Goal: Information Seeking & Learning: Learn about a topic

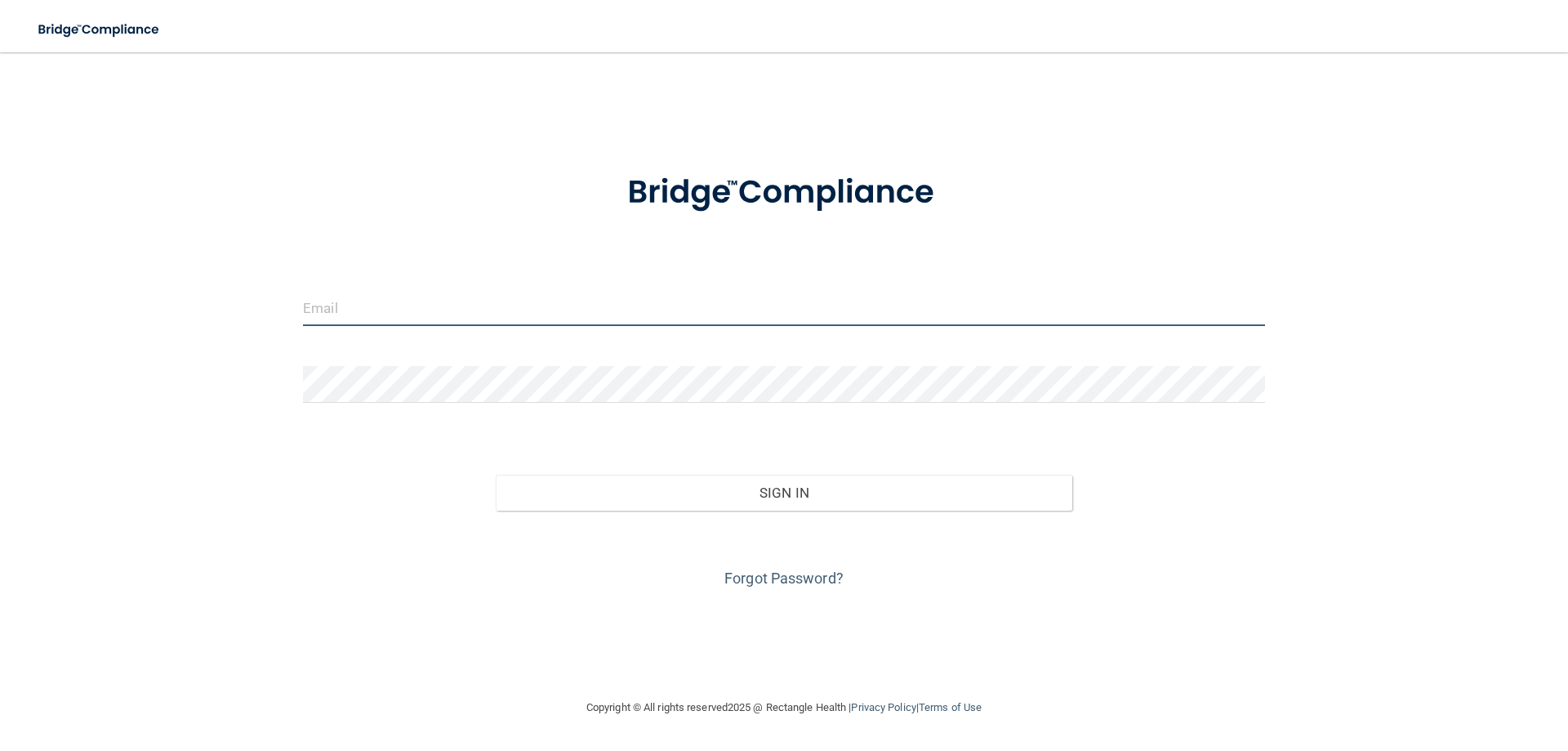
click at [355, 320] on input "email" at bounding box center [784, 307] width 962 height 37
type input "L"
type input "[EMAIL_ADDRESS][DOMAIN_NAME]"
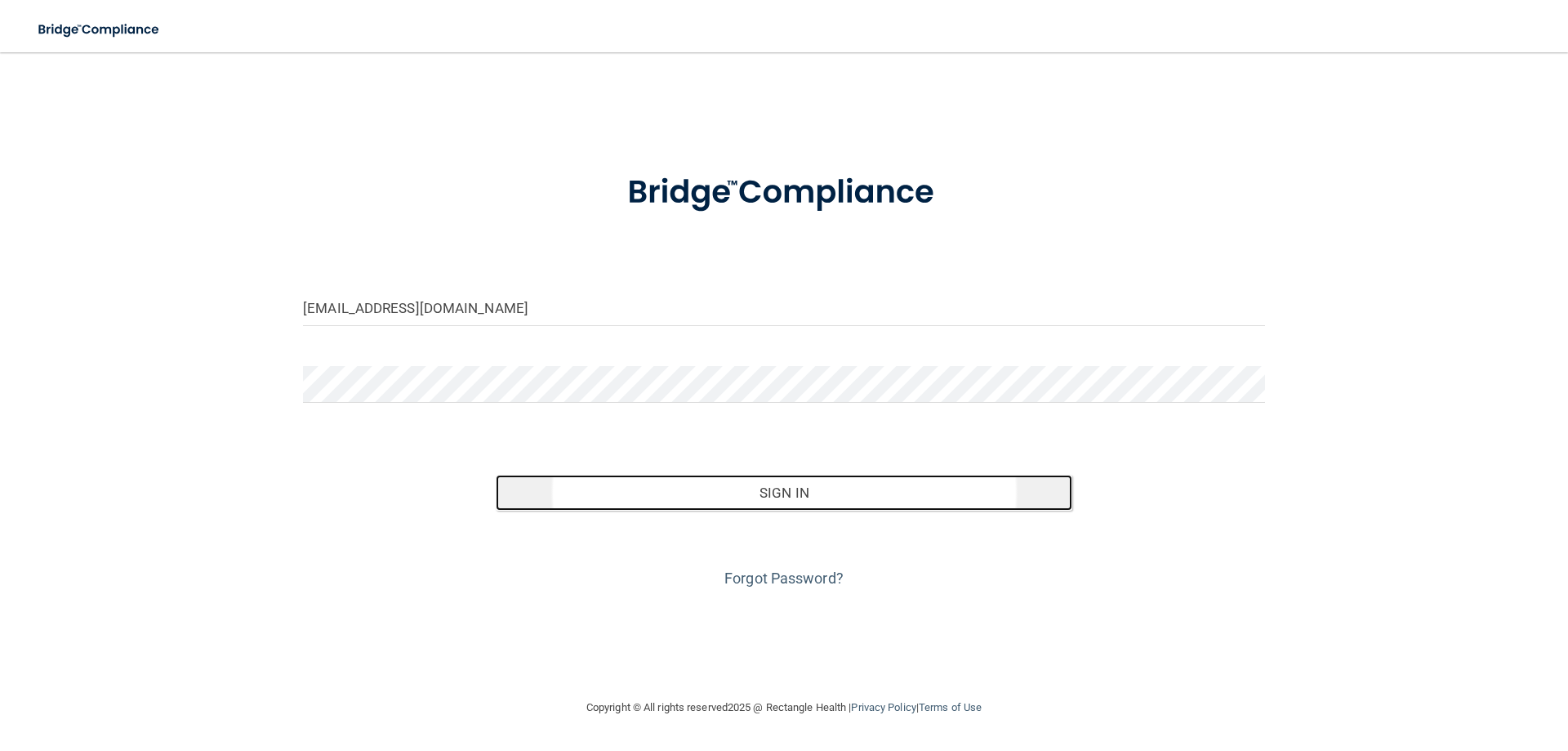
click at [792, 499] on button "Sign In" at bounding box center [784, 492] width 578 height 36
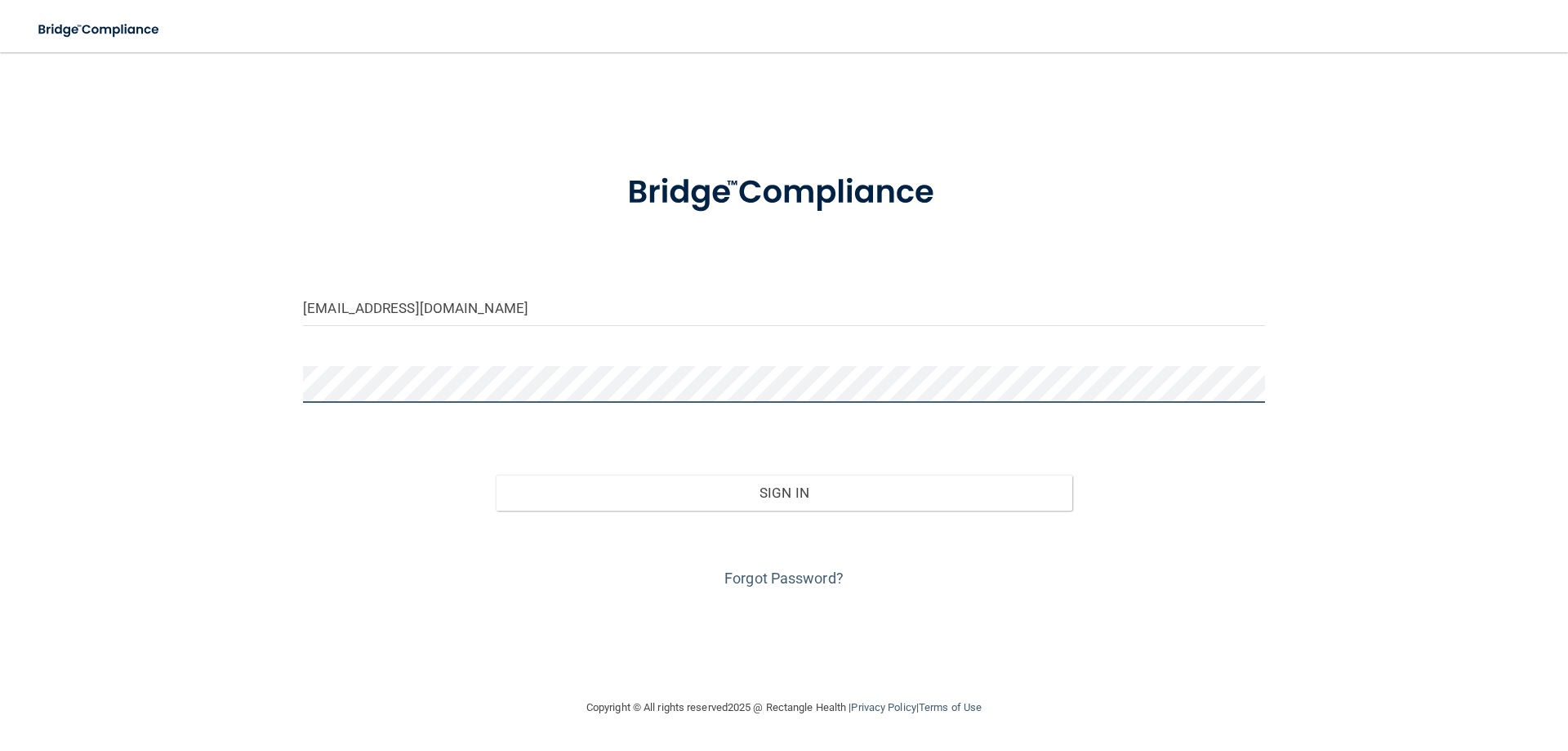
click at [496, 475] on button "Sign In" at bounding box center [784, 492] width 578 height 36
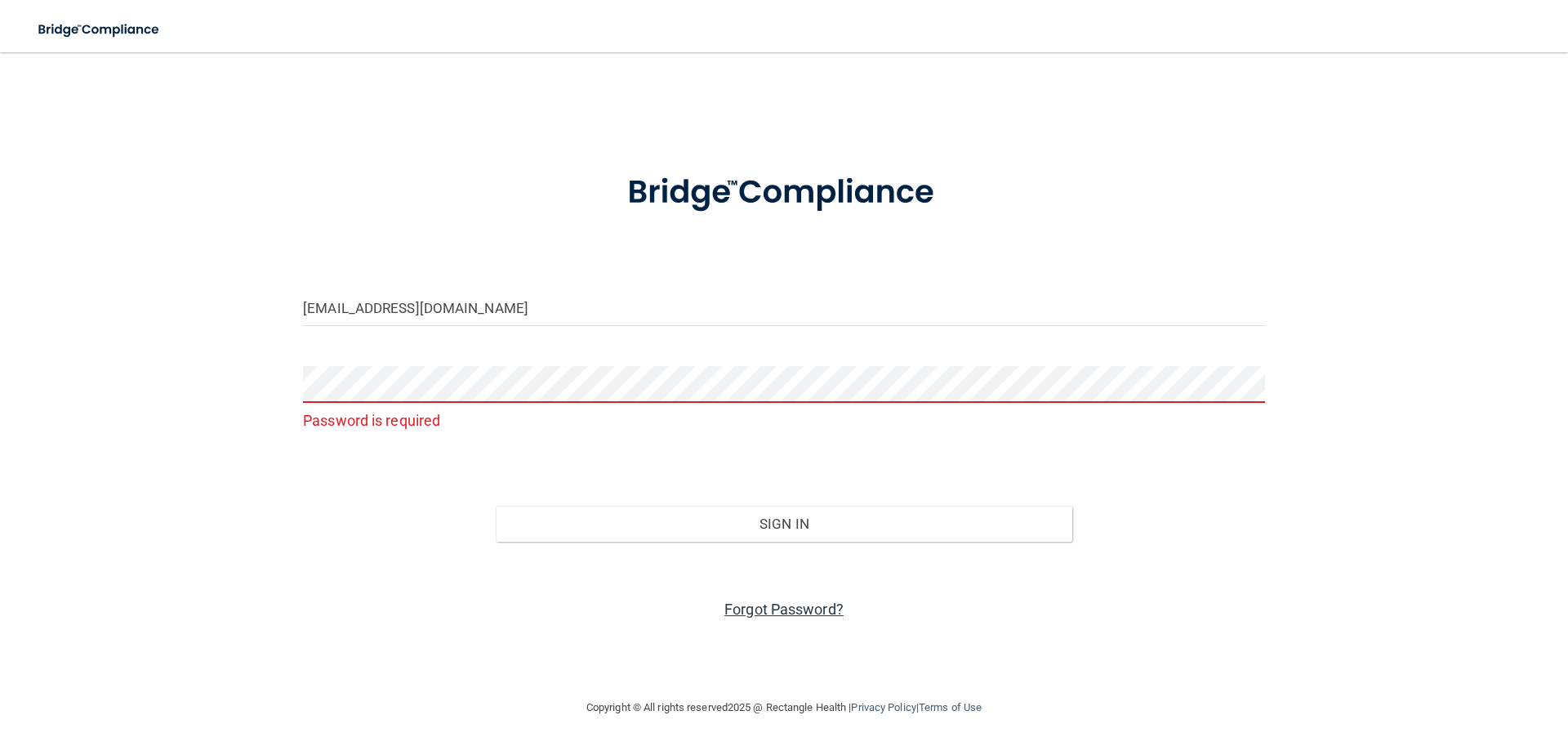
click at [769, 611] on link "Forgot Password?" at bounding box center [784, 609] width 119 height 17
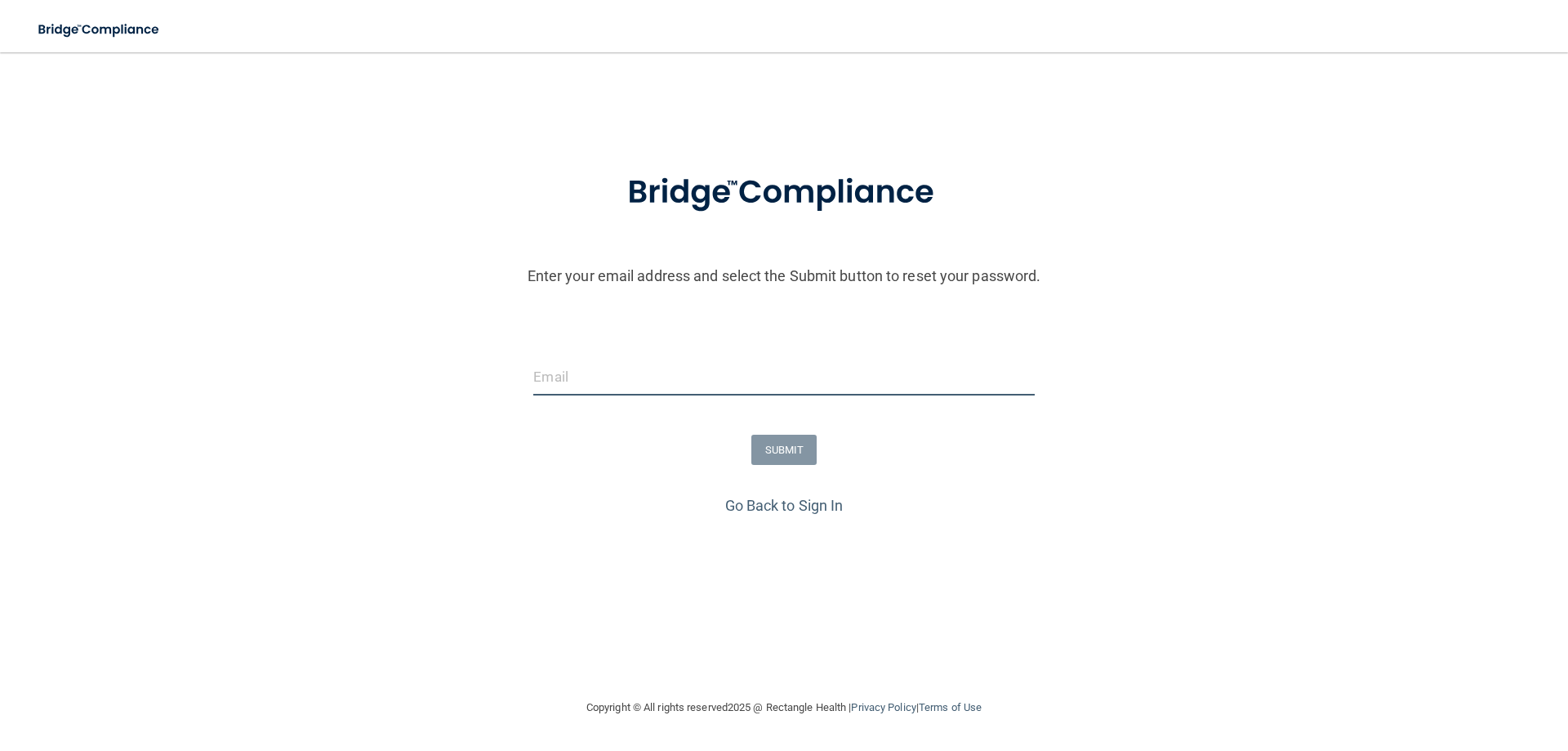
click at [544, 383] on input "email" at bounding box center [784, 377] width 501 height 37
type input "[EMAIL_ADDRESS][DOMAIN_NAME]"
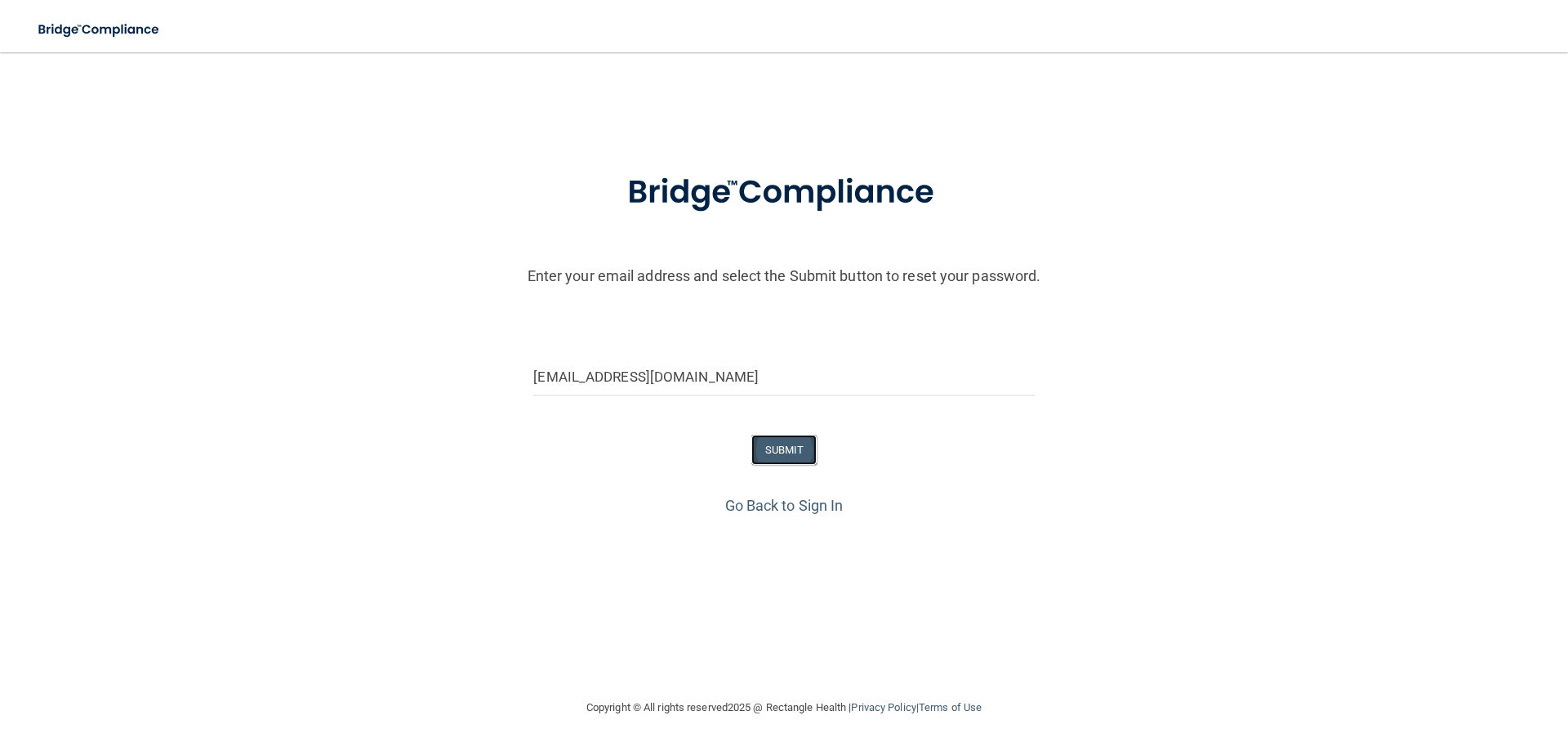
click at [773, 448] on button "SUBMIT" at bounding box center [784, 449] width 66 height 30
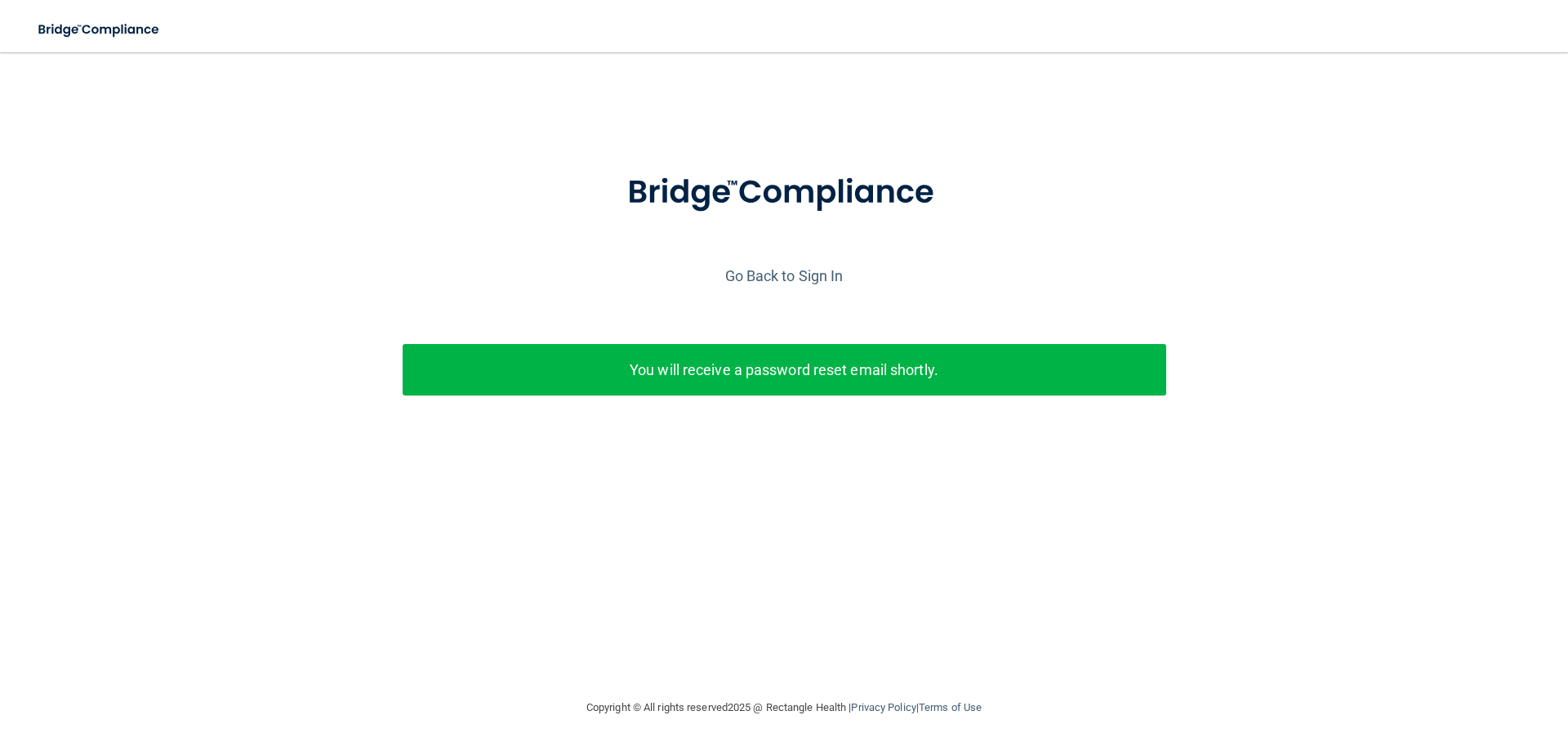
click at [803, 376] on p "You will receive a password reset email shortly." at bounding box center [784, 370] width 740 height 27
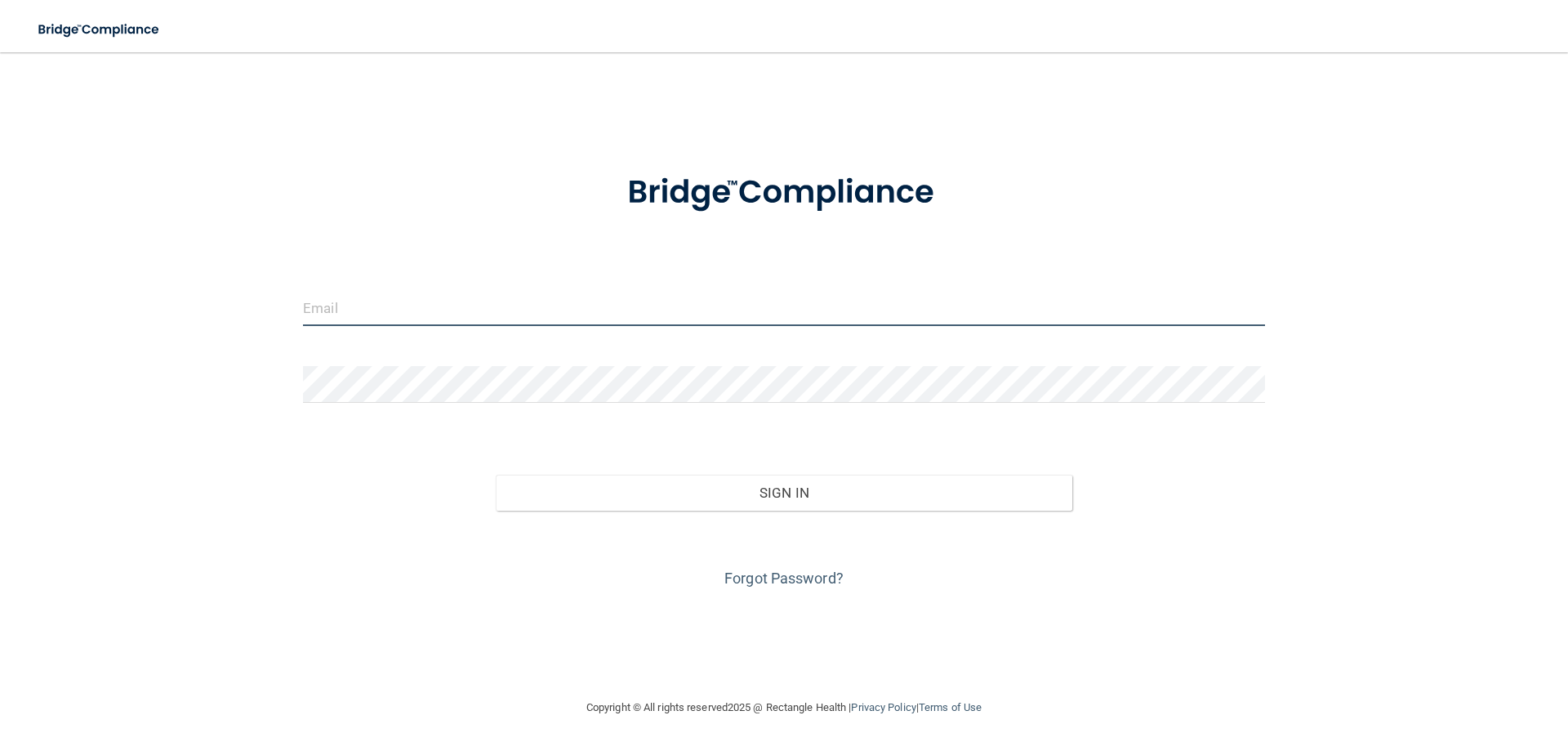
click at [545, 321] on input "email" at bounding box center [784, 307] width 962 height 37
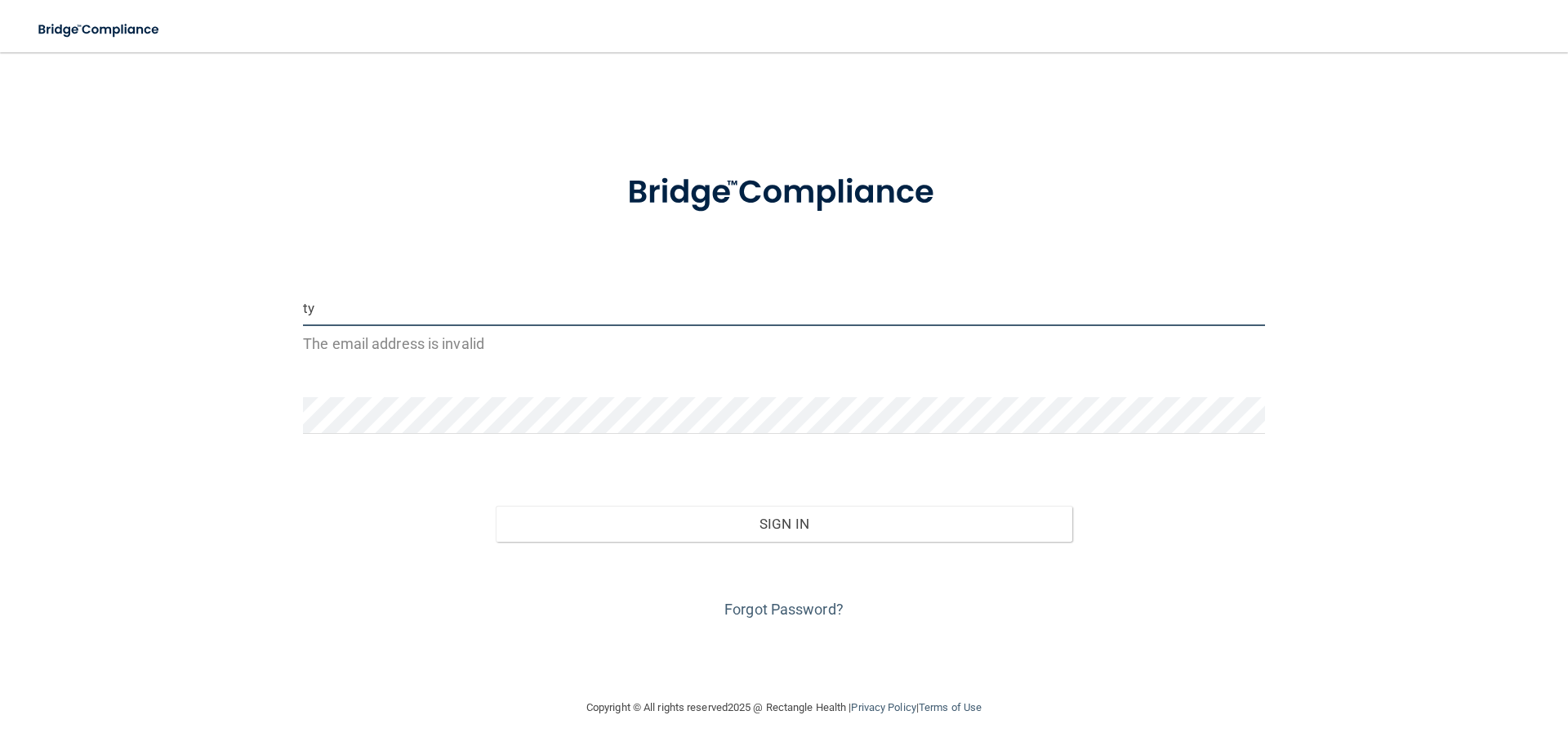
type input "[EMAIL_ADDRESS][DOMAIN_NAME]"
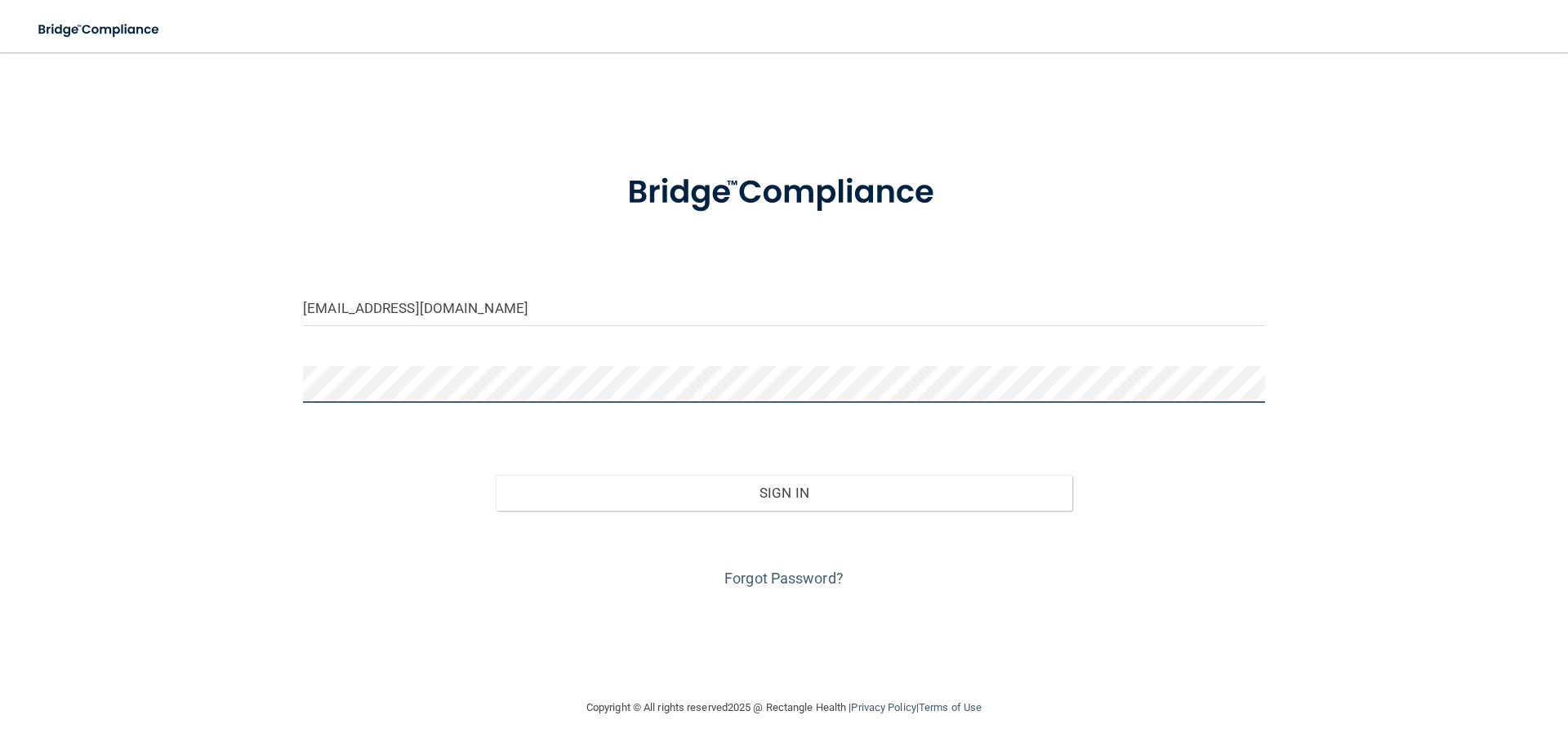
click at [496, 475] on button "Sign In" at bounding box center [784, 492] width 578 height 36
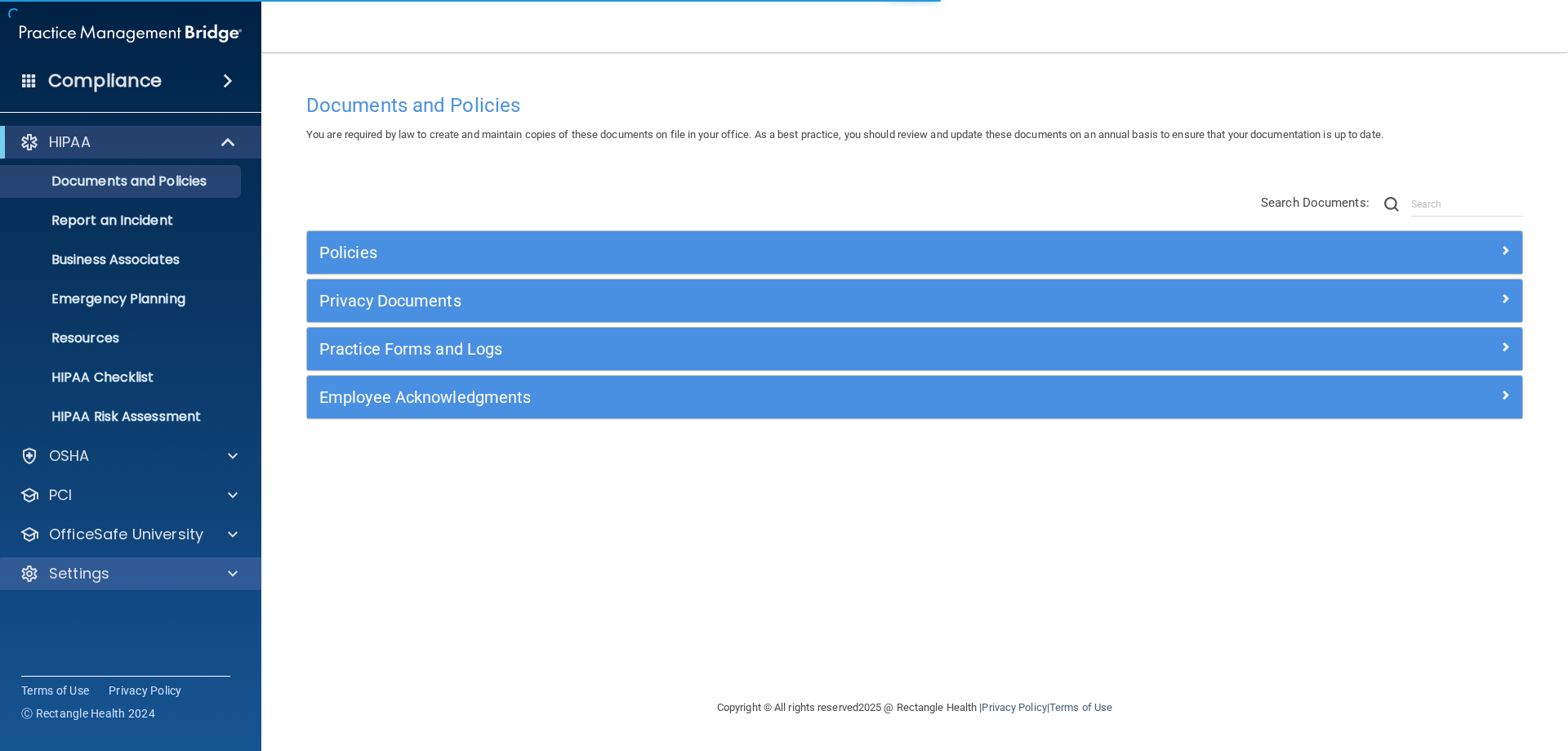
click at [127, 586] on div "Settings" at bounding box center [131, 574] width 262 height 33
click at [222, 574] on div at bounding box center [230, 573] width 41 height 19
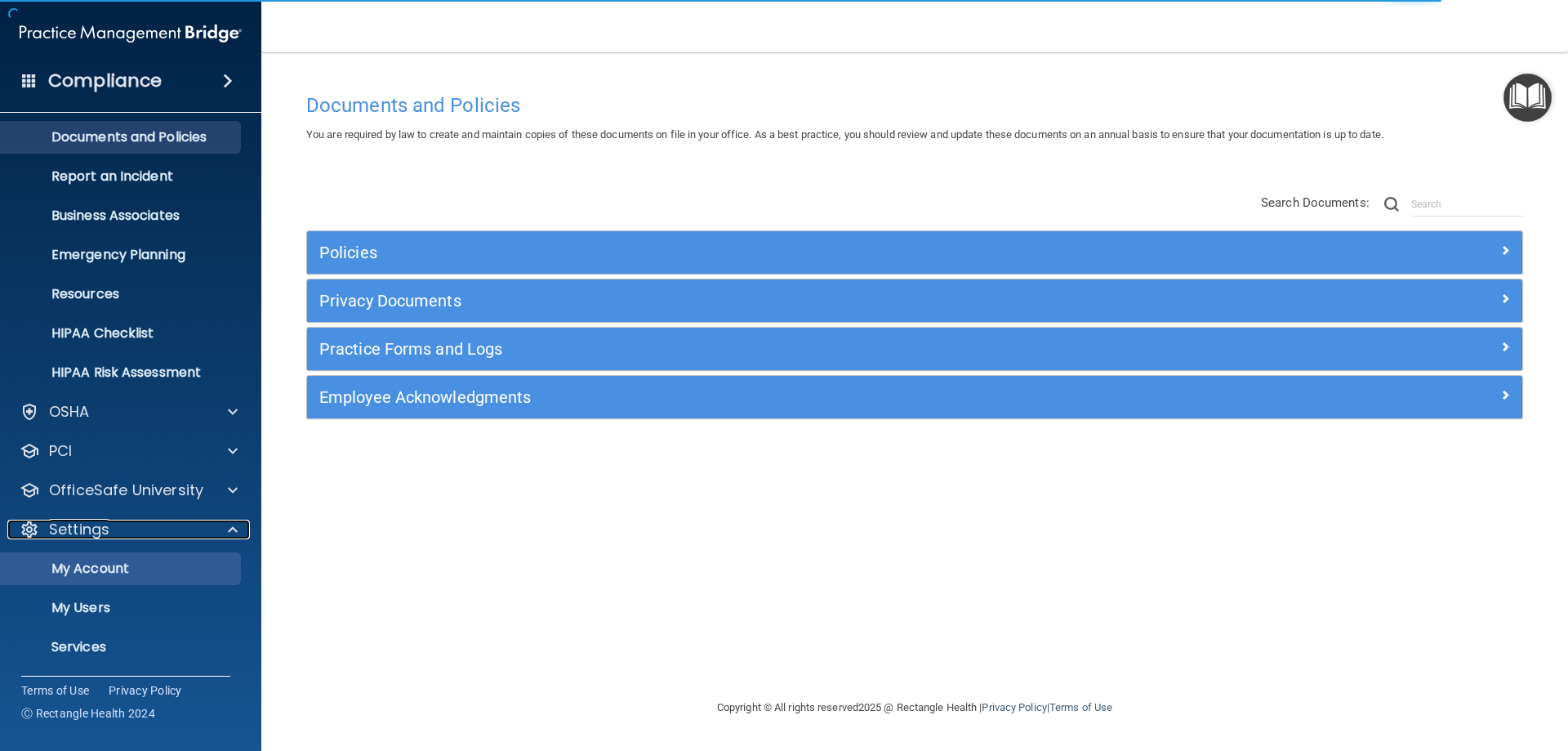
scroll to position [84, 0]
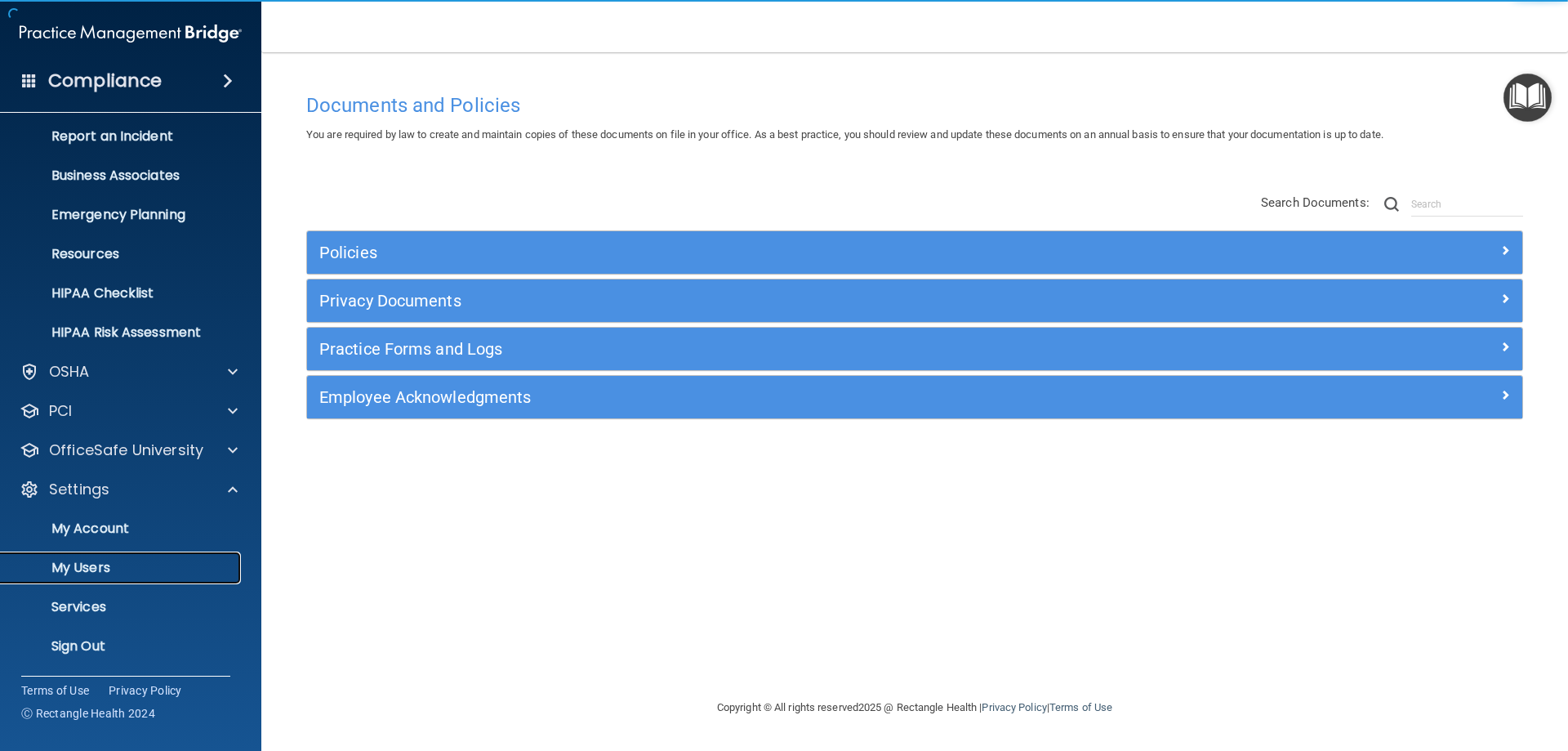
click at [75, 574] on p "My Users" at bounding box center [123, 568] width 223 height 16
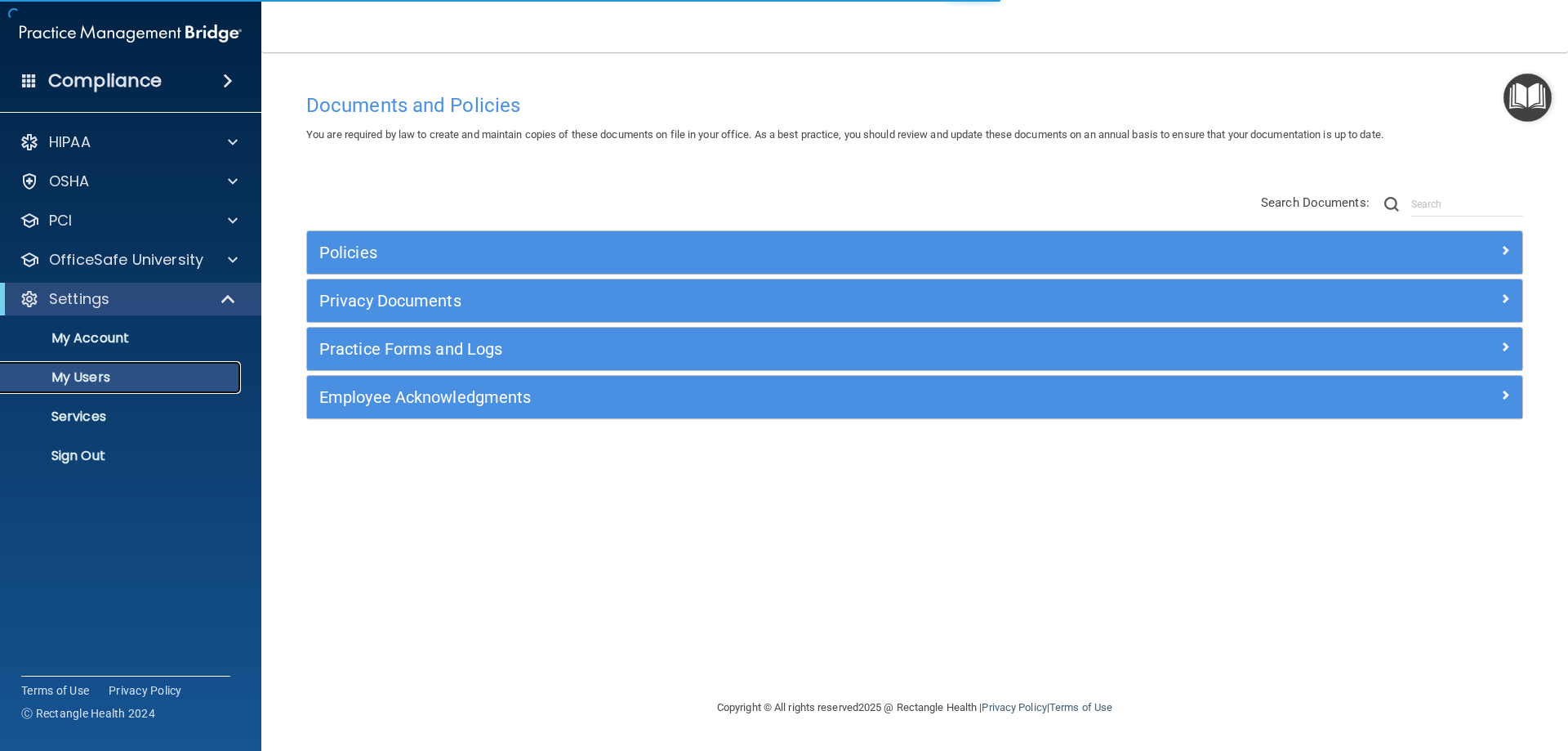
select select "20"
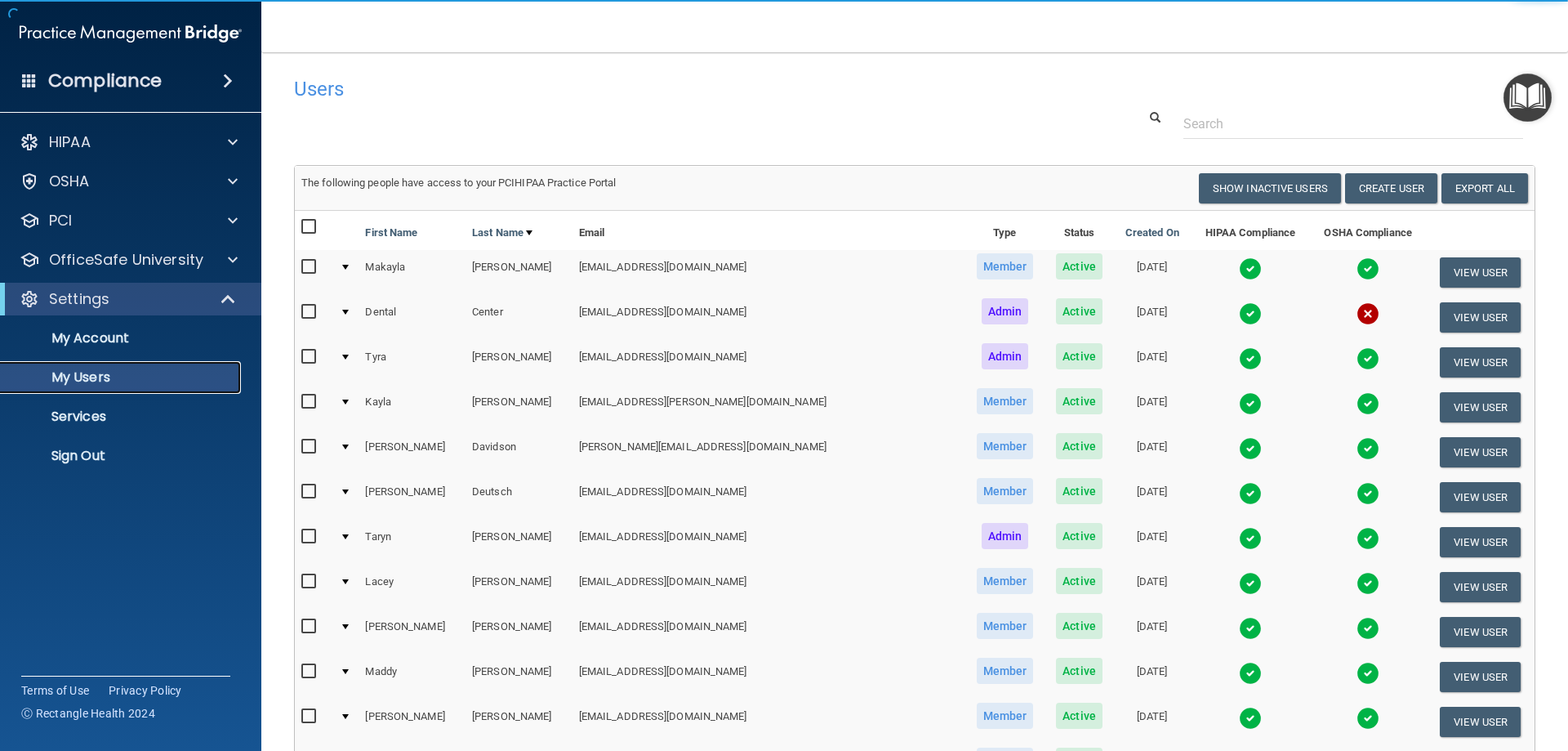
scroll to position [164, 0]
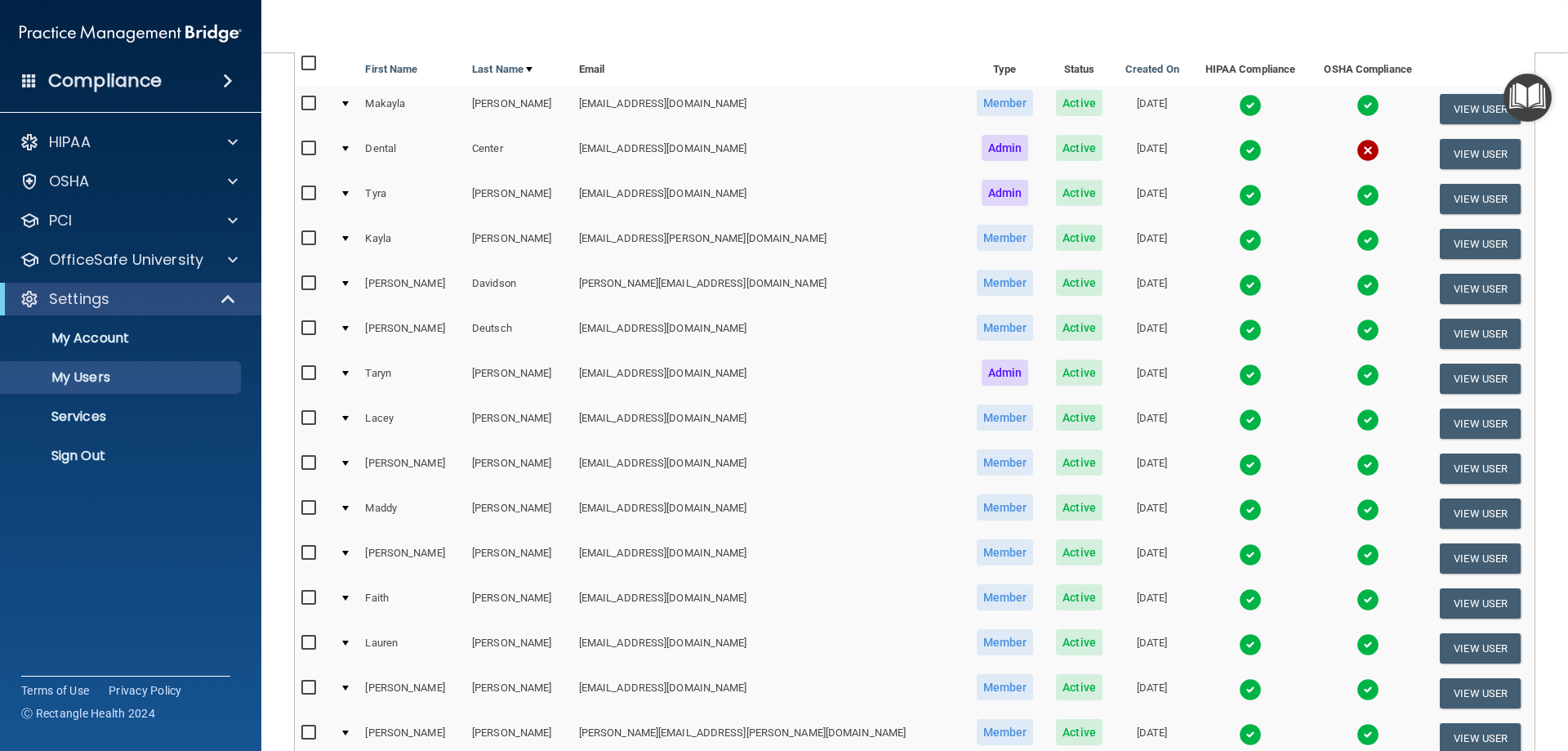
click at [1521, 546] on td "View User" at bounding box center [1480, 558] width 109 height 45
click at [1466, 555] on button "View User" at bounding box center [1480, 558] width 80 height 30
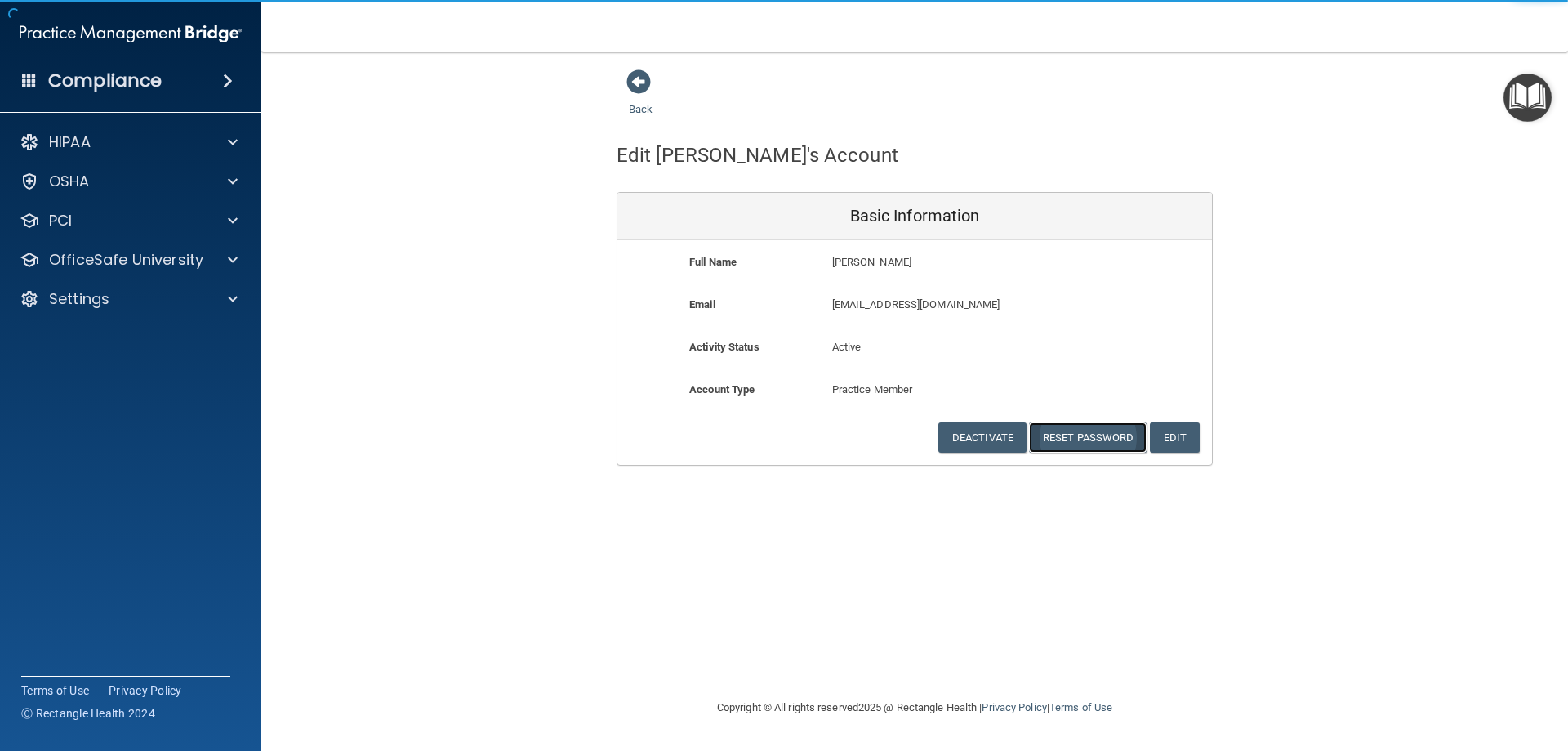
click at [1106, 444] on button "Reset Password" at bounding box center [1088, 437] width 118 height 30
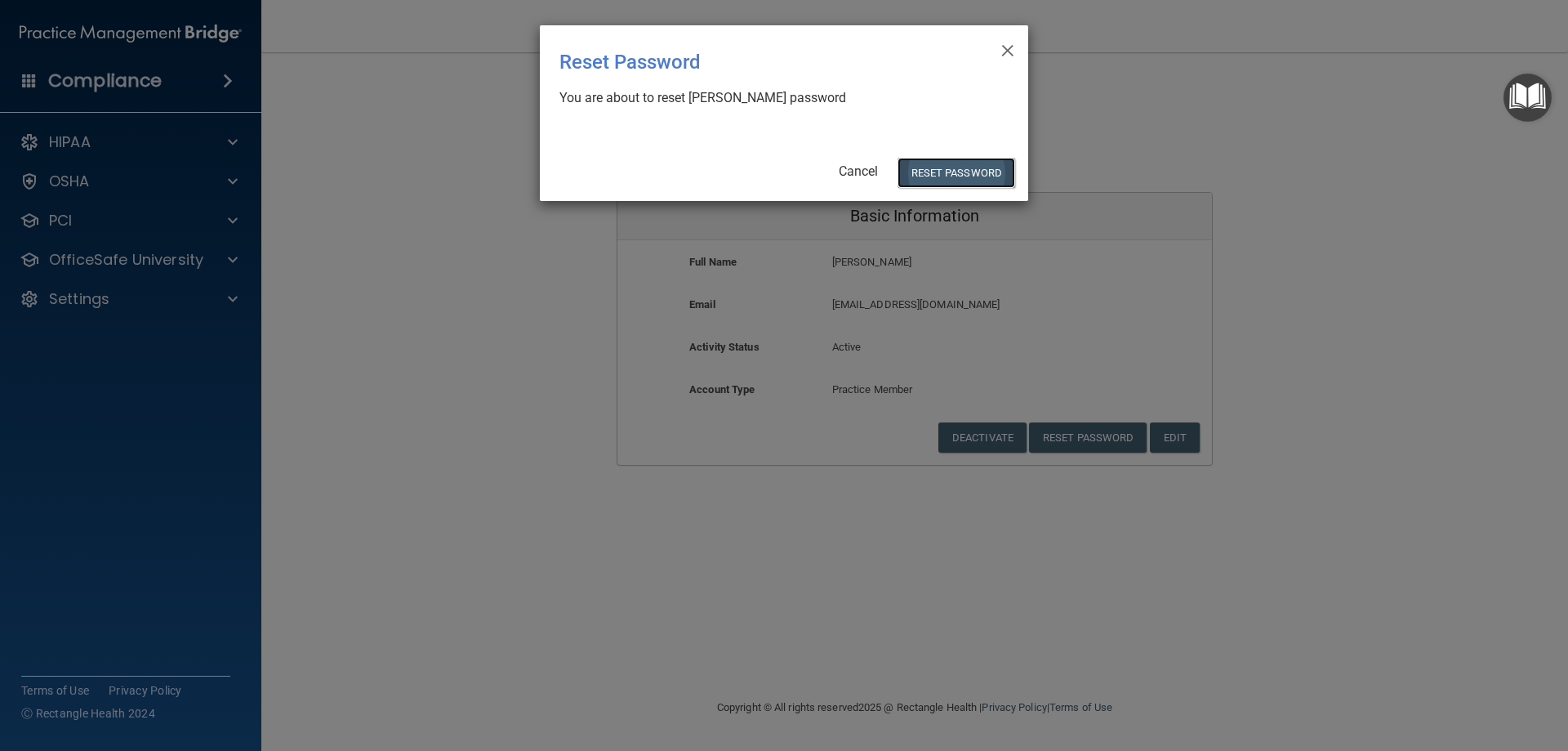
click at [925, 166] on button "Reset Password" at bounding box center [956, 172] width 118 height 30
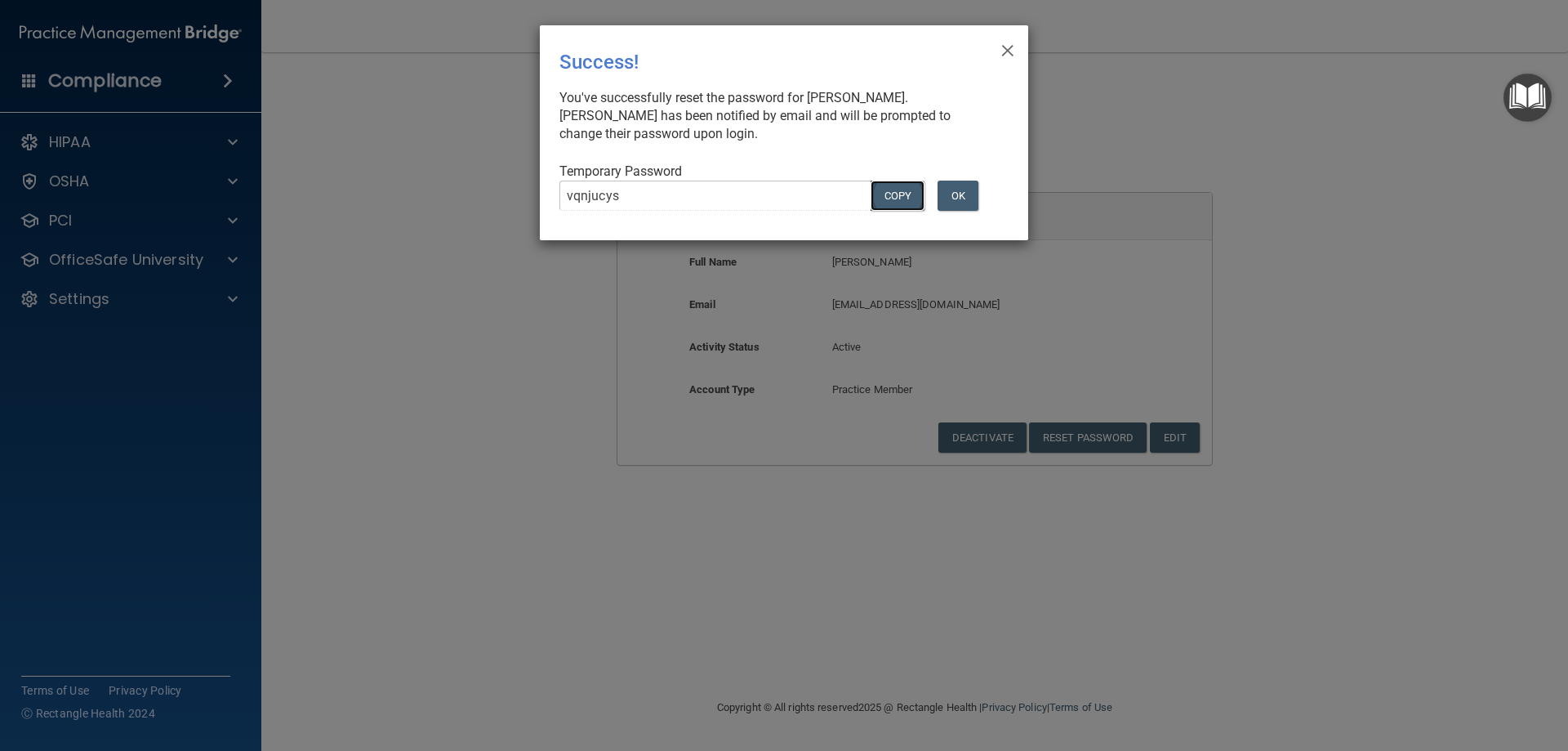
click at [890, 197] on button "COPY" at bounding box center [897, 195] width 54 height 30
click at [962, 195] on button "OK" at bounding box center [958, 195] width 41 height 30
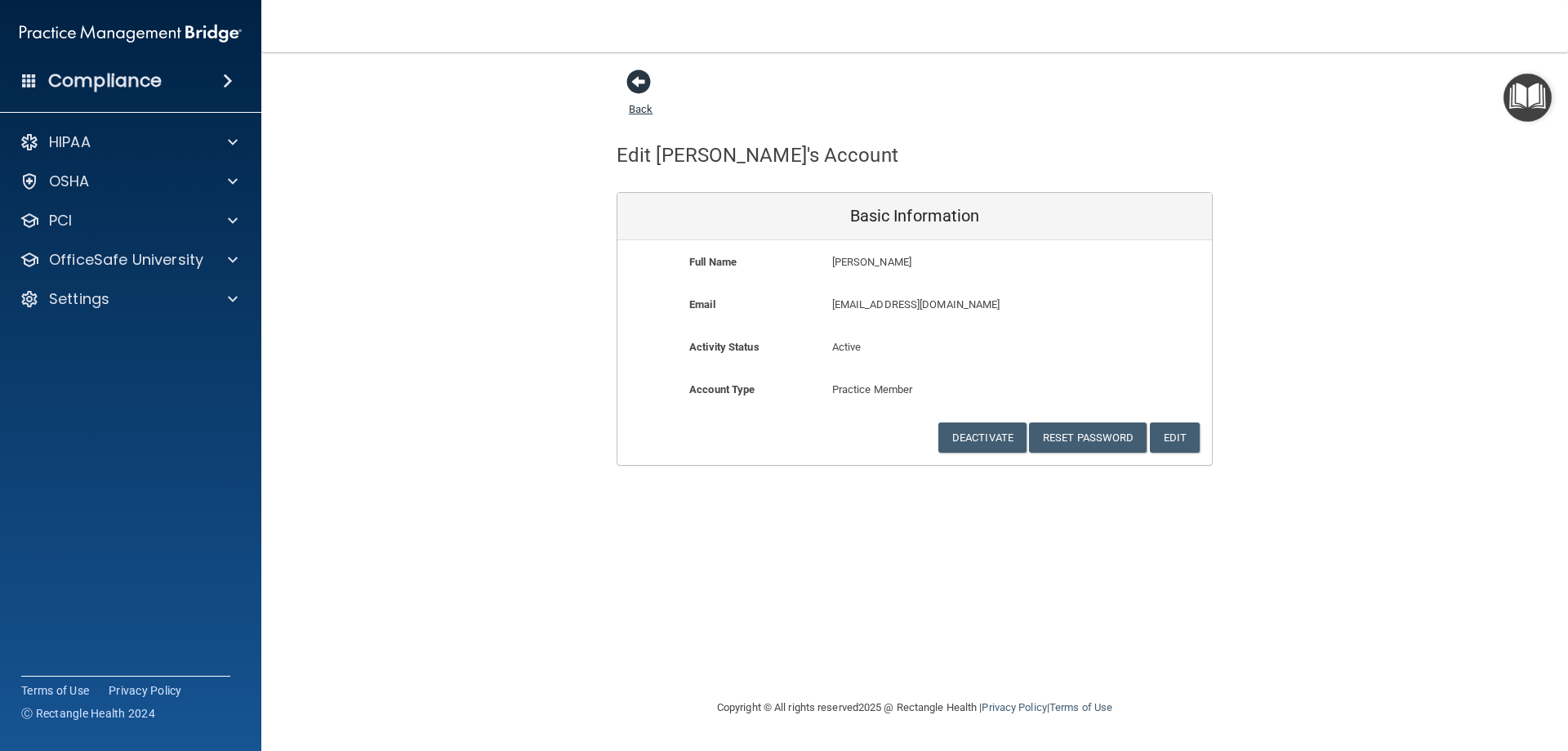
click at [641, 91] on span at bounding box center [638, 81] width 25 height 25
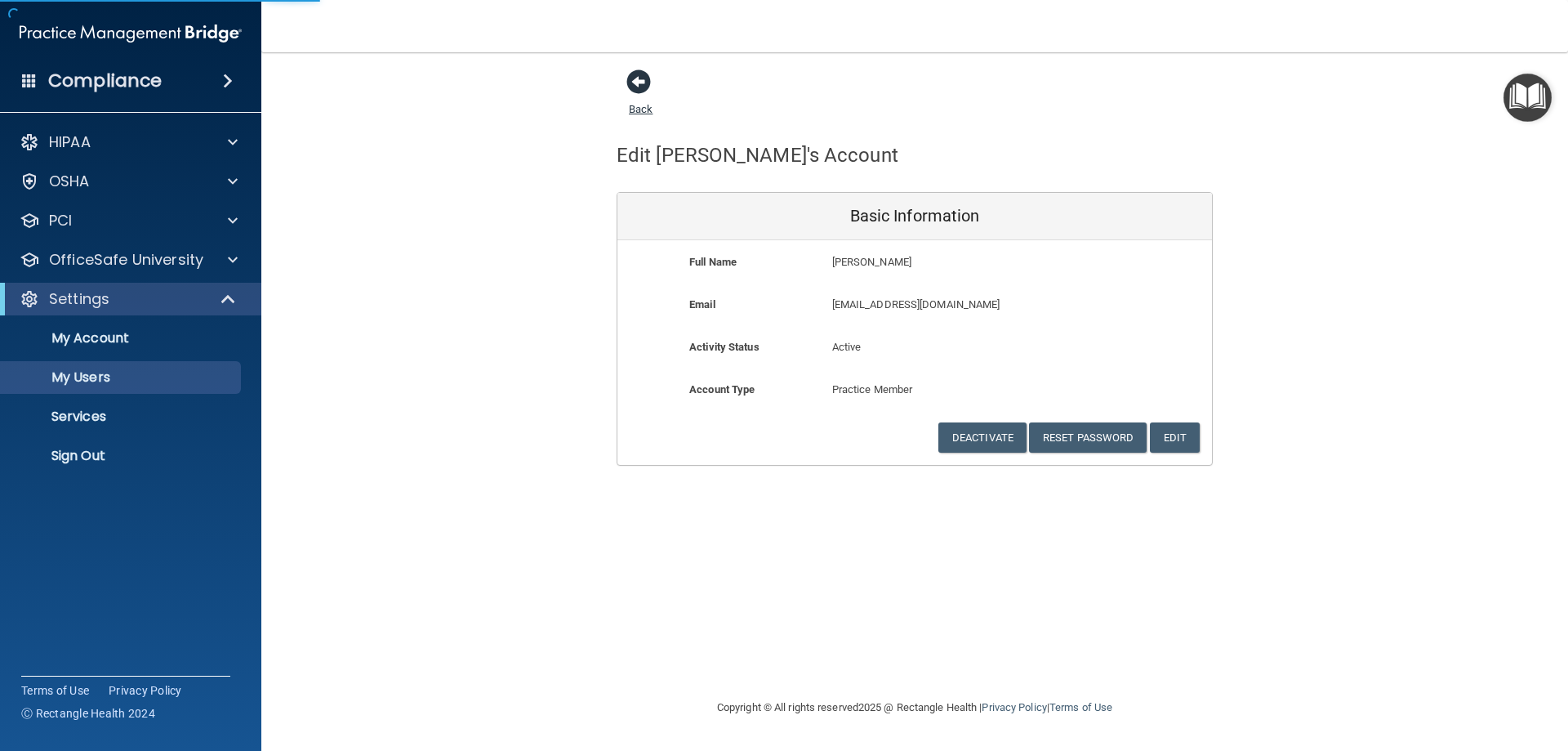
click at [642, 80] on span at bounding box center [638, 81] width 25 height 25
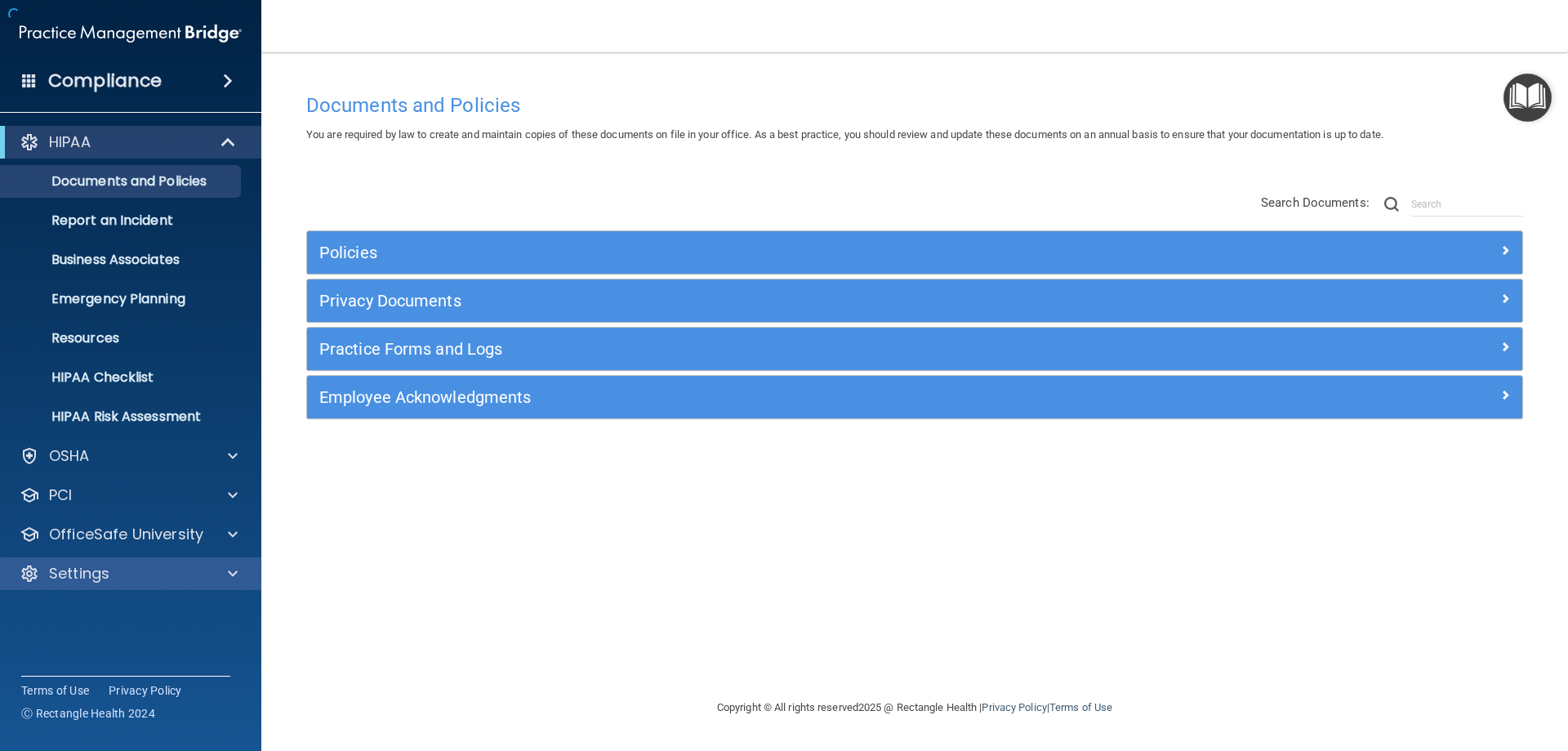
click at [178, 584] on div "Settings" at bounding box center [131, 574] width 262 height 33
click at [235, 570] on span at bounding box center [232, 573] width 10 height 19
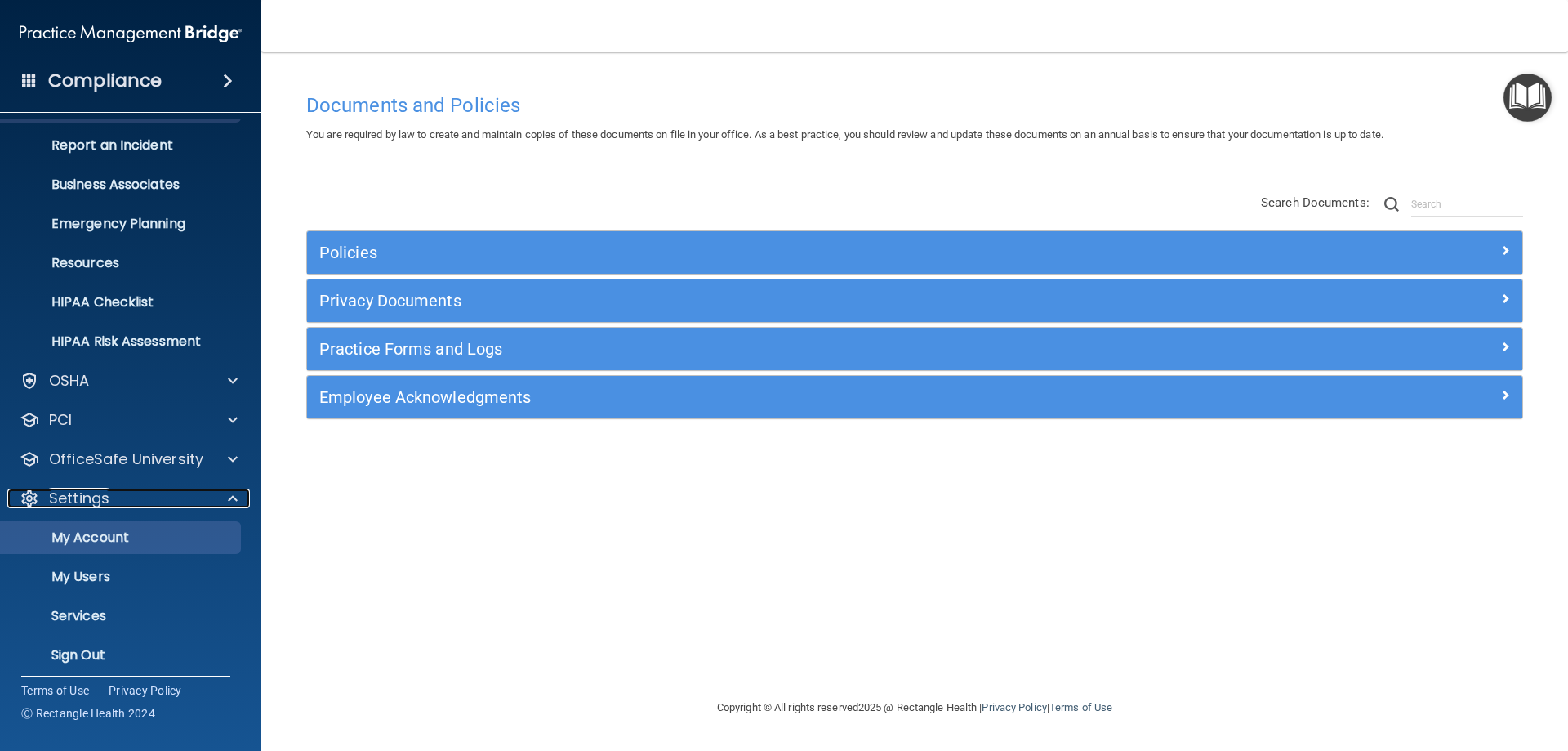
scroll to position [84, 0]
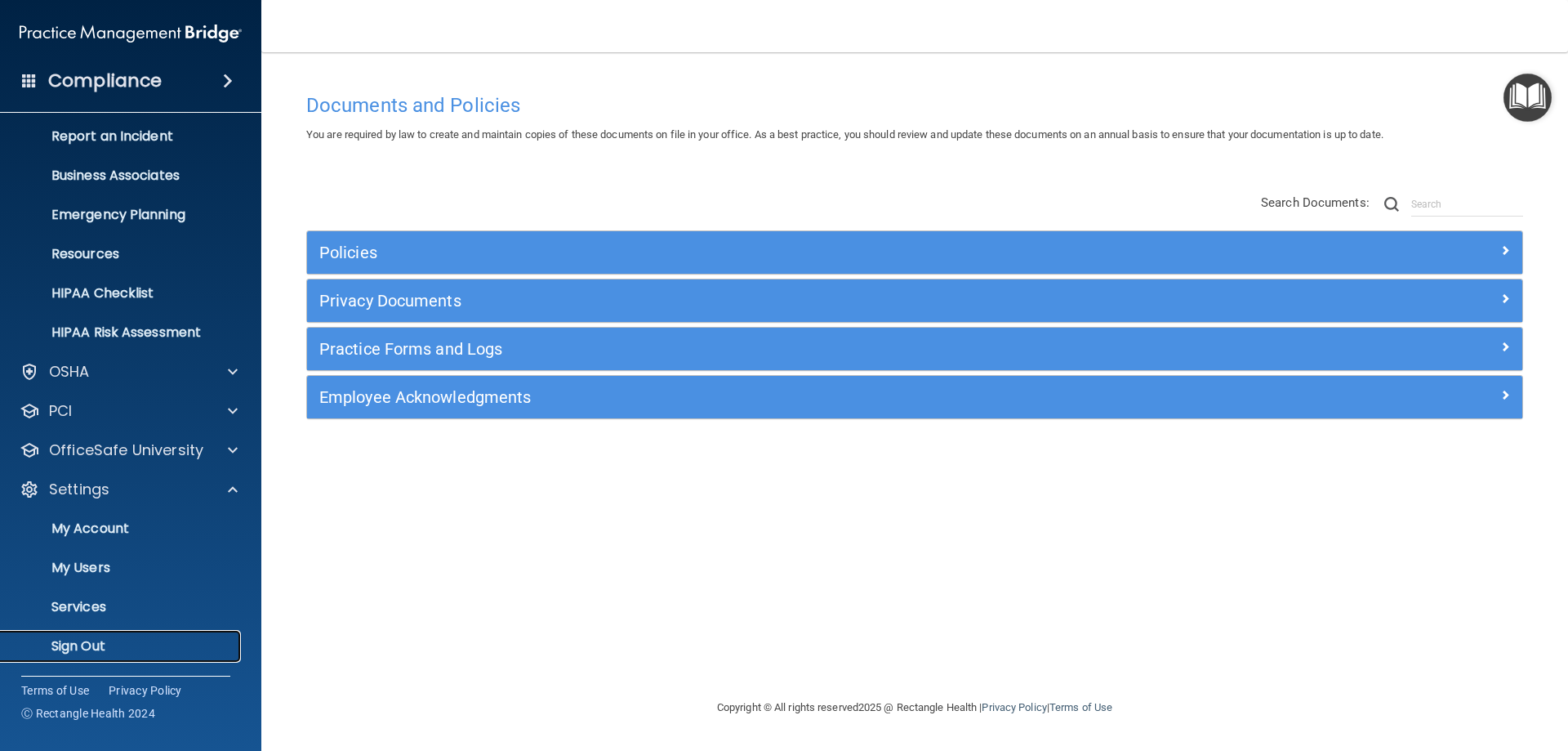
click at [69, 640] on p "Sign Out" at bounding box center [123, 647] width 223 height 16
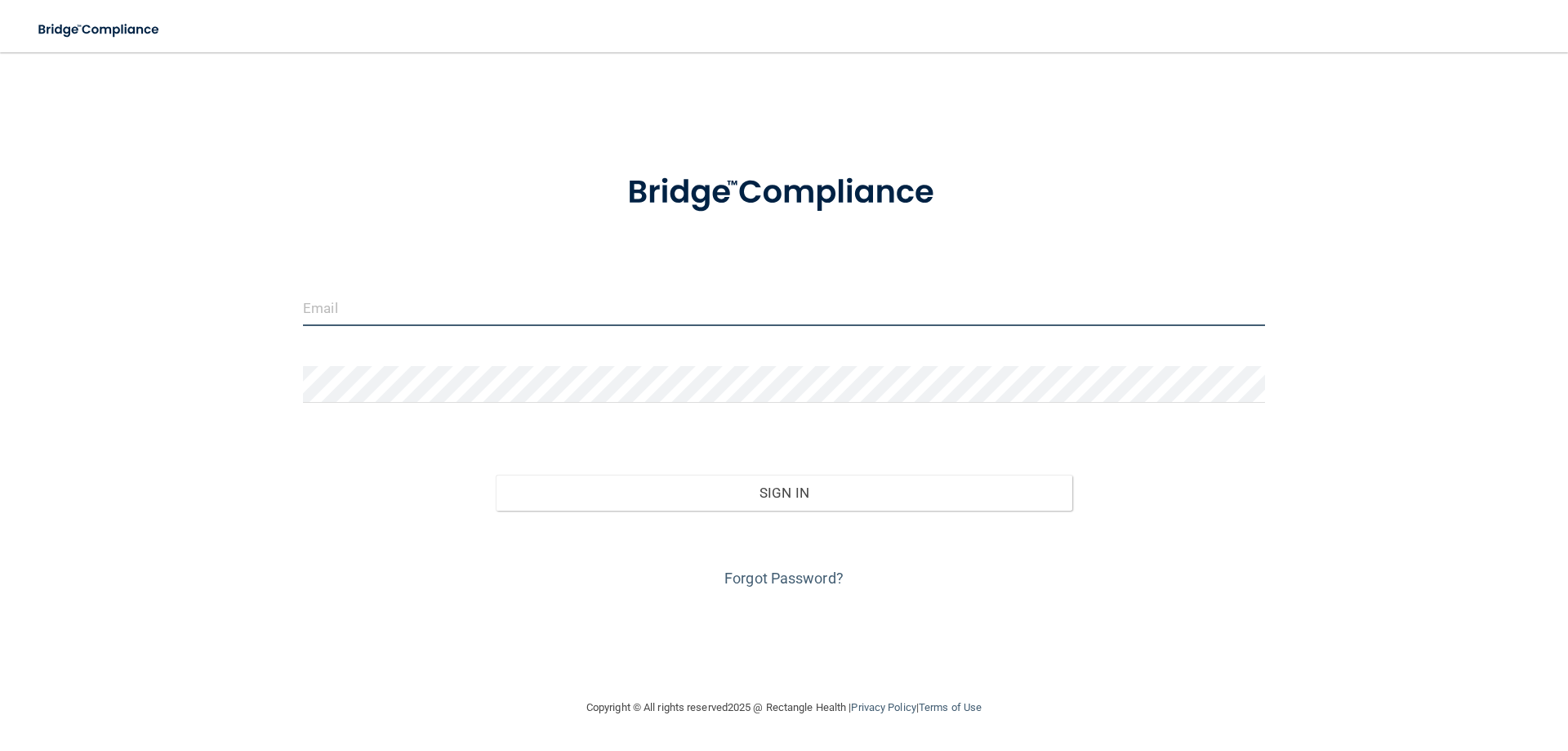
click at [447, 303] on input "email" at bounding box center [784, 307] width 962 height 37
click at [320, 310] on input "email" at bounding box center [784, 307] width 962 height 37
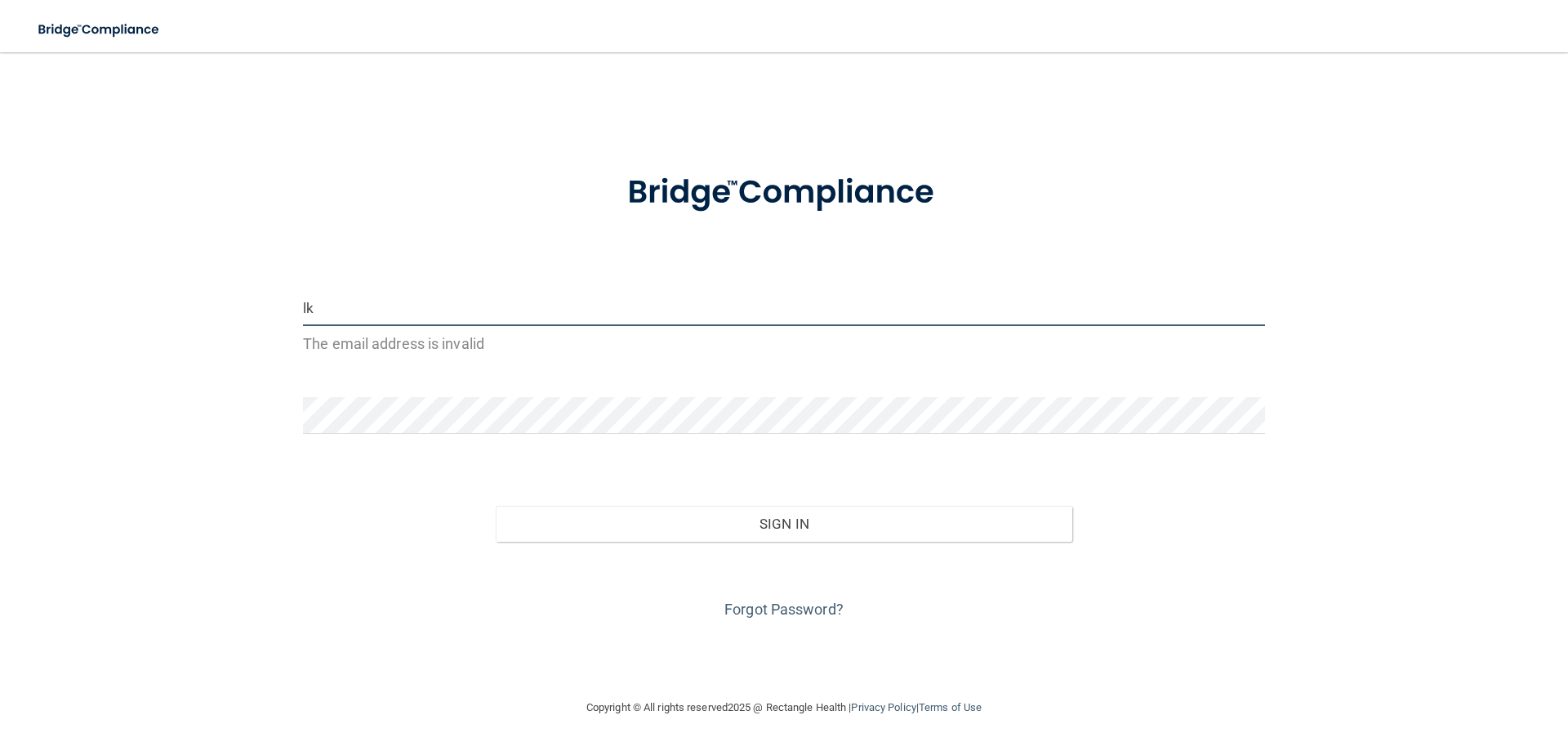
type input "lkhawk@nvc.net"
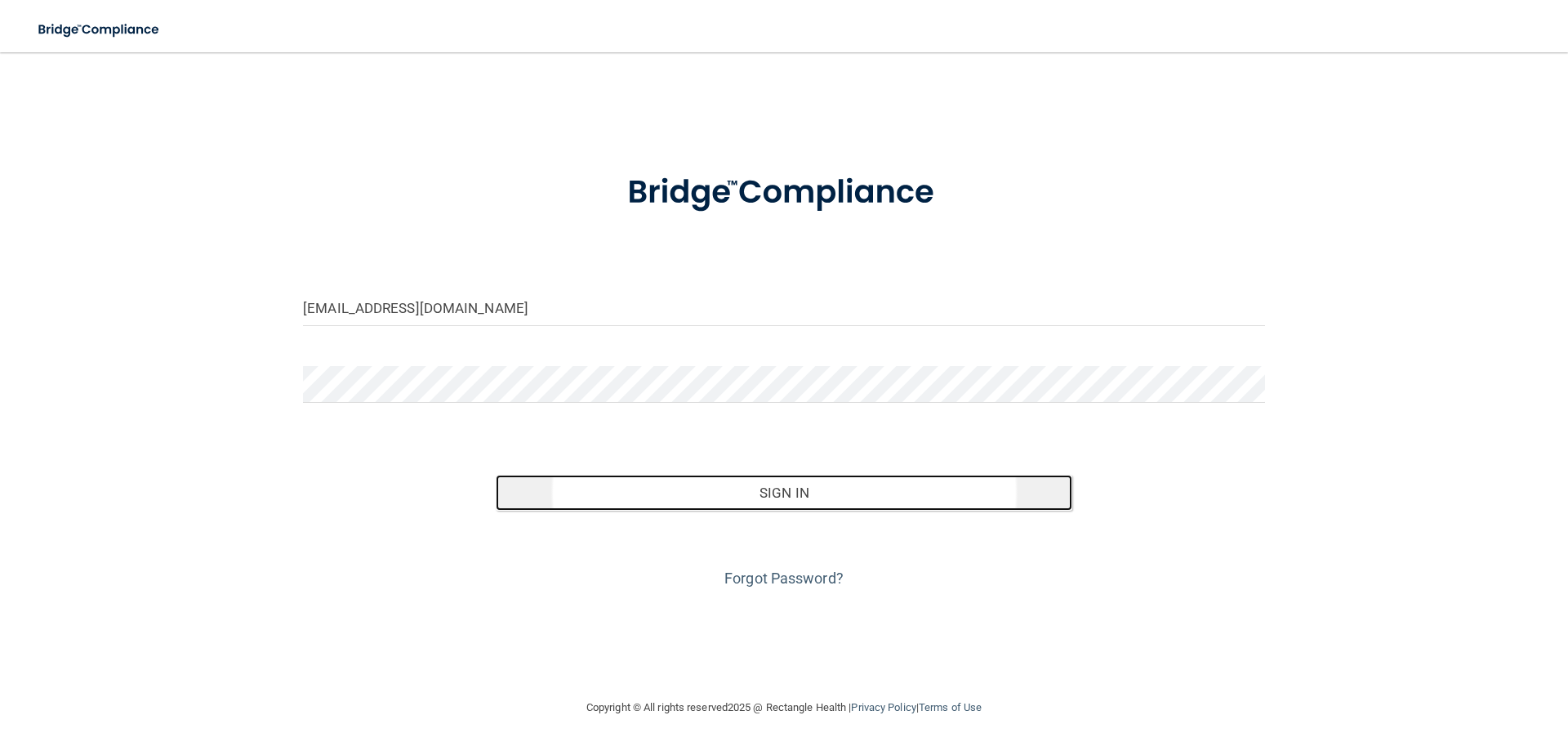
click at [795, 497] on button "Sign In" at bounding box center [784, 492] width 578 height 36
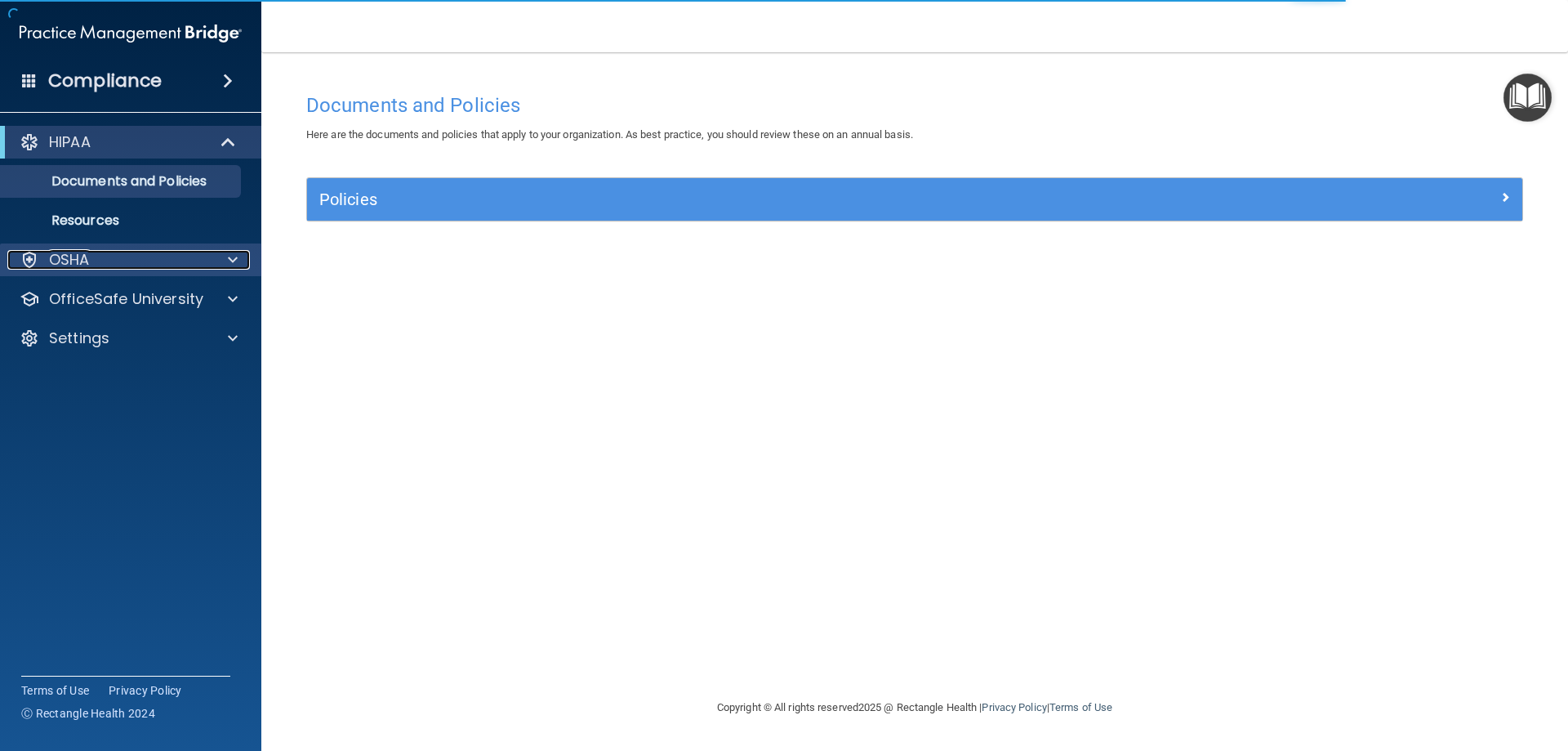
click at [236, 256] on span at bounding box center [232, 259] width 10 height 19
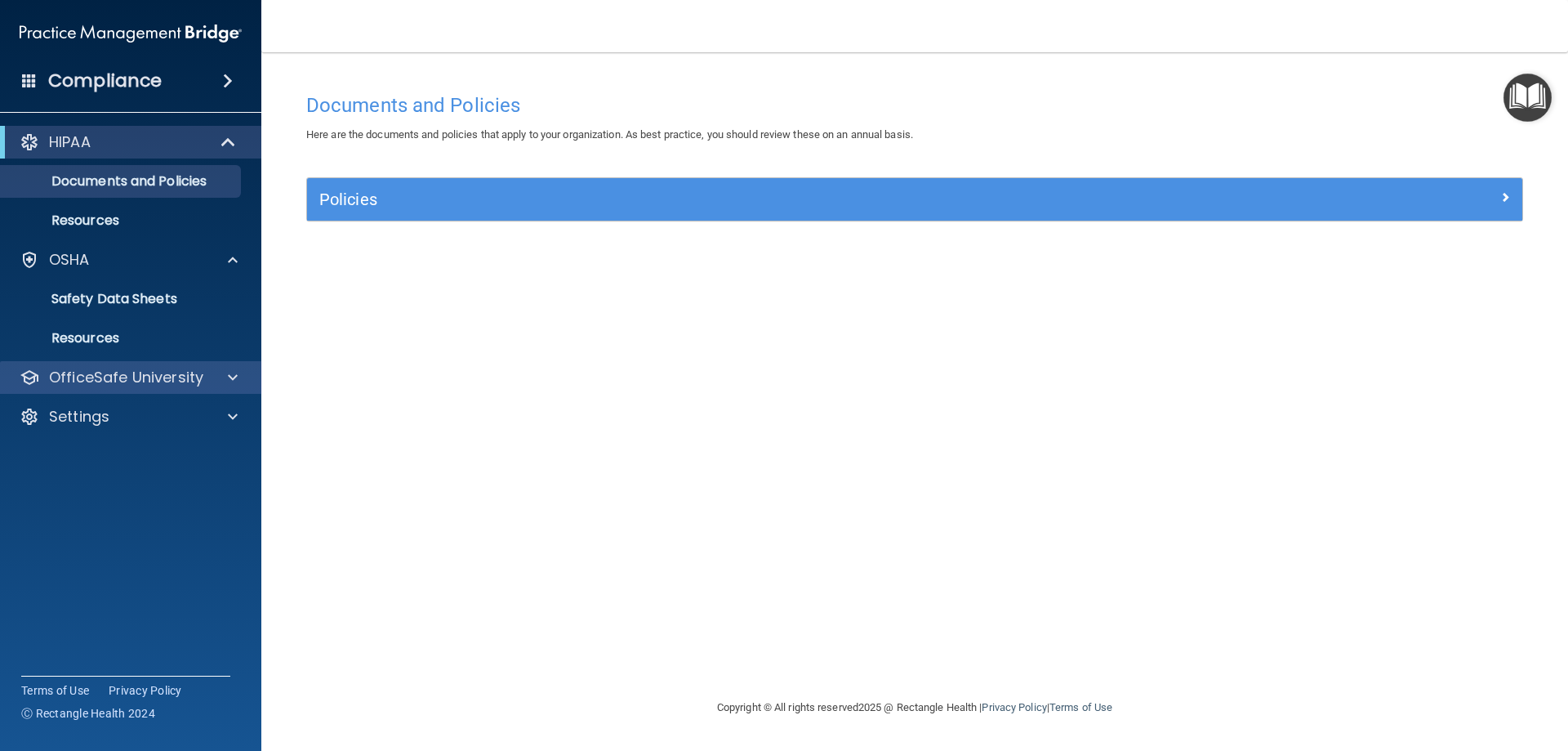
click at [242, 389] on div "OfficeSafe University" at bounding box center [131, 378] width 262 height 33
click at [239, 384] on div at bounding box center [230, 377] width 41 height 19
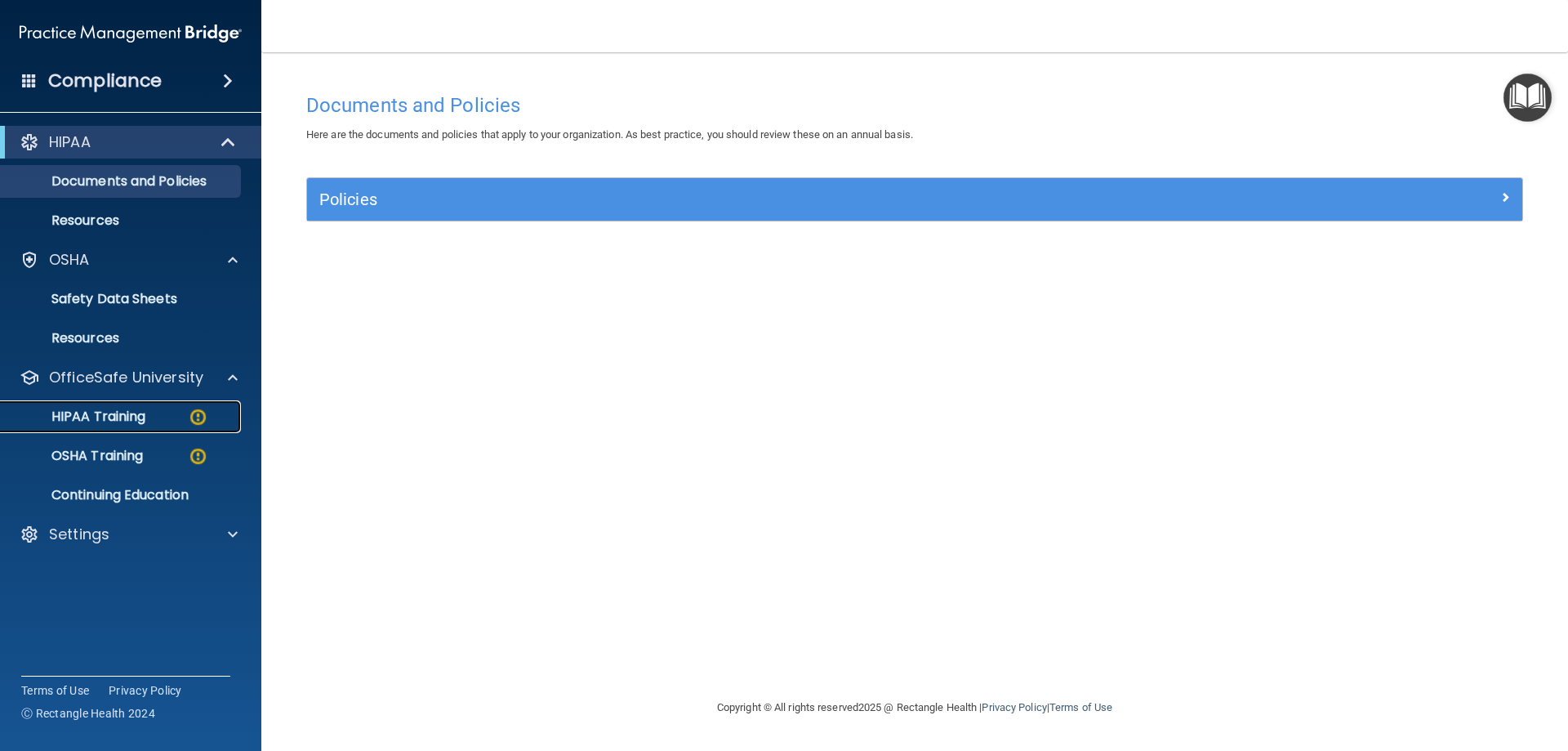
click at [203, 412] on img at bounding box center [197, 417] width 20 height 20
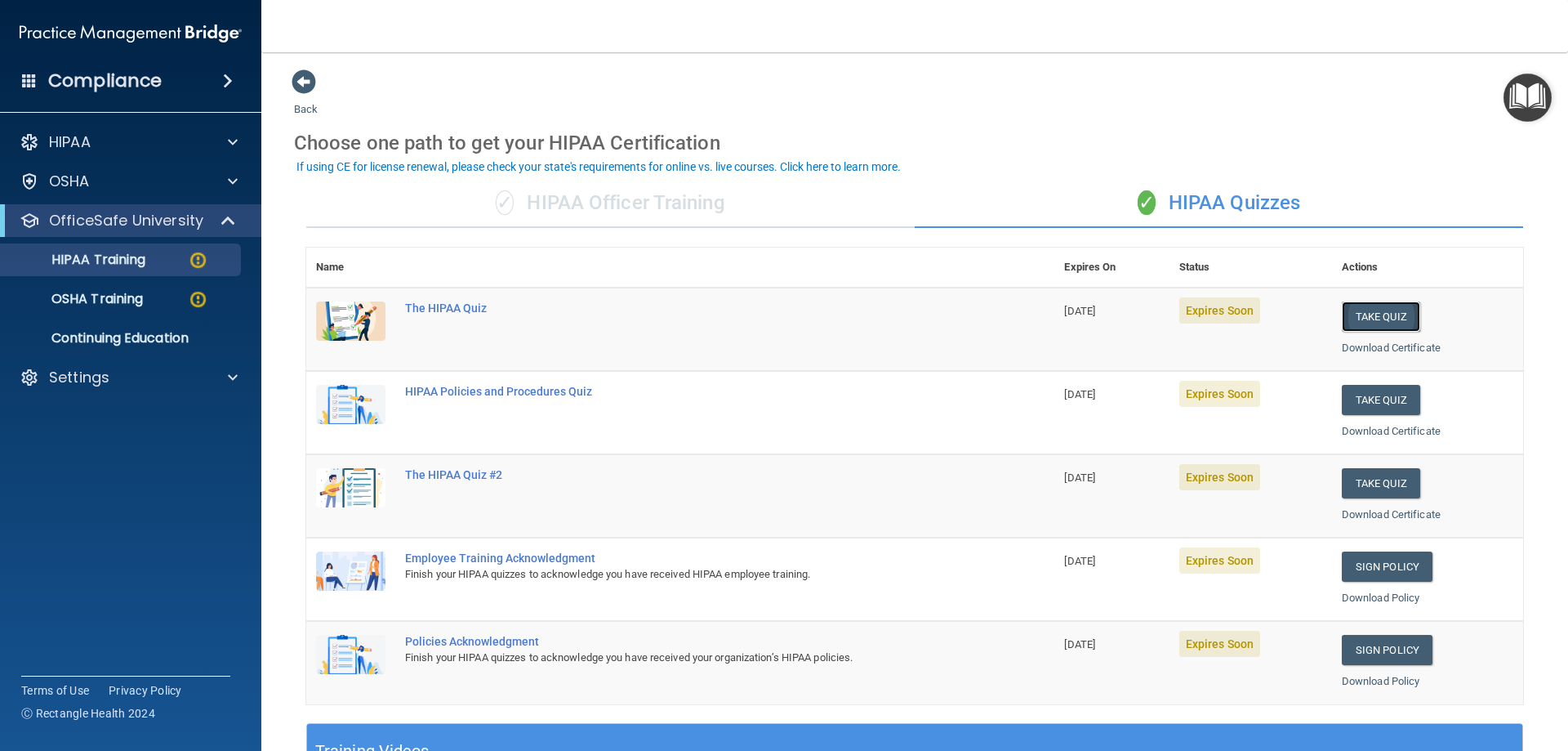
click at [1352, 324] on button "Take Quiz" at bounding box center [1381, 316] width 79 height 30
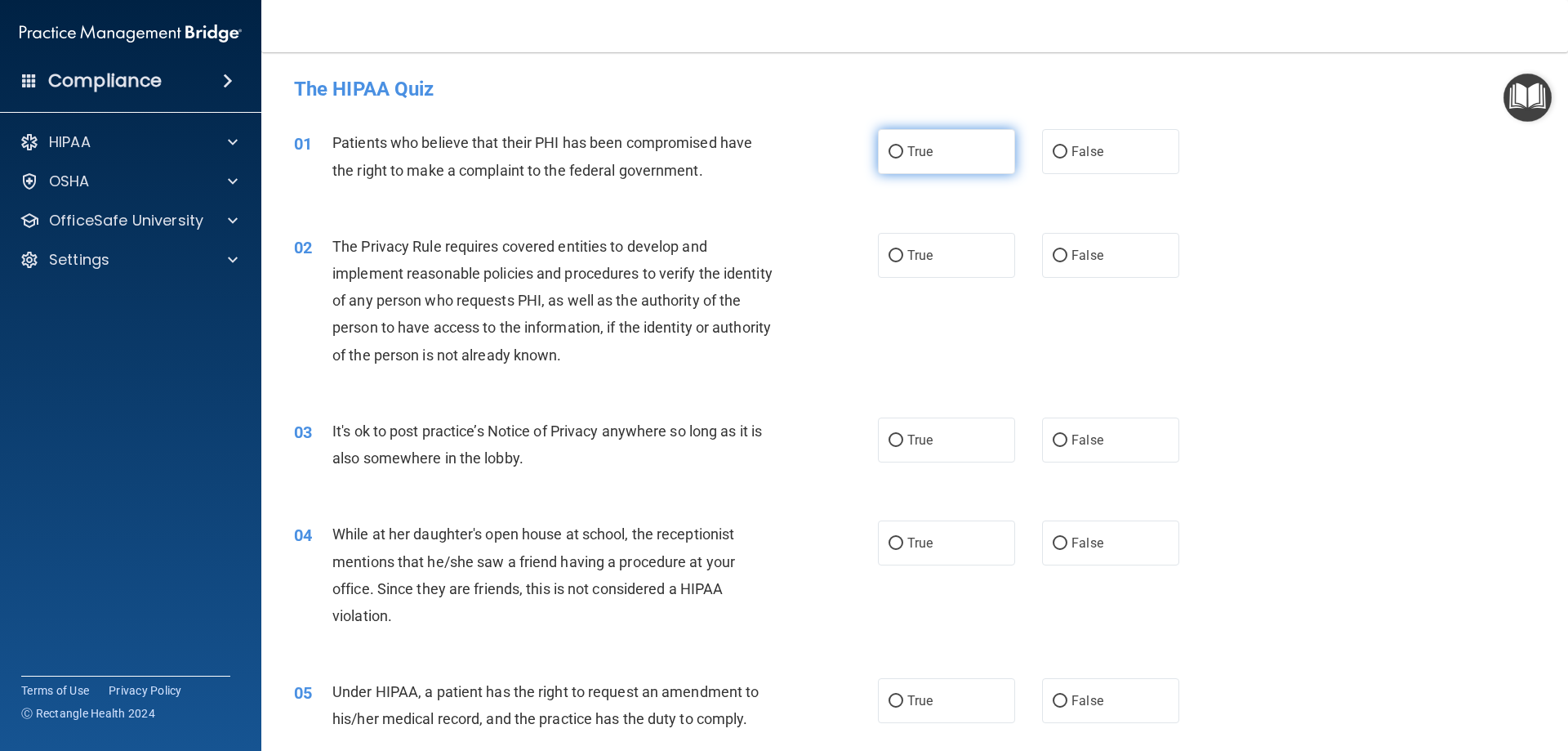
click at [895, 155] on input "True" at bounding box center [896, 152] width 15 height 12
radio input "true"
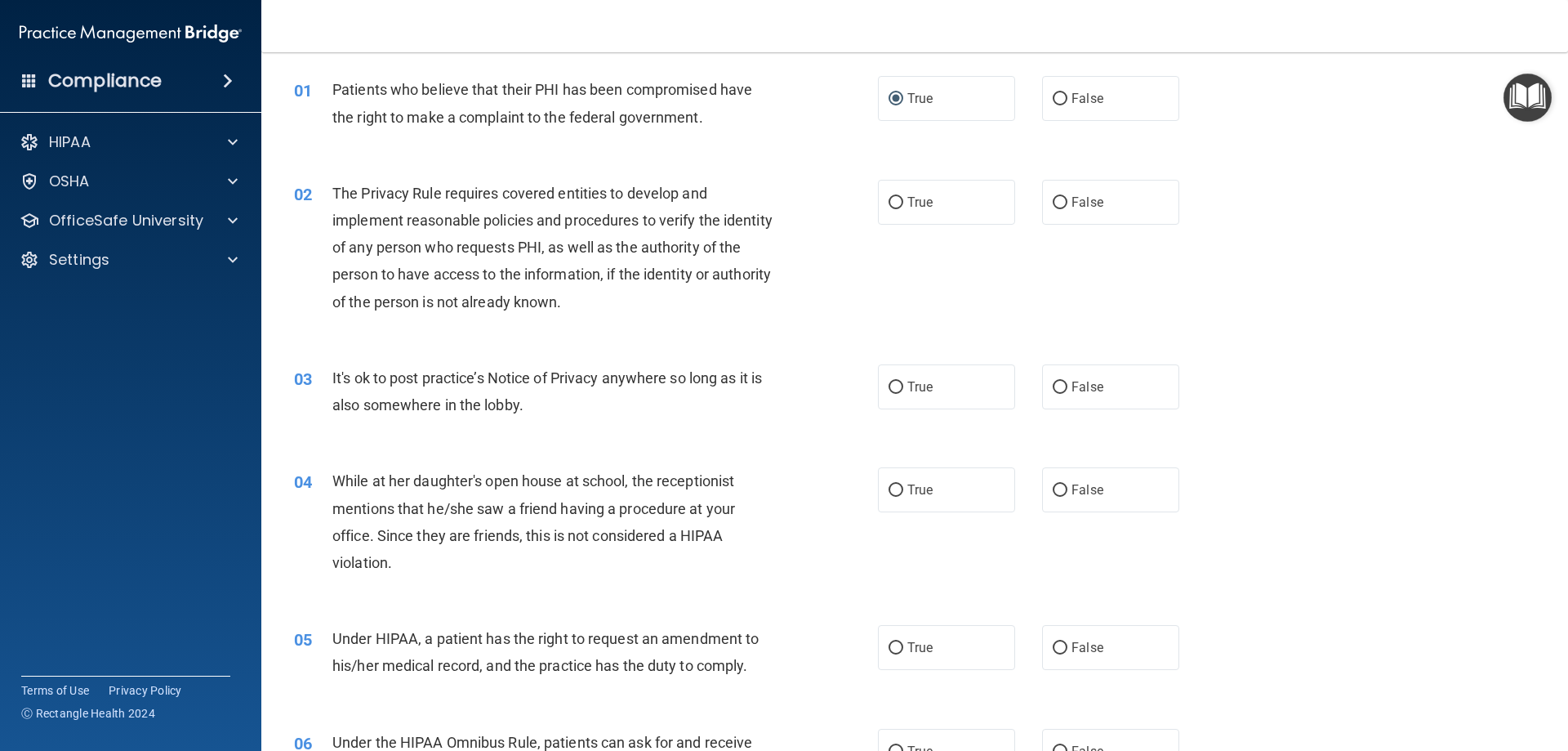
scroll to position [81, 0]
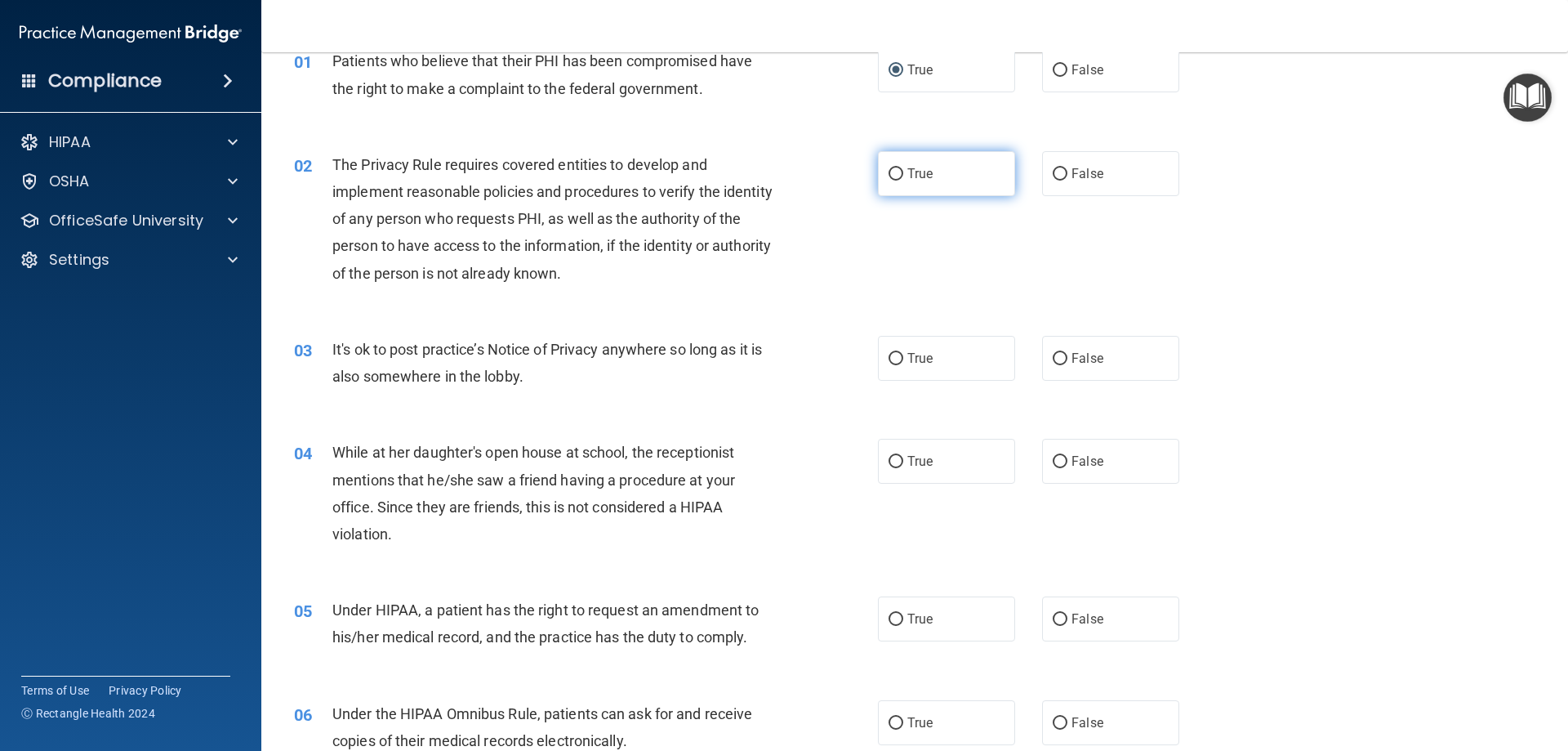
click at [923, 177] on span "True" at bounding box center [921, 173] width 26 height 16
click at [903, 177] on input "True" at bounding box center [896, 174] width 15 height 12
radio input "true"
click at [1053, 357] on input "False" at bounding box center [1061, 359] width 15 height 12
radio input "true"
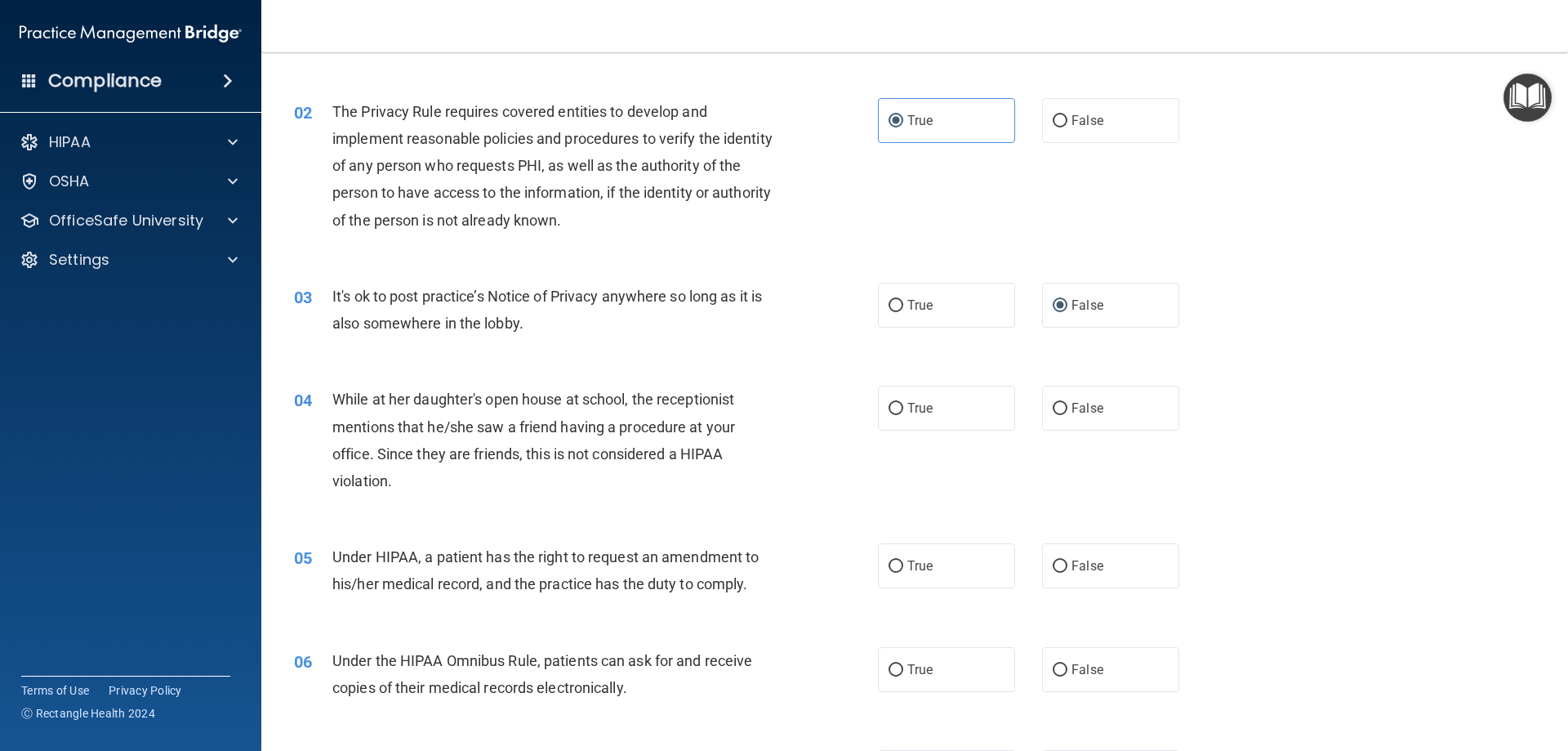
scroll to position [164, 0]
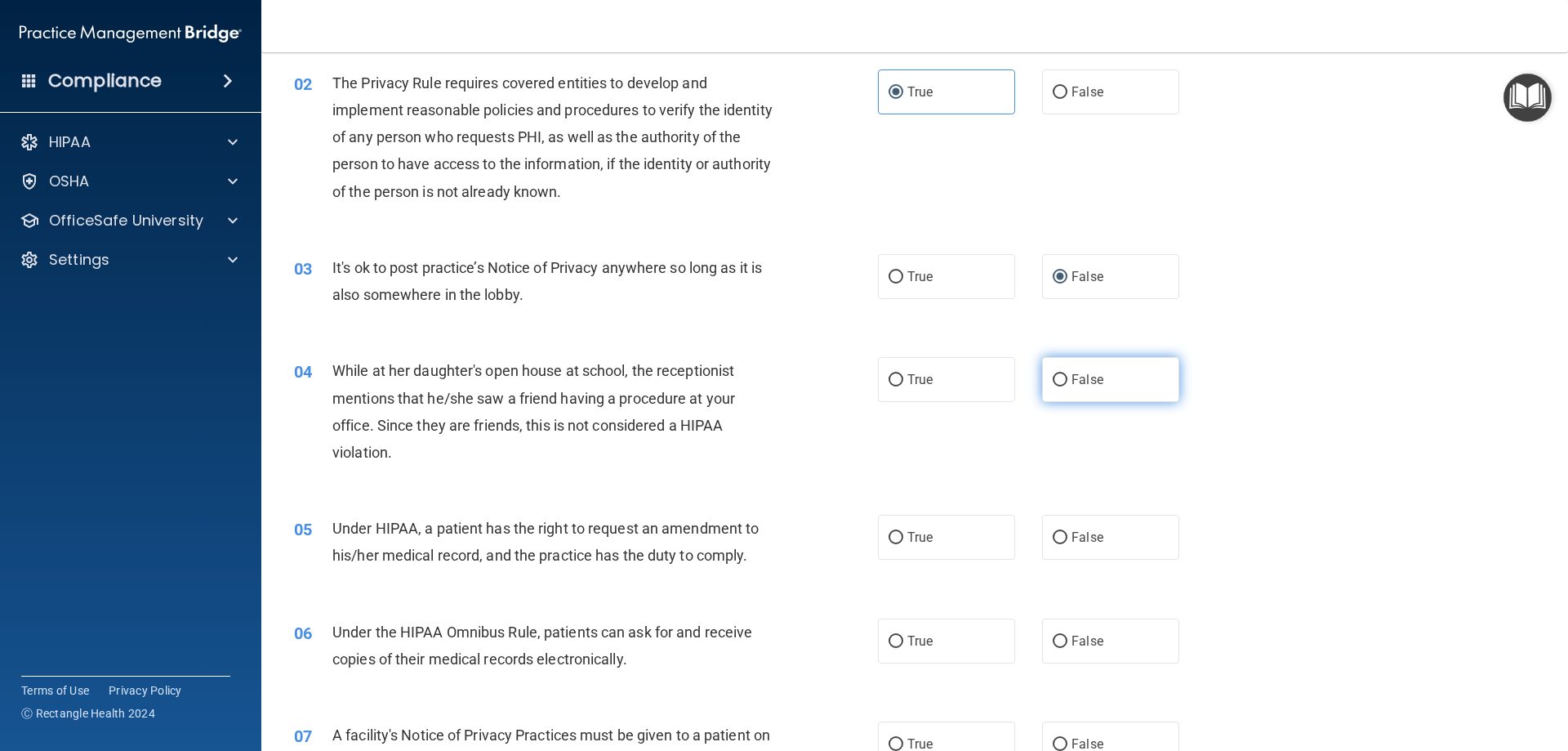
click at [1056, 378] on input "False" at bounding box center [1061, 380] width 15 height 12
radio input "true"
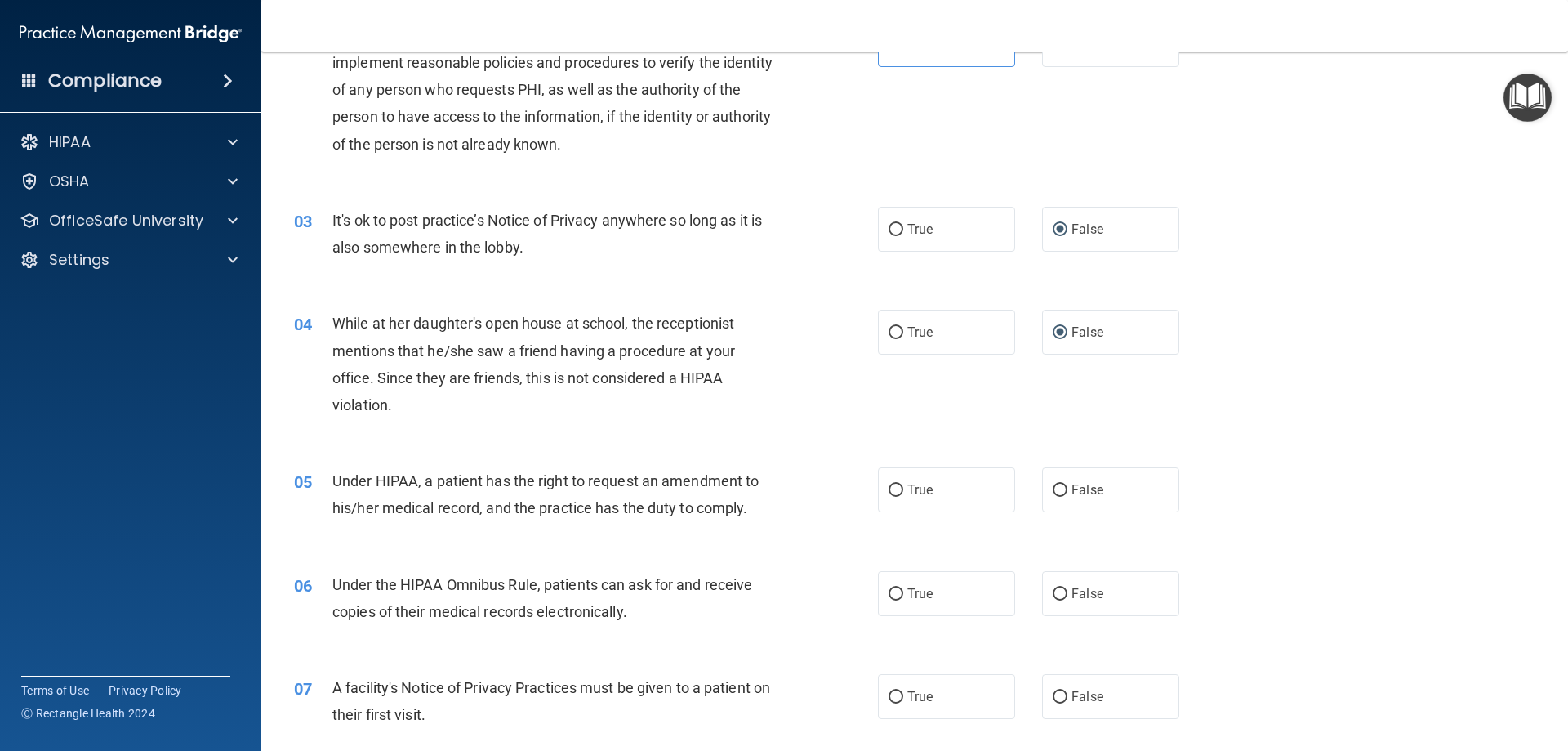
scroll to position [245, 0]
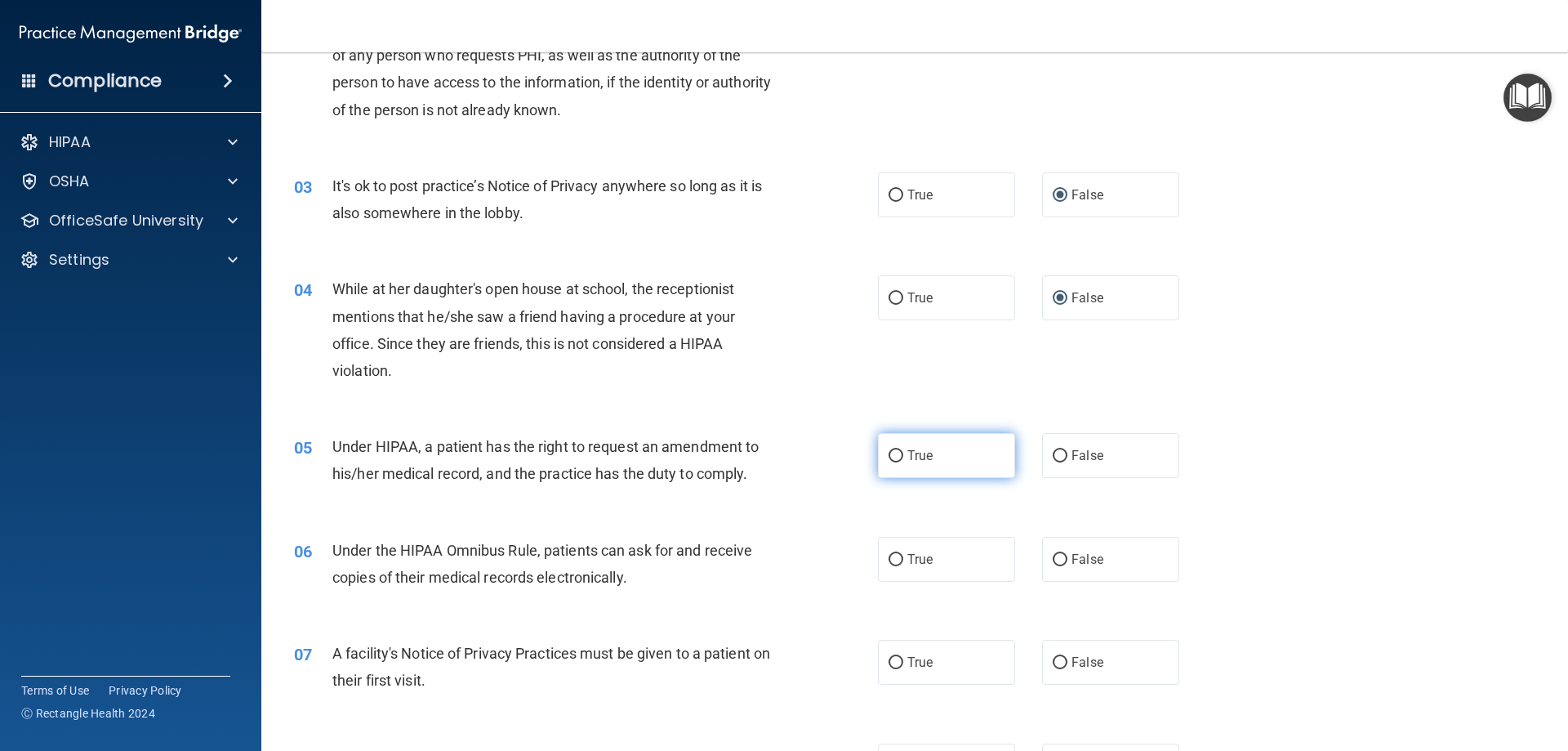
click at [890, 457] on input "True" at bounding box center [896, 456] width 15 height 12
radio input "true"
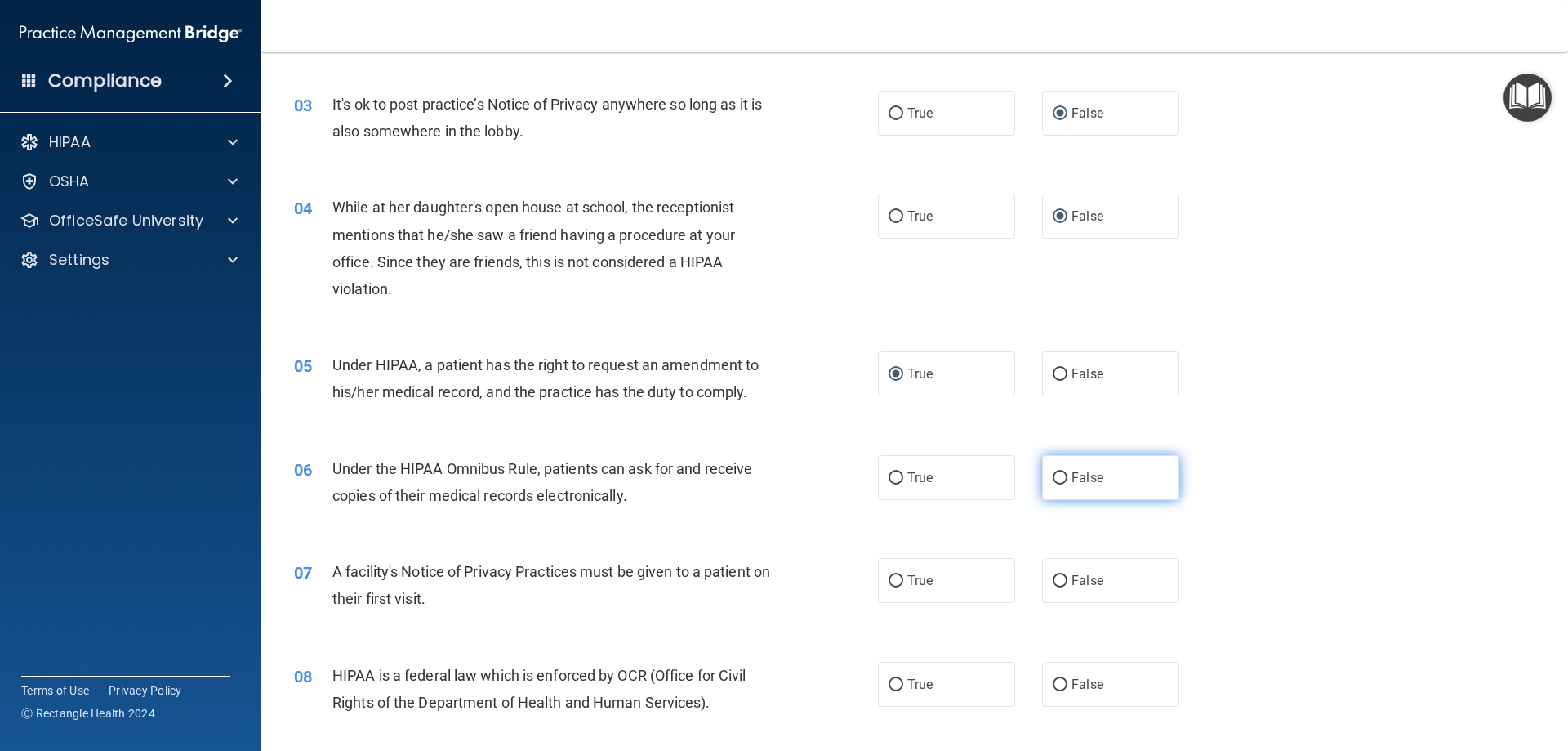
click at [1053, 477] on input "False" at bounding box center [1061, 477] width 15 height 12
radio input "true"
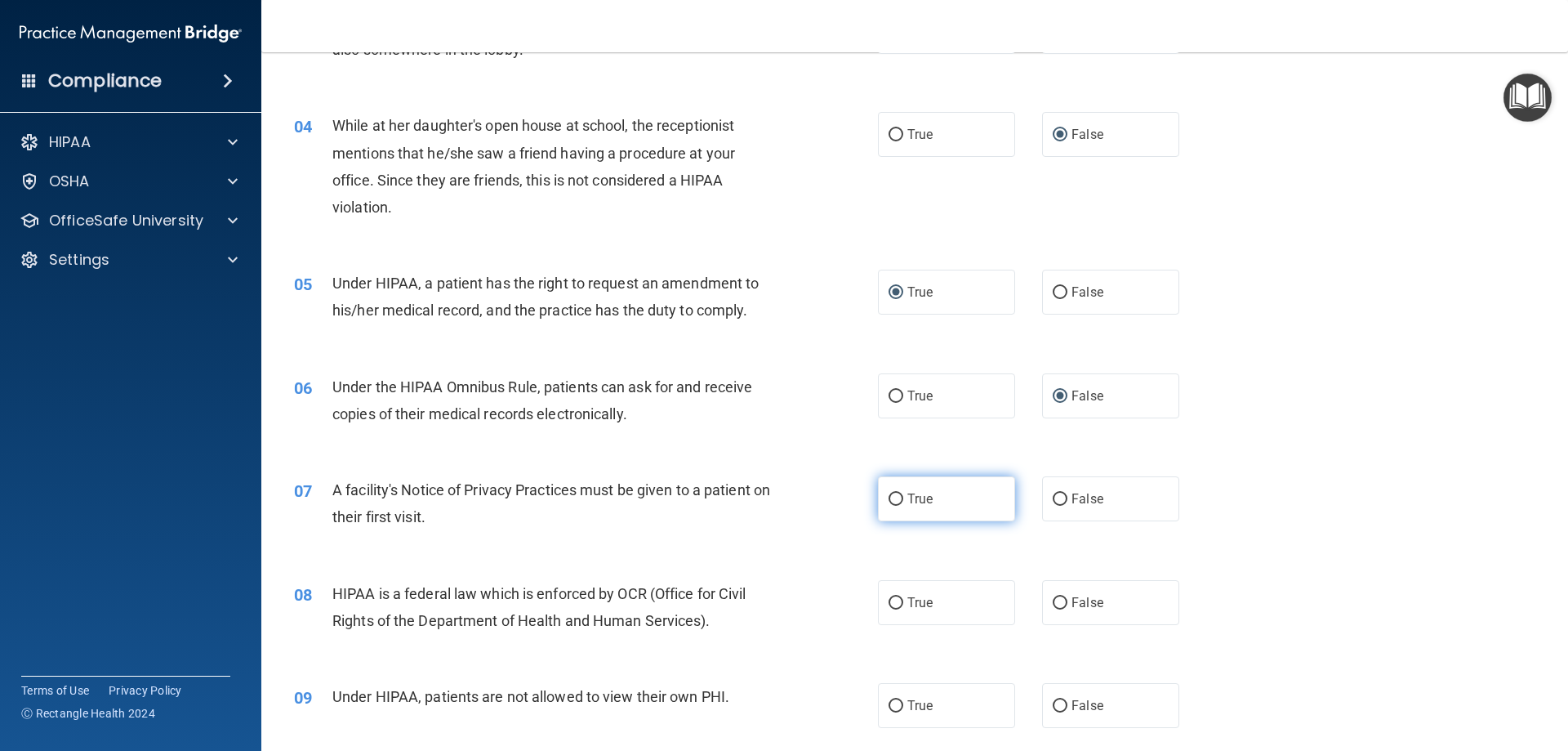
click at [889, 501] on input "True" at bounding box center [896, 499] width 15 height 12
radio input "true"
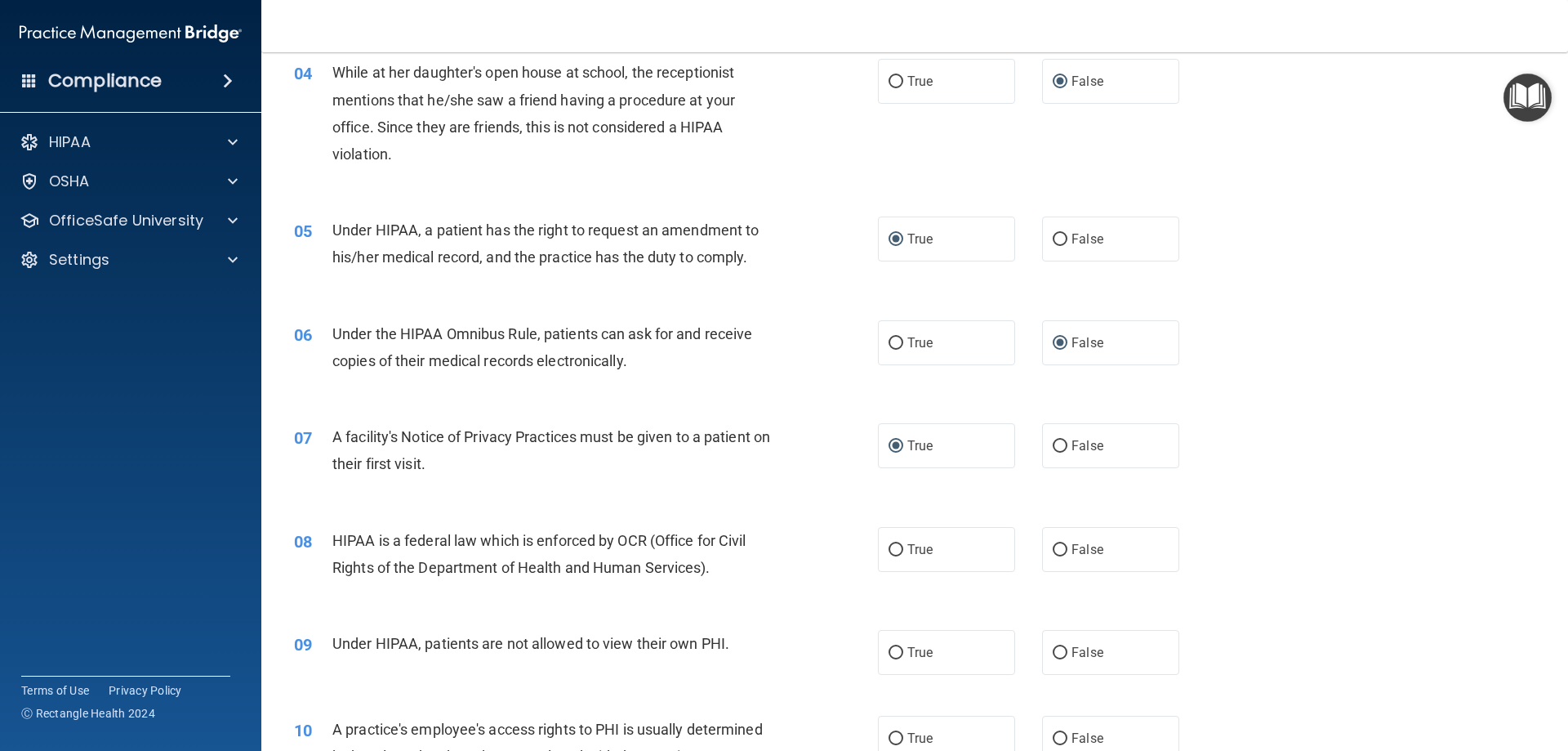
scroll to position [490, 0]
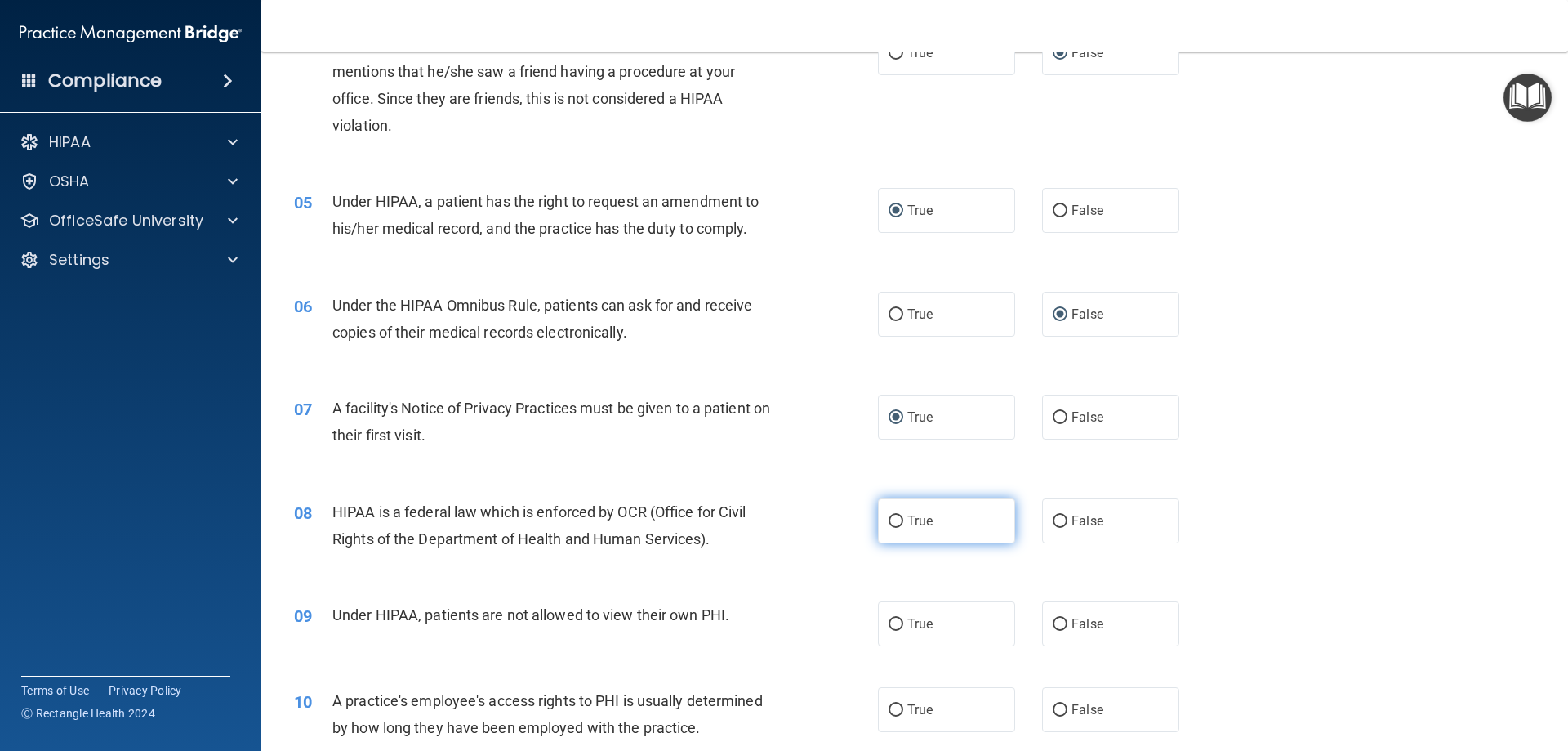
click at [923, 519] on span "True" at bounding box center [921, 520] width 26 height 16
click at [903, 519] on input "True" at bounding box center [896, 521] width 15 height 12
radio input "true"
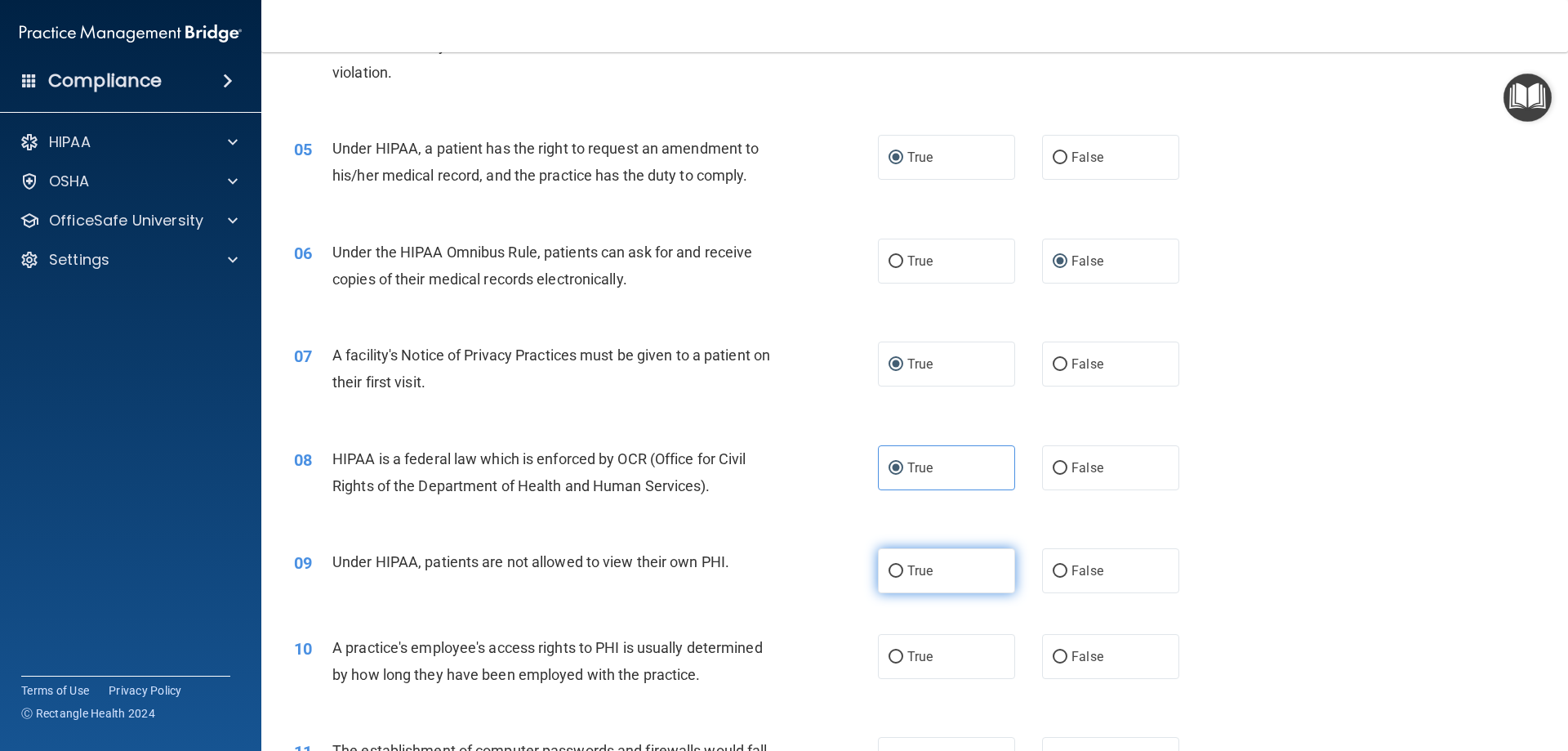
scroll to position [572, 0]
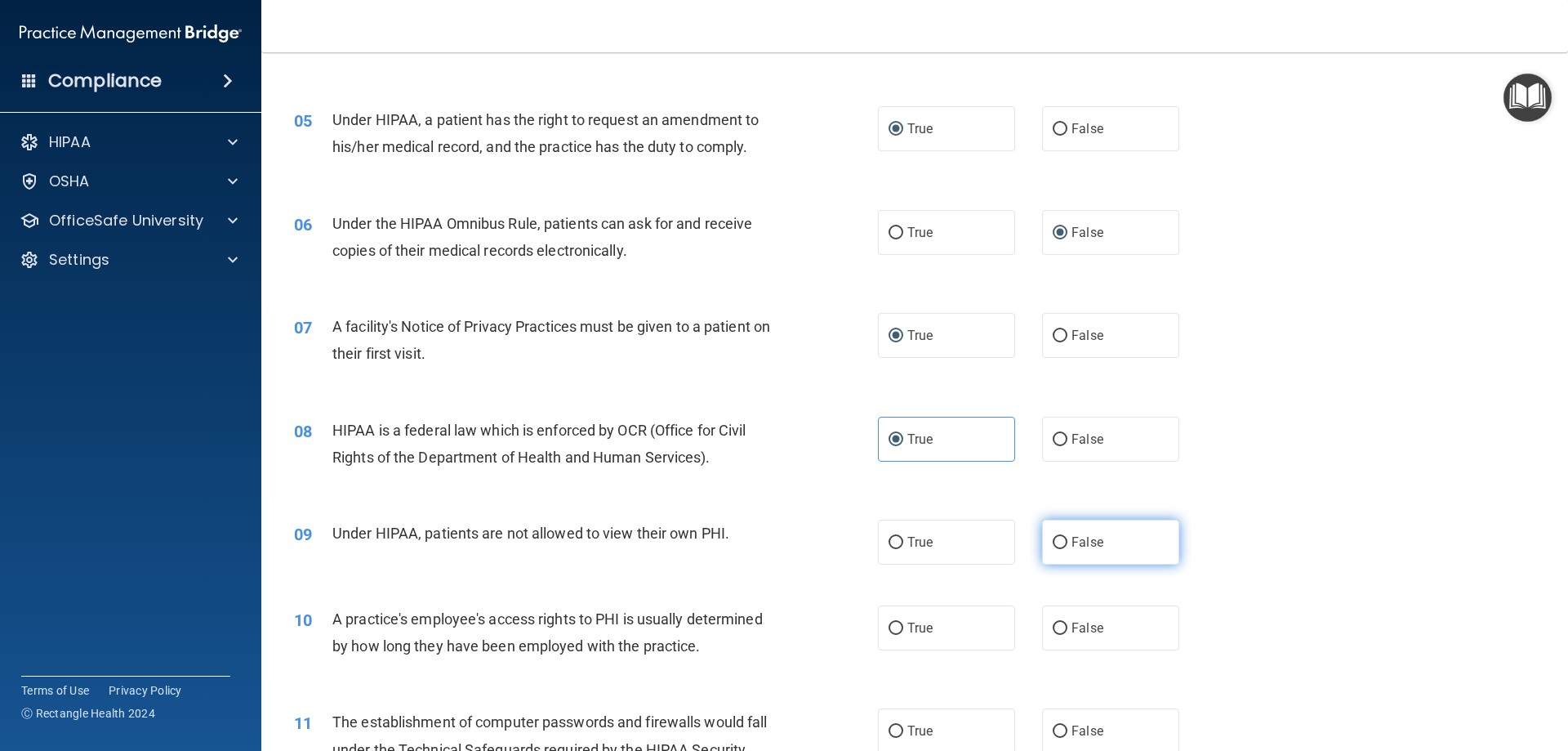
click at [1055, 533] on label "False" at bounding box center [1111, 542] width 137 height 45
click at [1055, 537] on input "False" at bounding box center [1061, 542] width 15 height 12
radio input "true"
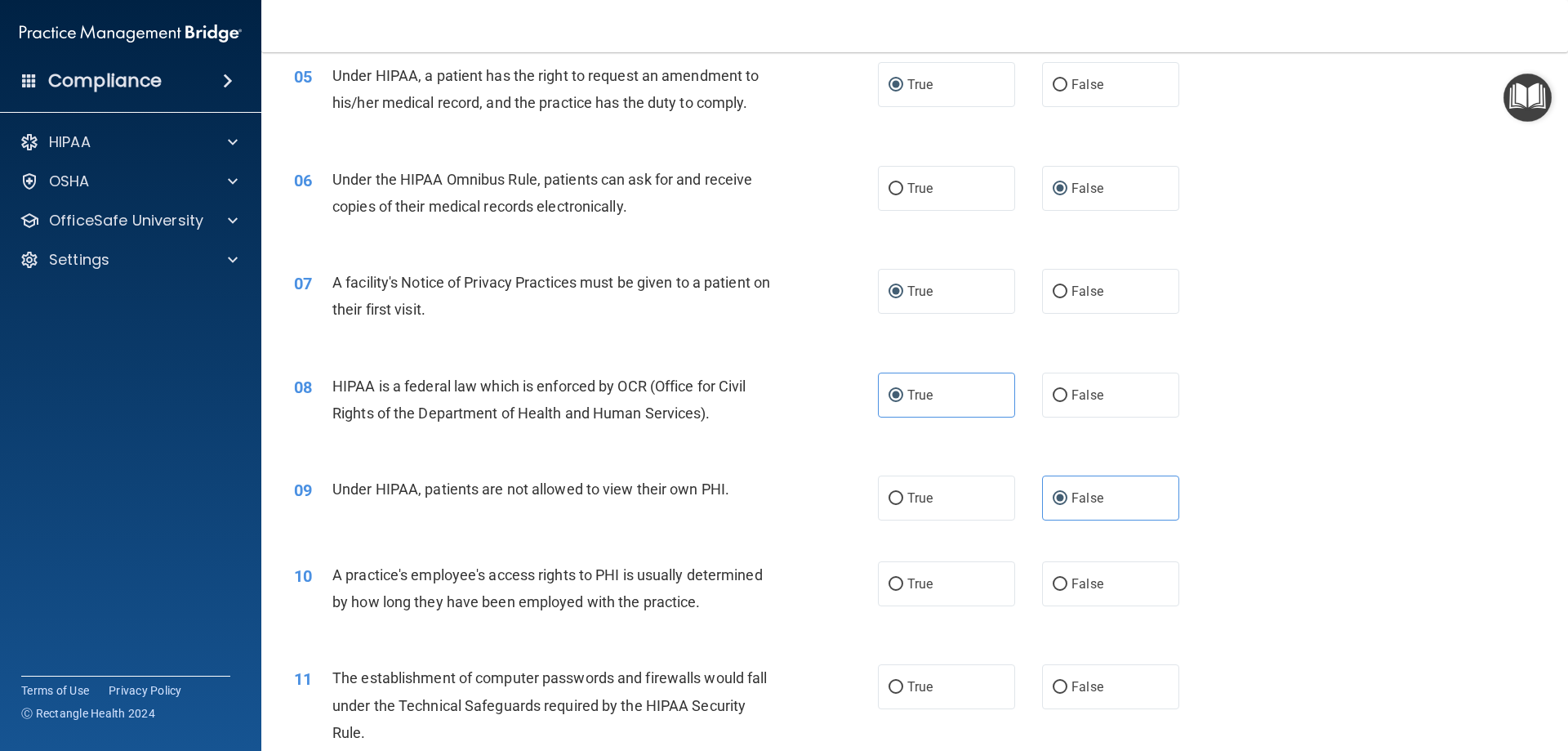
scroll to position [654, 0]
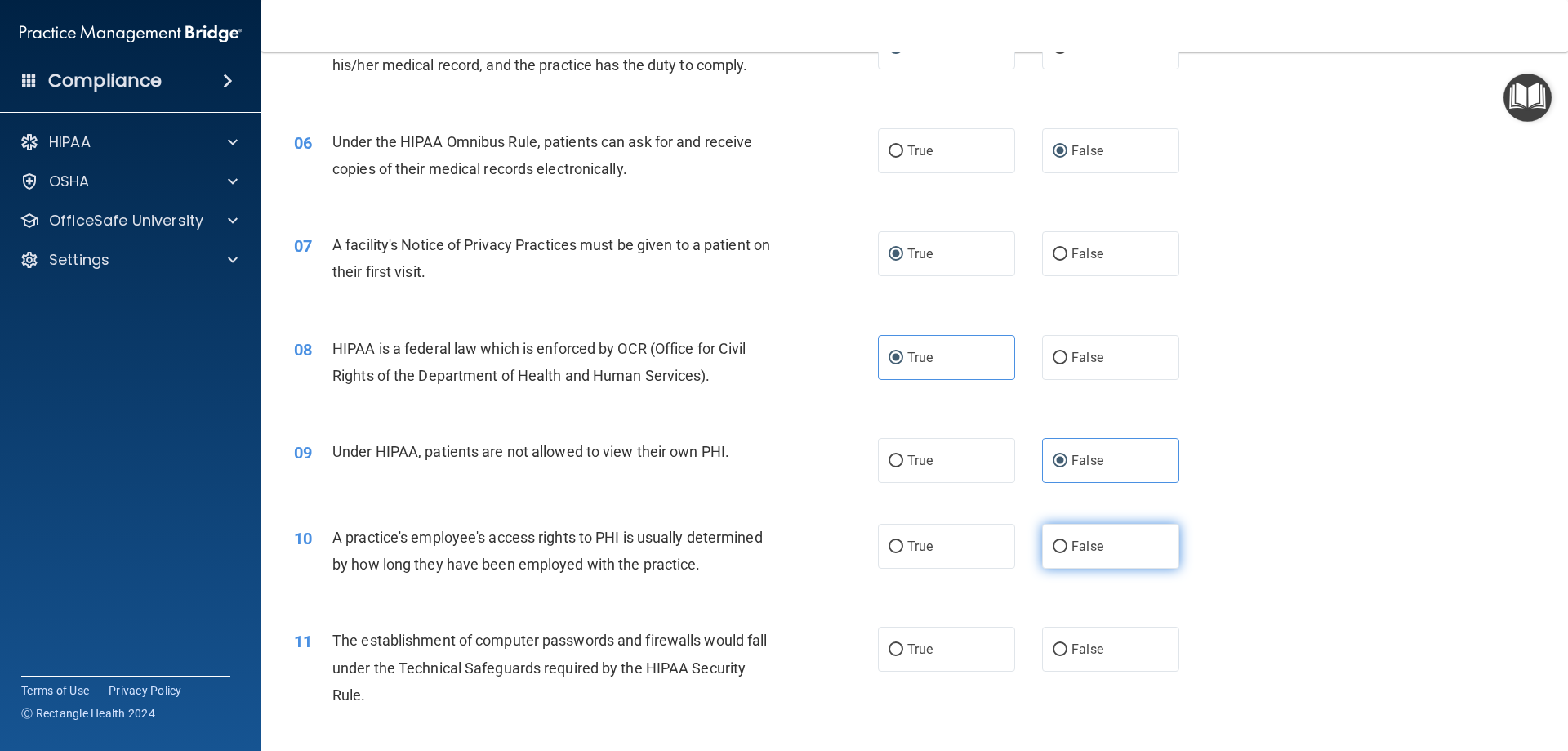
click at [1053, 541] on input "False" at bounding box center [1061, 546] width 15 height 12
radio input "true"
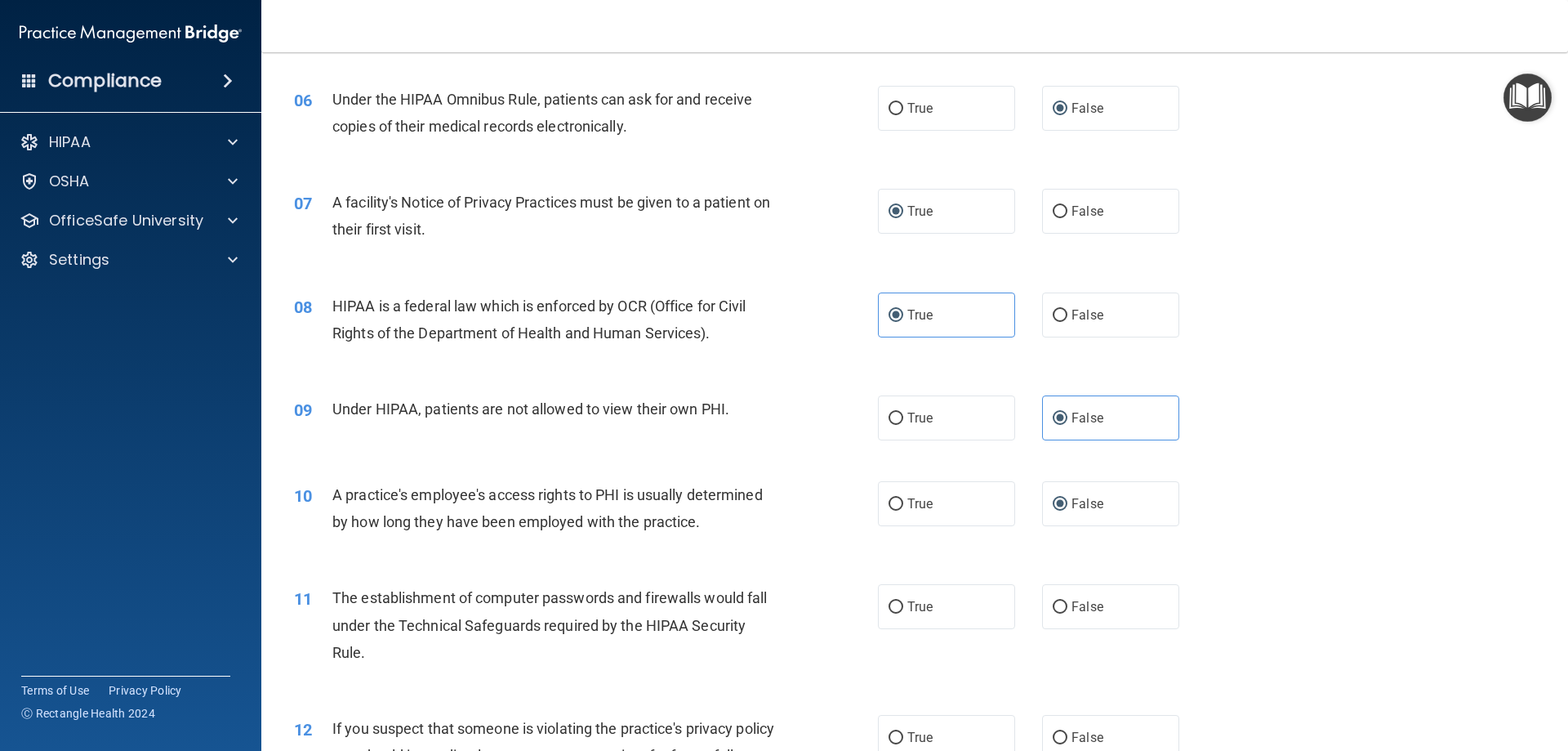
scroll to position [735, 0]
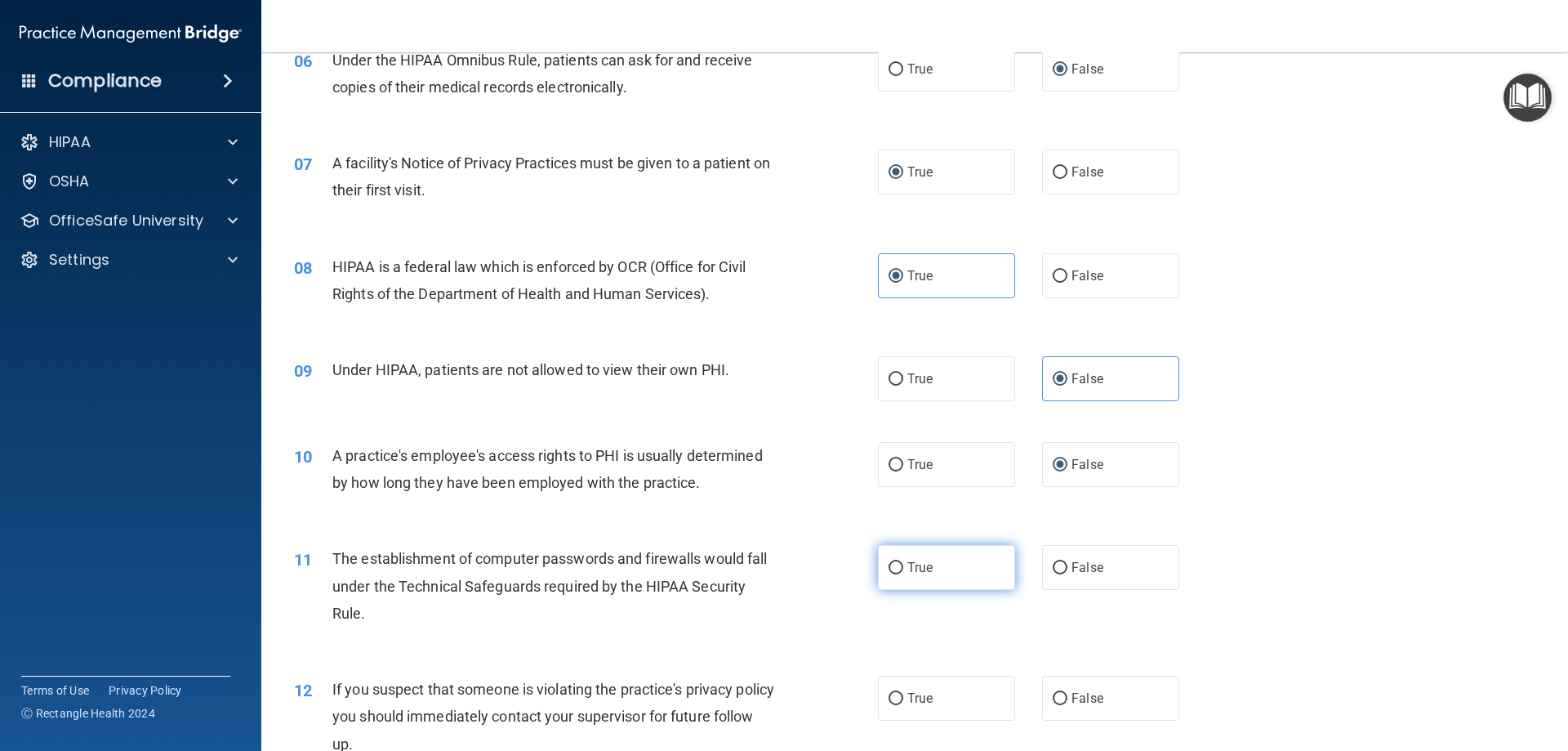
click at [896, 566] on input "True" at bounding box center [896, 568] width 15 height 12
radio input "true"
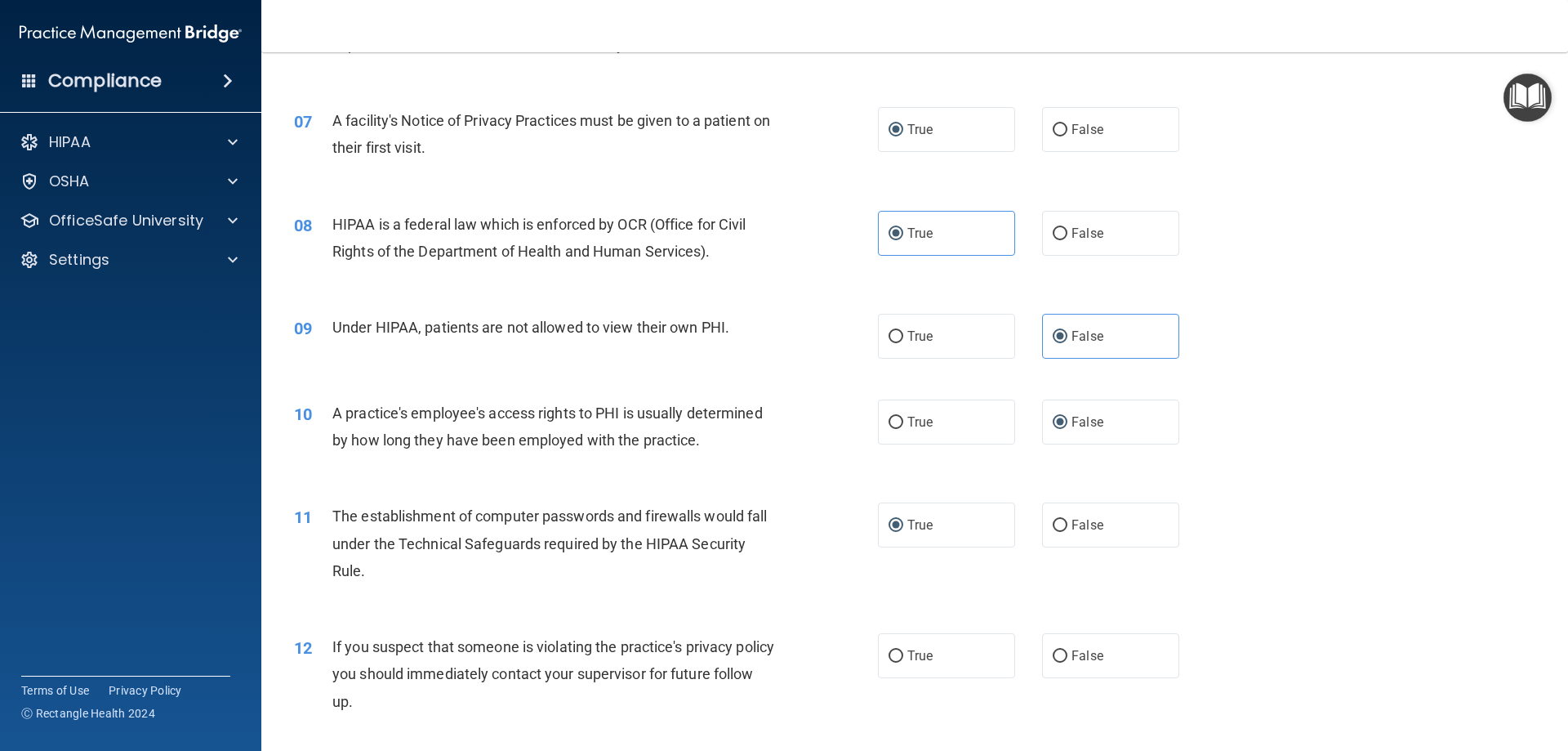
scroll to position [817, 0]
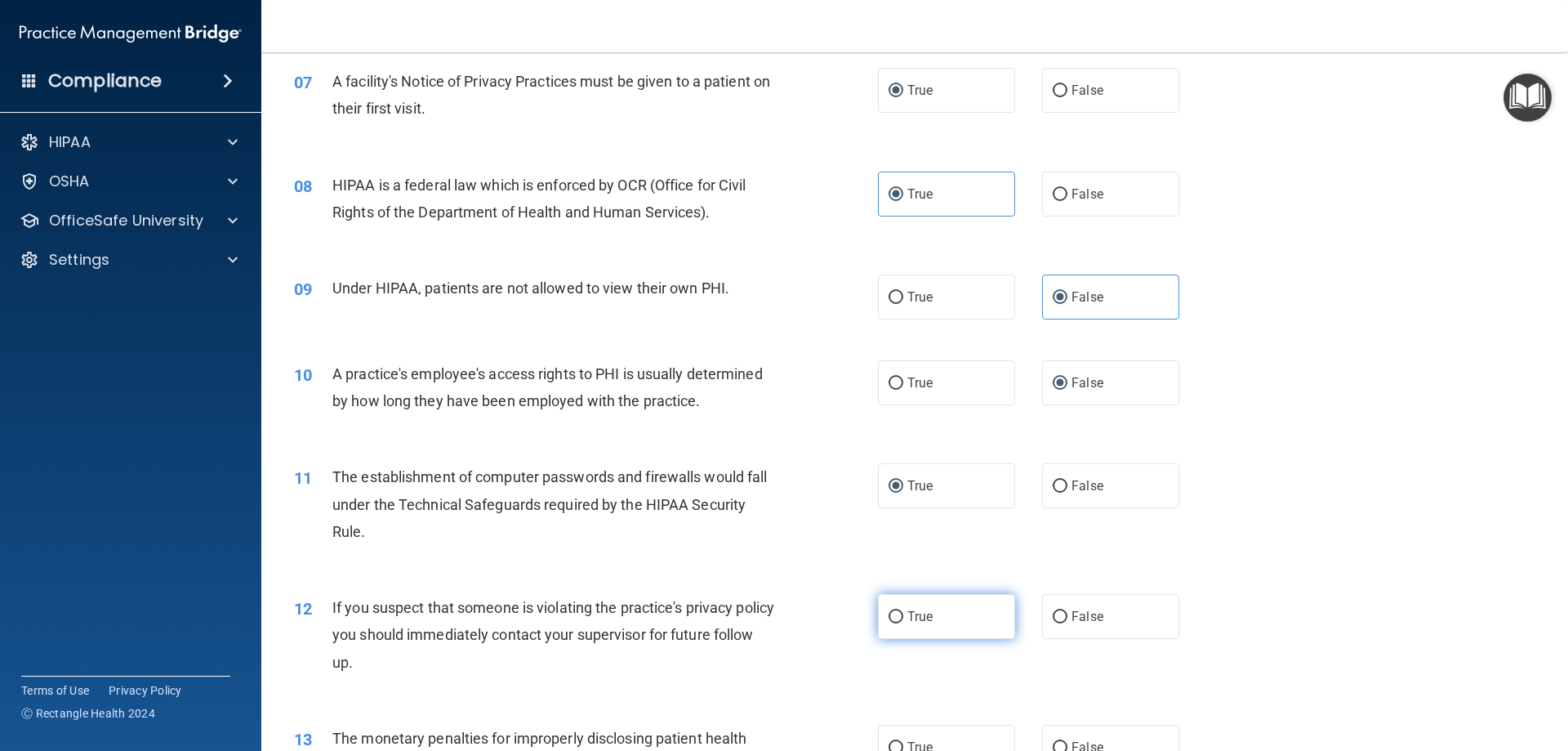
click at [910, 617] on span "True" at bounding box center [921, 617] width 26 height 16
click at [903, 617] on input "True" at bounding box center [896, 617] width 15 height 12
radio input "true"
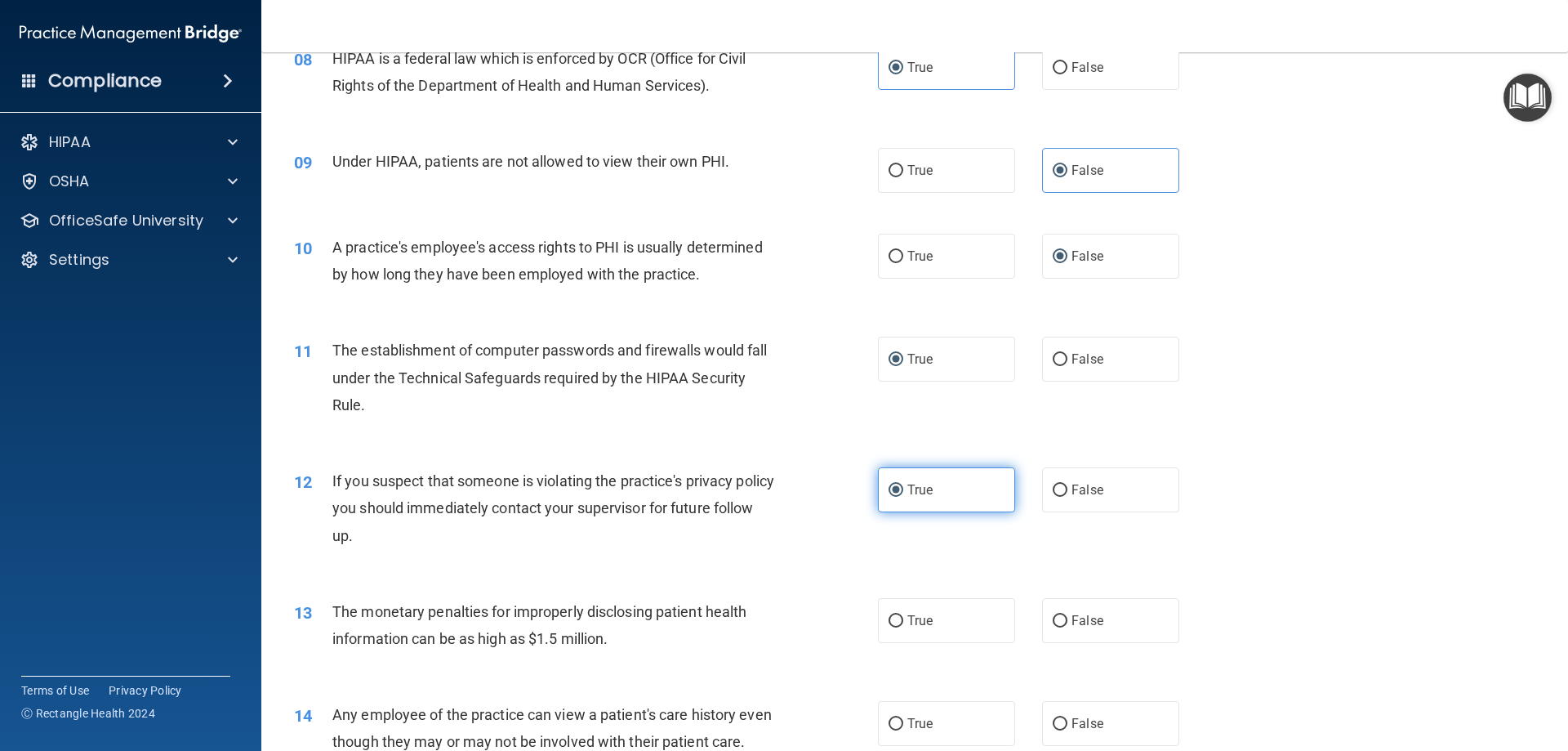
scroll to position [981, 0]
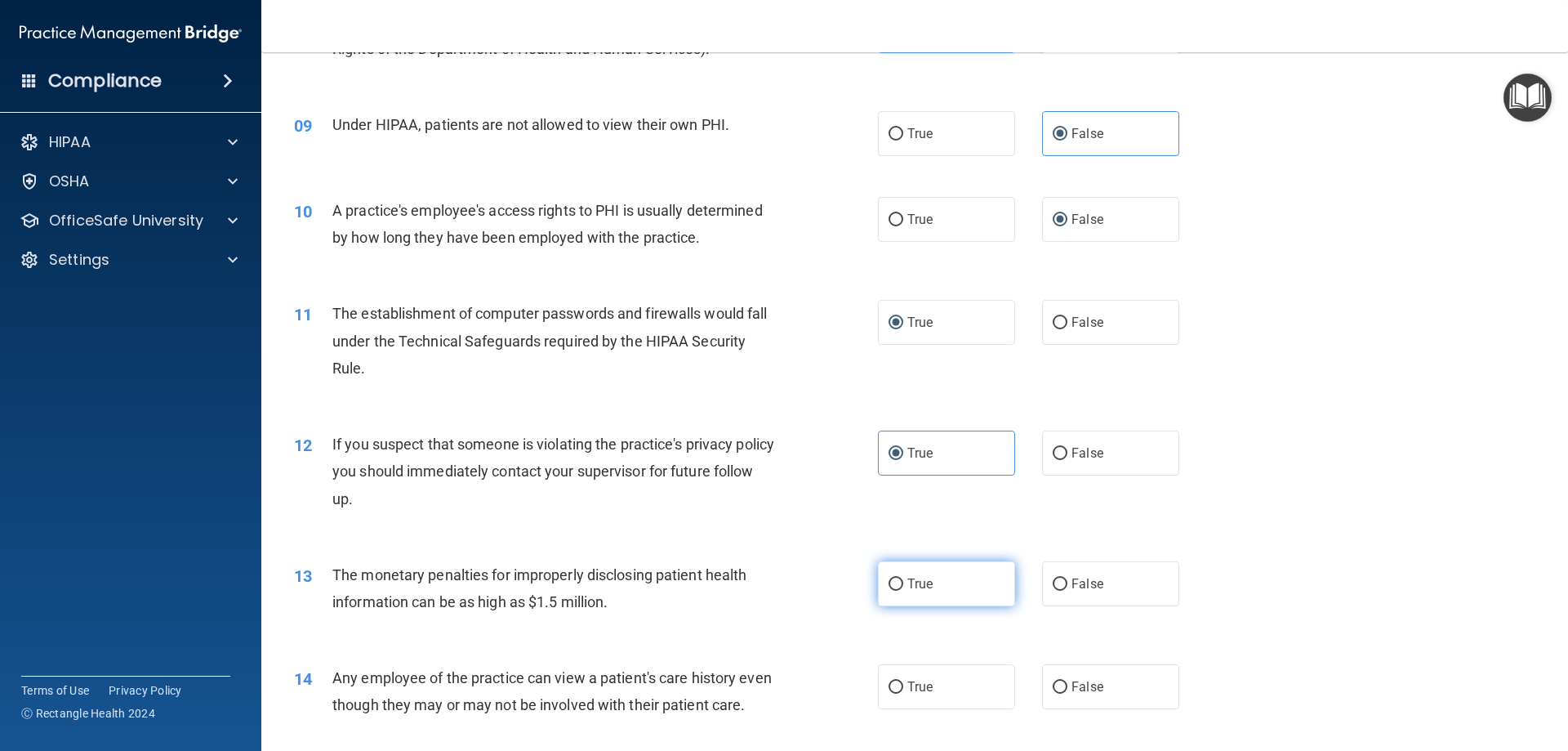
click at [901, 584] on label "True" at bounding box center [946, 584] width 137 height 45
click at [901, 584] on input "True" at bounding box center [896, 585] width 15 height 12
radio input "true"
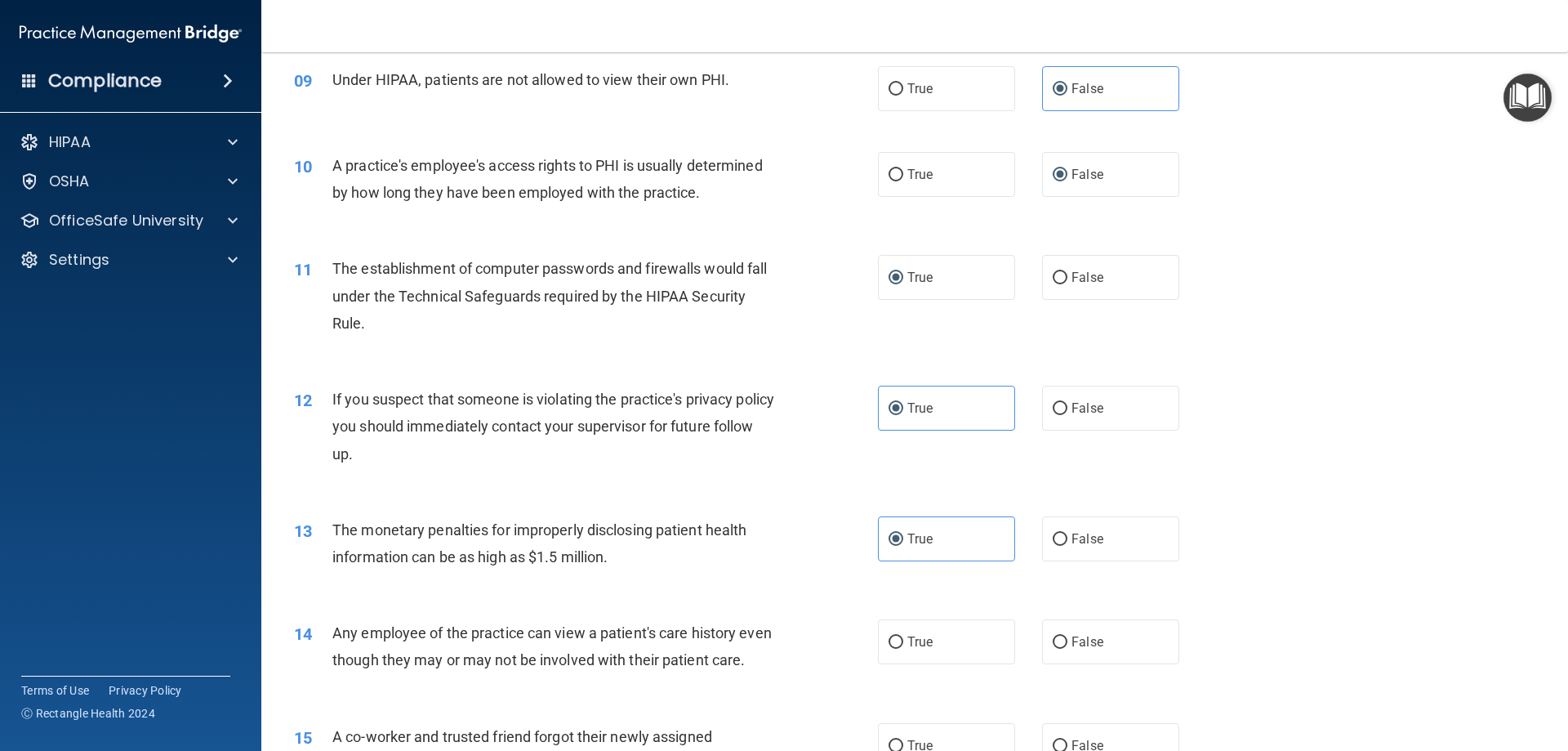
scroll to position [1062, 0]
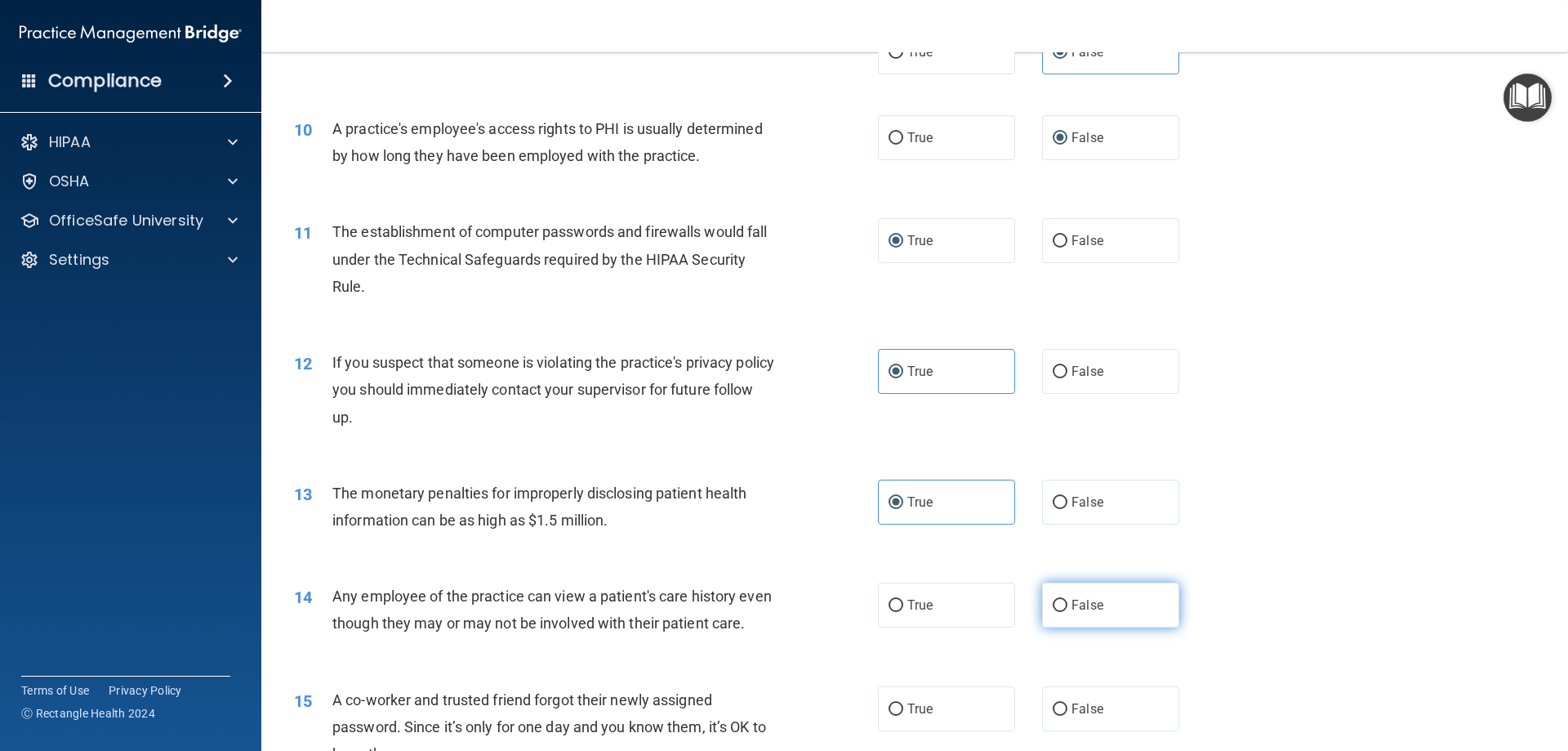
click at [1059, 605] on input "False" at bounding box center [1061, 606] width 15 height 12
radio input "true"
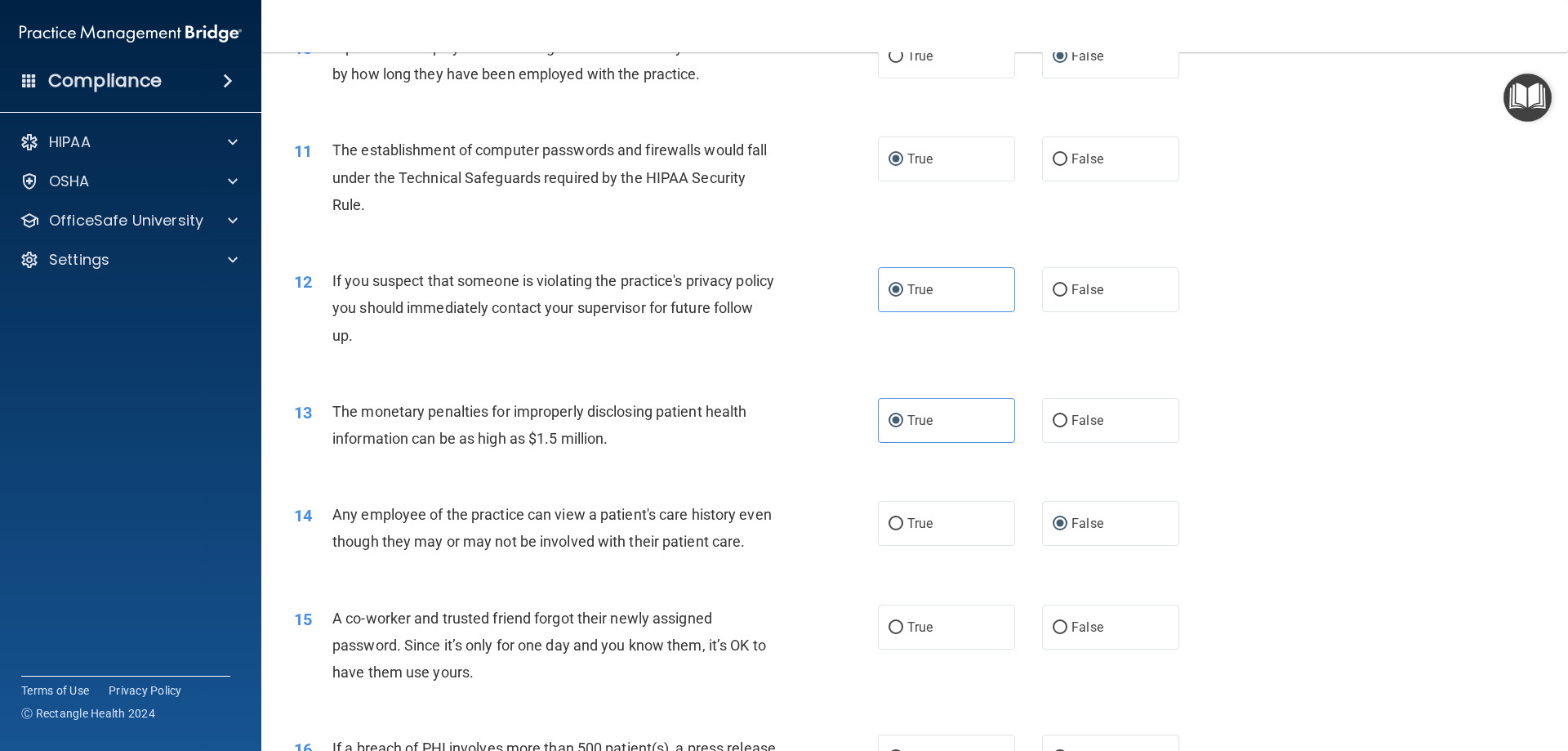
scroll to position [1226, 0]
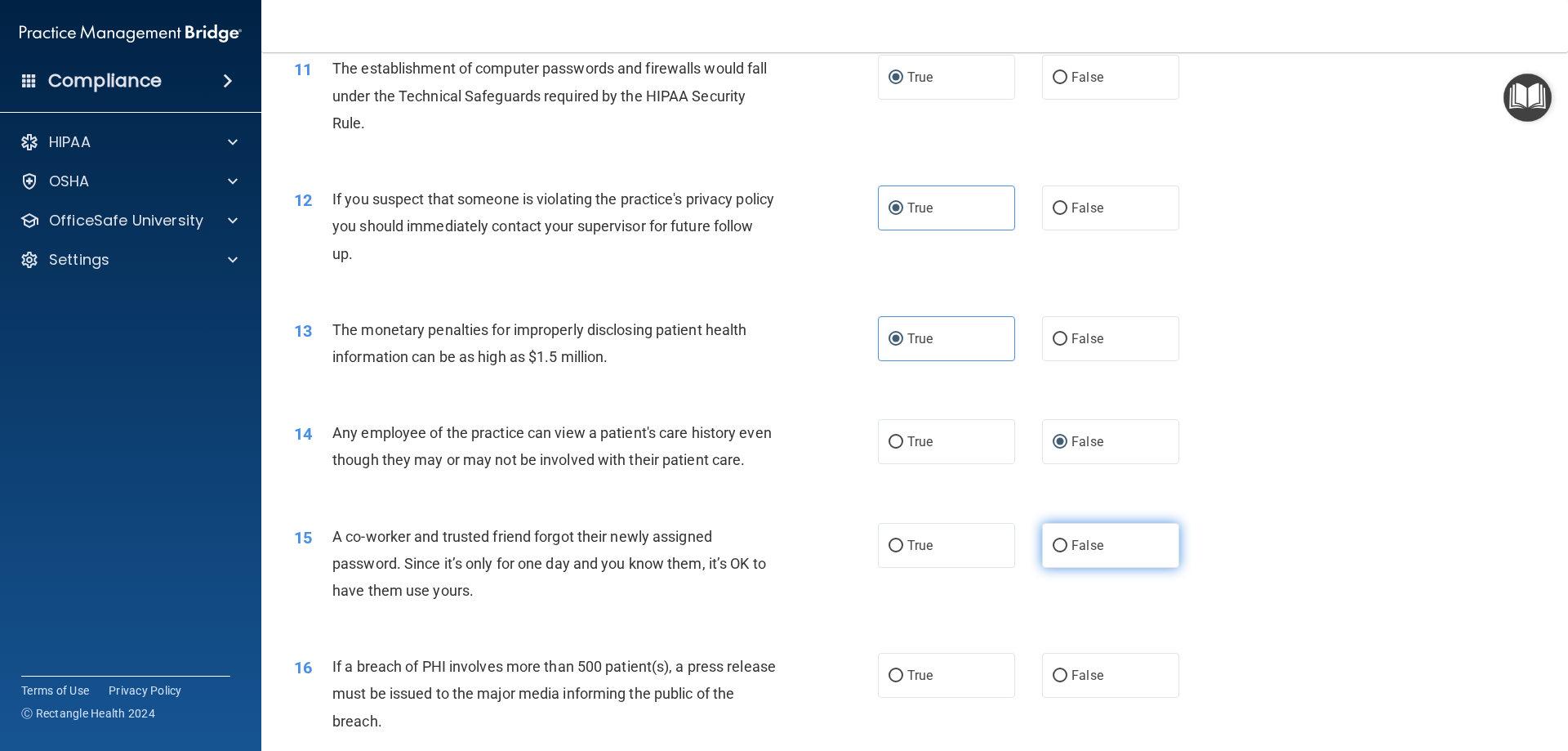
click at [1054, 553] on input "False" at bounding box center [1061, 546] width 15 height 12
radio input "true"
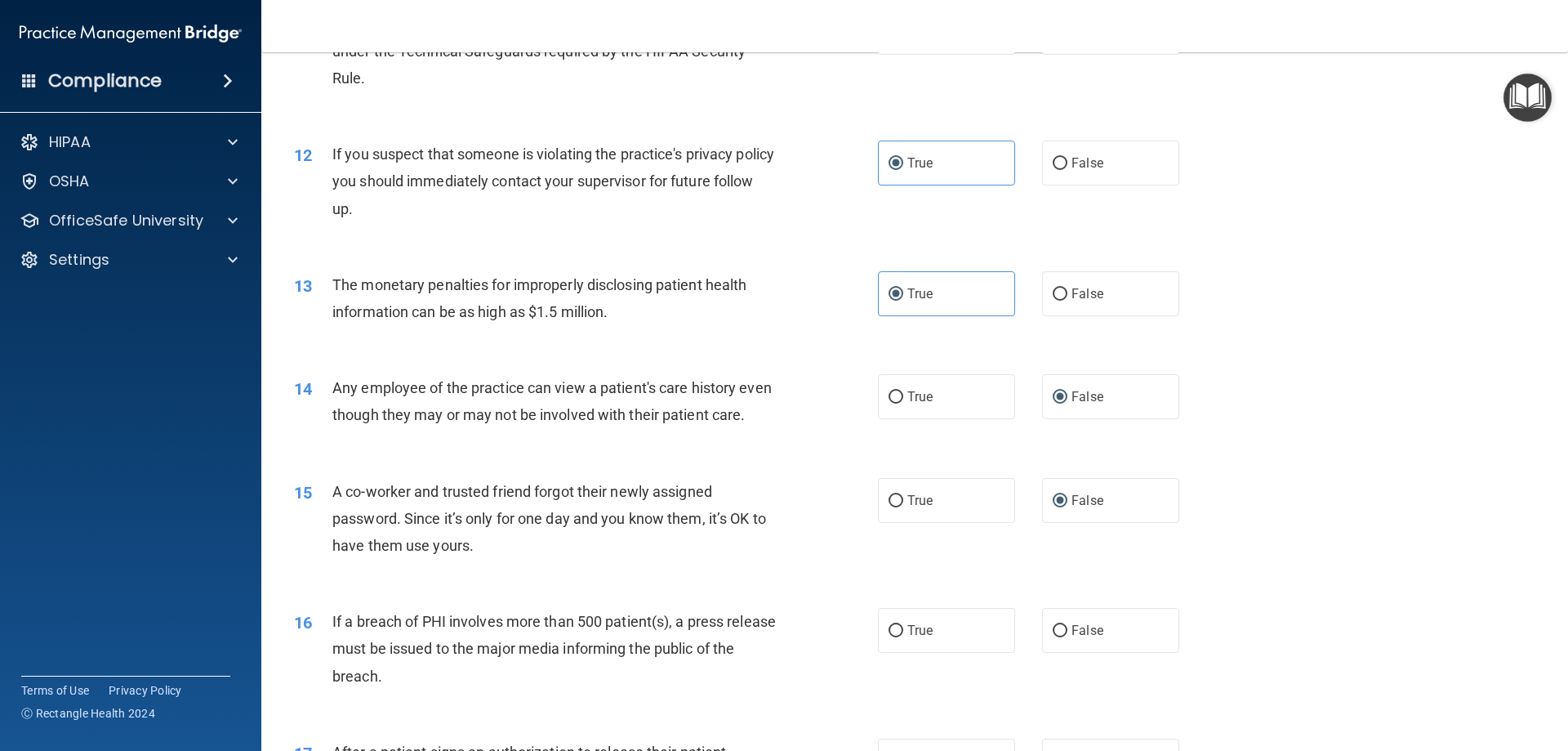
scroll to position [1307, 0]
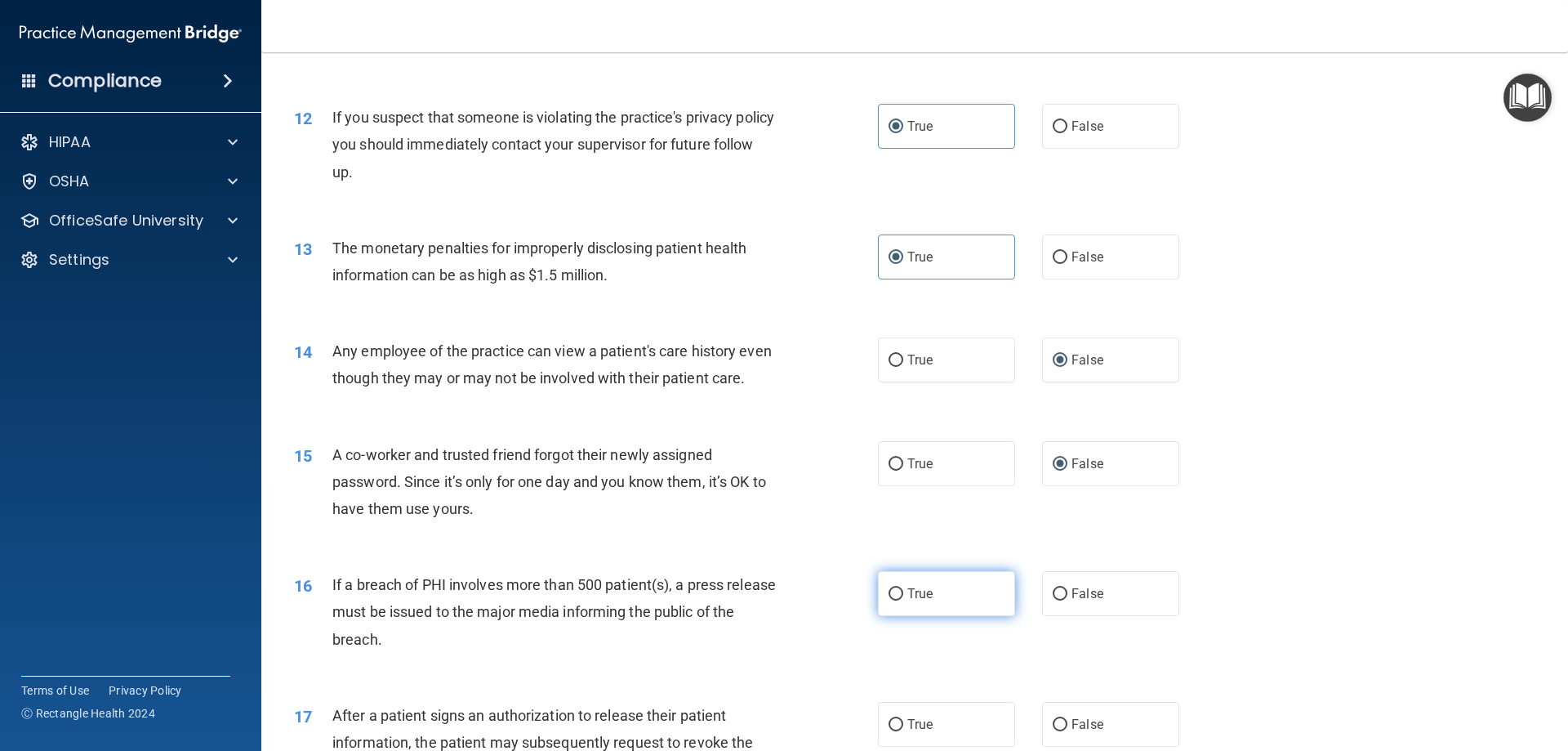
click at [909, 602] on span "True" at bounding box center [921, 594] width 26 height 16
click at [903, 601] on input "True" at bounding box center [896, 594] width 15 height 12
radio input "true"
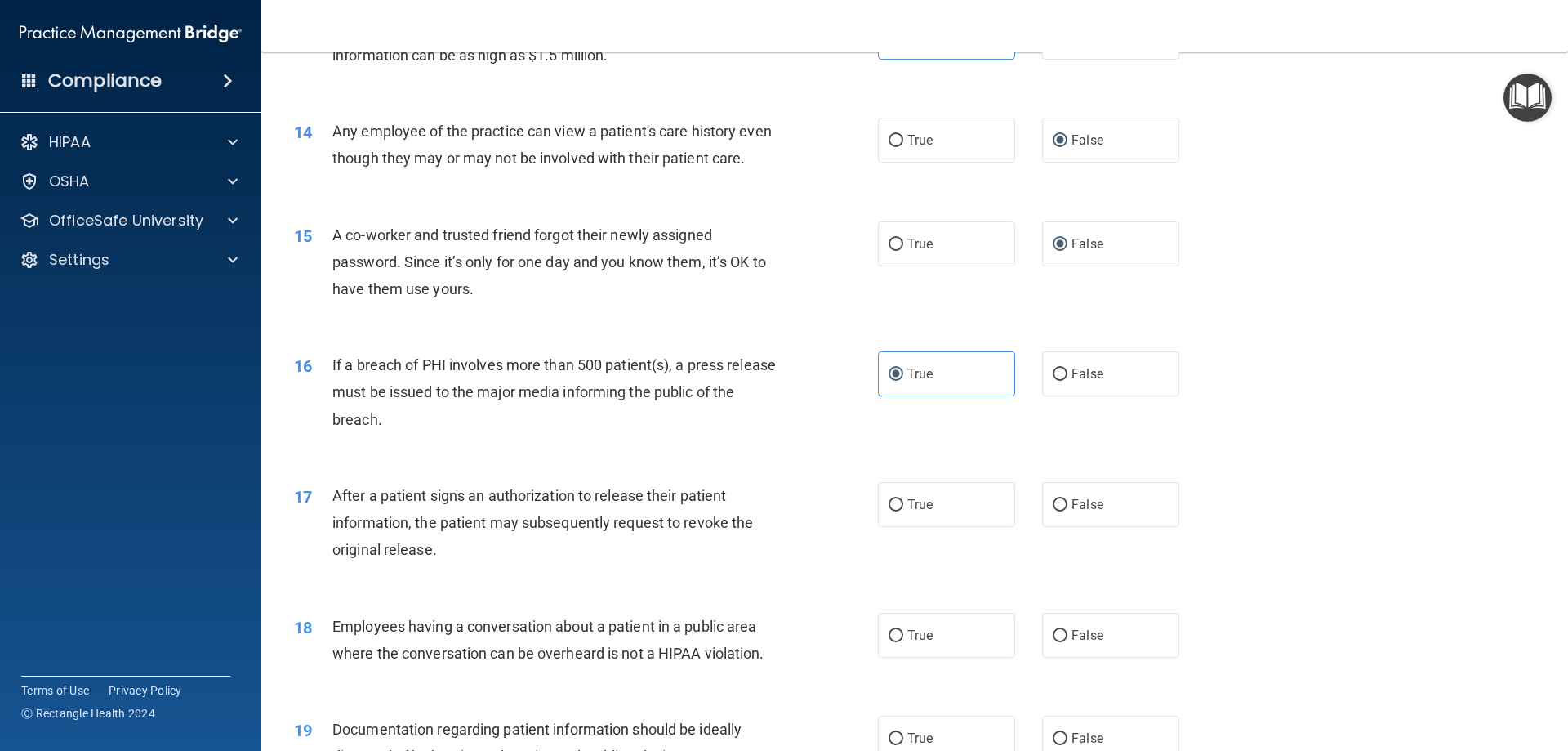
scroll to position [1552, 0]
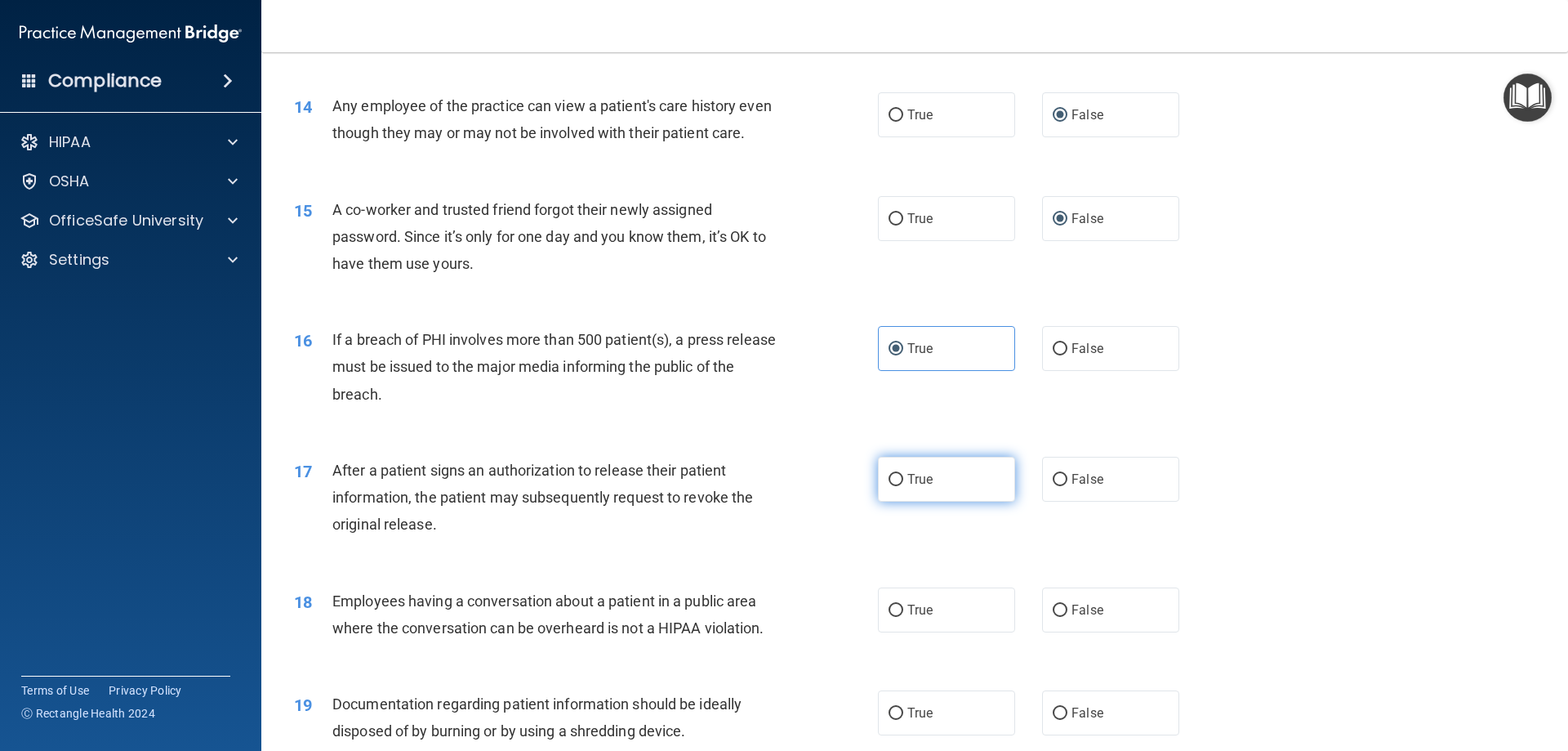
click at [908, 487] on span "True" at bounding box center [921, 478] width 26 height 16
click at [903, 487] on input "True" at bounding box center [896, 479] width 15 height 12
radio input "true"
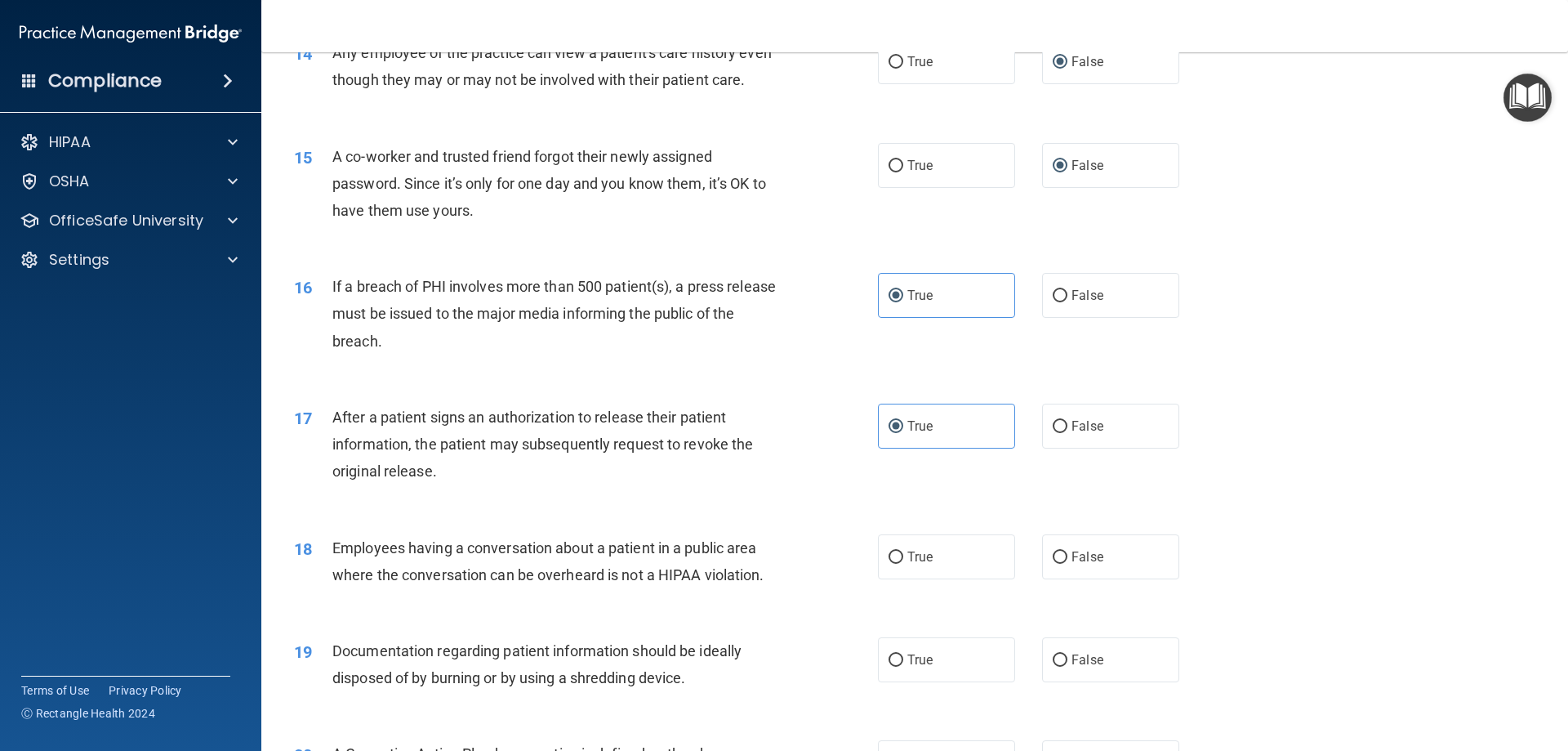
scroll to position [1635, 0]
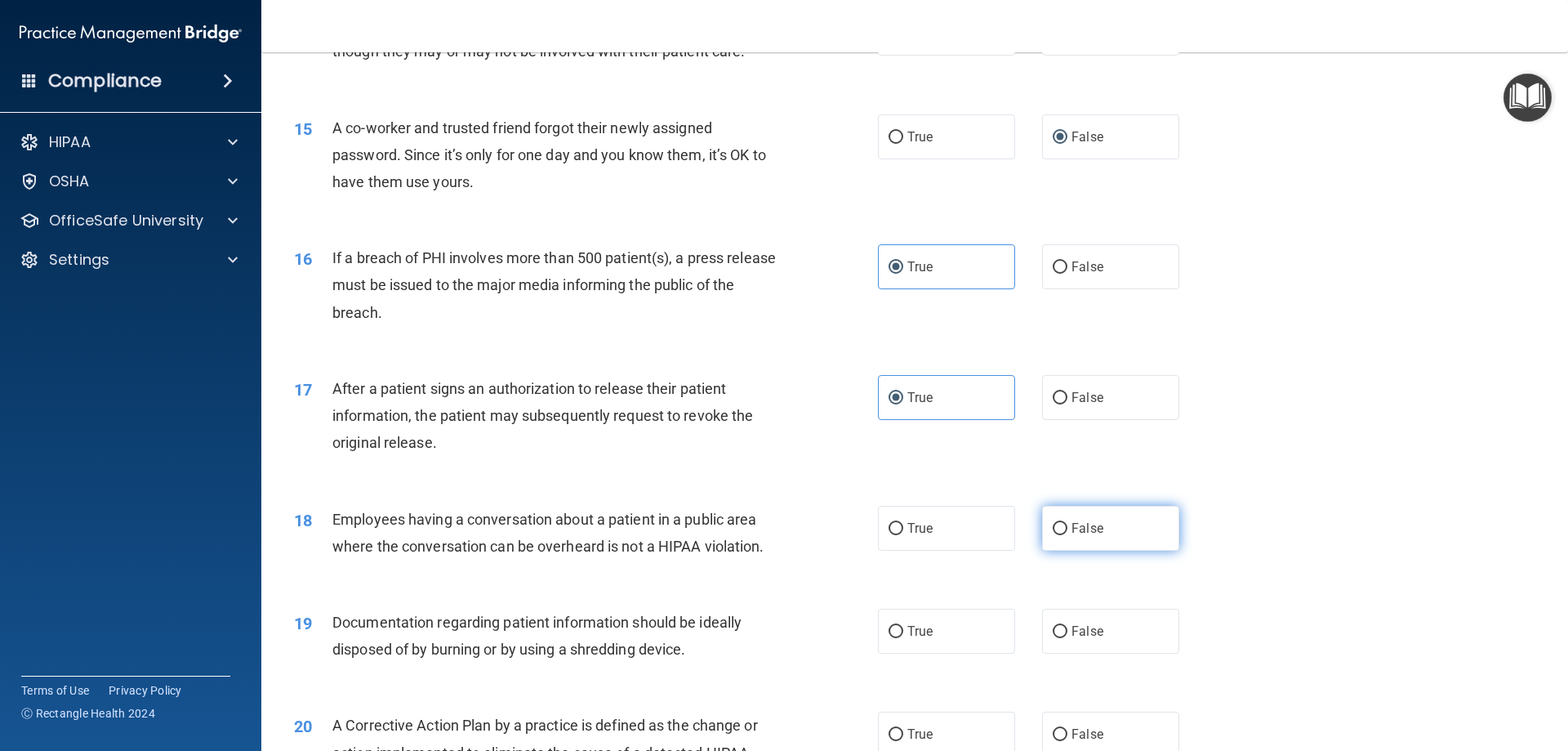
click at [1072, 536] on span "False" at bounding box center [1087, 528] width 32 height 16
click at [1068, 535] on input "False" at bounding box center [1061, 529] width 15 height 12
radio input "true"
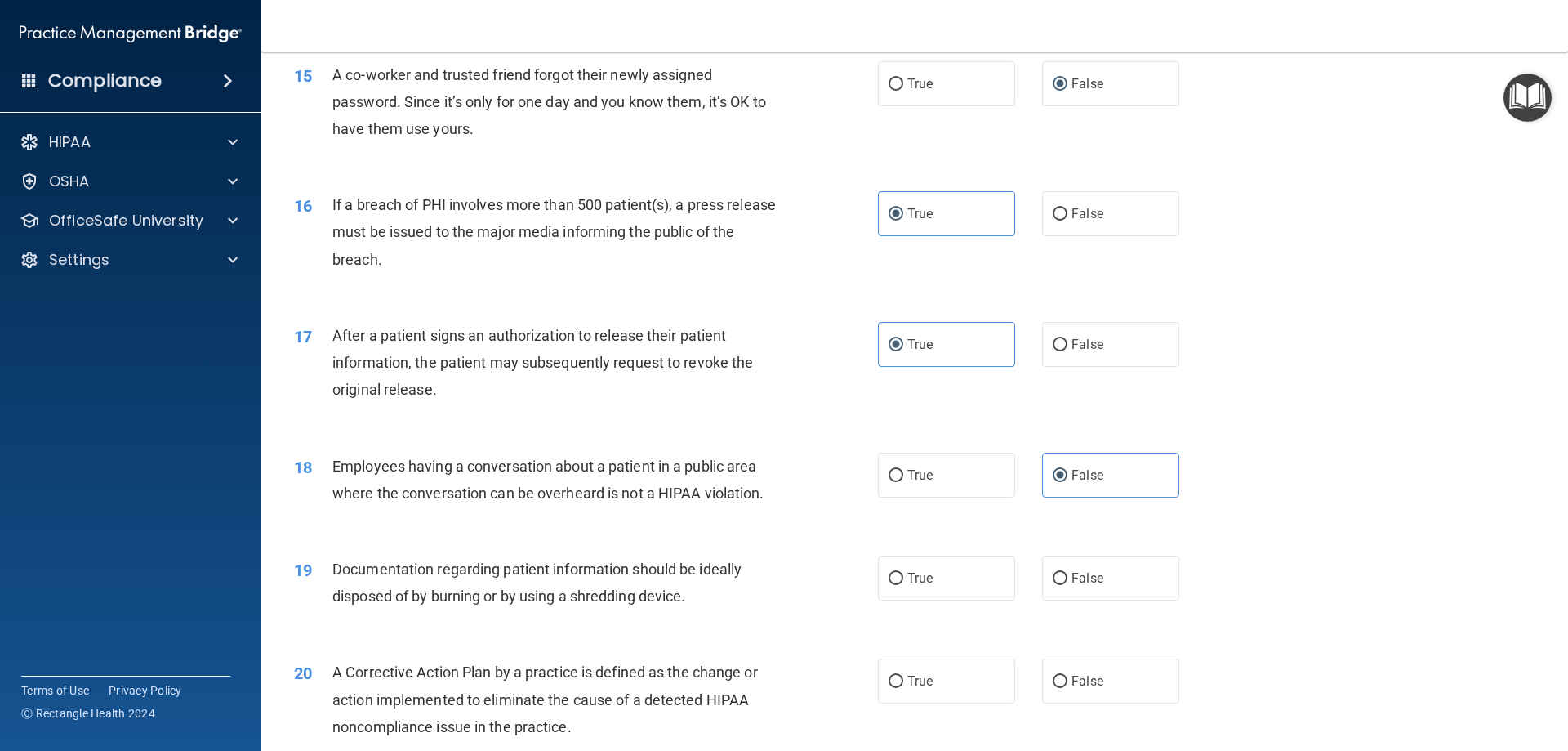
scroll to position [1716, 0]
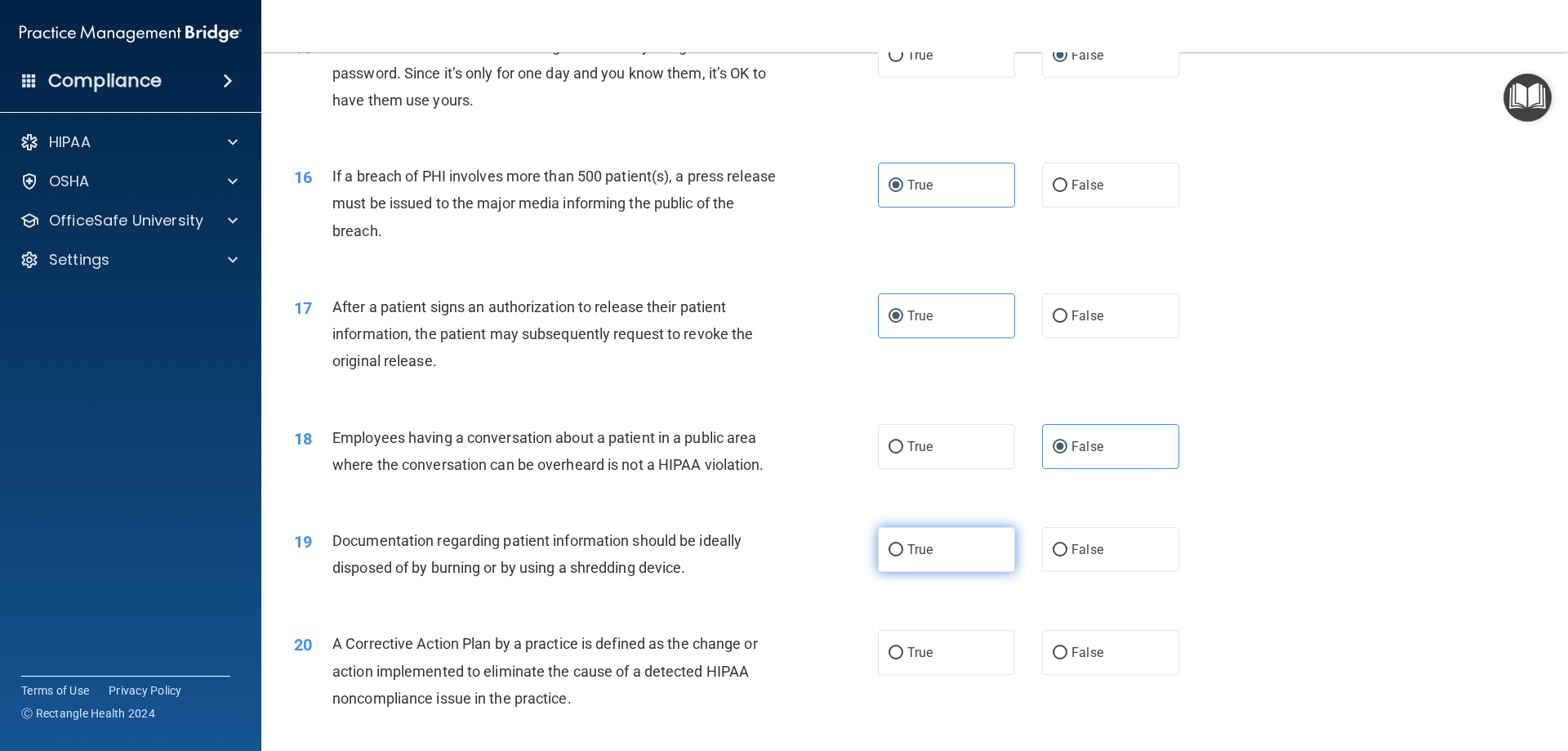
click at [900, 572] on label "True" at bounding box center [946, 549] width 137 height 45
click at [900, 556] on input "True" at bounding box center [896, 550] width 15 height 12
radio input "true"
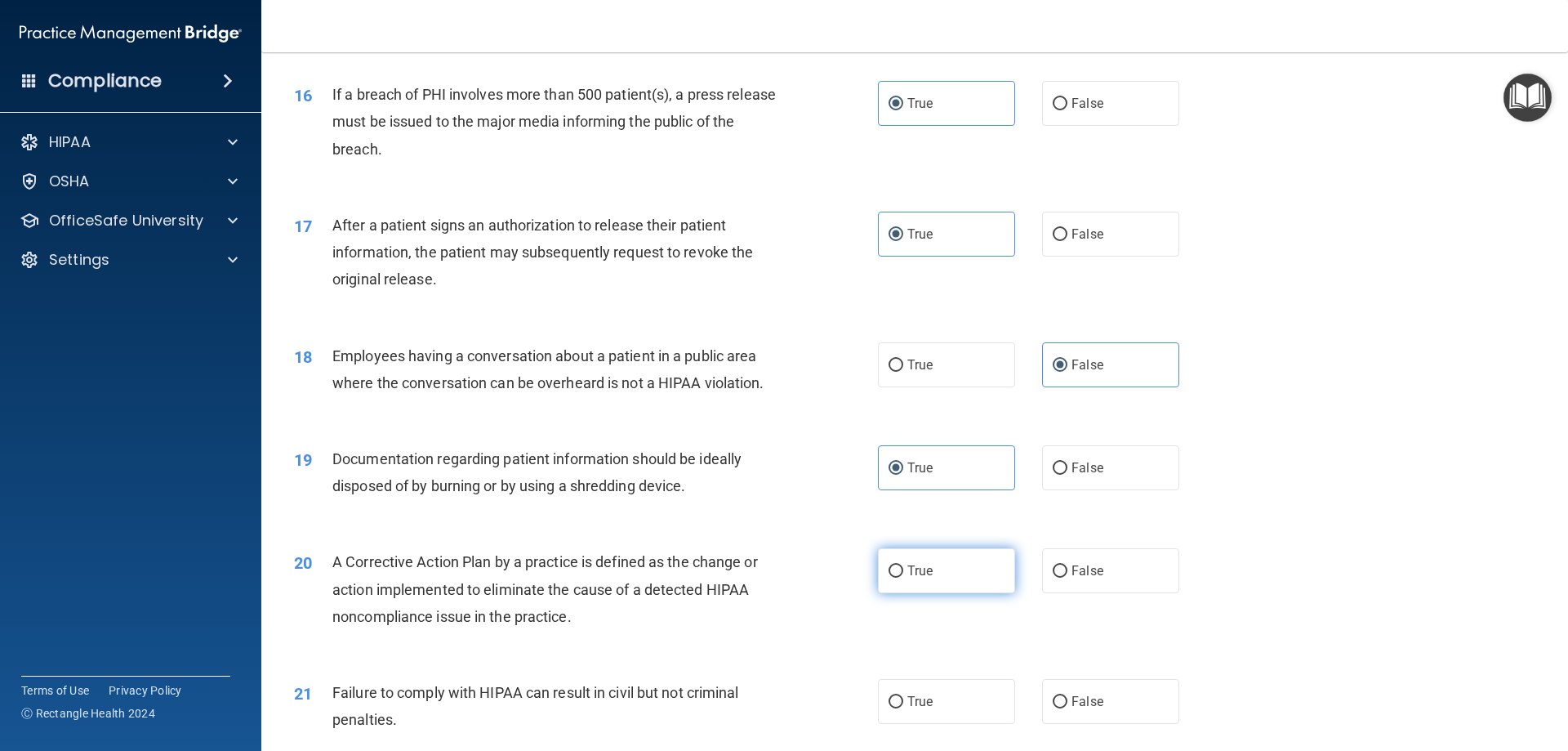
click at [912, 579] on span "True" at bounding box center [921, 571] width 26 height 16
click at [903, 578] on input "True" at bounding box center [896, 571] width 15 height 12
radio input "true"
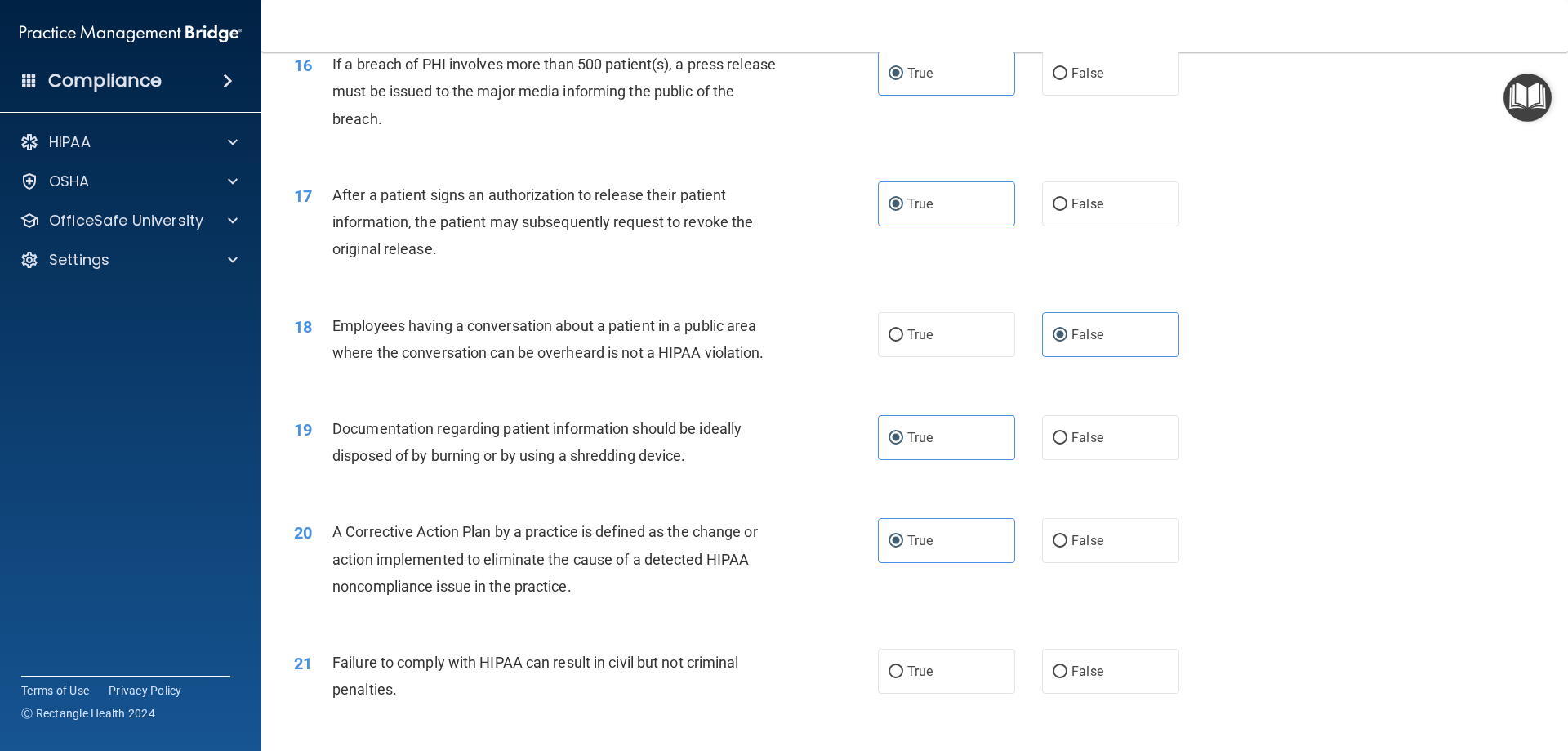
scroll to position [1880, 0]
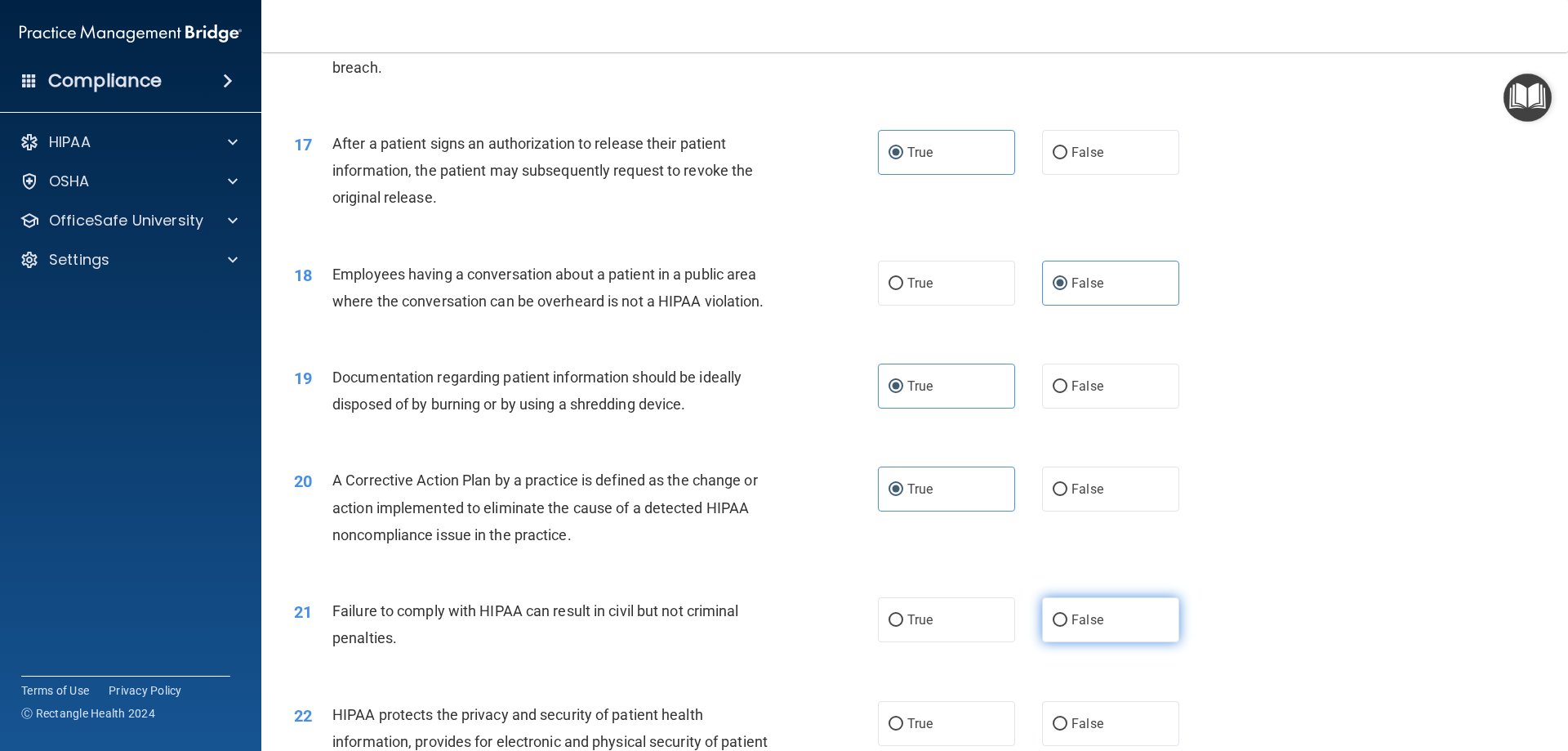
click at [1053, 627] on input "False" at bounding box center [1061, 620] width 15 height 12
radio input "true"
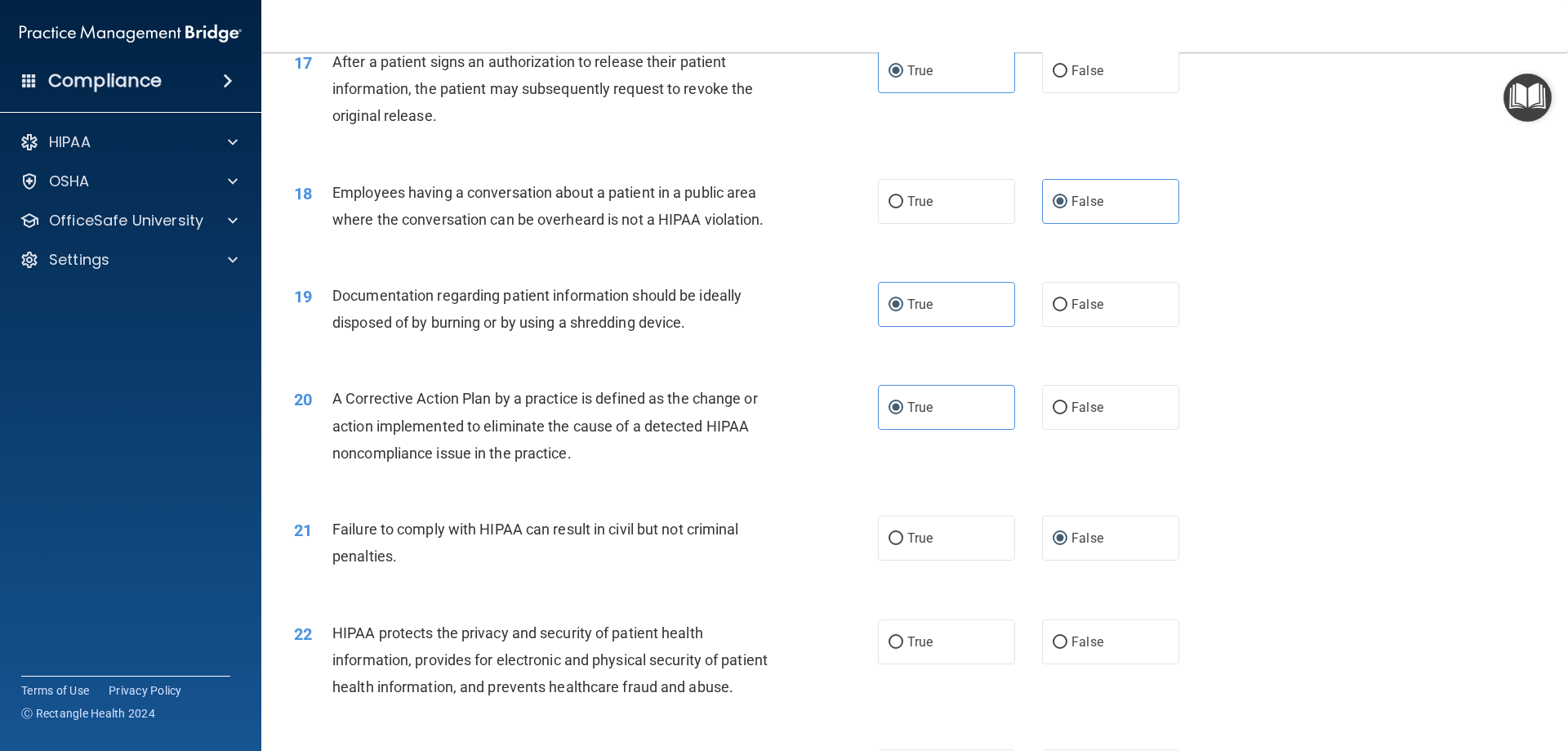
scroll to position [2044, 0]
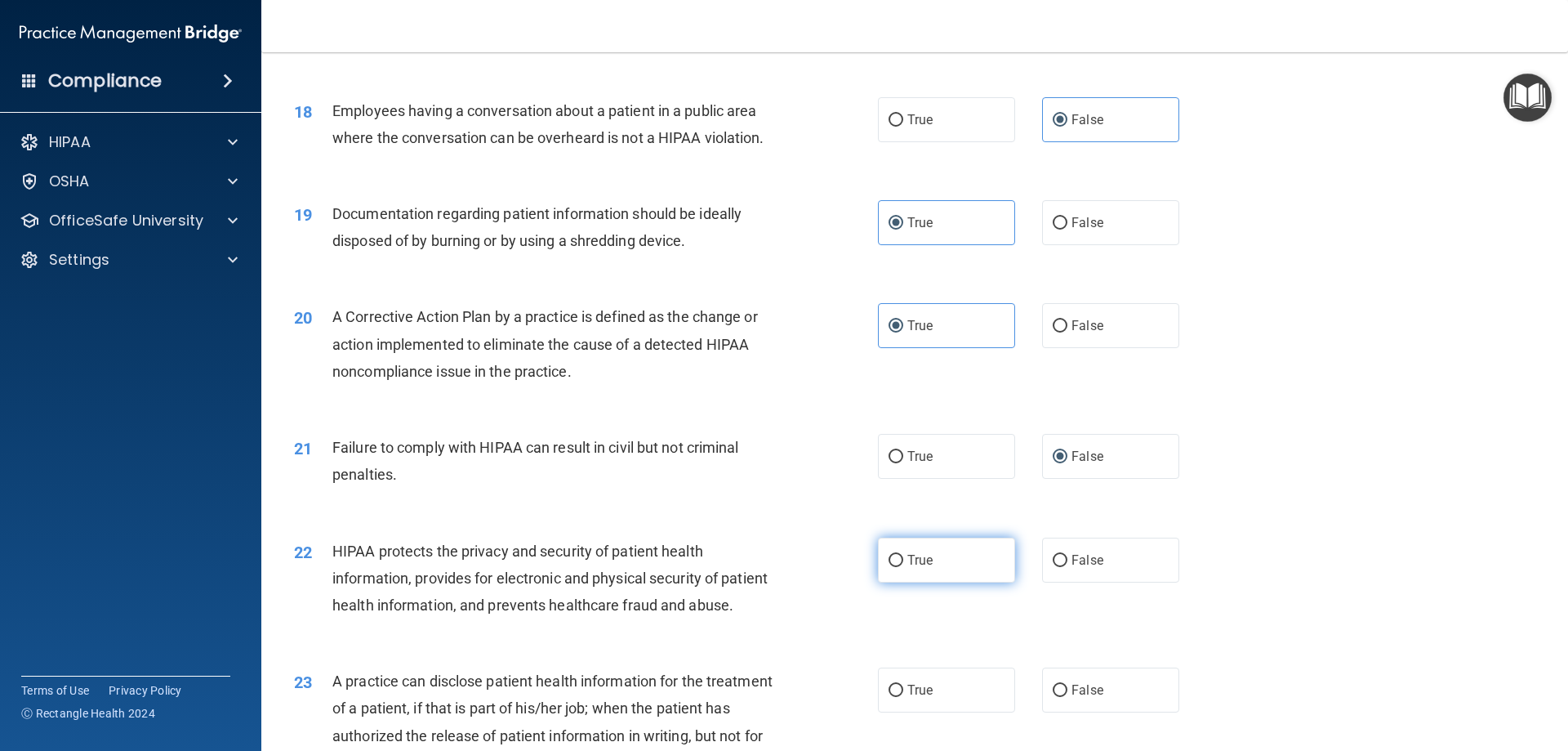
click at [916, 583] on label "True" at bounding box center [946, 560] width 137 height 45
click at [903, 567] on input "True" at bounding box center [896, 561] width 15 height 12
radio input "true"
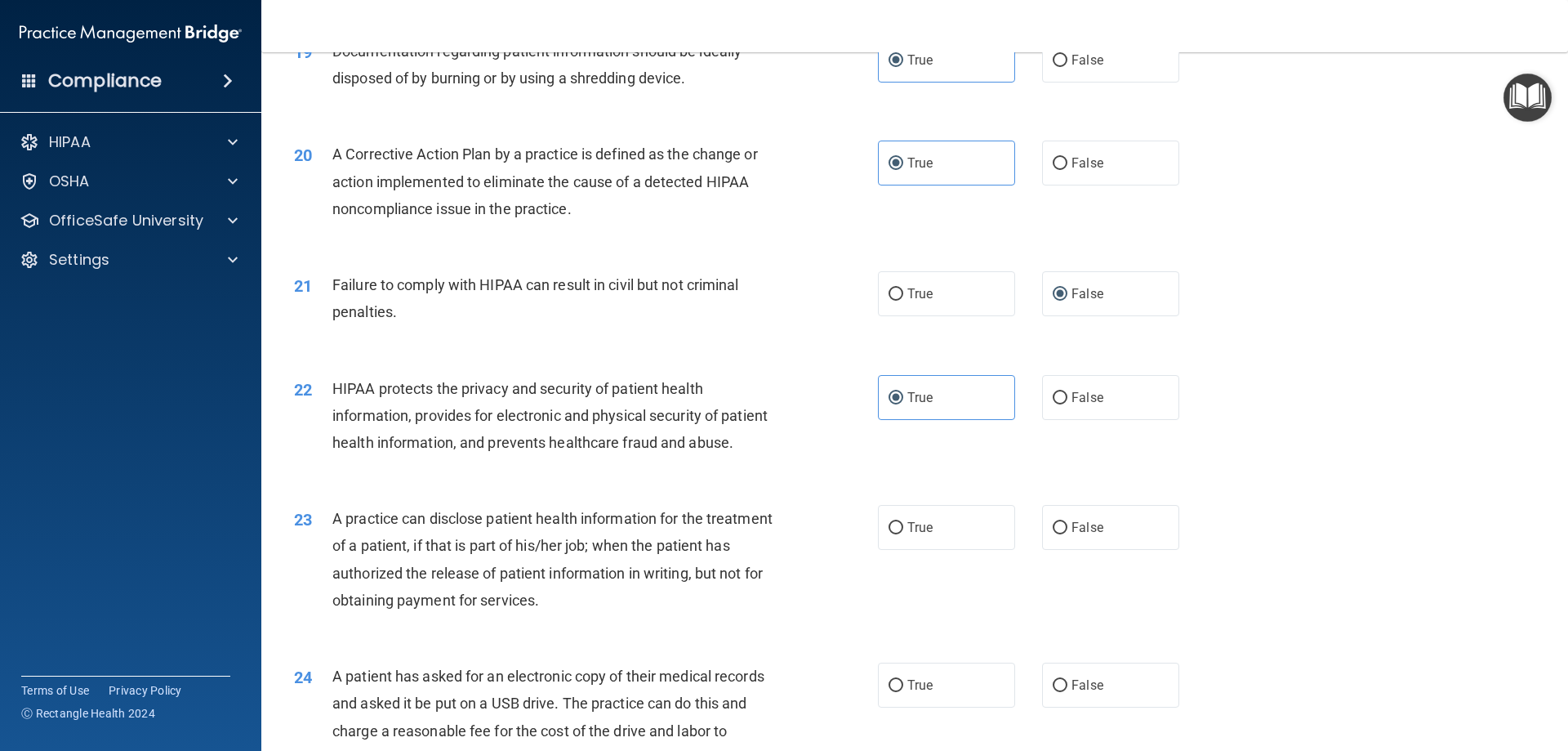
scroll to position [2206, 0]
click at [912, 534] on span "True" at bounding box center [921, 526] width 26 height 16
click at [903, 533] on input "True" at bounding box center [896, 527] width 15 height 12
radio input "true"
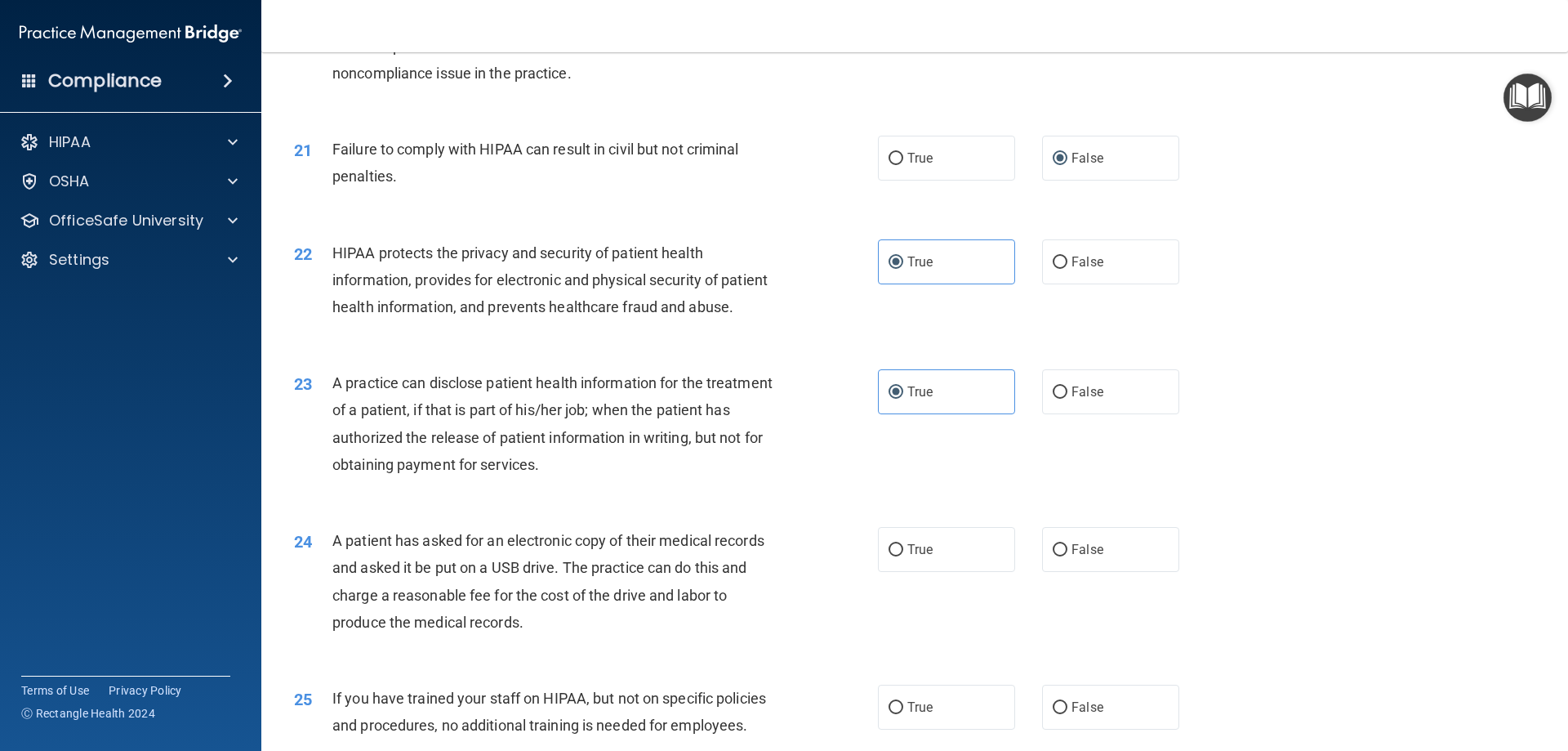
scroll to position [2370, 0]
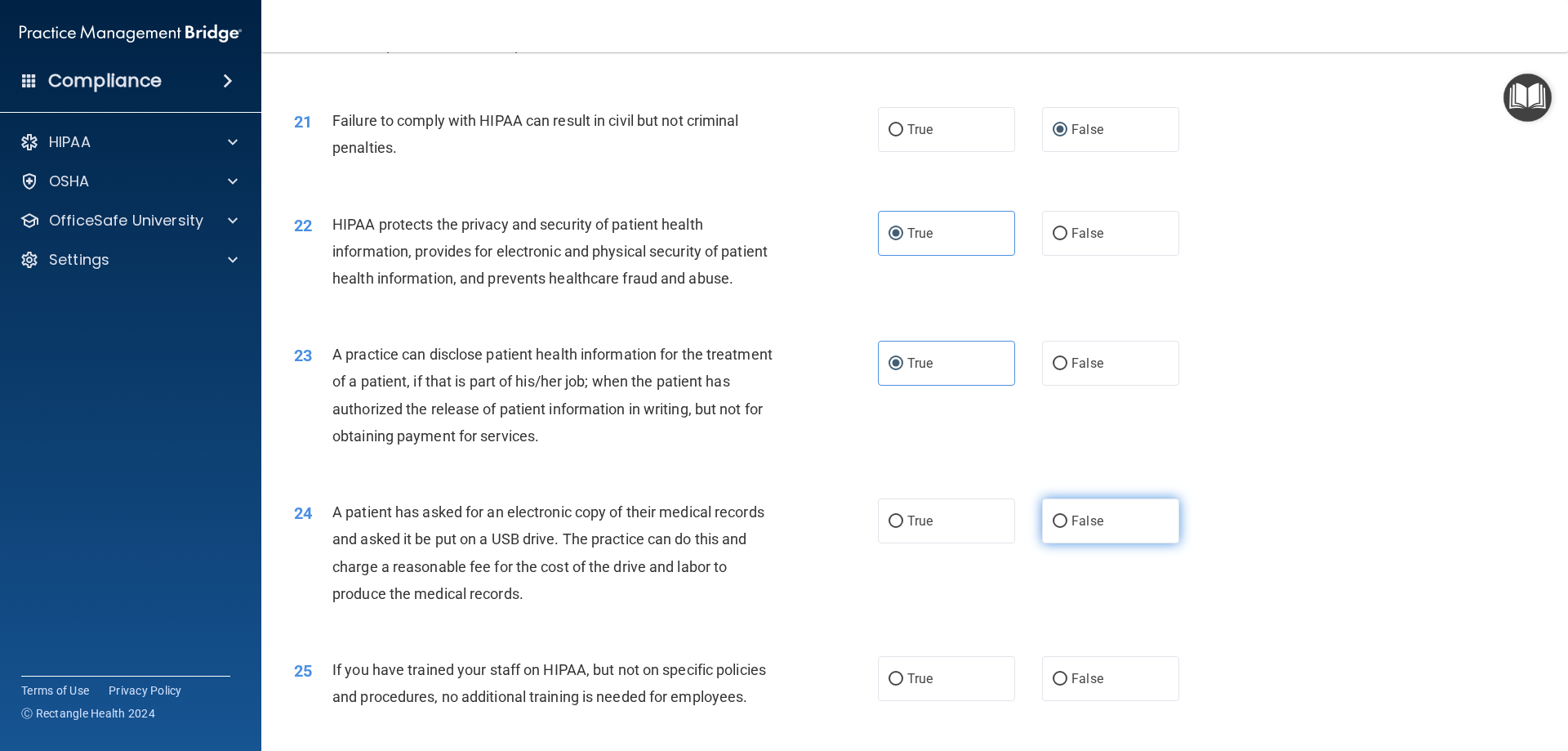
click at [1054, 528] on input "False" at bounding box center [1061, 521] width 15 height 12
radio input "true"
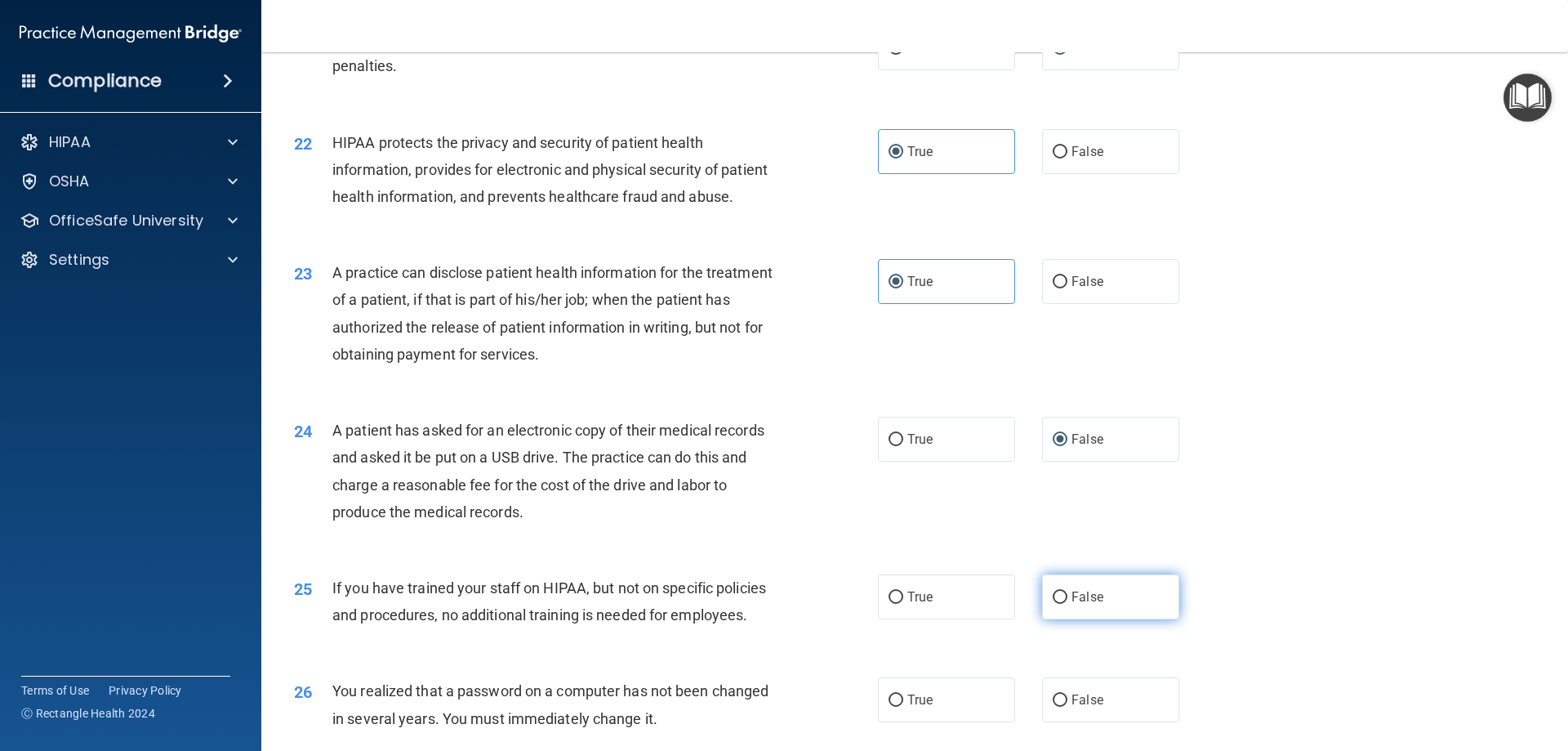
click at [1053, 604] on input "False" at bounding box center [1061, 597] width 15 height 12
radio input "true"
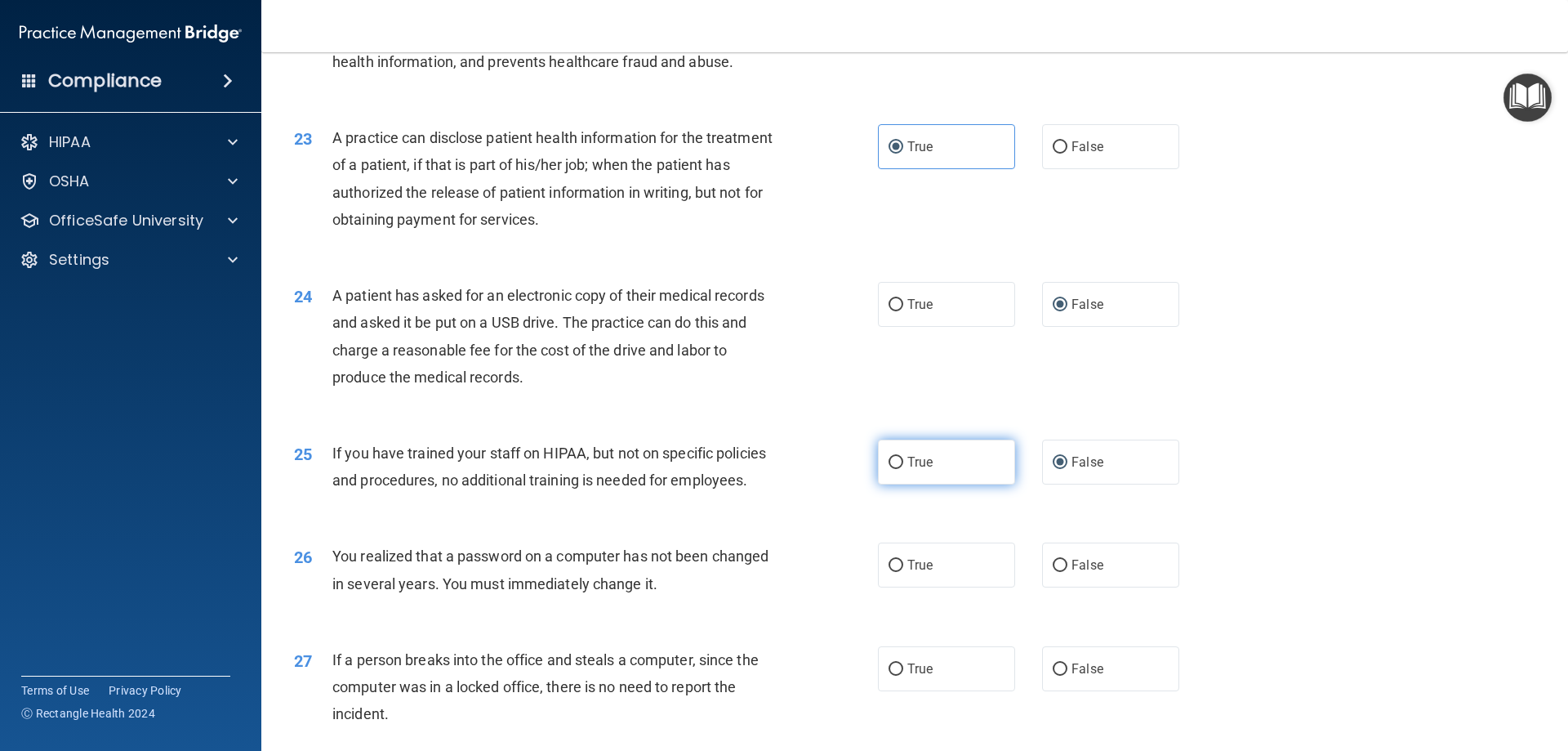
scroll to position [2615, 0]
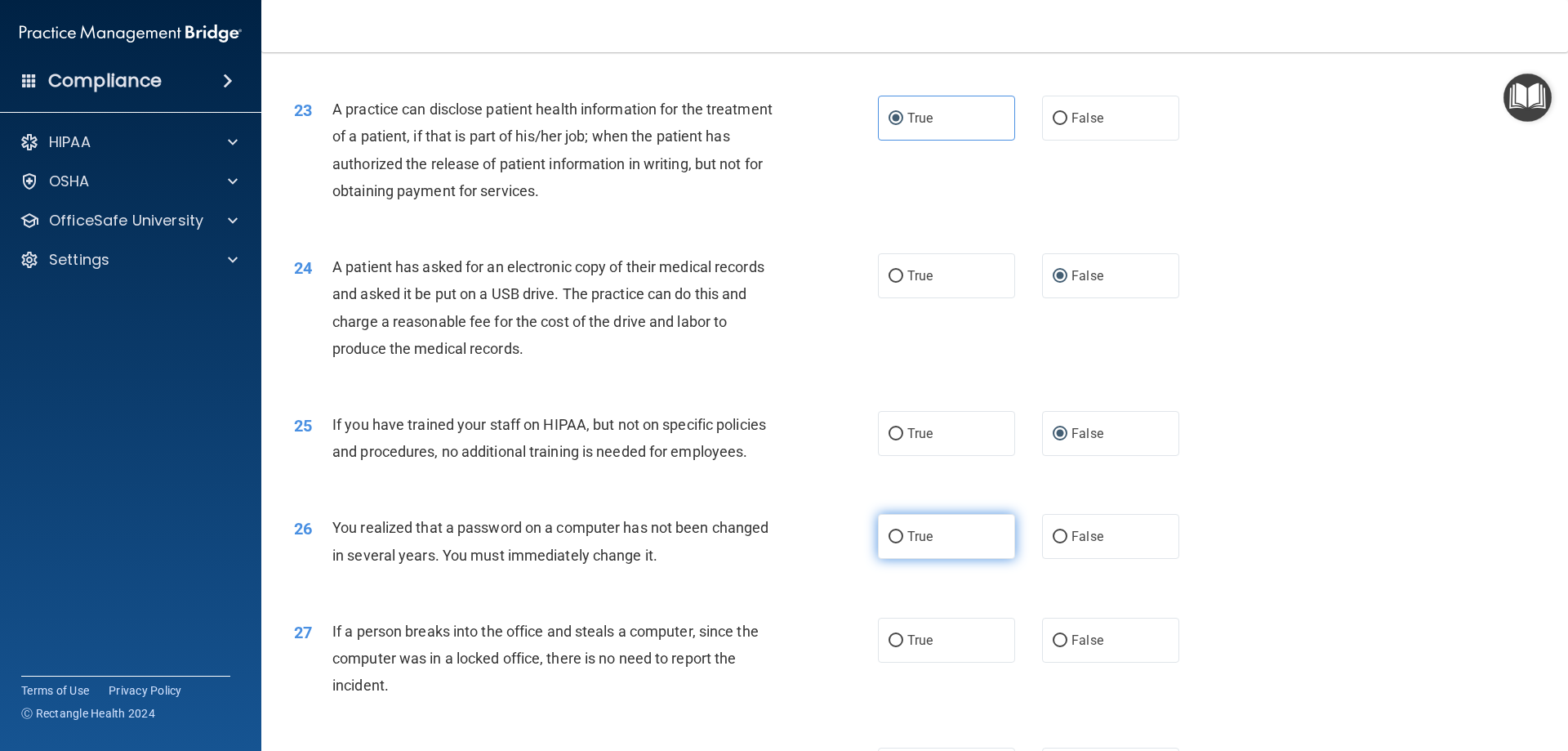
click at [901, 559] on label "True" at bounding box center [946, 536] width 137 height 45
click at [901, 543] on input "True" at bounding box center [896, 537] width 15 height 12
radio input "true"
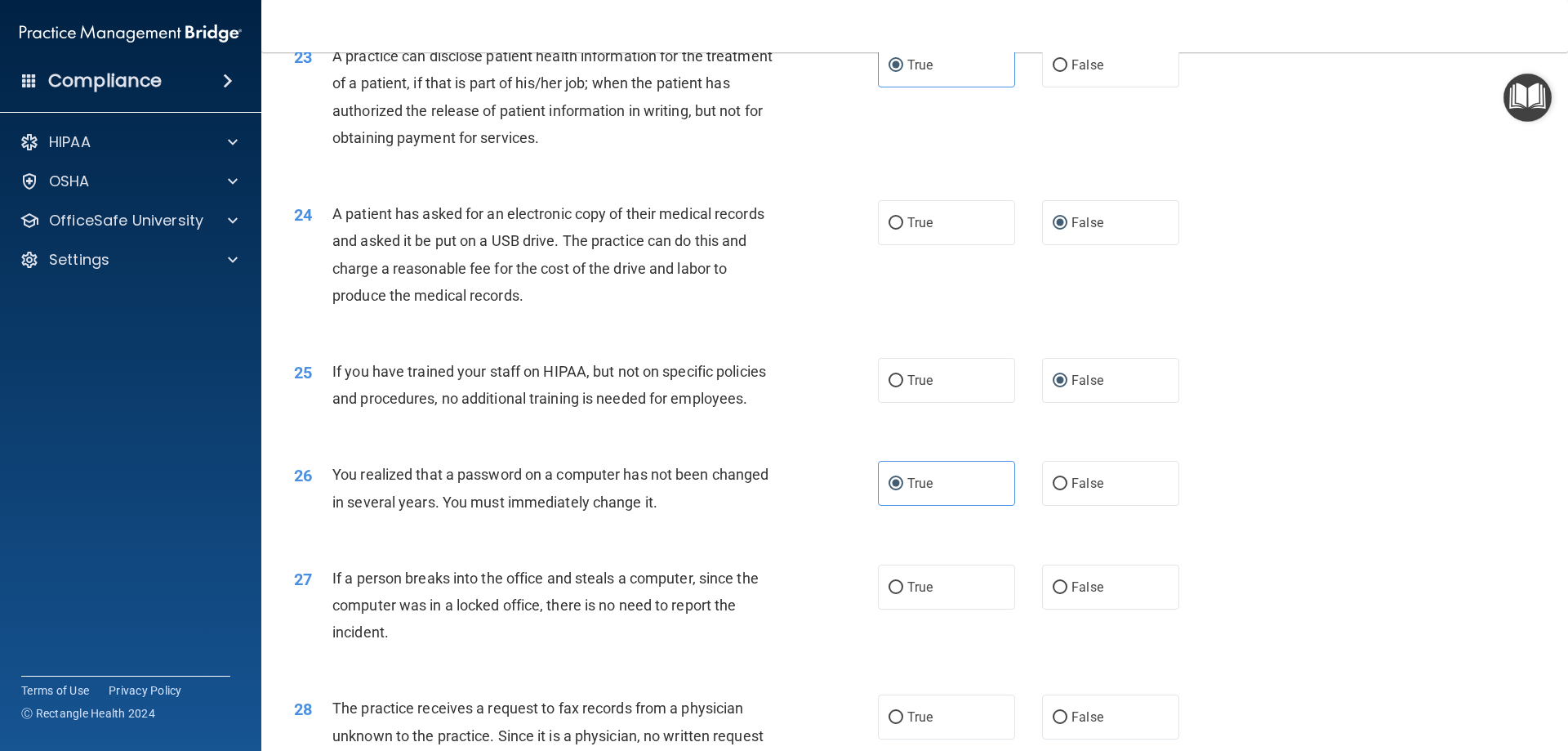
scroll to position [2697, 0]
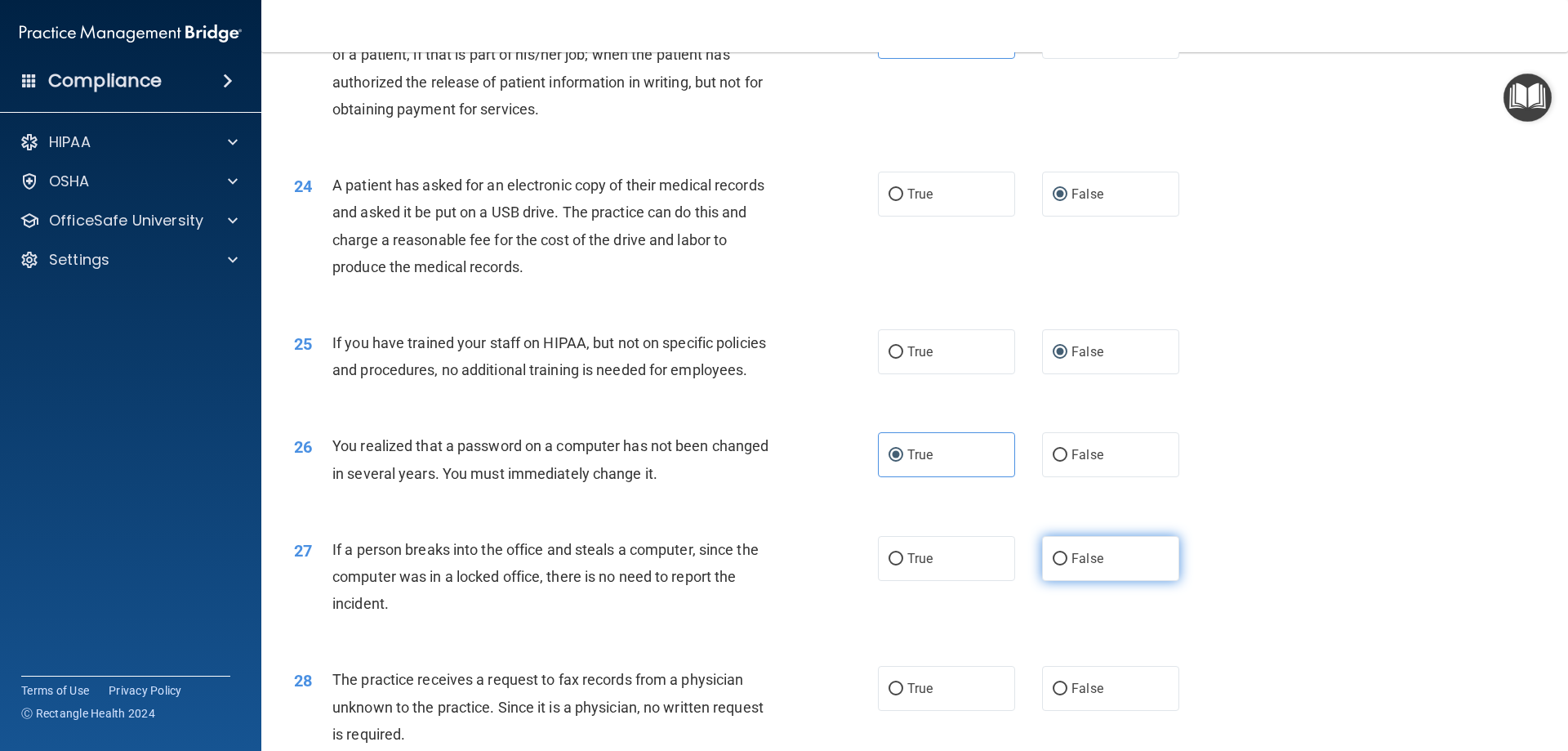
click at [1053, 565] on input "False" at bounding box center [1061, 559] width 15 height 12
radio input "true"
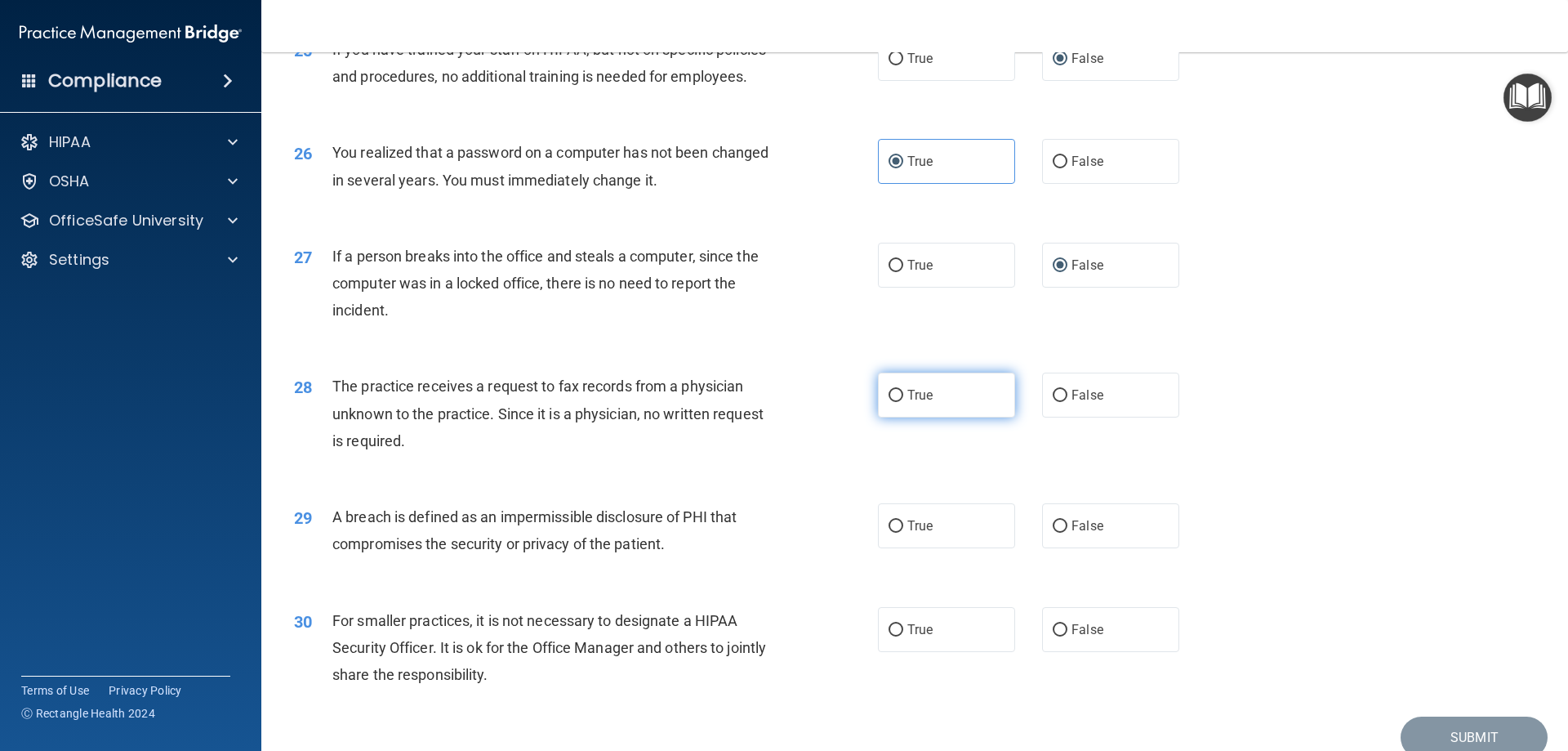
scroll to position [2954, 0]
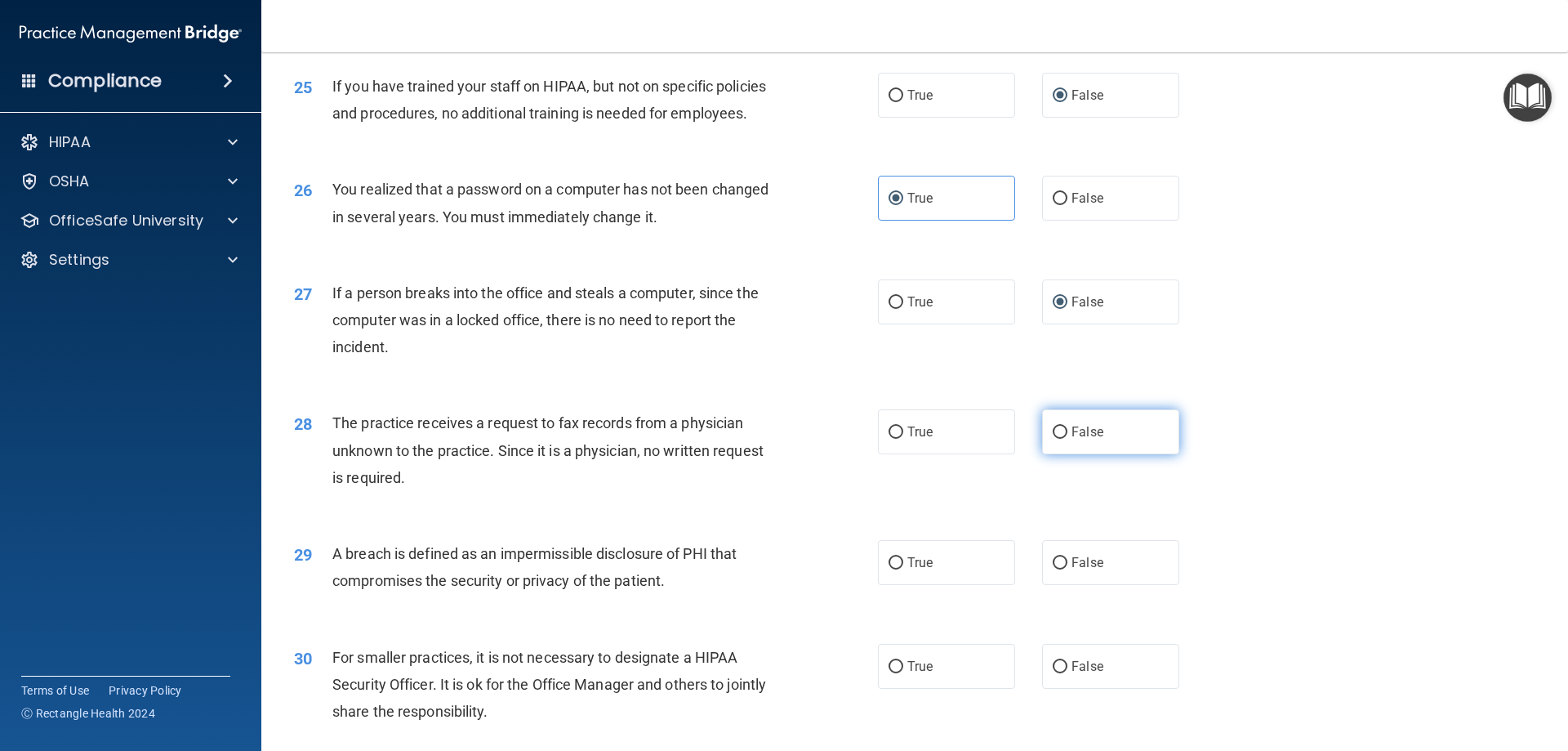
click at [1053, 439] on input "False" at bounding box center [1061, 432] width 15 height 12
radio input "true"
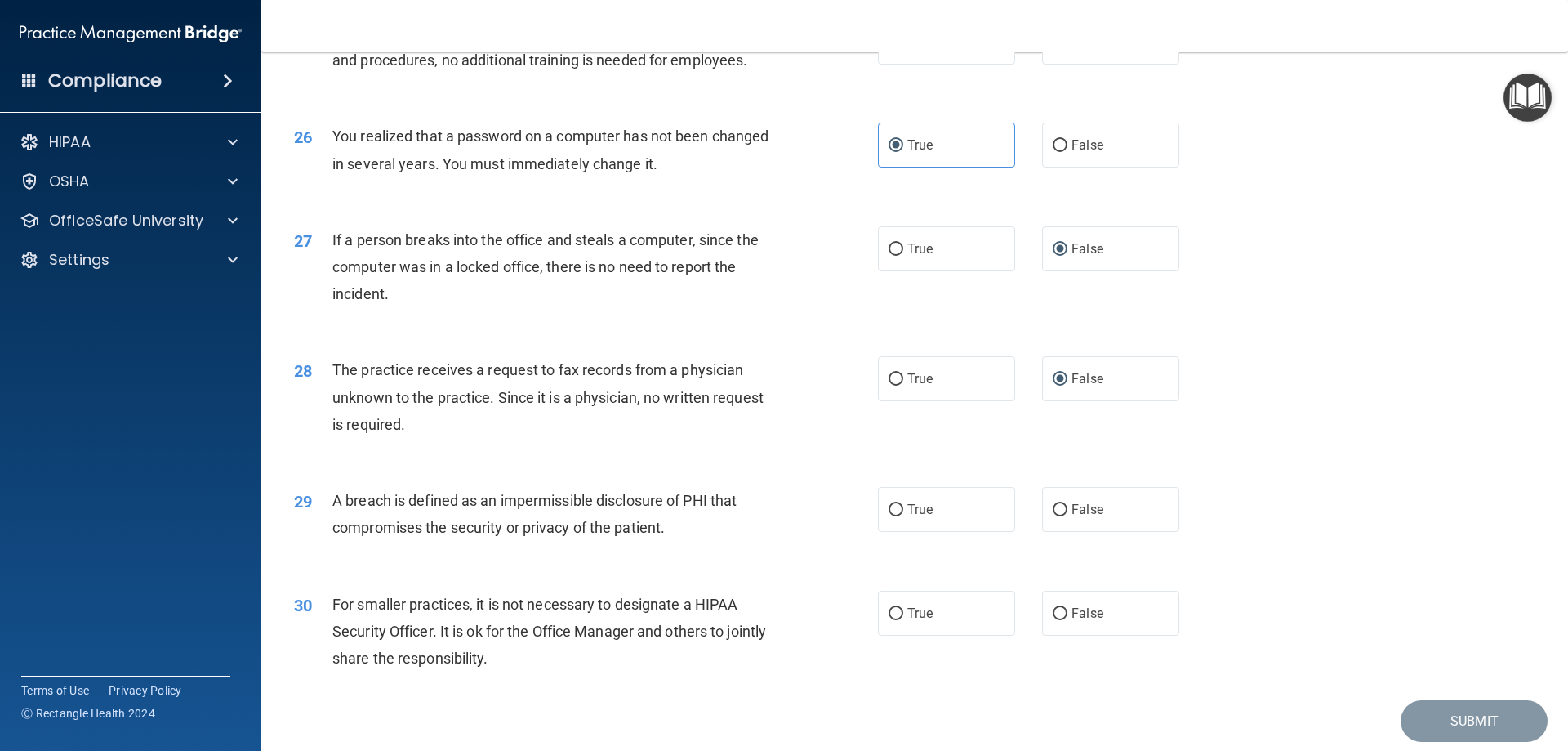
scroll to position [3035, 0]
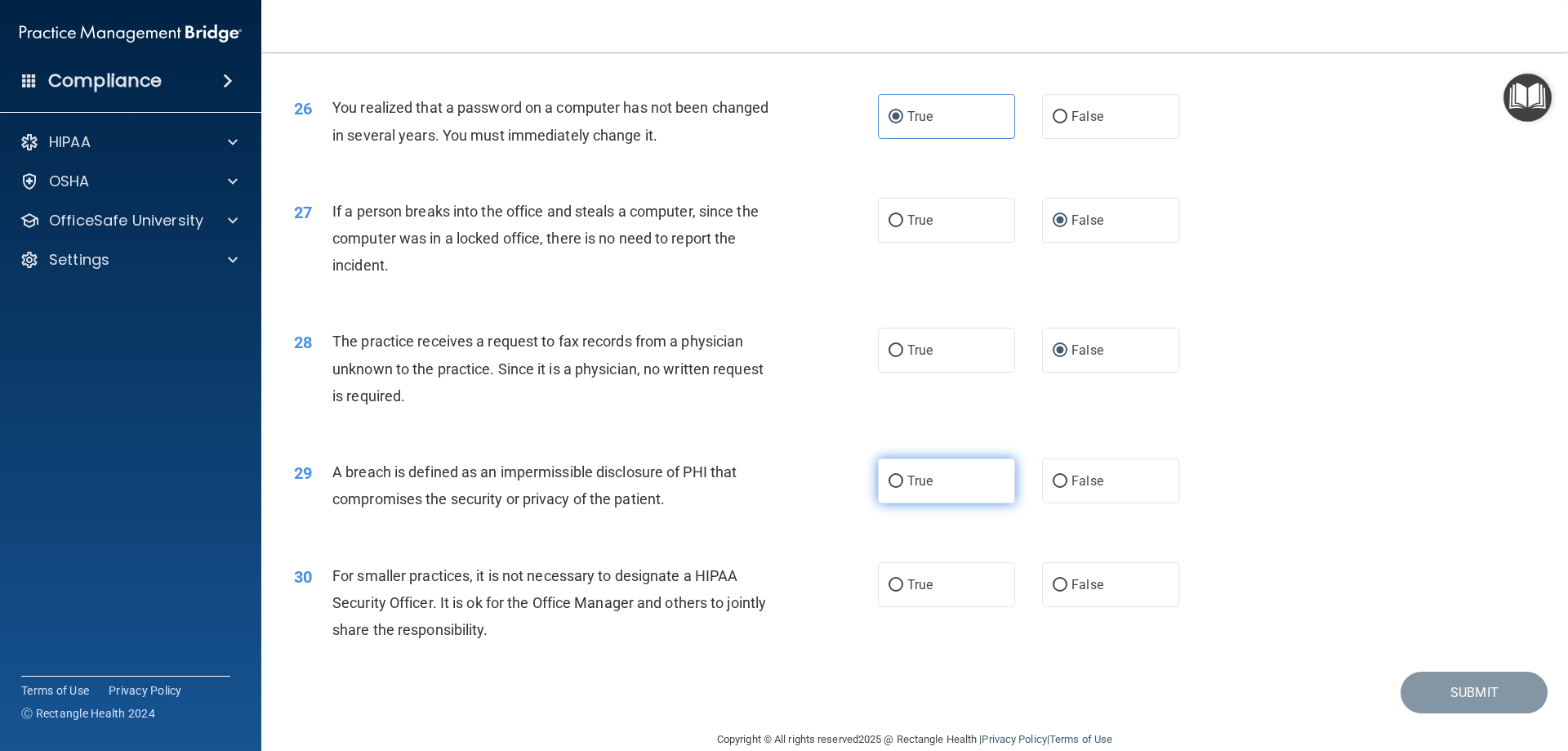
click at [908, 488] on span "True" at bounding box center [921, 480] width 26 height 16
click at [903, 488] on input "True" at bounding box center [896, 481] width 15 height 12
radio input "true"
click at [1057, 592] on input "False" at bounding box center [1061, 585] width 15 height 12
radio input "true"
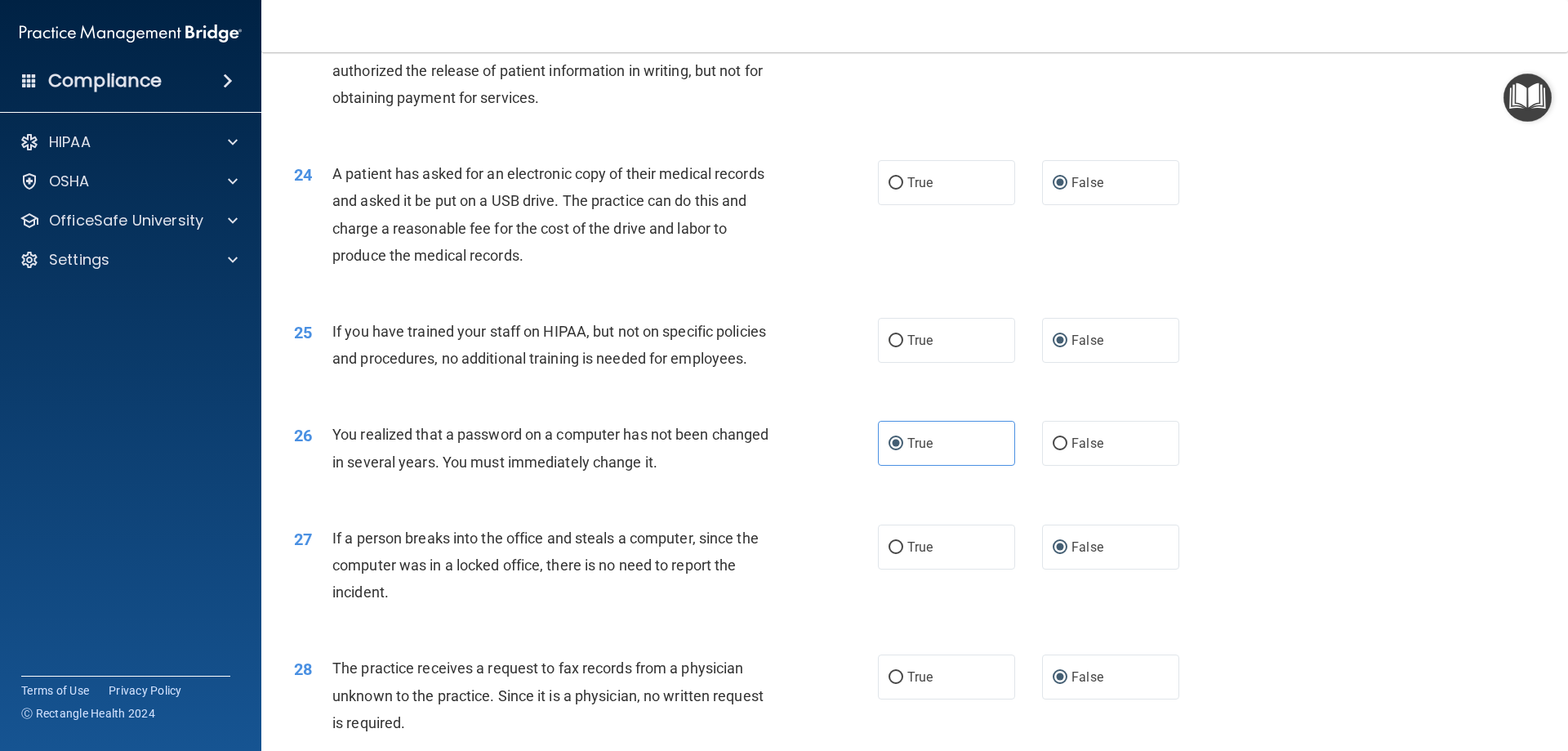
scroll to position [3117, 0]
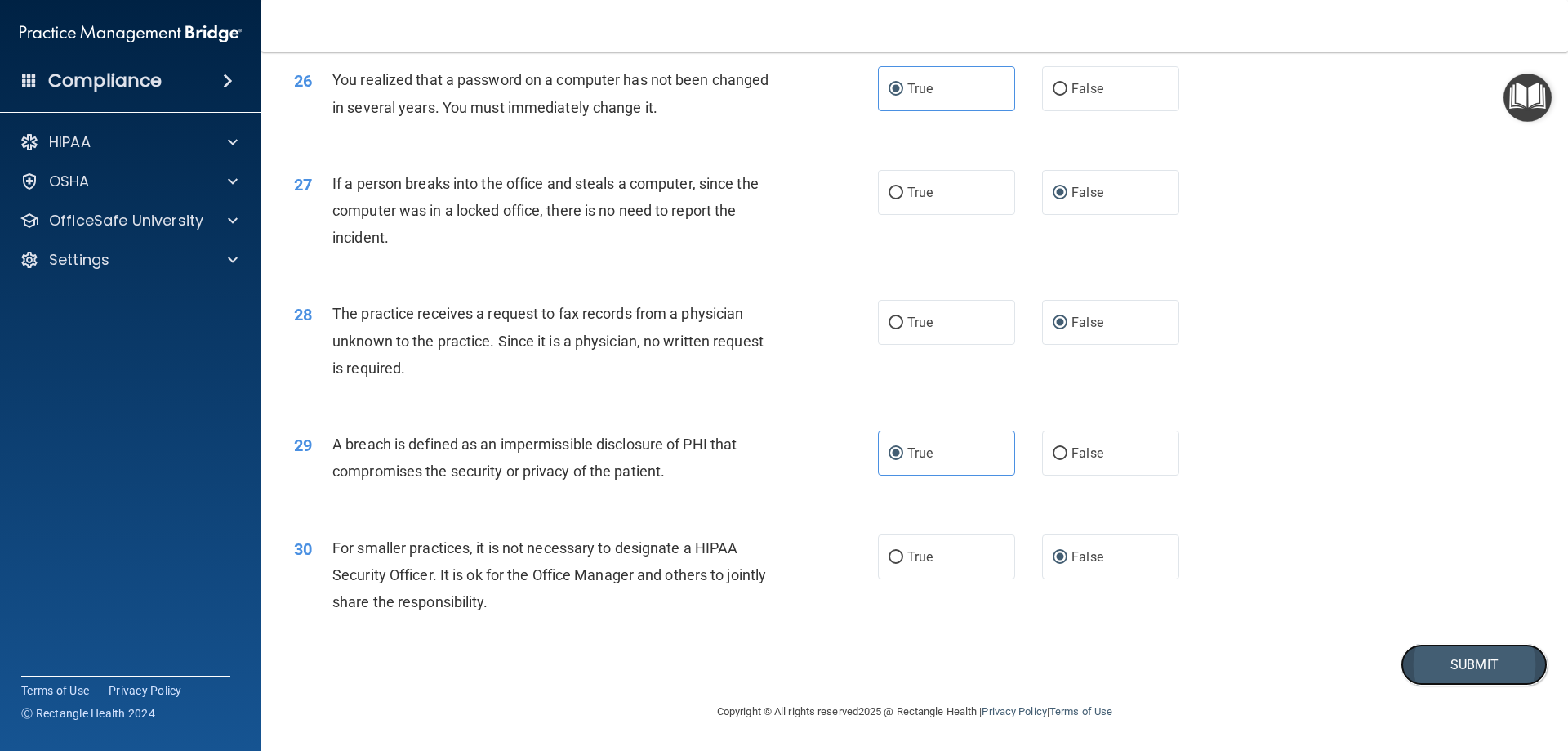
click at [1424, 665] on button "Submit" at bounding box center [1474, 665] width 147 height 42
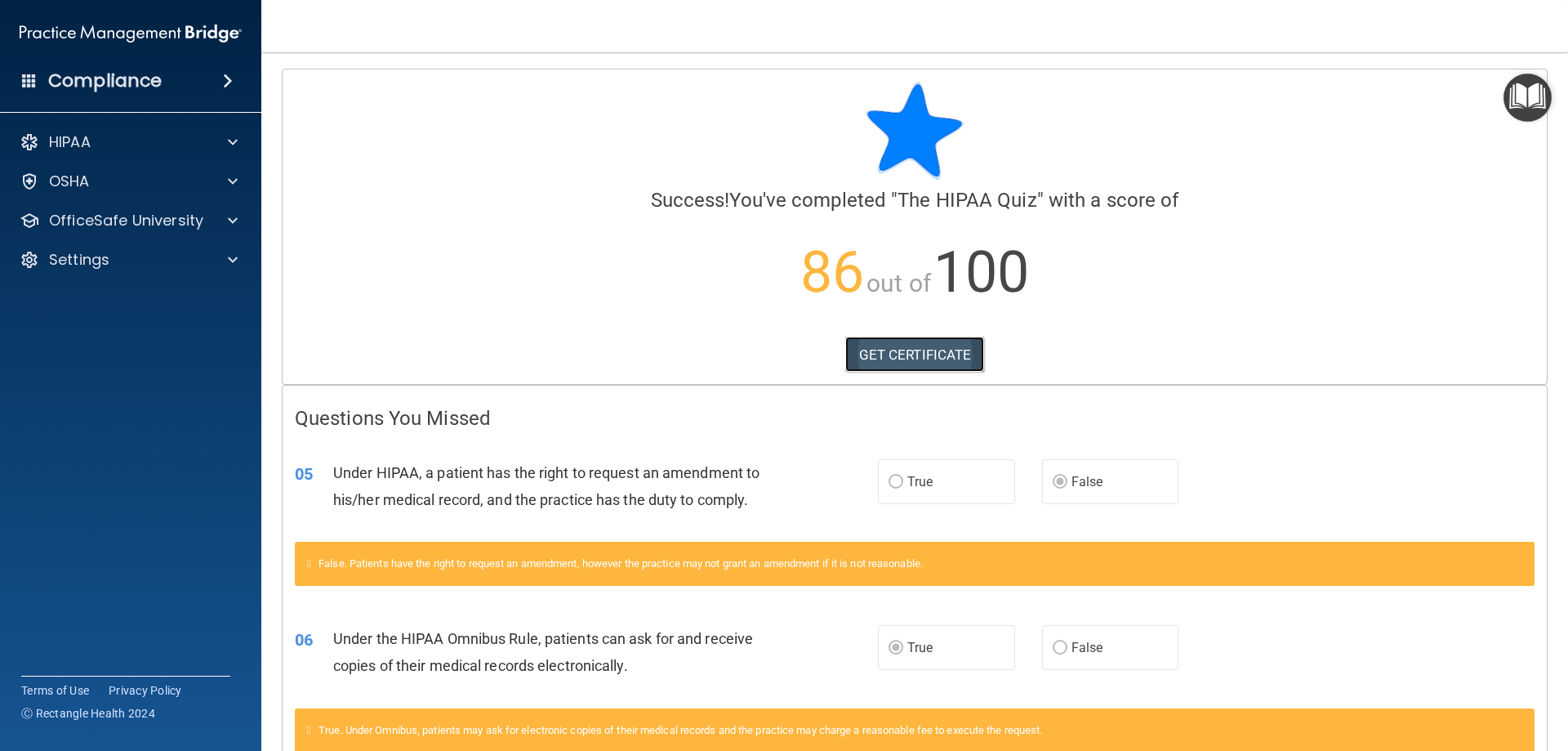
click at [917, 357] on link "GET CERTIFICATE" at bounding box center [915, 354] width 140 height 36
click at [228, 219] on span at bounding box center [232, 220] width 10 height 19
click at [197, 259] on img at bounding box center [197, 260] width 20 height 20
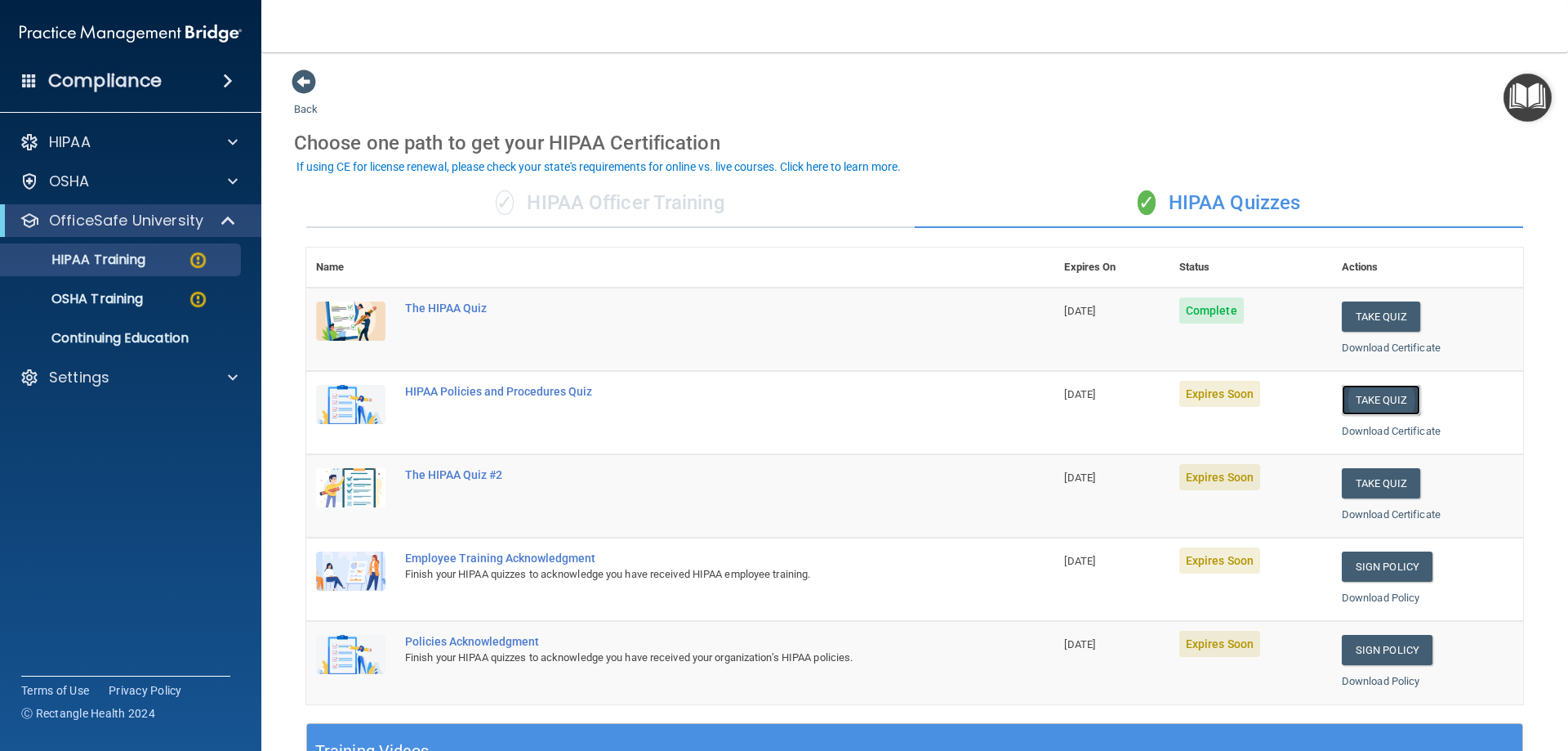
click at [1362, 407] on button "Take Quiz" at bounding box center [1381, 400] width 79 height 30
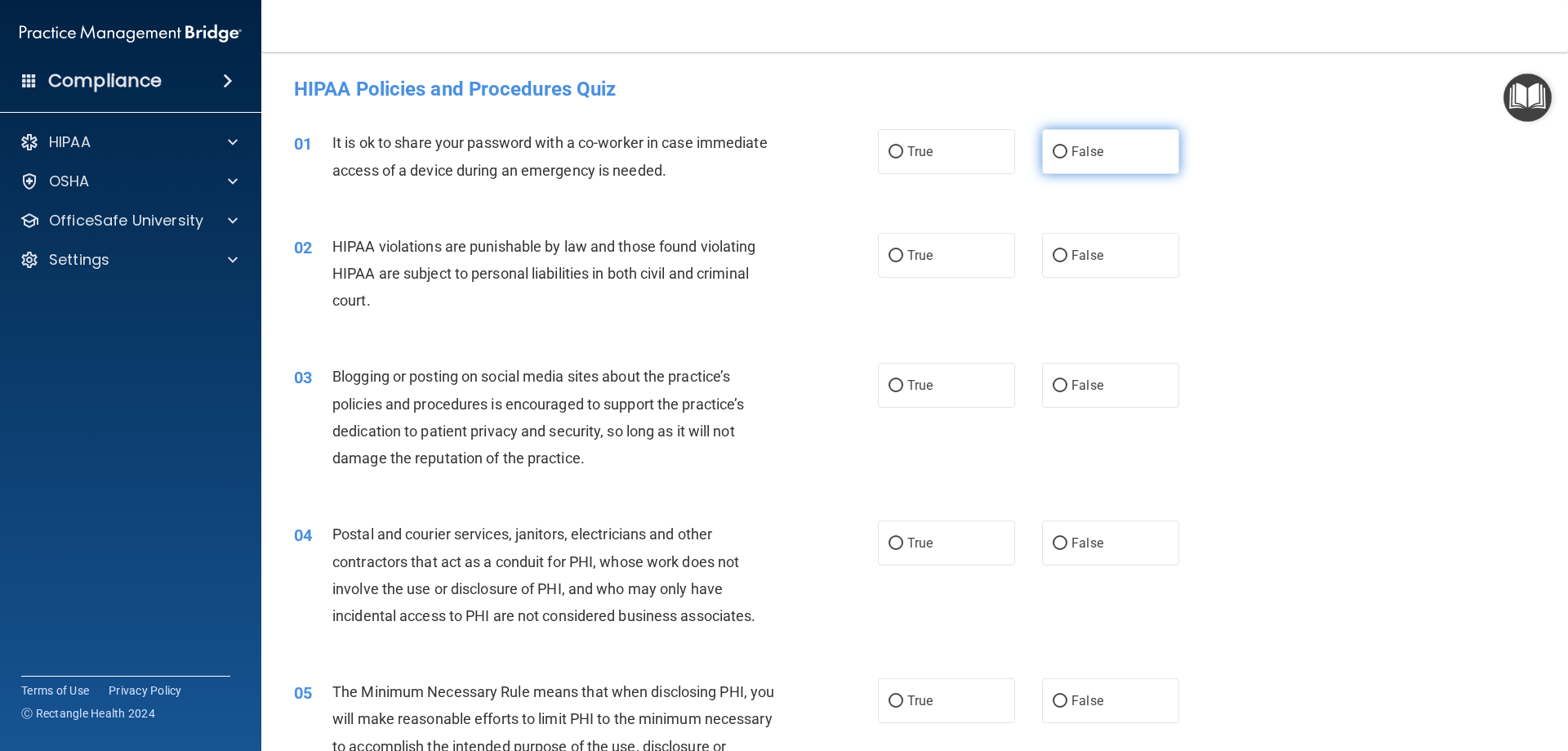
click at [1053, 148] on input "False" at bounding box center [1061, 152] width 15 height 12
radio input "true"
click at [923, 258] on span "True" at bounding box center [921, 255] width 26 height 16
click at [903, 258] on input "True" at bounding box center [896, 255] width 15 height 12
radio input "true"
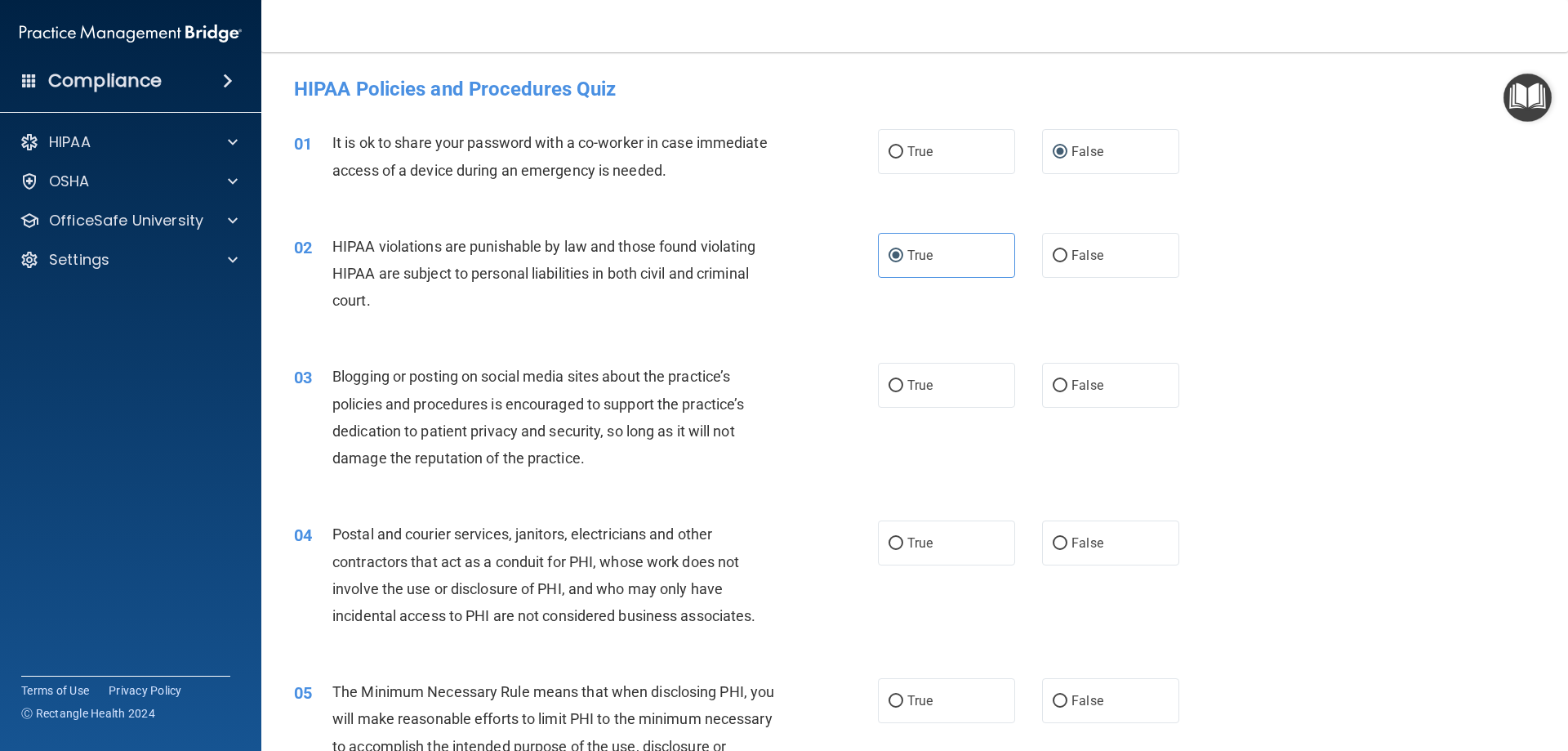
scroll to position [81, 0]
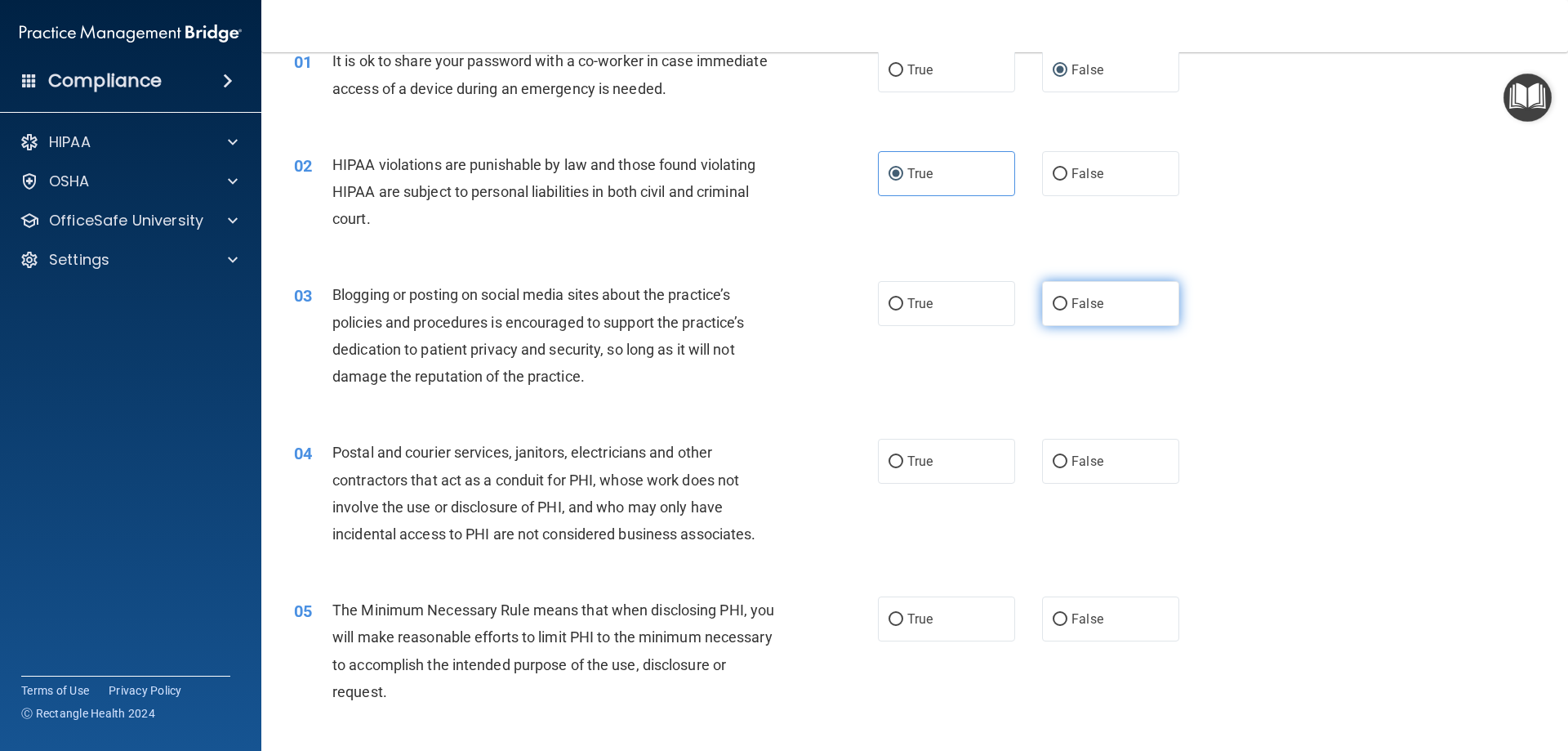
click at [1053, 298] on input "False" at bounding box center [1061, 304] width 15 height 12
radio input "true"
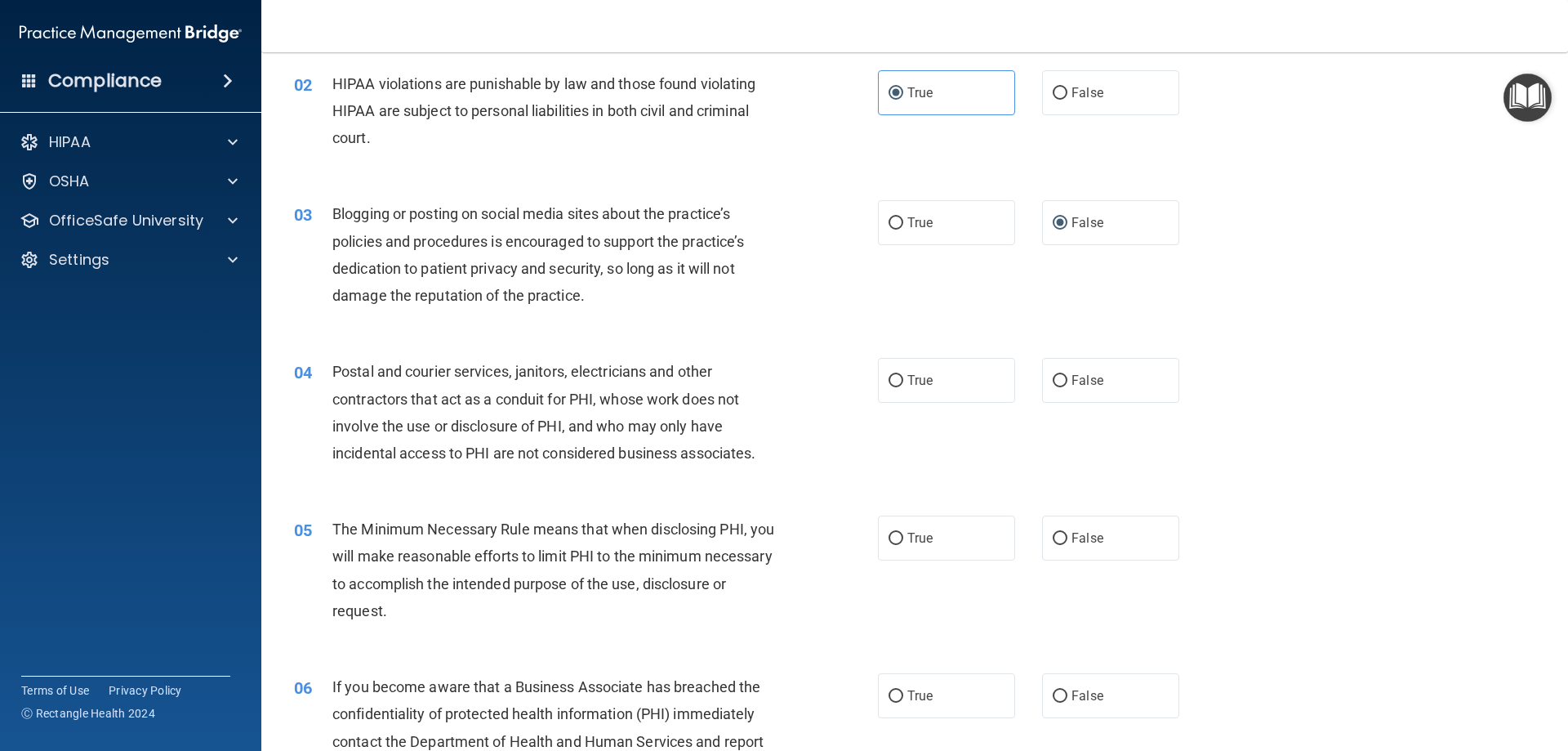
scroll to position [164, 0]
click at [1059, 382] on input "False" at bounding box center [1061, 380] width 15 height 12
radio input "true"
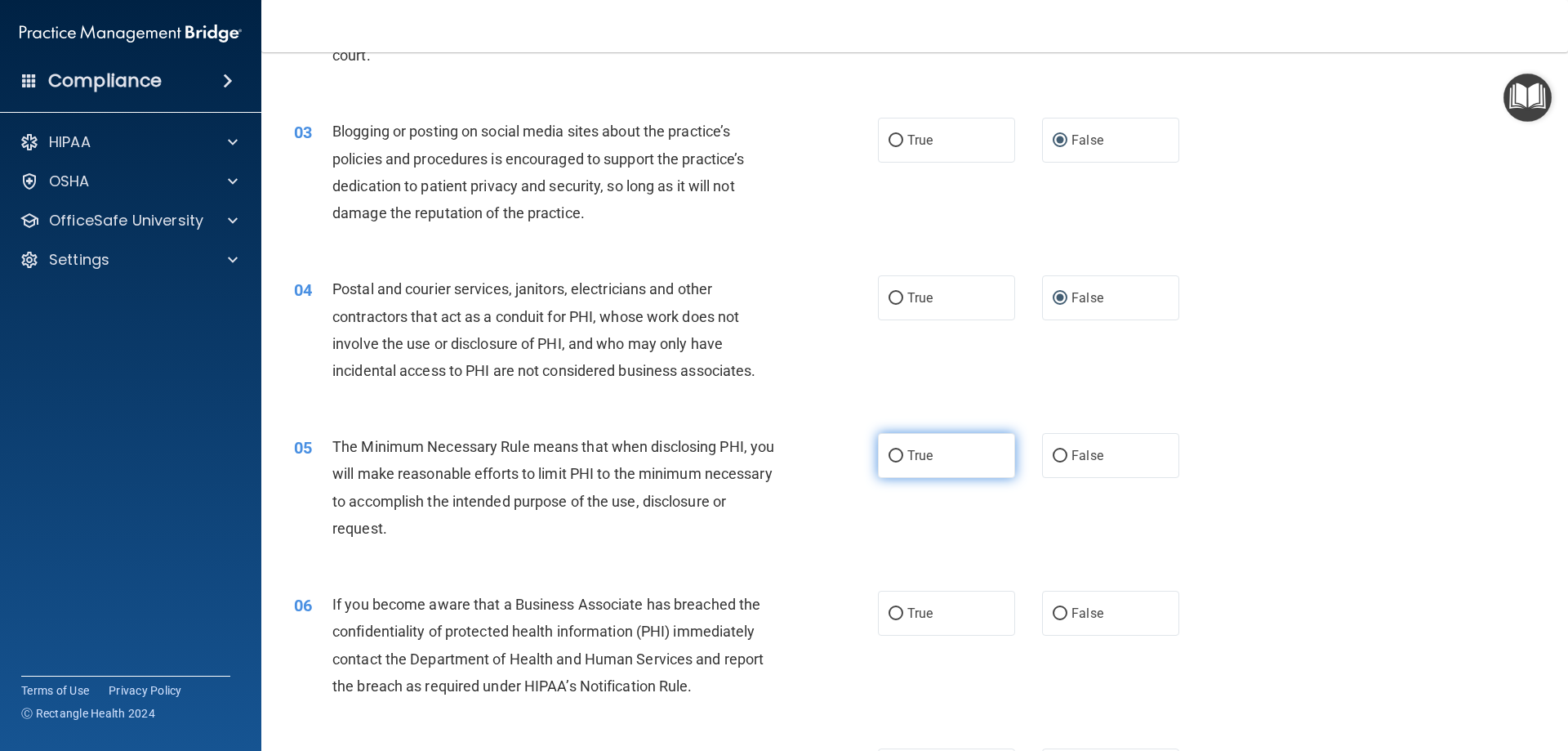
click at [894, 453] on input "True" at bounding box center [896, 456] width 15 height 12
radio input "true"
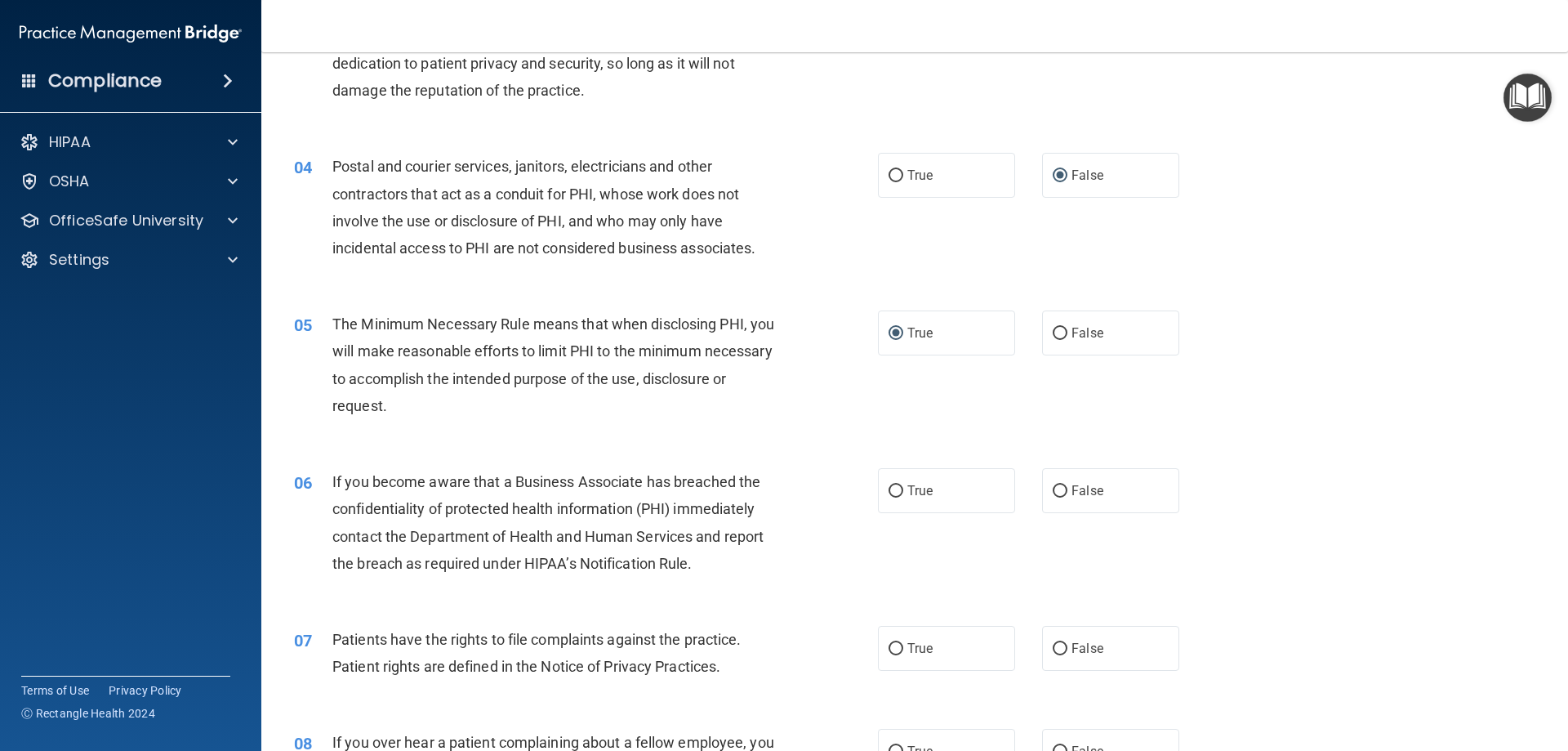
scroll to position [409, 0]
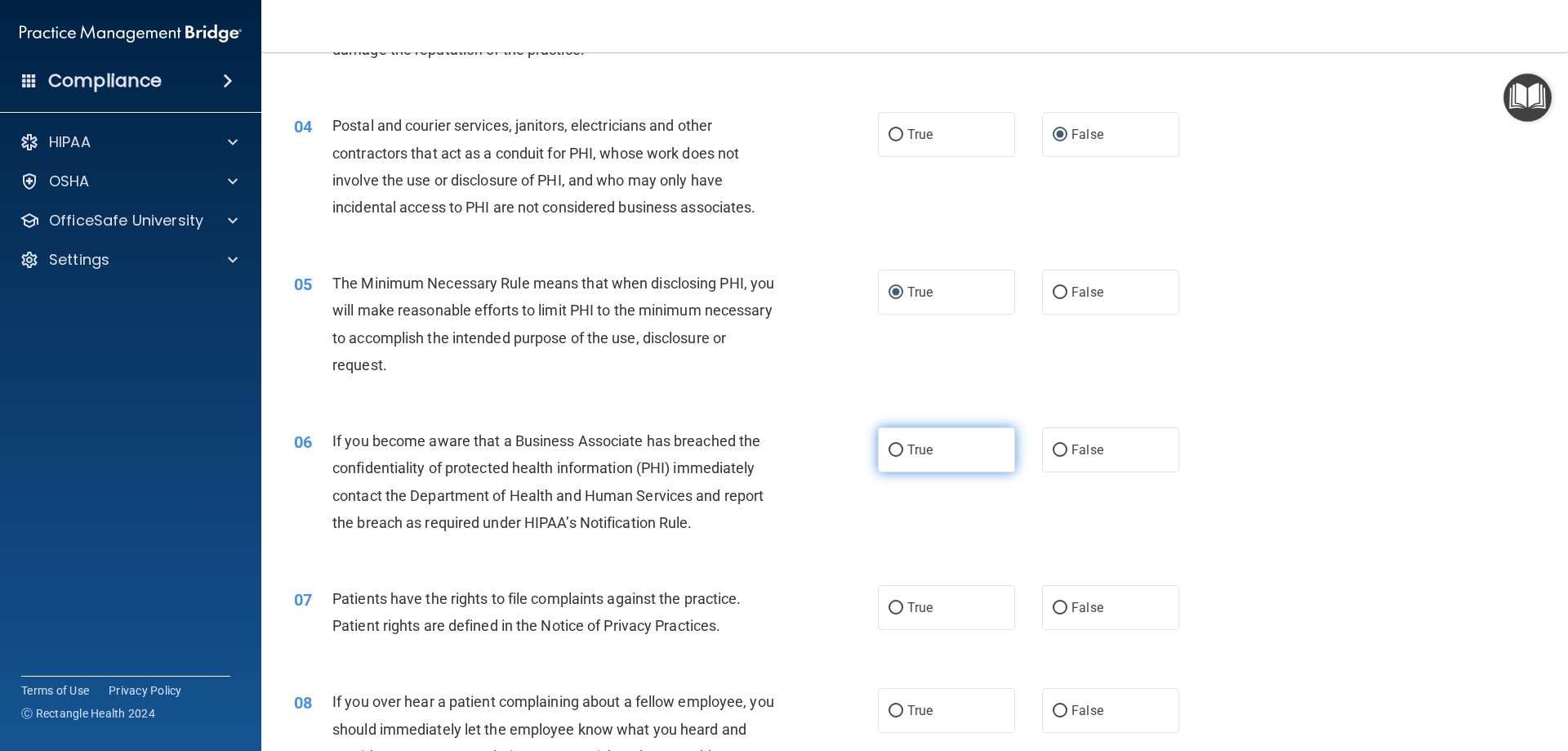
click at [908, 442] on span "True" at bounding box center [921, 449] width 26 height 16
click at [903, 445] on input "True" at bounding box center [896, 450] width 15 height 12
radio input "true"
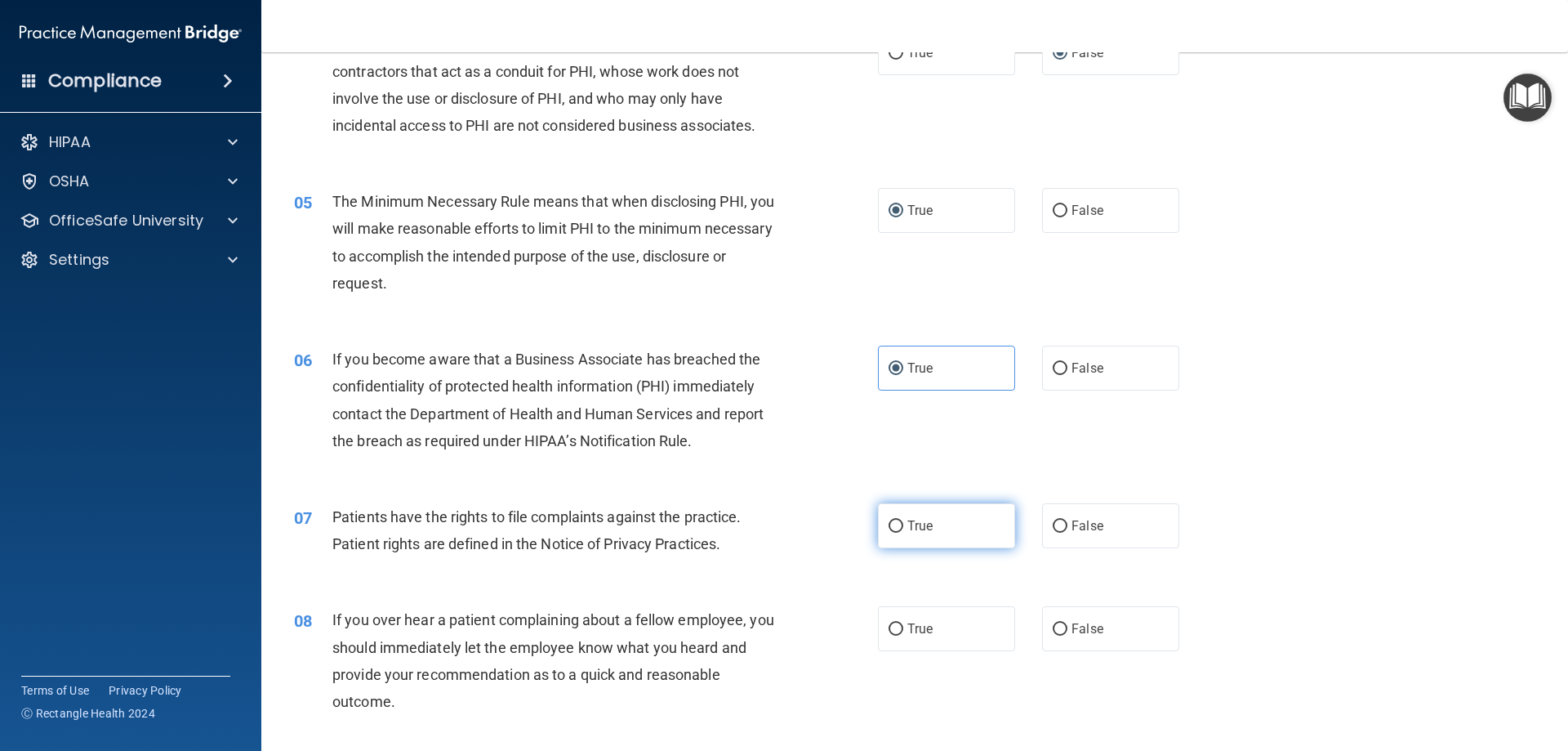
click at [895, 526] on input "True" at bounding box center [896, 526] width 15 height 12
radio input "true"
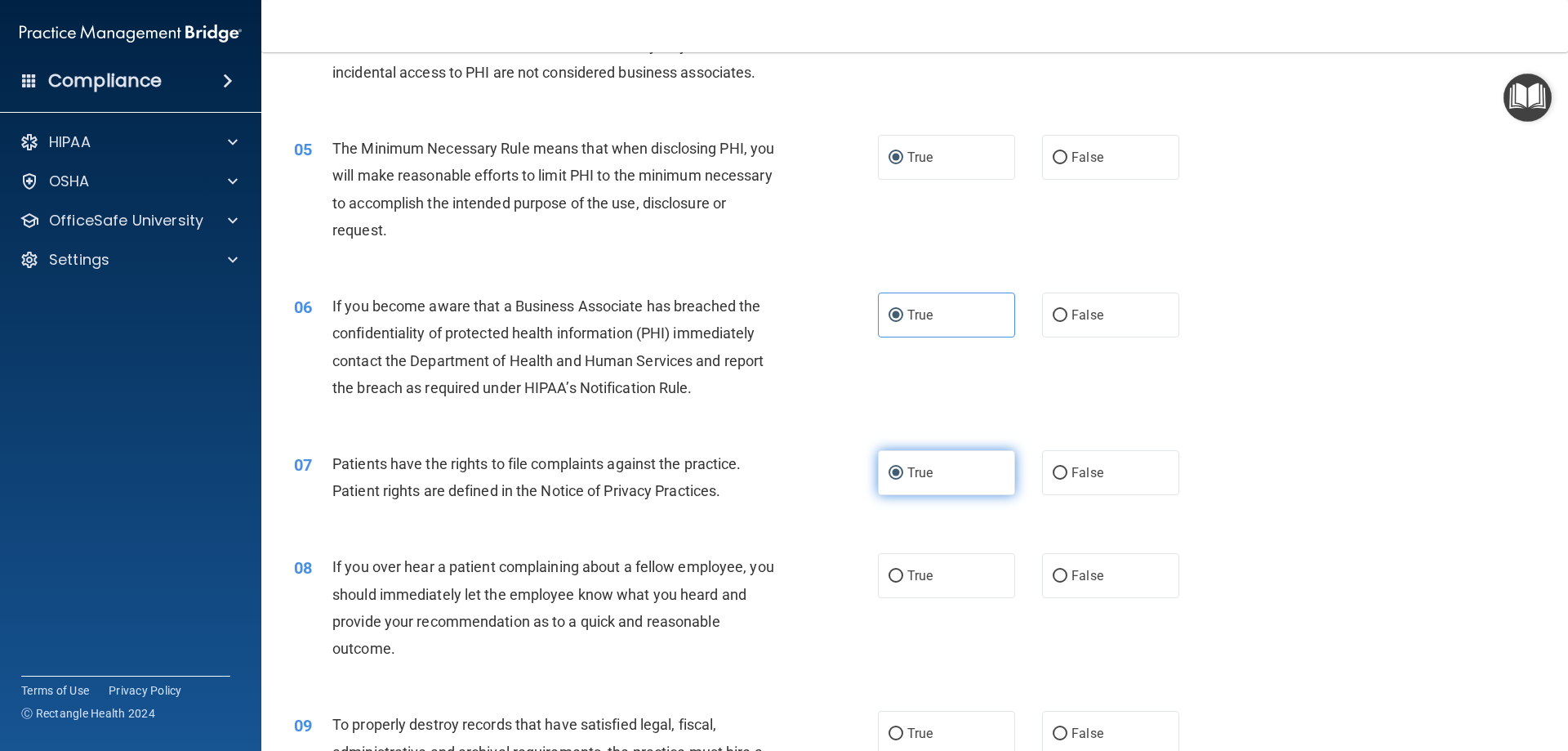
scroll to position [572, 0]
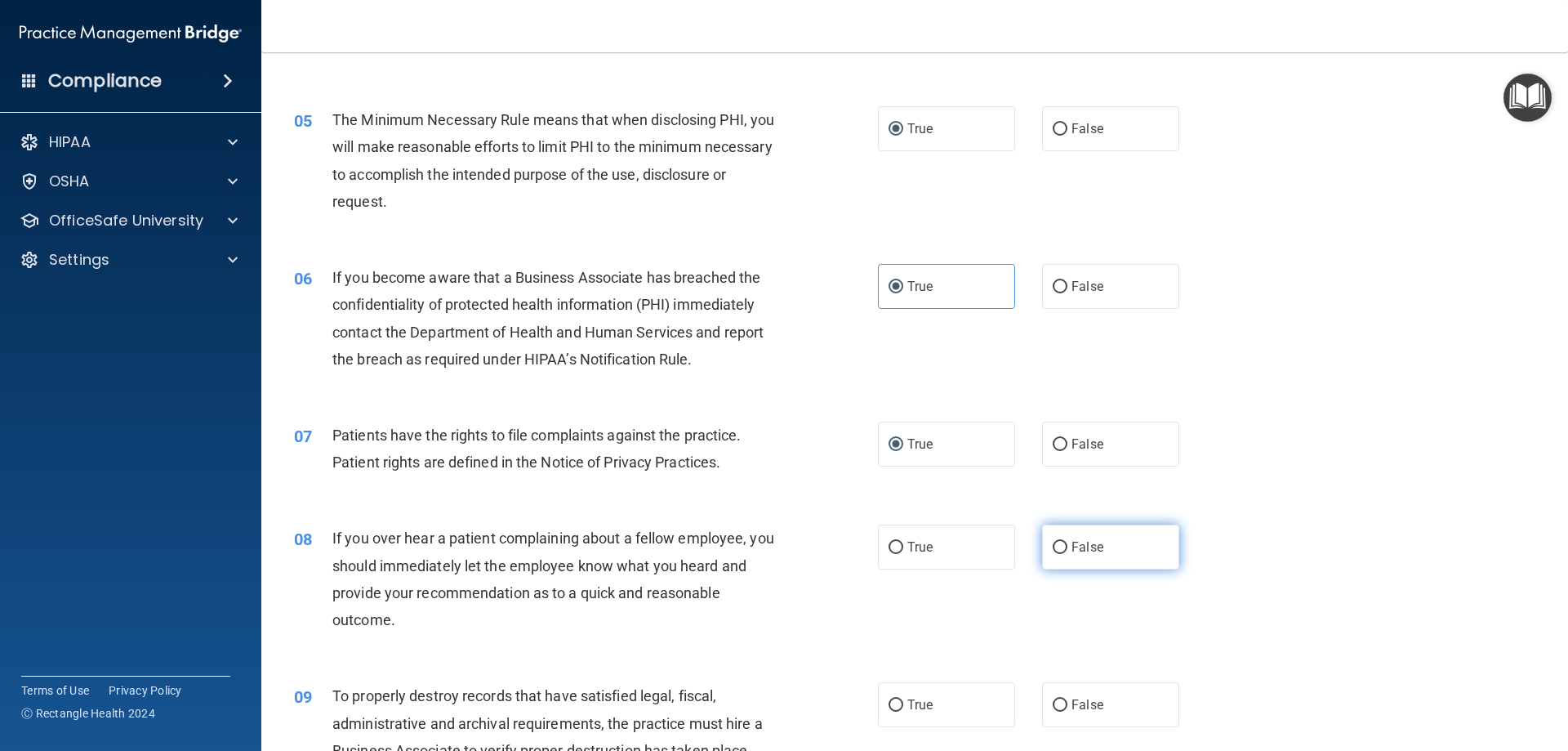
click at [1056, 546] on input "False" at bounding box center [1061, 547] width 15 height 12
radio input "true"
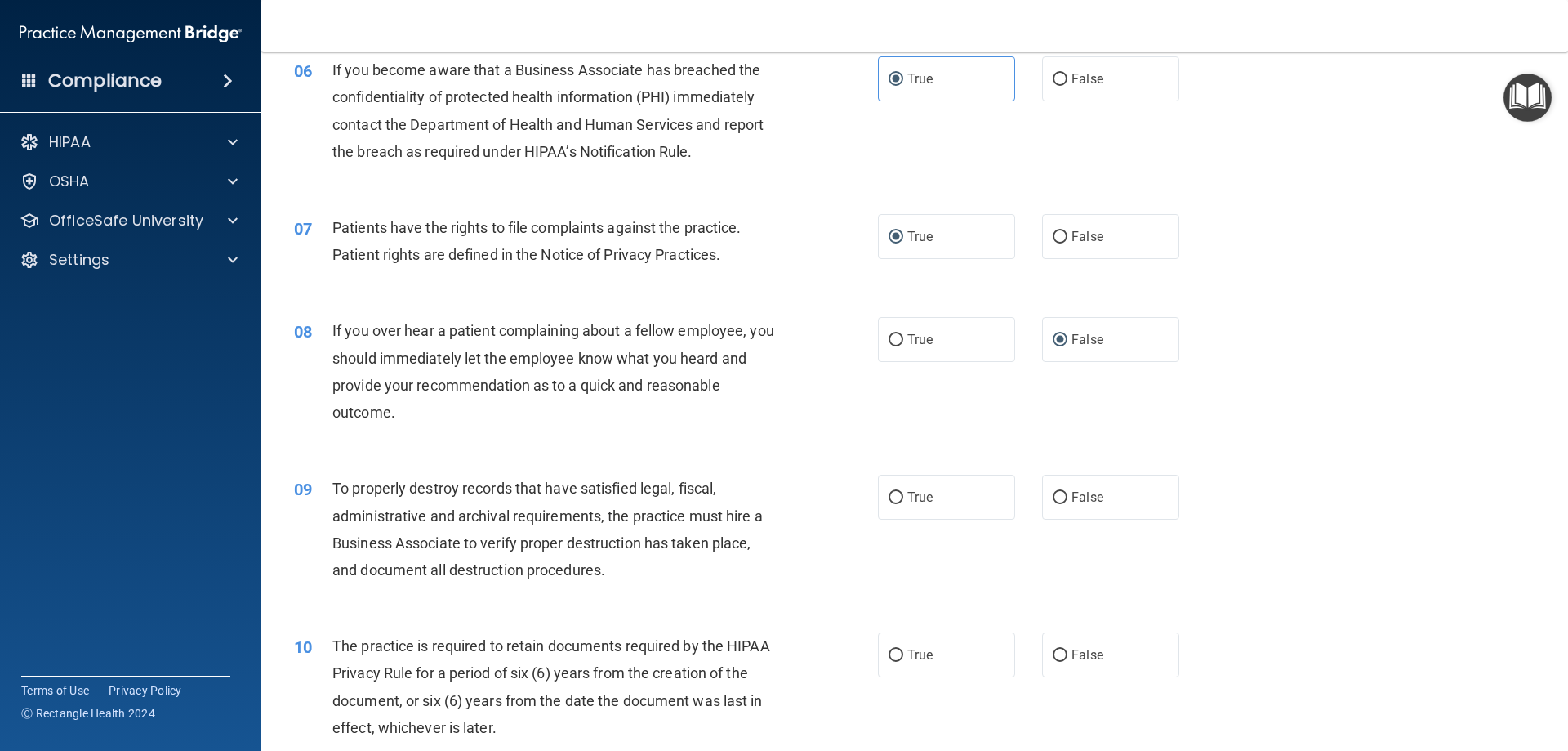
scroll to position [817, 0]
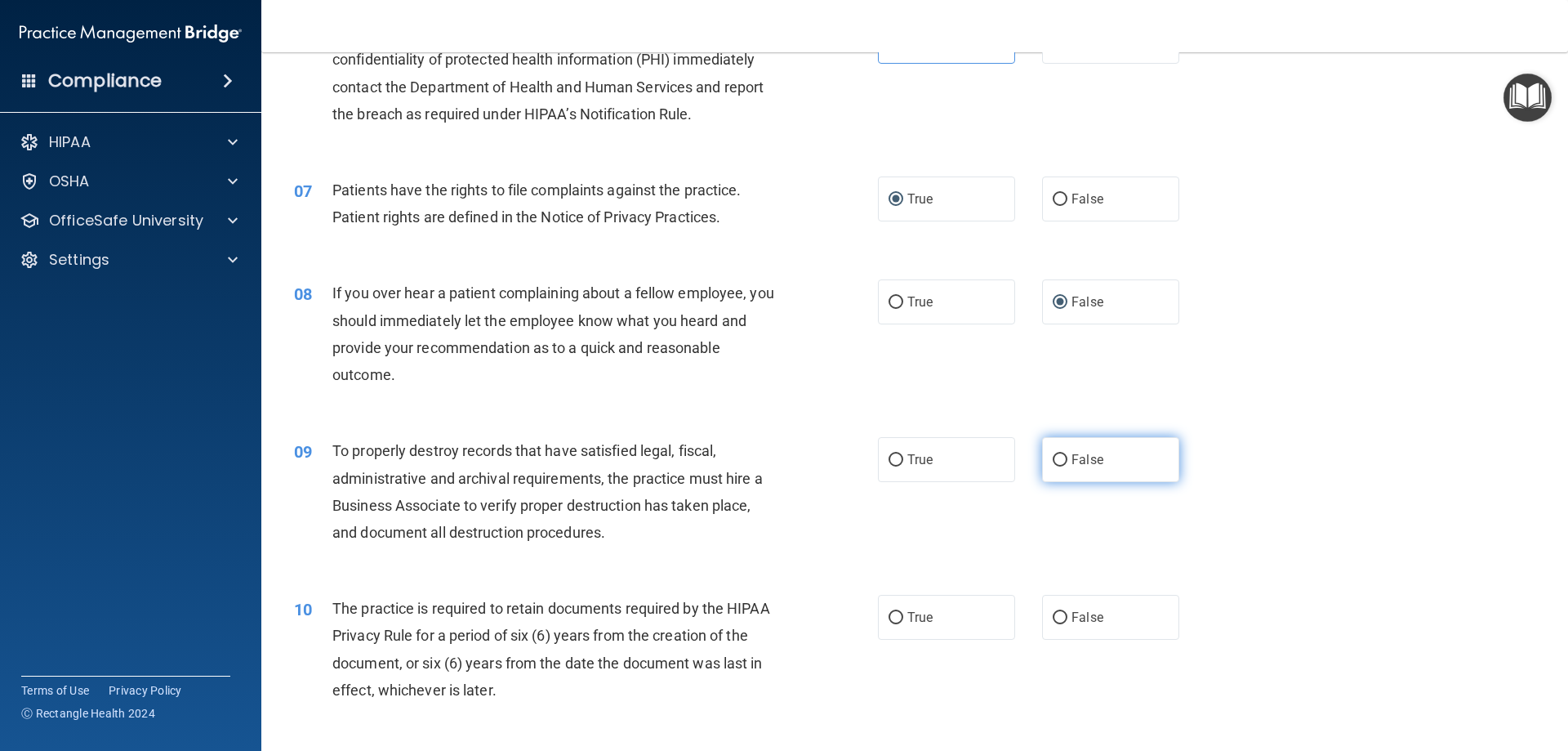
click at [1053, 456] on input "False" at bounding box center [1061, 460] width 15 height 12
radio input "true"
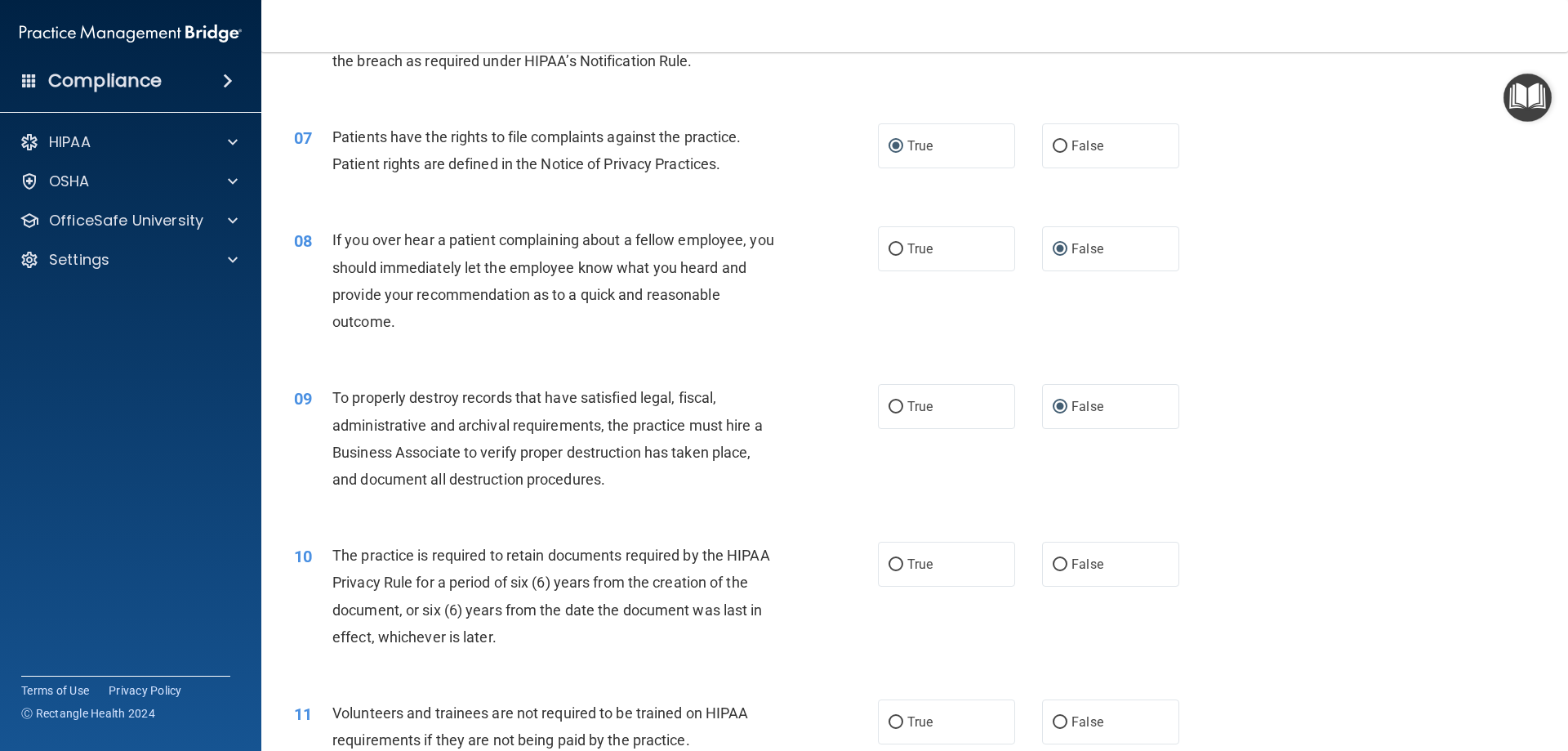
scroll to position [899, 0]
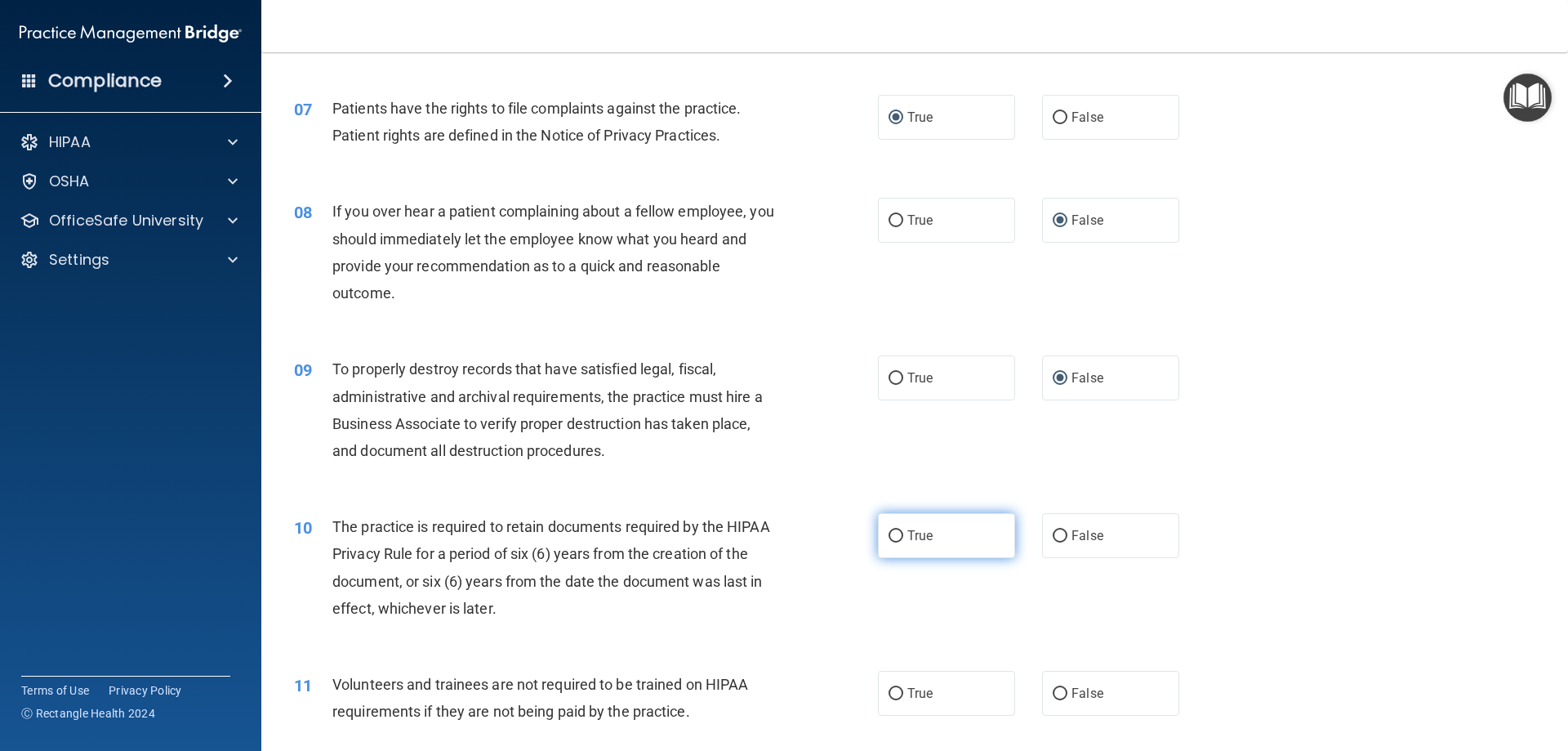
click at [912, 539] on span "True" at bounding box center [921, 535] width 26 height 16
click at [903, 539] on input "True" at bounding box center [896, 536] width 15 height 12
radio input "true"
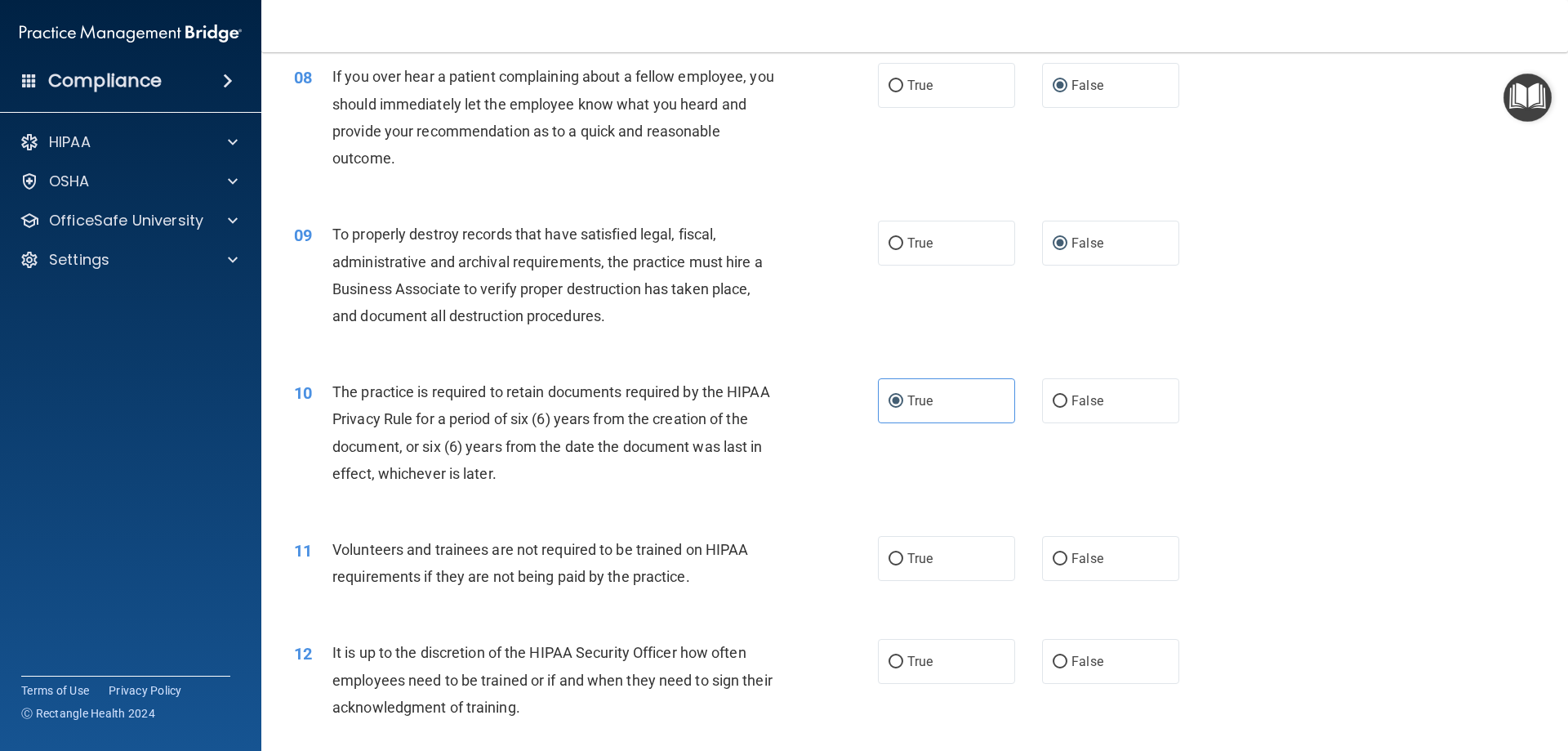
scroll to position [1062, 0]
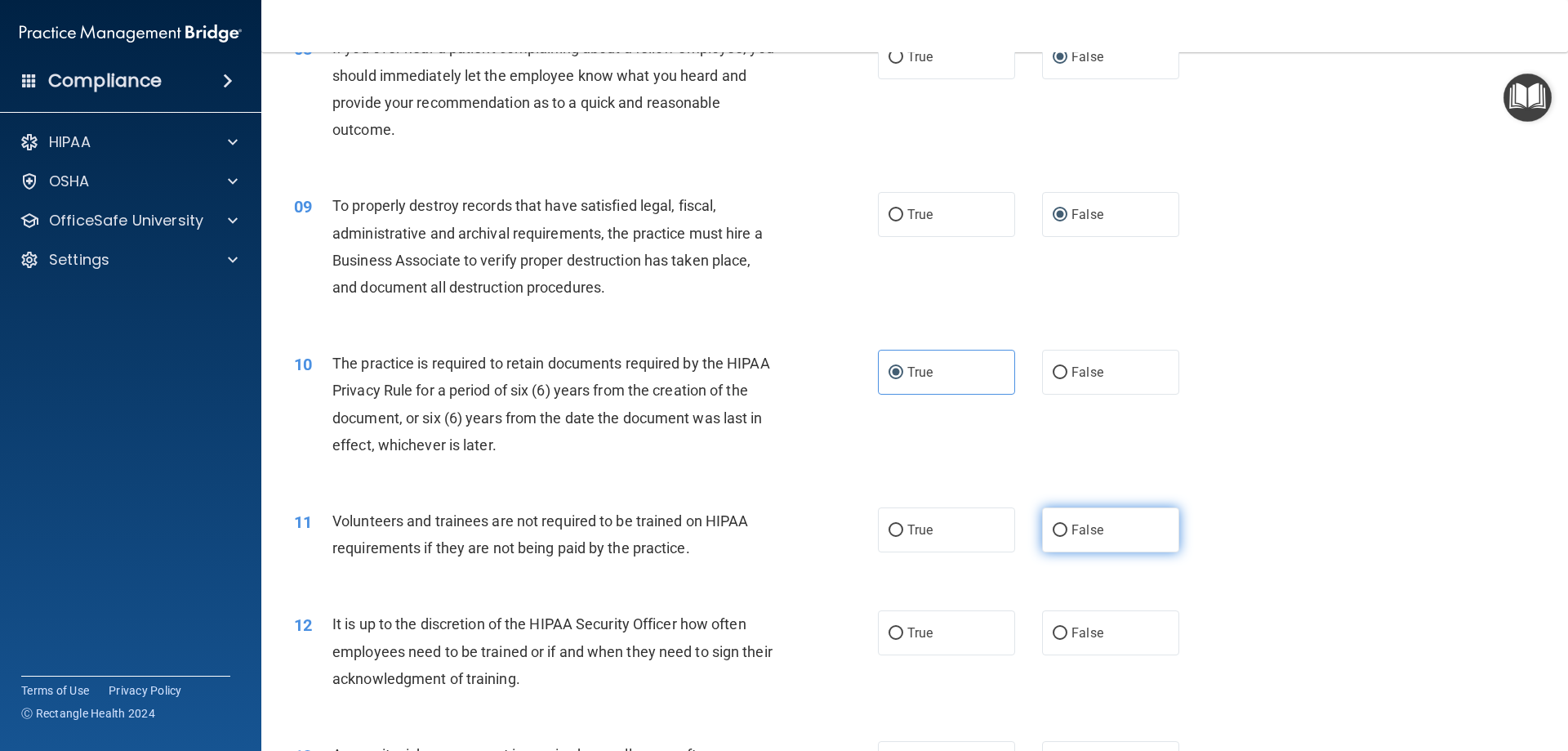
click at [1054, 527] on input "False" at bounding box center [1061, 531] width 15 height 12
radio input "true"
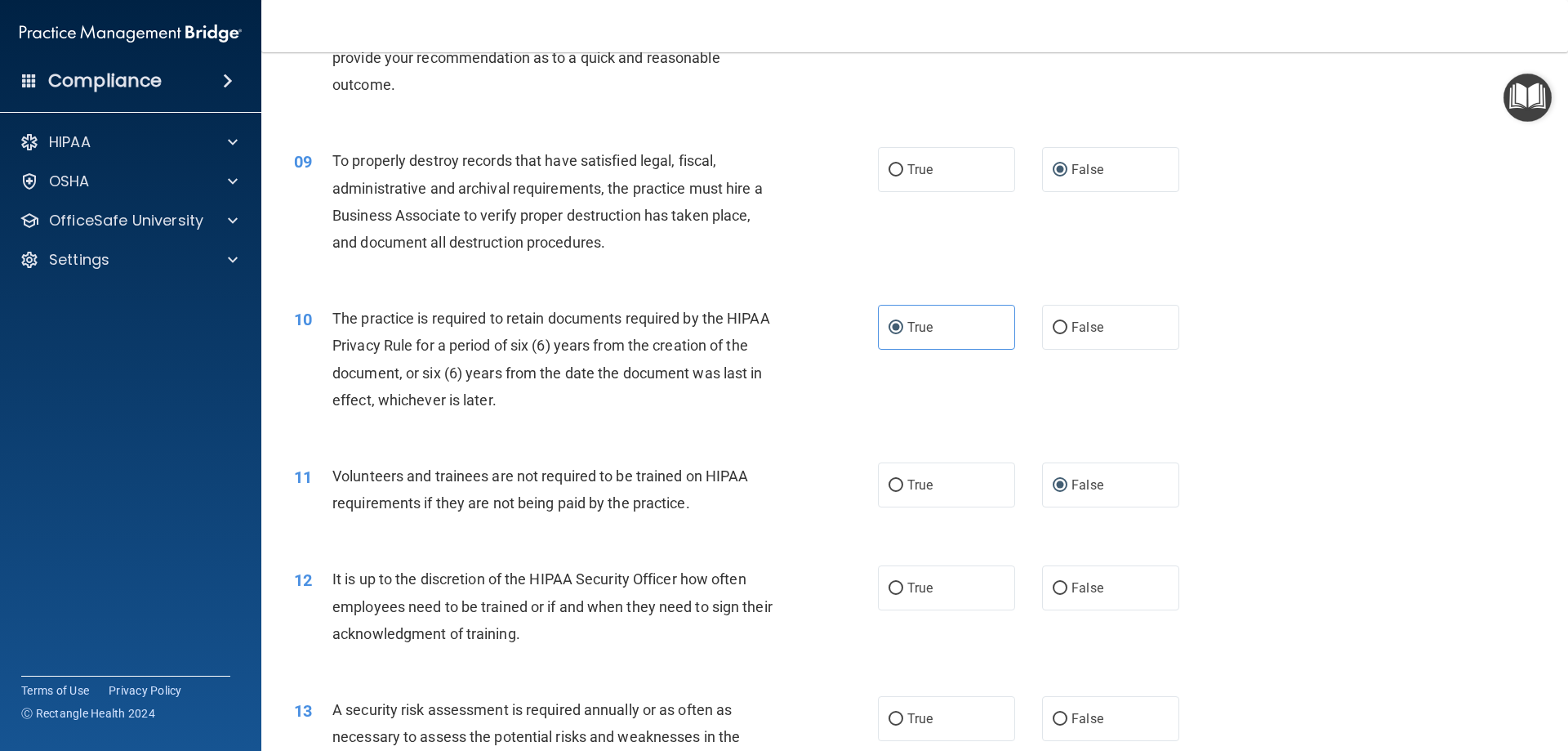
scroll to position [1144, 0]
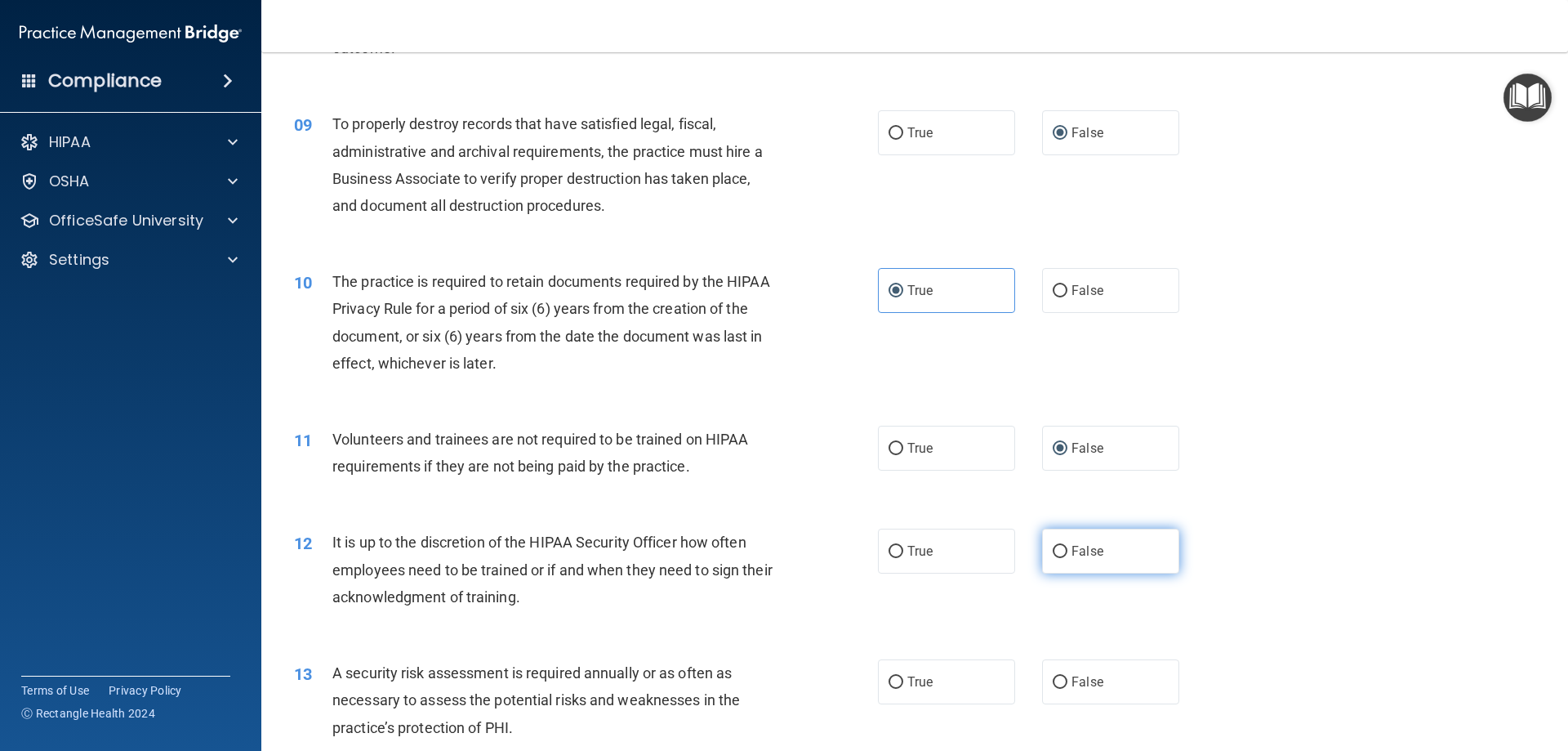
click at [1053, 553] on input "False" at bounding box center [1061, 552] width 15 height 12
radio input "true"
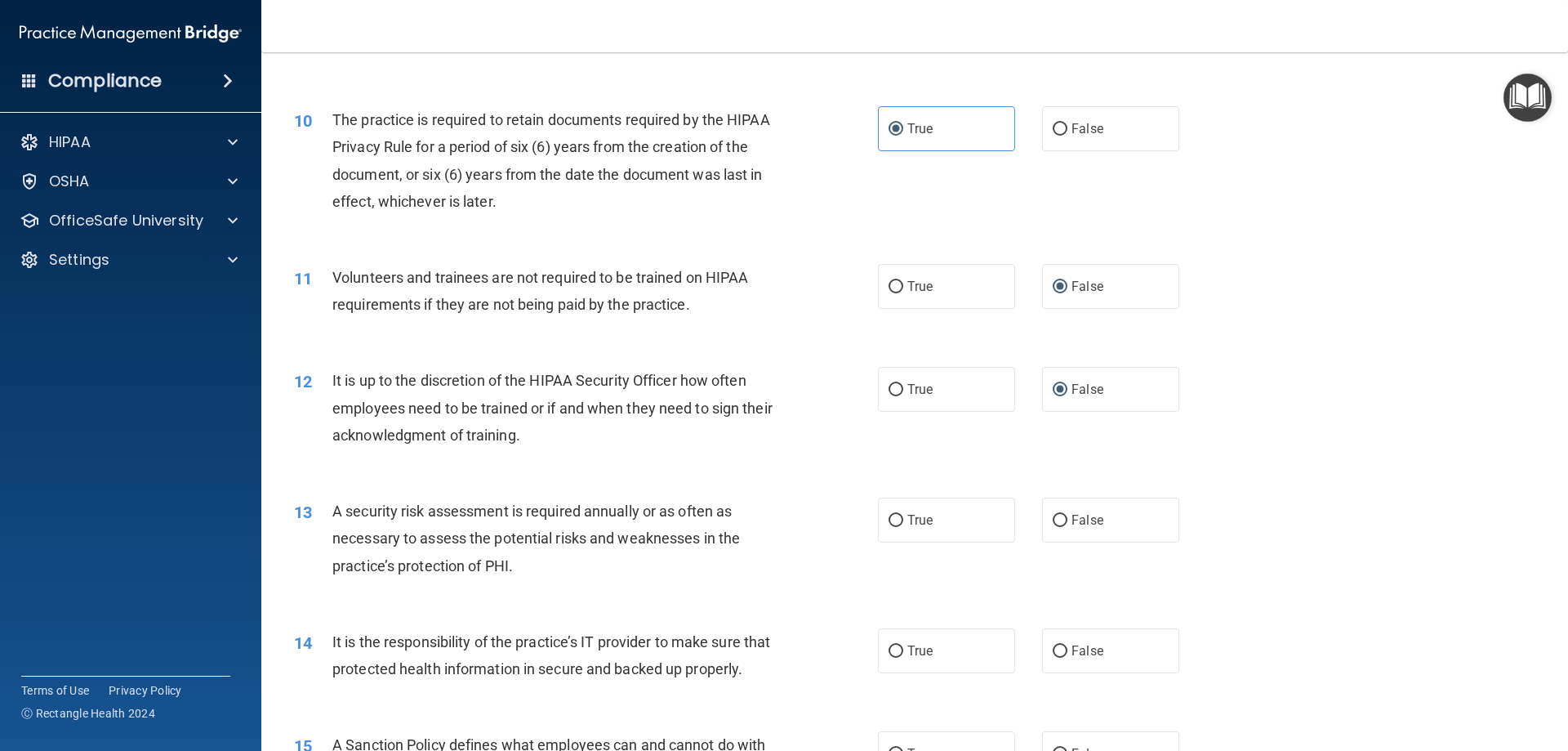
scroll to position [1307, 0]
click at [914, 518] on span "True" at bounding box center [921, 518] width 26 height 16
click at [903, 518] on input "True" at bounding box center [896, 519] width 15 height 12
radio input "true"
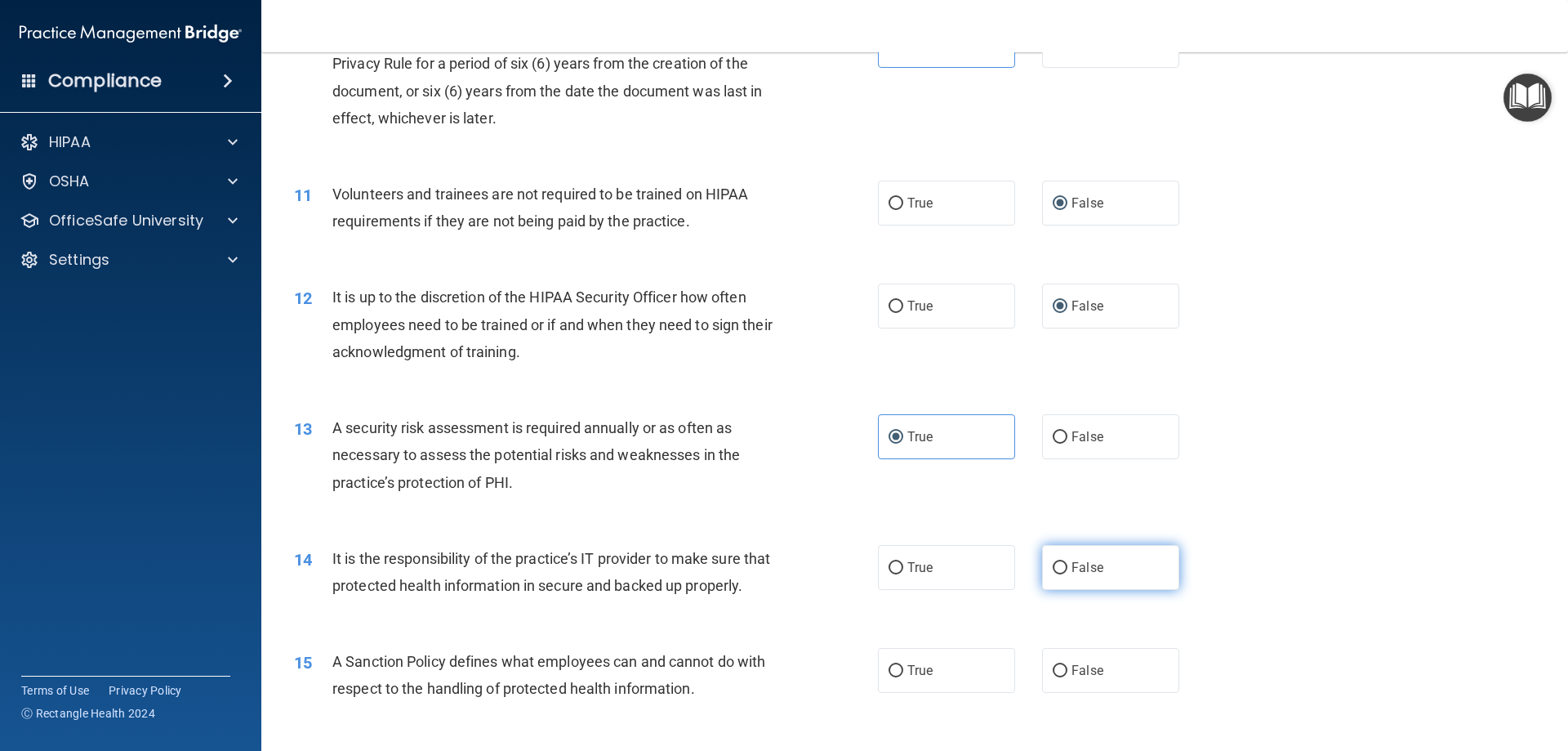
click at [1061, 567] on label "False" at bounding box center [1111, 567] width 137 height 45
click at [1061, 567] on input "False" at bounding box center [1061, 568] width 15 height 12
radio input "true"
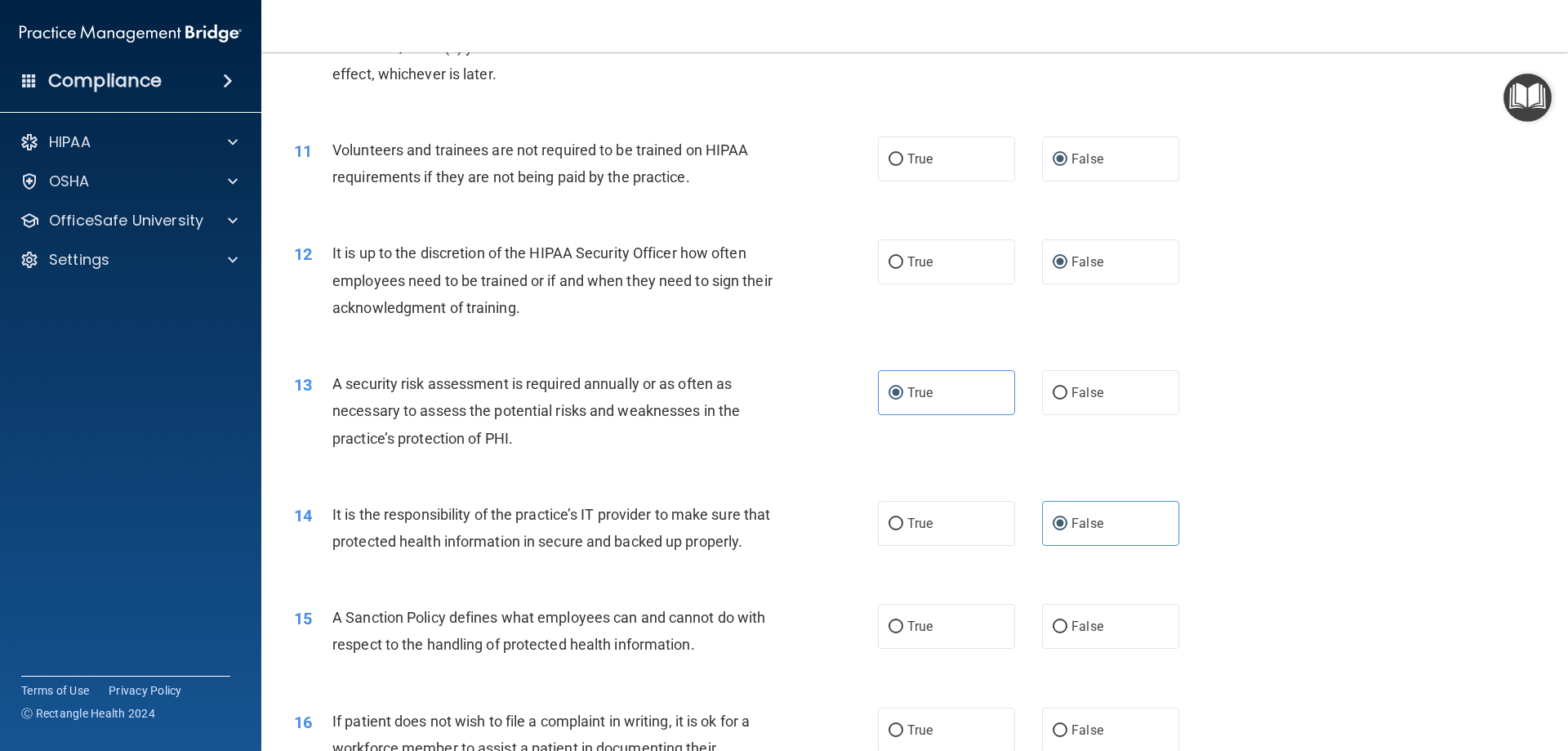
scroll to position [1552, 0]
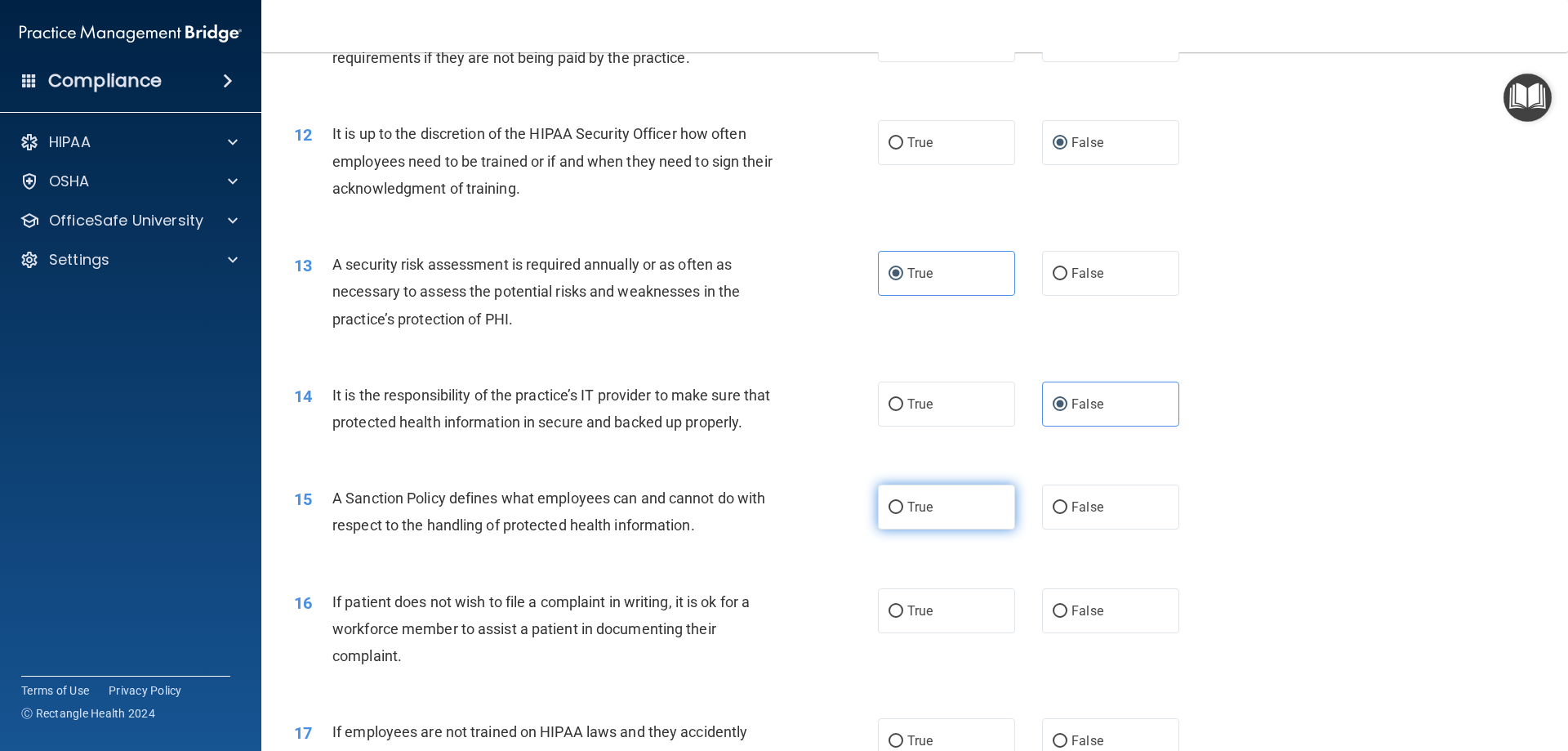
click at [936, 530] on label "True" at bounding box center [946, 507] width 137 height 45
click at [903, 514] on input "True" at bounding box center [896, 508] width 15 height 12
radio input "true"
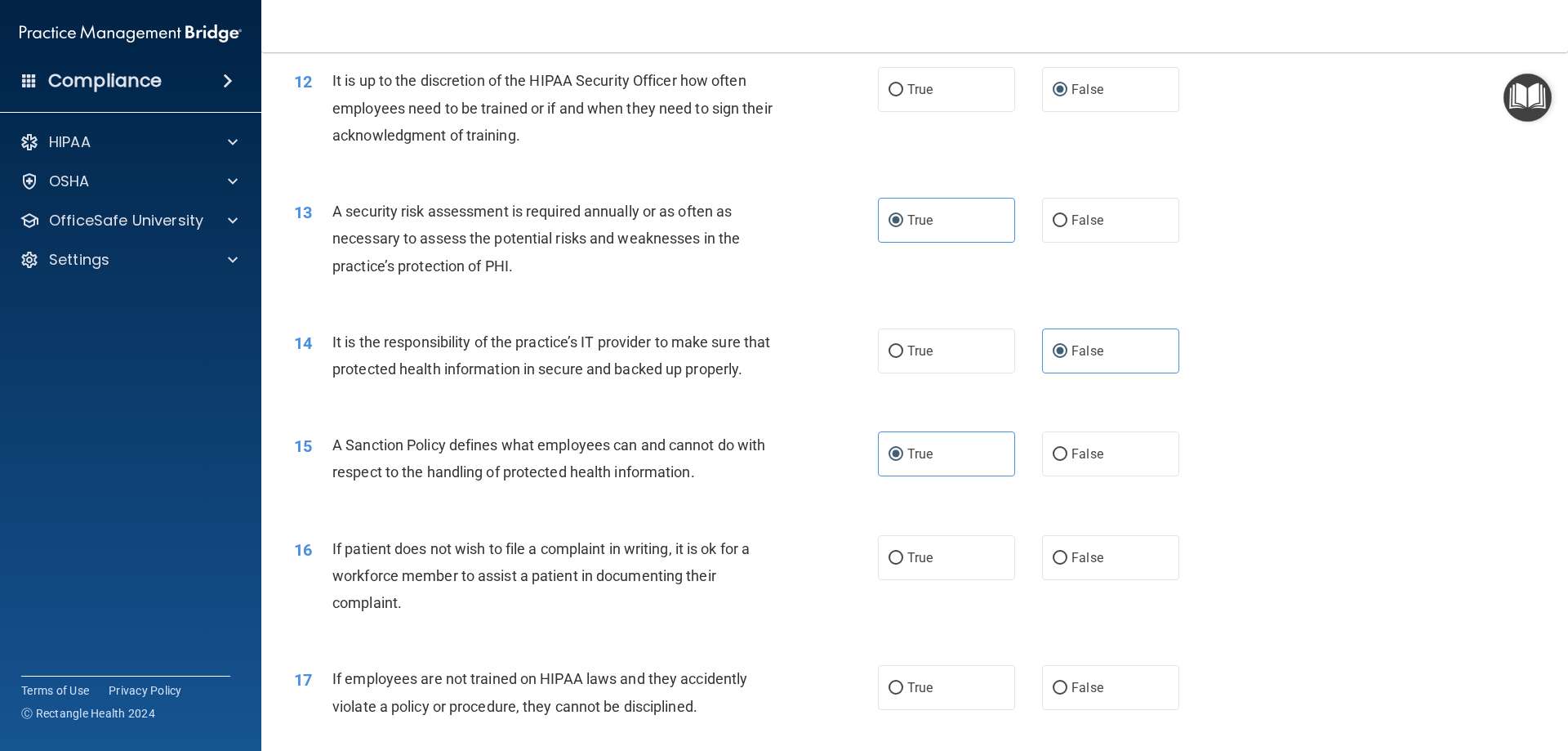
scroll to position [1635, 0]
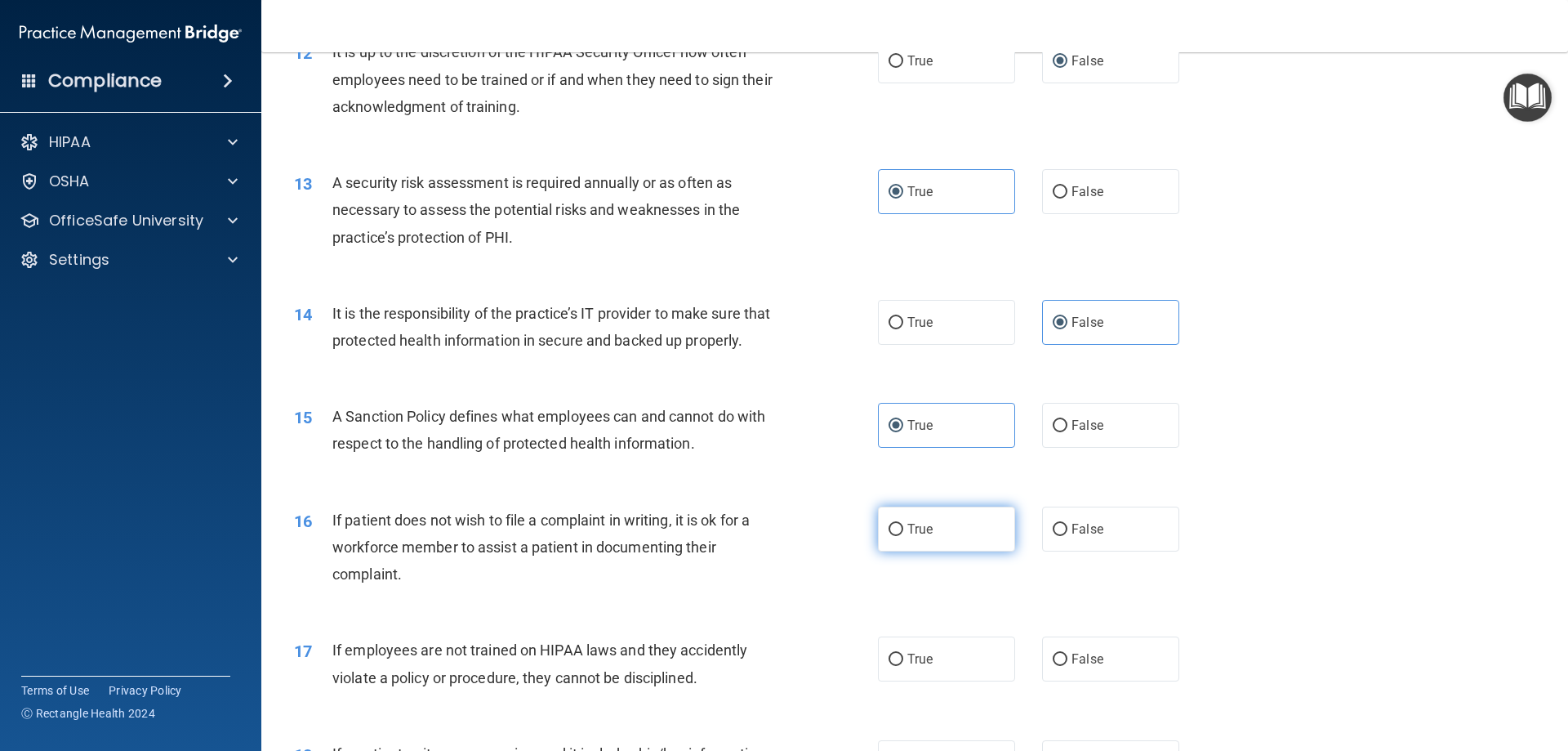
click at [929, 551] on label "True" at bounding box center [946, 529] width 137 height 45
click at [903, 536] on input "True" at bounding box center [896, 530] width 15 height 12
radio input "true"
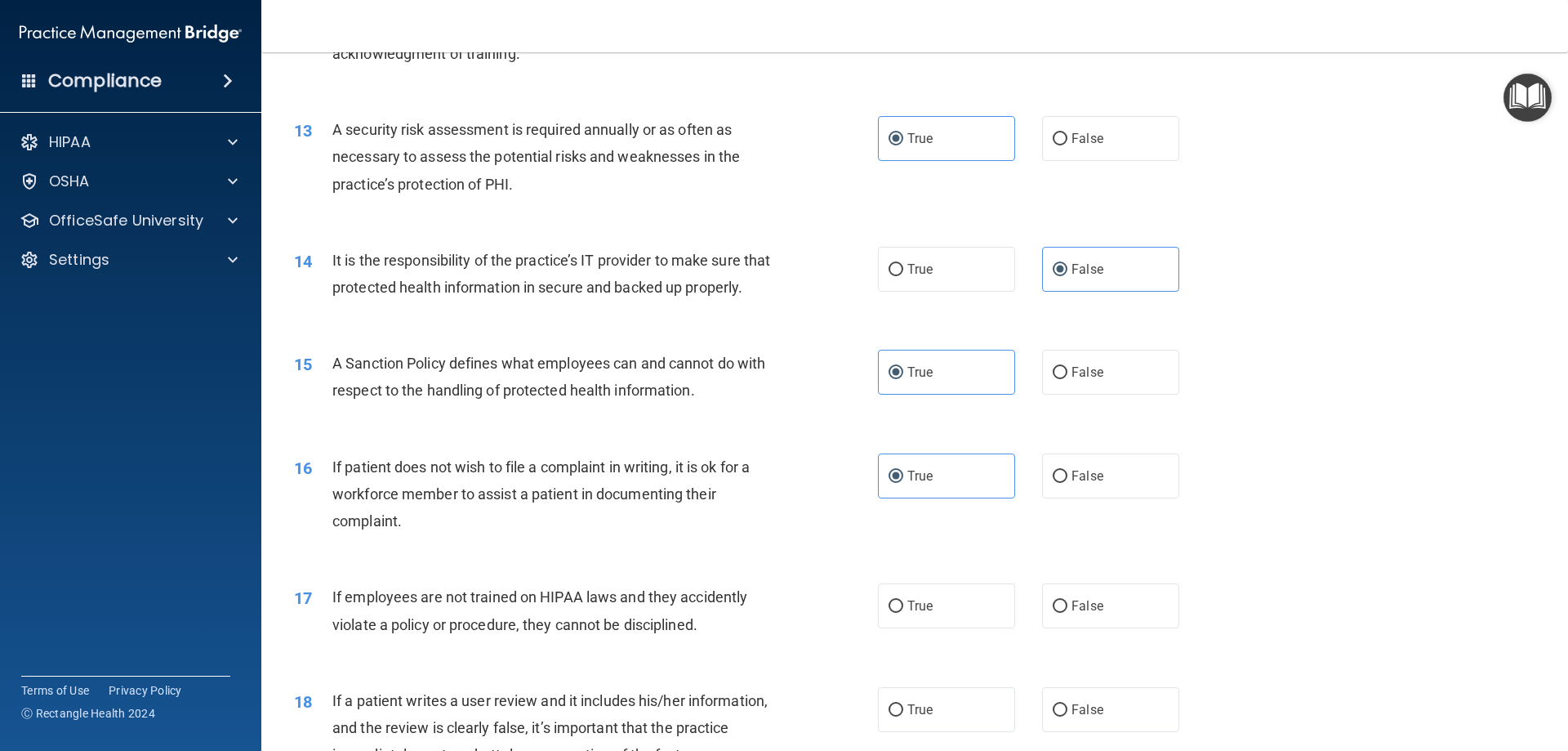
scroll to position [1798, 0]
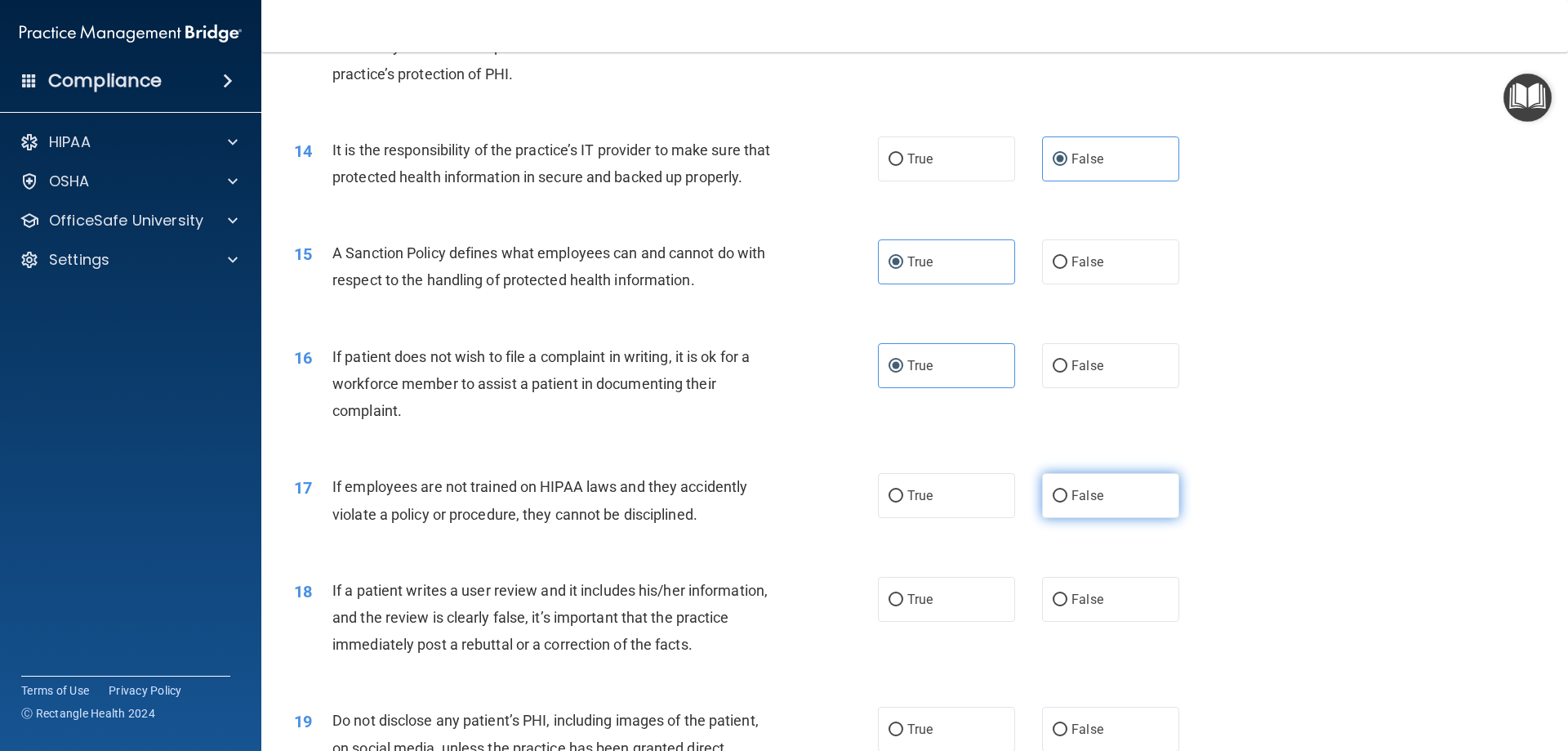
click at [1057, 502] on input "False" at bounding box center [1061, 496] width 15 height 12
radio input "true"
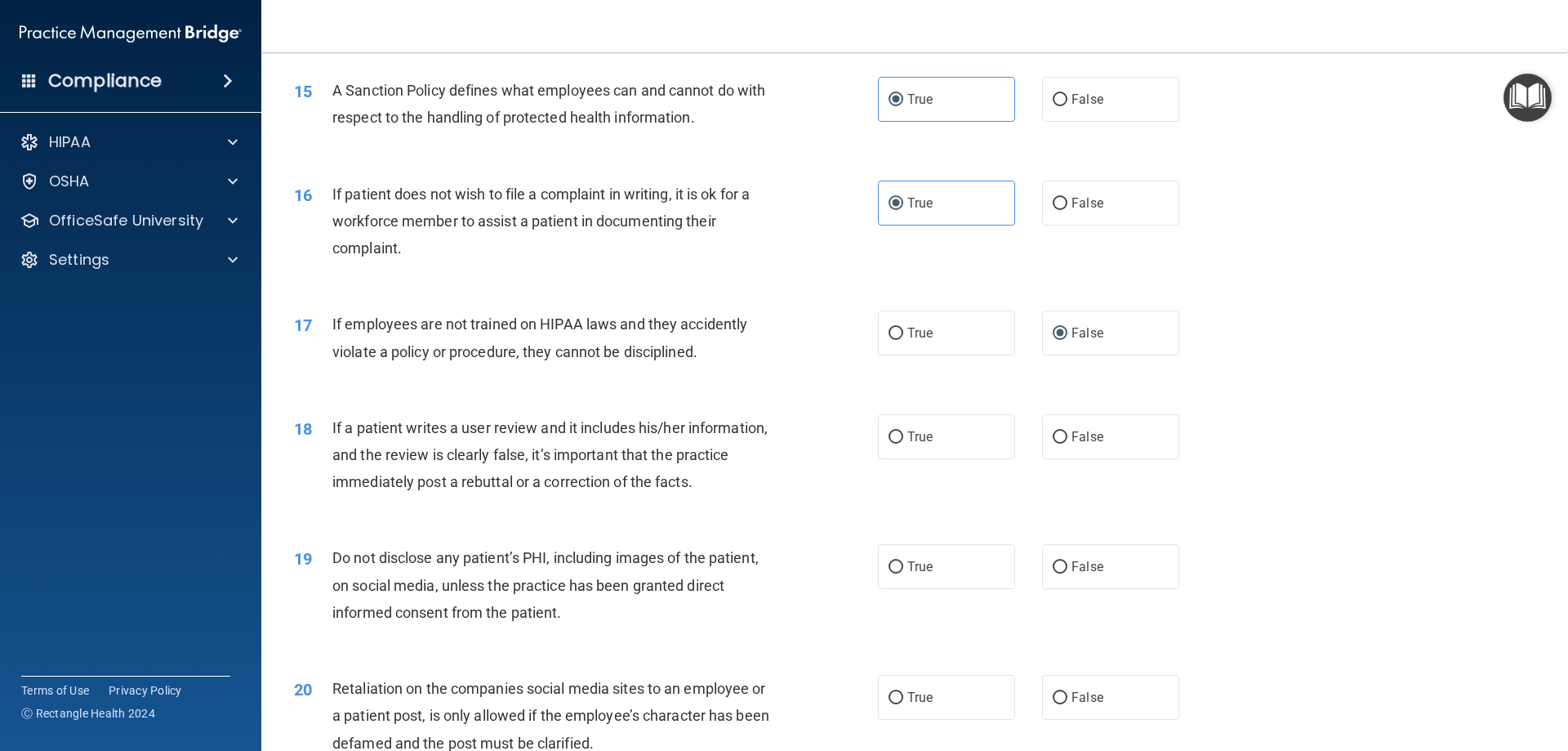
scroll to position [1961, 0]
click at [915, 444] on span "True" at bounding box center [921, 435] width 26 height 16
click at [903, 443] on input "True" at bounding box center [896, 436] width 15 height 12
radio input "true"
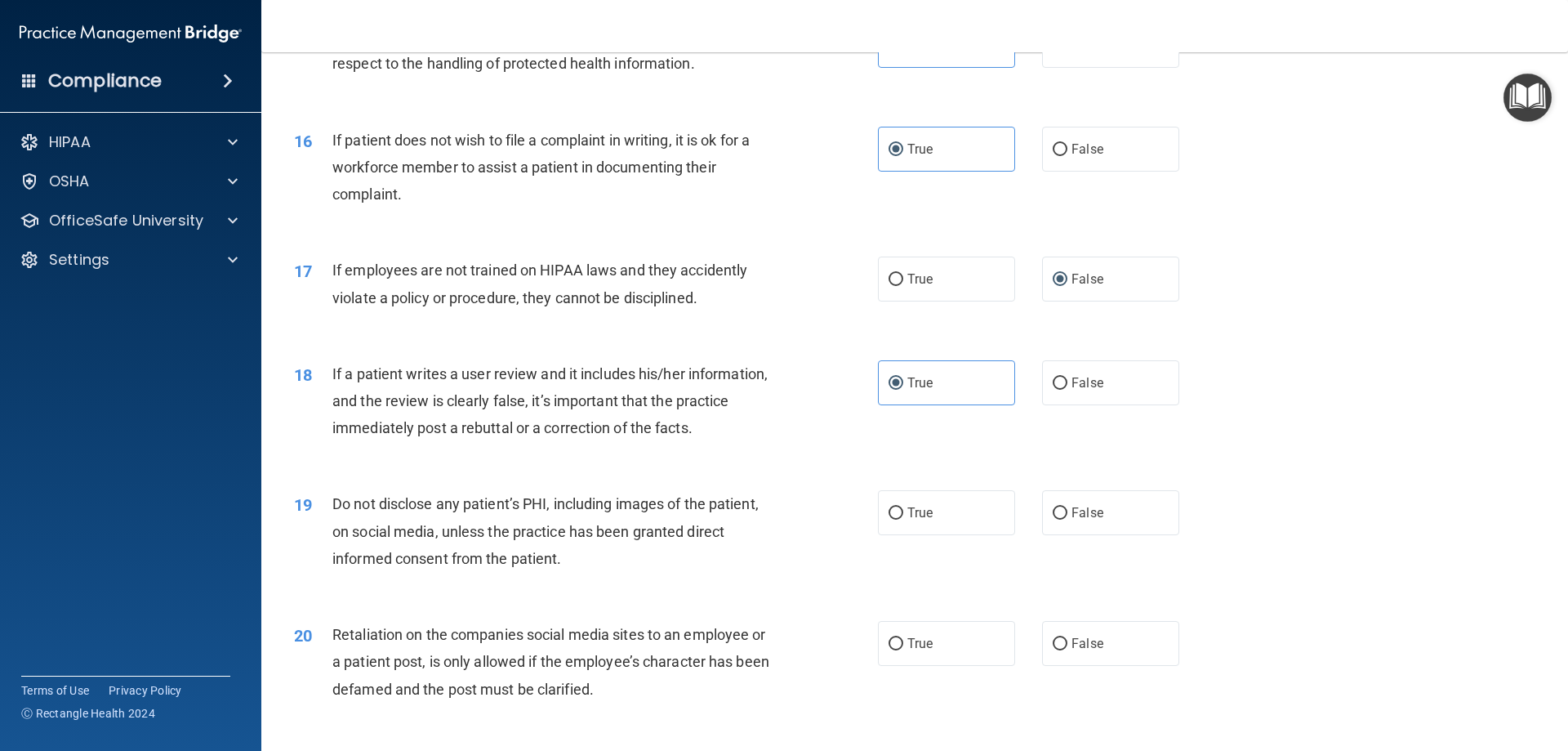
scroll to position [2044, 0]
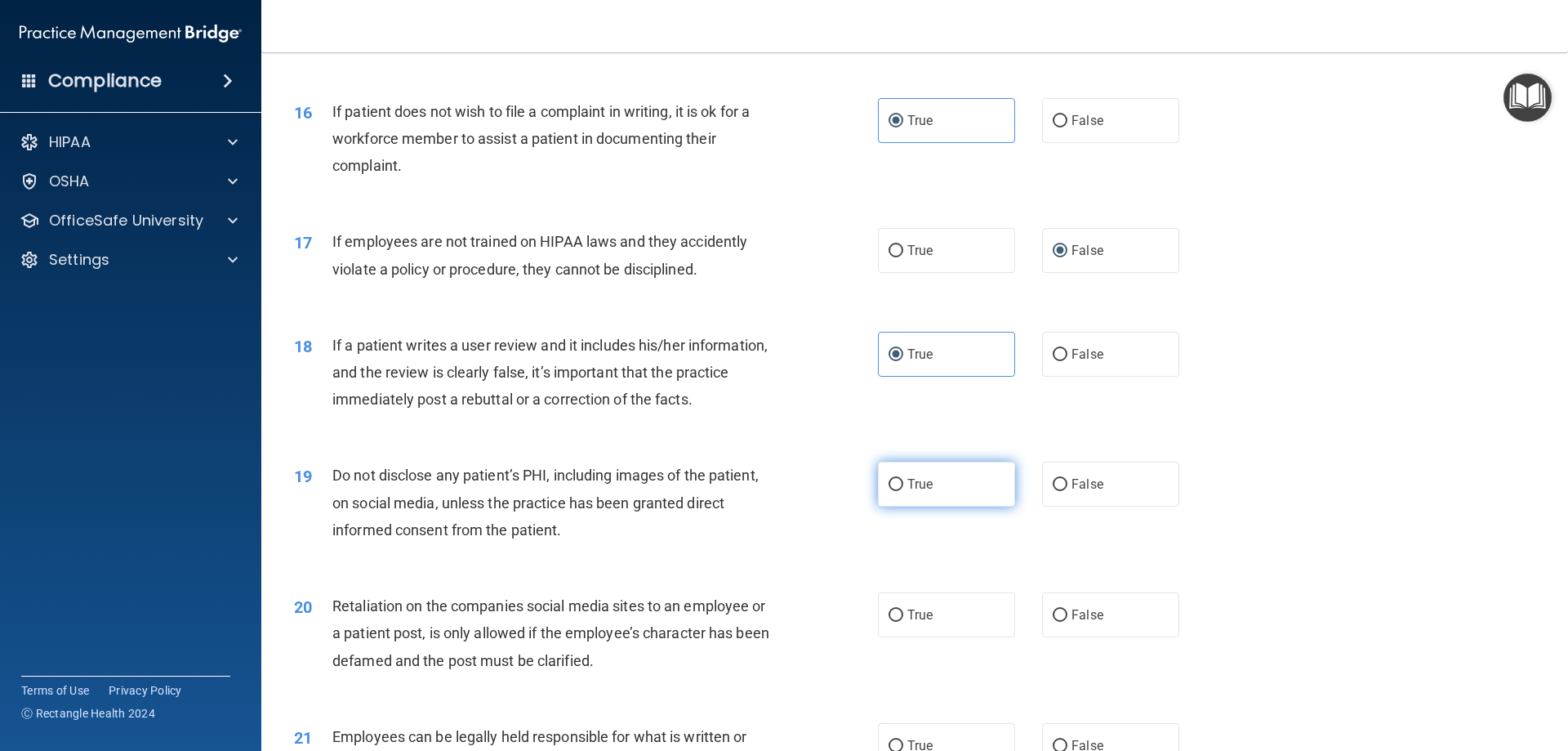
click at [908, 492] on span "True" at bounding box center [921, 484] width 26 height 16
click at [903, 491] on input "True" at bounding box center [896, 485] width 15 height 12
radio input "true"
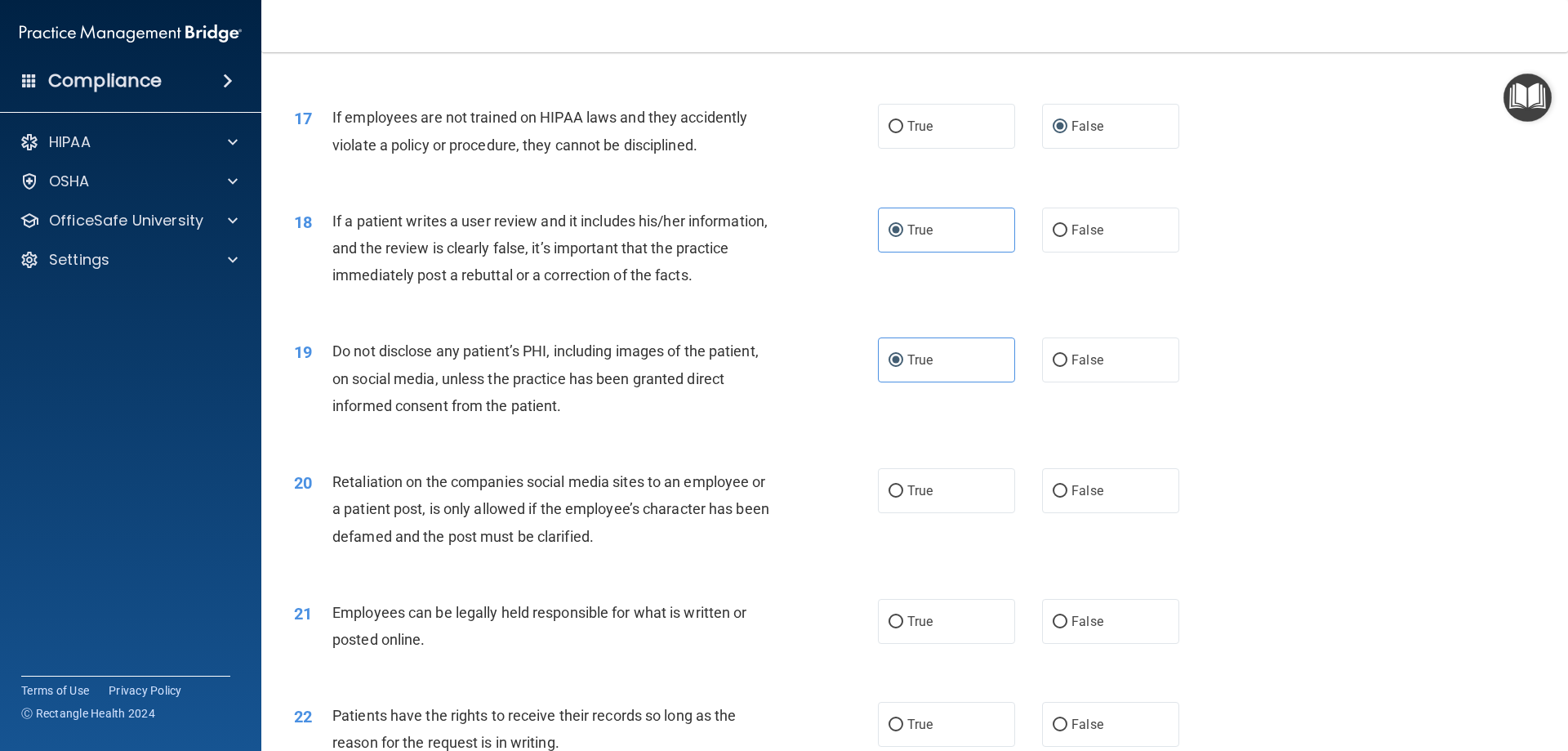
scroll to position [2206, 0]
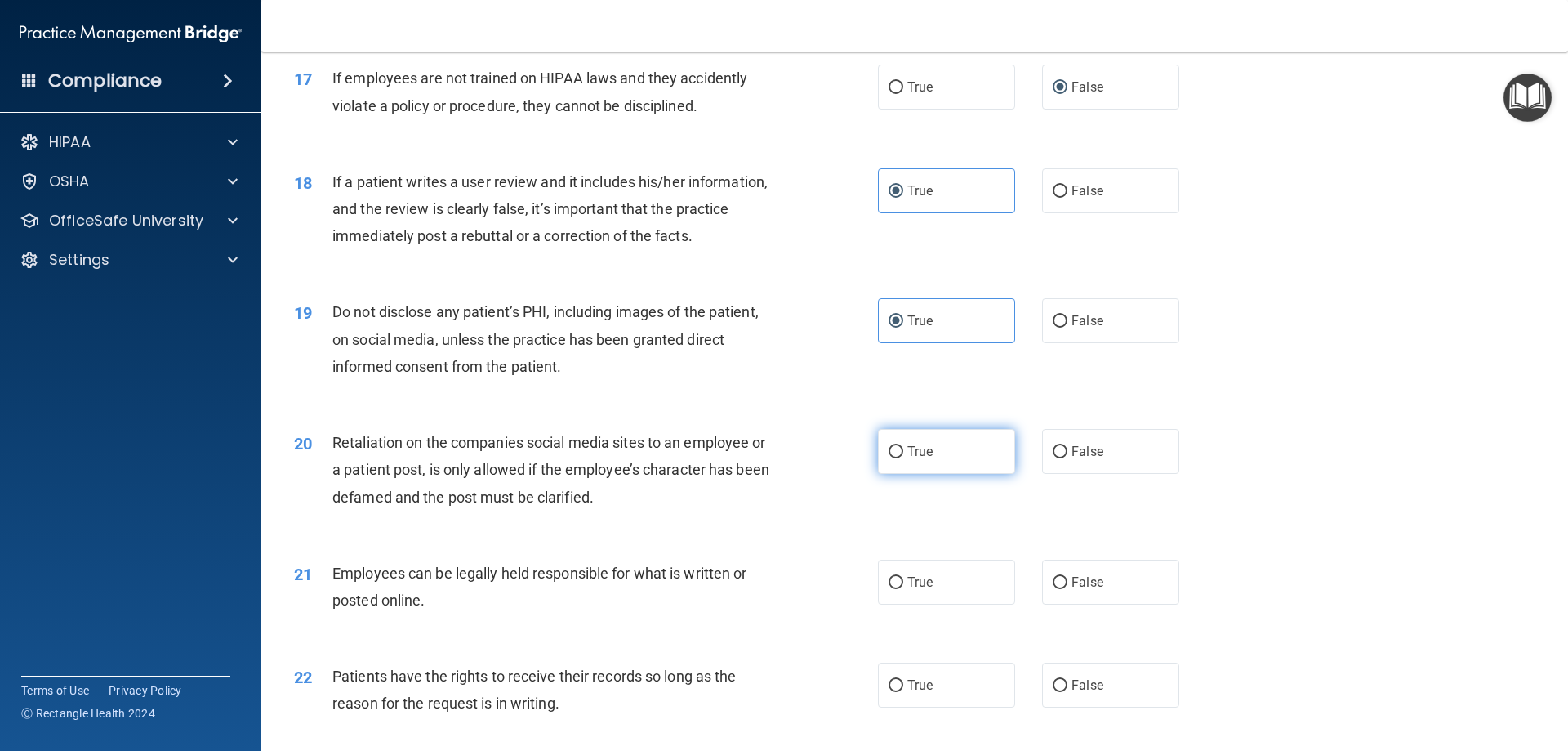
click at [921, 459] on span "True" at bounding box center [921, 451] width 26 height 16
click at [903, 458] on input "True" at bounding box center [896, 452] width 15 height 12
radio input "true"
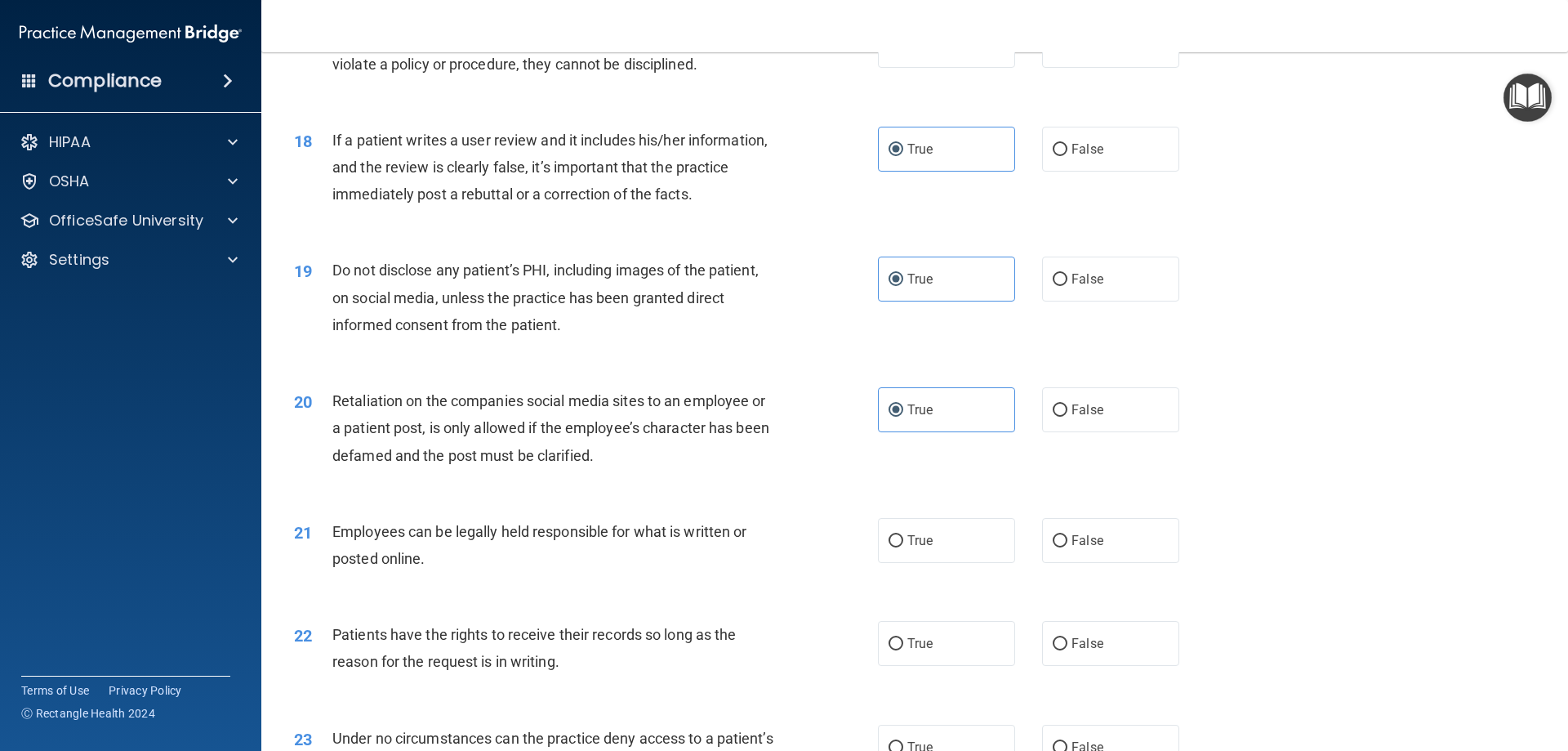
scroll to position [2289, 0]
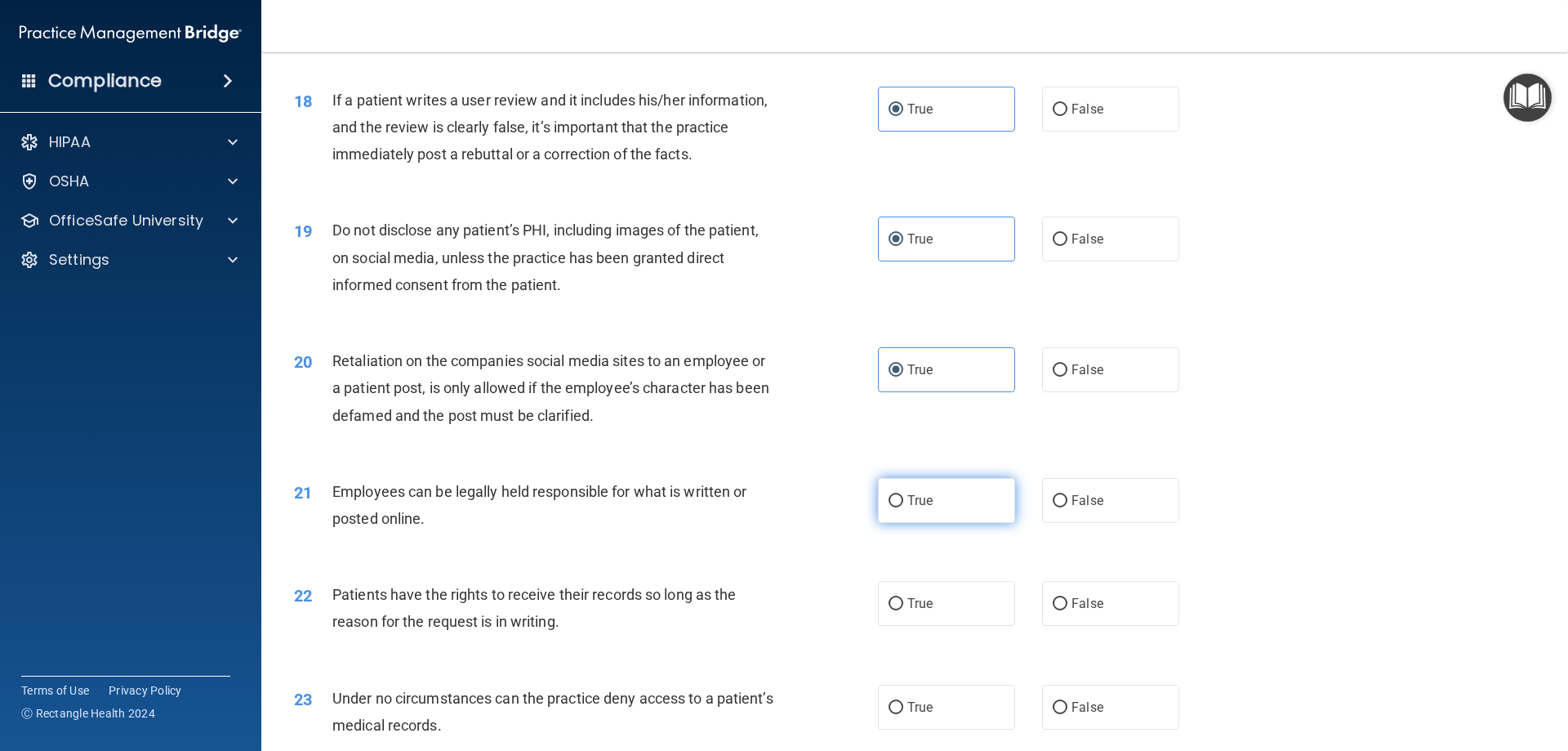
click at [908, 509] on span "True" at bounding box center [921, 500] width 26 height 16
click at [903, 508] on input "True" at bounding box center [896, 500] width 15 height 12
radio input "true"
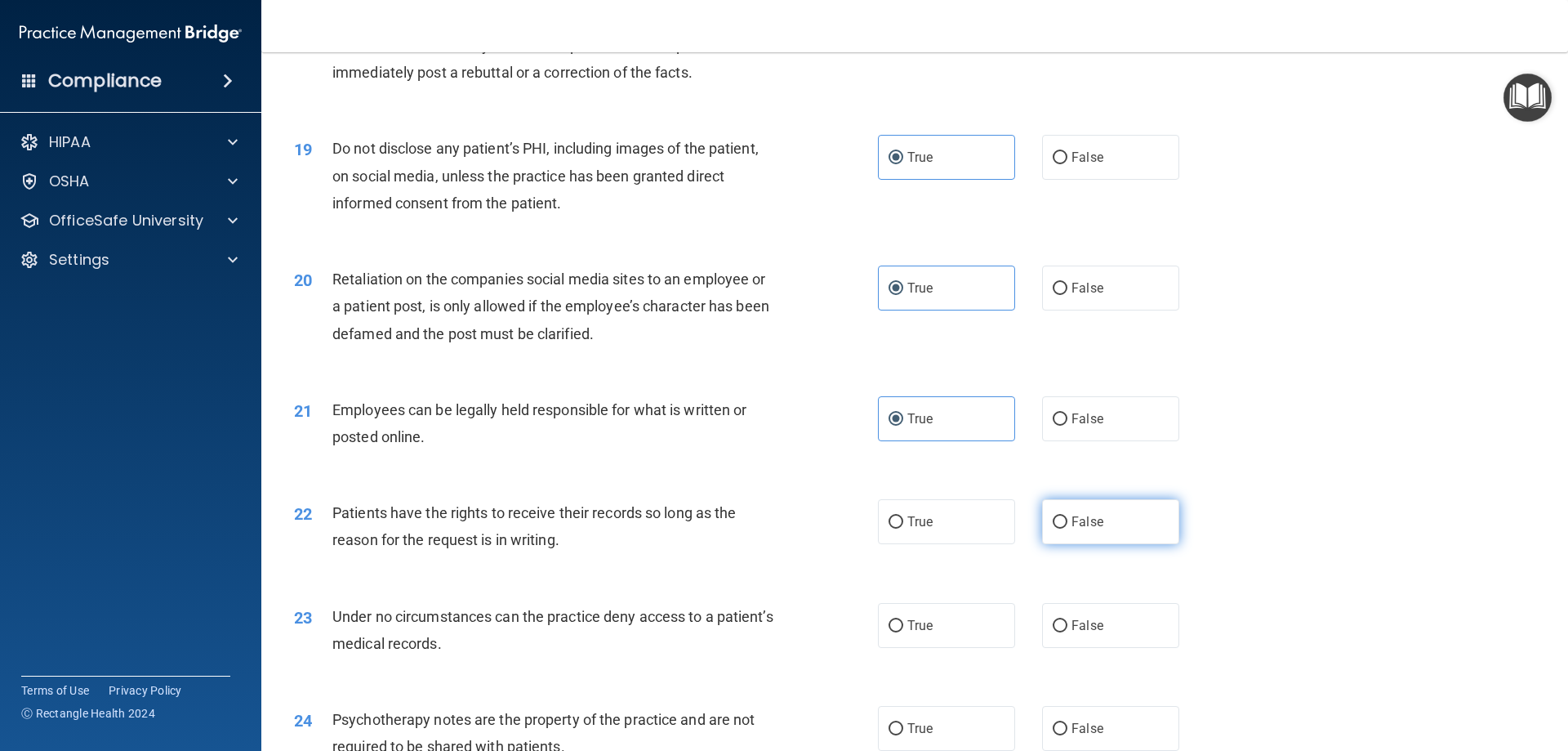
click at [1072, 530] on span "False" at bounding box center [1087, 521] width 32 height 16
click at [1064, 529] on input "False" at bounding box center [1061, 522] width 15 height 12
radio input "true"
click at [1053, 529] on input "False" at bounding box center [1061, 522] width 15 height 12
click at [921, 530] on span "True" at bounding box center [921, 521] width 26 height 16
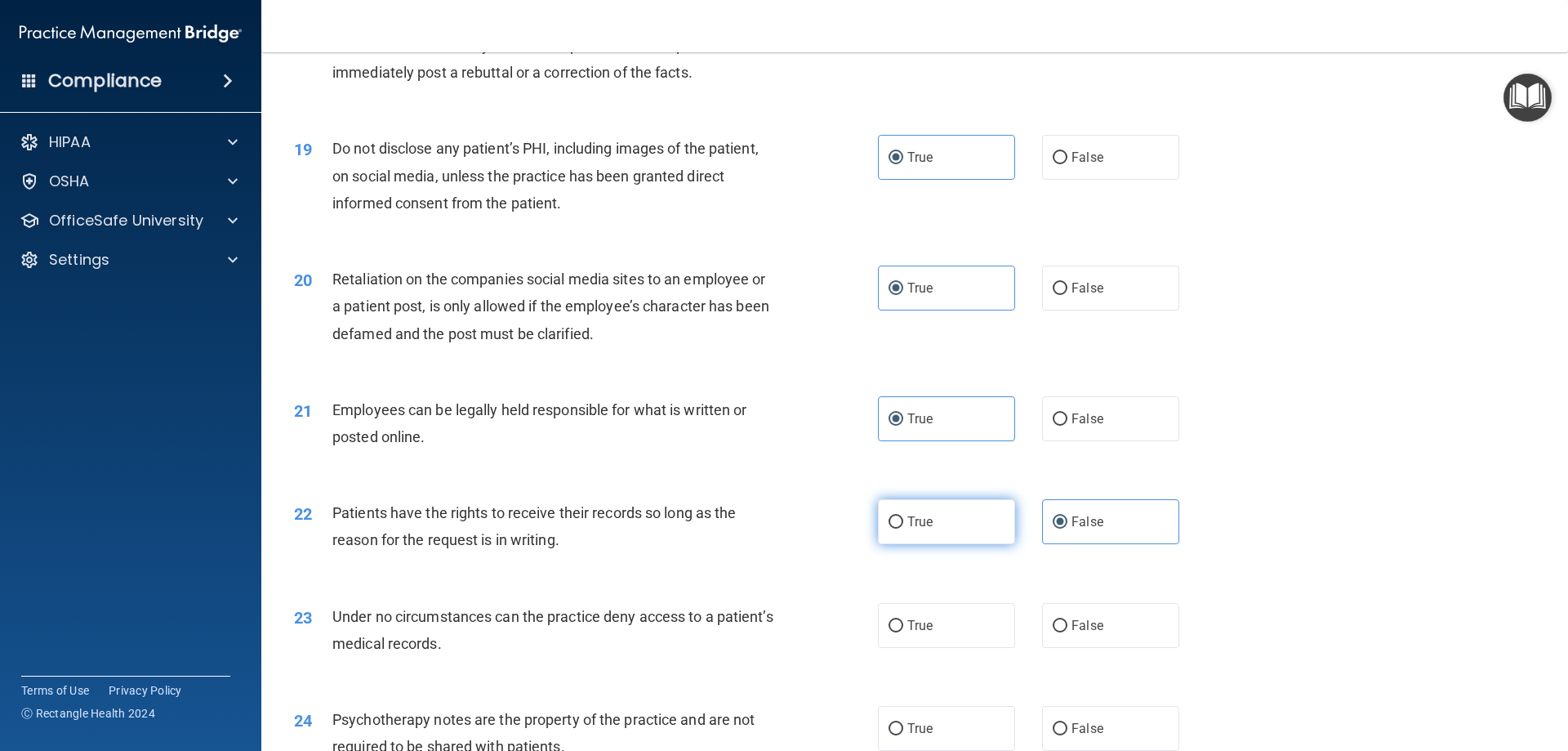
click at [903, 529] on input "True" at bounding box center [896, 522] width 15 height 12
radio input "true"
radio input "false"
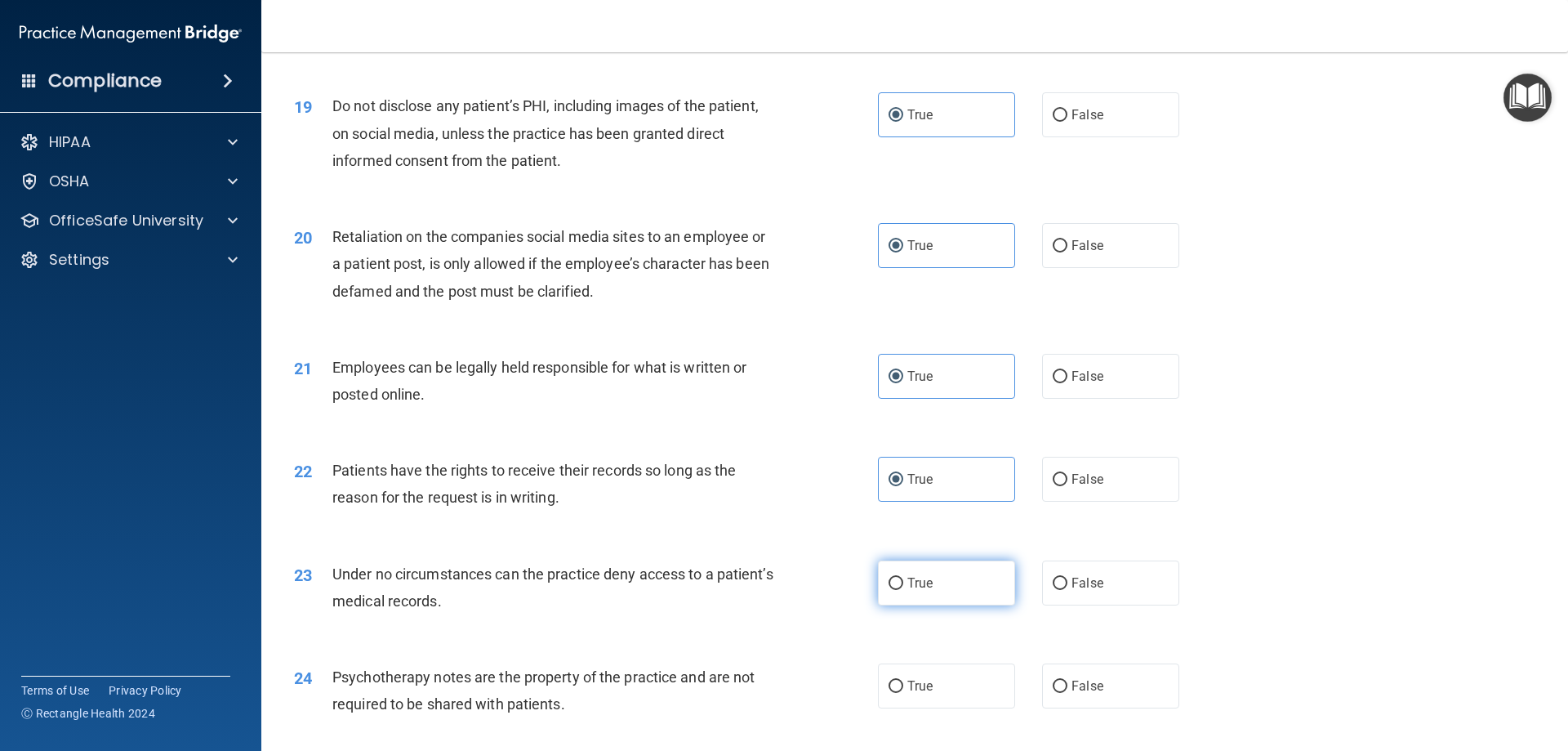
scroll to position [2451, 0]
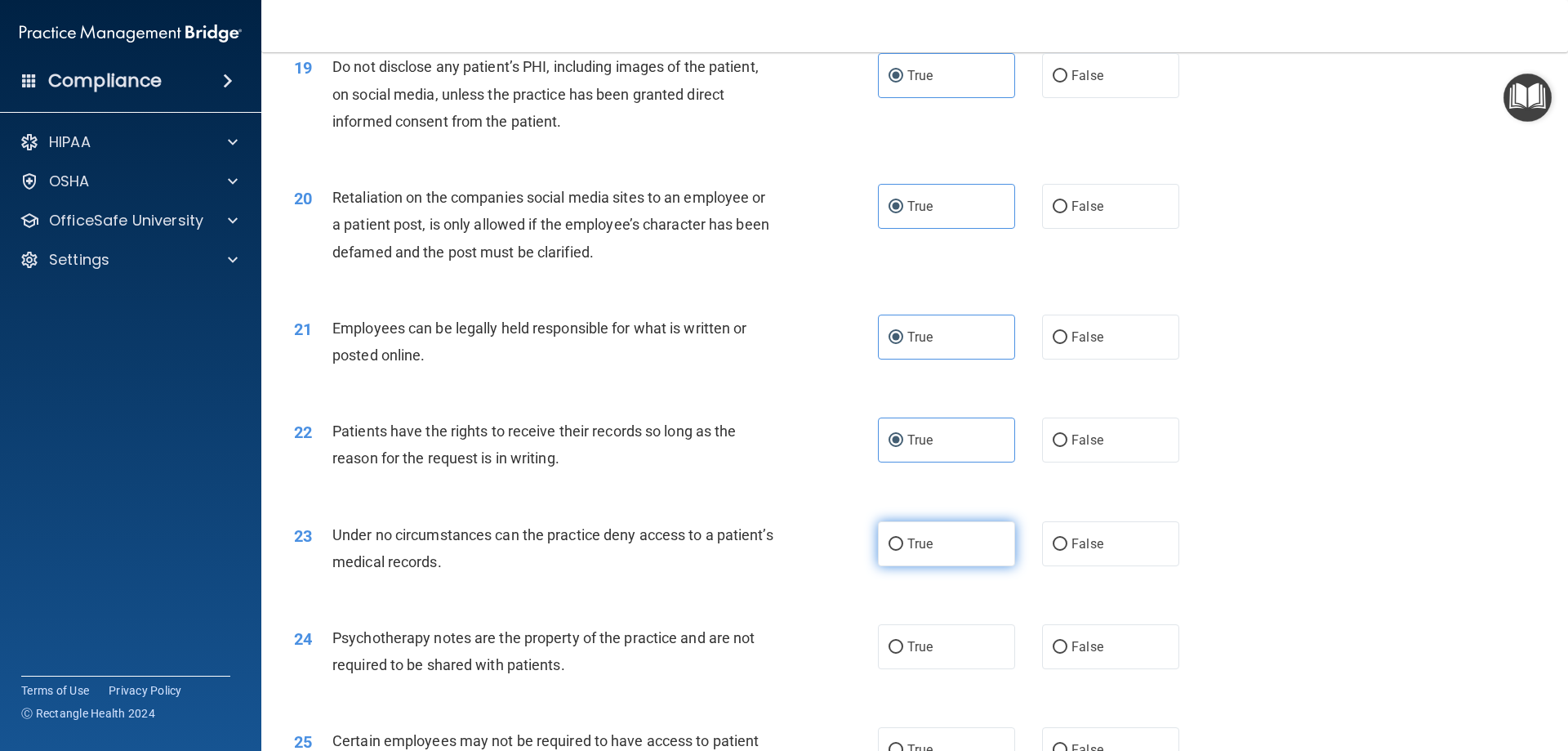
click at [915, 552] on span "True" at bounding box center [921, 543] width 26 height 16
click at [903, 551] on input "True" at bounding box center [896, 544] width 15 height 12
radio input "true"
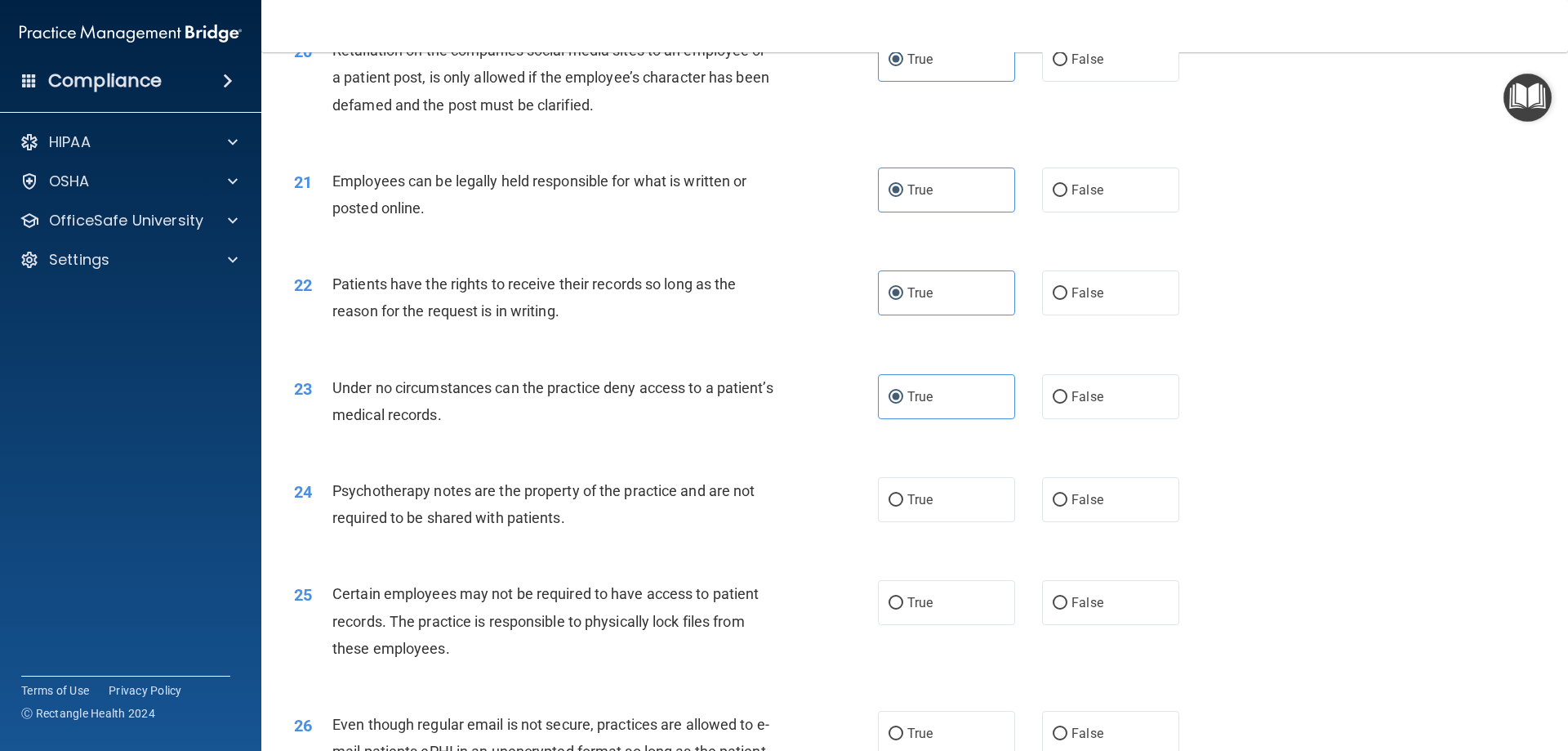
scroll to position [2615, 0]
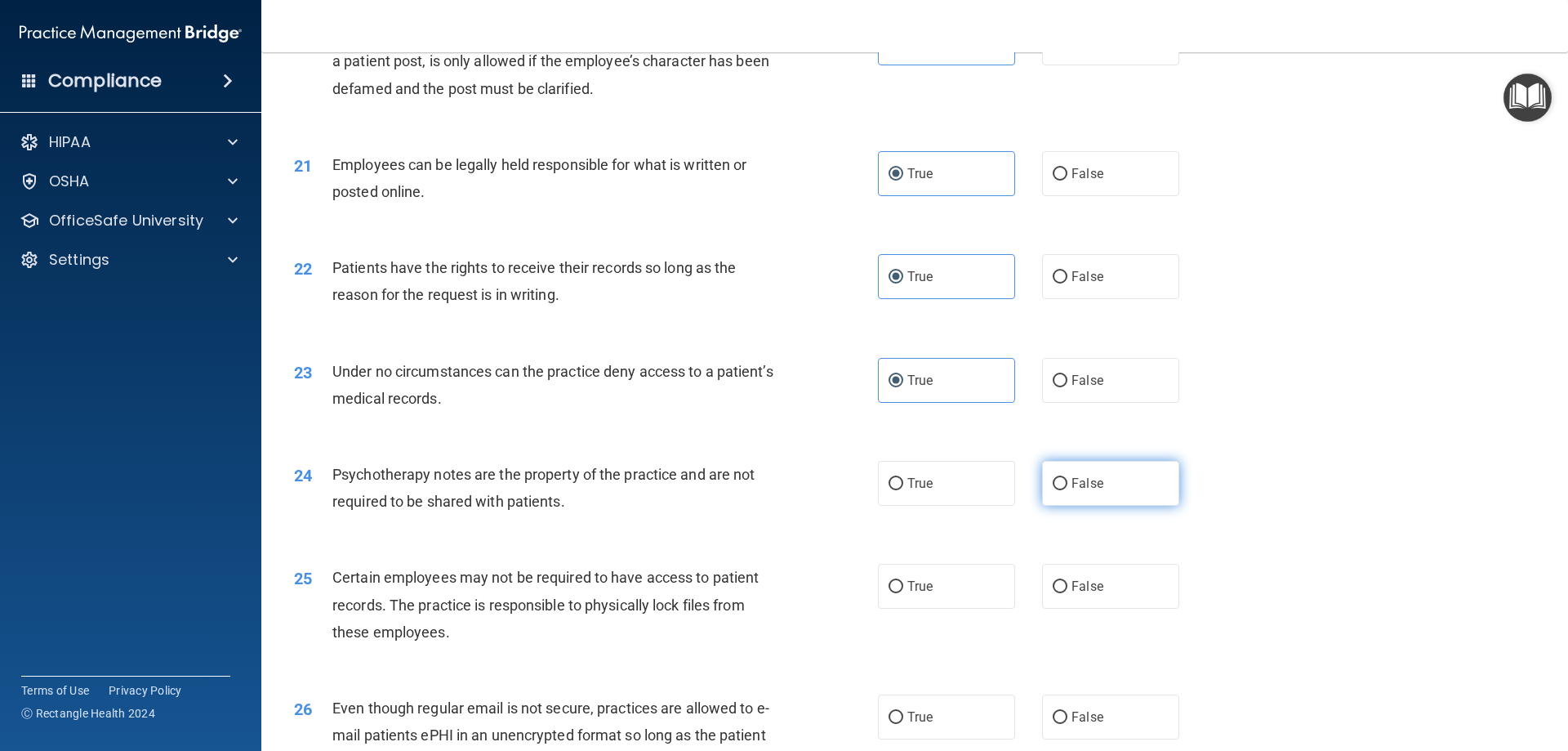
click at [1053, 490] on input "False" at bounding box center [1061, 484] width 15 height 12
radio input "true"
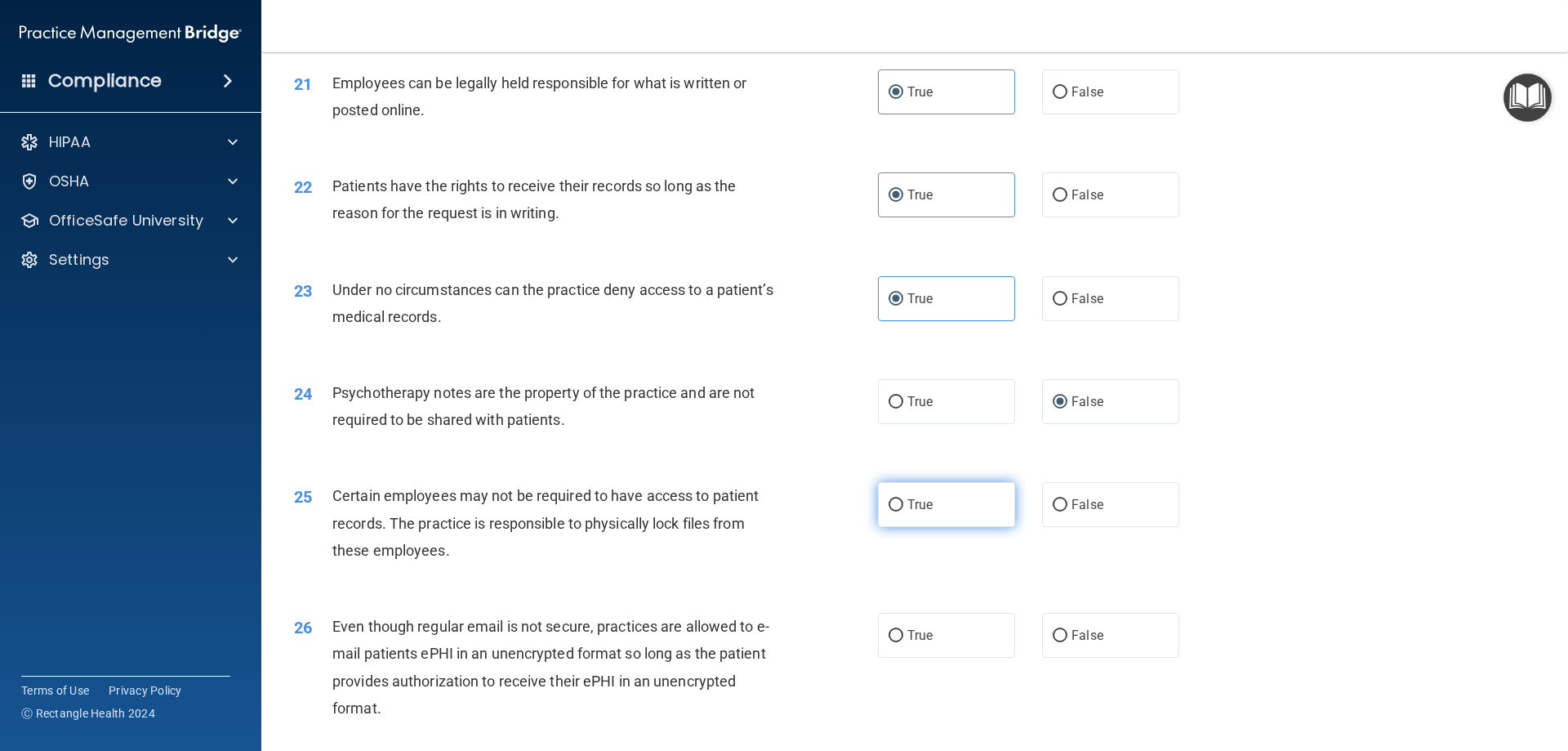
click at [914, 512] on span "True" at bounding box center [921, 504] width 26 height 16
click at [903, 511] on input "True" at bounding box center [896, 505] width 15 height 12
radio input "true"
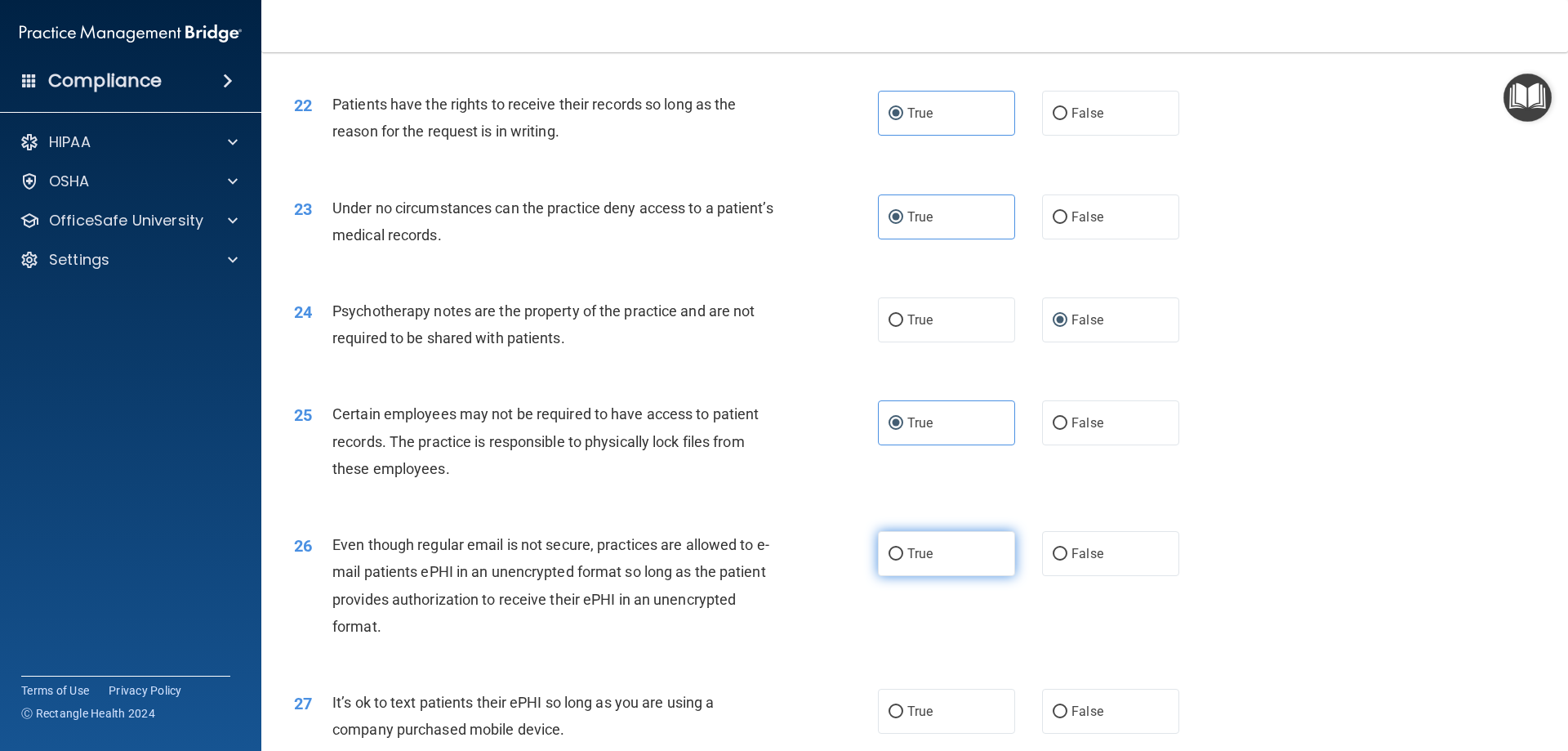
scroll to position [2860, 0]
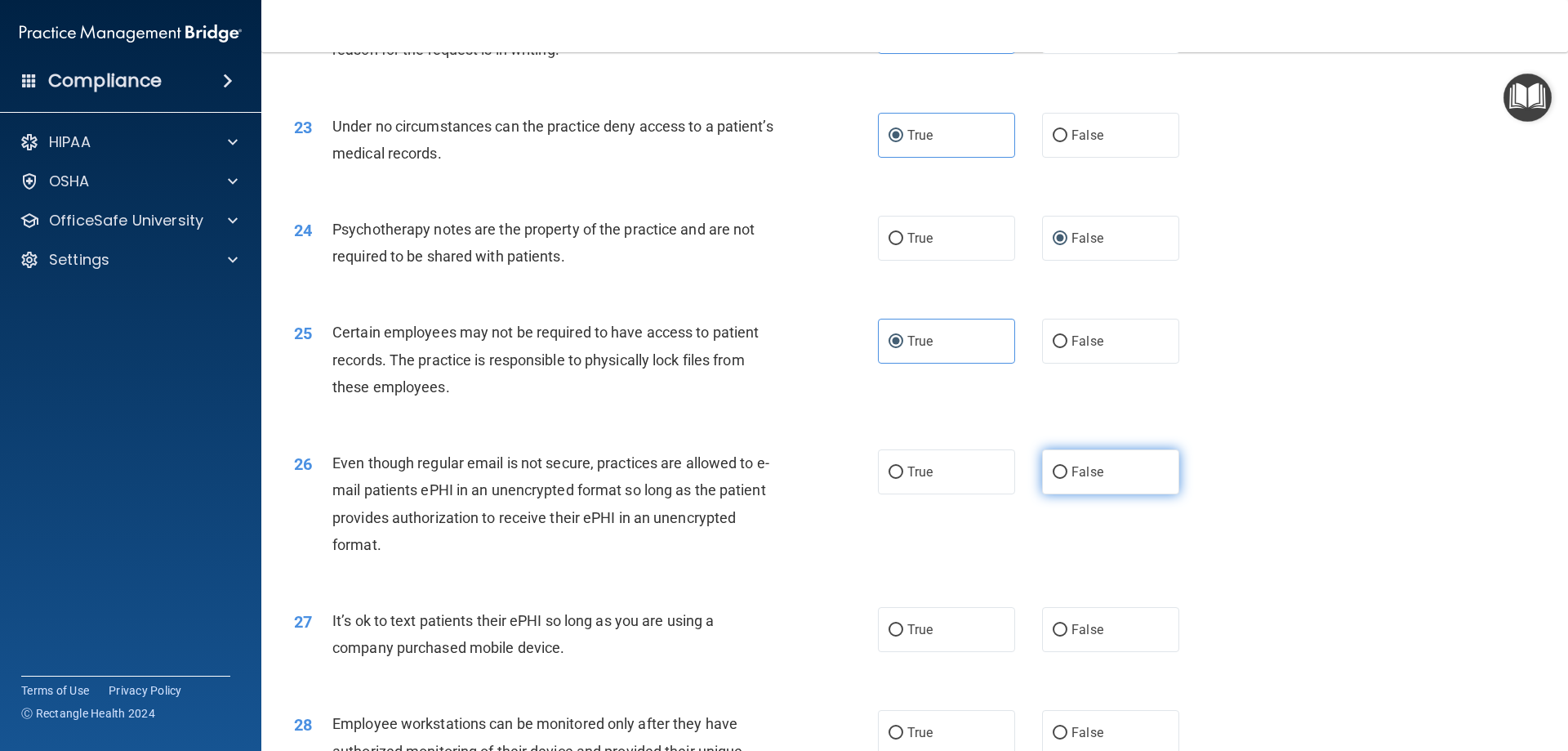
click at [1059, 479] on input "False" at bounding box center [1061, 472] width 15 height 12
radio input "true"
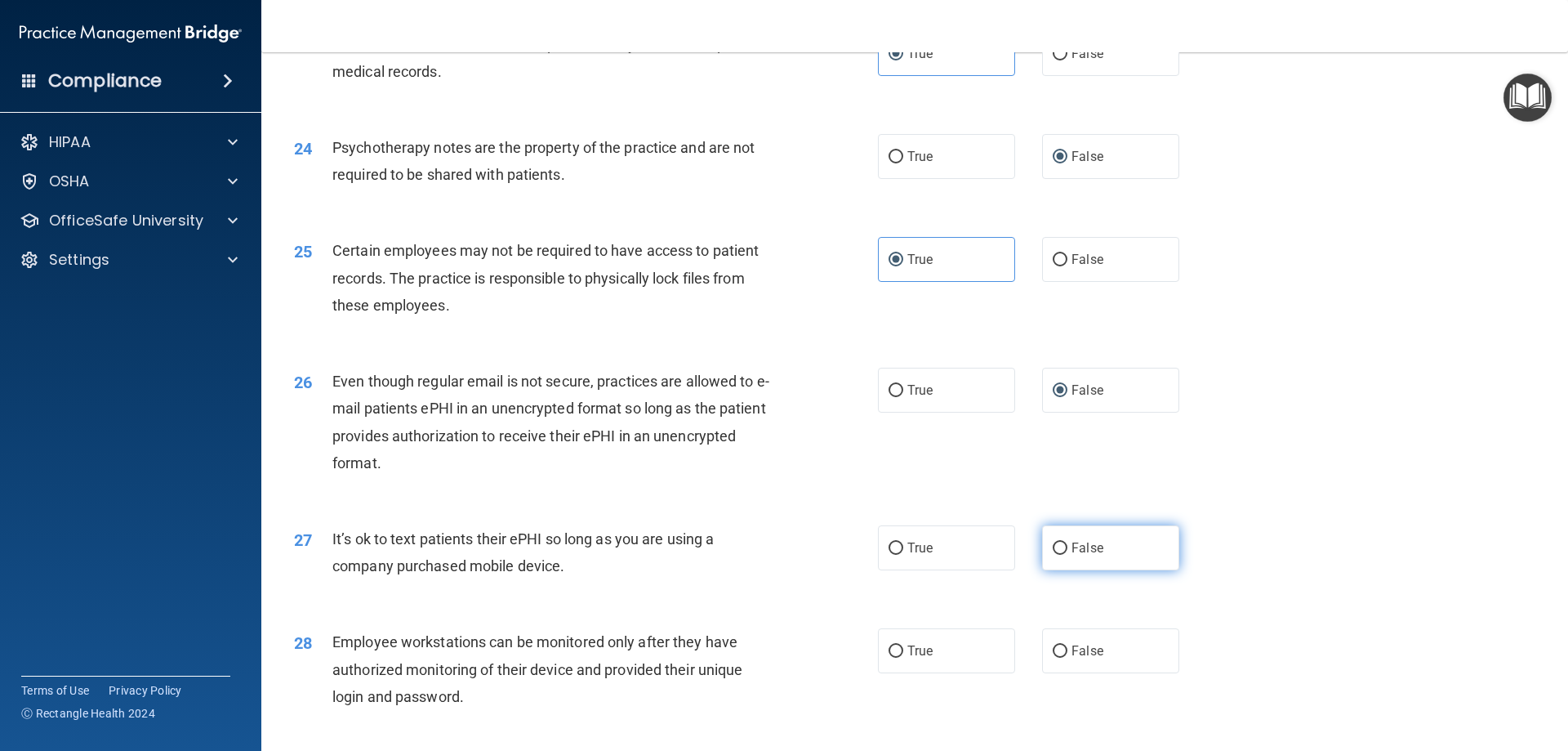
click at [1072, 556] on span "False" at bounding box center [1087, 548] width 32 height 16
click at [1064, 555] on input "False" at bounding box center [1061, 548] width 15 height 12
radio input "true"
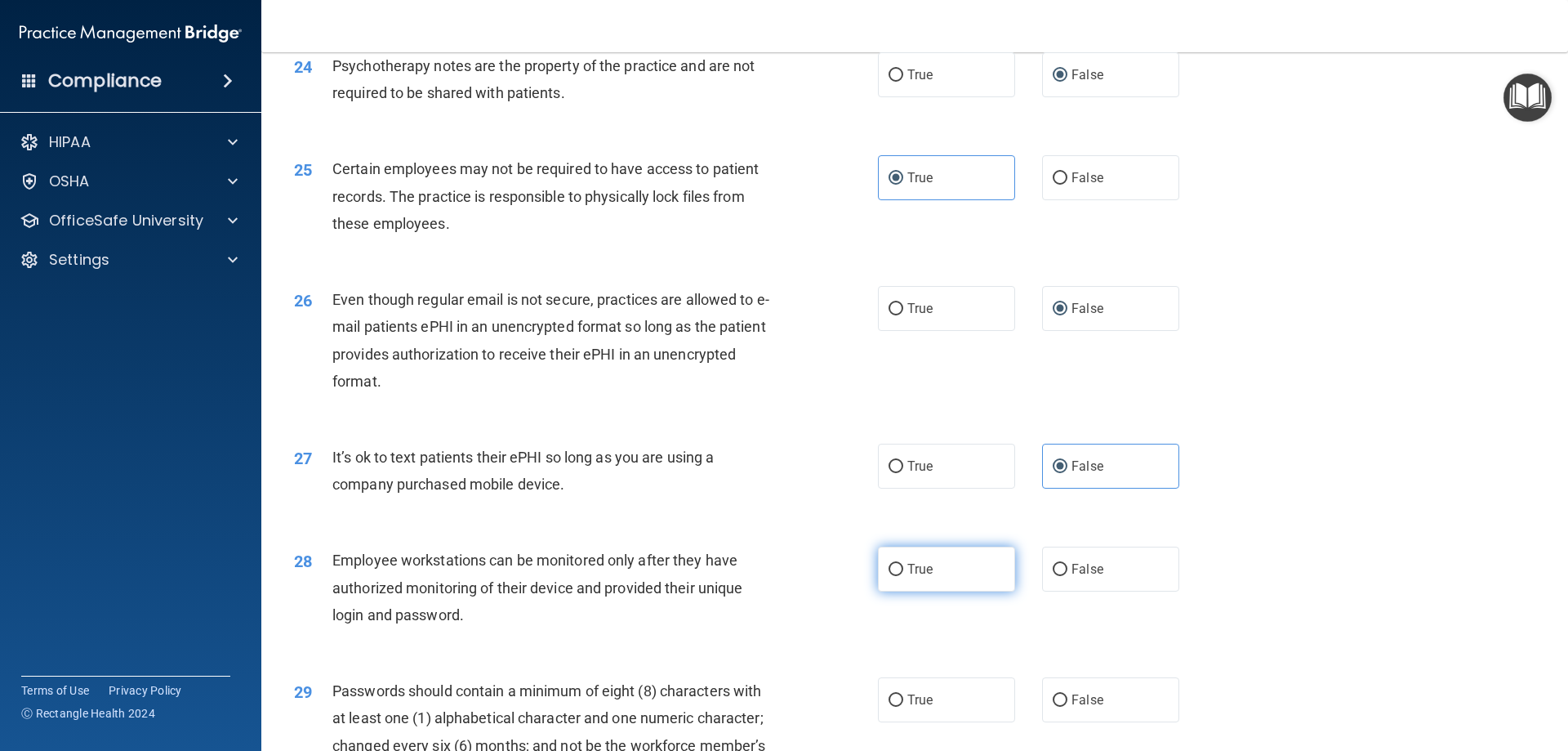
click at [941, 592] on label "True" at bounding box center [946, 569] width 137 height 45
click at [903, 576] on input "True" at bounding box center [896, 569] width 15 height 12
radio input "true"
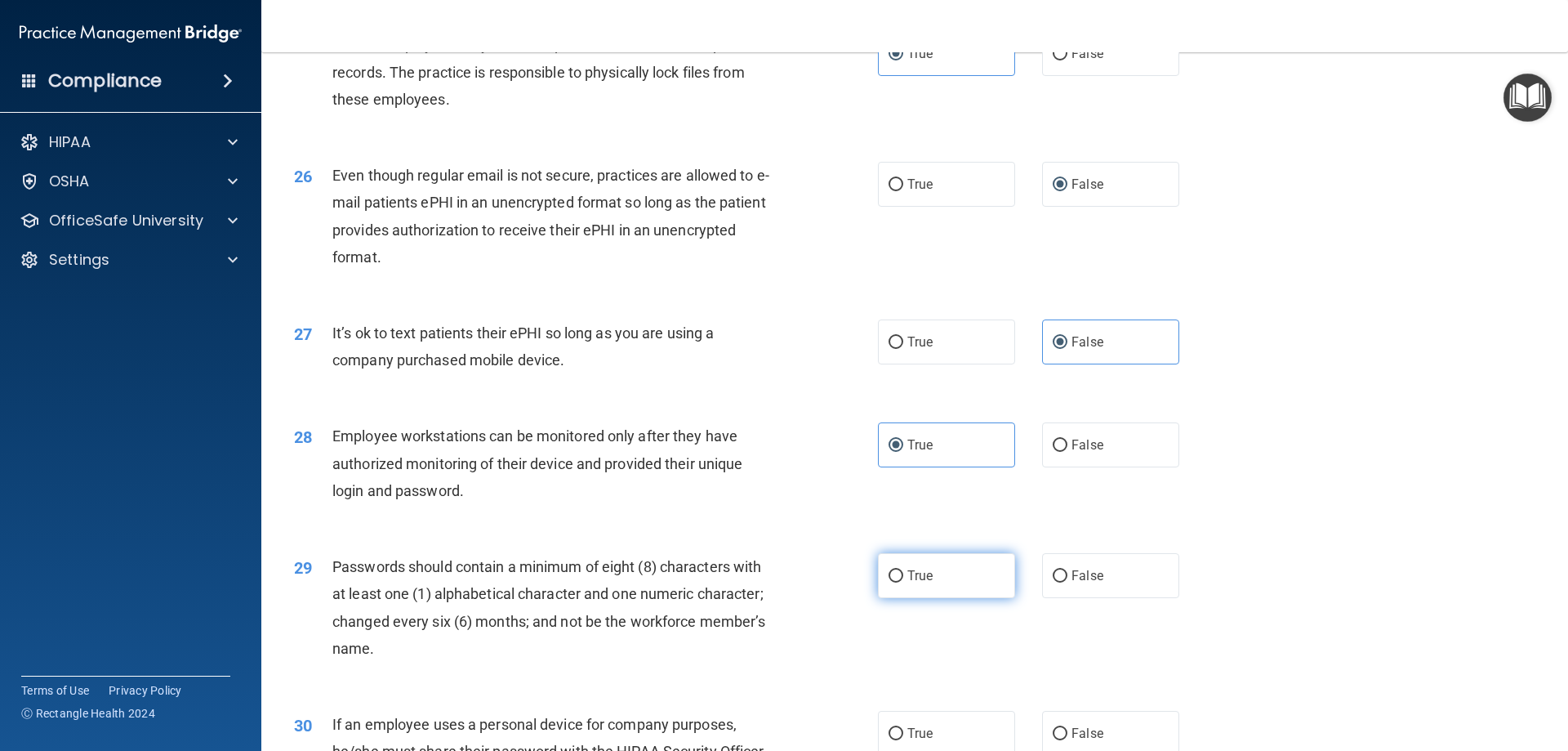
scroll to position [3269, 0]
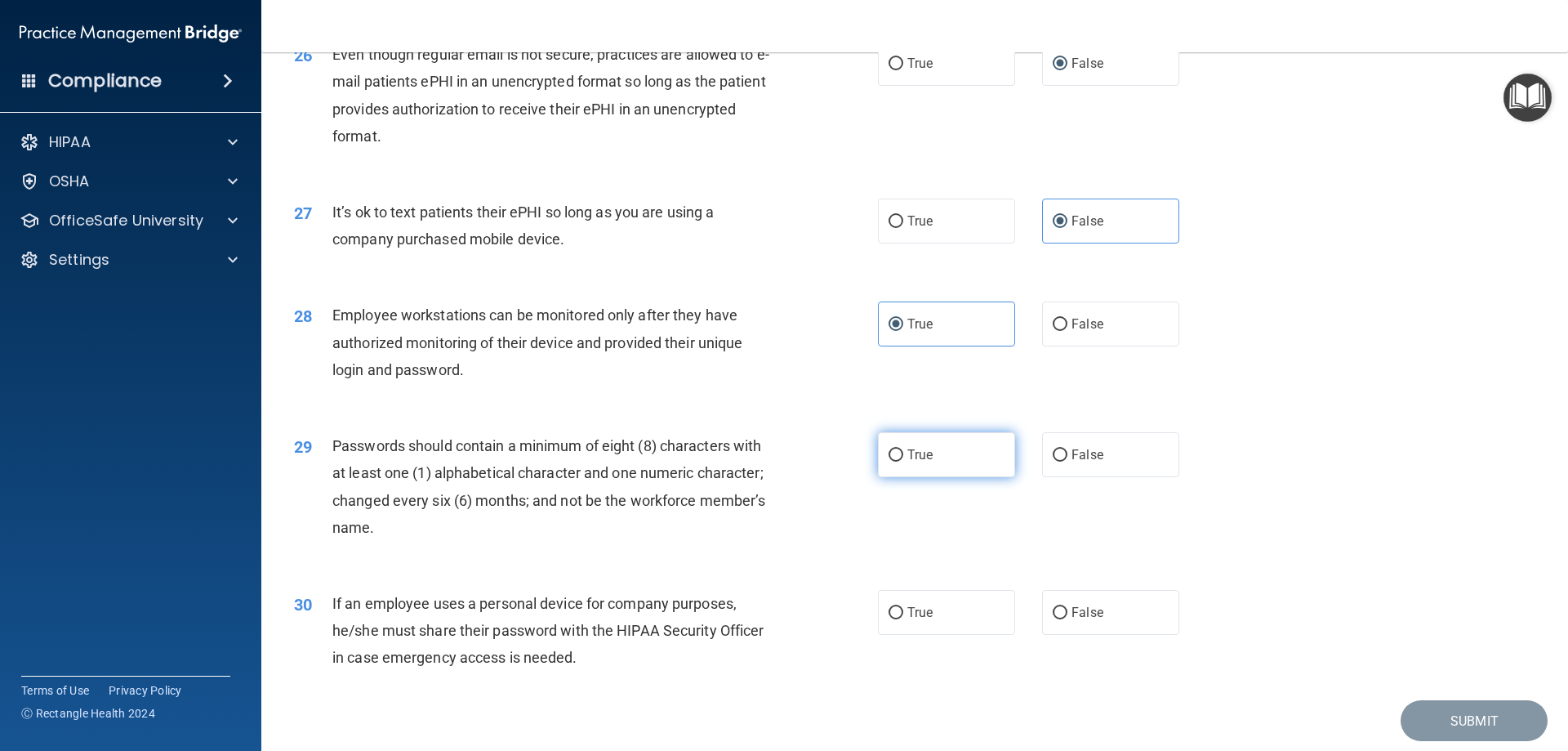
click at [908, 463] on span "True" at bounding box center [921, 455] width 26 height 16
click at [903, 462] on input "True" at bounding box center [896, 455] width 15 height 12
radio input "true"
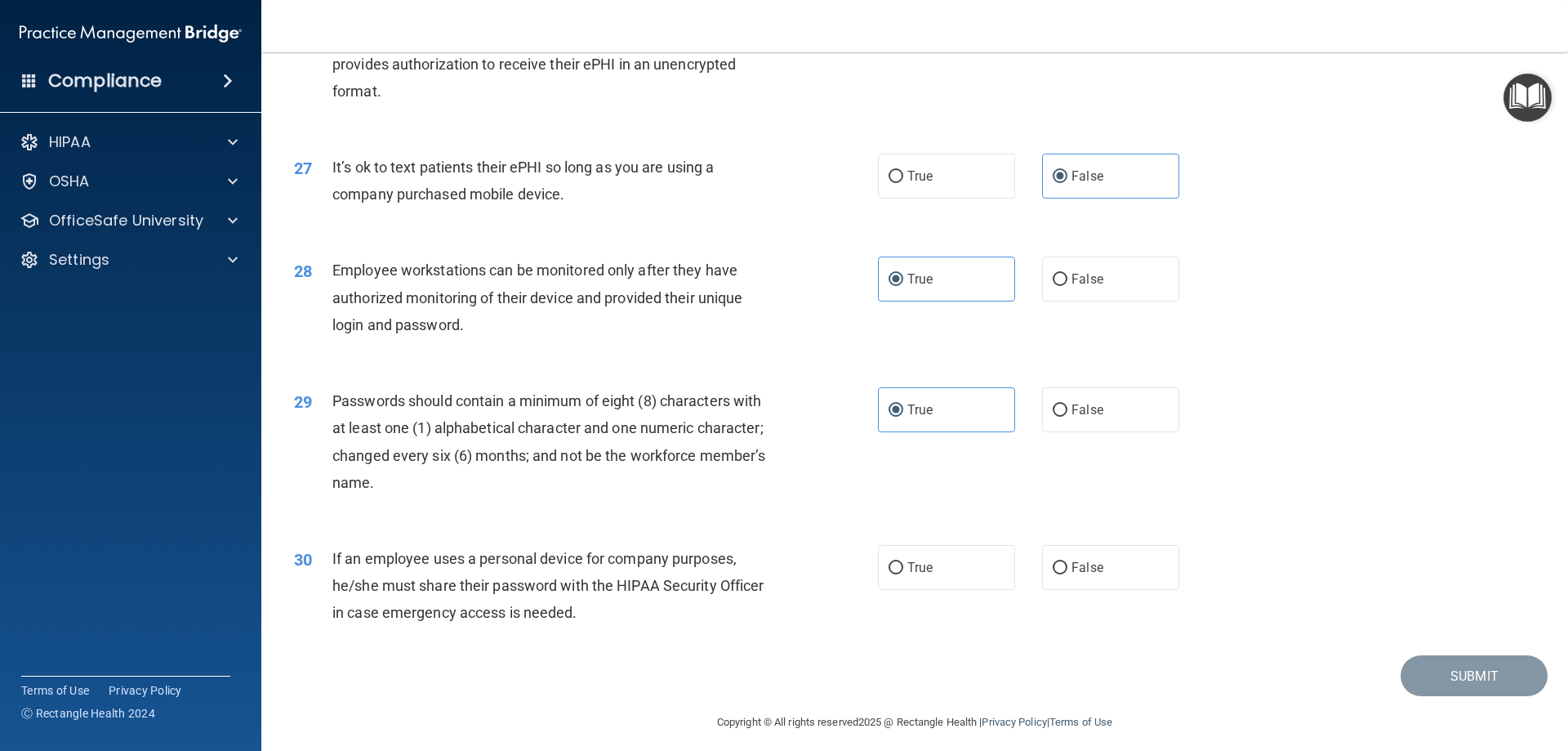
scroll to position [3351, 0]
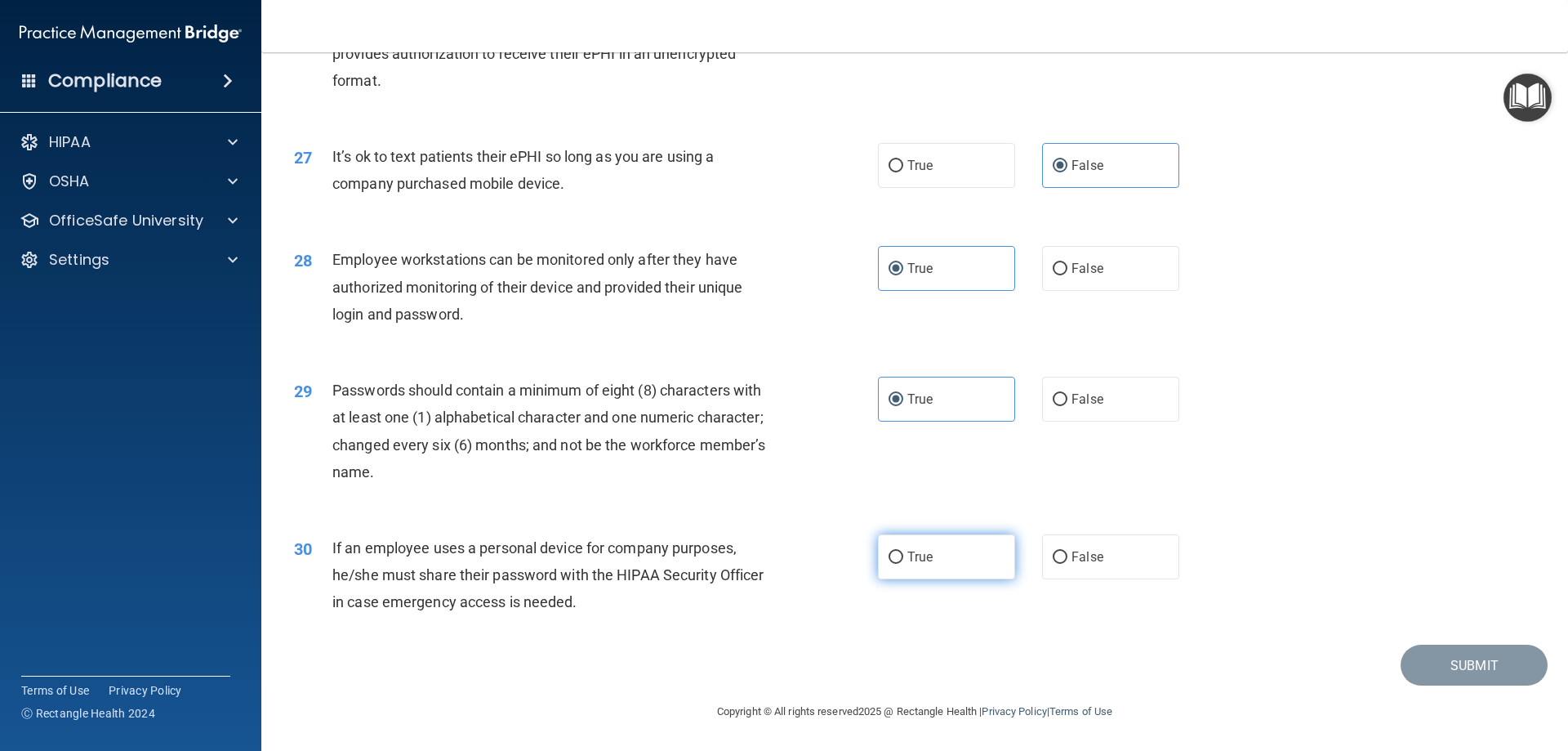
click at [908, 555] on span "True" at bounding box center [921, 556] width 26 height 16
click at [903, 555] on input "True" at bounding box center [896, 557] width 15 height 12
radio input "true"
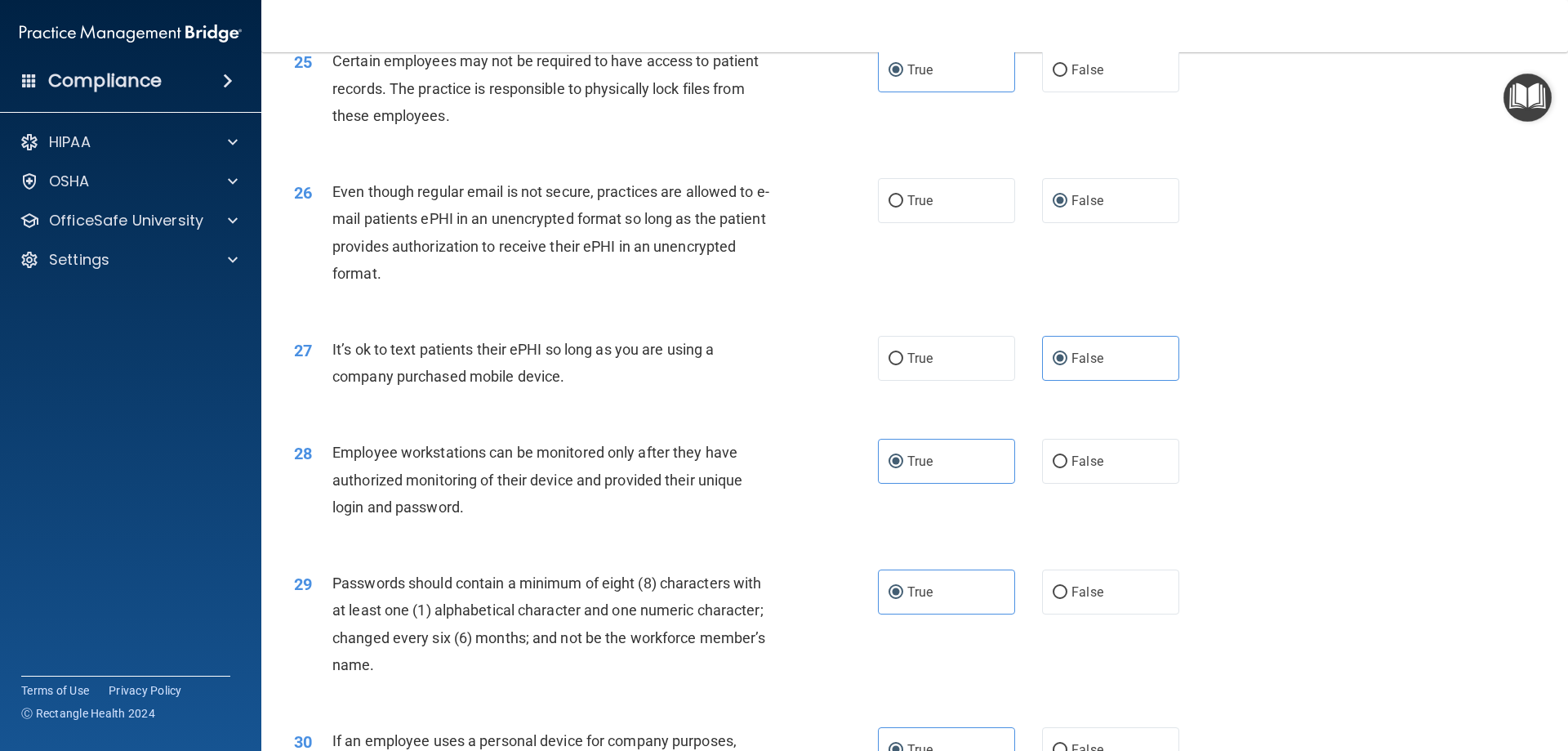
scroll to position [3352, 0]
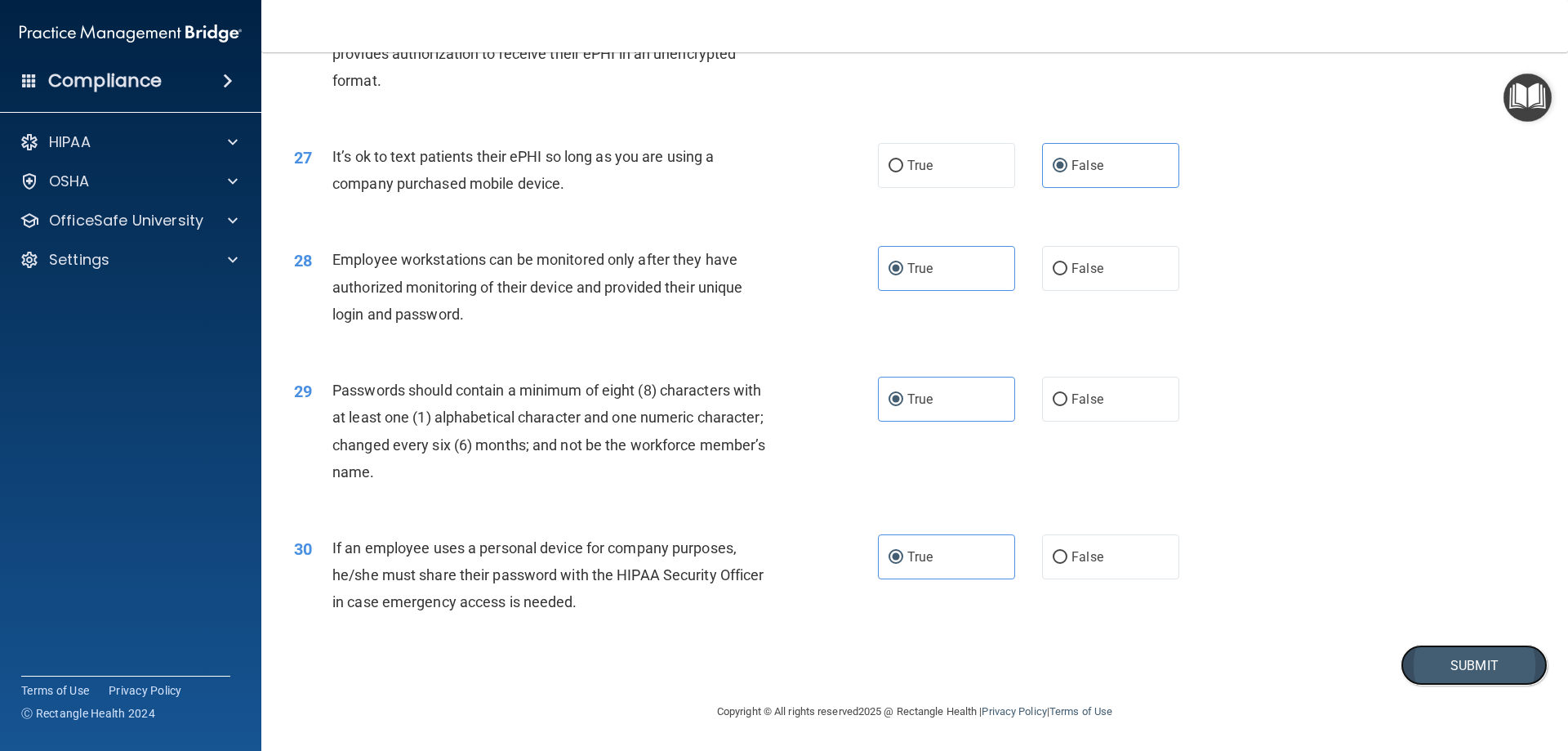
click at [1445, 667] on button "Submit" at bounding box center [1474, 666] width 147 height 42
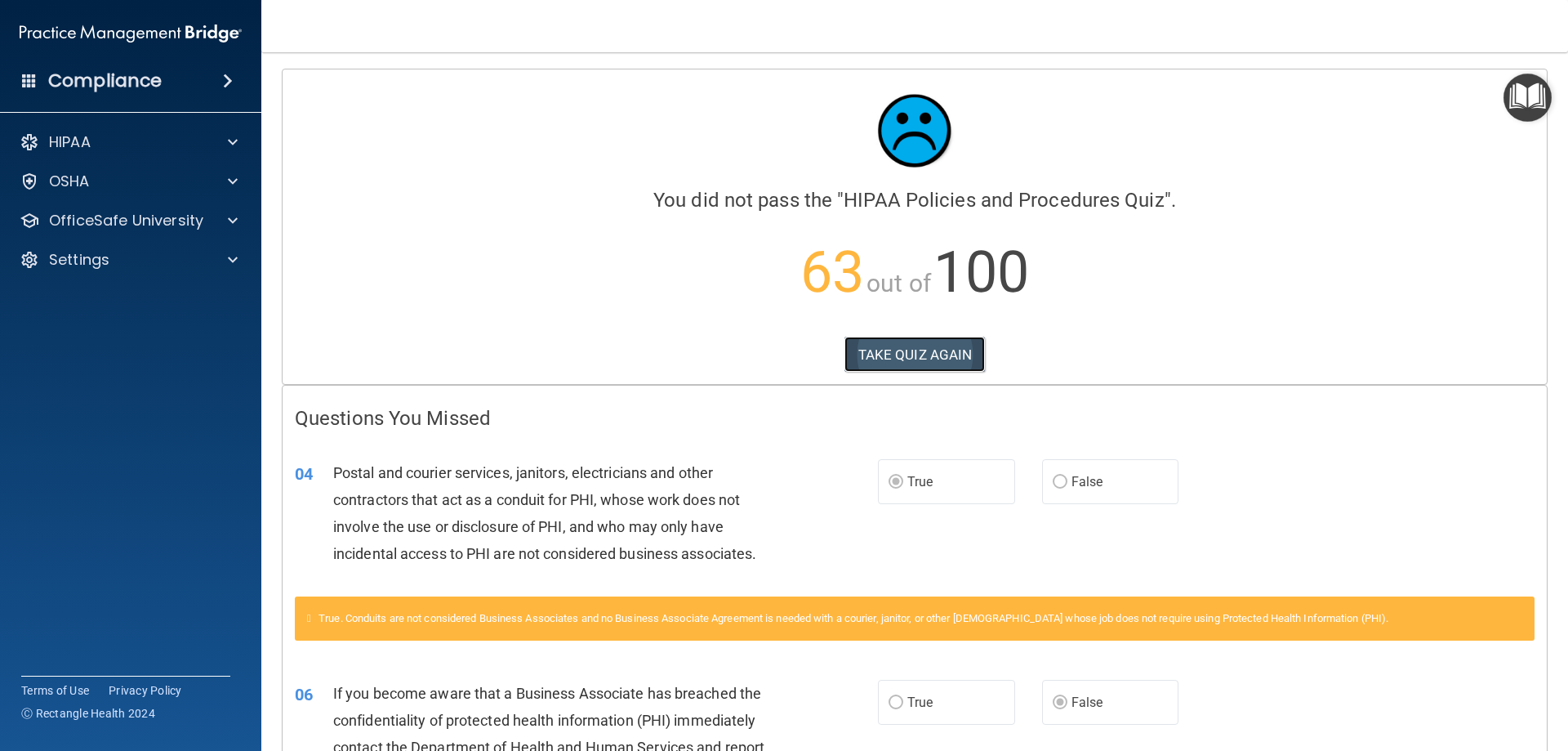
click at [855, 349] on button "TAKE QUIZ AGAIN" at bounding box center [915, 354] width 142 height 36
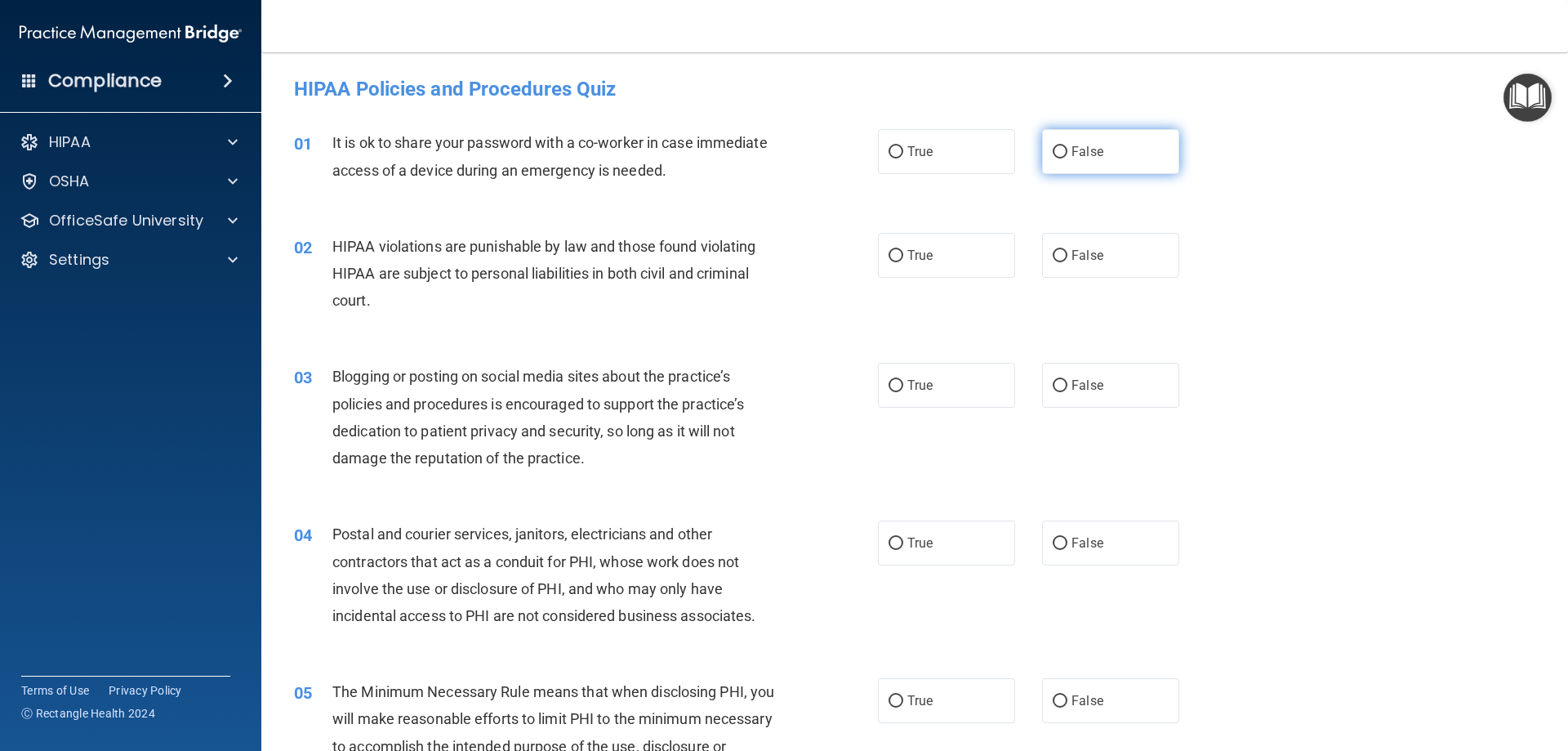
click at [1055, 146] on input "False" at bounding box center [1061, 152] width 15 height 12
radio input "true"
click at [885, 144] on label "True" at bounding box center [946, 151] width 137 height 45
click at [889, 146] on input "True" at bounding box center [896, 152] width 15 height 12
radio input "true"
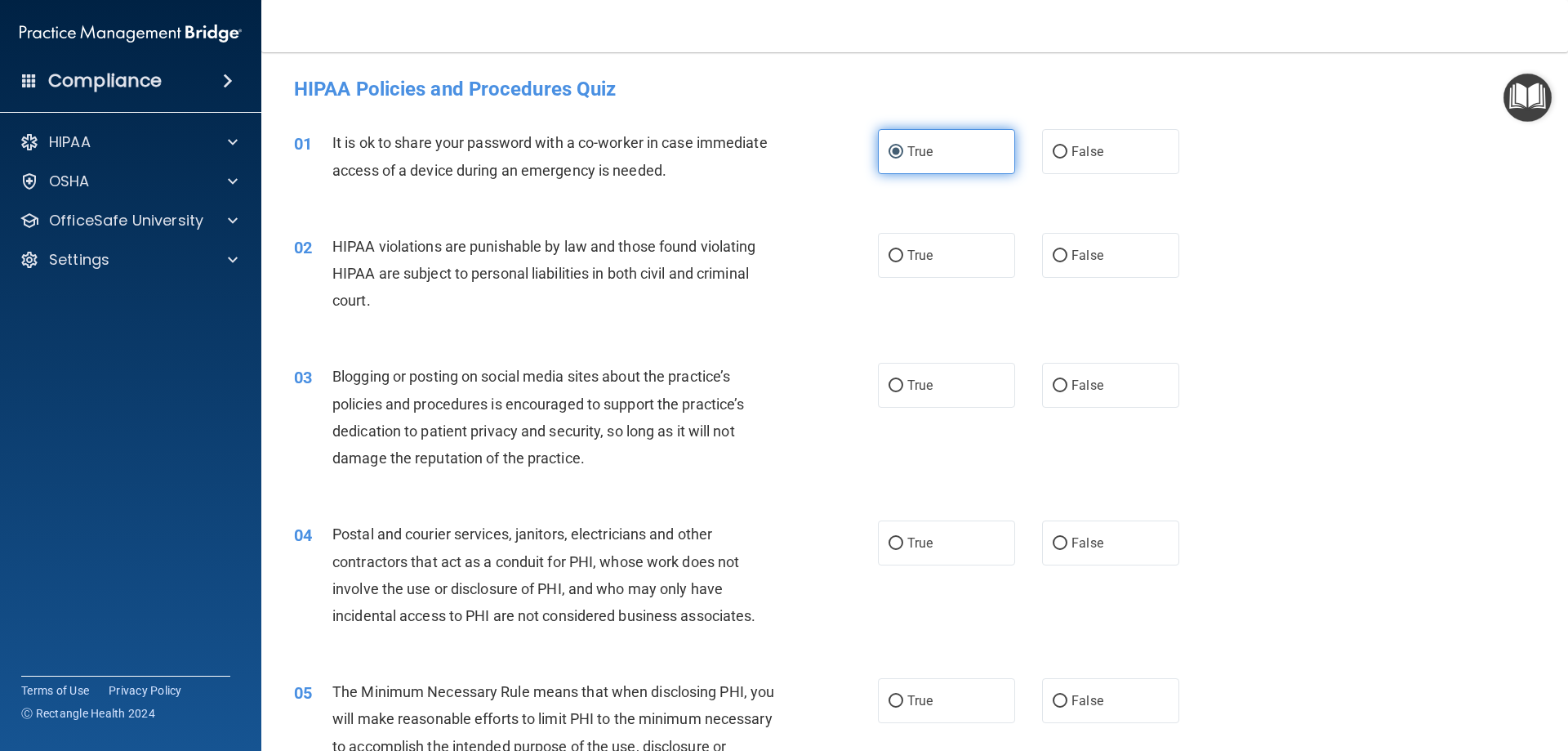
click at [908, 157] on span "True" at bounding box center [921, 151] width 26 height 16
click at [903, 157] on input "True" at bounding box center [896, 152] width 15 height 12
click at [1053, 151] on input "False" at bounding box center [1061, 152] width 15 height 12
radio input "true"
radio input "false"
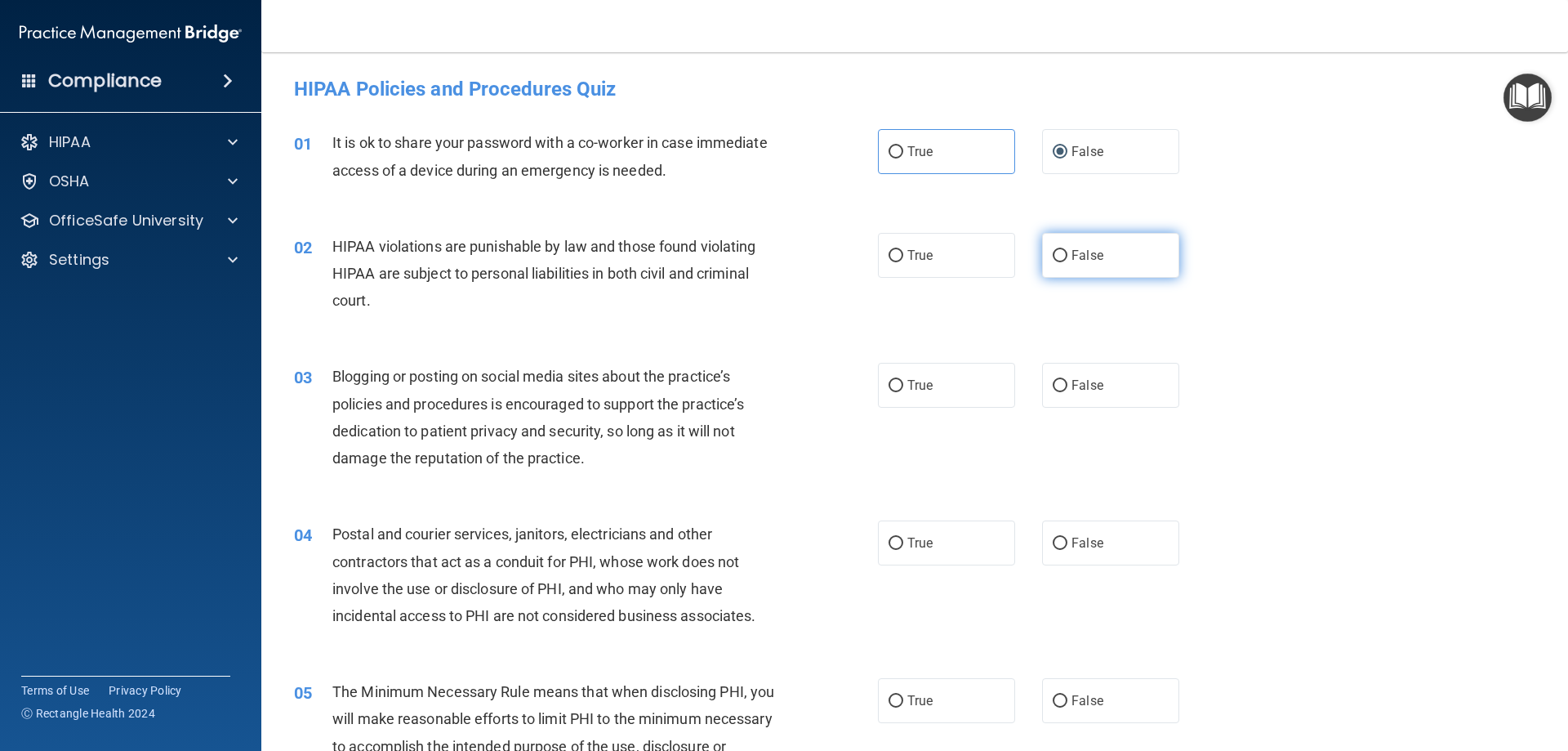
click at [1053, 252] on input "False" at bounding box center [1061, 255] width 15 height 12
radio input "true"
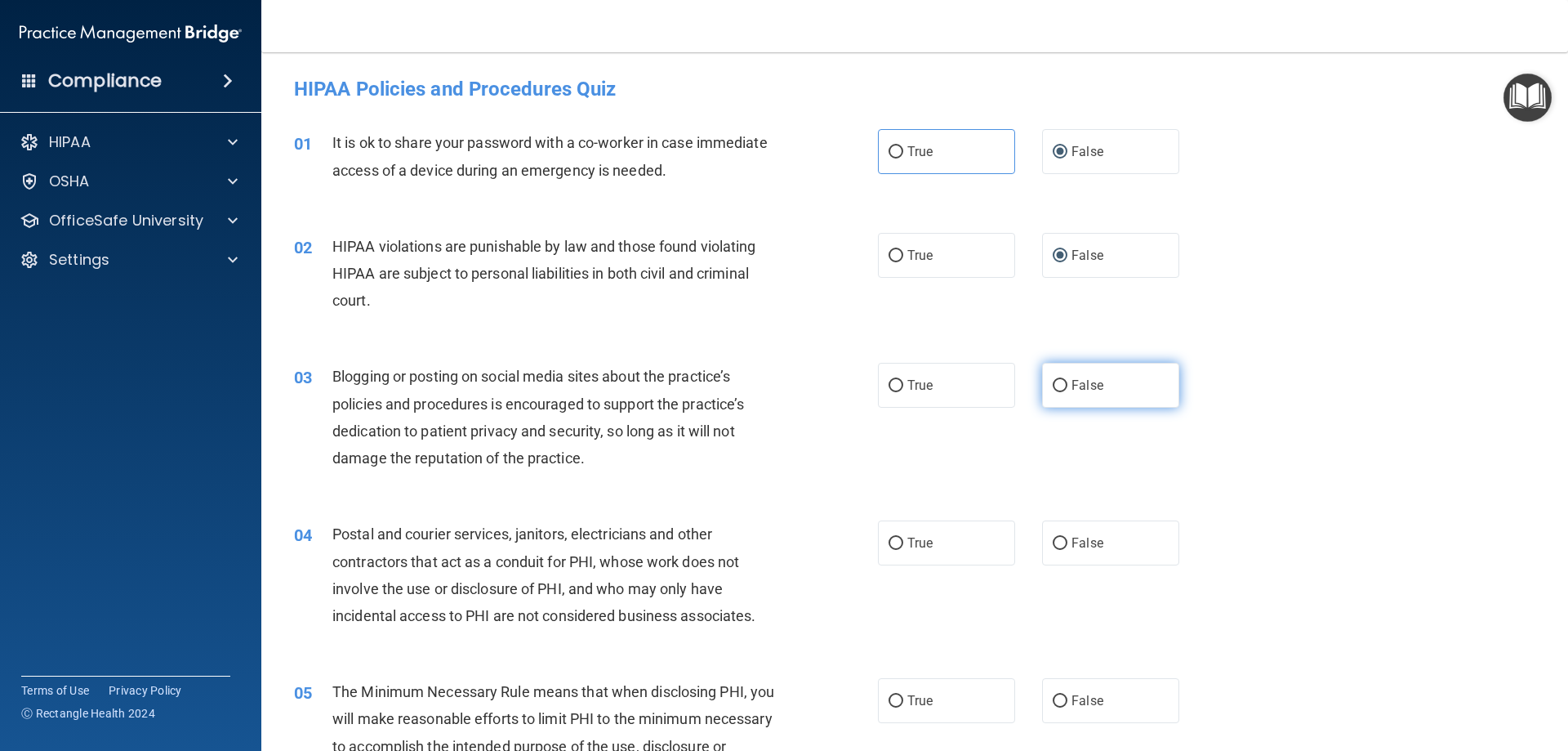
click at [1054, 382] on input "False" at bounding box center [1061, 385] width 15 height 12
radio input "true"
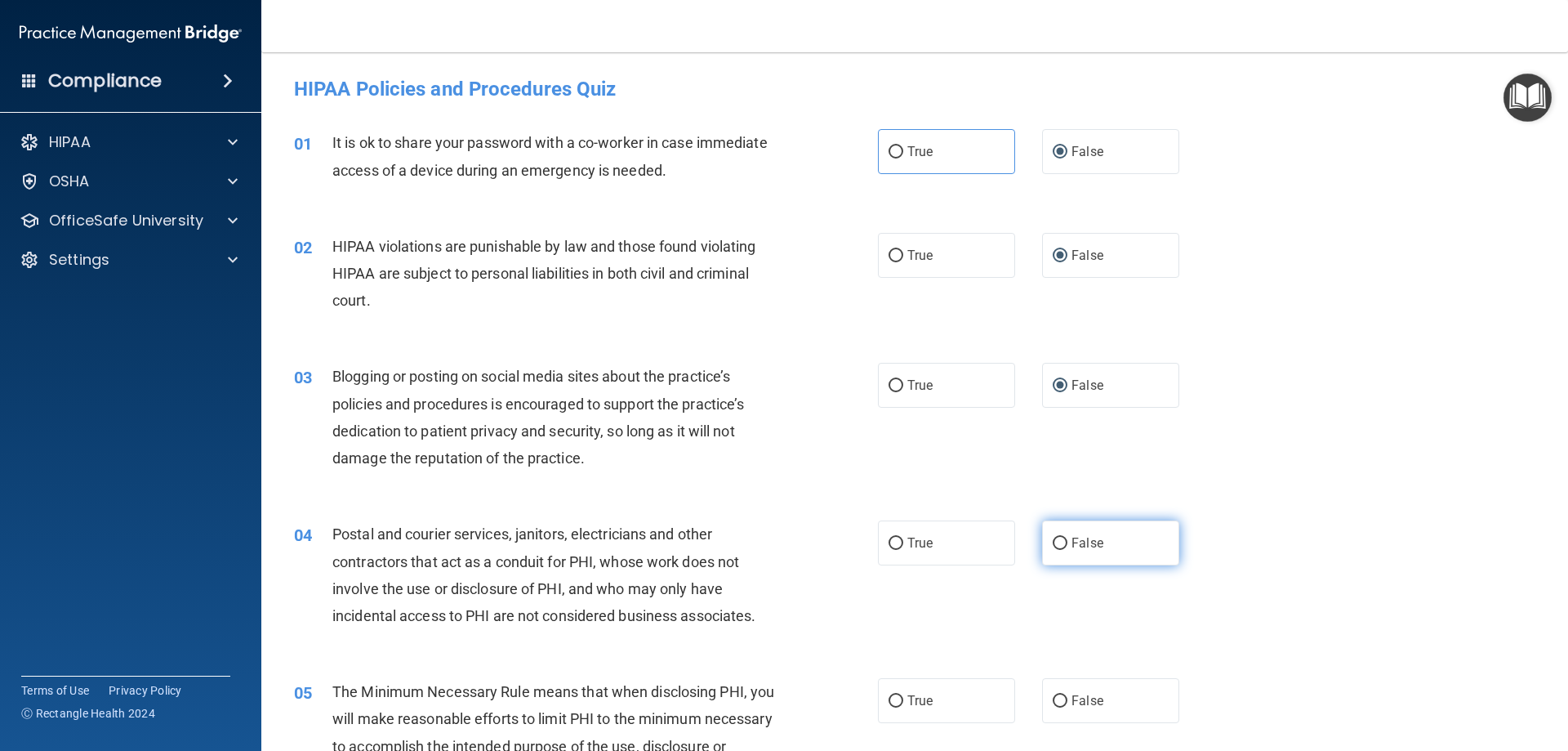
click at [1053, 542] on input "False" at bounding box center [1061, 543] width 15 height 12
radio input "true"
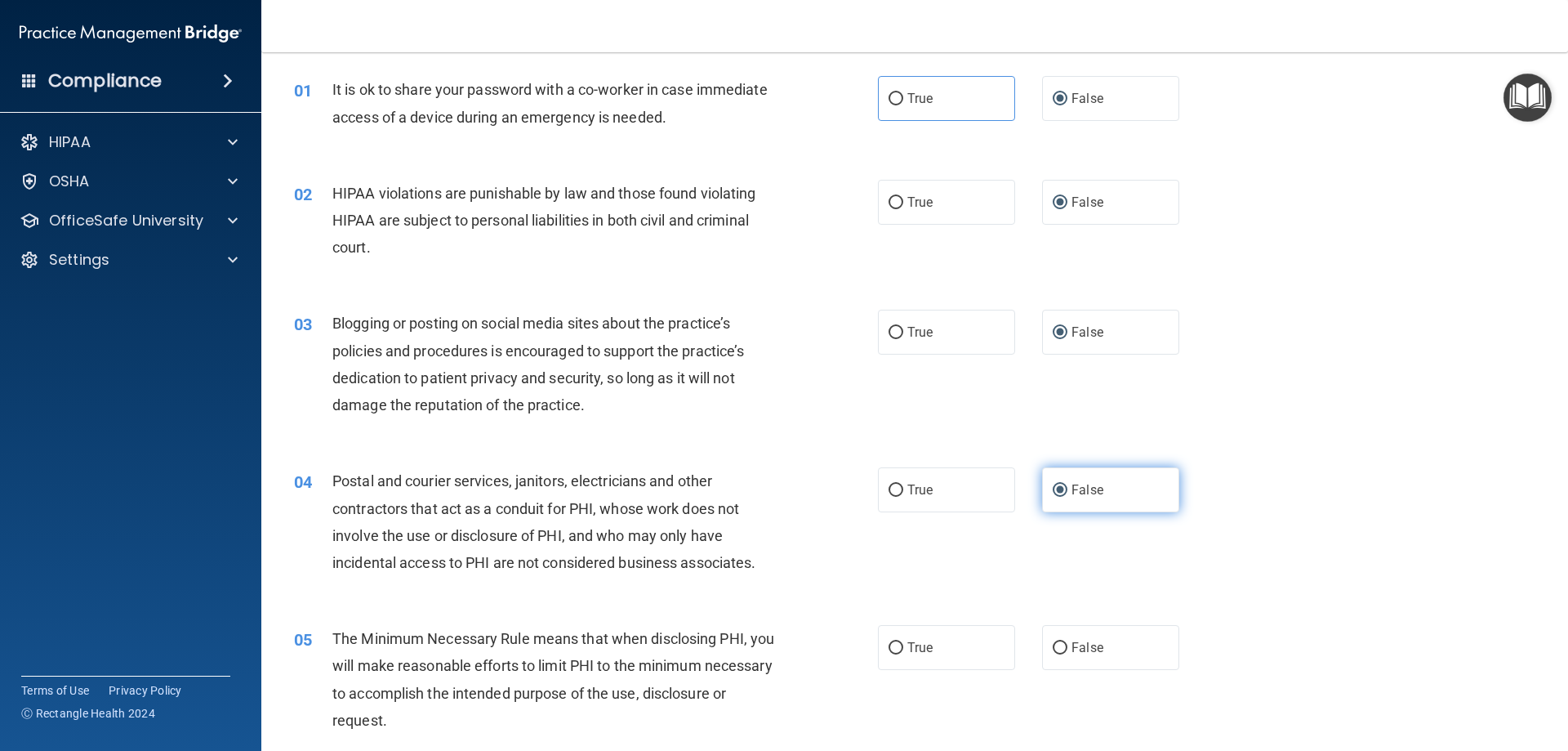
scroll to position [81, 0]
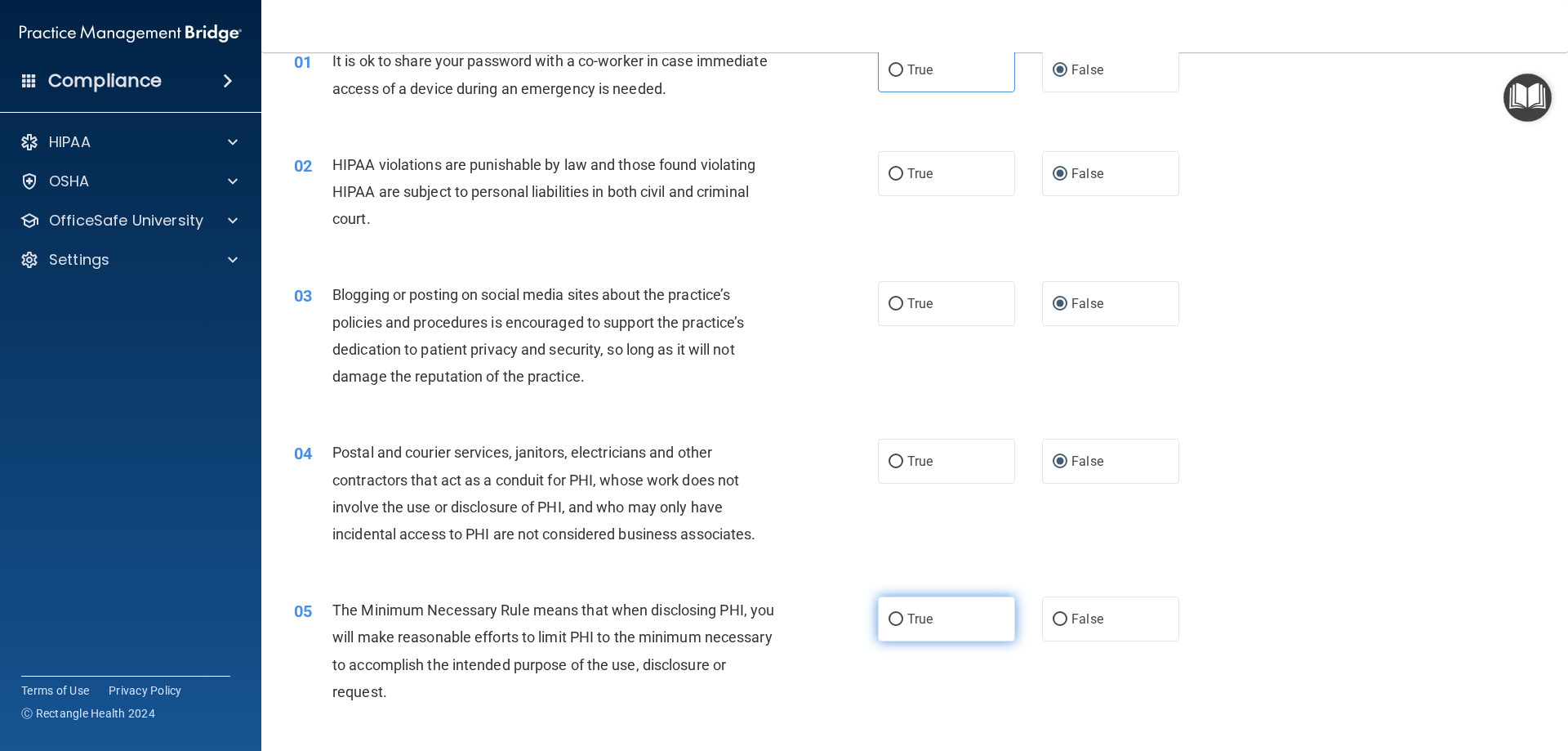
click at [897, 623] on input "True" at bounding box center [896, 619] width 15 height 12
radio input "true"
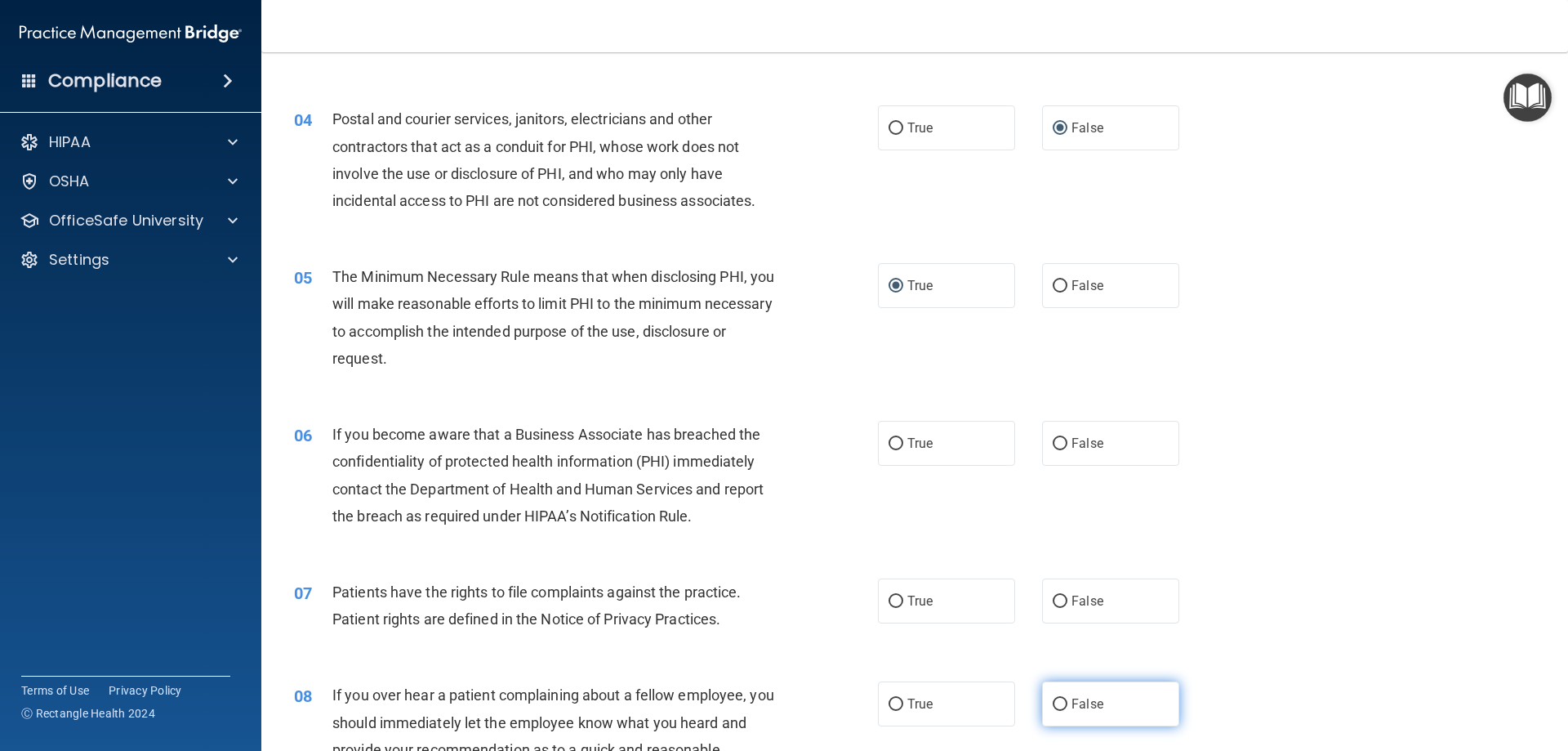
scroll to position [490, 0]
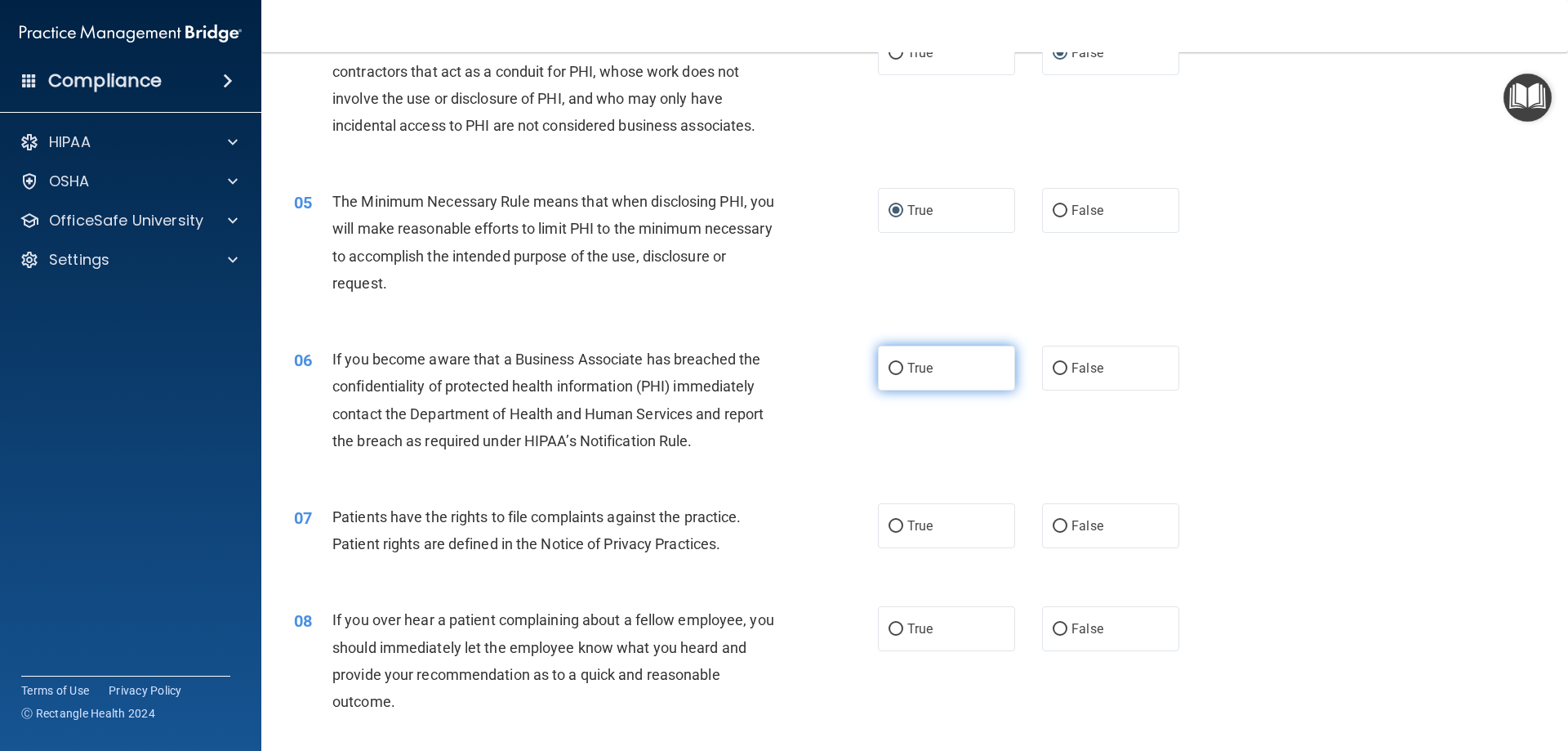
click at [889, 363] on input "True" at bounding box center [896, 369] width 15 height 12
radio input "true"
click at [899, 527] on label "True" at bounding box center [946, 525] width 137 height 45
click at [899, 527] on input "True" at bounding box center [896, 526] width 15 height 12
radio input "true"
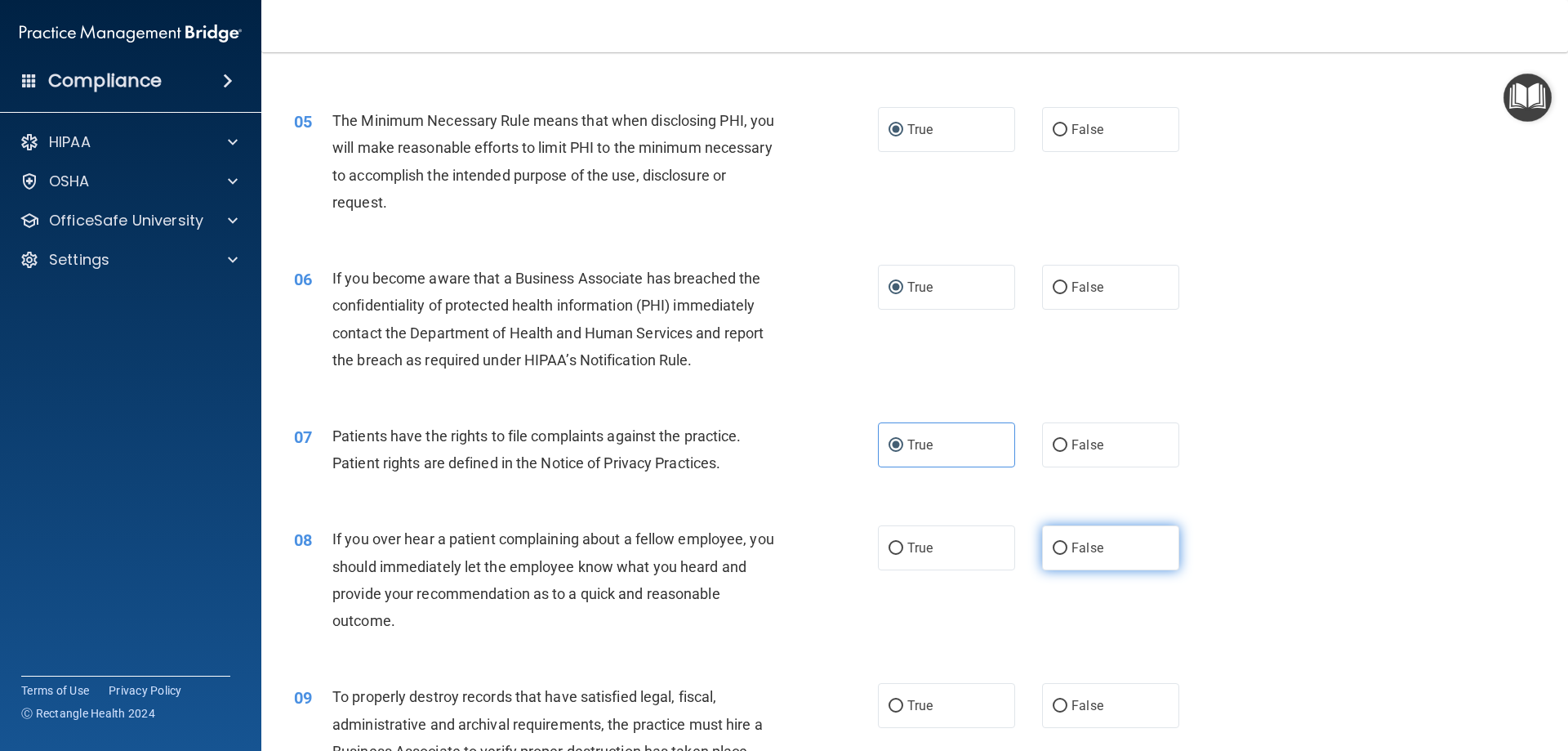
scroll to position [572, 0]
click at [1072, 545] on span "False" at bounding box center [1087, 547] width 32 height 16
click at [1067, 545] on input "False" at bounding box center [1061, 547] width 15 height 12
radio input "true"
click at [1053, 701] on input "False" at bounding box center [1061, 705] width 15 height 12
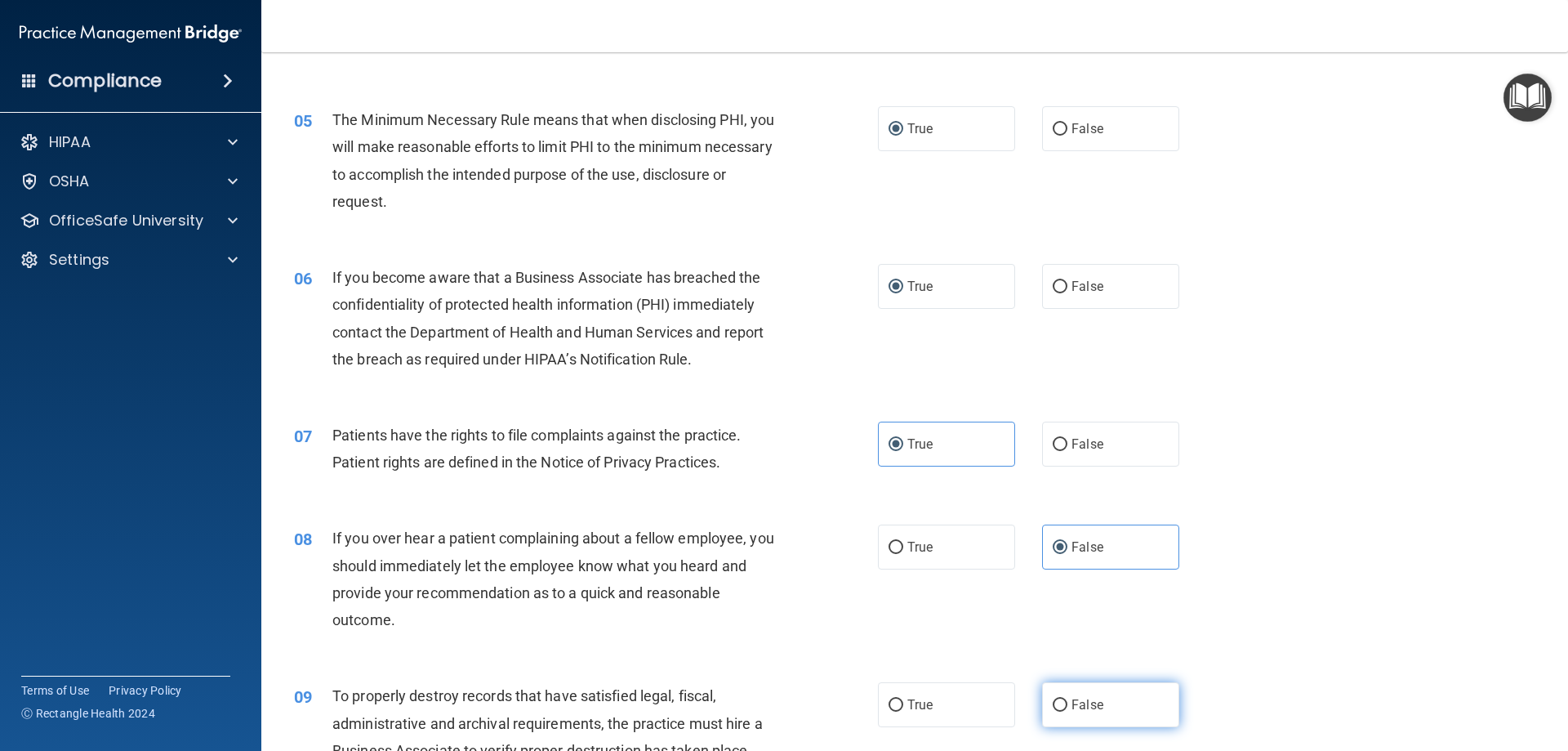
radio input "true"
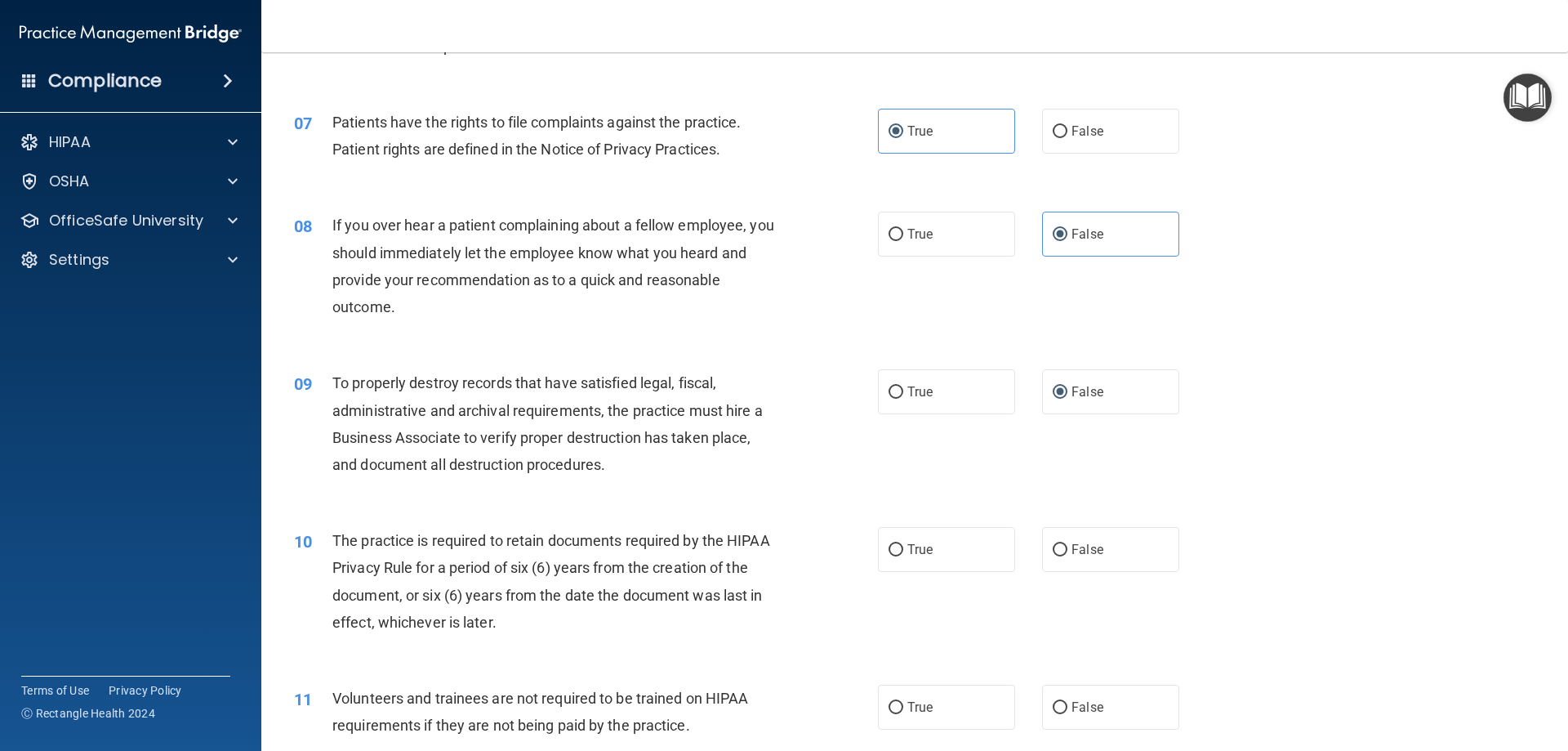
scroll to position [899, 0]
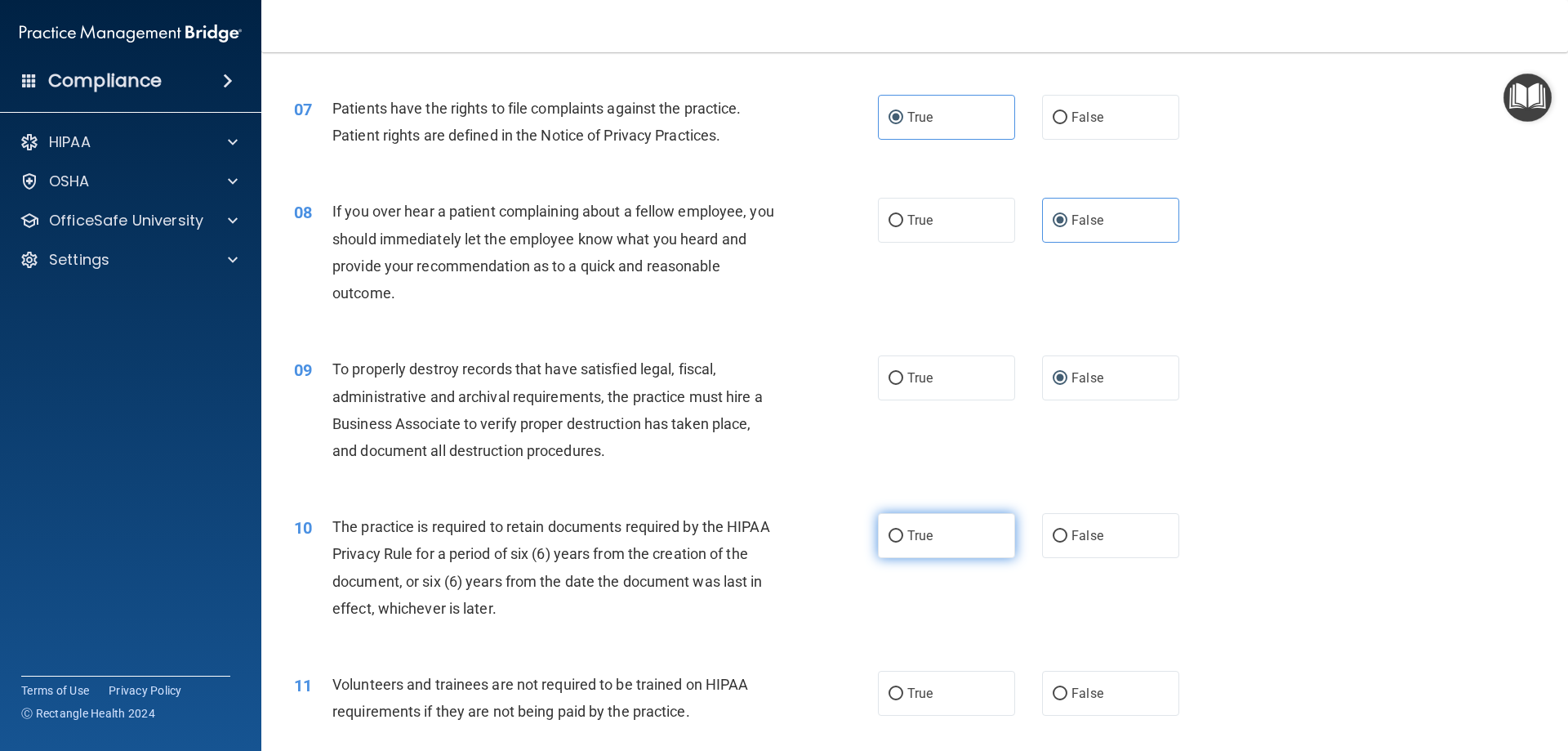
click at [893, 543] on label "True" at bounding box center [946, 535] width 137 height 45
click at [893, 542] on input "True" at bounding box center [896, 536] width 15 height 12
radio input "true"
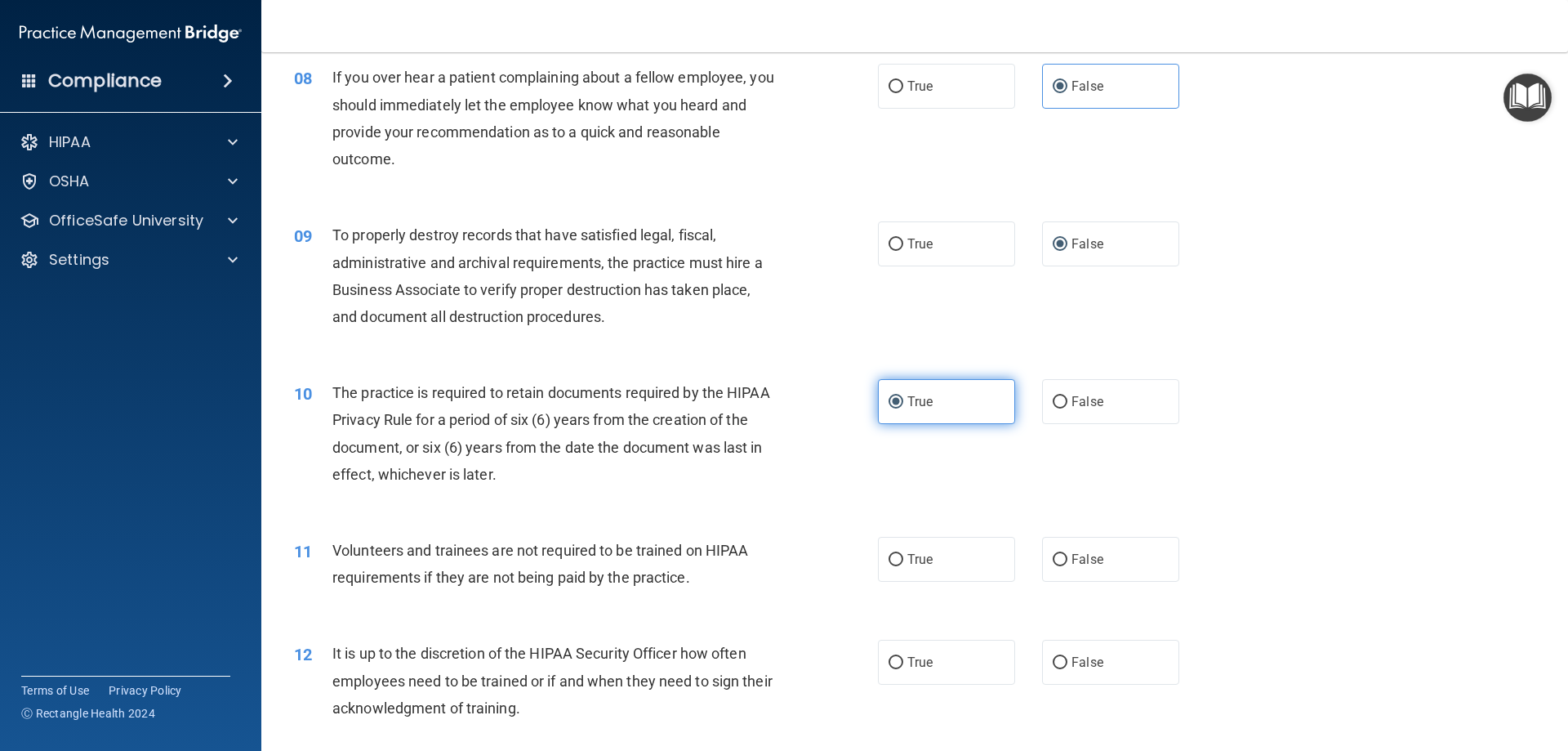
scroll to position [1062, 0]
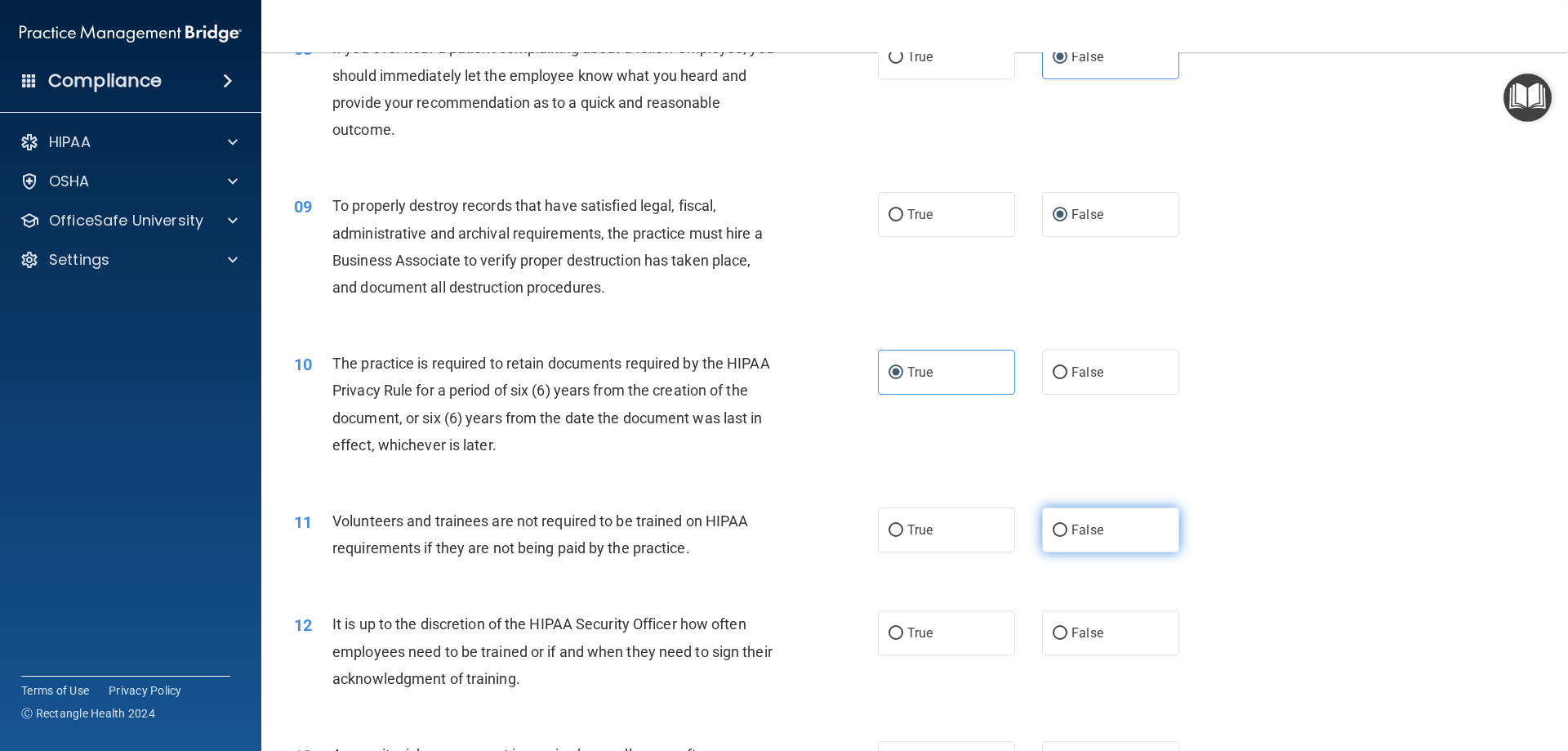
click at [1054, 533] on input "False" at bounding box center [1061, 531] width 15 height 12
radio input "true"
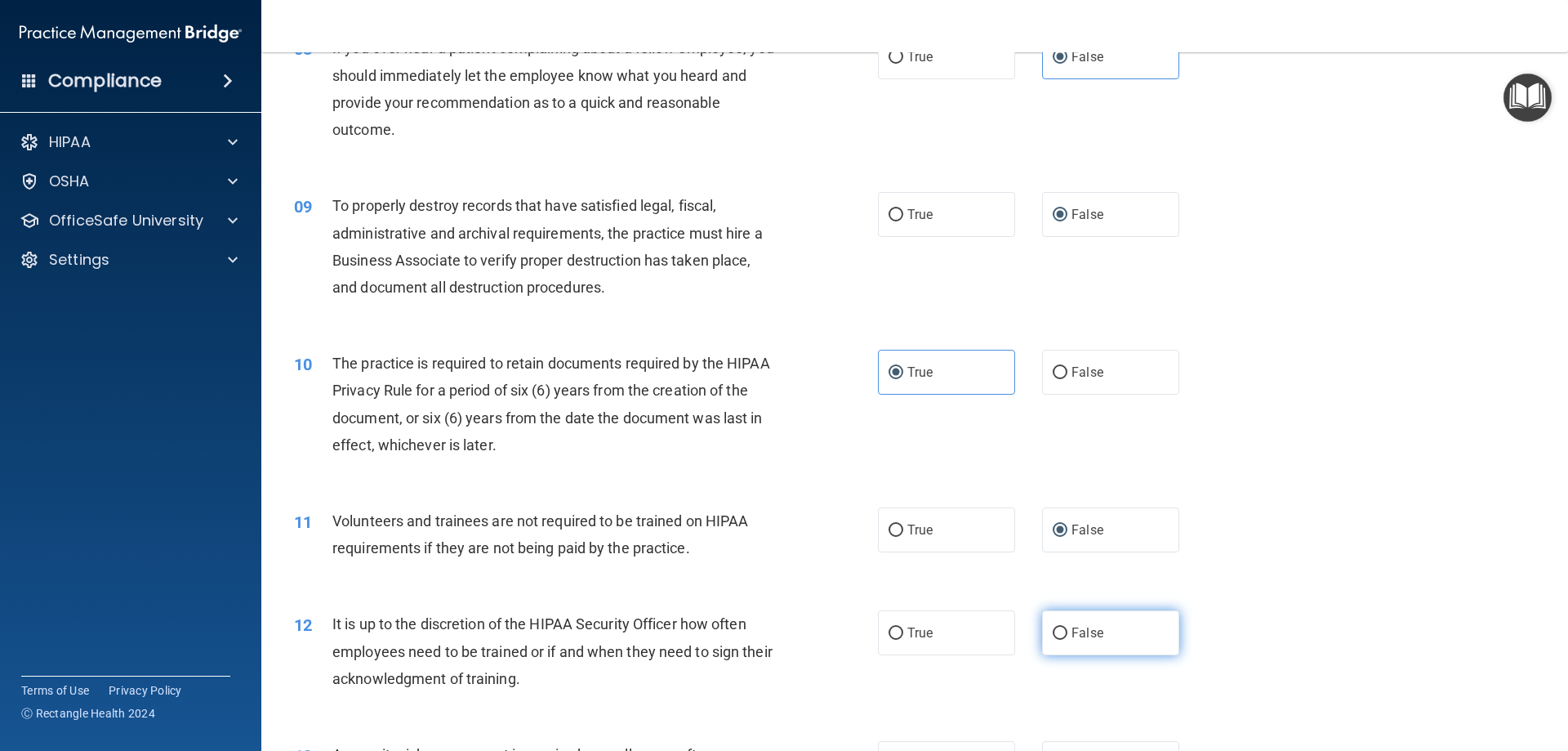
click at [1060, 636] on input "False" at bounding box center [1061, 633] width 15 height 12
radio input "true"
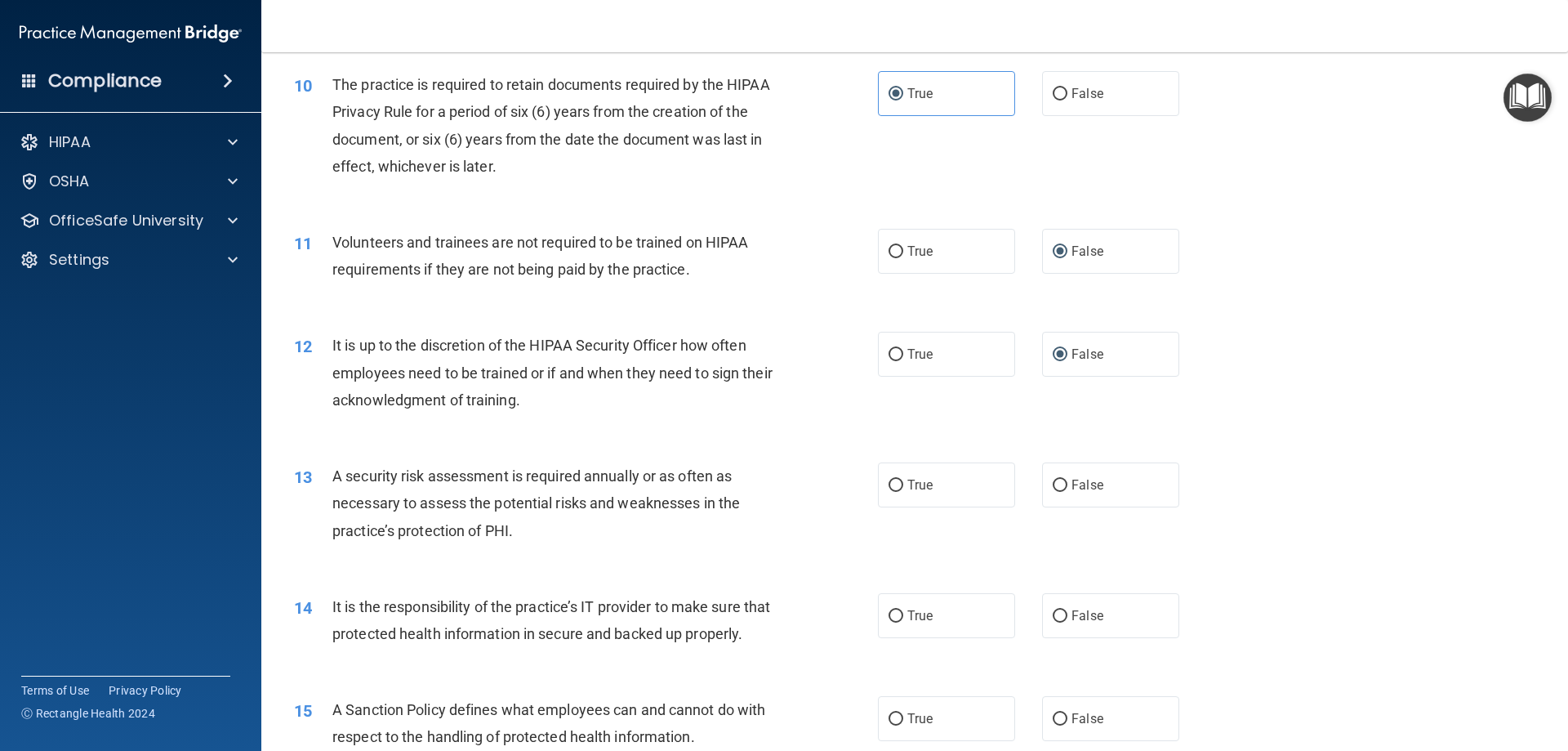
scroll to position [1389, 0]
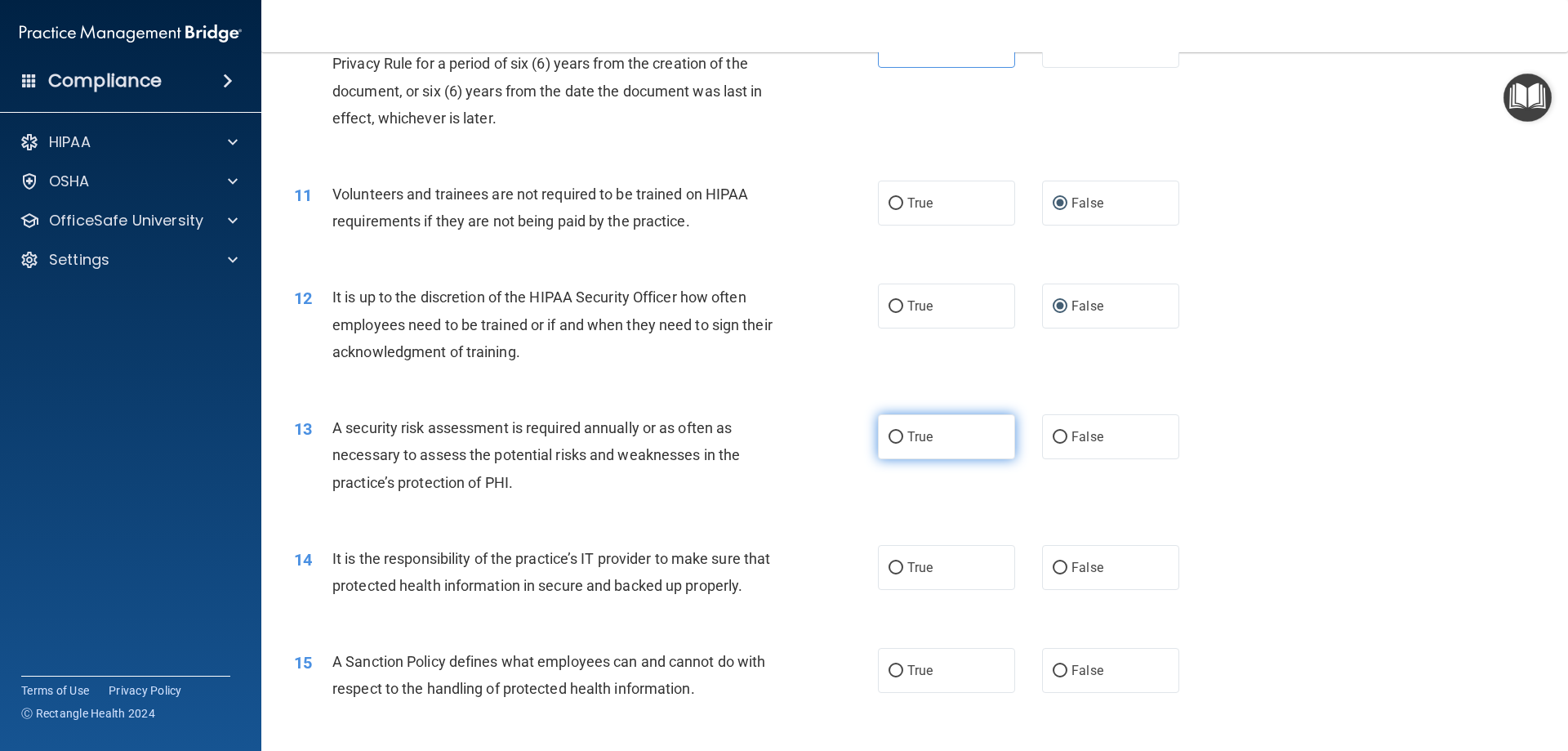
click at [912, 432] on span "True" at bounding box center [921, 436] width 26 height 16
click at [903, 432] on input "True" at bounding box center [896, 437] width 15 height 12
radio input "true"
click at [909, 563] on span "True" at bounding box center [921, 567] width 26 height 16
click at [903, 563] on input "True" at bounding box center [896, 568] width 15 height 12
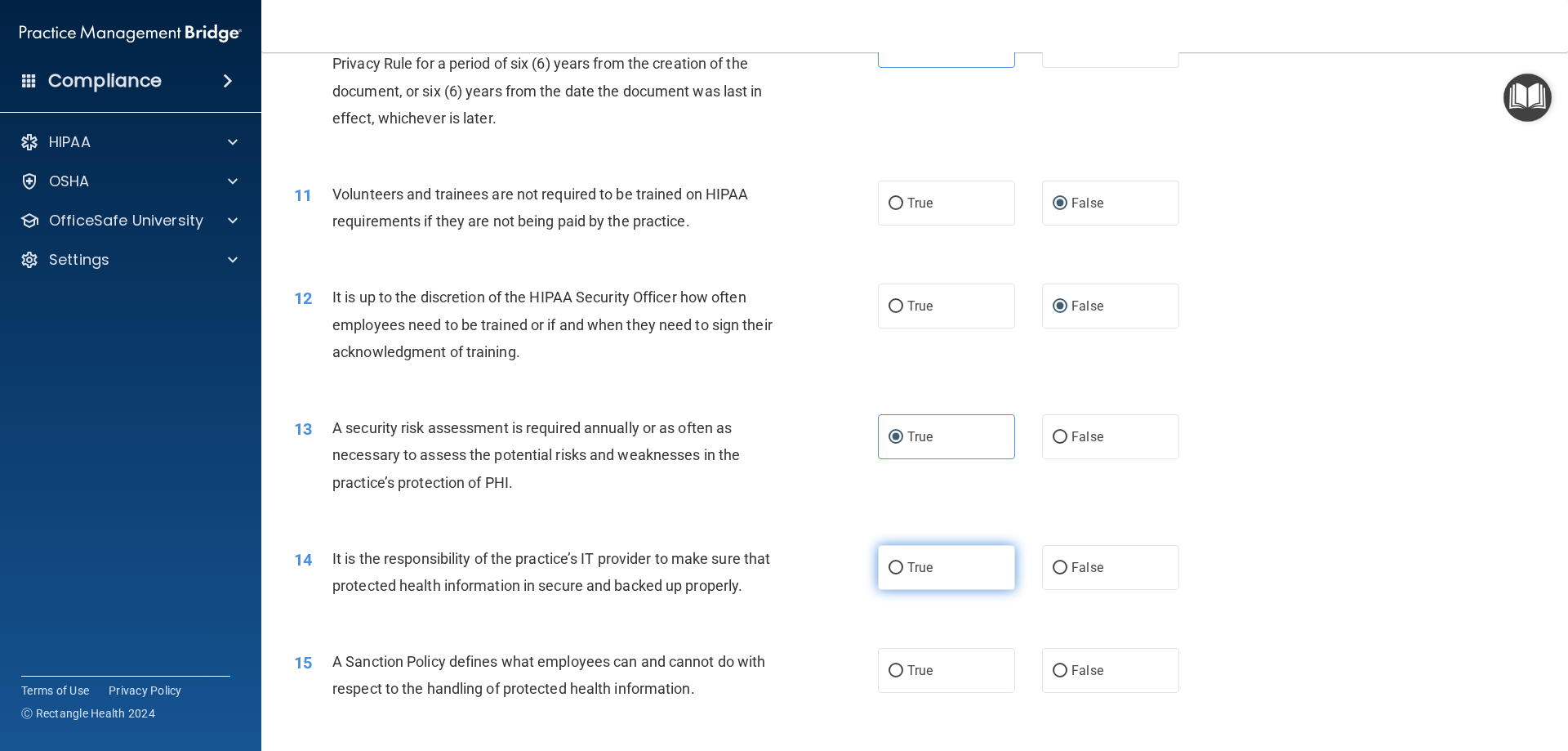
radio input "true"
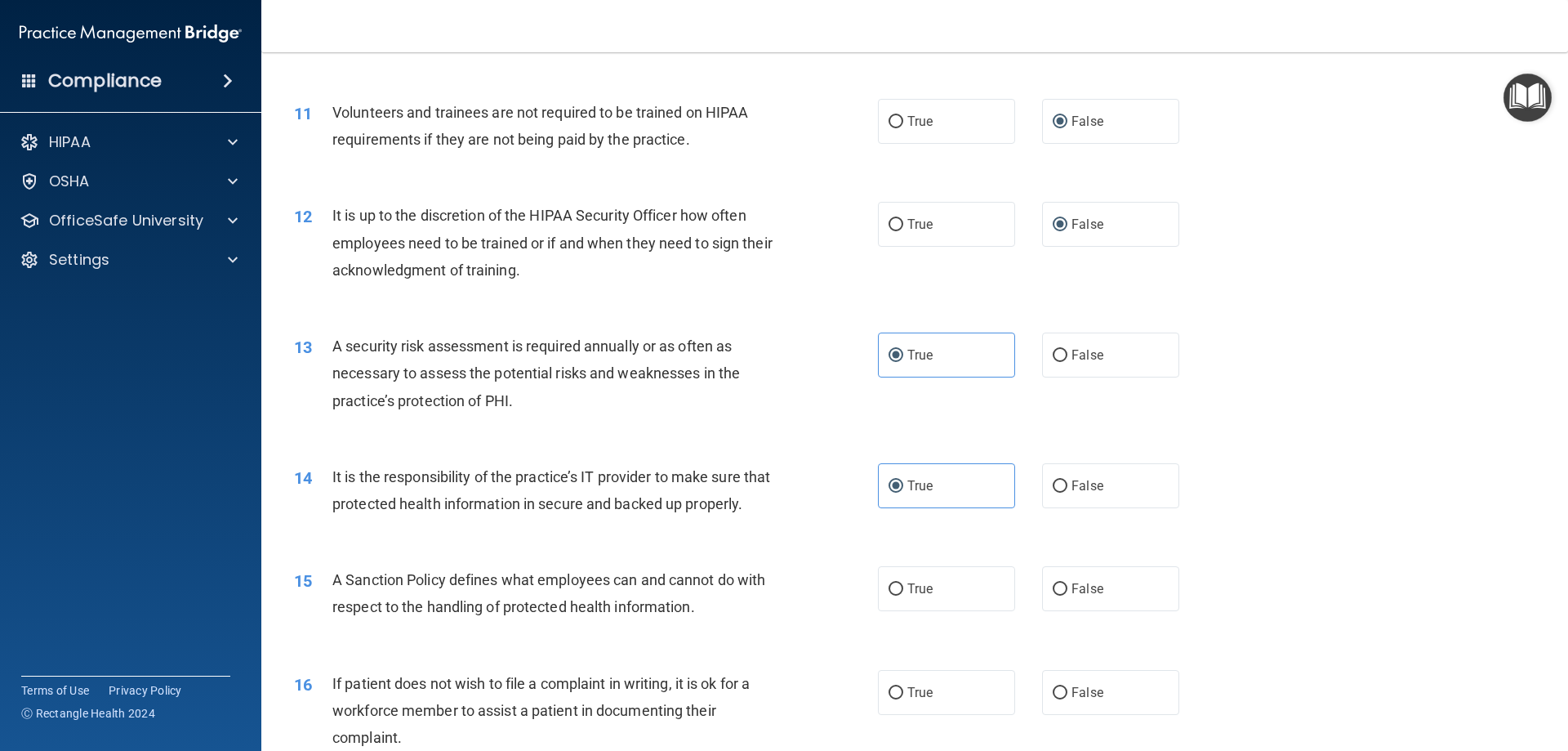
scroll to position [1552, 0]
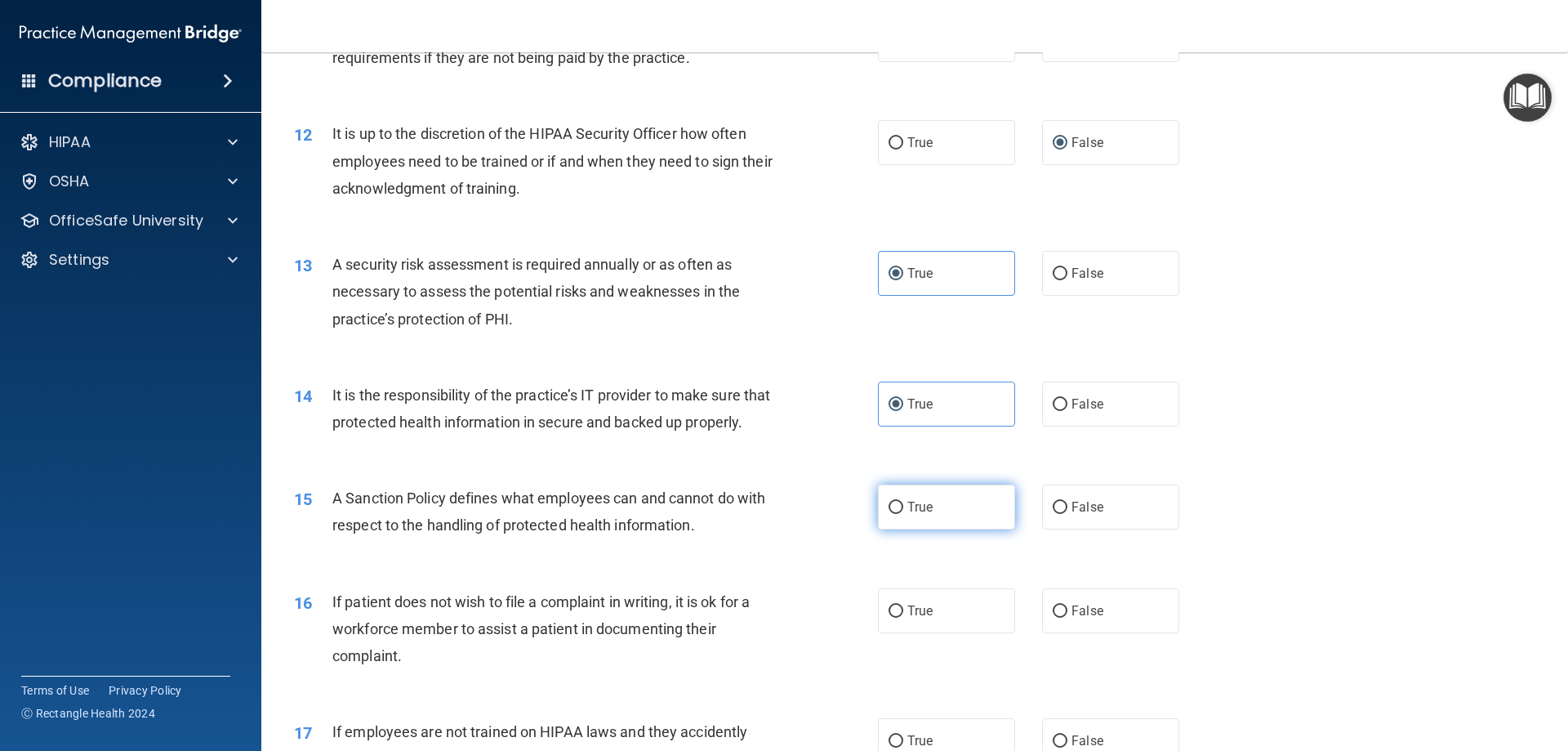
click at [910, 515] on span "True" at bounding box center [921, 507] width 26 height 16
click at [903, 514] on input "True" at bounding box center [896, 508] width 15 height 12
radio input "true"
click at [912, 618] on span "True" at bounding box center [921, 610] width 26 height 16
click at [903, 617] on input "True" at bounding box center [896, 611] width 15 height 12
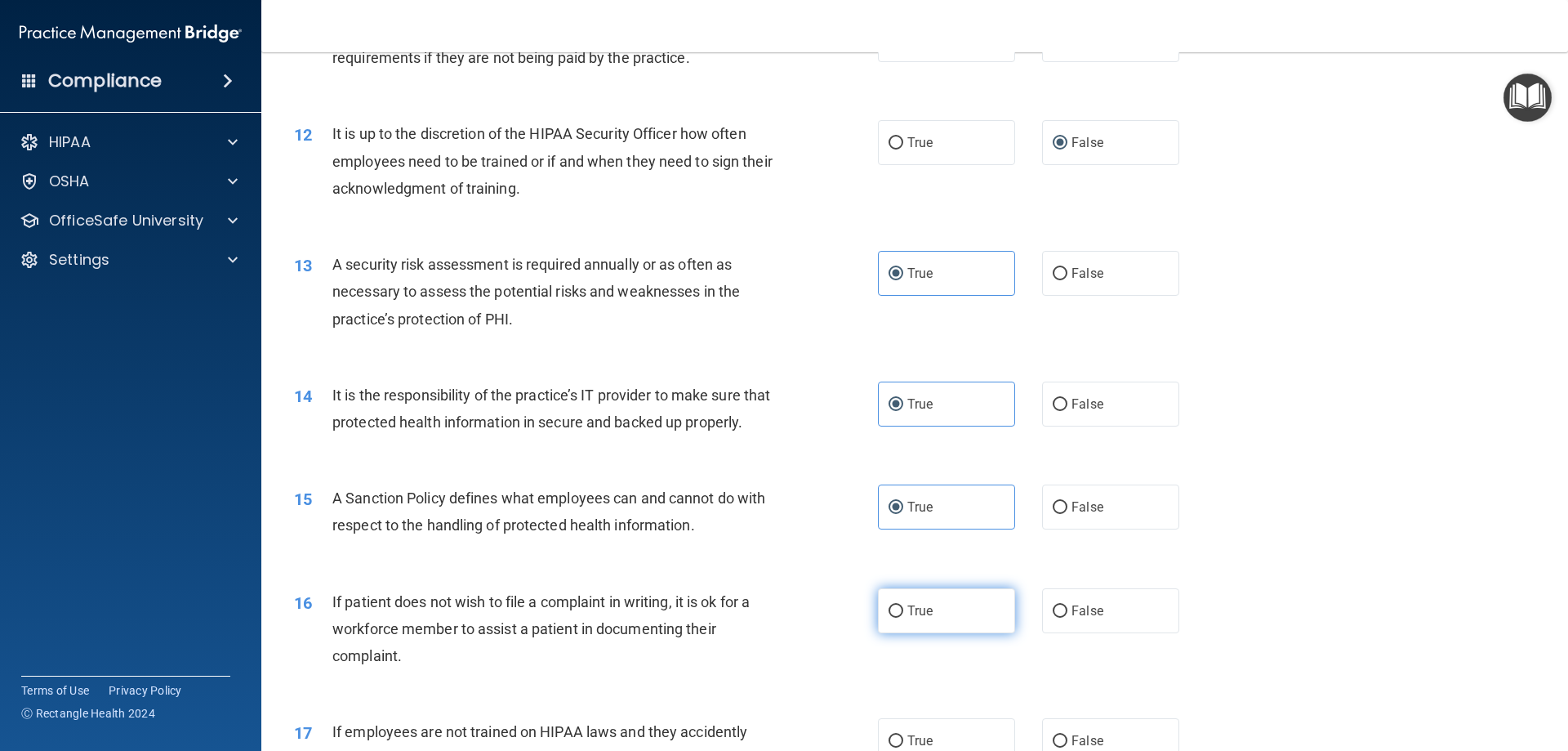
radio input "true"
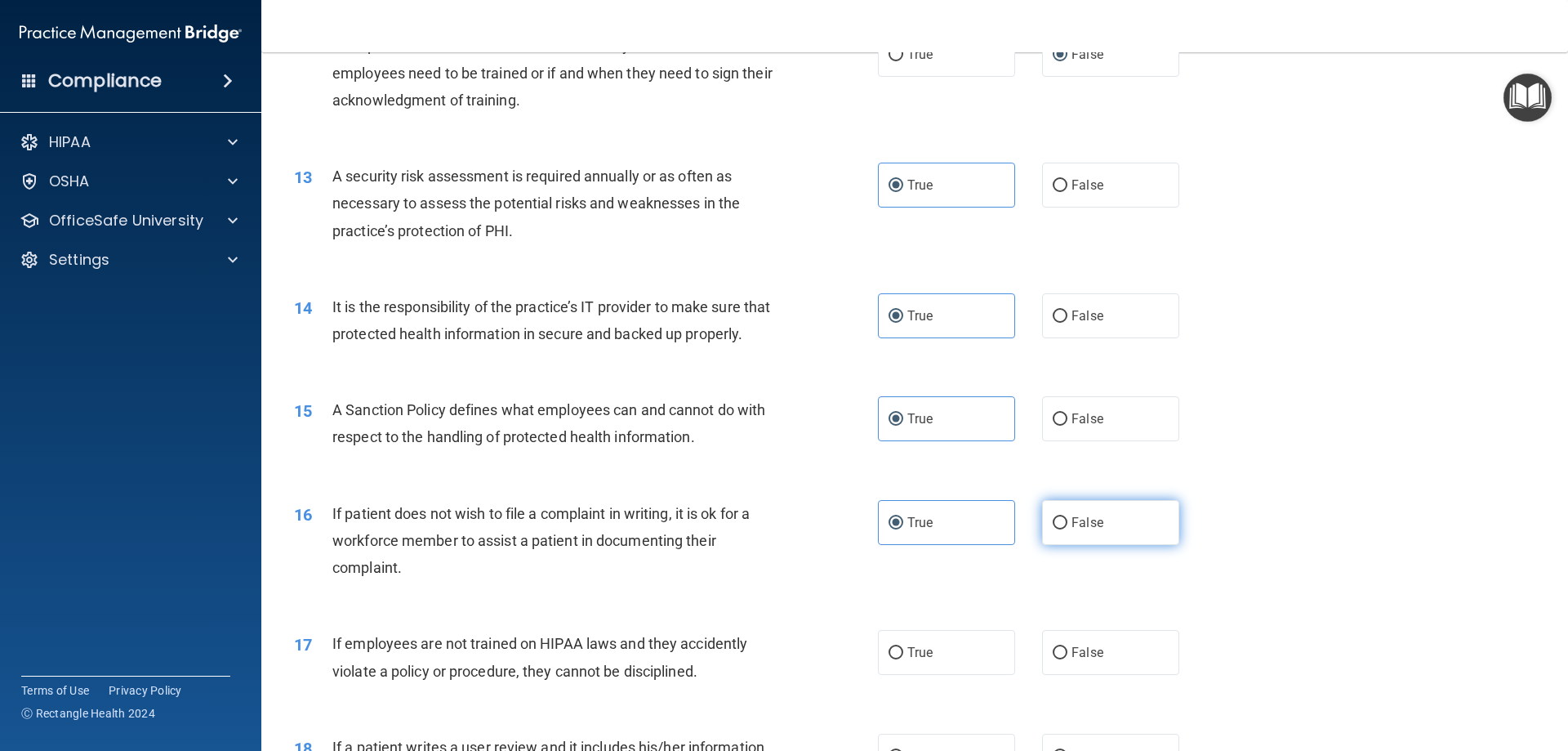
scroll to position [1716, 0]
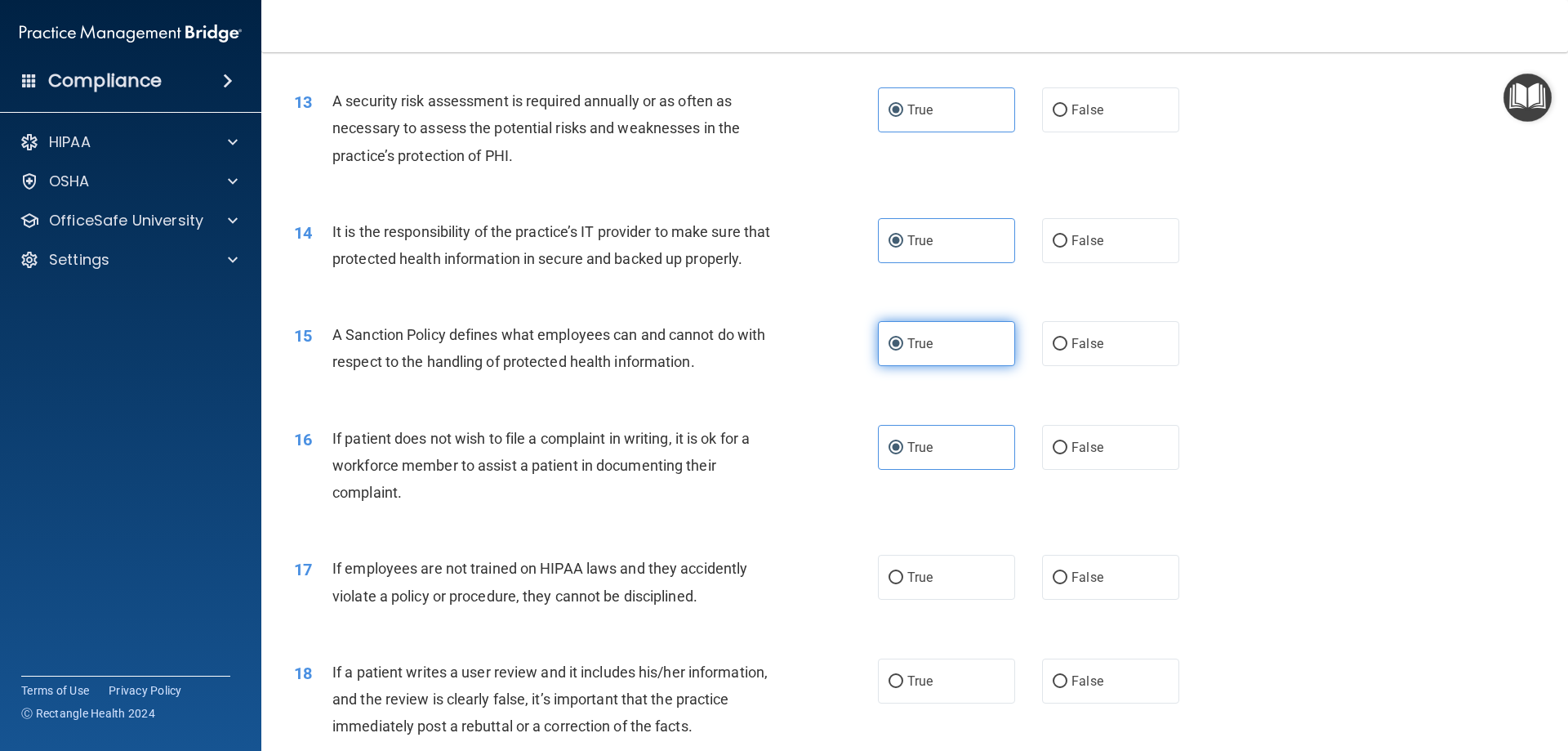
click at [915, 351] on span "True" at bounding box center [921, 343] width 26 height 16
click at [903, 350] on input "True" at bounding box center [896, 344] width 15 height 12
click at [1060, 350] on input "False" at bounding box center [1061, 344] width 15 height 12
radio input "true"
radio input "false"
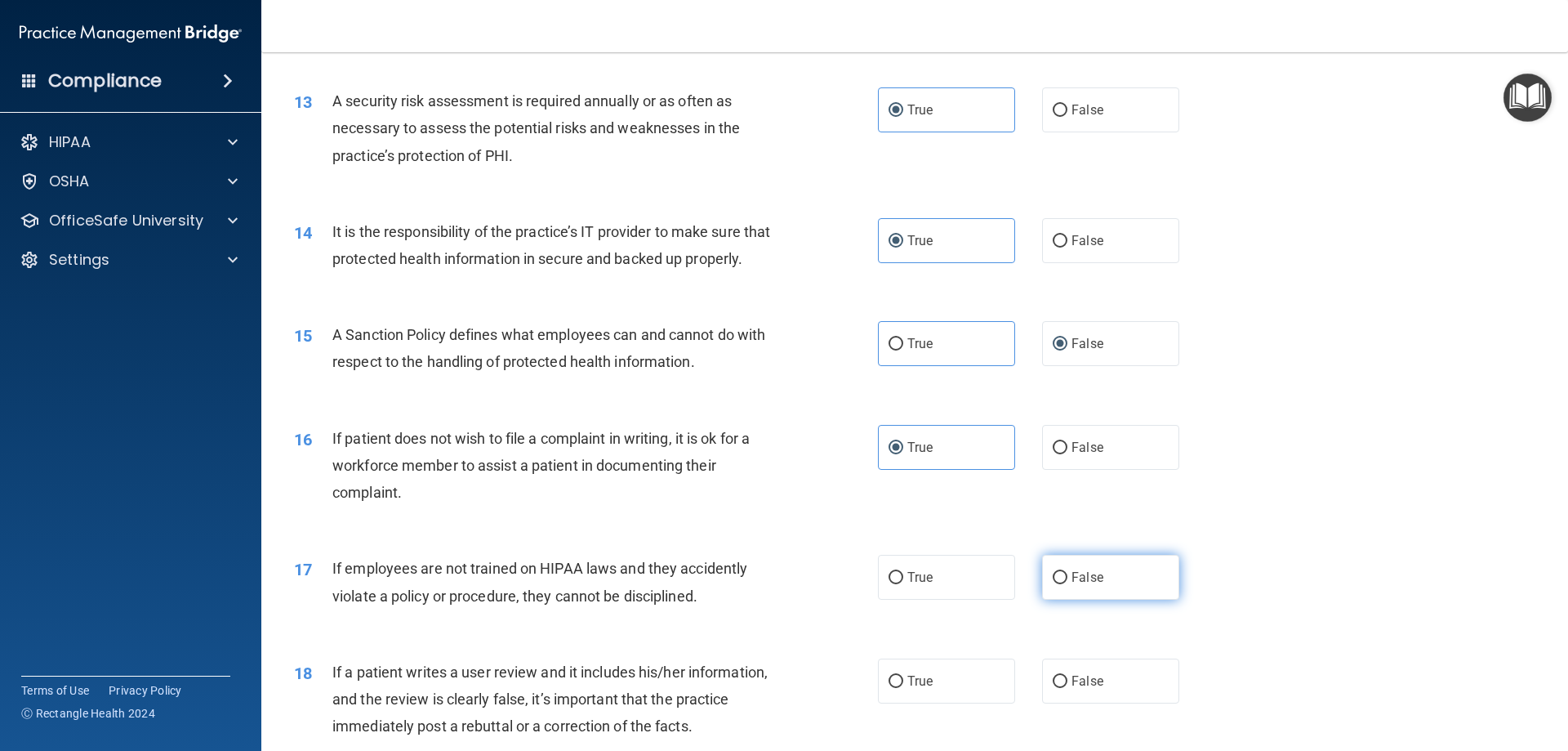
click at [1053, 585] on input "False" at bounding box center [1061, 577] width 15 height 12
radio input "true"
click at [900, 703] on label "True" at bounding box center [946, 681] width 137 height 45
click at [900, 688] on input "True" at bounding box center [896, 681] width 15 height 12
radio input "true"
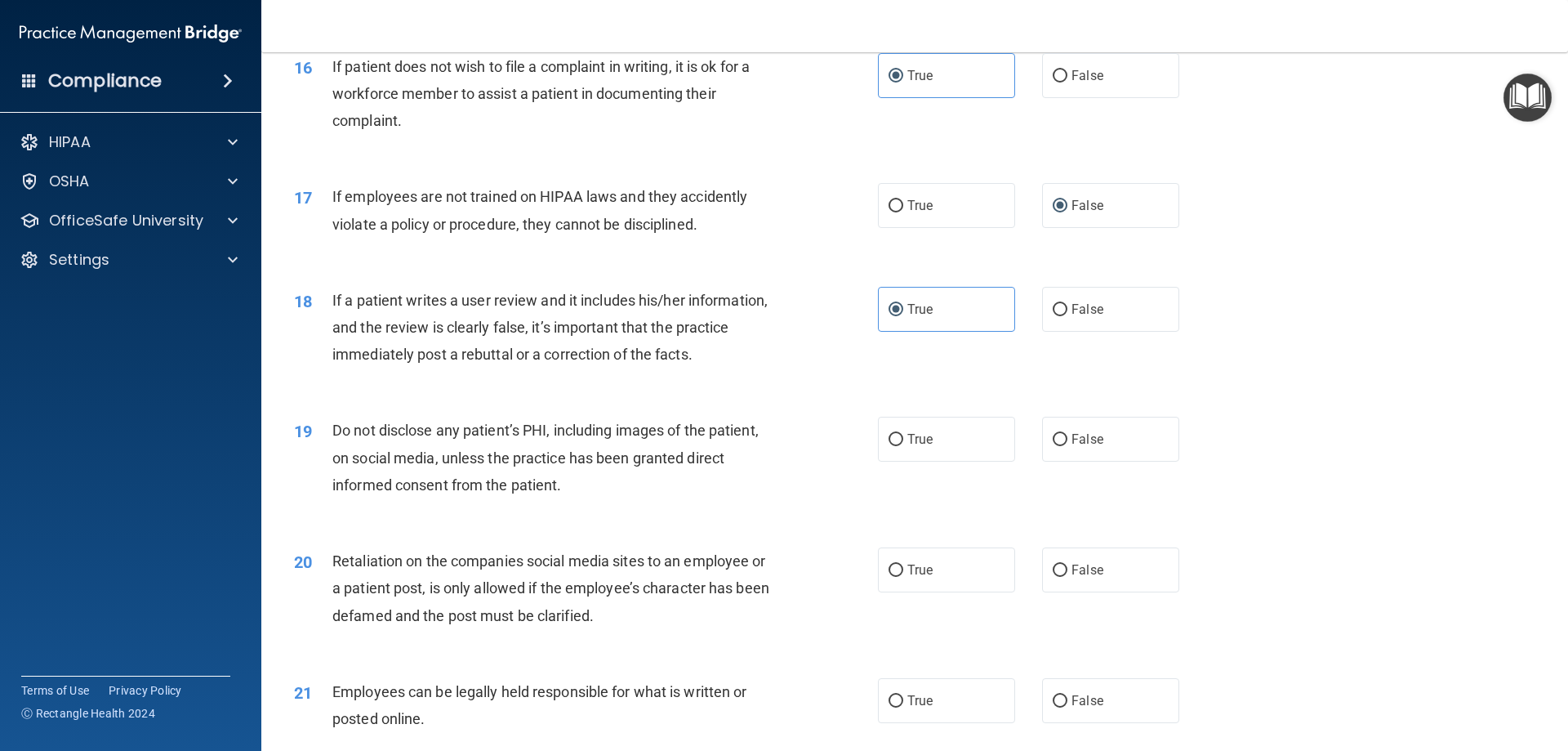
scroll to position [2125, 0]
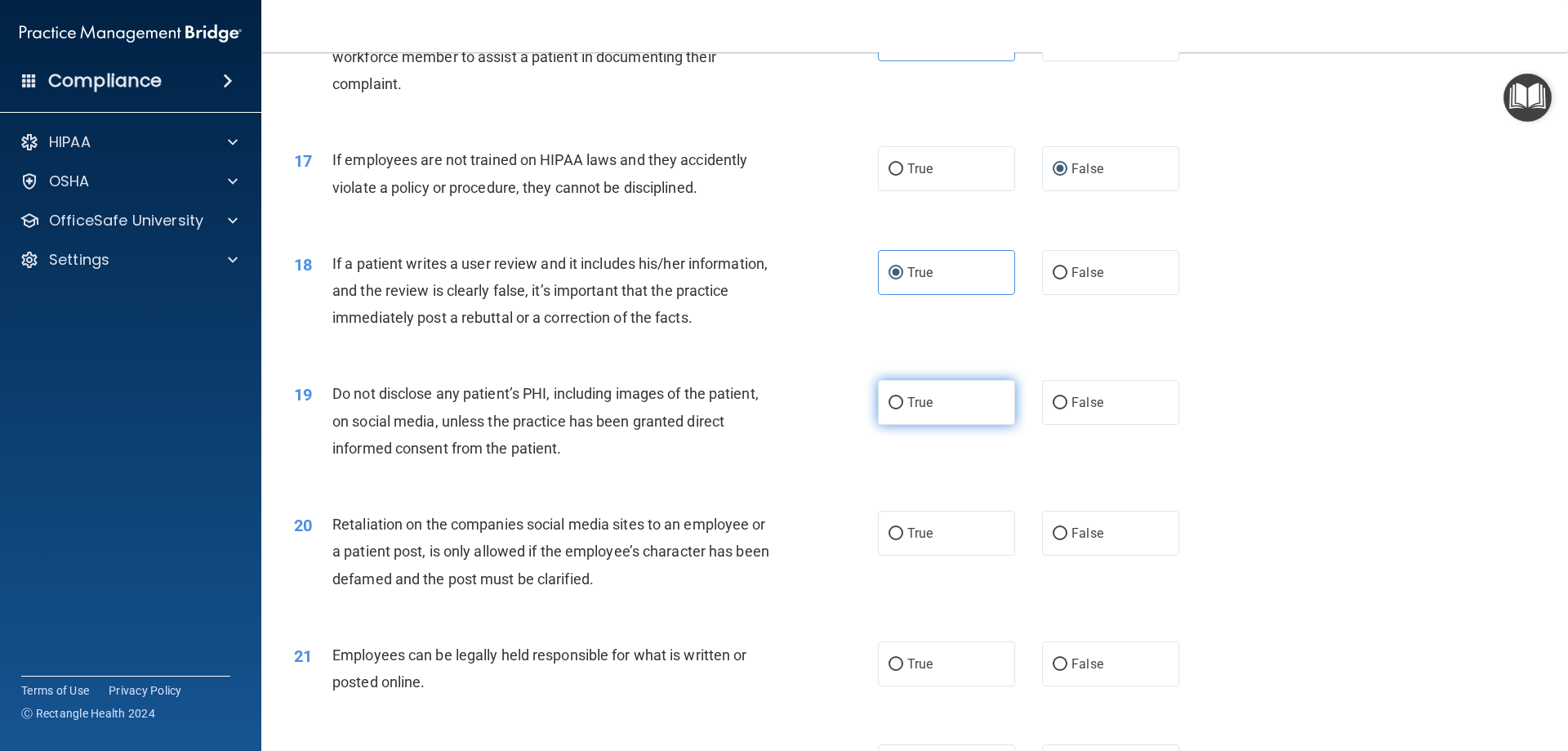
click at [899, 425] on label "True" at bounding box center [946, 402] width 137 height 45
click at [899, 410] on input "True" at bounding box center [896, 402] width 15 height 12
radio input "true"
click at [910, 541] on span "True" at bounding box center [921, 532] width 26 height 16
click at [903, 541] on input "True" at bounding box center [896, 533] width 15 height 12
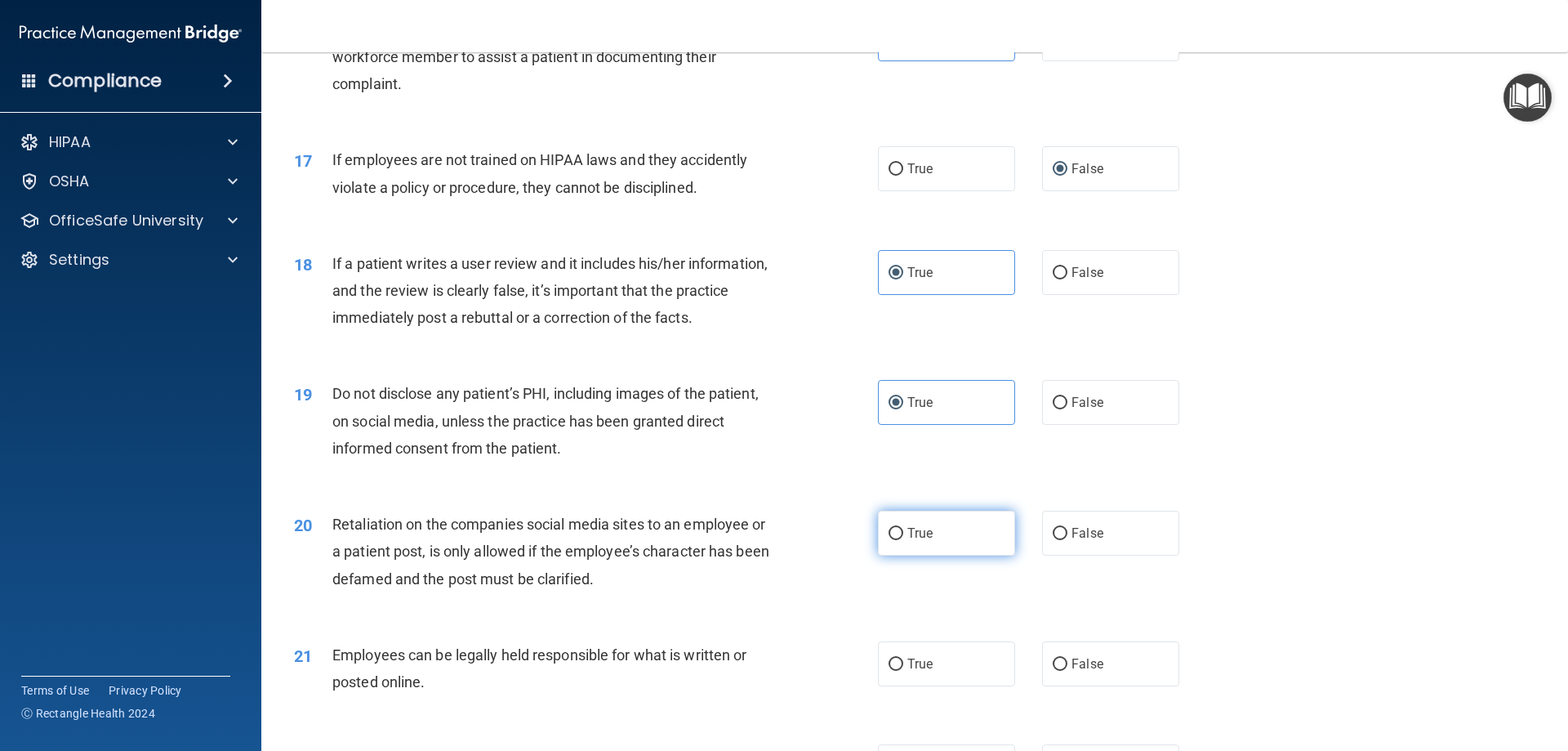
radio input "true"
click at [916, 671] on span "True" at bounding box center [921, 663] width 26 height 16
click at [903, 671] on input "True" at bounding box center [896, 664] width 15 height 12
radio input "true"
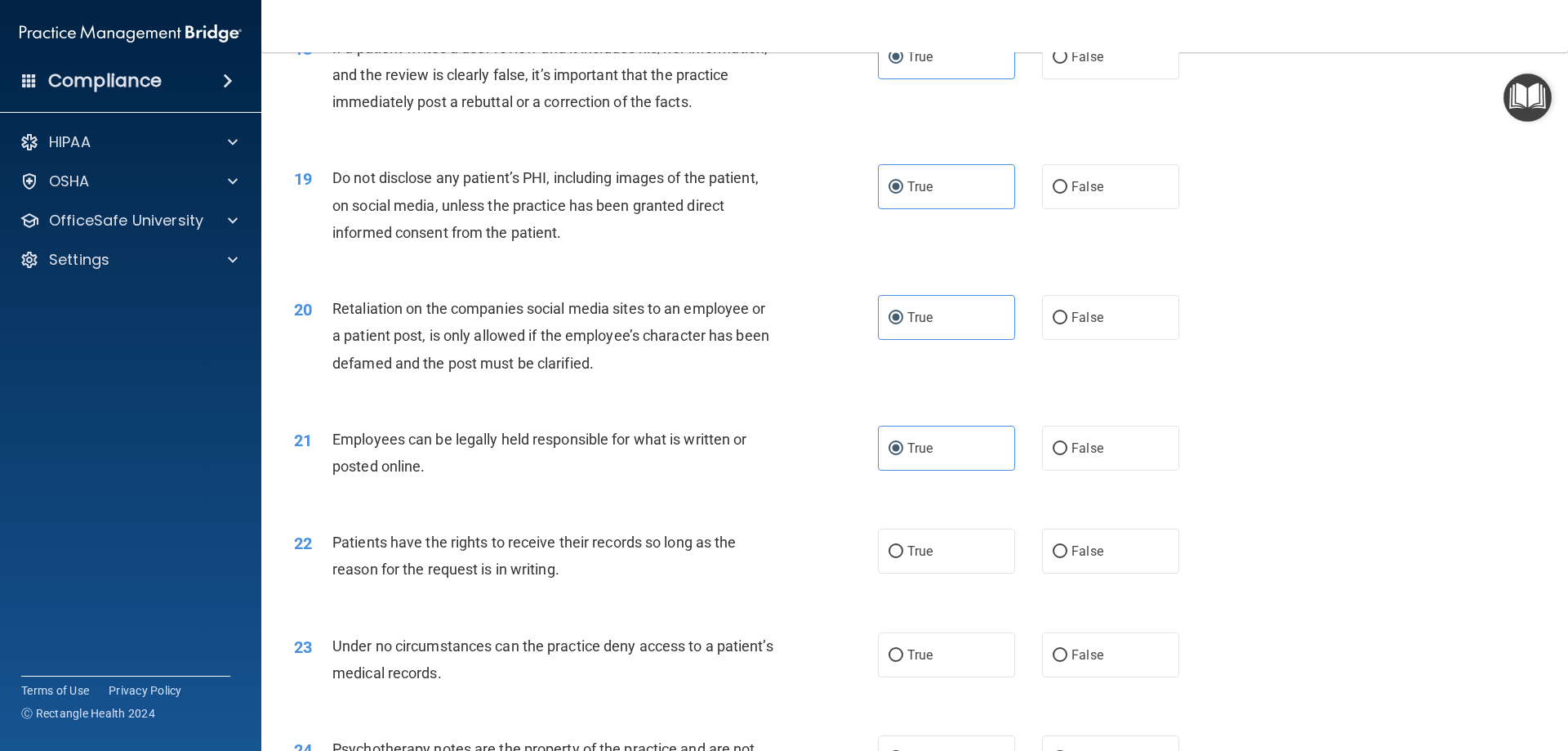
scroll to position [2370, 0]
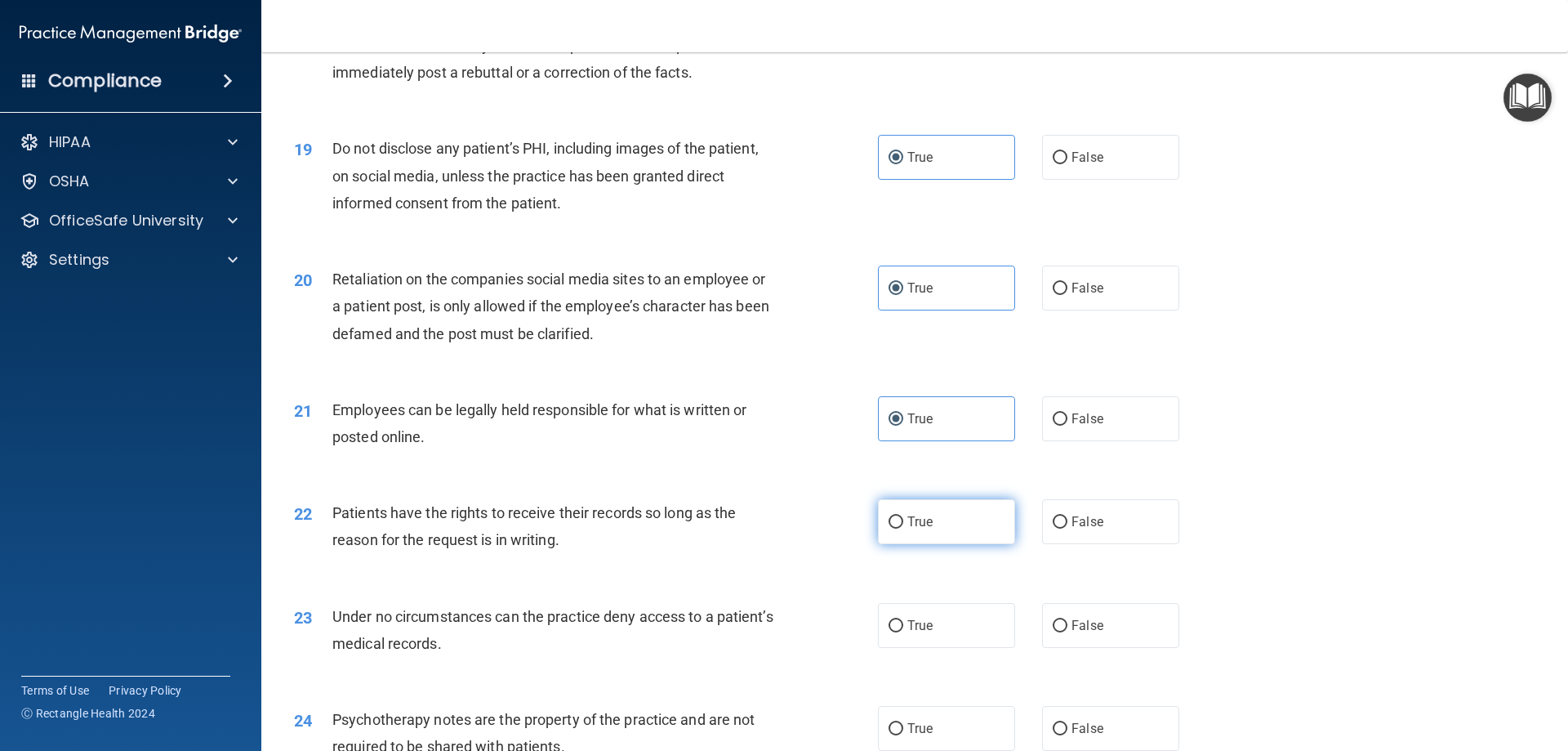
click at [916, 530] on span "True" at bounding box center [921, 521] width 26 height 16
click at [903, 529] on input "True" at bounding box center [896, 522] width 15 height 12
radio input "true"
click at [918, 633] on span "True" at bounding box center [921, 625] width 26 height 16
click at [903, 632] on input "True" at bounding box center [896, 626] width 15 height 12
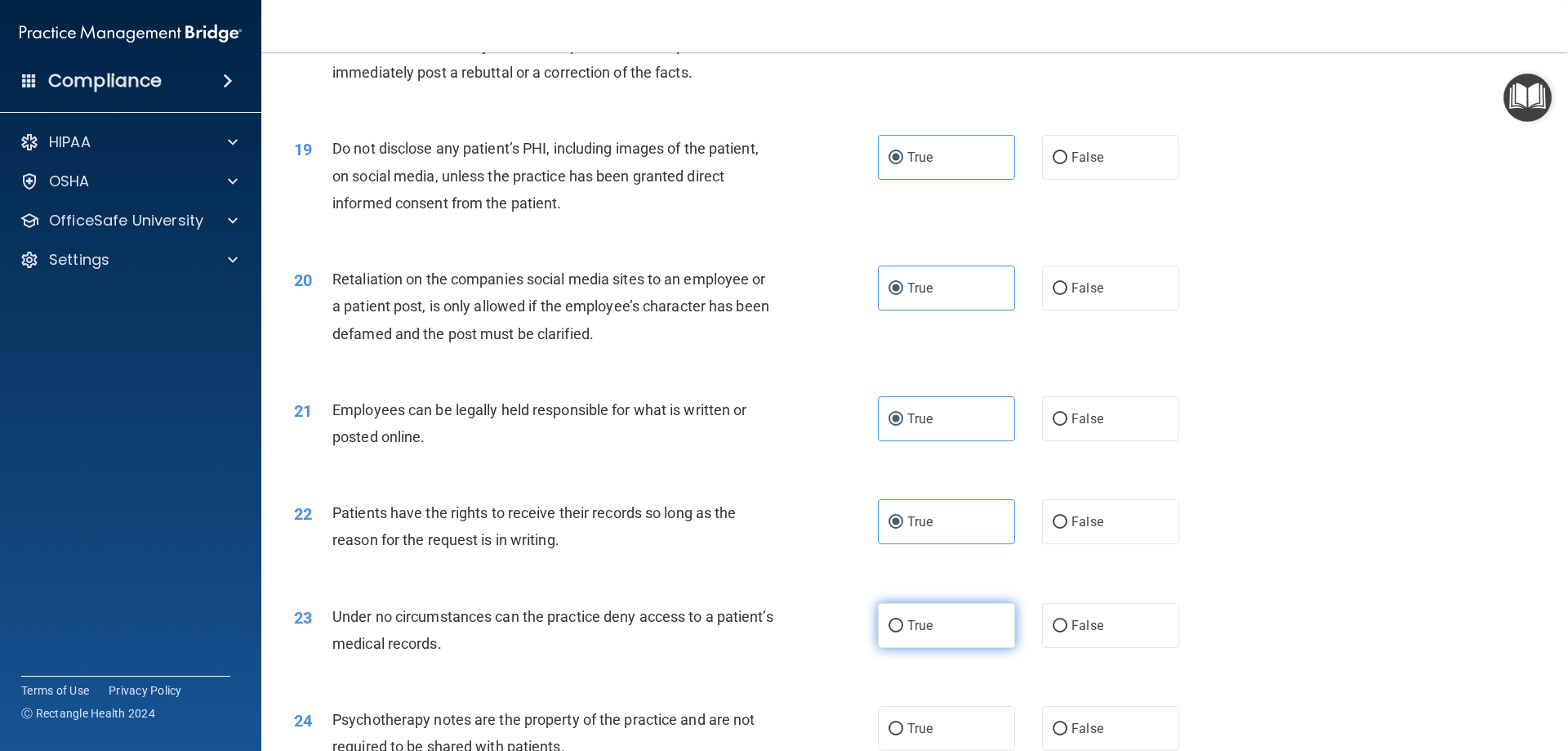
radio input "true"
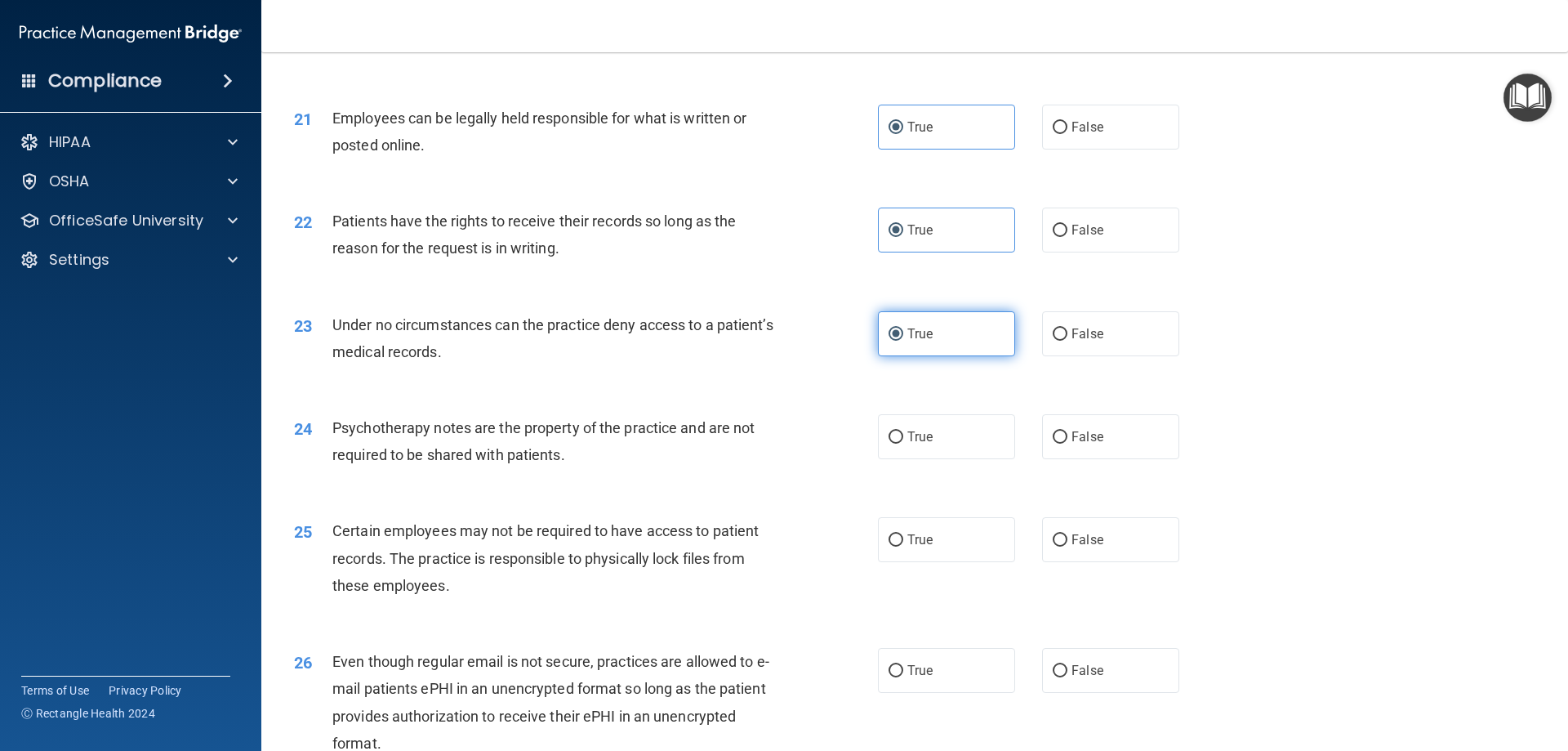
scroll to position [2697, 0]
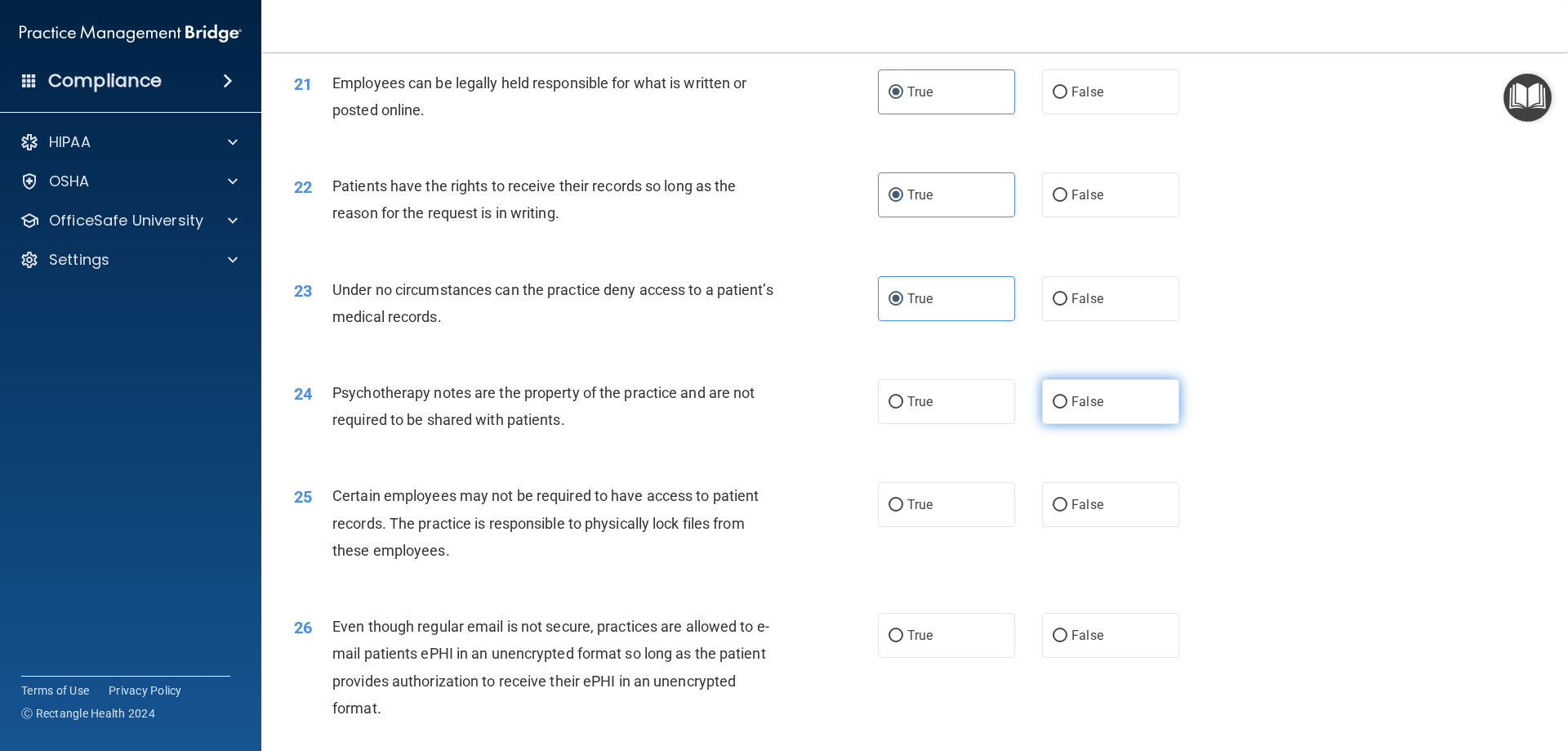
drag, startPoint x: 1069, startPoint y: 425, endPoint x: 1064, endPoint y: 499, distance: 74.2
click at [1072, 410] on span "False" at bounding box center [1087, 402] width 32 height 16
click at [1068, 409] on input "False" at bounding box center [1061, 402] width 15 height 12
radio input "true"
click at [1072, 512] on span "False" at bounding box center [1087, 504] width 32 height 16
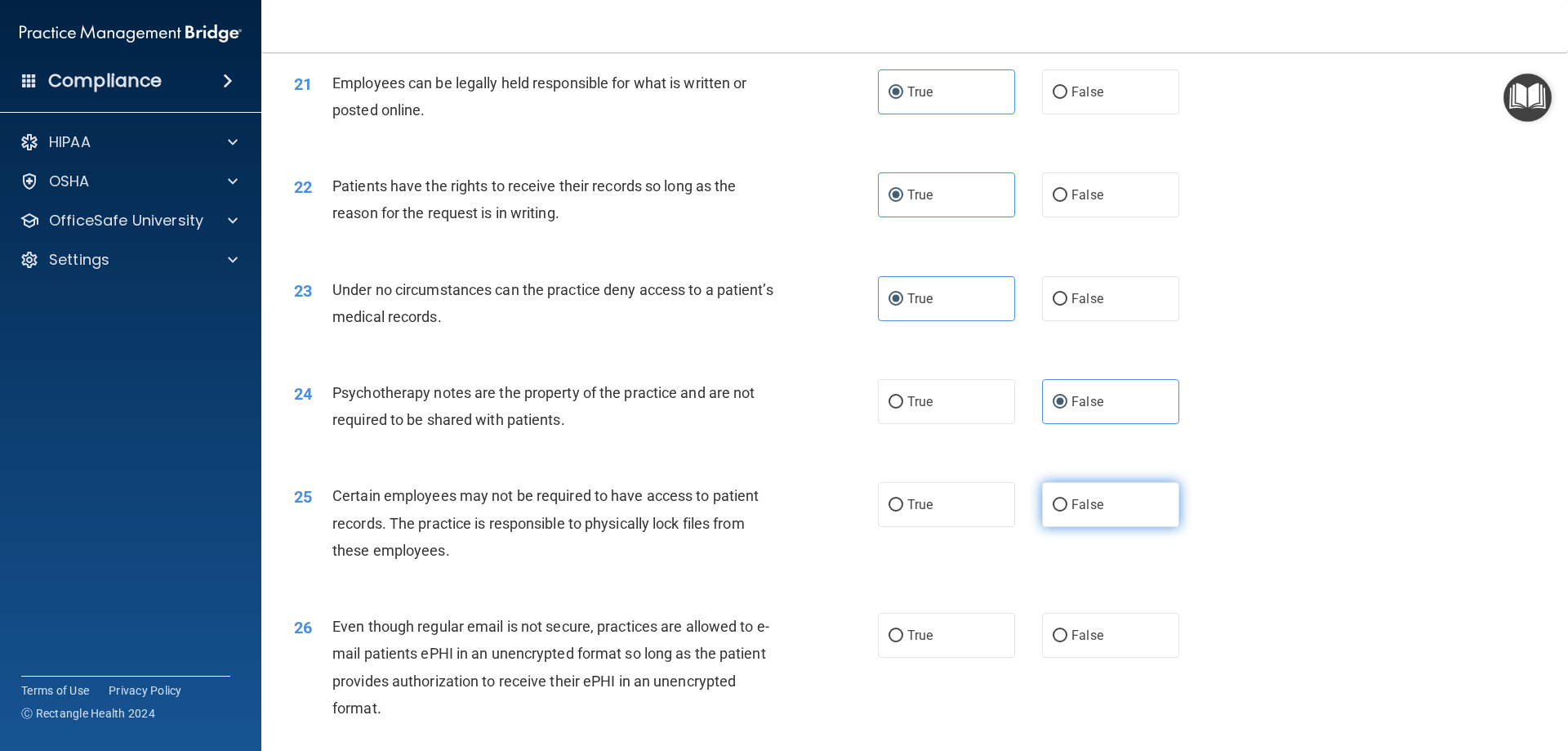
click at [1068, 511] on input "False" at bounding box center [1061, 505] width 15 height 12
radio input "true"
click at [1053, 642] on input "False" at bounding box center [1061, 636] width 15 height 12
radio input "true"
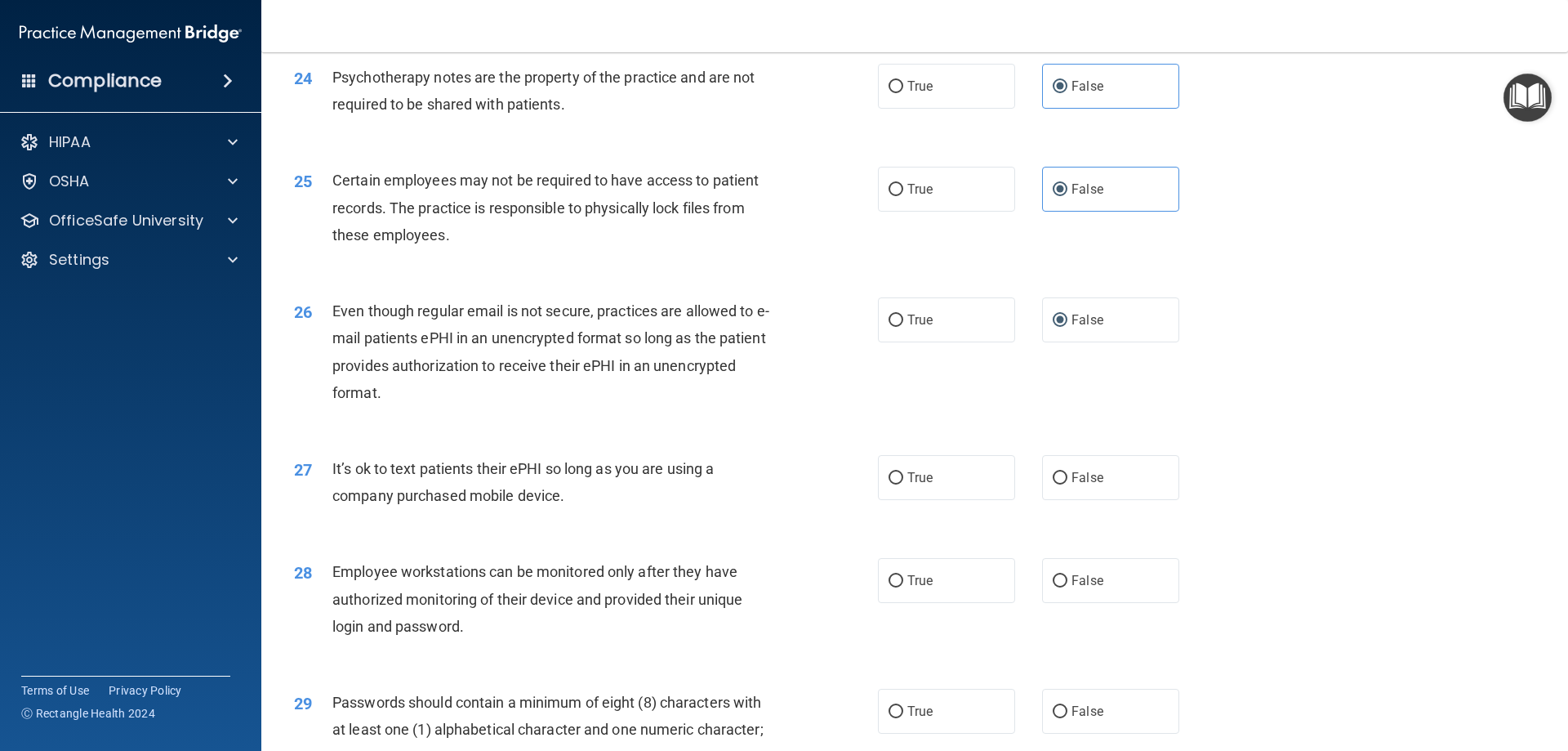
scroll to position [3024, 0]
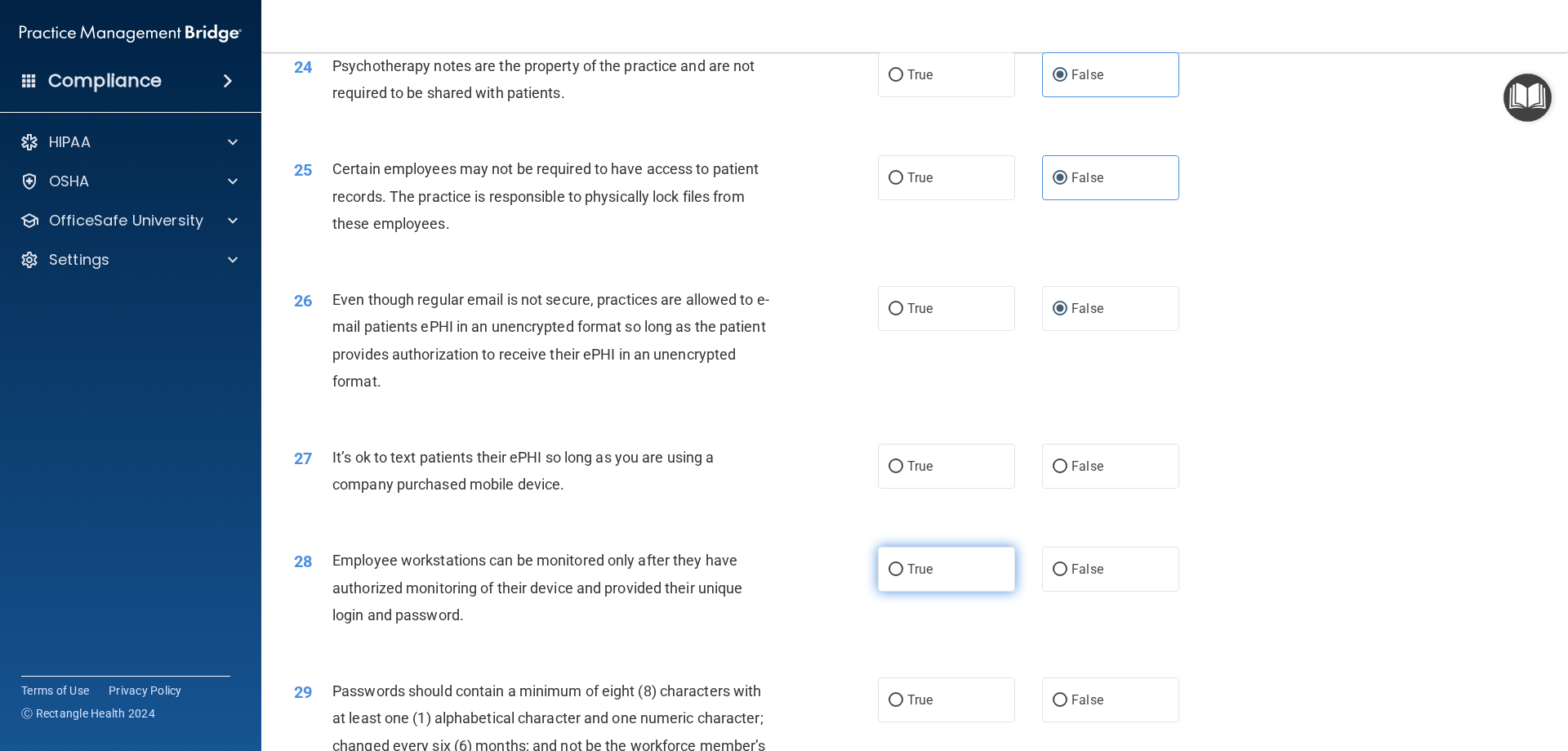
drag, startPoint x: 892, startPoint y: 499, endPoint x: 896, endPoint y: 586, distance: 87.1
click at [892, 488] on label "True" at bounding box center [946, 466] width 137 height 45
click at [892, 473] on input "True" at bounding box center [896, 467] width 15 height 12
radio input "true"
click at [897, 590] on label "True" at bounding box center [946, 569] width 137 height 45
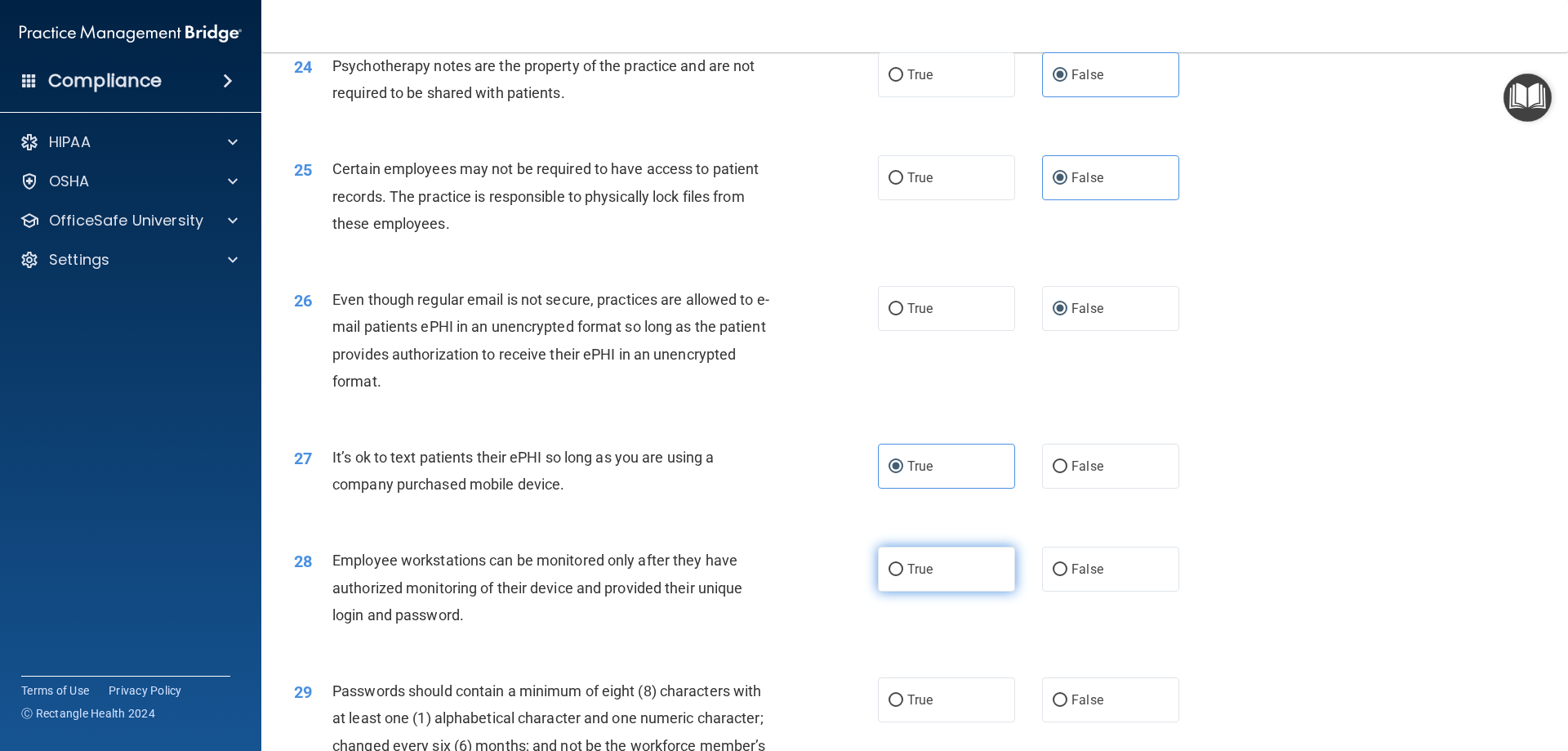
click at [897, 576] on input "True" at bounding box center [896, 569] width 15 height 12
radio input "true"
click at [913, 708] on span "True" at bounding box center [921, 700] width 26 height 16
click at [903, 707] on input "True" at bounding box center [896, 700] width 15 height 12
radio input "true"
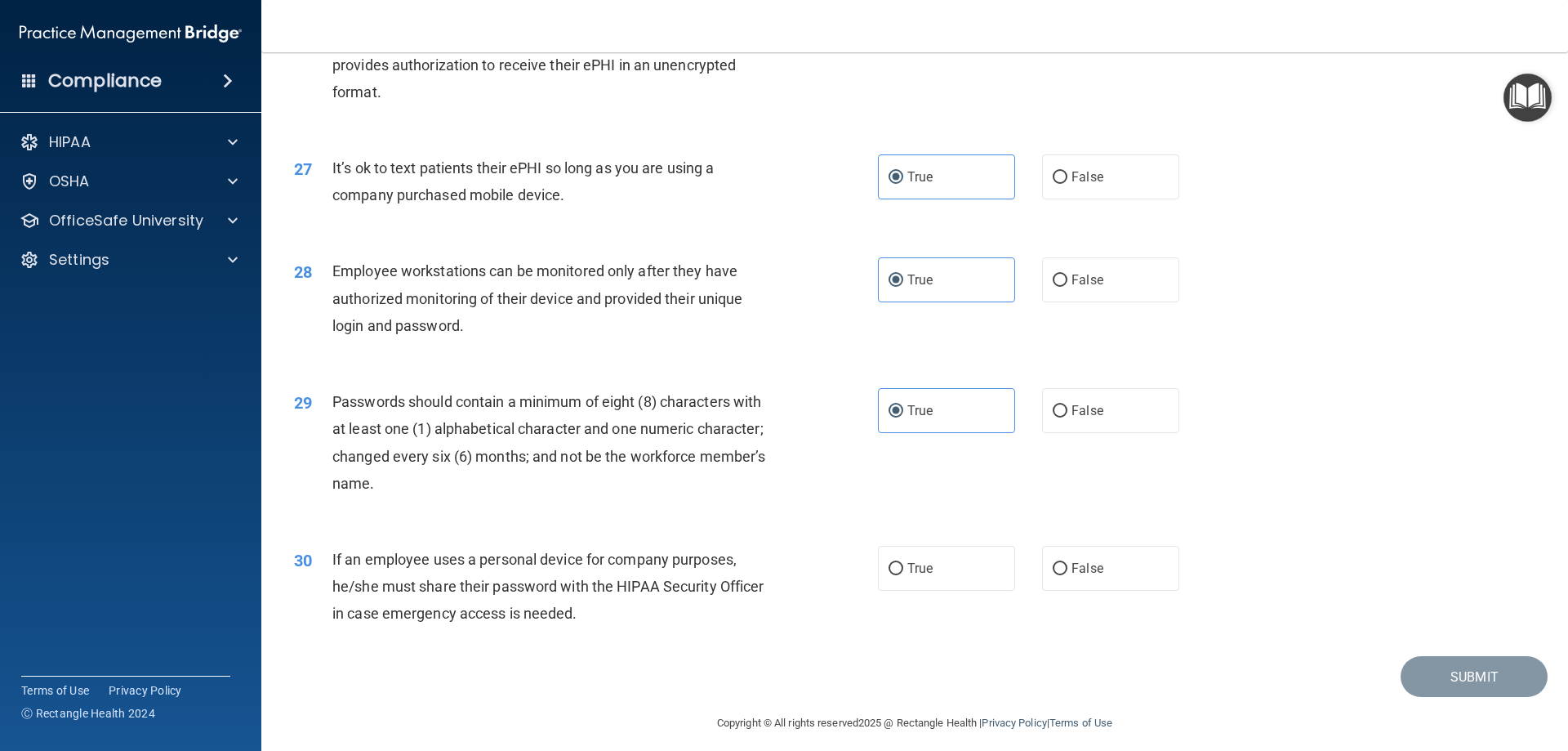
scroll to position [3351, 0]
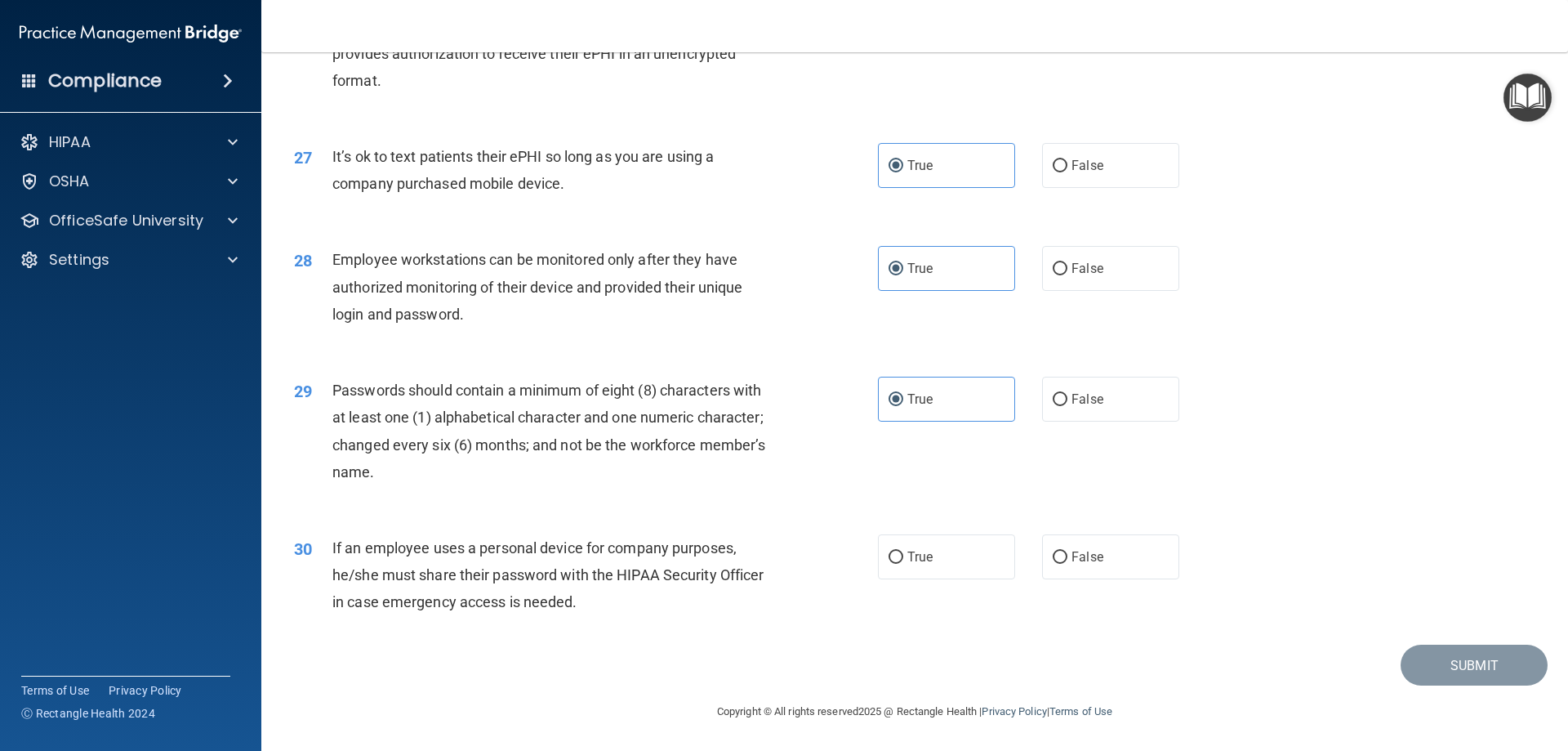
drag, startPoint x: 912, startPoint y: 557, endPoint x: 1296, endPoint y: 616, distance: 388.5
click at [922, 560] on span "True" at bounding box center [921, 556] width 26 height 16
click at [920, 558] on span "True" at bounding box center [921, 556] width 26 height 16
click at [903, 558] on input "True" at bounding box center [896, 557] width 15 height 12
radio input "true"
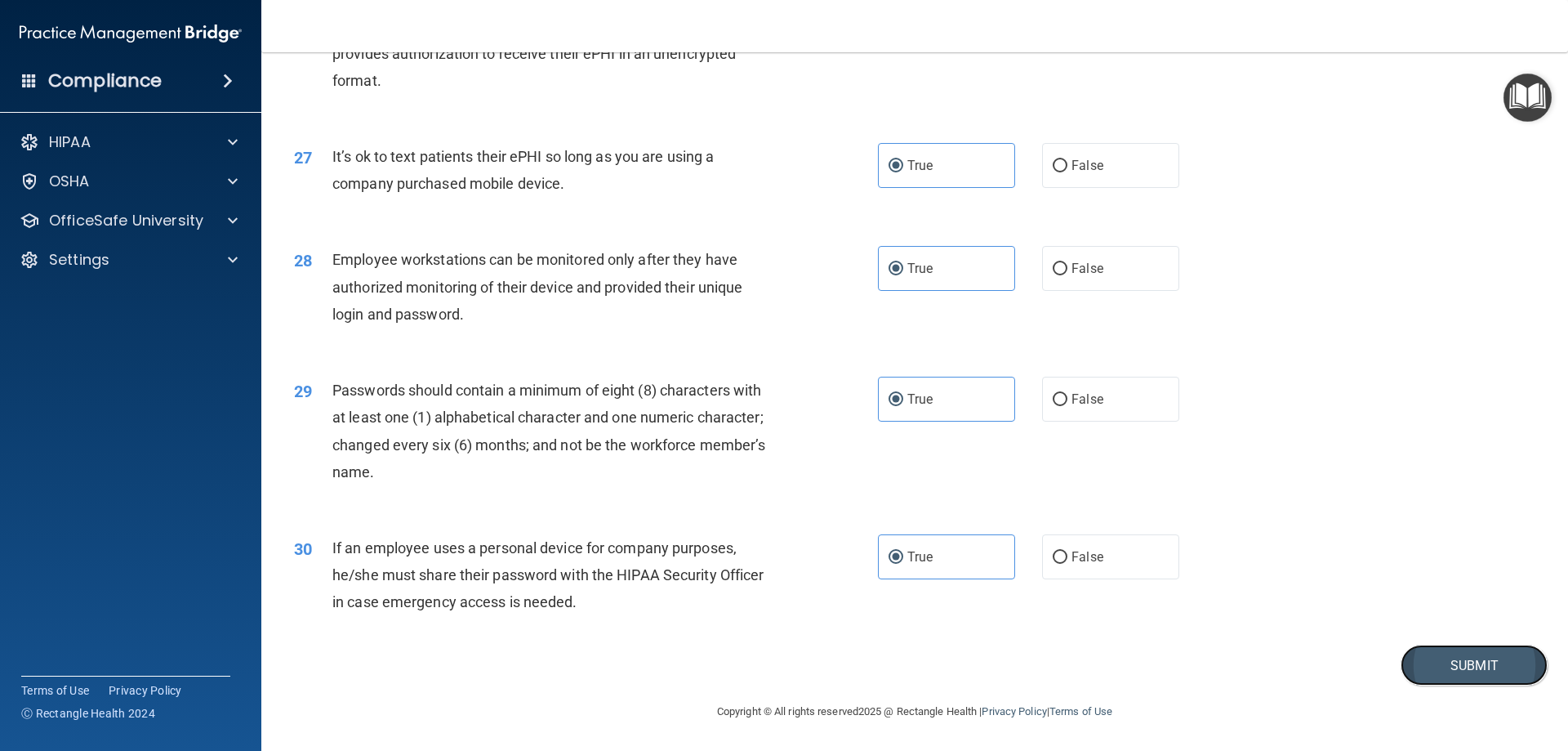
click at [1424, 665] on button "Submit" at bounding box center [1474, 666] width 147 height 42
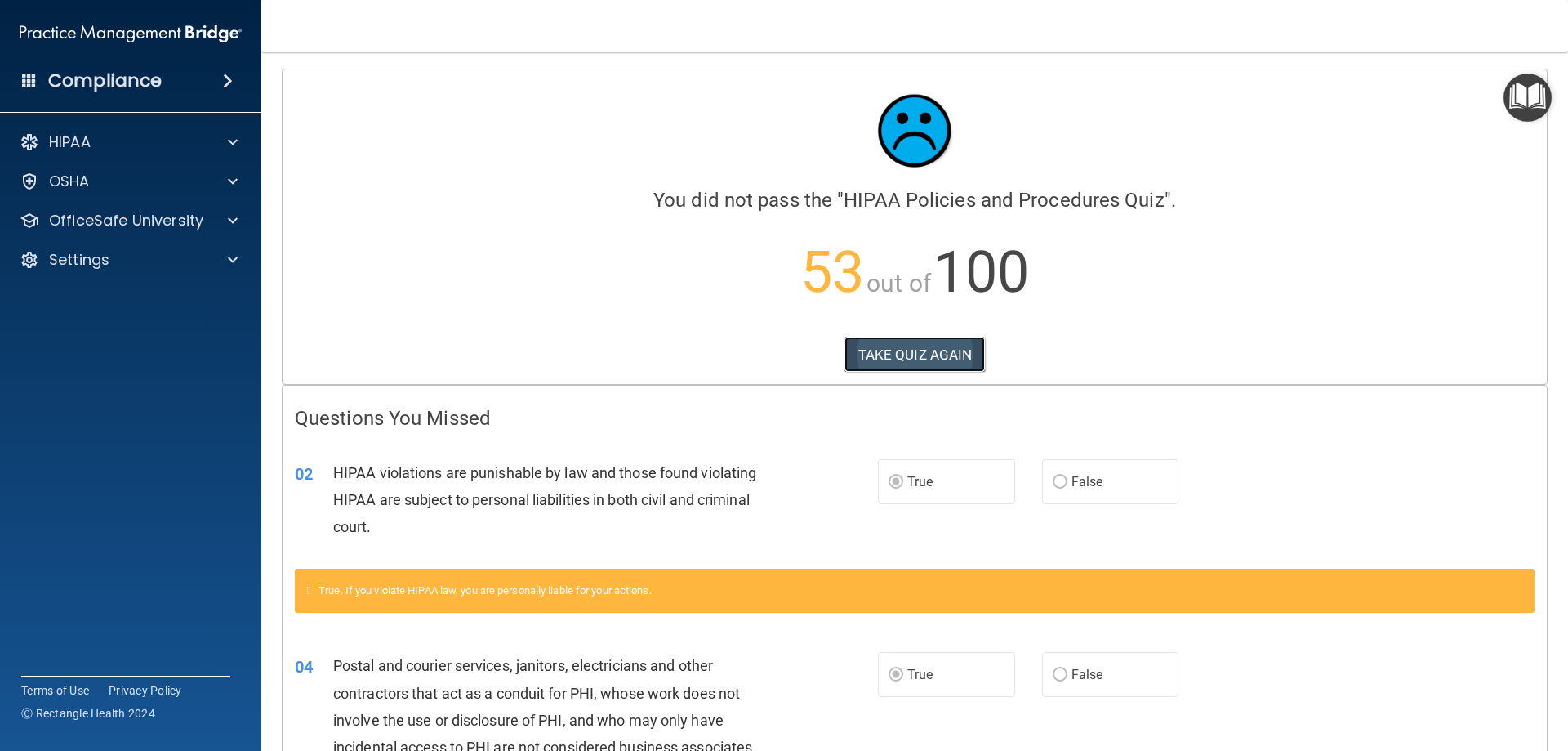
click at [933, 351] on button "TAKE QUIZ AGAIN" at bounding box center [915, 354] width 142 height 36
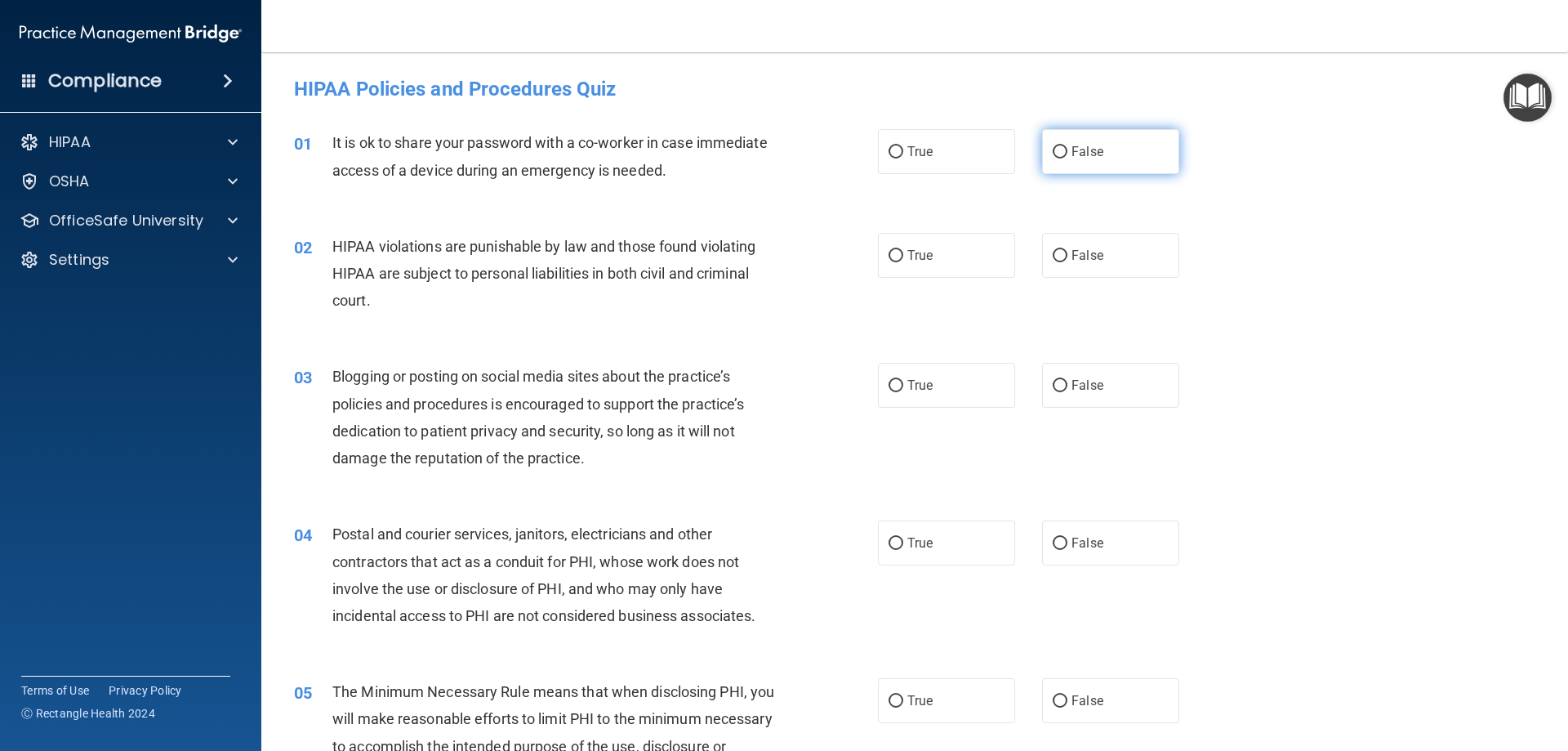
click at [1061, 145] on label "False" at bounding box center [1111, 151] width 137 height 45
click at [1061, 146] on input "False" at bounding box center [1061, 152] width 15 height 12
radio input "true"
click at [921, 257] on span "True" at bounding box center [921, 255] width 26 height 16
click at [903, 257] on input "True" at bounding box center [896, 255] width 15 height 12
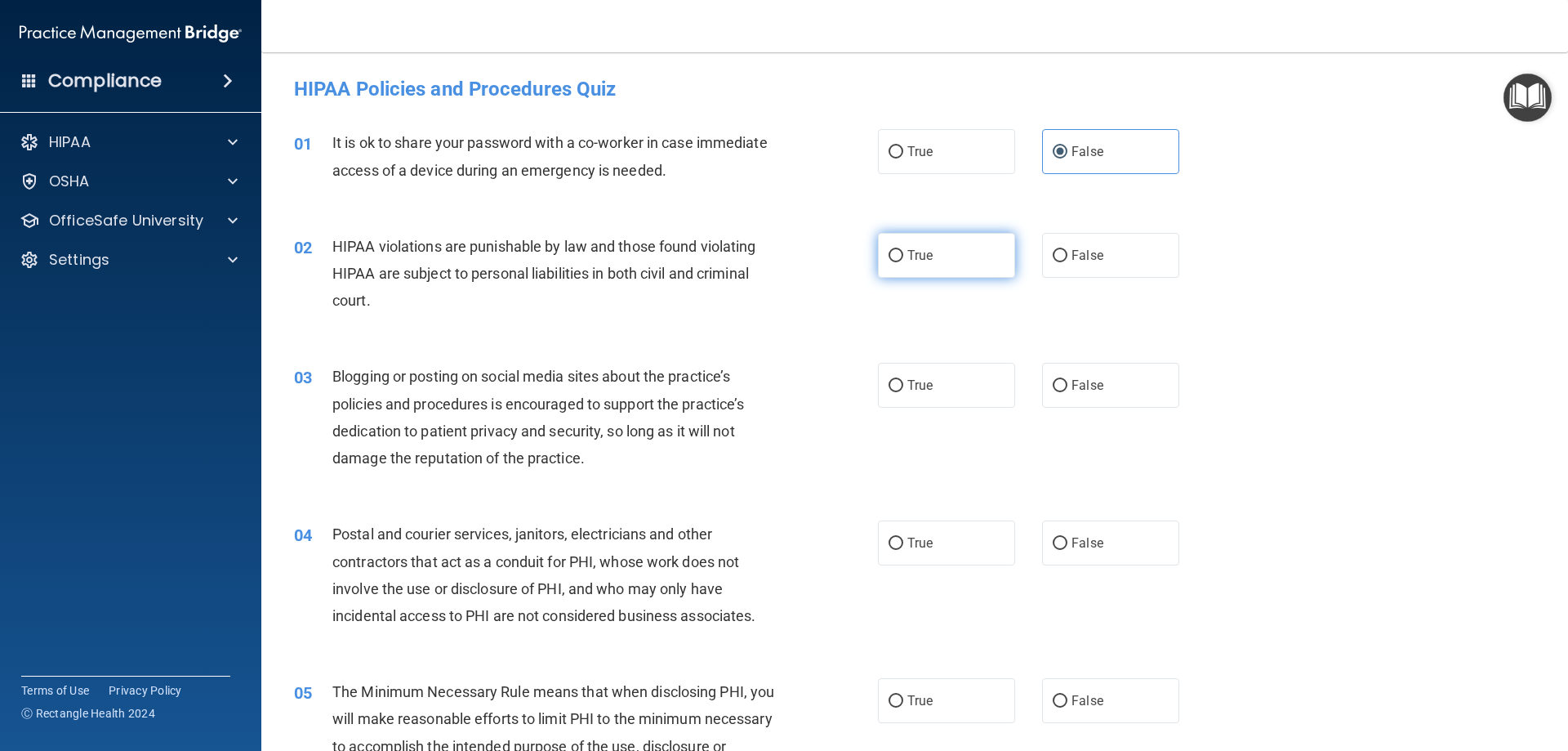
radio input "true"
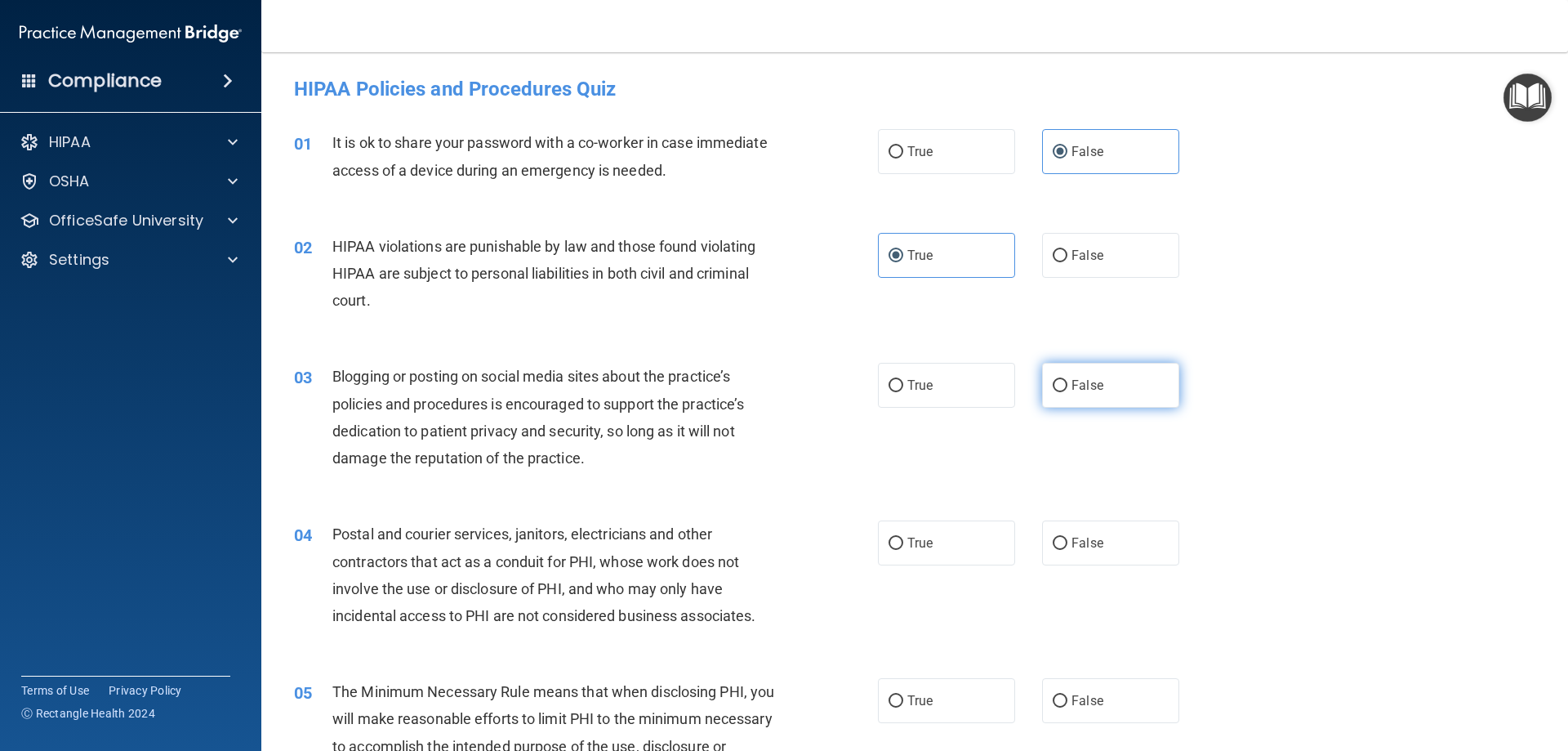
click at [1063, 384] on label "False" at bounding box center [1111, 385] width 137 height 45
click at [1063, 384] on input "False" at bounding box center [1061, 385] width 15 height 12
radio input "true"
click at [912, 549] on span "True" at bounding box center [921, 542] width 26 height 16
click at [903, 549] on input "True" at bounding box center [896, 543] width 15 height 12
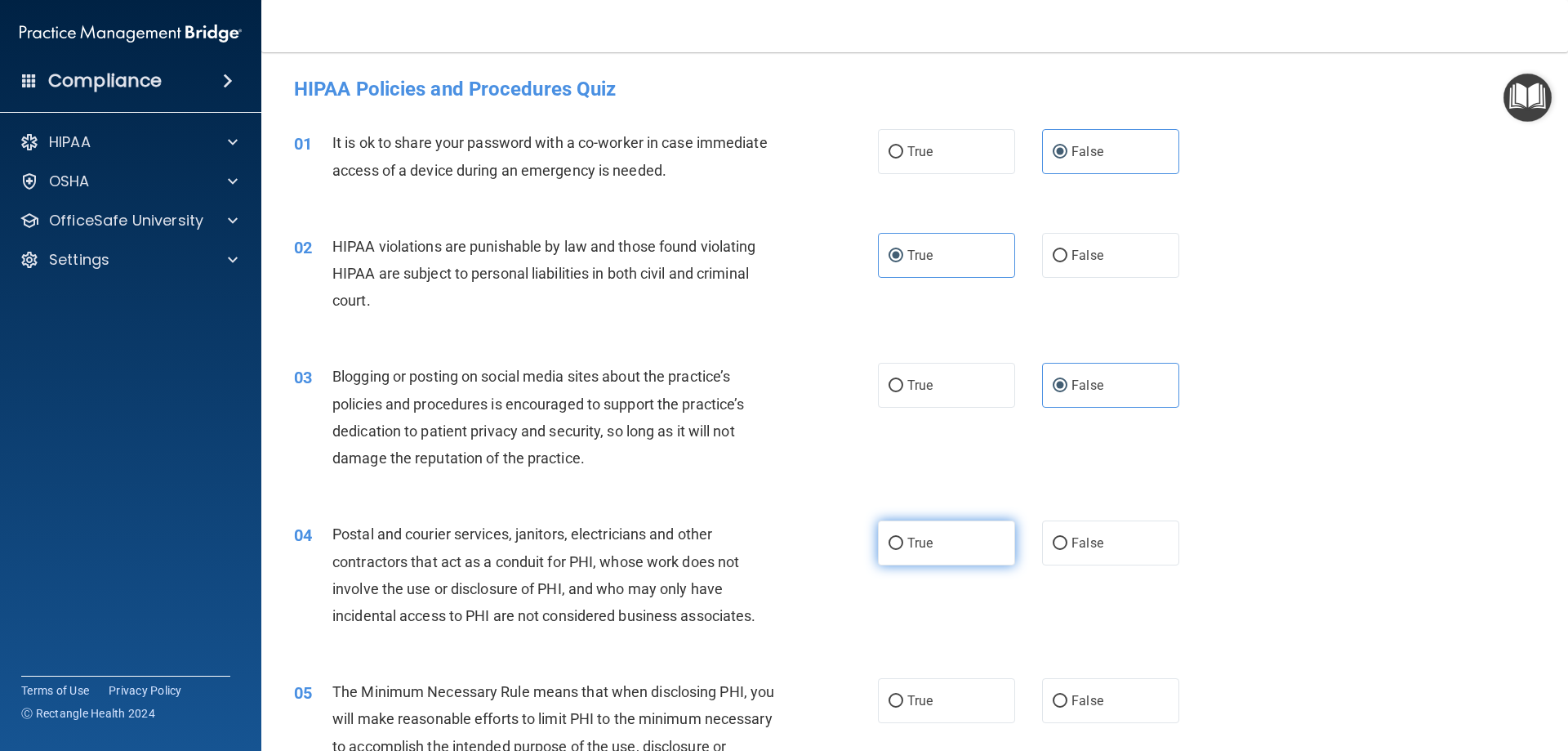
radio input "true"
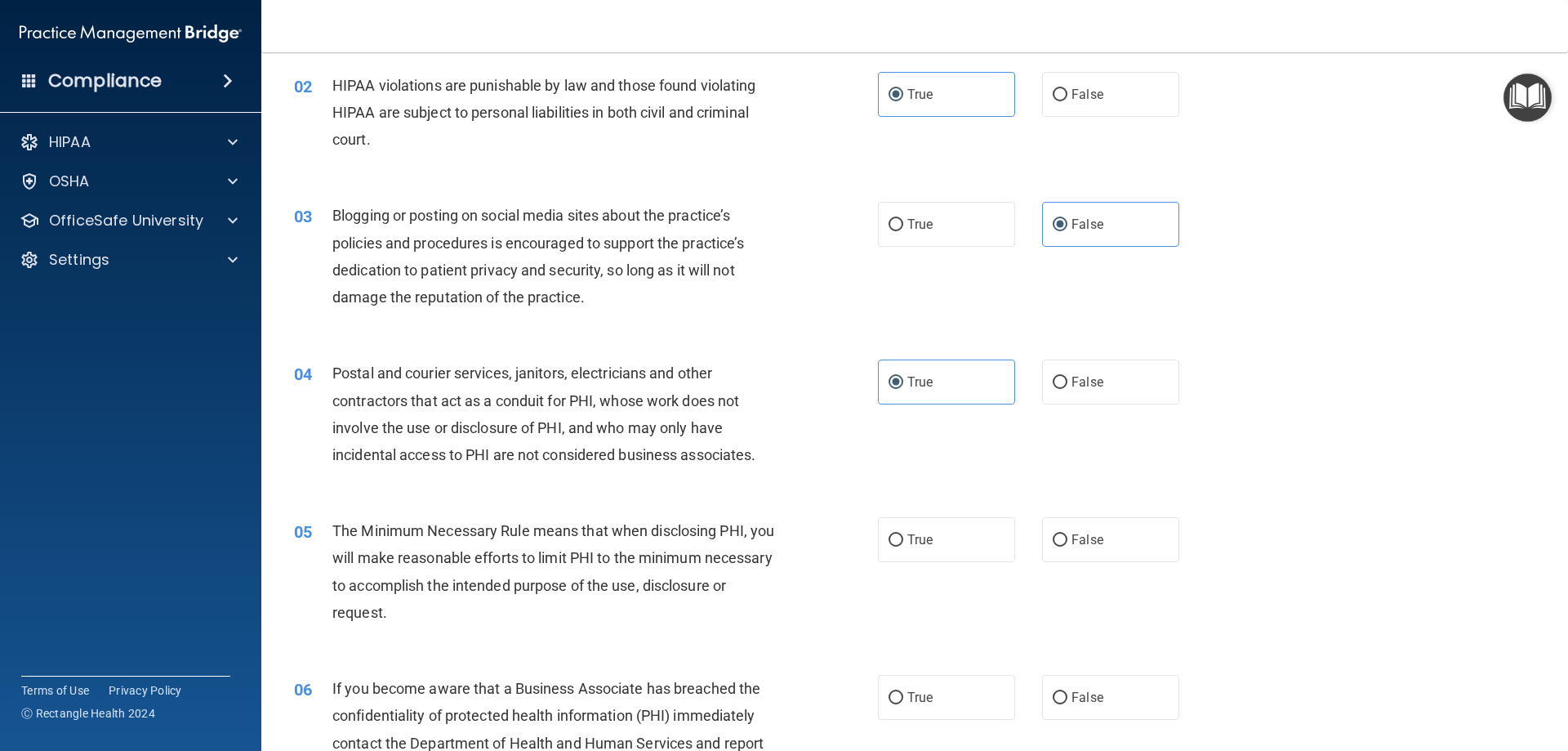
scroll to position [164, 0]
click at [908, 541] on span "True" at bounding box center [921, 537] width 26 height 16
click at [901, 541] on input "True" at bounding box center [896, 538] width 15 height 12
radio input "true"
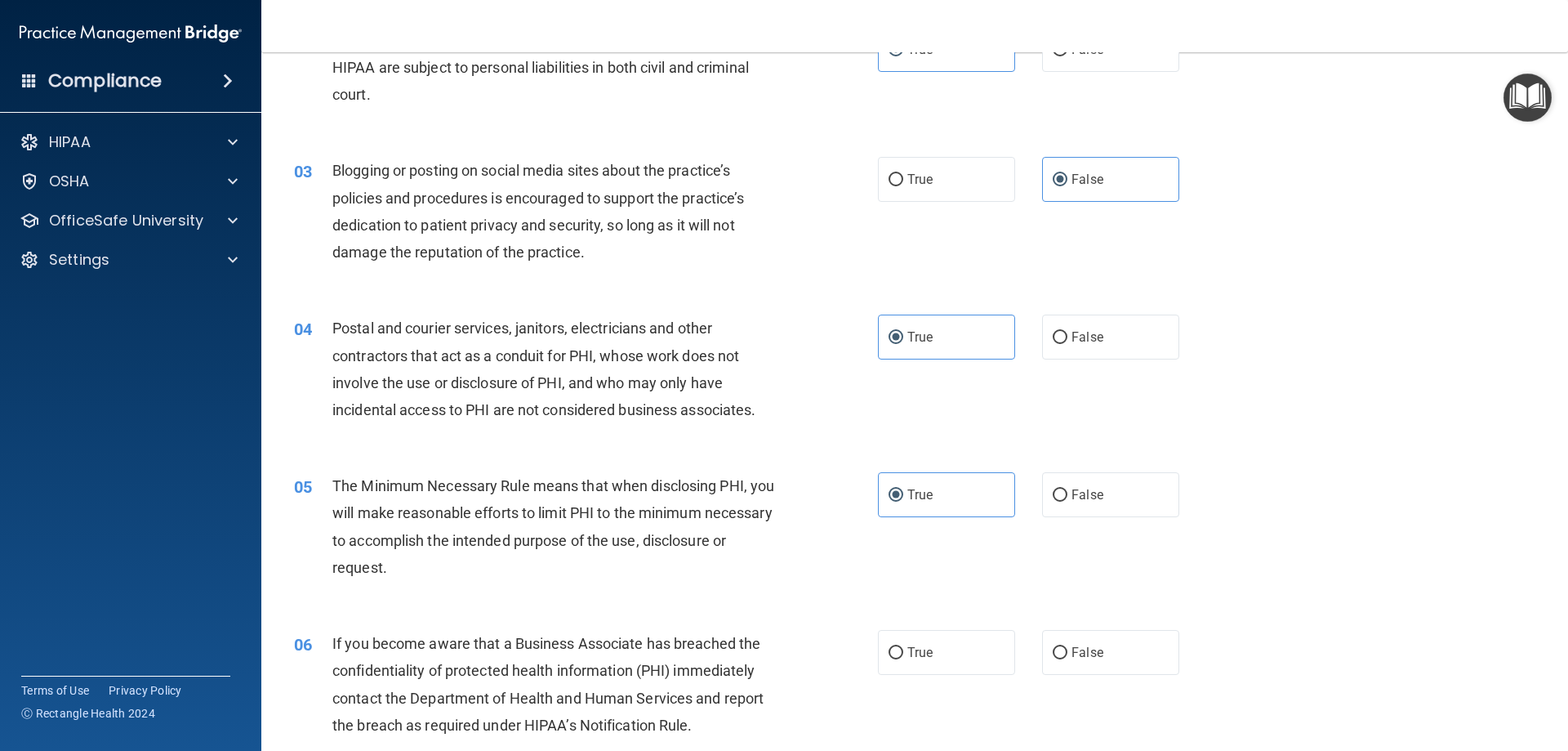
scroll to position [245, 0]
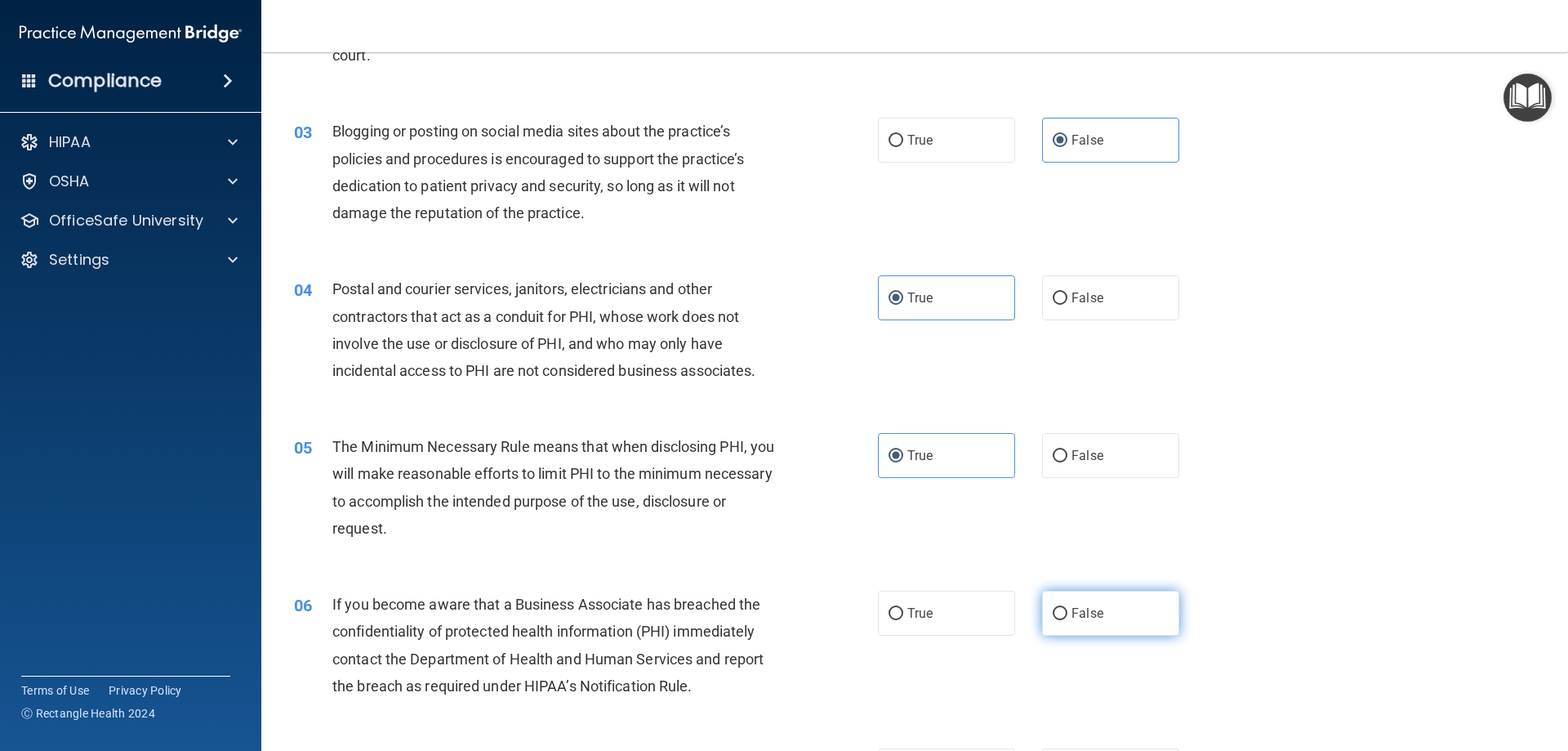
click at [1061, 611] on label "False" at bounding box center [1111, 613] width 137 height 45
click at [1061, 611] on input "False" at bounding box center [1061, 614] width 15 height 12
radio input "true"
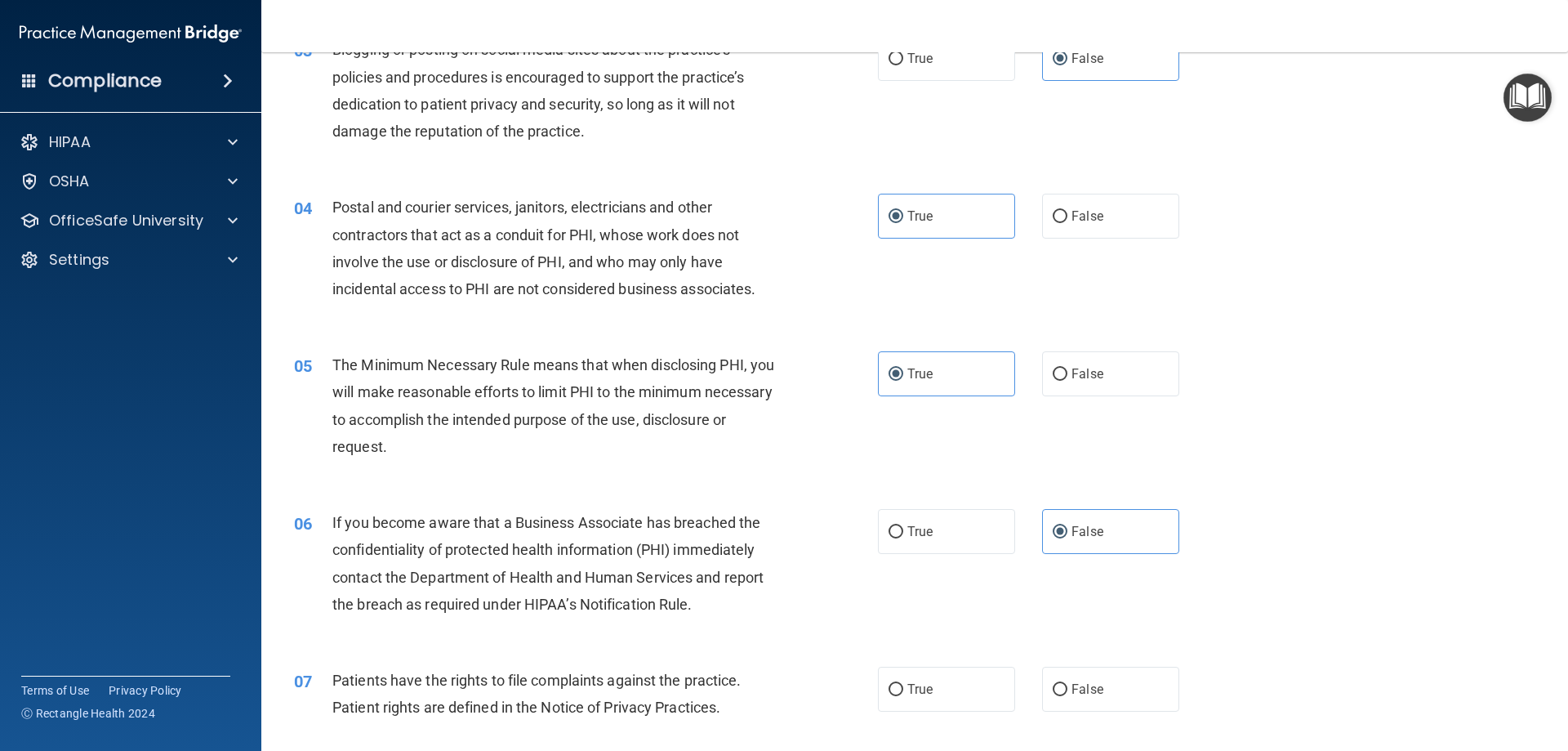
scroll to position [409, 0]
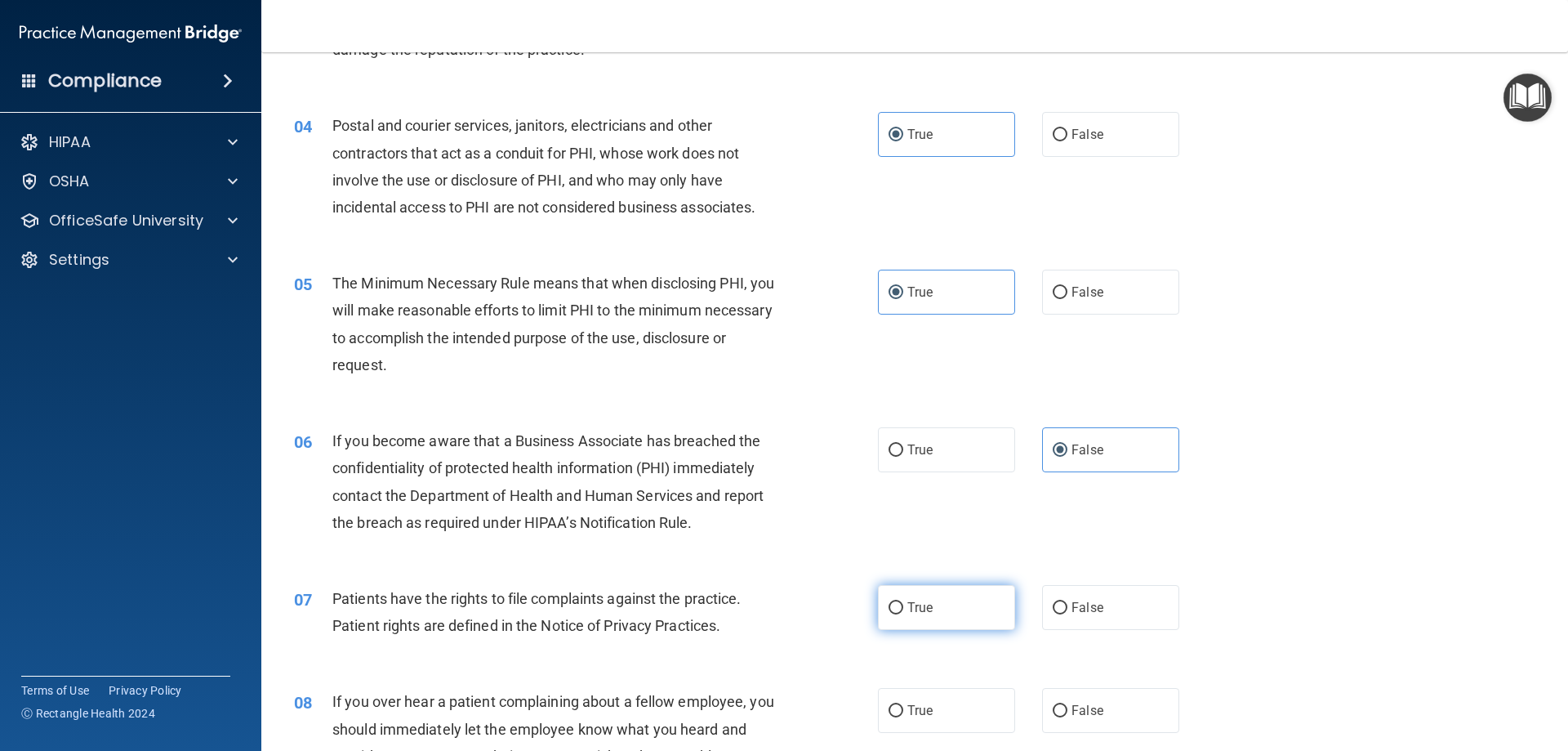
click at [916, 606] on span "True" at bounding box center [921, 607] width 26 height 16
click at [903, 606] on input "True" at bounding box center [896, 607] width 15 height 12
radio input "true"
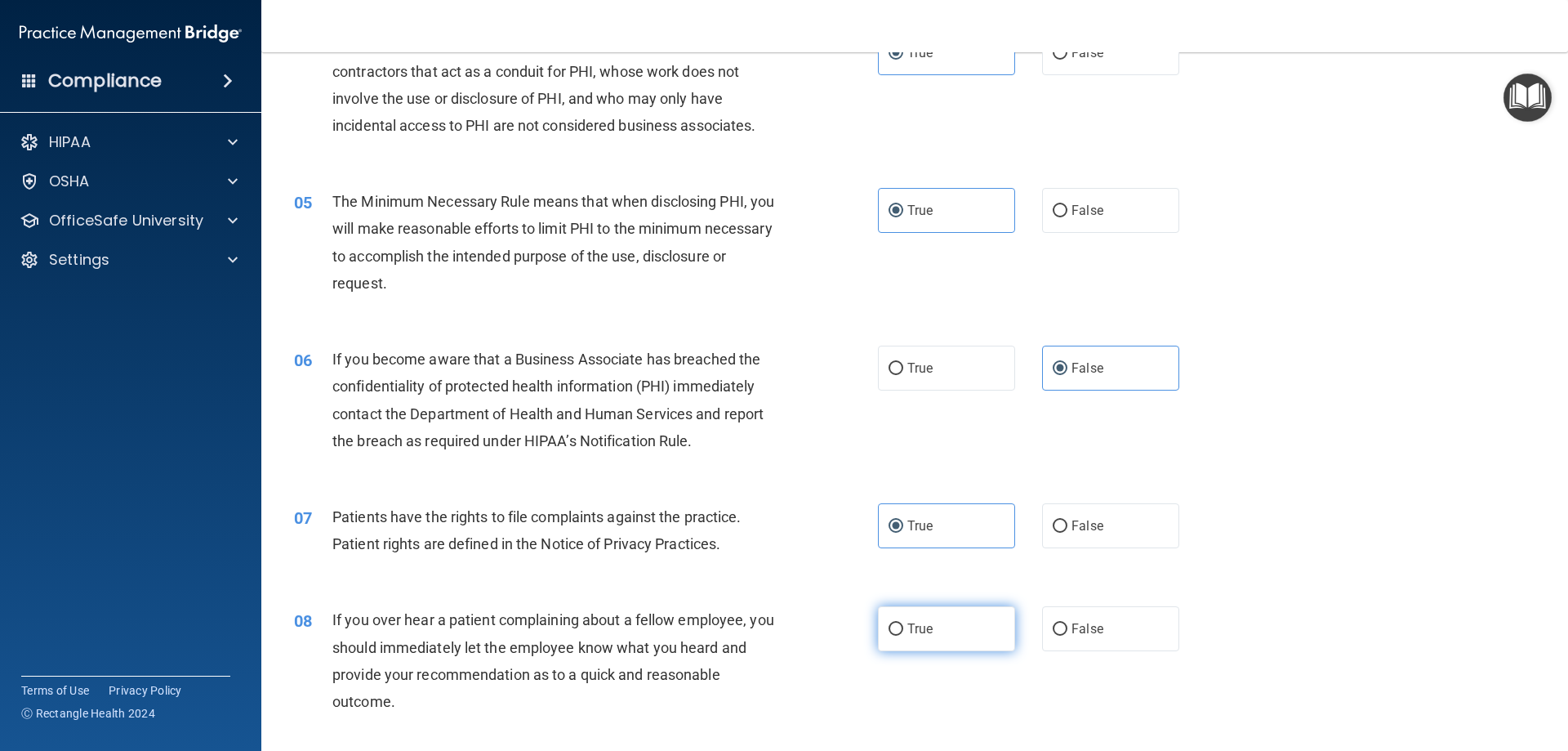
scroll to position [572, 0]
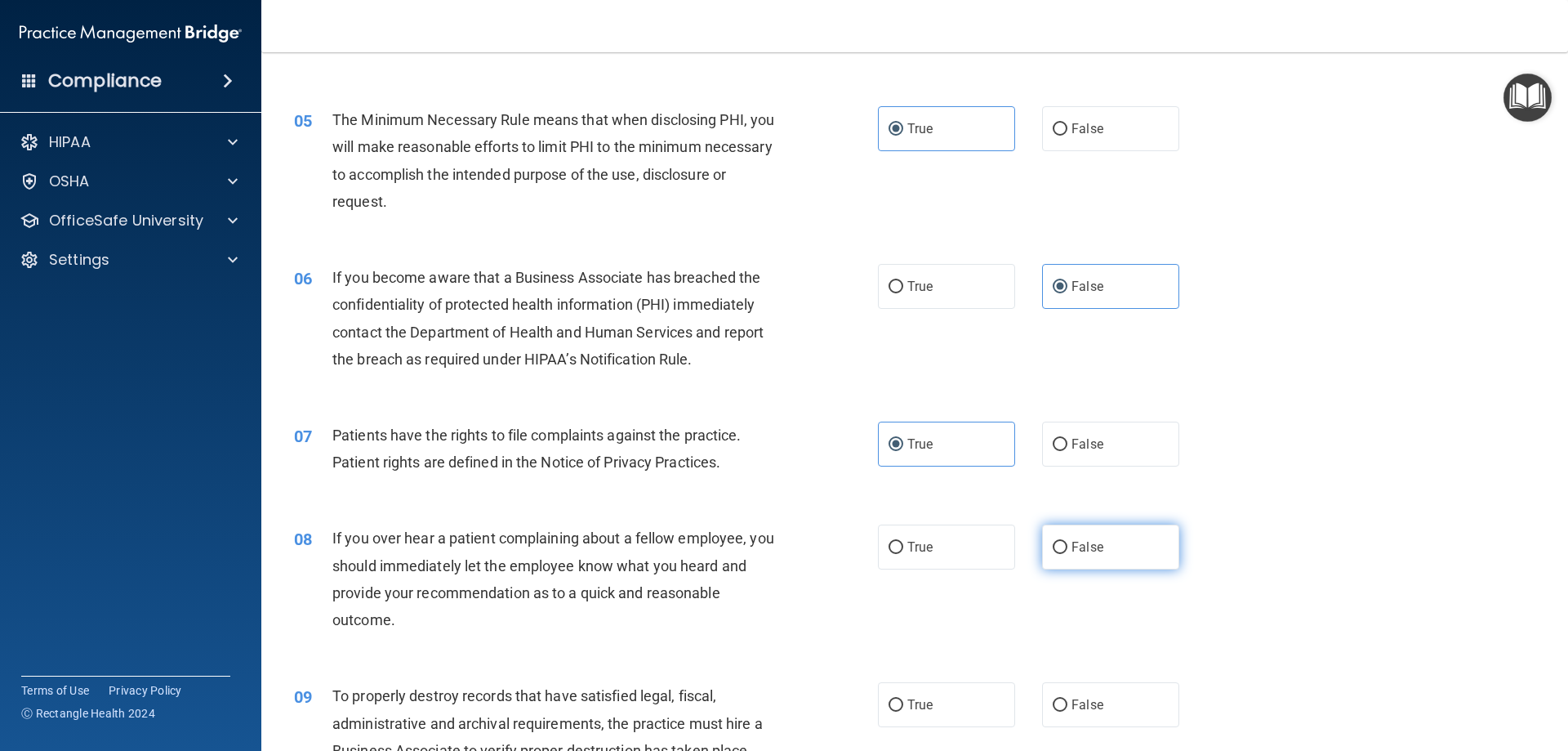
click at [1053, 544] on input "False" at bounding box center [1061, 547] width 15 height 12
radio input "true"
click at [1054, 706] on input "False" at bounding box center [1061, 705] width 15 height 12
radio input "true"
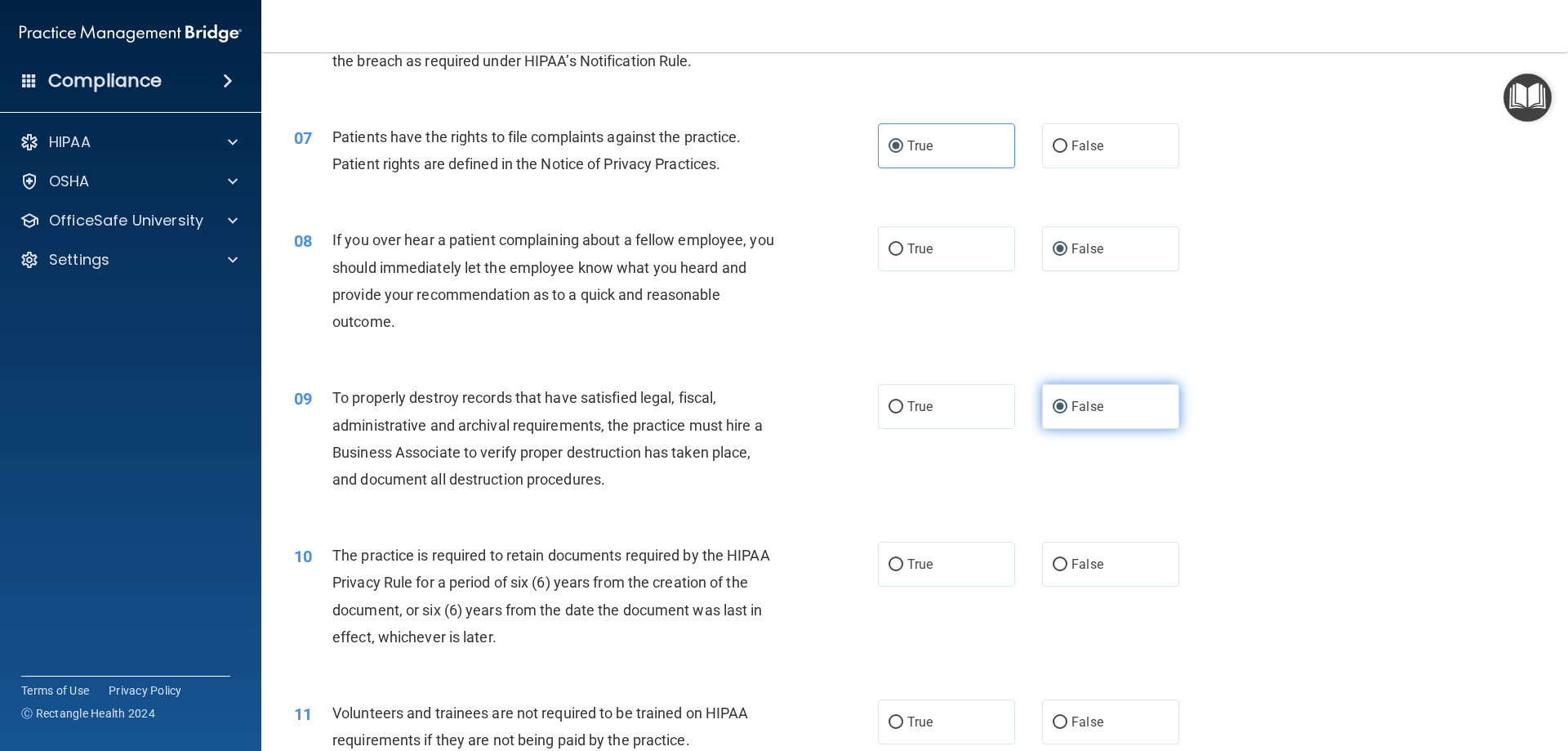
scroll to position [899, 0]
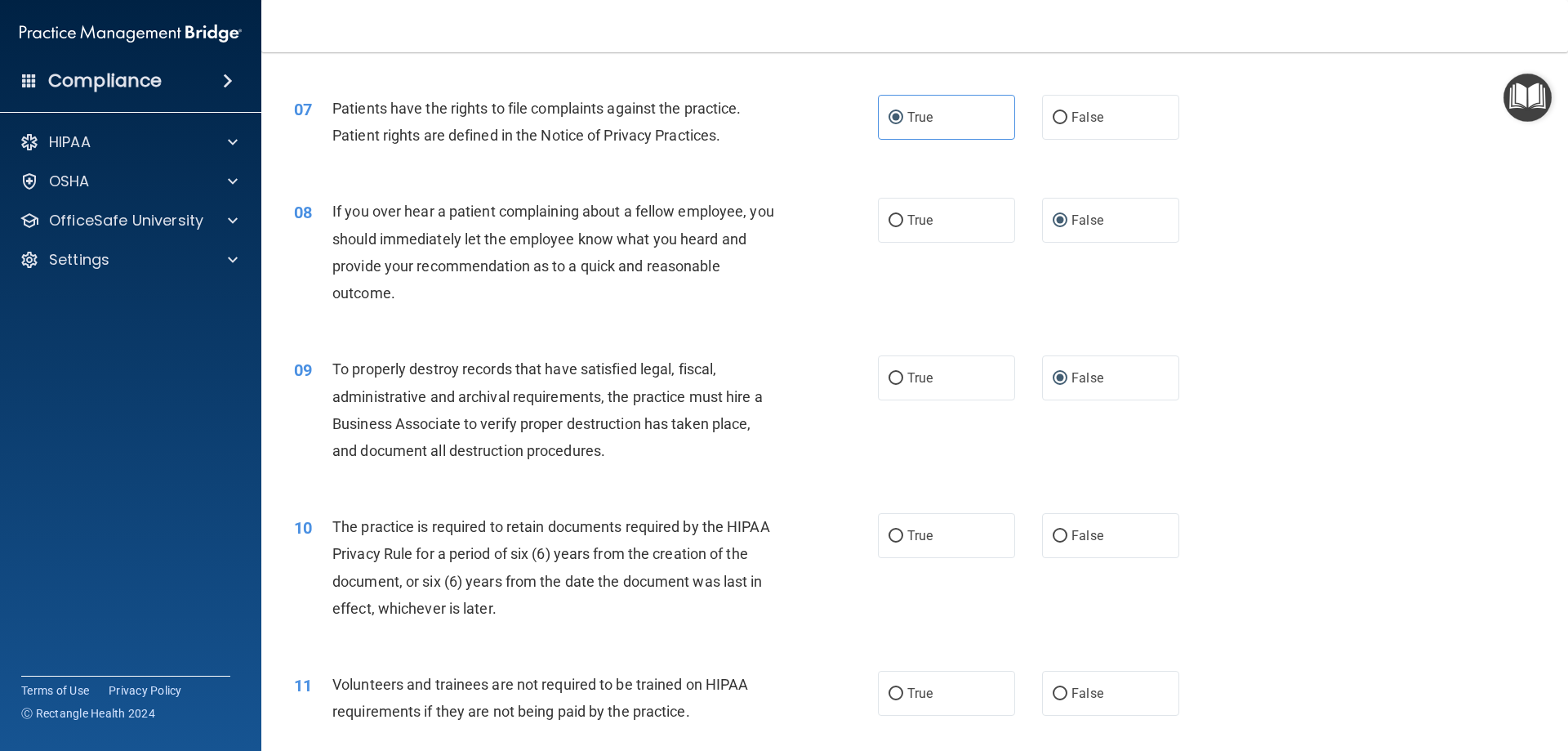
drag, startPoint x: 891, startPoint y: 221, endPoint x: 992, endPoint y: 274, distance: 114.1
click at [903, 228] on label "True" at bounding box center [946, 220] width 137 height 45
click at [903, 227] on input "True" at bounding box center [896, 220] width 15 height 12
radio input "true"
click at [1055, 219] on input "False" at bounding box center [1061, 220] width 15 height 12
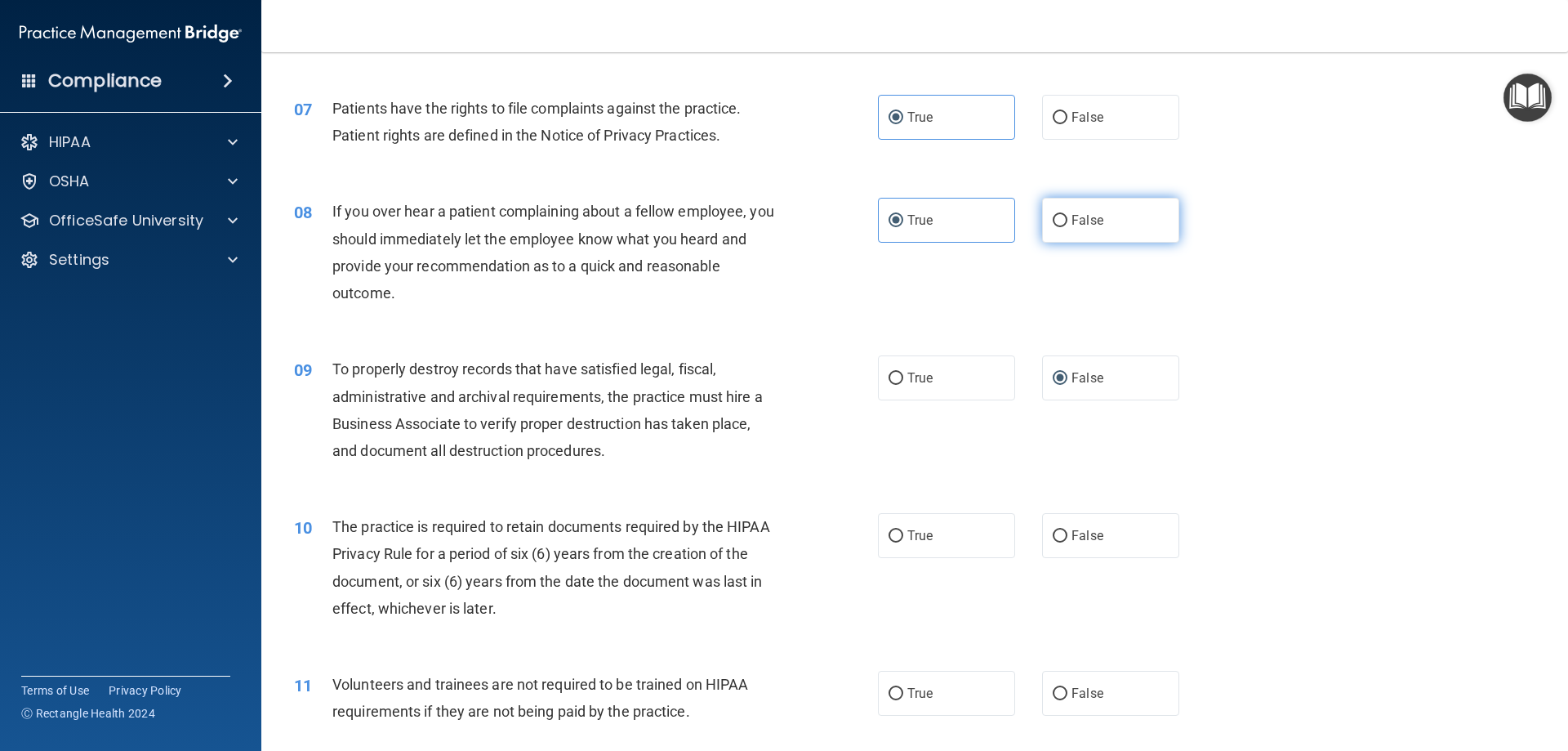
radio input "true"
radio input "false"
click at [908, 535] on span "True" at bounding box center [921, 535] width 26 height 16
click at [901, 535] on input "True" at bounding box center [896, 536] width 15 height 12
radio input "true"
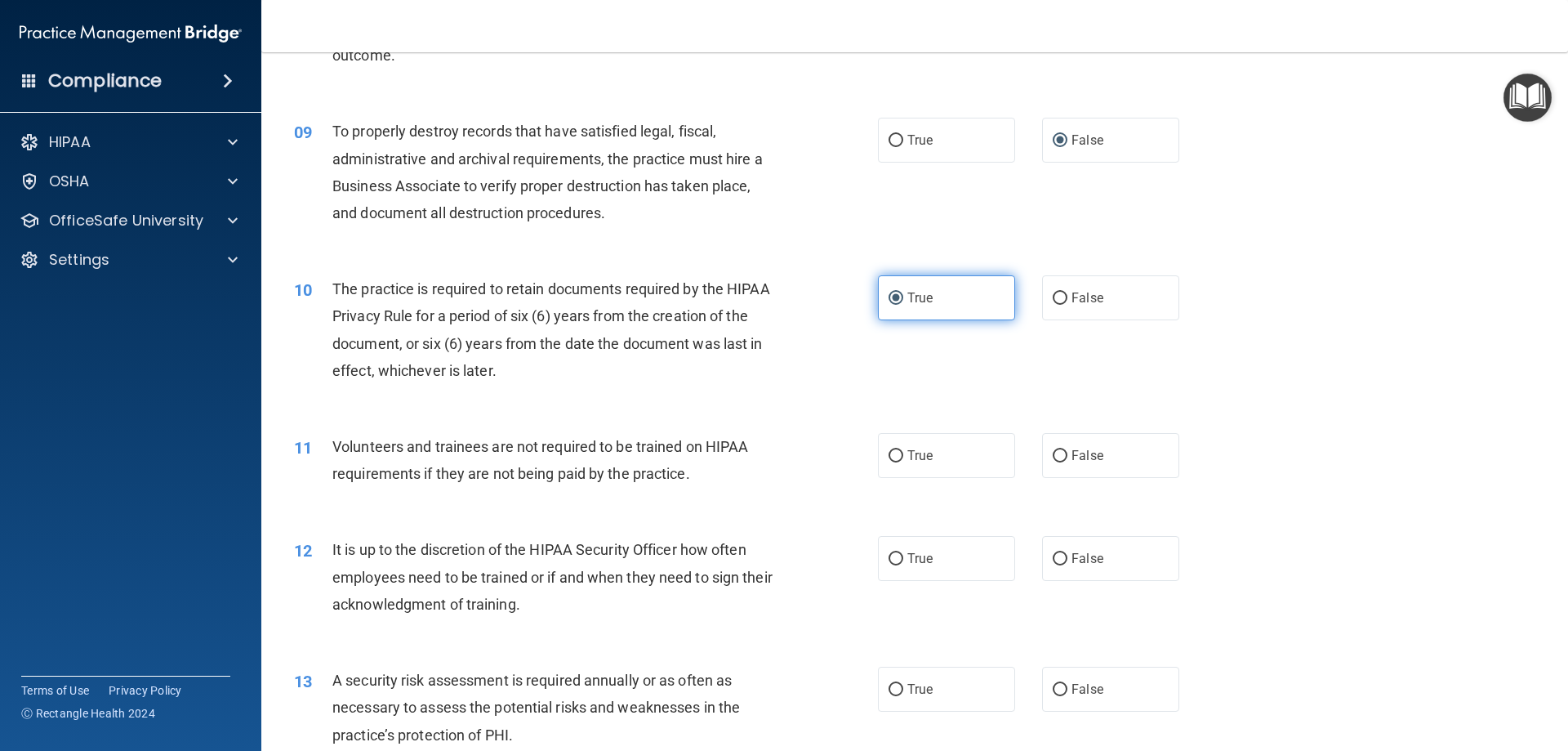
scroll to position [1144, 0]
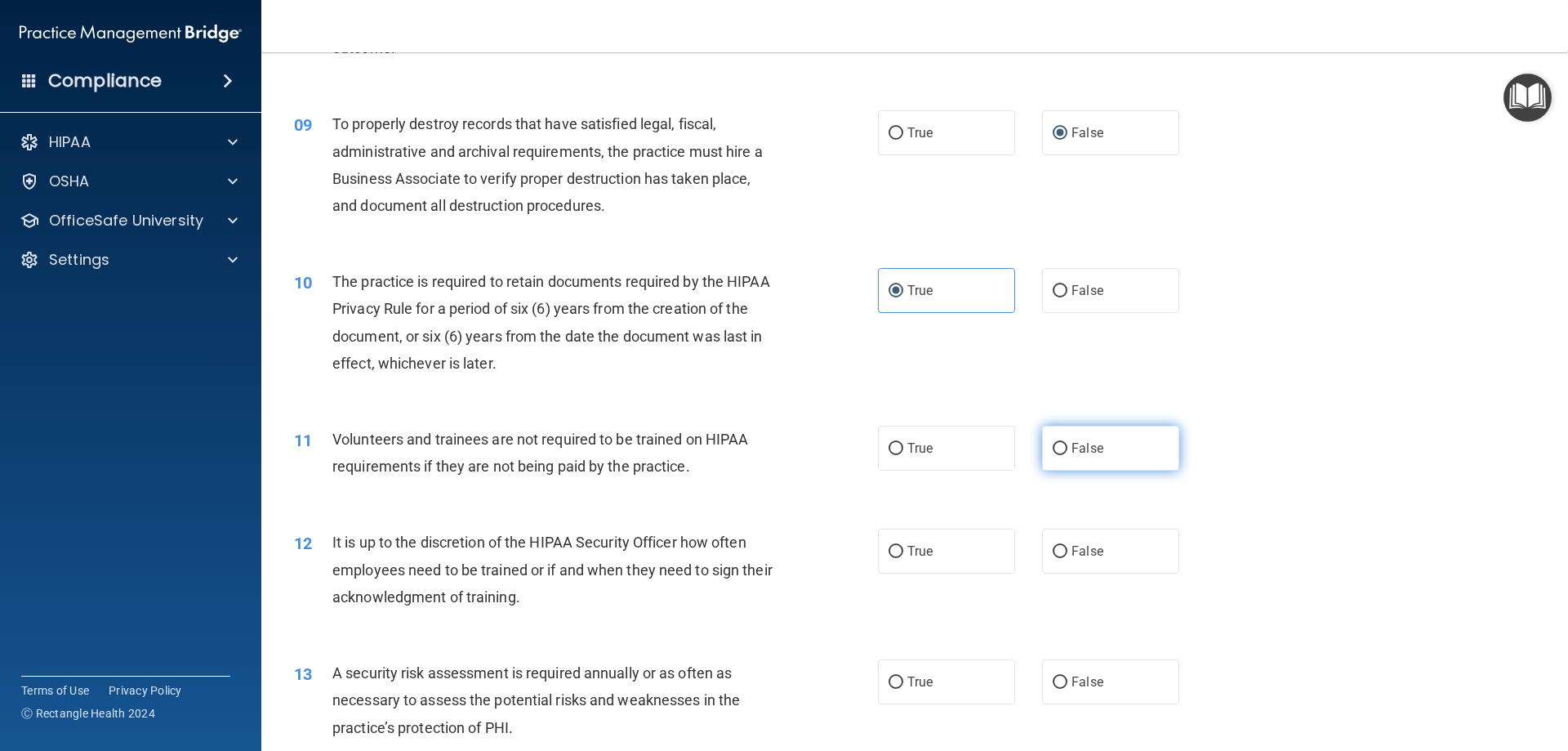
click at [1053, 448] on input "False" at bounding box center [1061, 448] width 15 height 12
radio input "true"
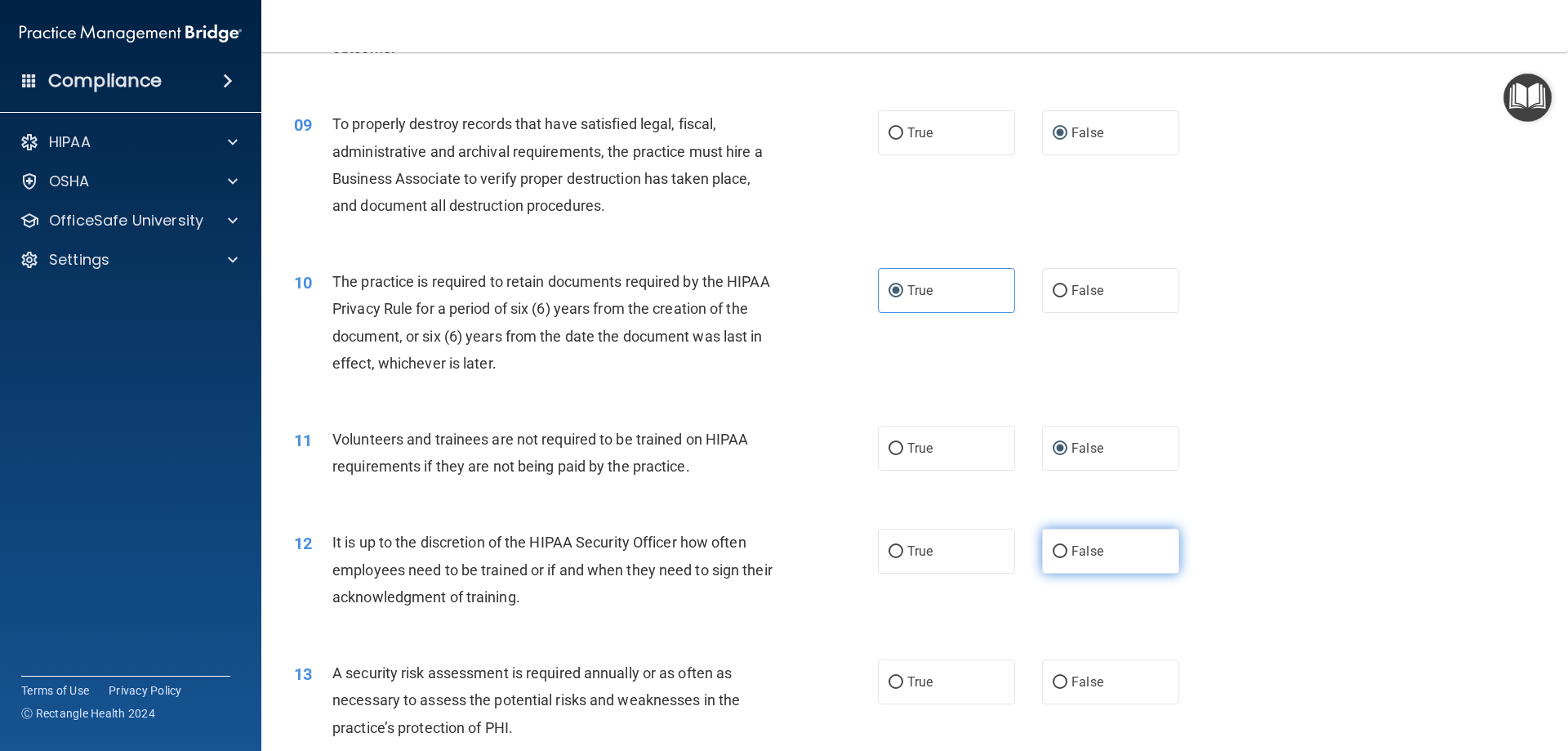
click at [1056, 551] on input "False" at bounding box center [1061, 552] width 15 height 12
radio input "true"
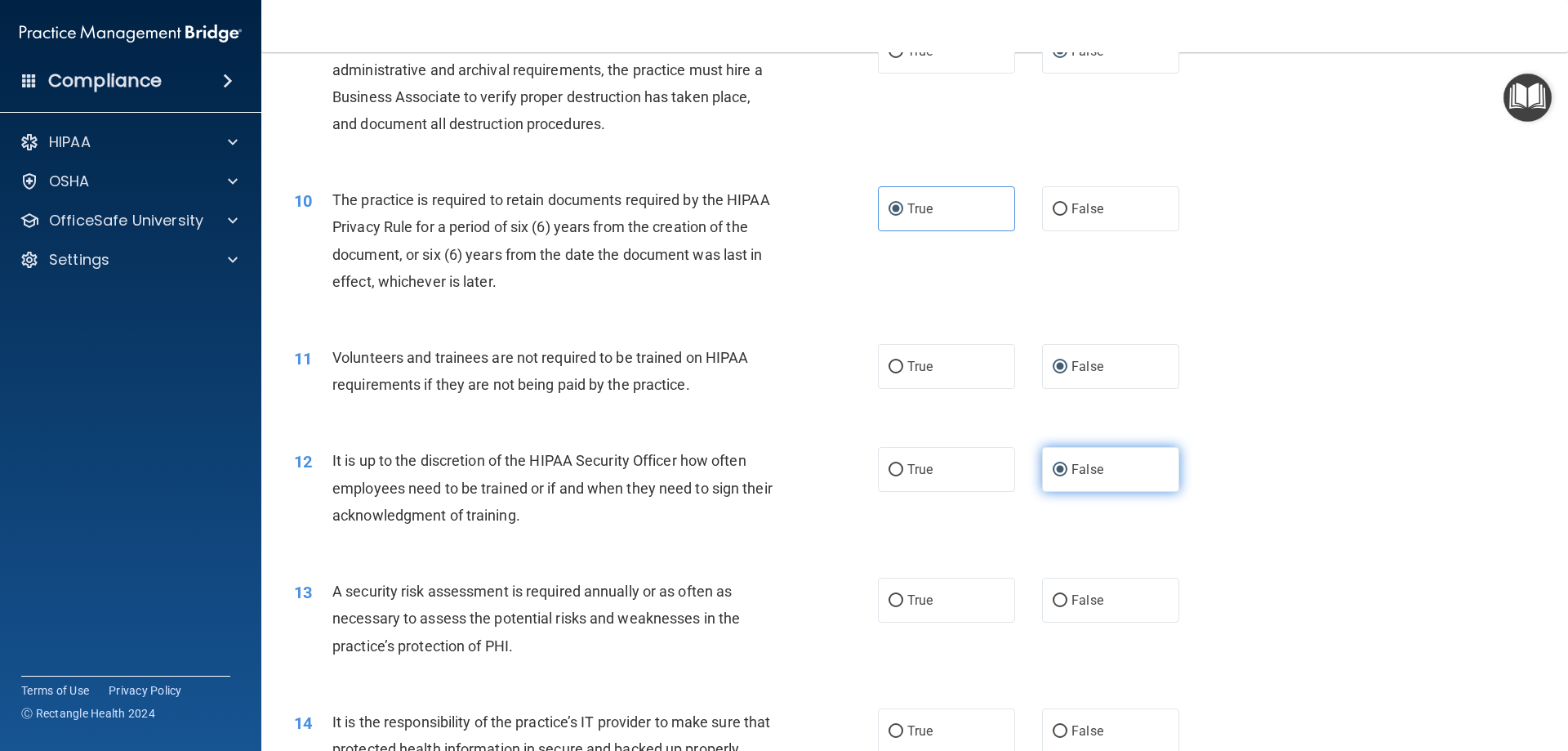
scroll to position [1307, 0]
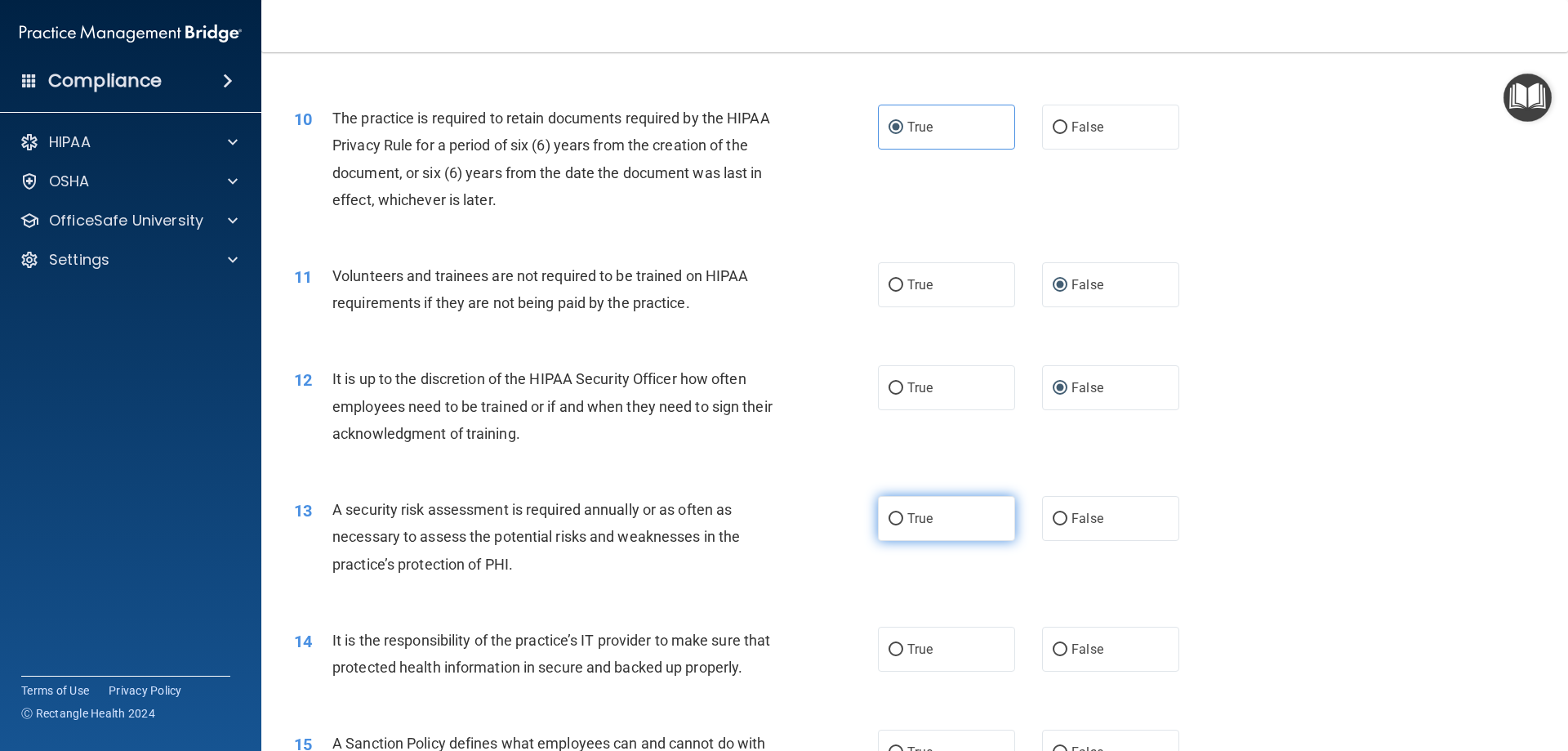
click at [900, 516] on label "True" at bounding box center [946, 518] width 137 height 45
click at [900, 516] on input "True" at bounding box center [896, 519] width 15 height 12
radio input "true"
click at [1053, 649] on input "False" at bounding box center [1061, 649] width 15 height 12
radio input "true"
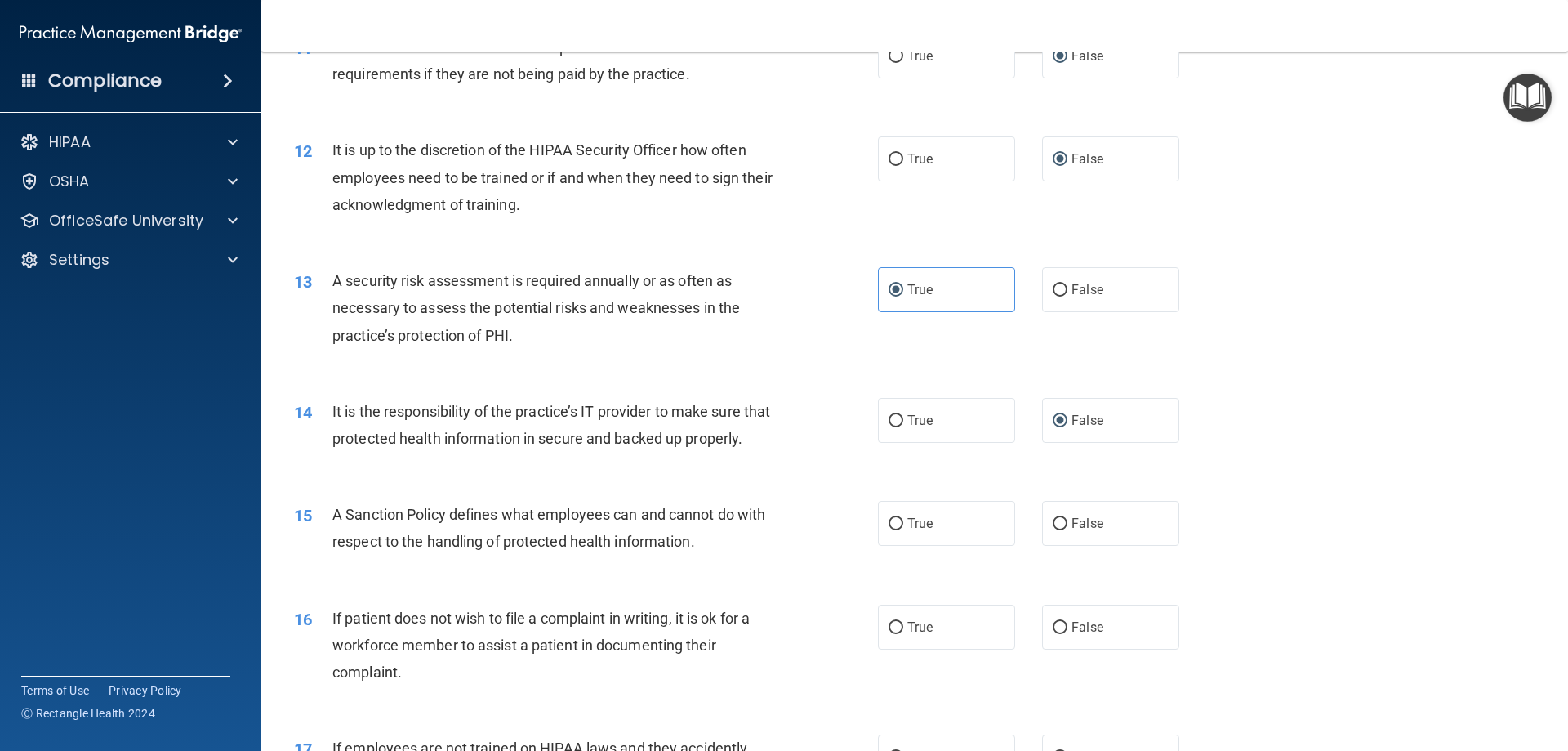
scroll to position [1552, 0]
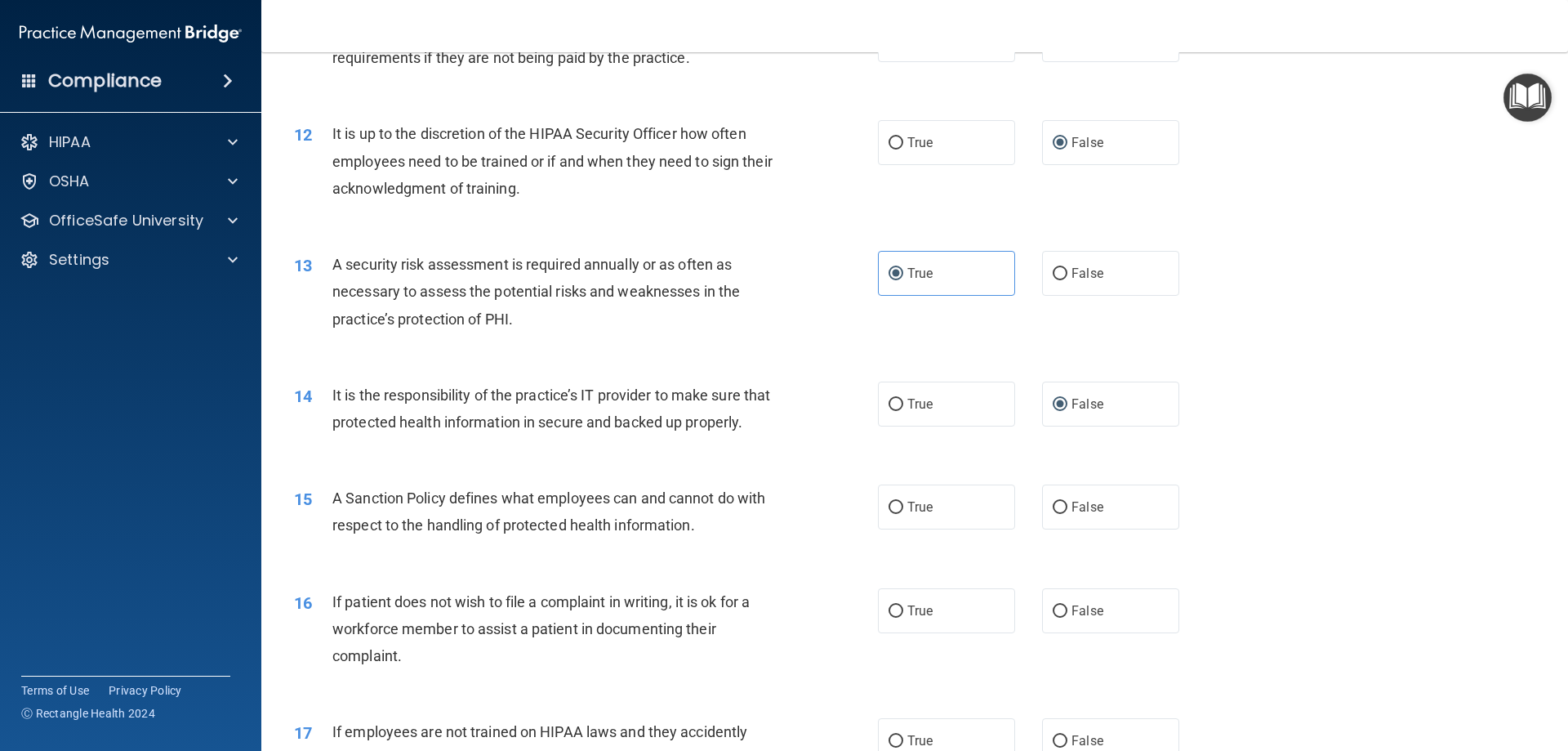
drag, startPoint x: 890, startPoint y: 404, endPoint x: 890, endPoint y: 510, distance: 106.0
click at [891, 405] on input "True" at bounding box center [896, 404] width 15 height 12
radio input "true"
radio input "false"
click at [891, 514] on input "True" at bounding box center [896, 508] width 15 height 12
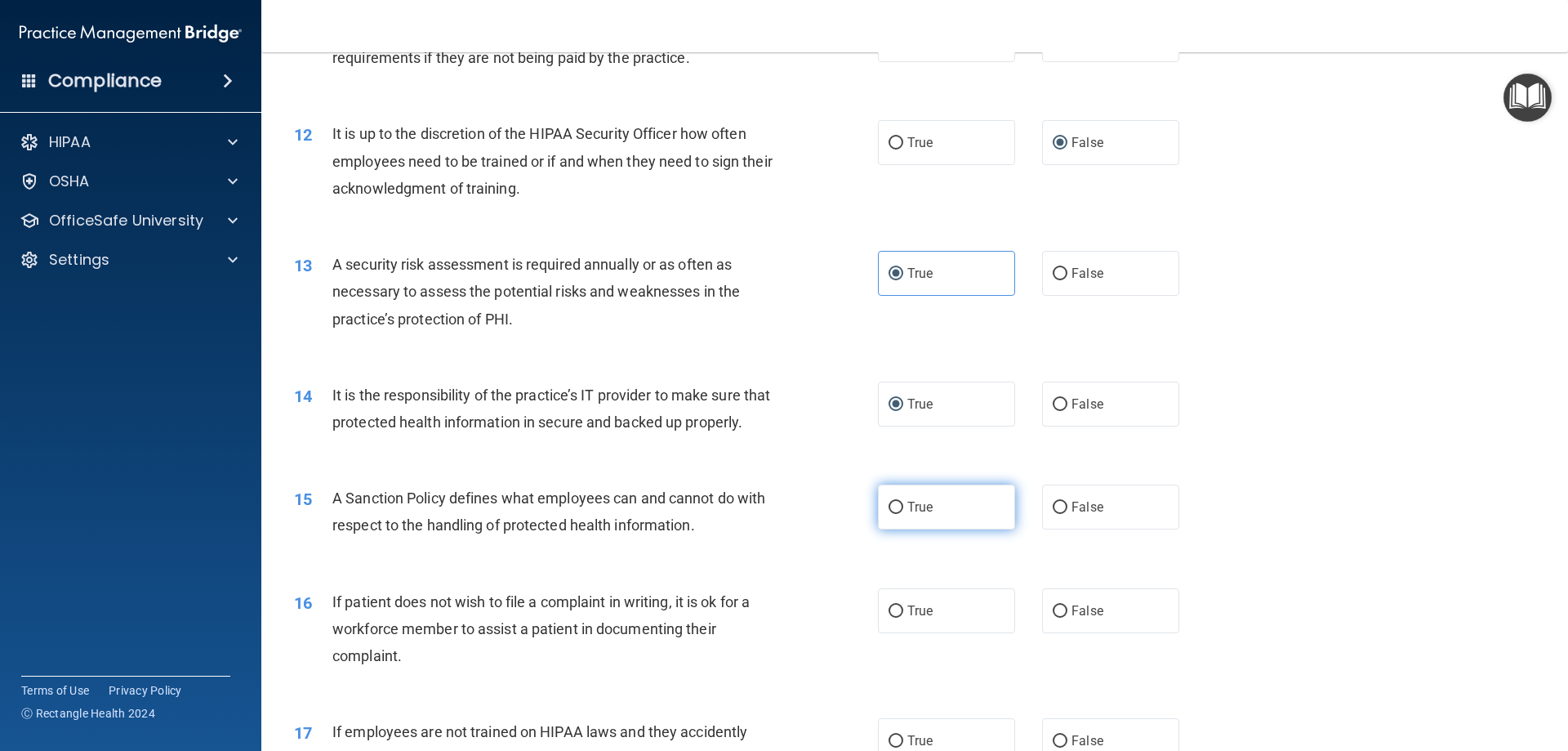
radio input "true"
click at [1054, 404] on input "False" at bounding box center [1061, 404] width 15 height 12
radio input "true"
radio input "false"
click at [889, 617] on input "True" at bounding box center [896, 611] width 15 height 12
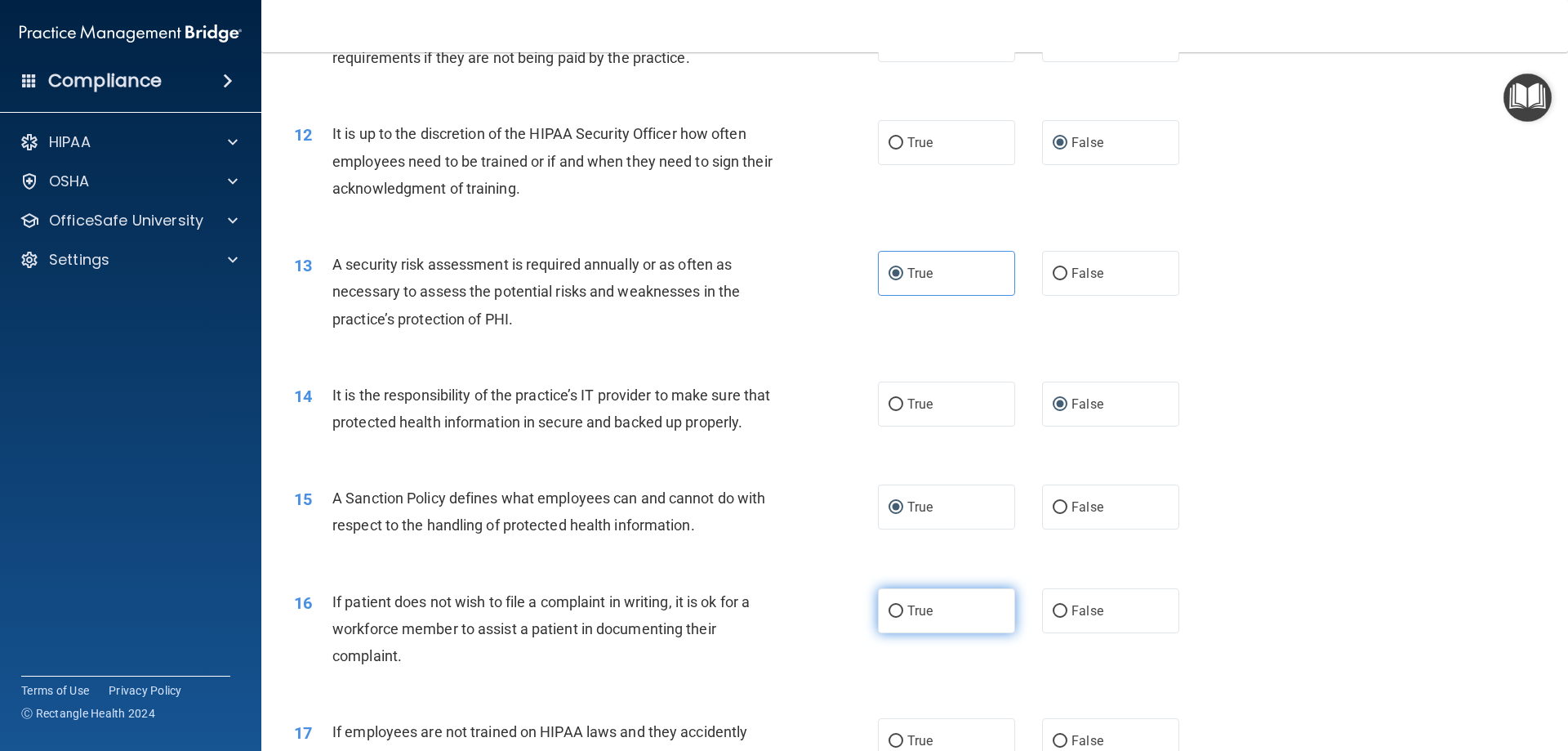
radio input "true"
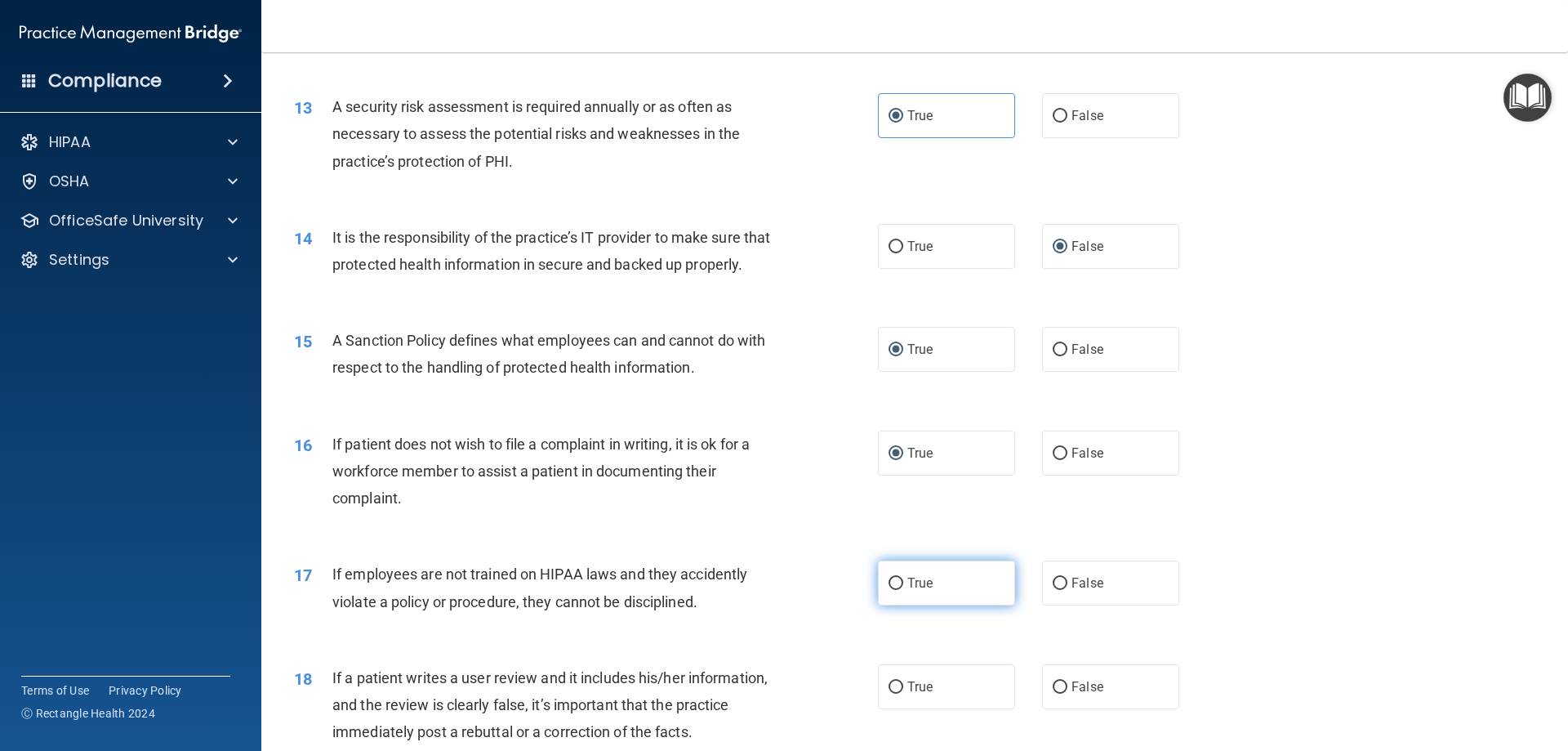
scroll to position [1716, 0]
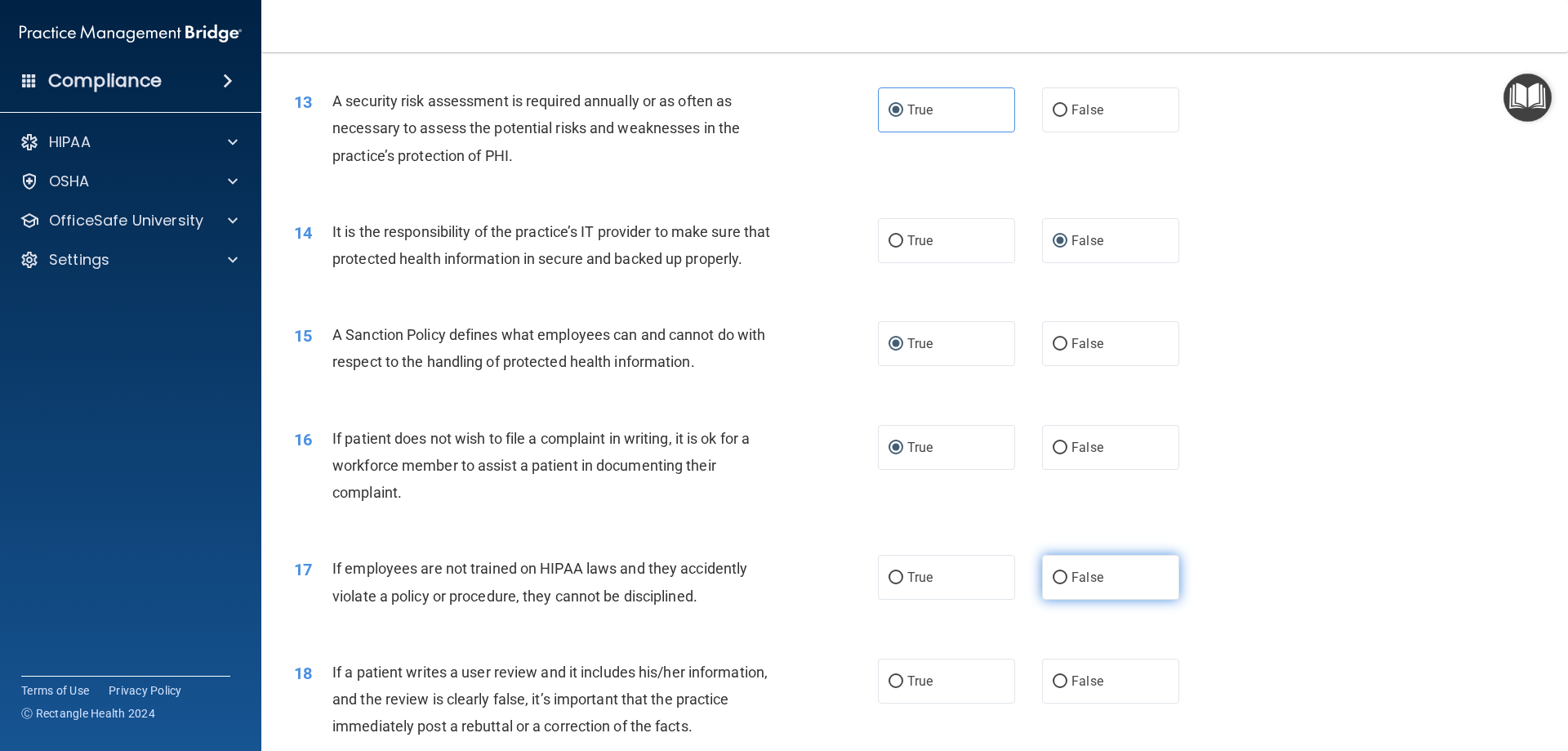
click at [1053, 585] on input "False" at bounding box center [1061, 577] width 15 height 12
radio input "true"
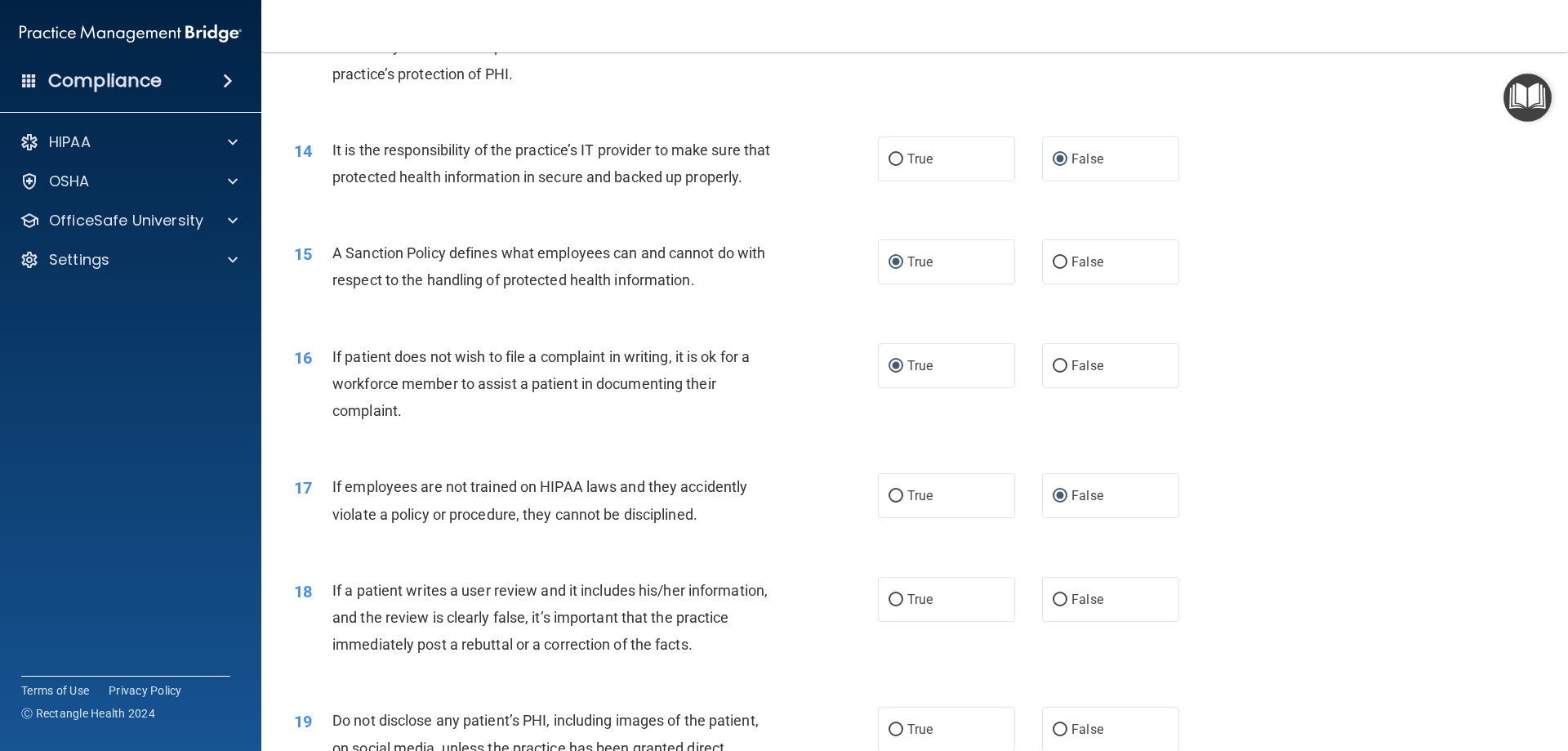
scroll to position [1880, 0]
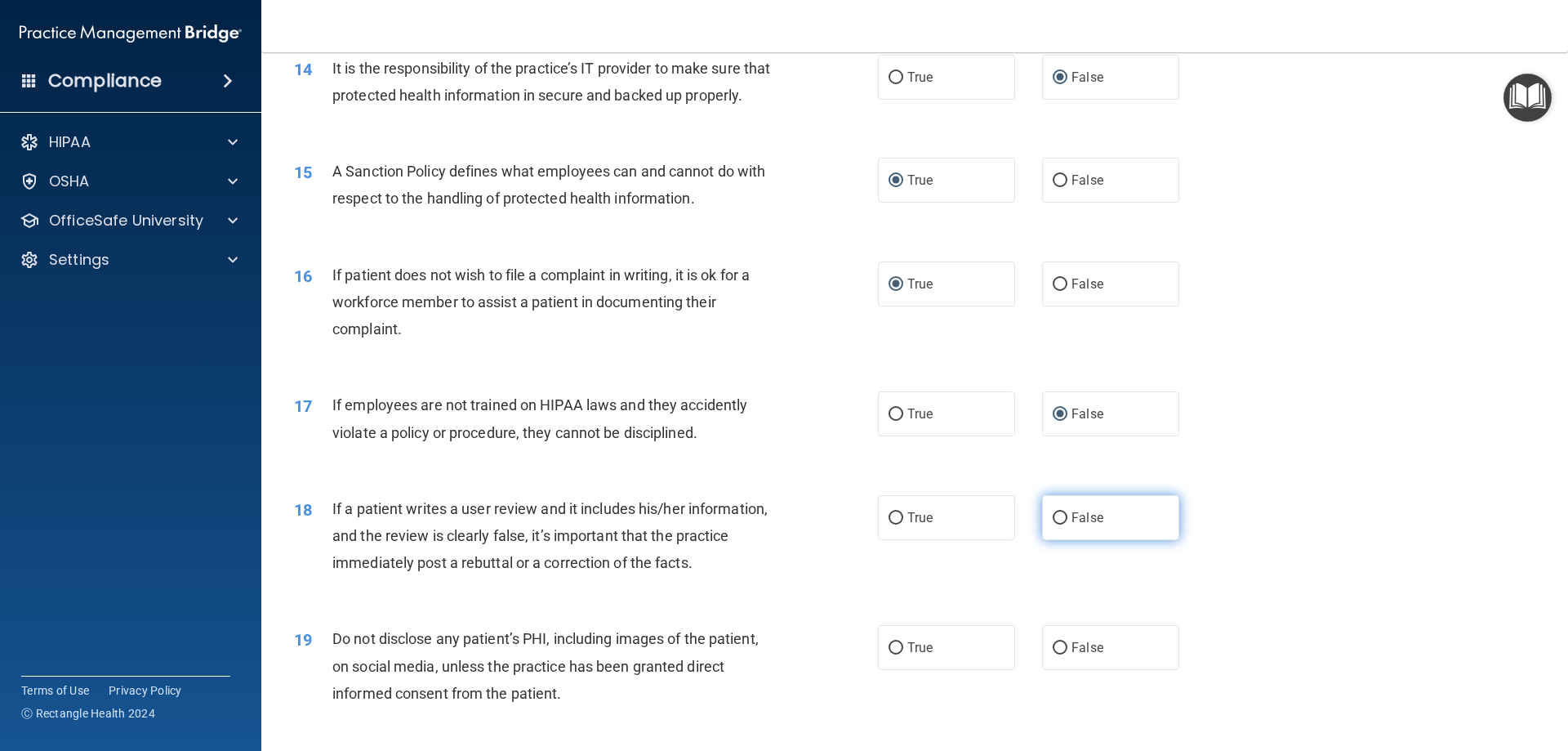
click at [1054, 525] on input "False" at bounding box center [1061, 518] width 15 height 12
radio input "true"
click at [889, 655] on input "True" at bounding box center [896, 648] width 15 height 12
radio input "true"
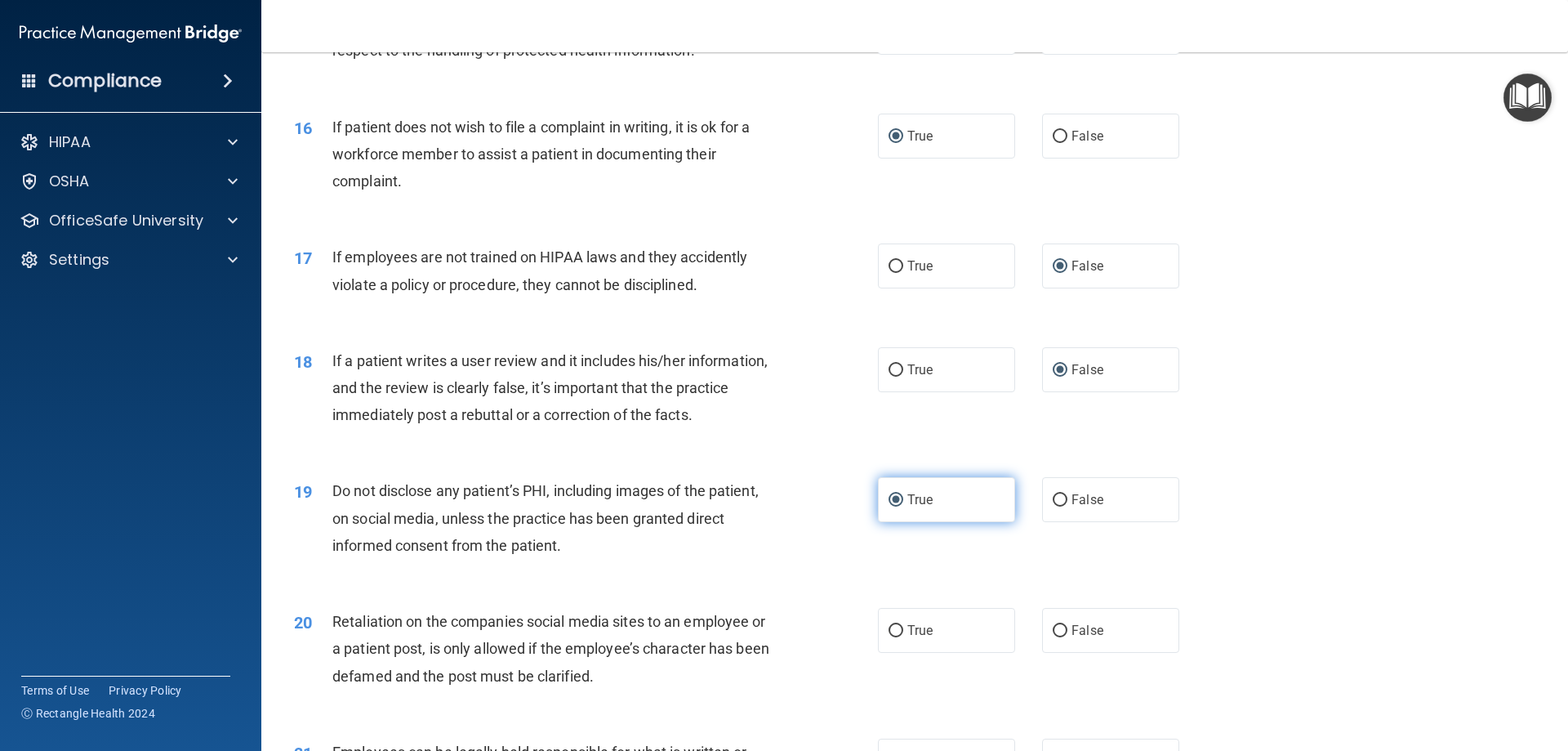
scroll to position [2044, 0]
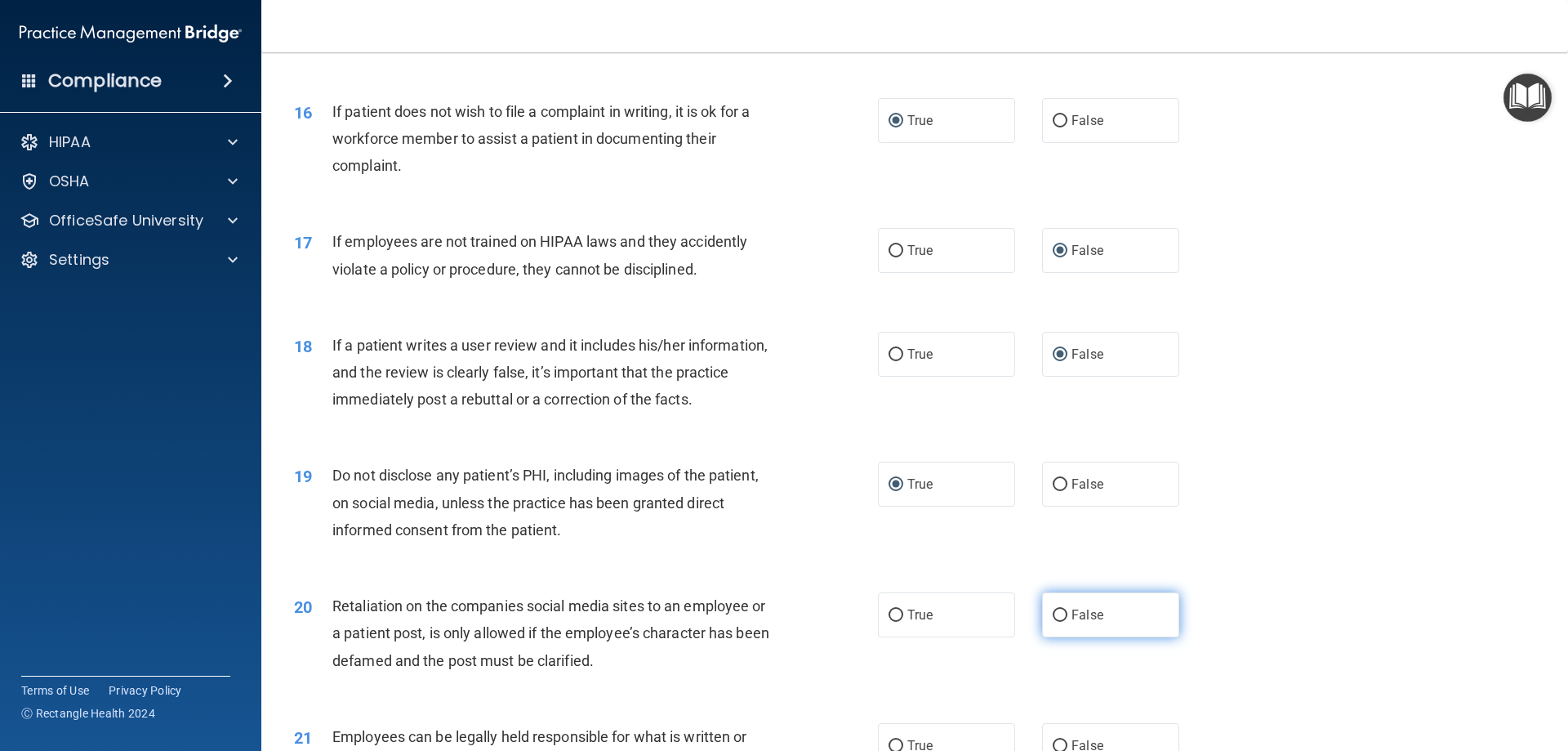
click at [1053, 622] on input "False" at bounding box center [1061, 615] width 15 height 12
radio input "true"
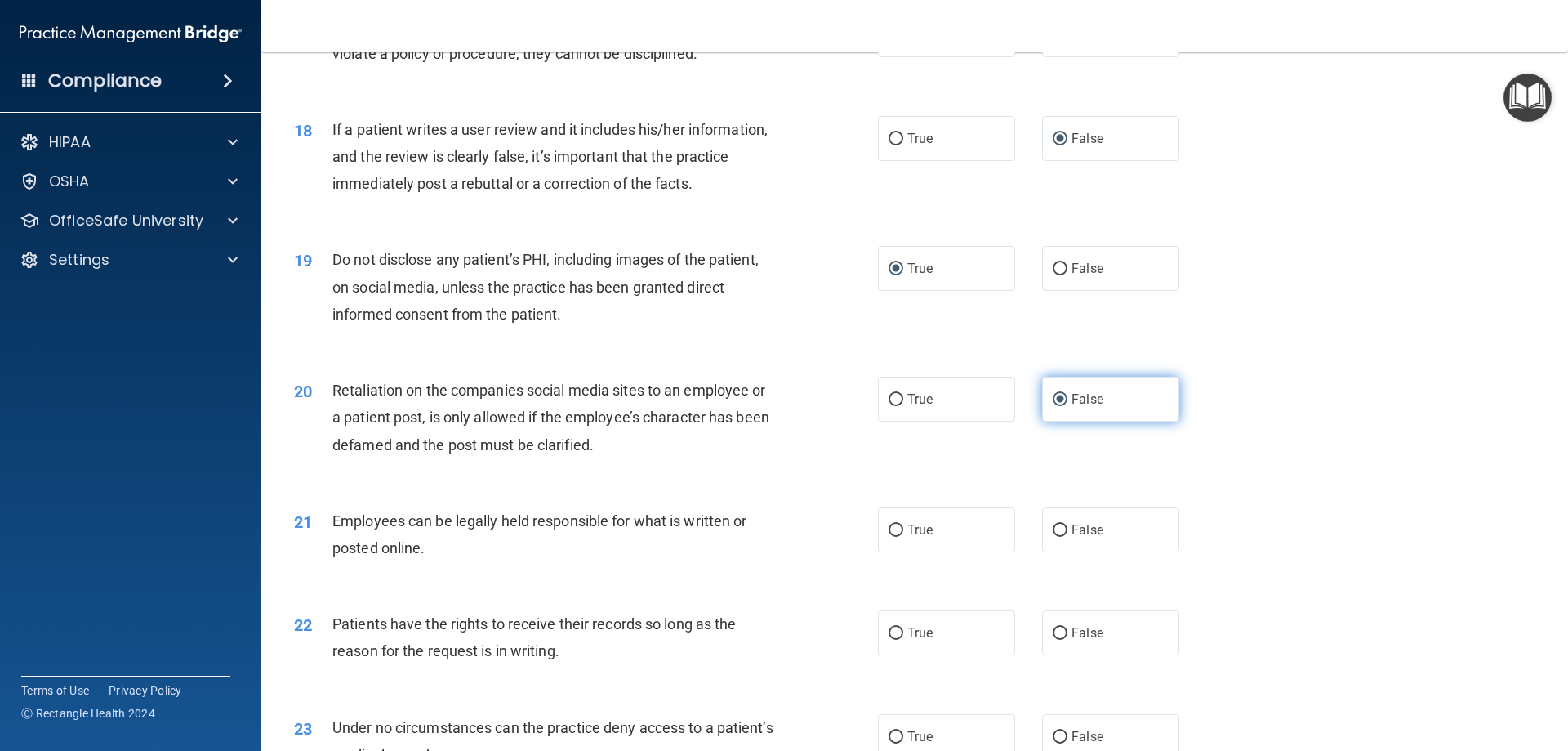
scroll to position [2289, 0]
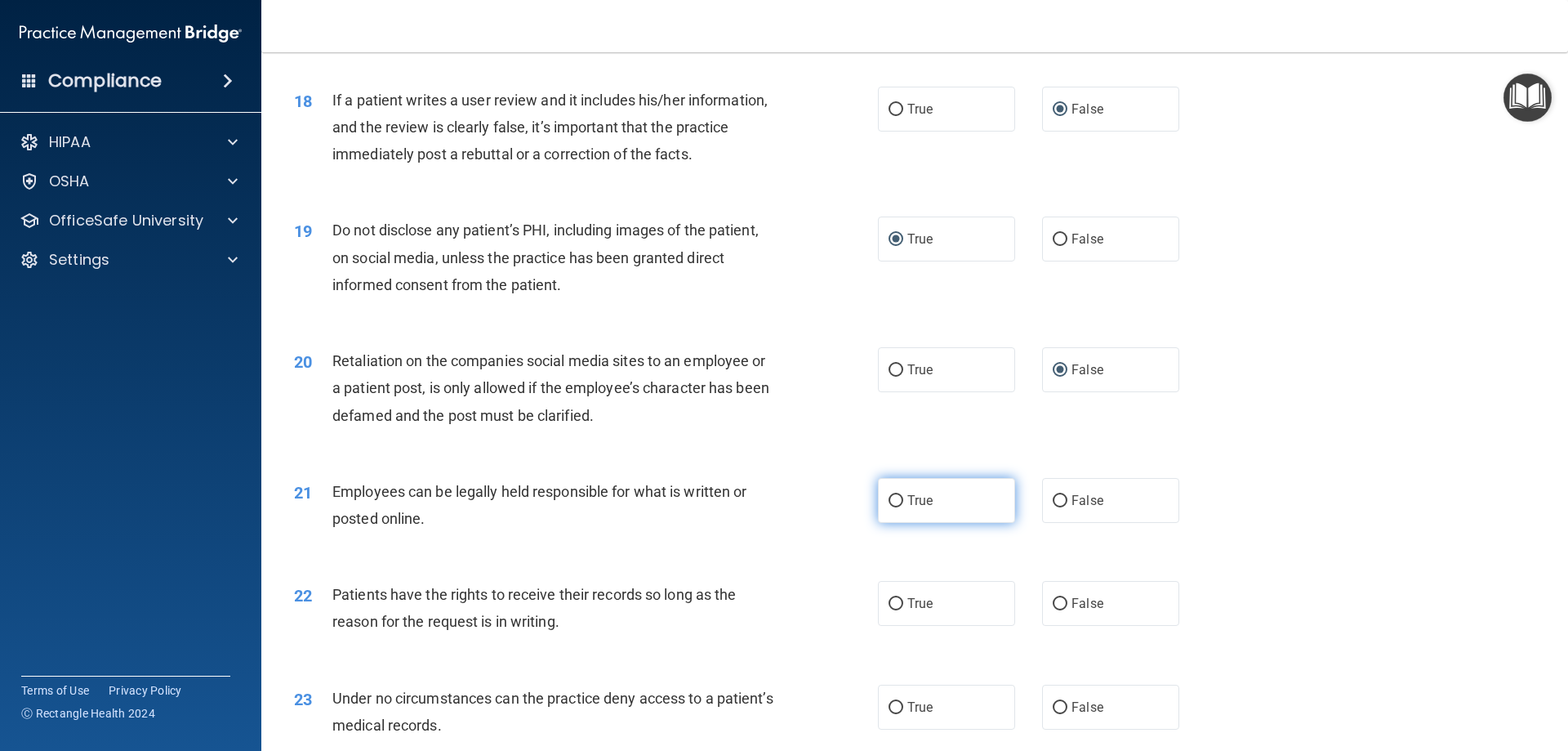
click at [893, 508] on input "True" at bounding box center [896, 500] width 15 height 12
radio input "true"
click at [1055, 610] on input "False" at bounding box center [1061, 604] width 15 height 12
radio input "true"
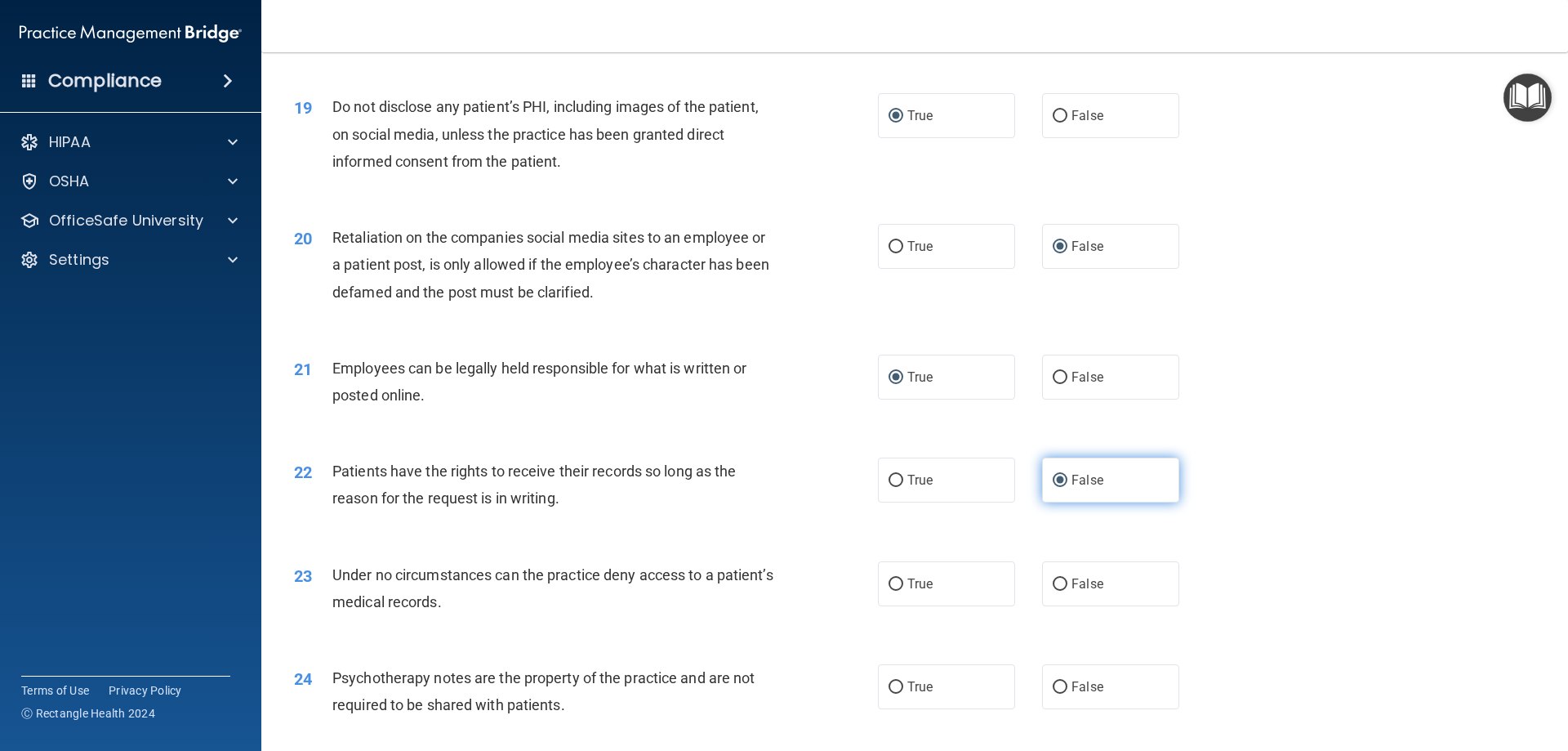
scroll to position [2451, 0]
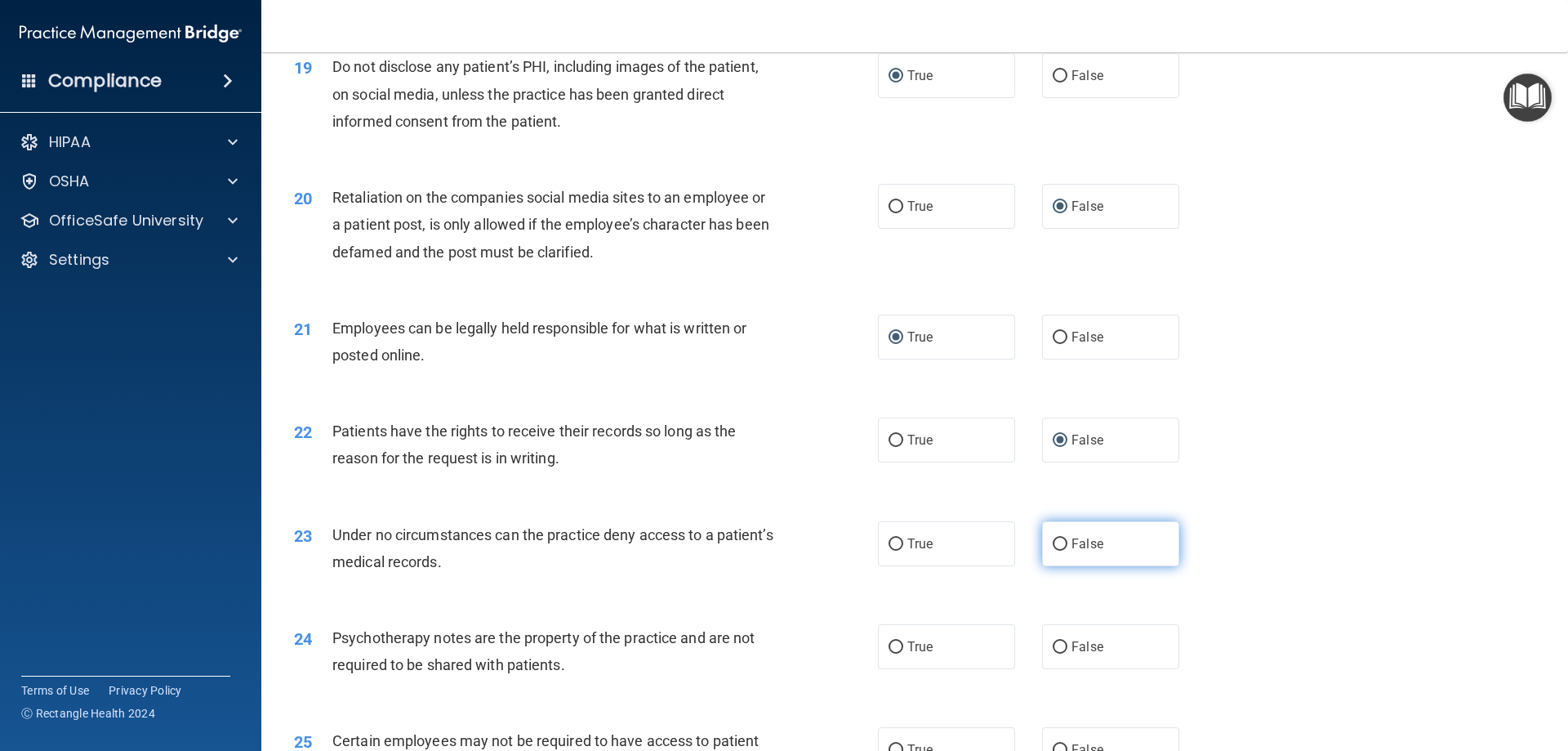
click at [1053, 551] on input "False" at bounding box center [1061, 544] width 15 height 12
radio input "true"
click at [891, 654] on input "True" at bounding box center [896, 647] width 15 height 12
radio input "true"
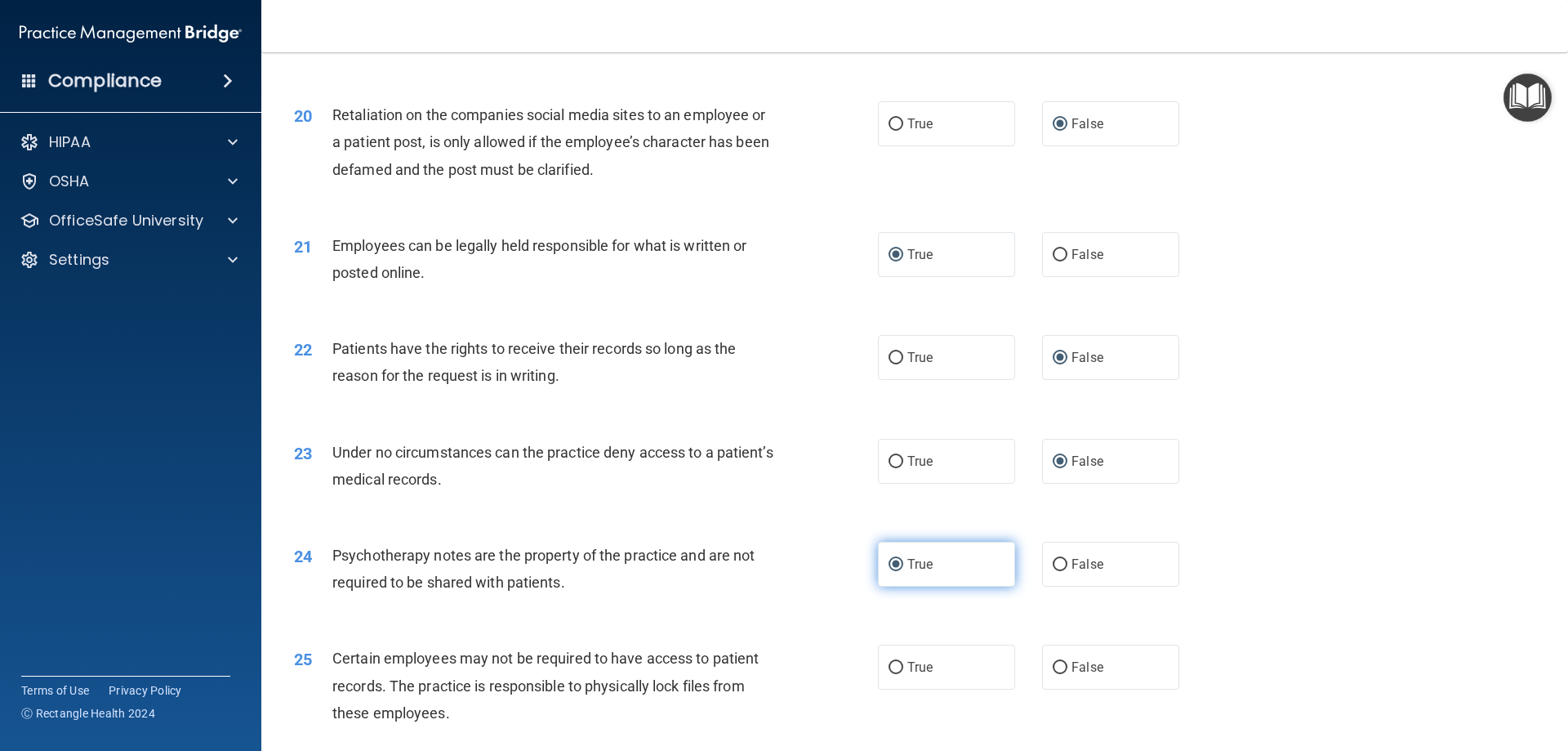
scroll to position [2615, 0]
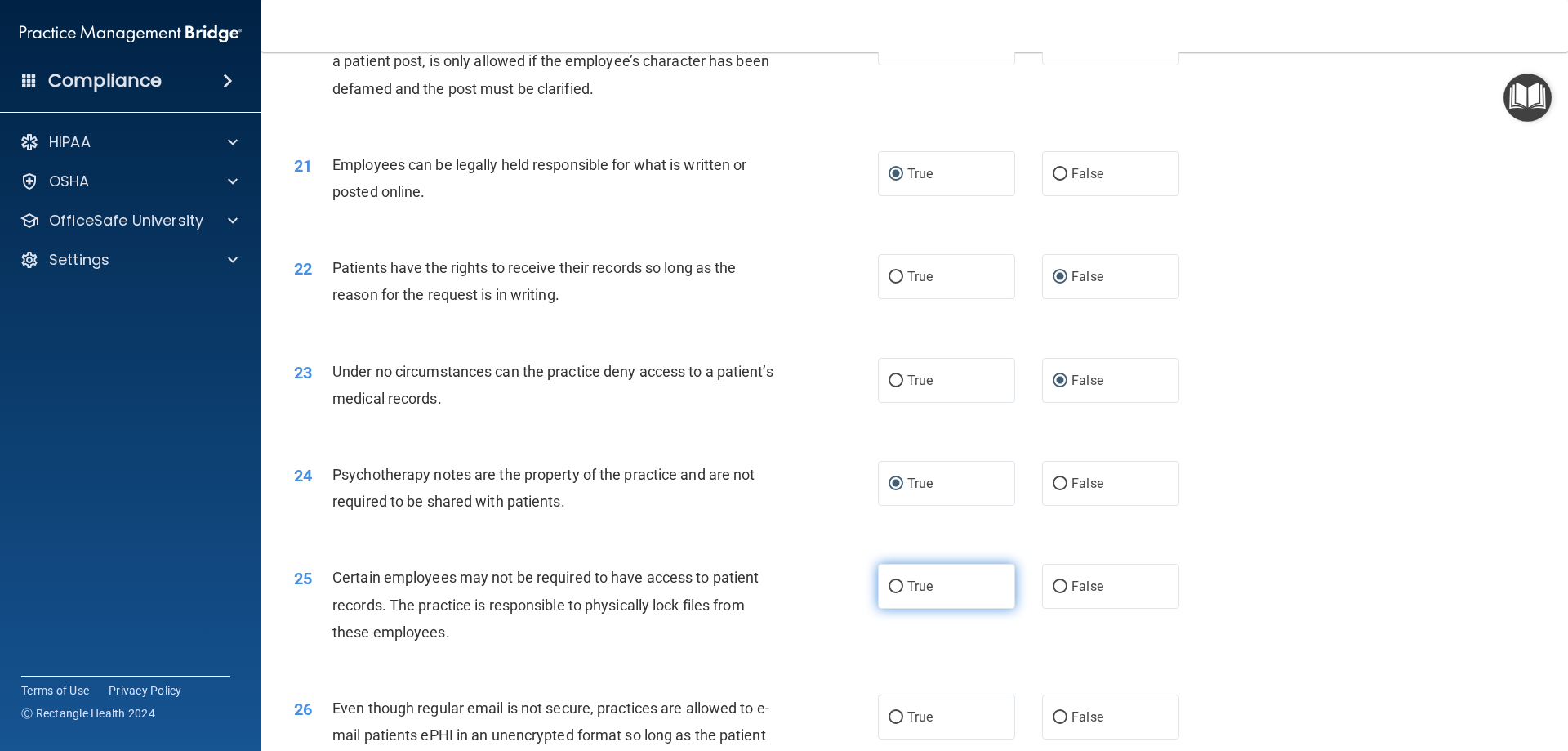
click at [901, 609] on label "True" at bounding box center [946, 585] width 137 height 45
click at [901, 594] on input "True" at bounding box center [896, 586] width 15 height 12
radio input "true"
click at [894, 724] on input "True" at bounding box center [896, 717] width 15 height 12
radio input "true"
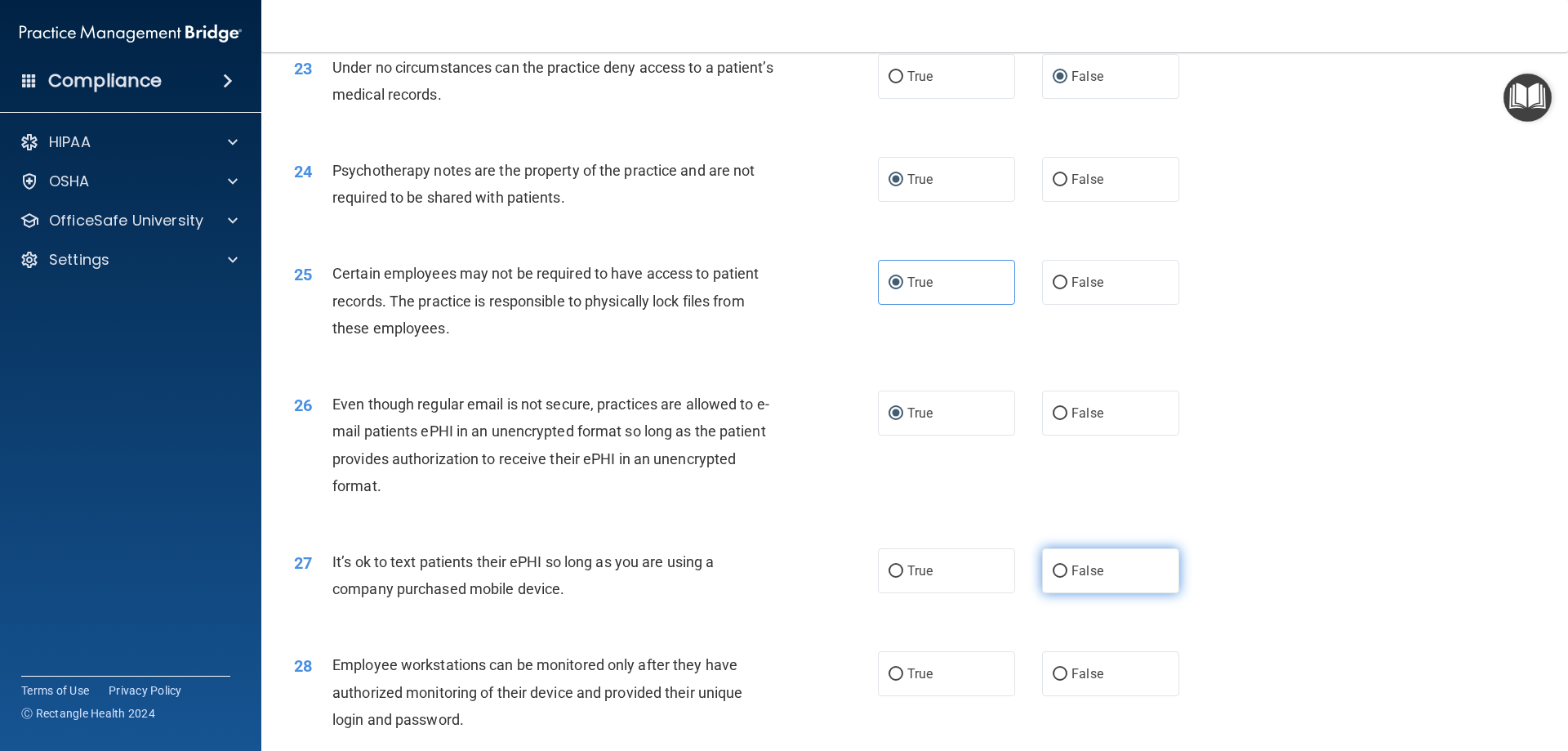
scroll to position [2942, 0]
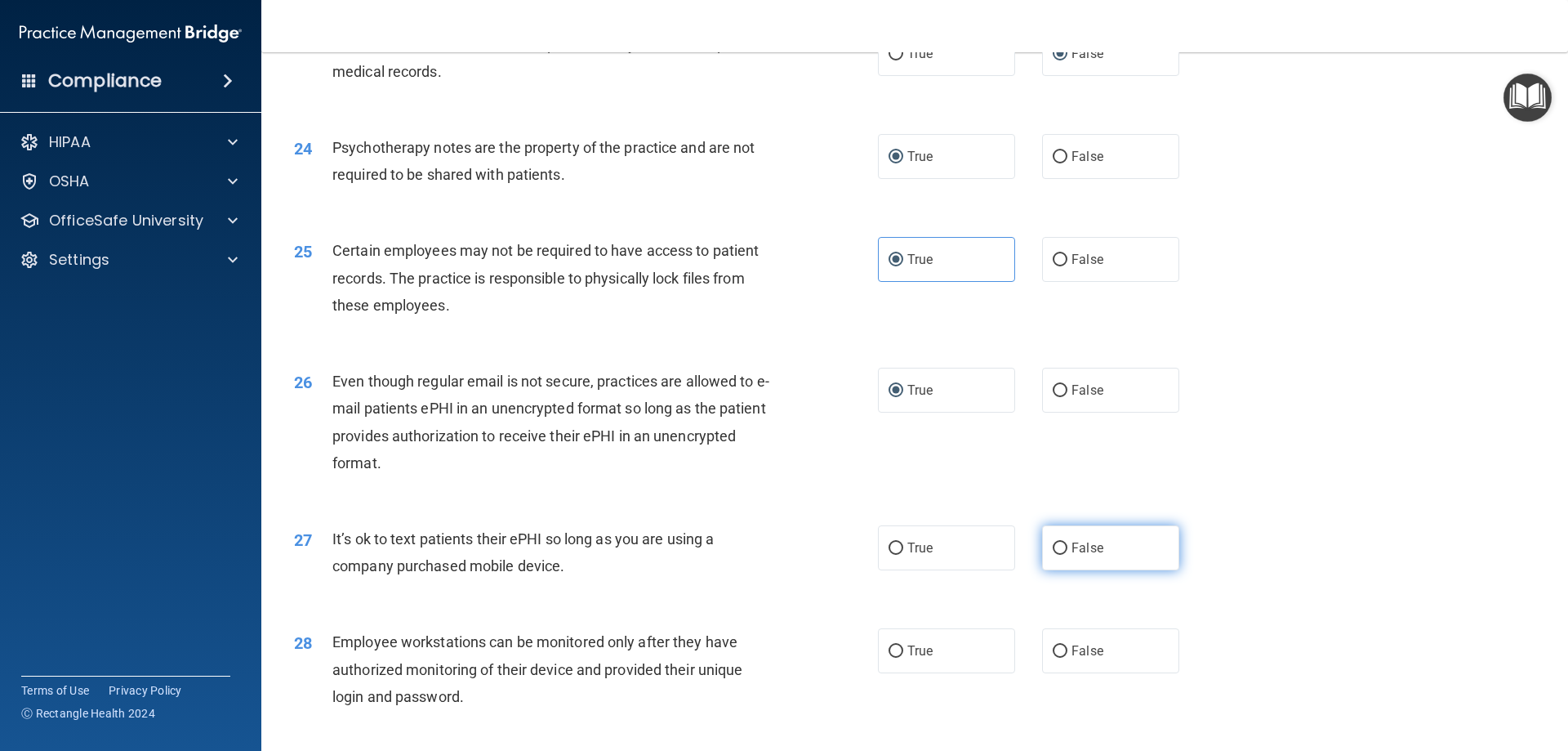
click at [1053, 555] on input "False" at bounding box center [1061, 548] width 15 height 12
radio input "true"
click at [1054, 658] on input "False" at bounding box center [1061, 651] width 15 height 12
radio input "true"
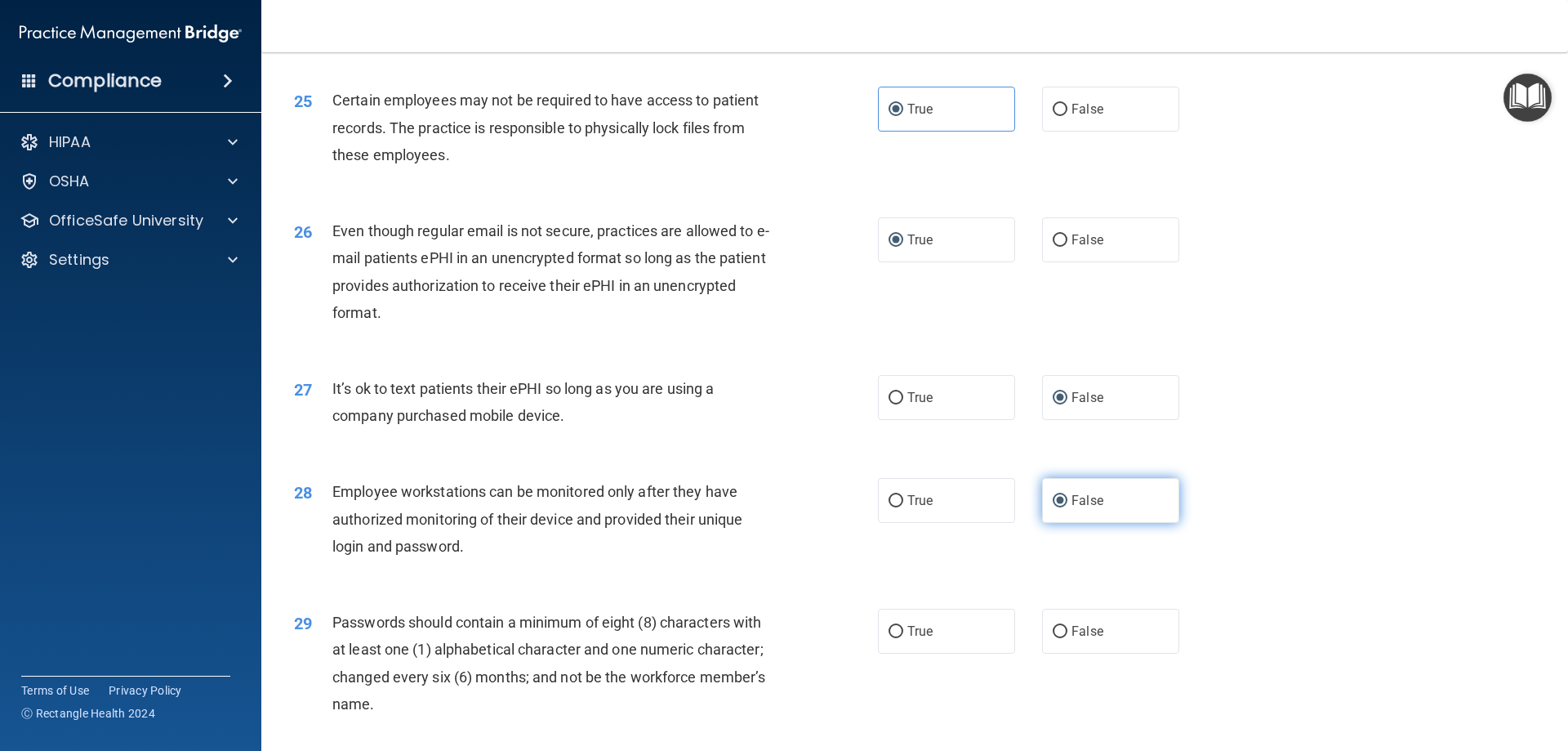
scroll to position [3106, 0]
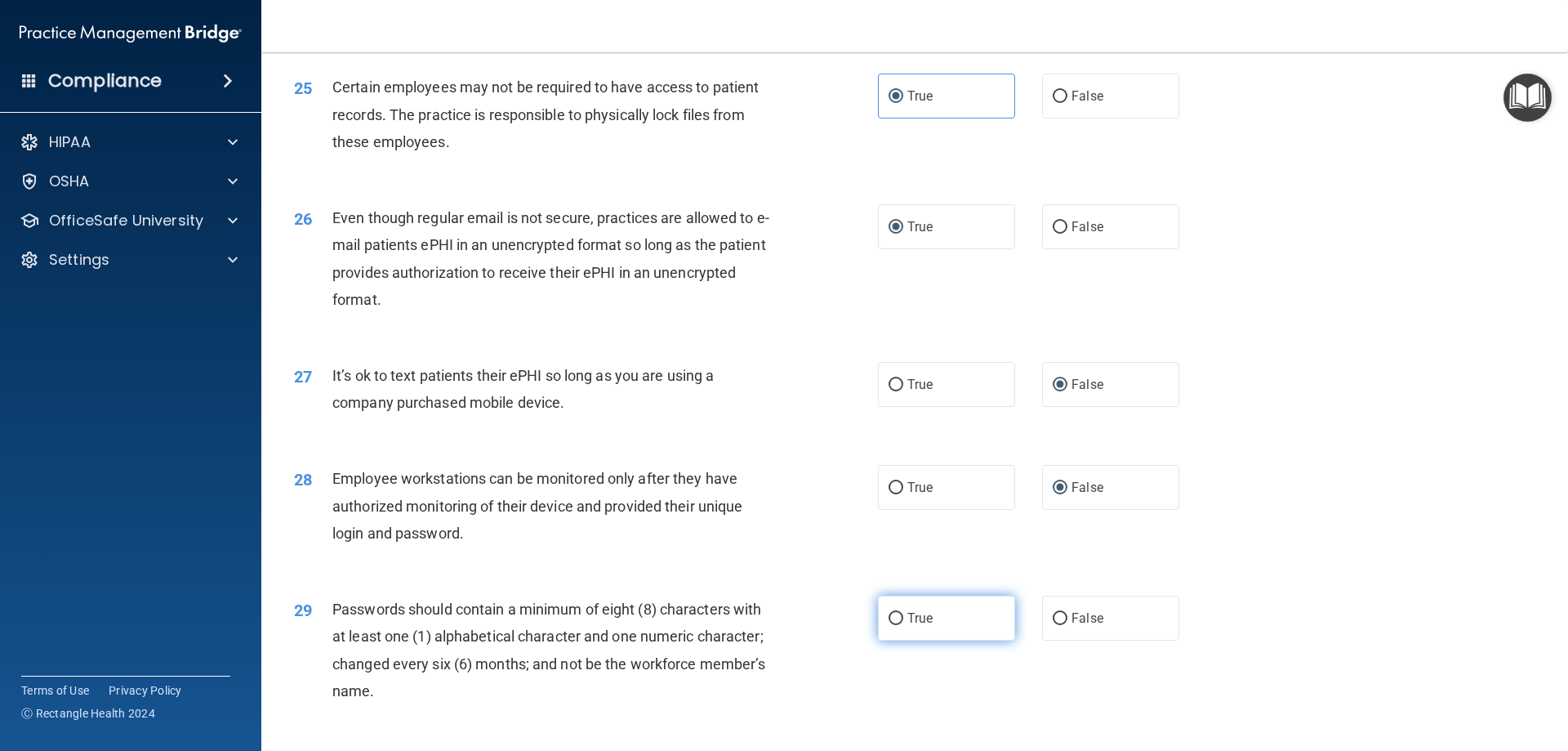
click at [889, 625] on input "True" at bounding box center [896, 618] width 15 height 12
radio input "true"
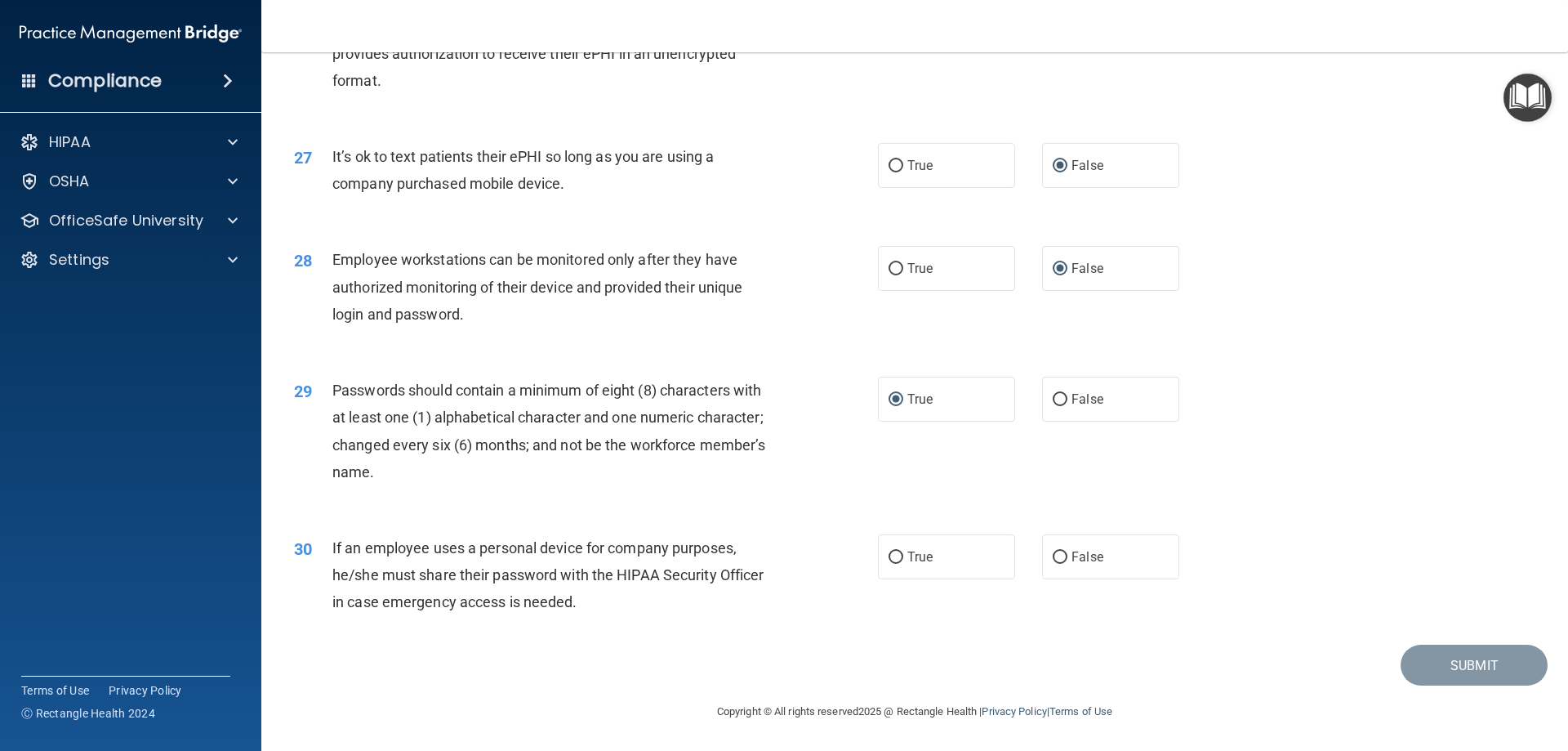
scroll to position [3351, 0]
click at [1053, 561] on input "False" at bounding box center [1061, 557] width 15 height 12
radio input "true"
click at [1462, 666] on button "Submit" at bounding box center [1474, 666] width 147 height 42
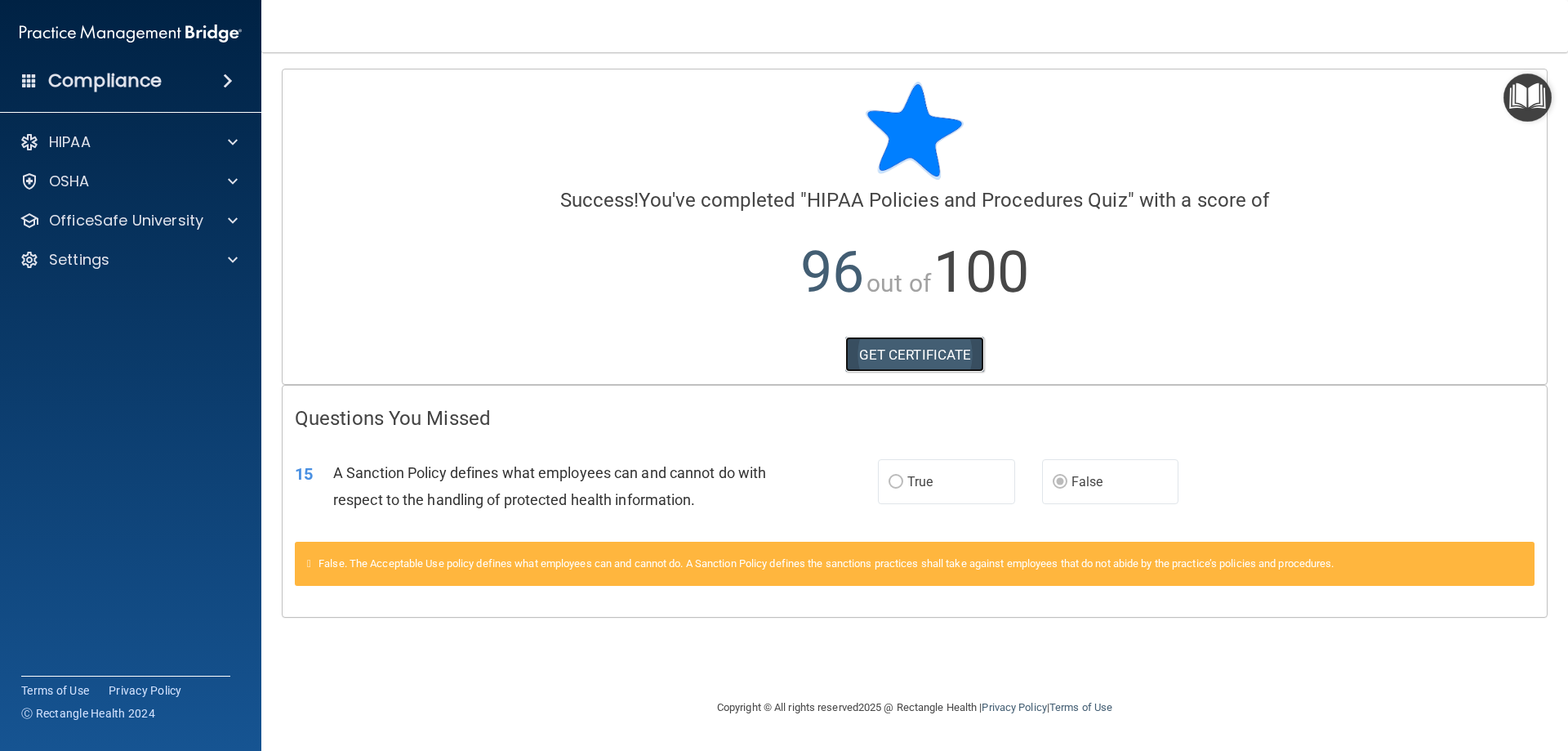
click at [901, 356] on link "GET CERTIFICATE" at bounding box center [915, 354] width 140 height 36
click at [234, 221] on span at bounding box center [232, 220] width 10 height 19
click at [200, 260] on img at bounding box center [197, 260] width 20 height 20
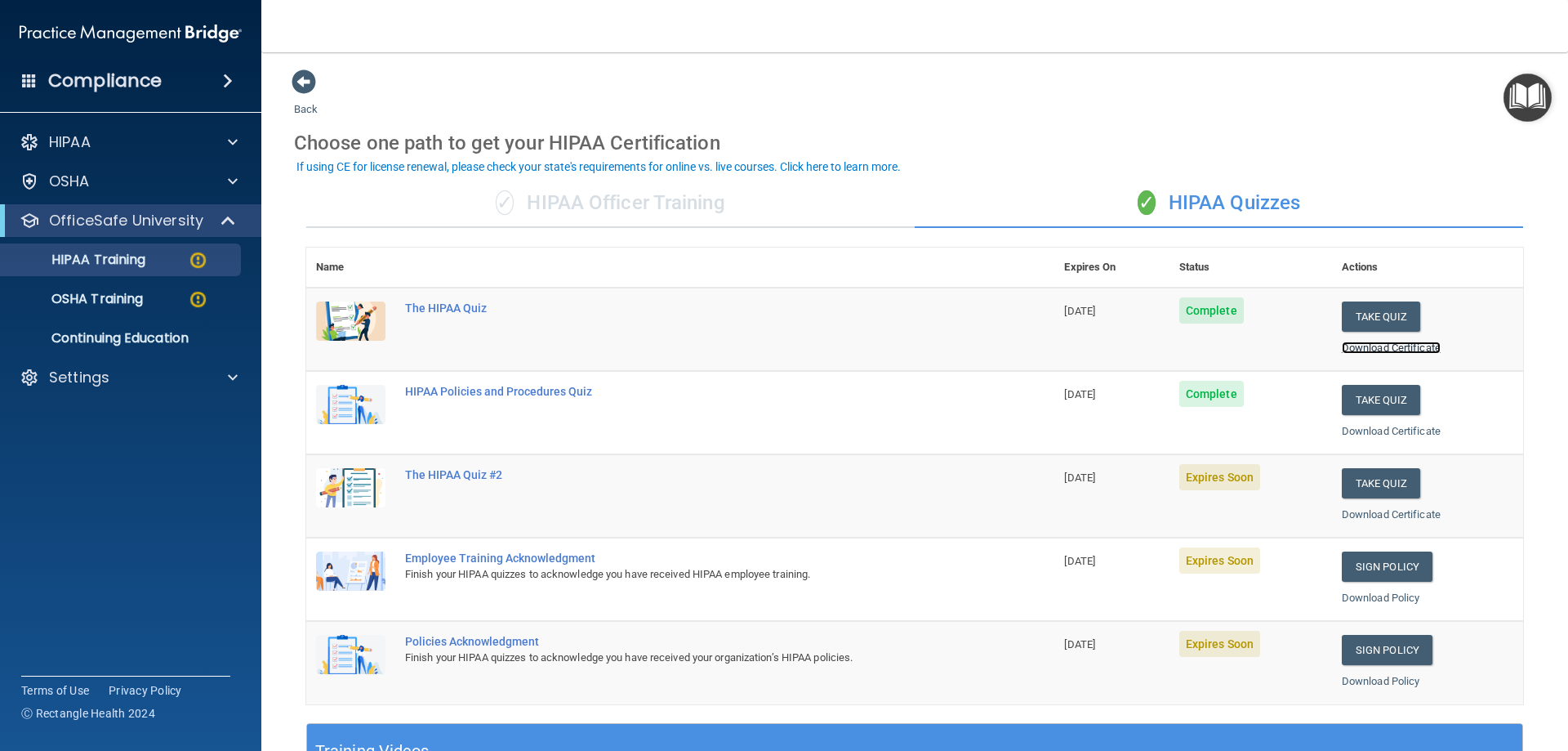
click at [1398, 349] on link "Download Certificate" at bounding box center [1392, 347] width 99 height 12
click at [1222, 484] on span "Expires Soon" at bounding box center [1220, 477] width 80 height 27
click at [1373, 483] on button "Take Quiz" at bounding box center [1381, 483] width 79 height 30
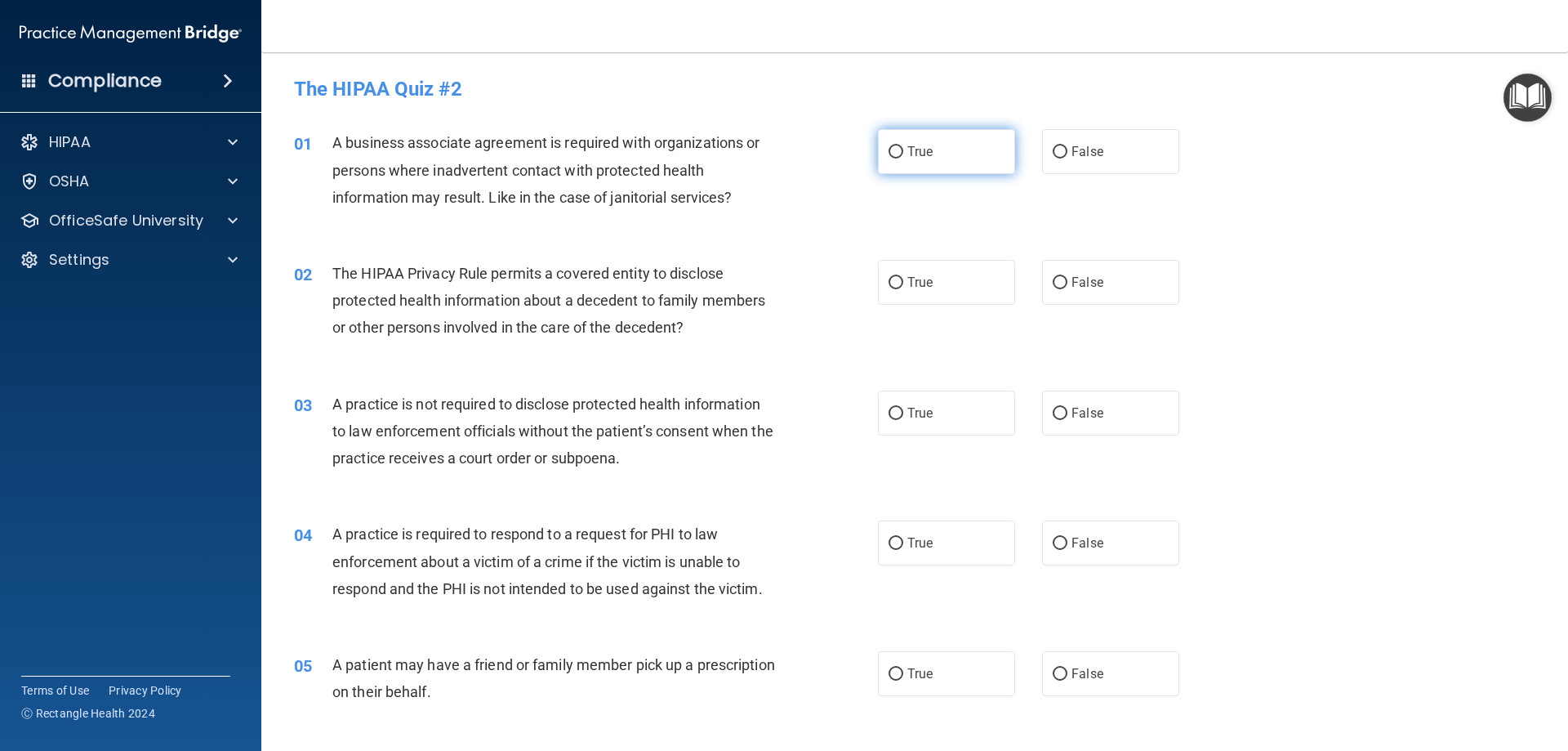
click at [920, 157] on span "True" at bounding box center [921, 151] width 26 height 16
click at [903, 157] on input "True" at bounding box center [896, 152] width 15 height 12
radio input "true"
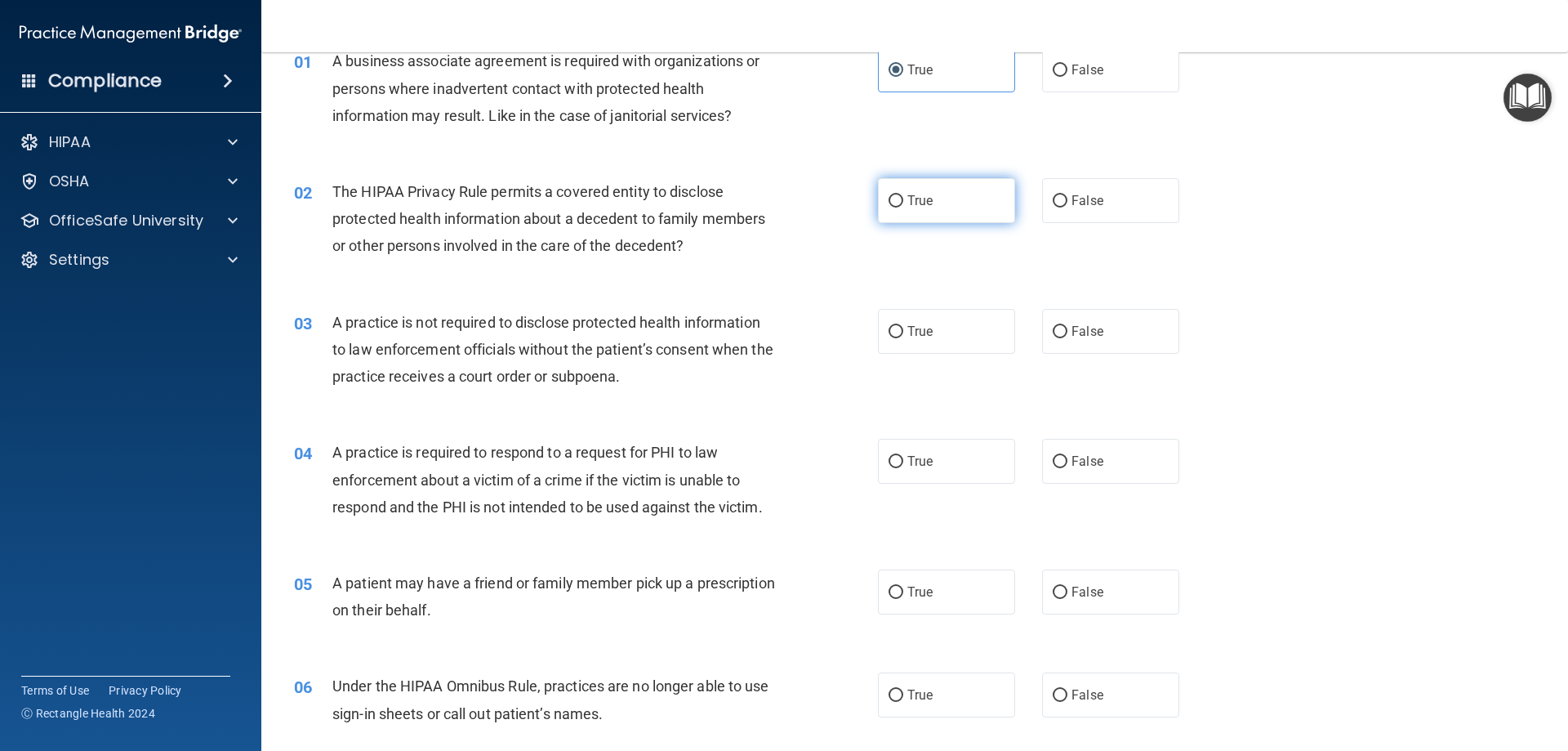
click at [893, 201] on input "True" at bounding box center [896, 201] width 15 height 12
radio input "true"
click at [1053, 332] on input "False" at bounding box center [1061, 331] width 15 height 12
radio input "true"
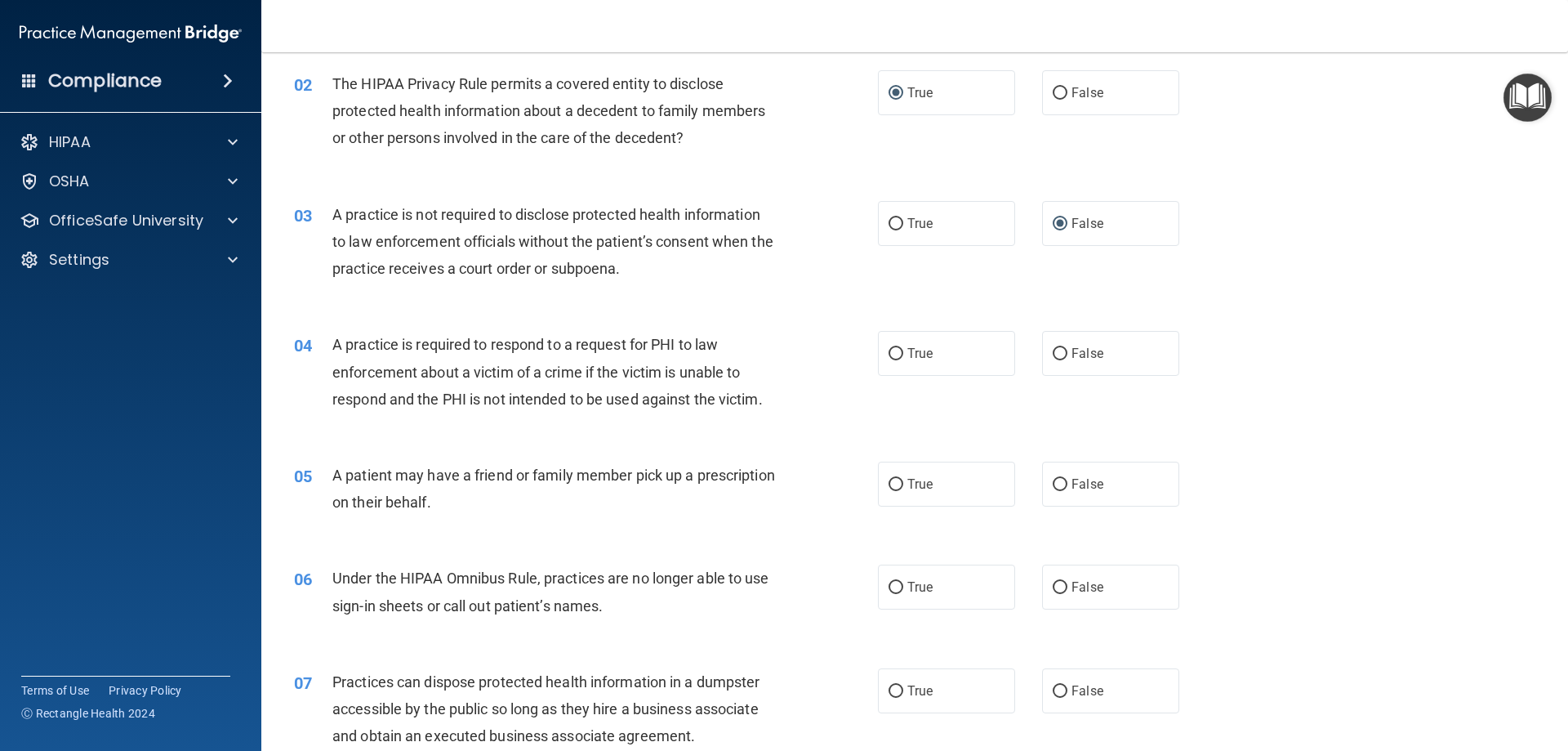
scroll to position [245, 0]
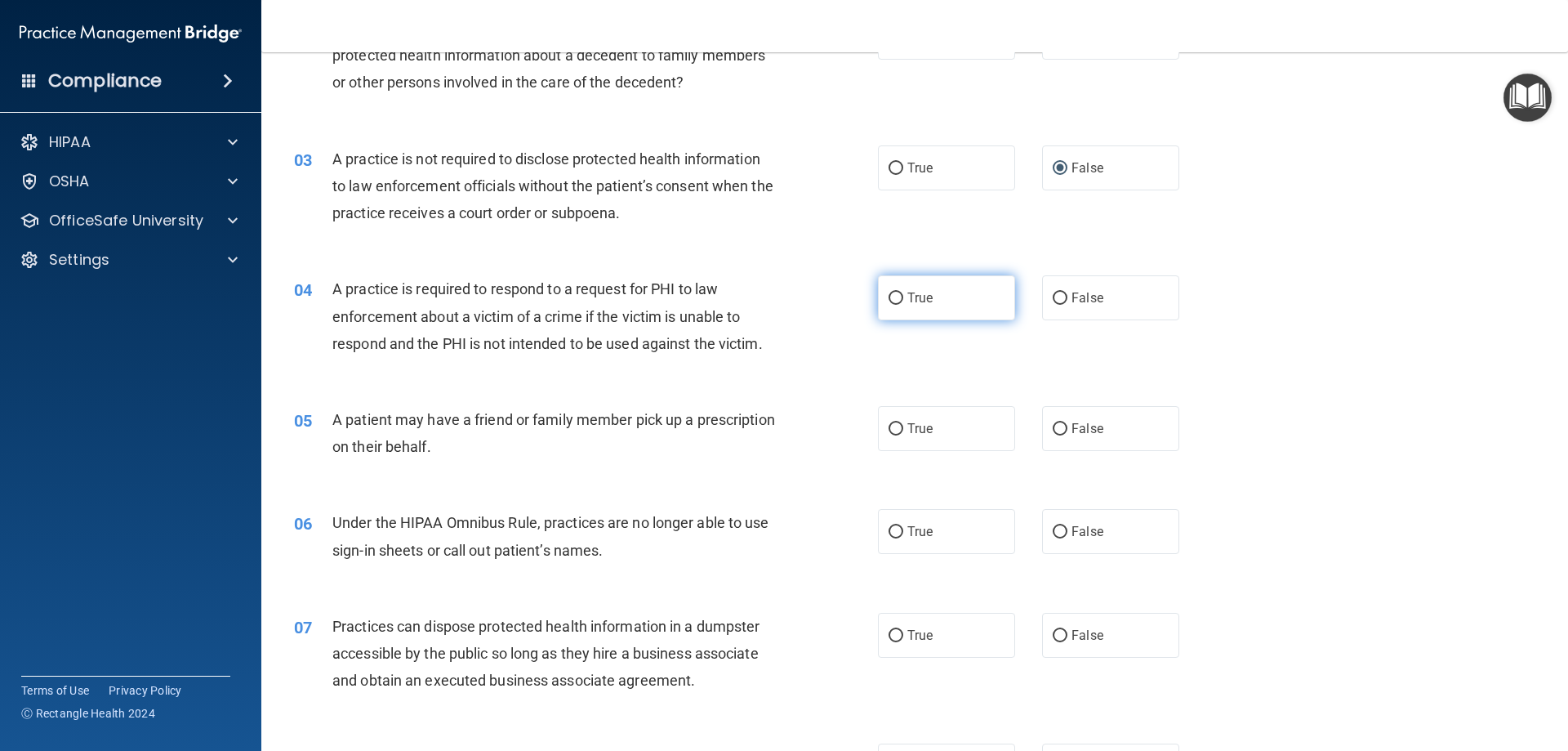
click at [908, 294] on span "True" at bounding box center [921, 297] width 26 height 16
click at [903, 294] on input "True" at bounding box center [896, 298] width 15 height 12
radio input "true"
click at [926, 299] on span "True" at bounding box center [921, 297] width 26 height 16
click at [903, 299] on input "True" at bounding box center [896, 298] width 15 height 12
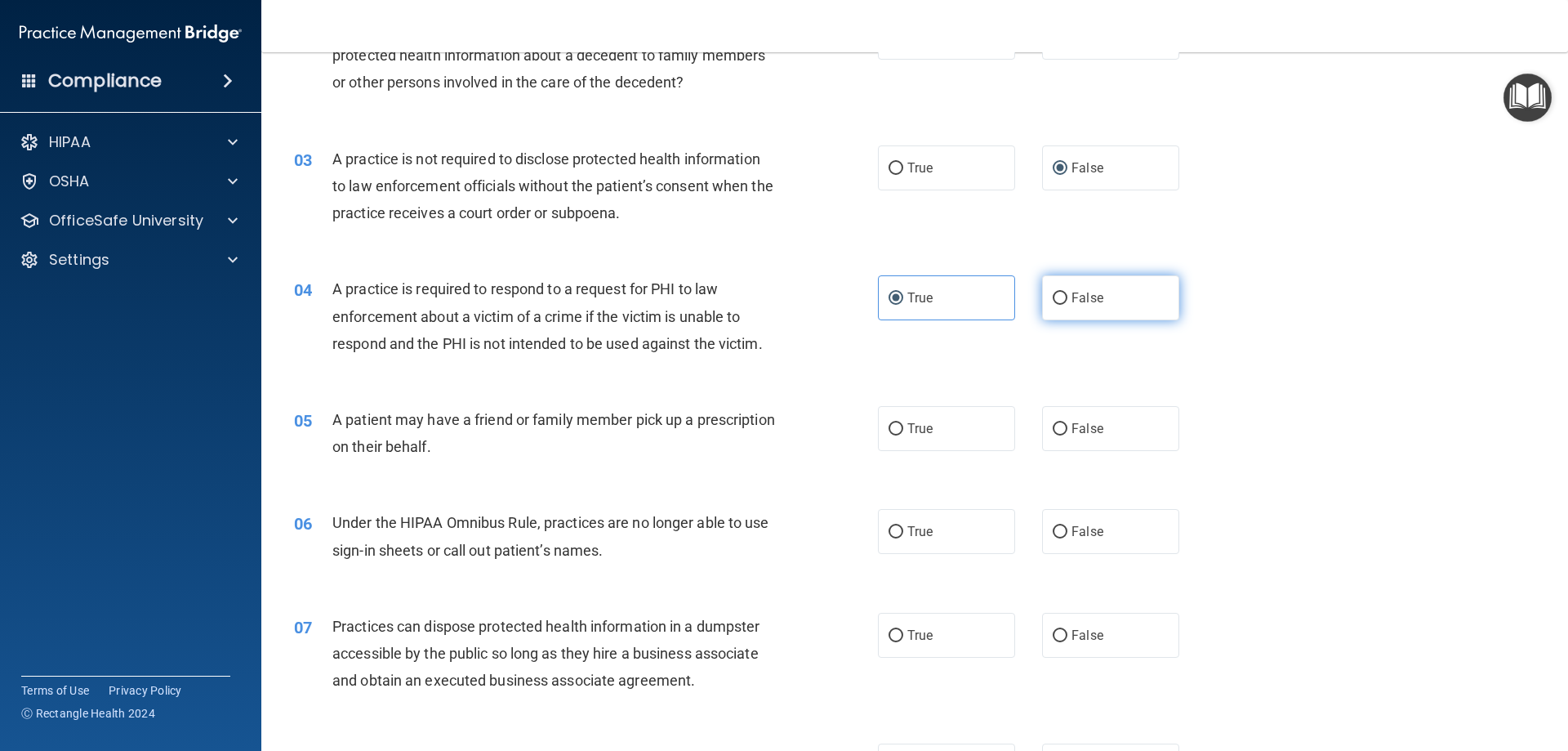
click at [1053, 295] on input "False" at bounding box center [1061, 298] width 15 height 12
radio input "true"
radio input "false"
click at [921, 430] on span "True" at bounding box center [921, 428] width 26 height 16
click at [903, 430] on input "True" at bounding box center [896, 429] width 15 height 12
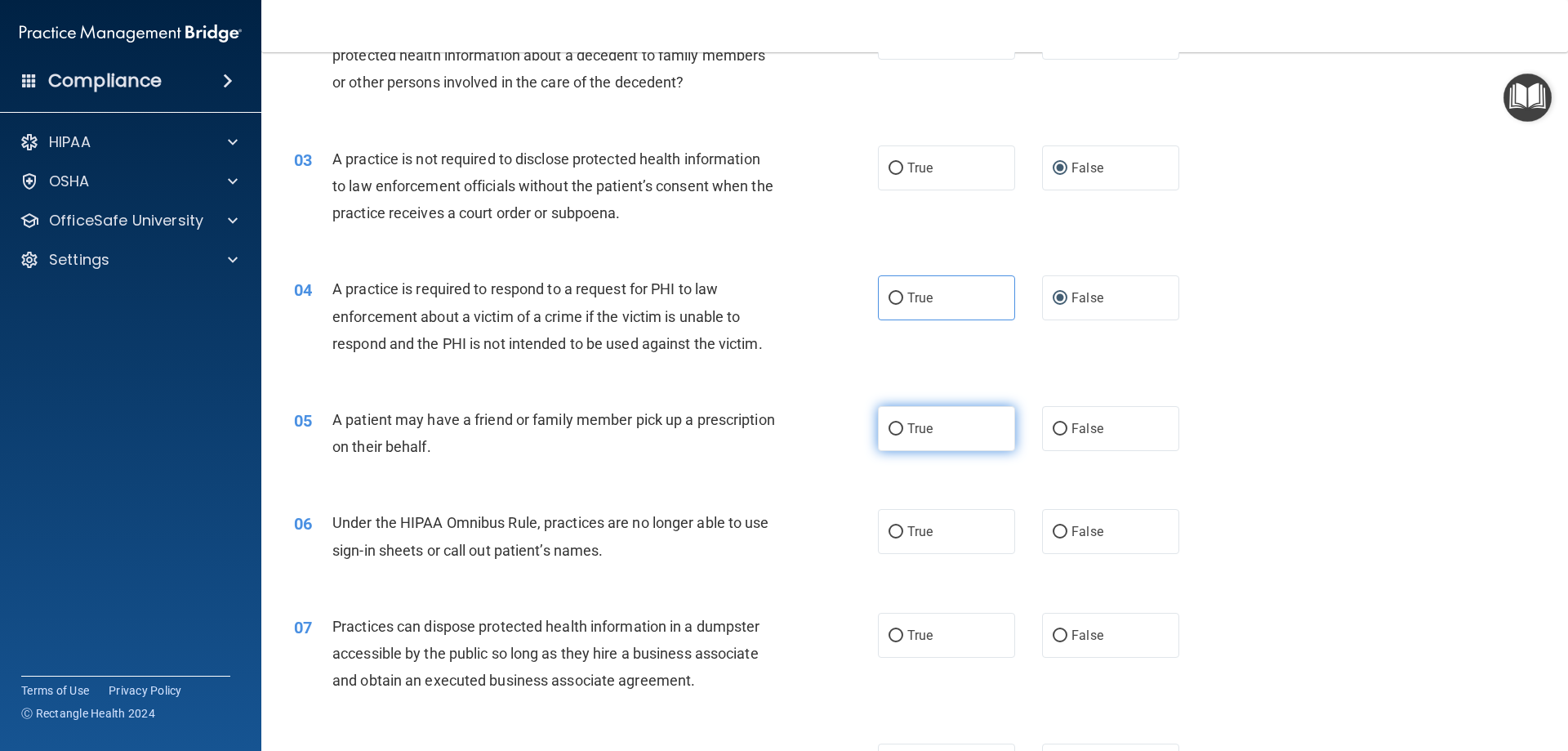
radio input "true"
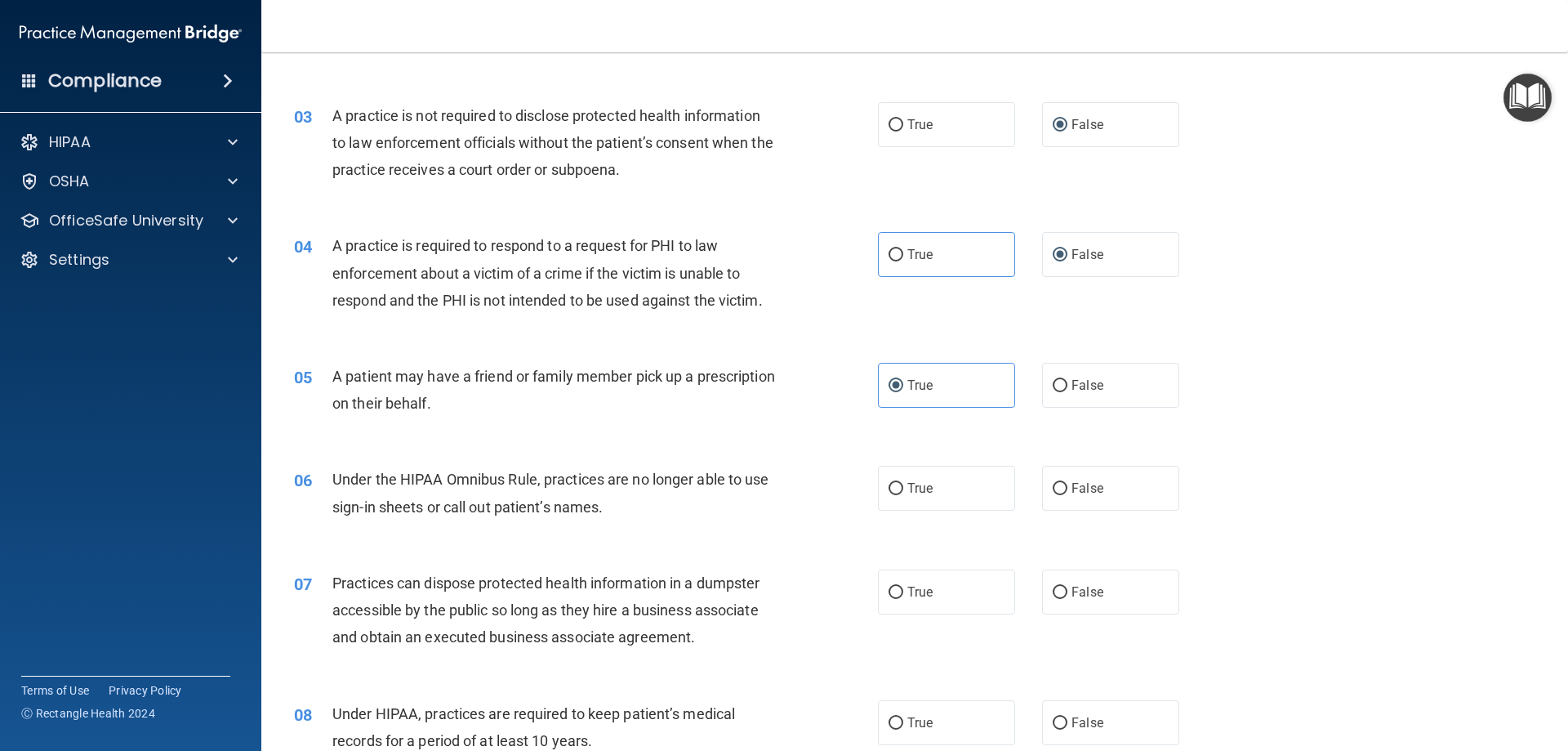
scroll to position [327, 0]
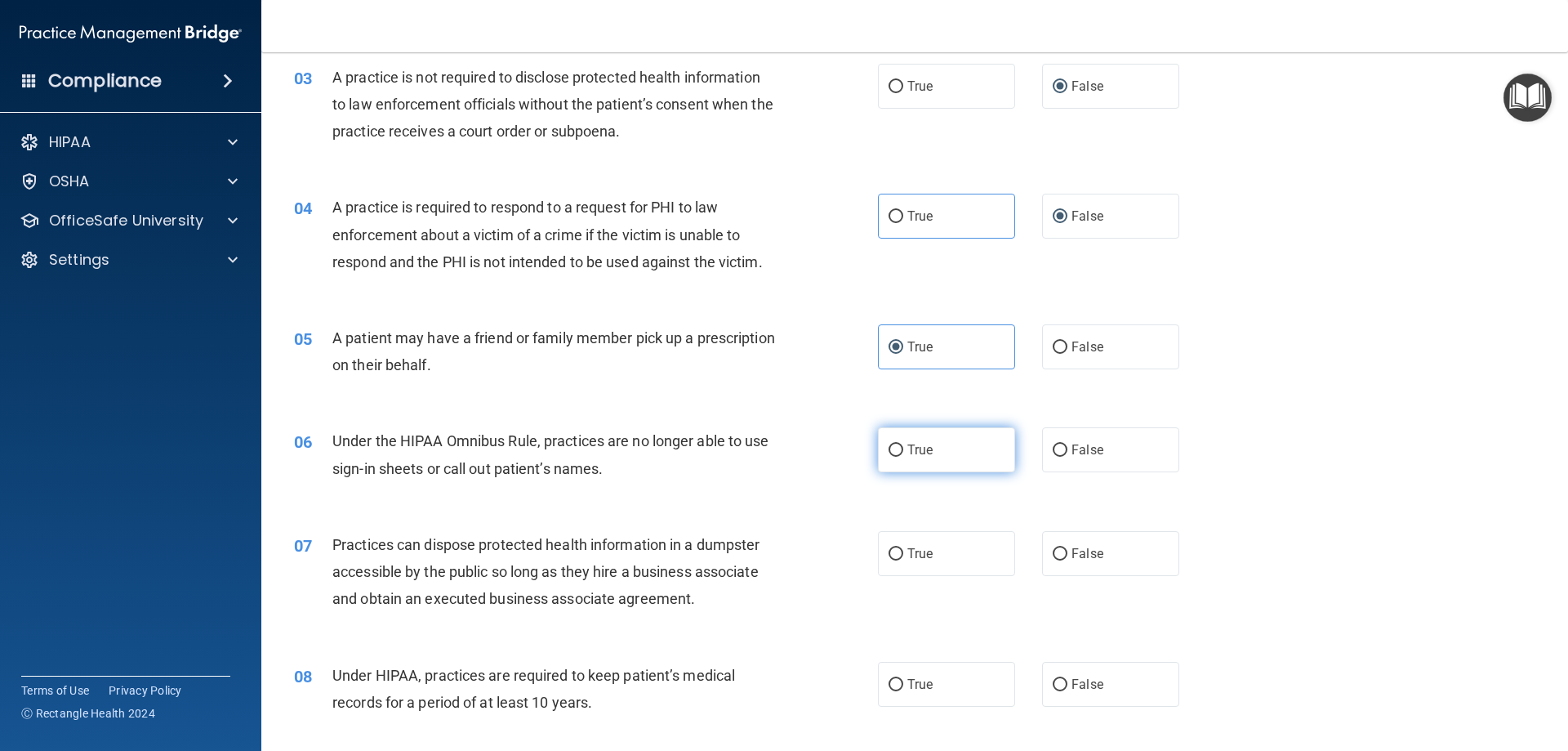
click at [908, 444] on span "True" at bounding box center [921, 449] width 26 height 16
click at [903, 445] on input "True" at bounding box center [896, 450] width 15 height 12
radio input "true"
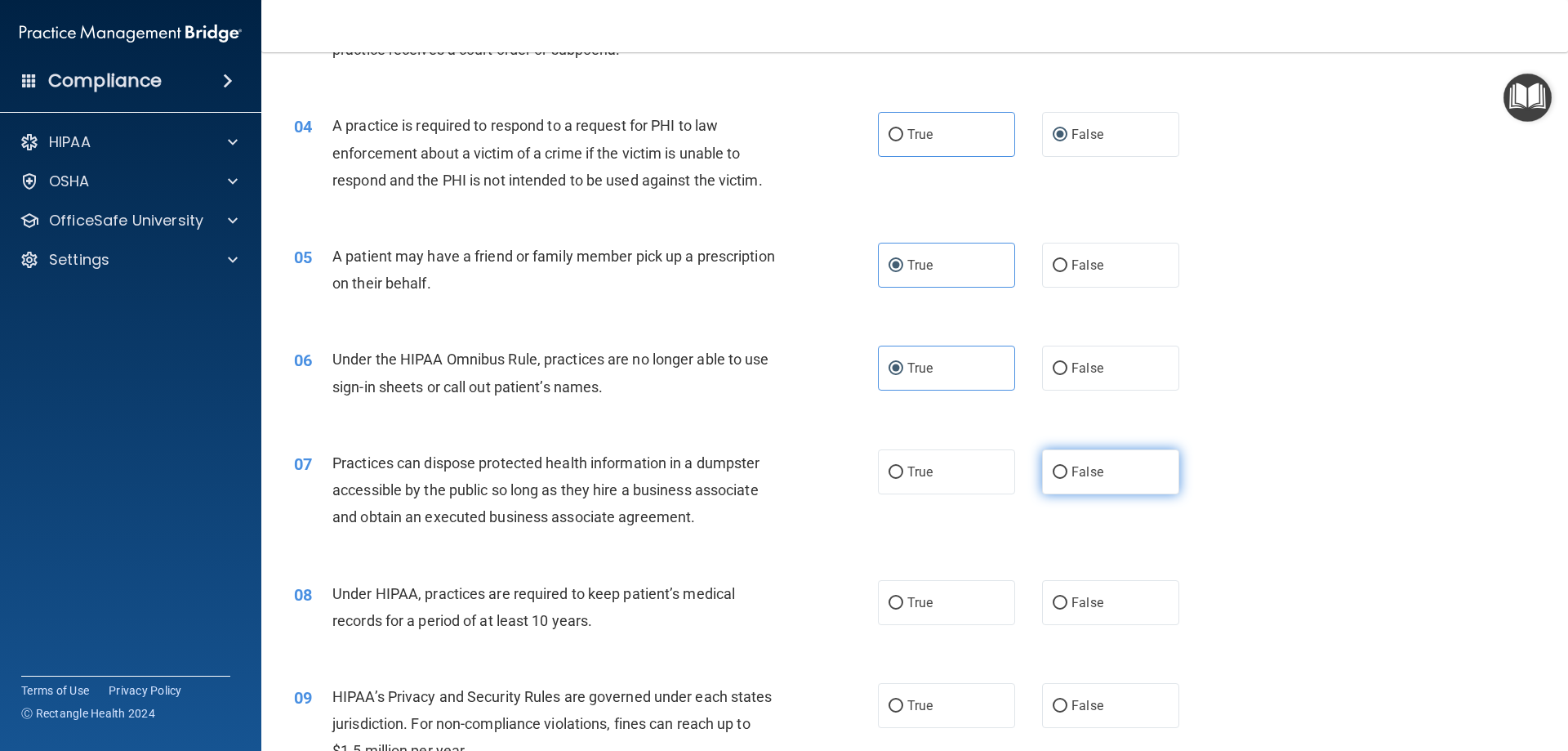
click at [1053, 475] on input "False" at bounding box center [1061, 472] width 15 height 12
radio input "true"
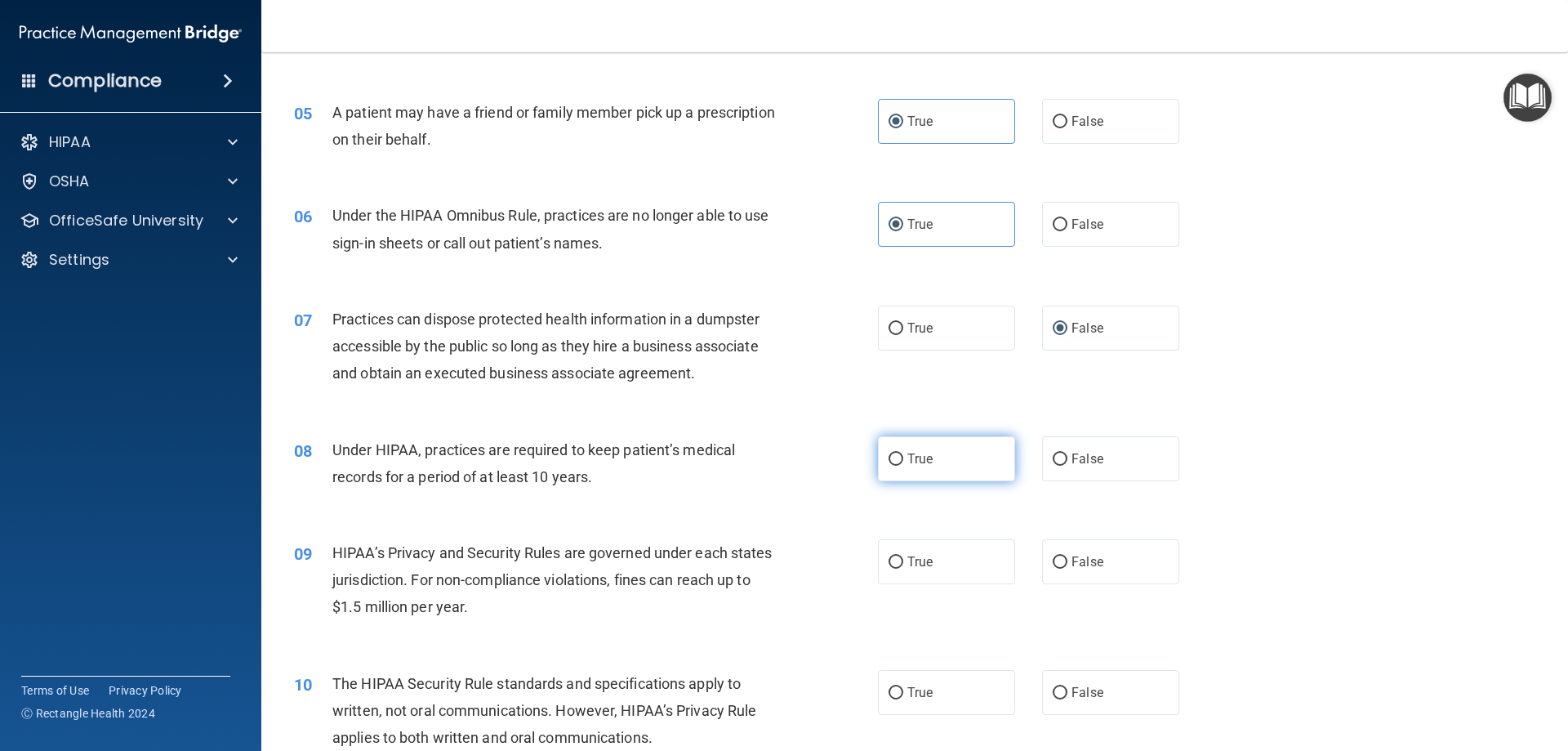
scroll to position [572, 0]
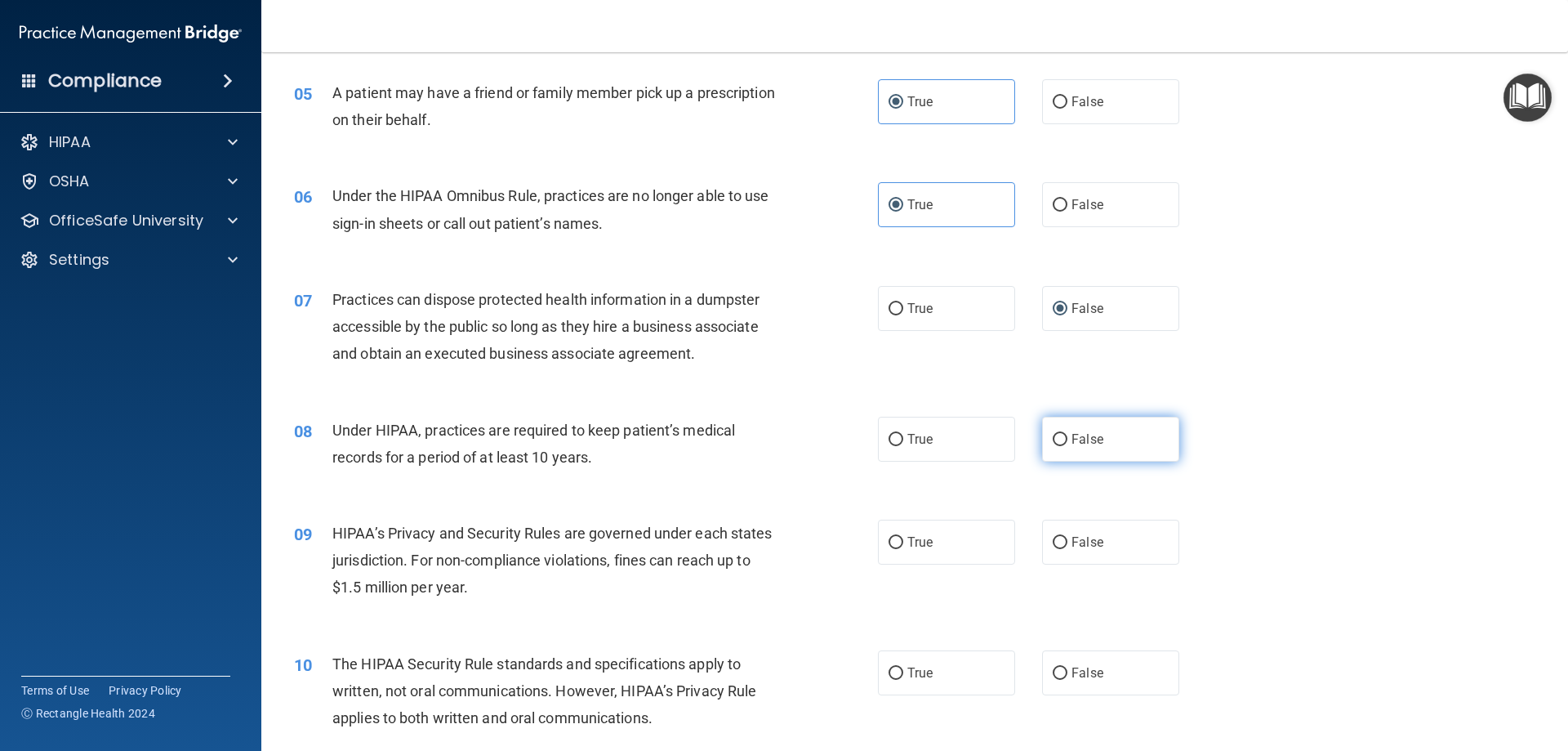
click at [1059, 437] on input "False" at bounding box center [1061, 439] width 15 height 12
radio input "true"
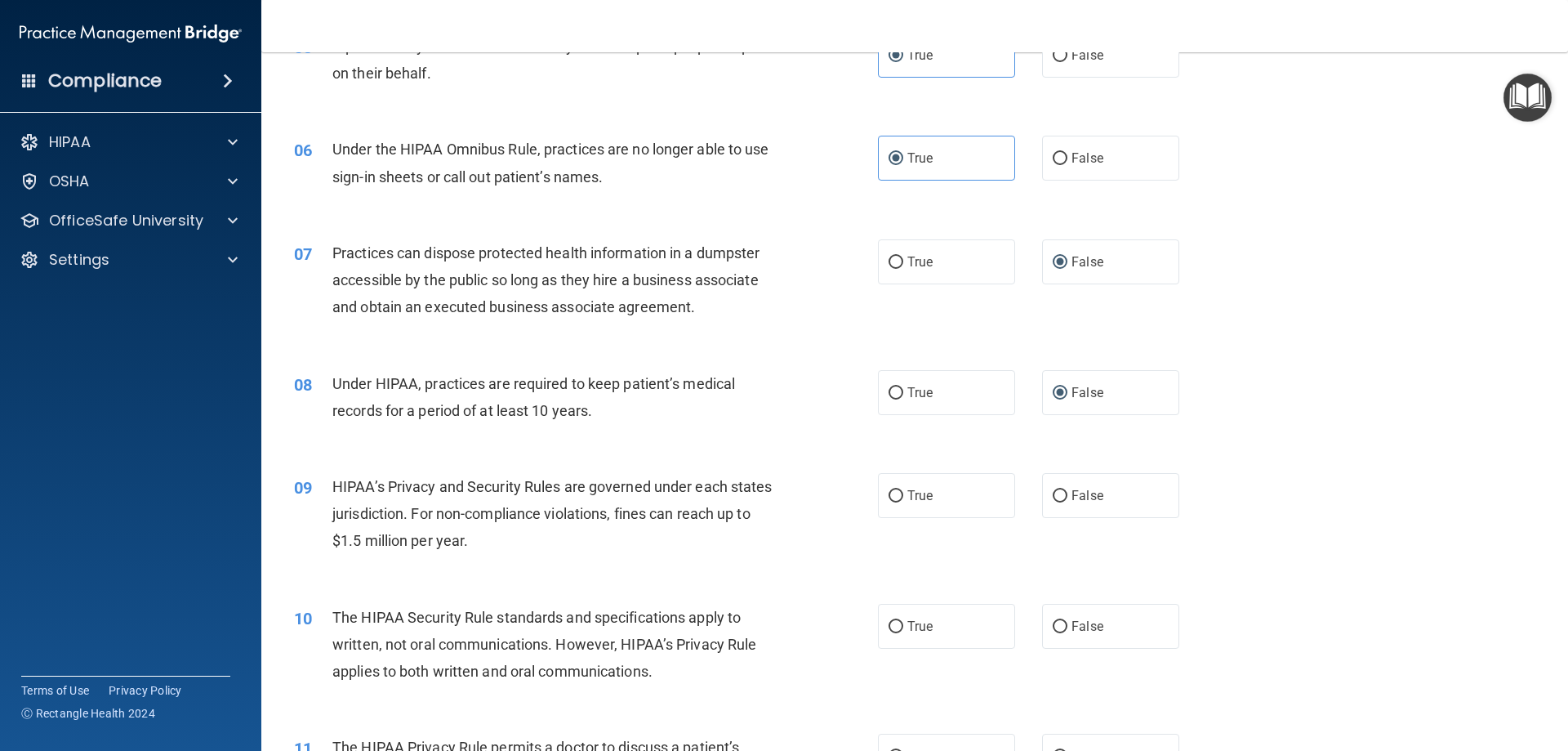
scroll to position [654, 0]
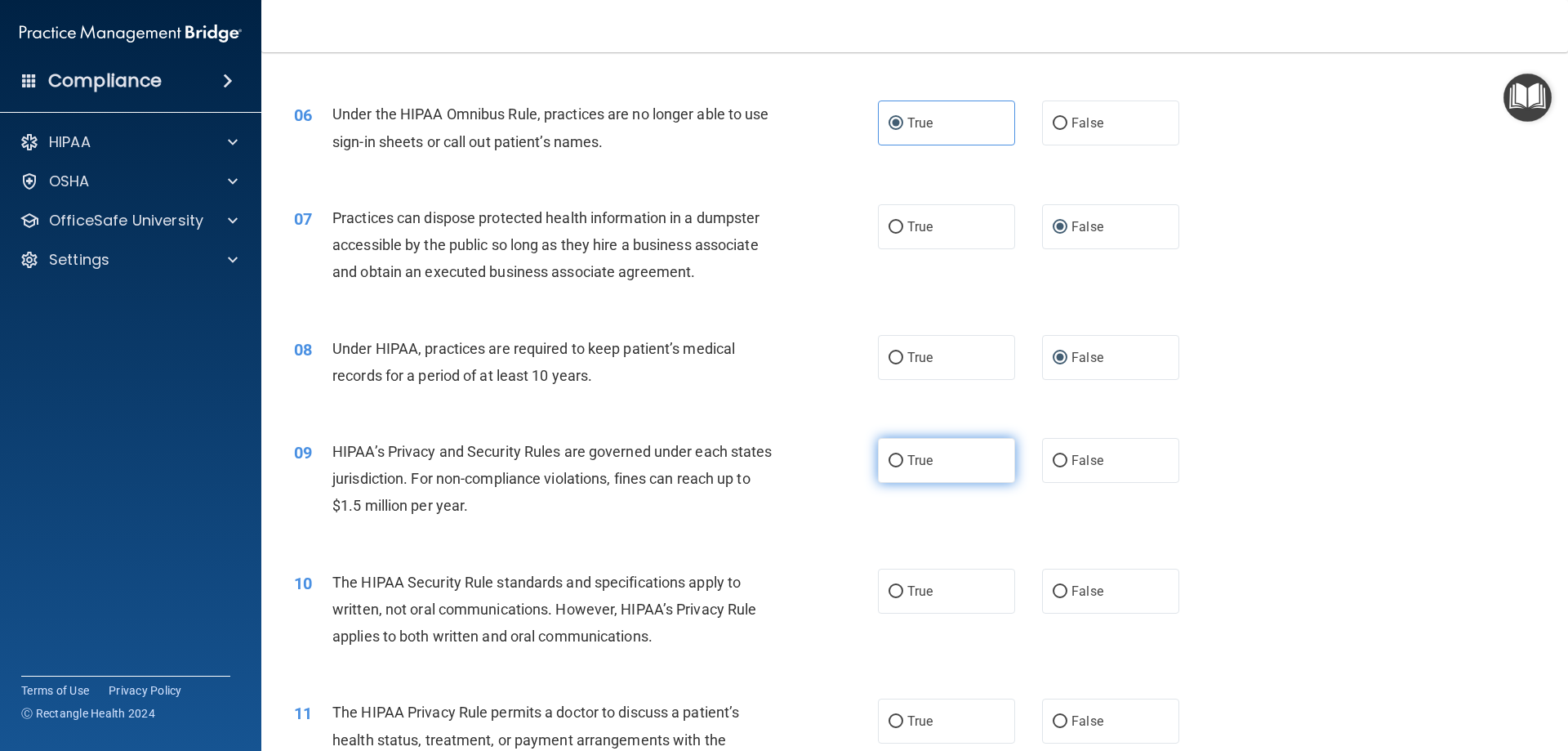
click at [931, 465] on label "True" at bounding box center [946, 460] width 137 height 45
click at [903, 465] on input "True" at bounding box center [896, 461] width 15 height 12
radio input "true"
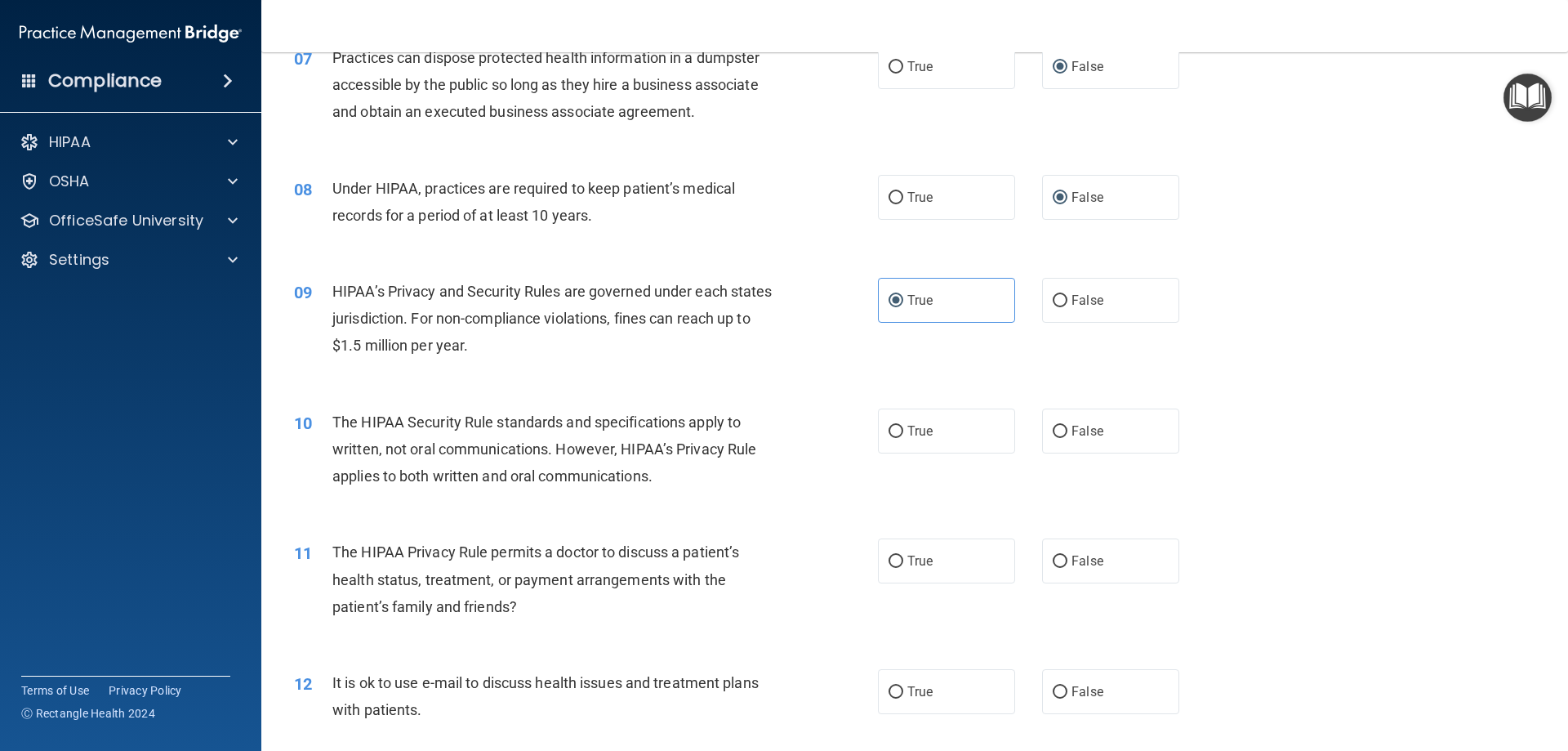
scroll to position [817, 0]
click at [1053, 425] on input "False" at bounding box center [1061, 428] width 15 height 12
radio input "true"
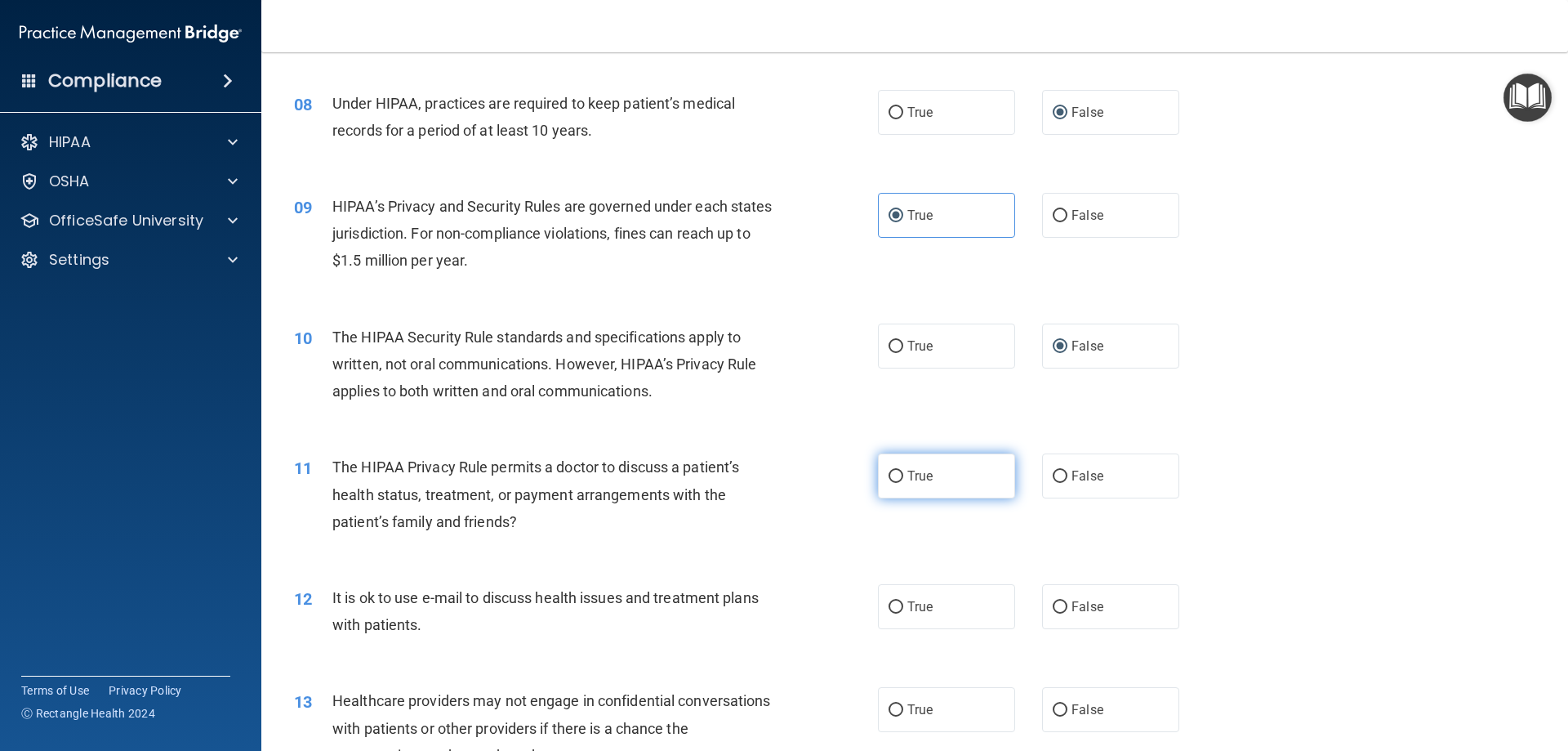
click at [912, 479] on span "True" at bounding box center [921, 476] width 26 height 16
click at [903, 479] on input "True" at bounding box center [896, 477] width 15 height 12
radio input "true"
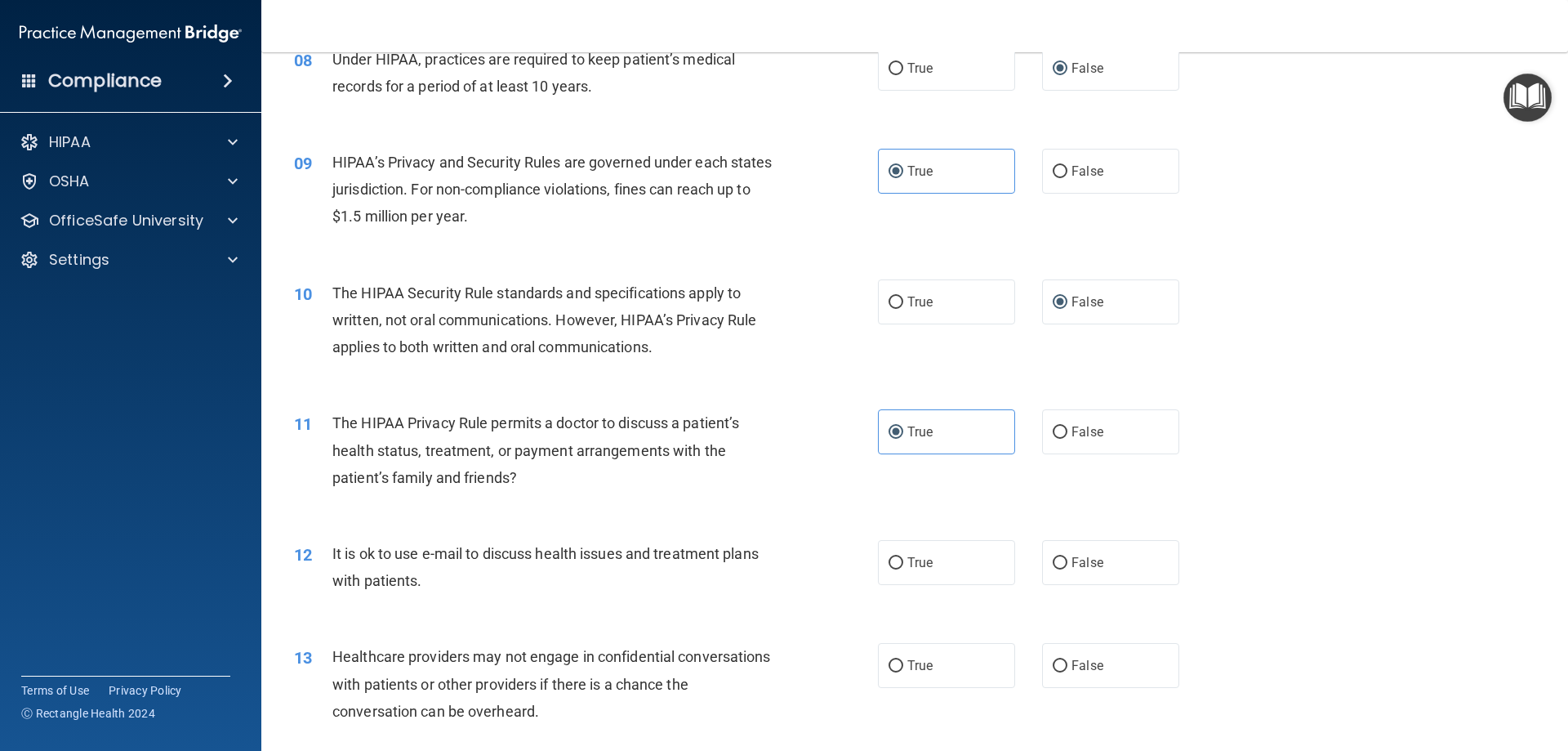
scroll to position [981, 0]
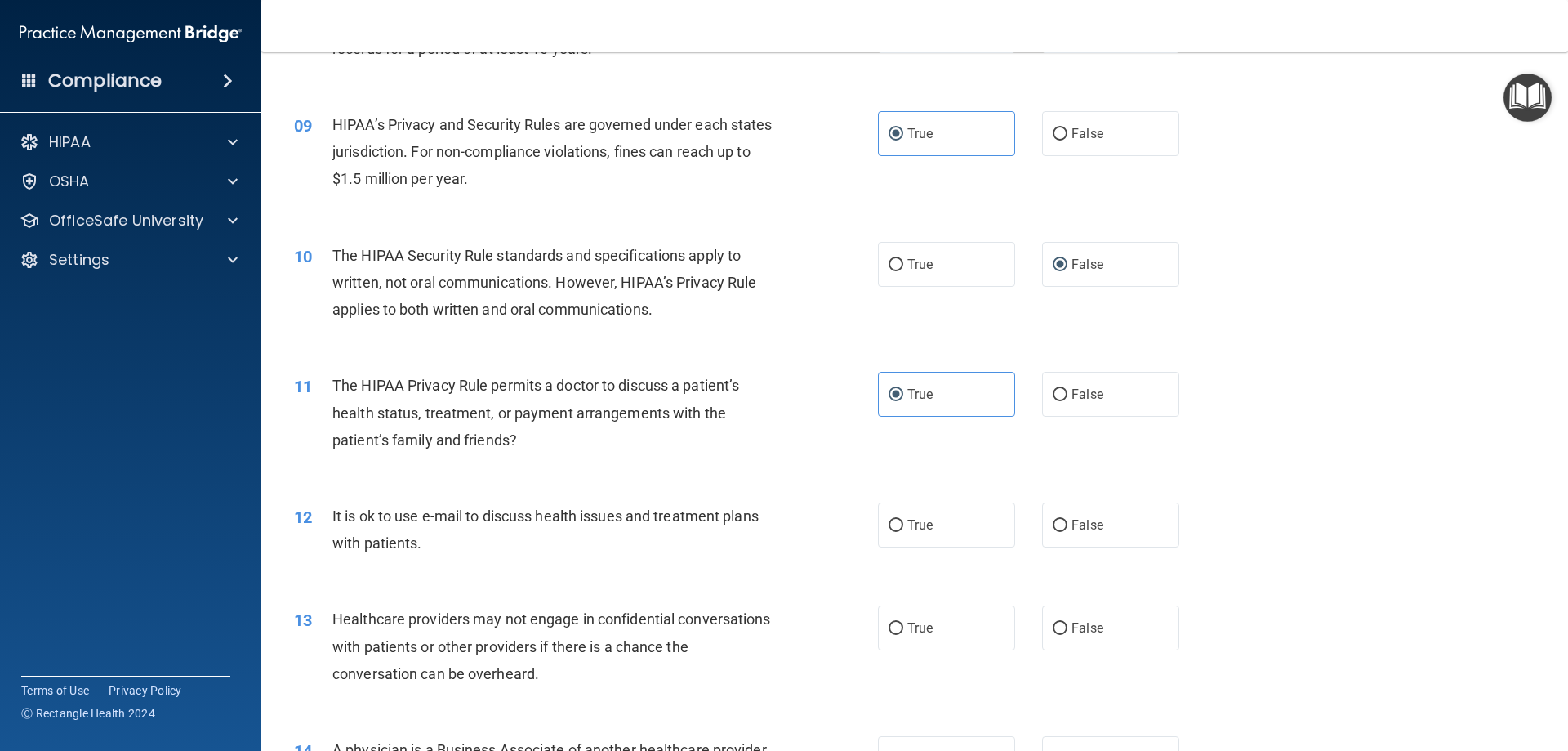
click at [937, 537] on label "True" at bounding box center [946, 524] width 137 height 45
click at [903, 532] on input "True" at bounding box center [896, 525] width 15 height 12
radio input "true"
click at [1053, 525] on input "False" at bounding box center [1061, 525] width 15 height 12
radio input "true"
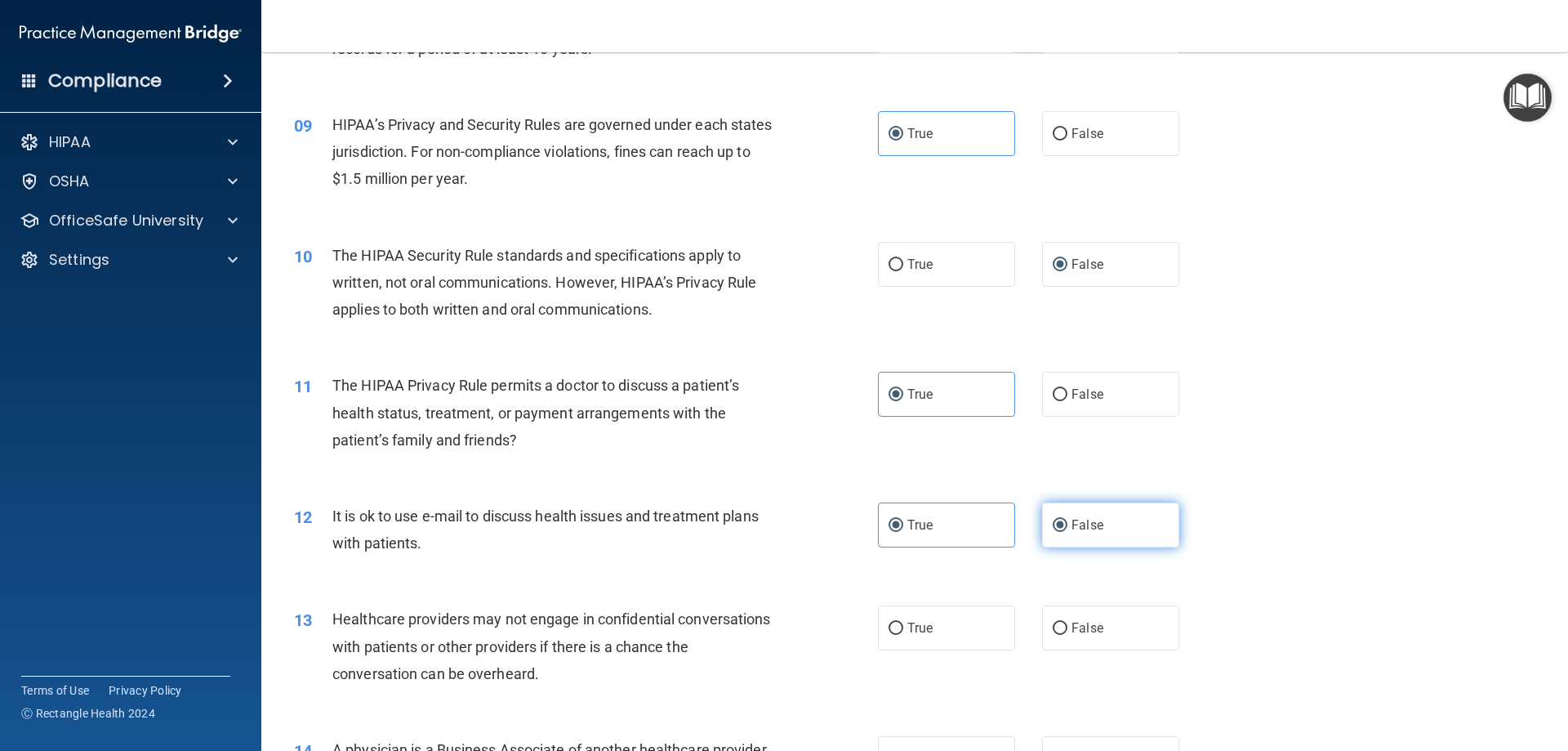
radio input "false"
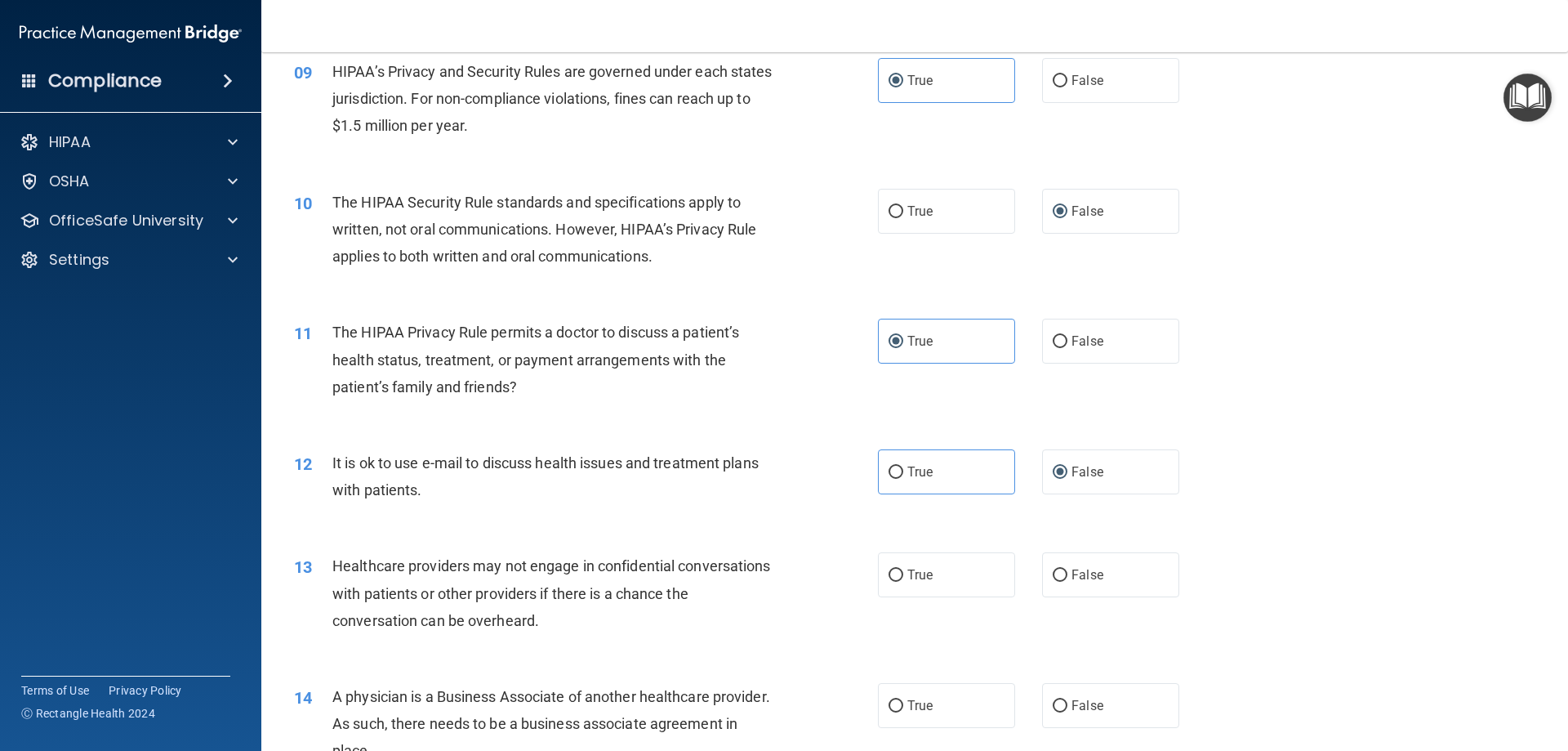
scroll to position [1062, 0]
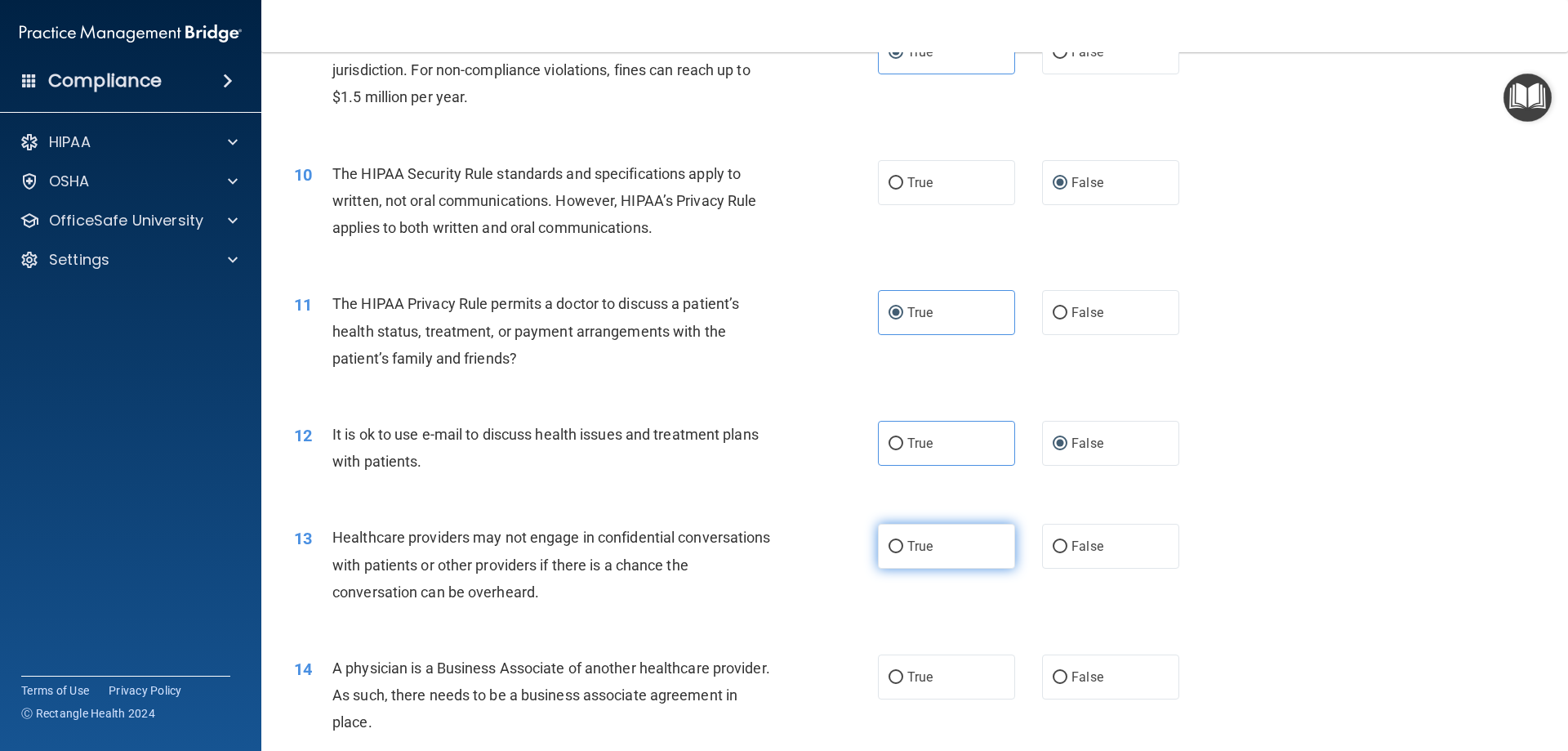
click at [969, 552] on label "True" at bounding box center [946, 546] width 137 height 45
click at [903, 552] on input "True" at bounding box center [896, 546] width 15 height 12
radio input "true"
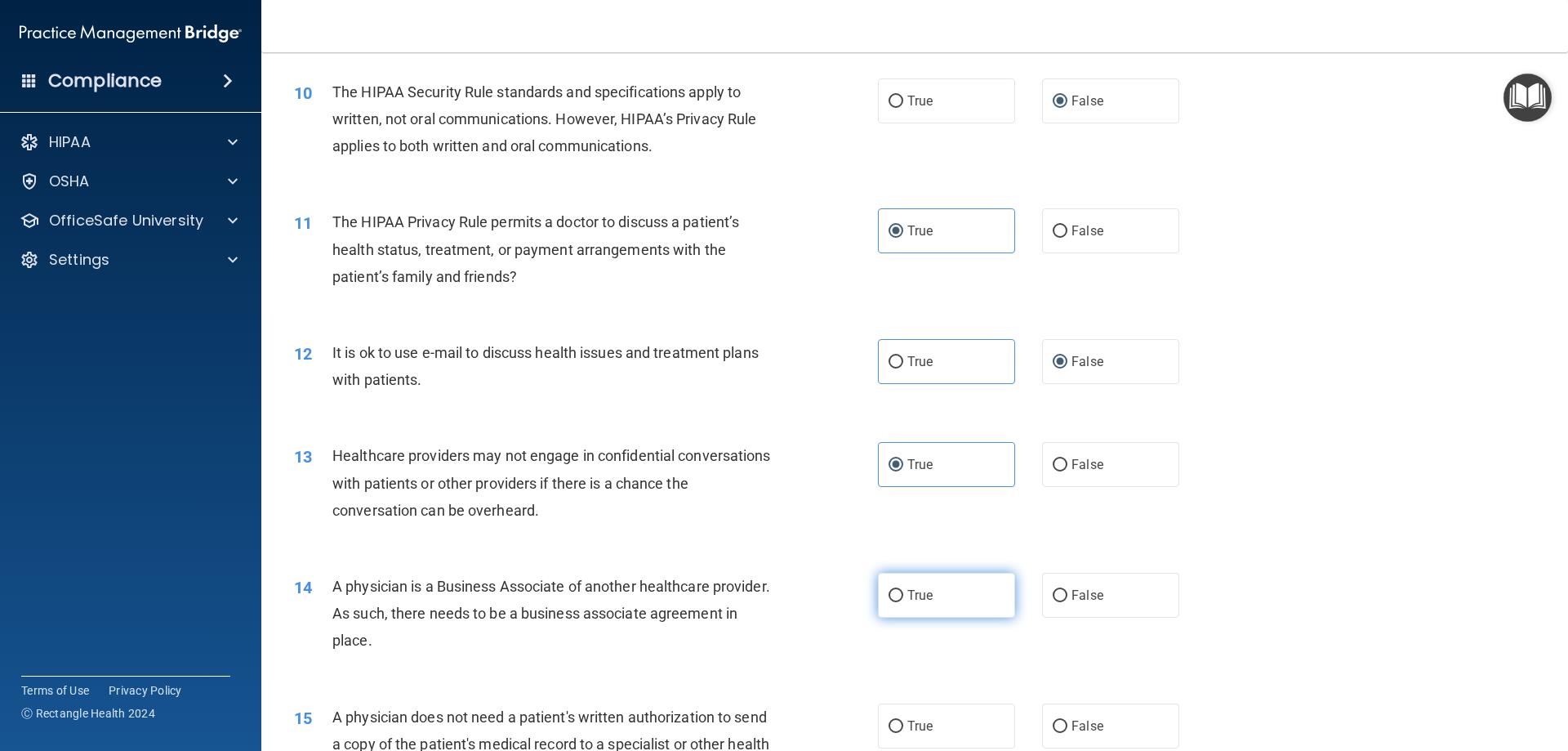
click at [949, 607] on label "True" at bounding box center [946, 595] width 137 height 45
click at [903, 602] on input "True" at bounding box center [896, 595] width 15 height 12
radio input "true"
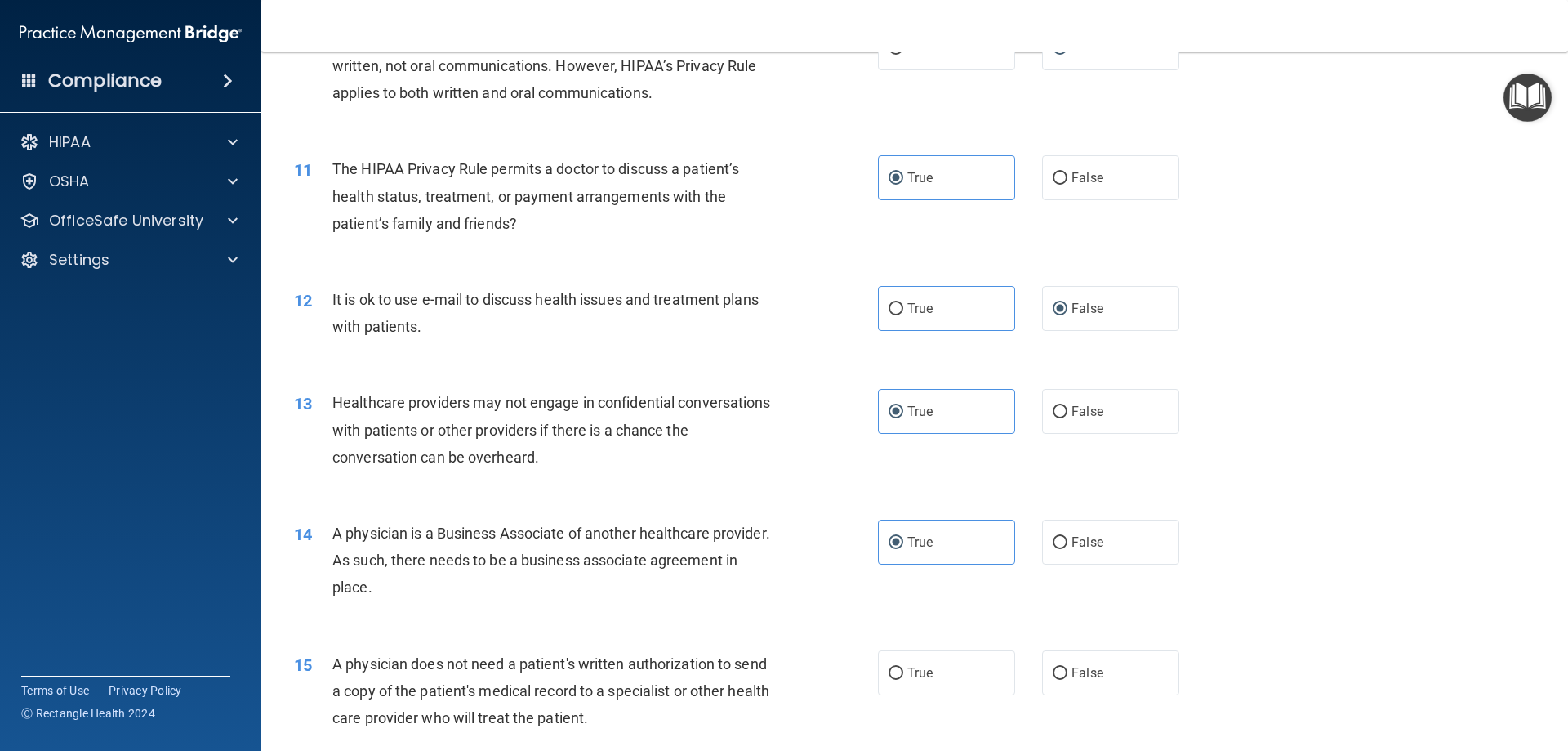
scroll to position [1226, 0]
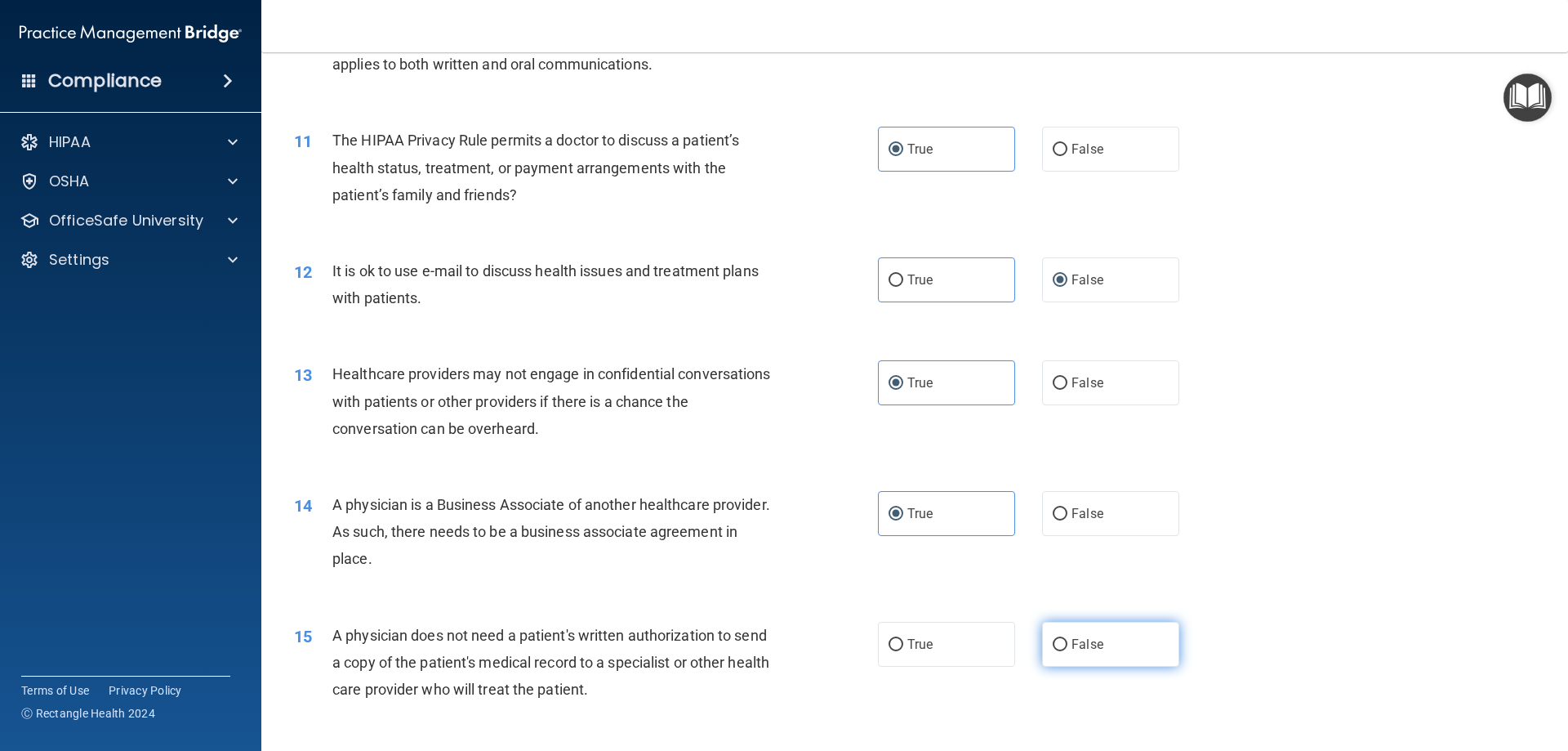
click at [1060, 642] on input "False" at bounding box center [1061, 645] width 15 height 12
radio input "true"
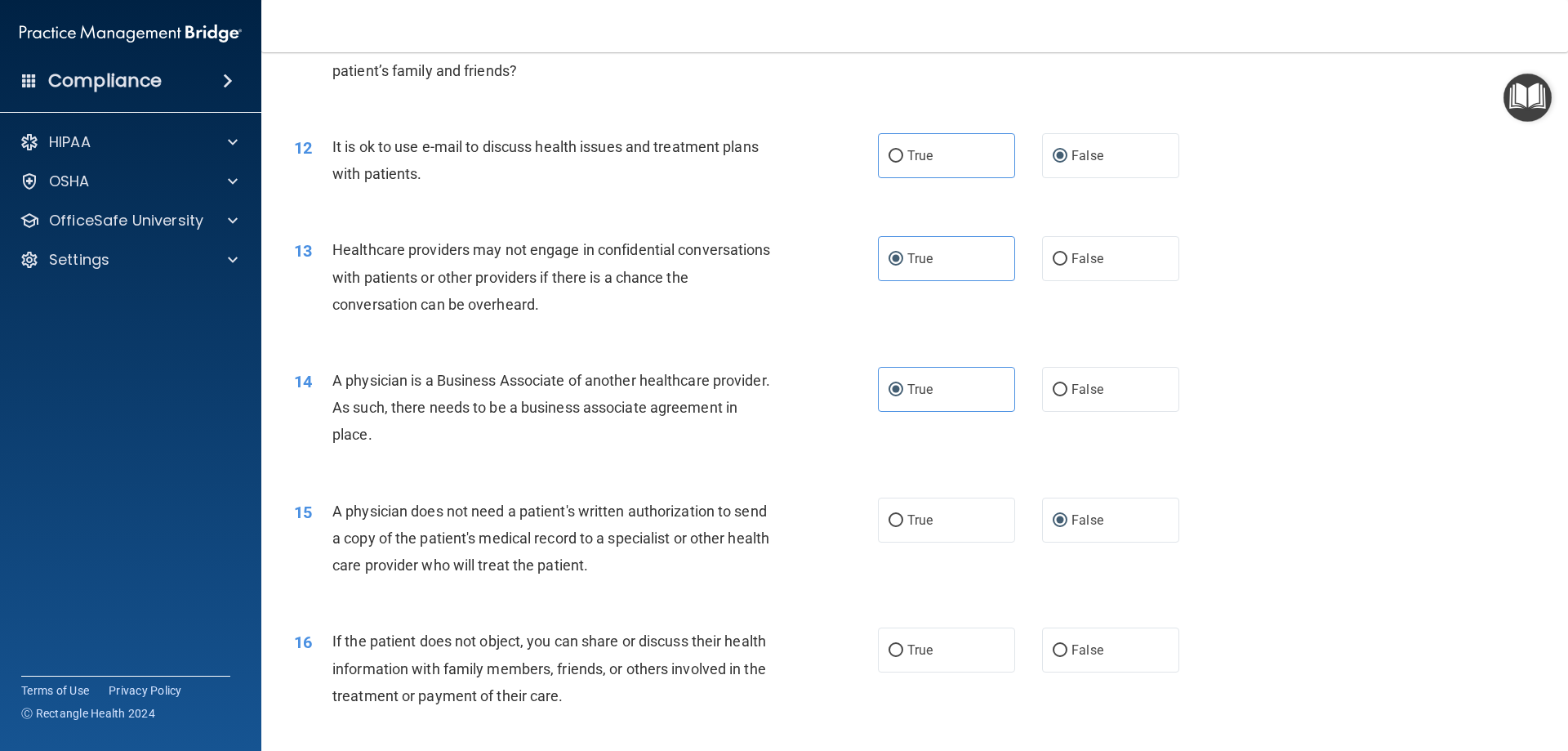
scroll to position [1389, 0]
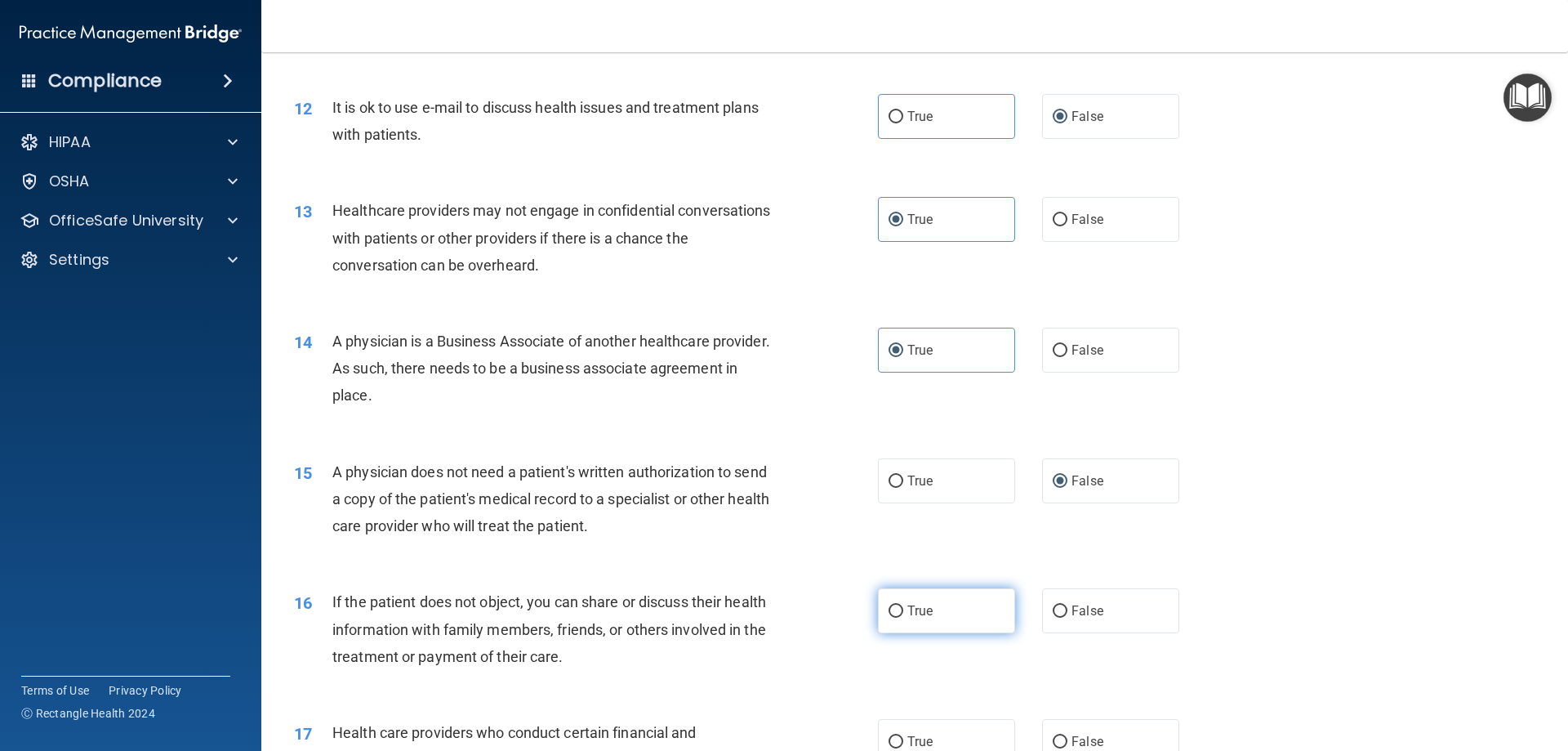
click at [908, 606] on span "True" at bounding box center [921, 610] width 26 height 16
click at [901, 606] on input "True" at bounding box center [896, 611] width 15 height 12
radio input "true"
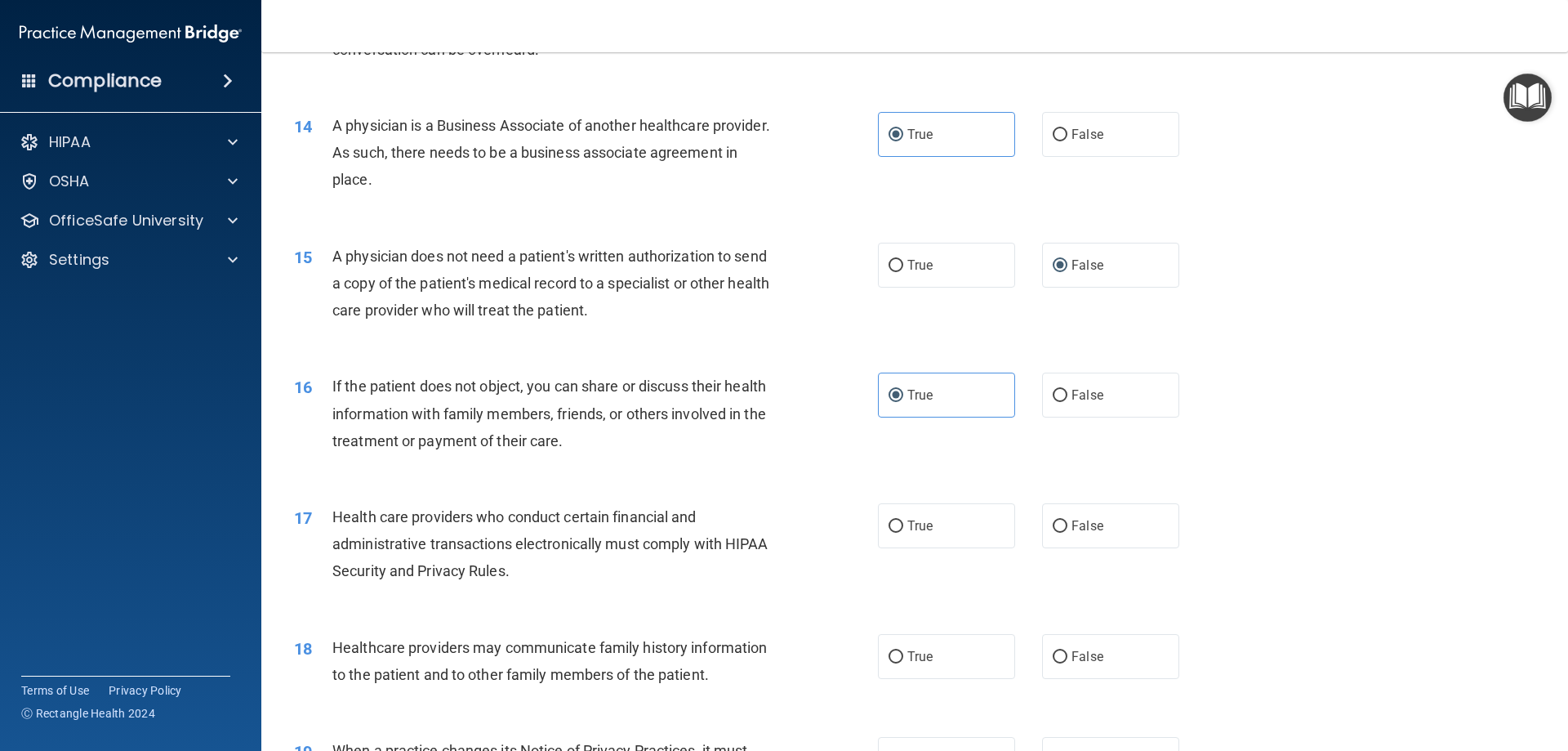
scroll to position [1635, 0]
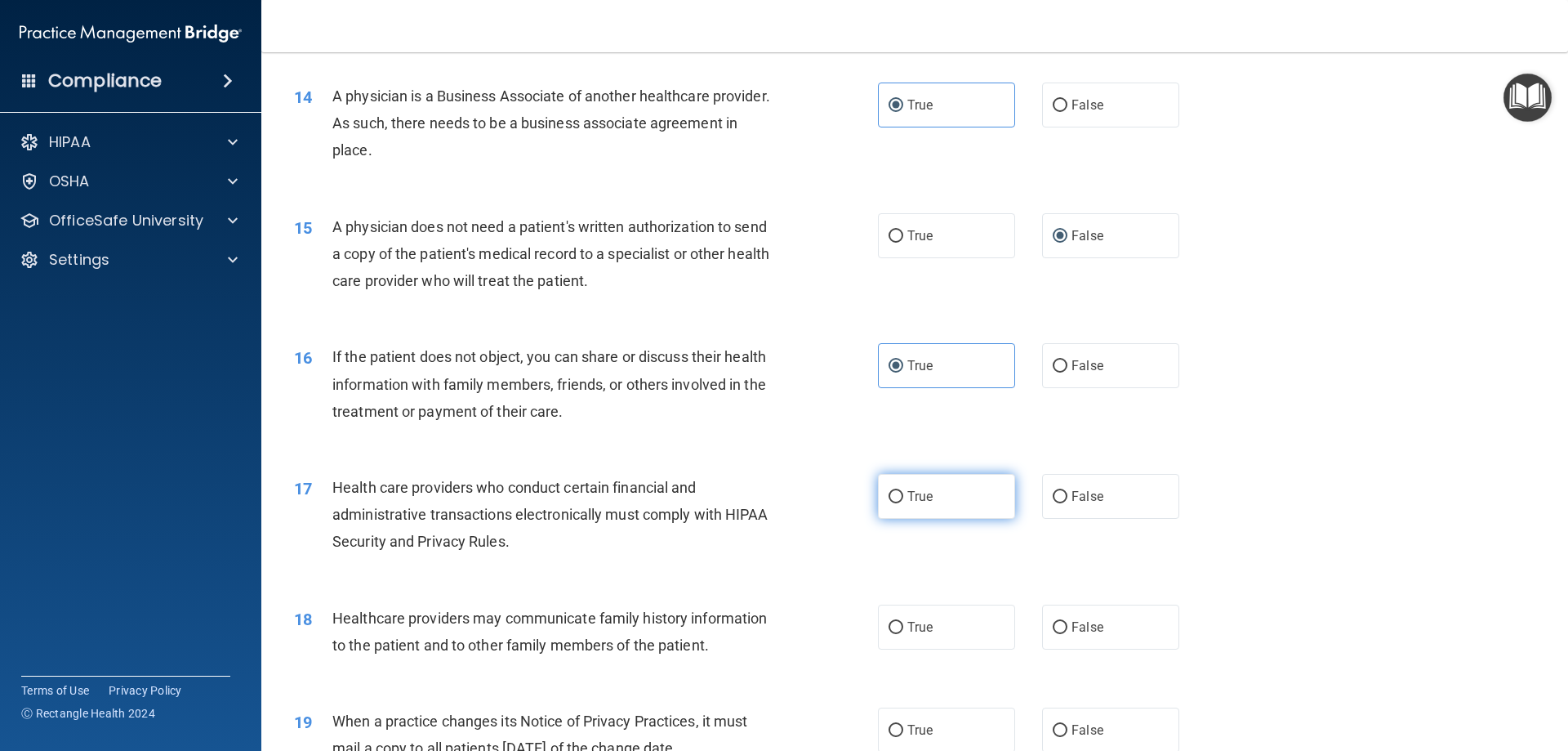
click at [892, 493] on input "True" at bounding box center [896, 497] width 15 height 12
radio input "true"
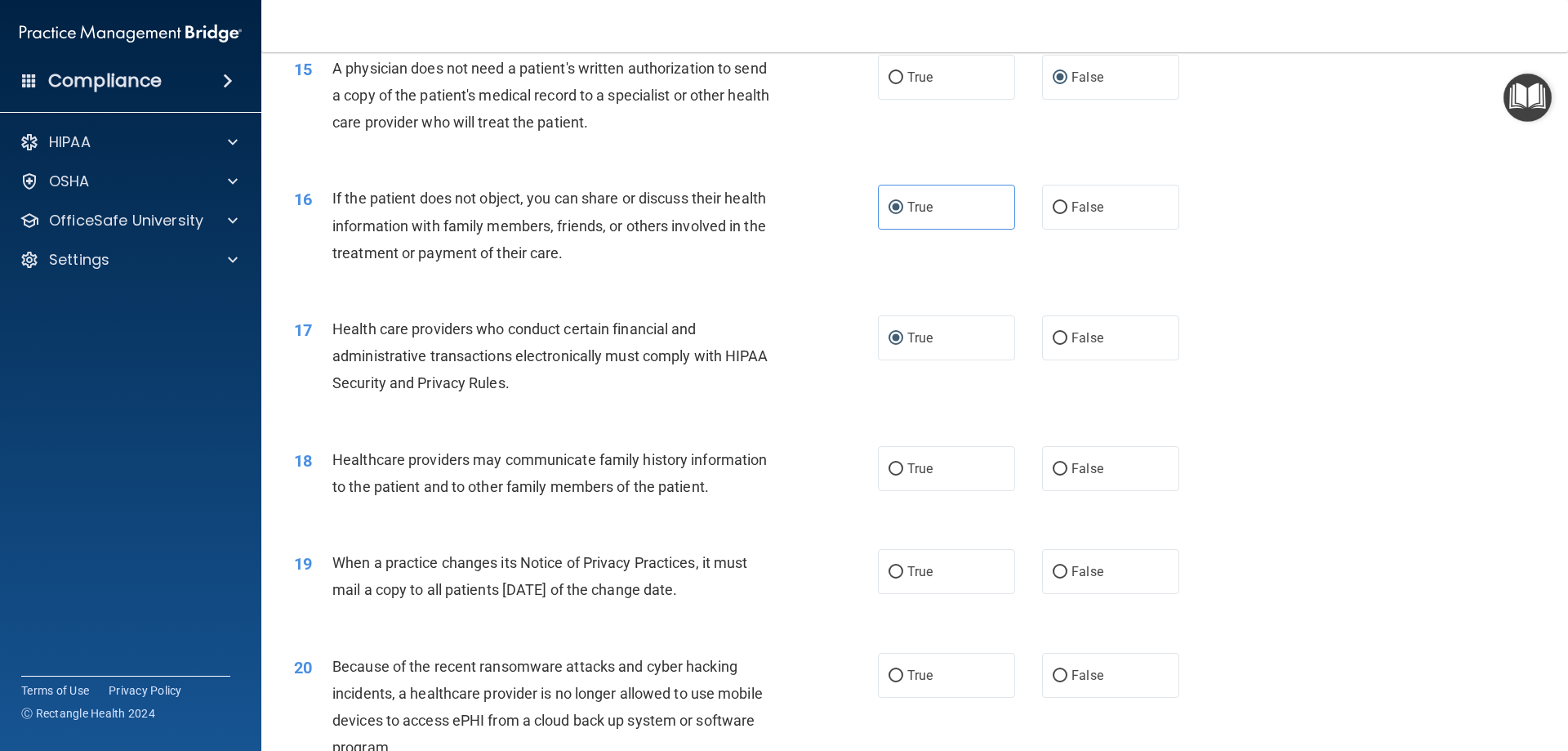
scroll to position [1798, 0]
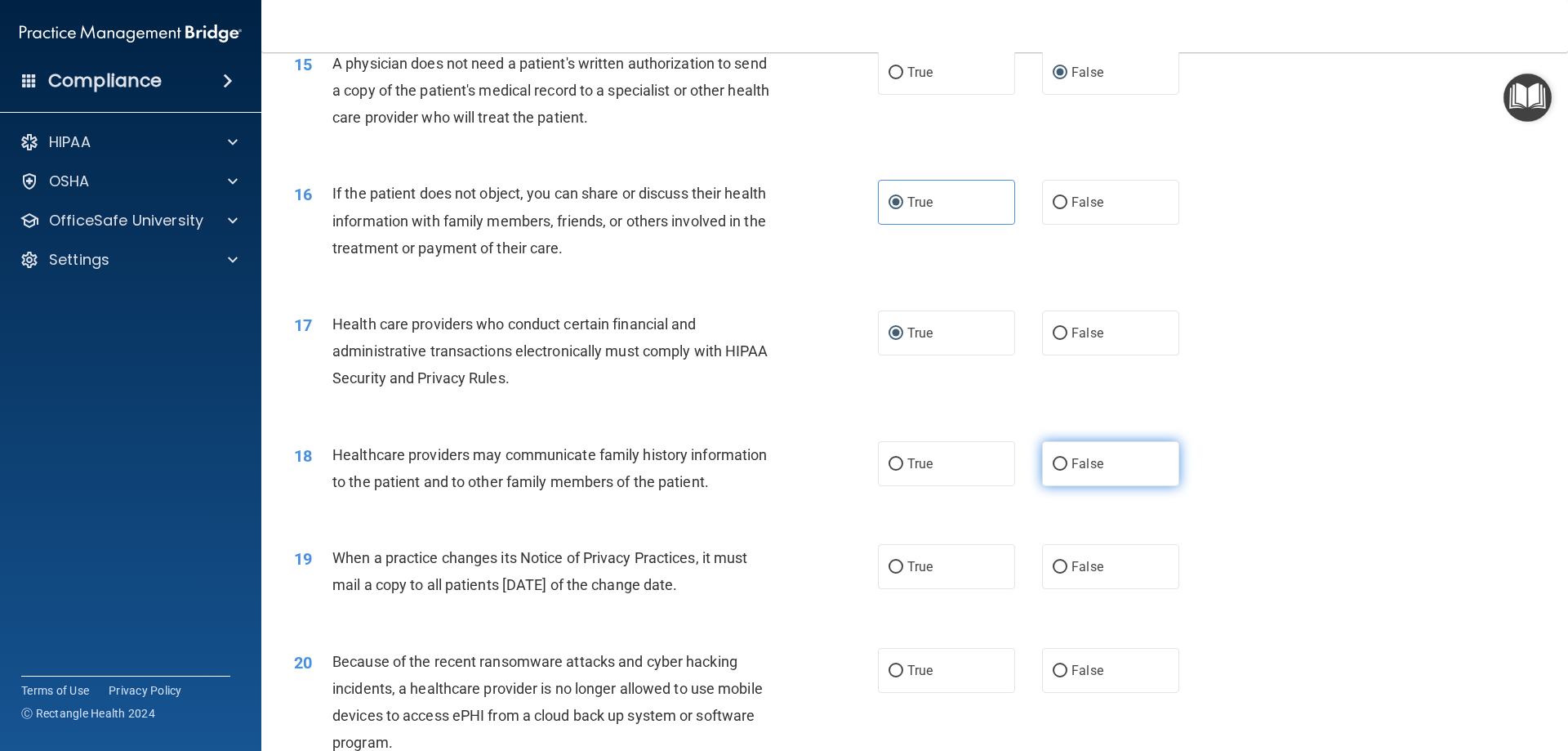
click at [1060, 462] on input "False" at bounding box center [1061, 464] width 15 height 12
radio input "true"
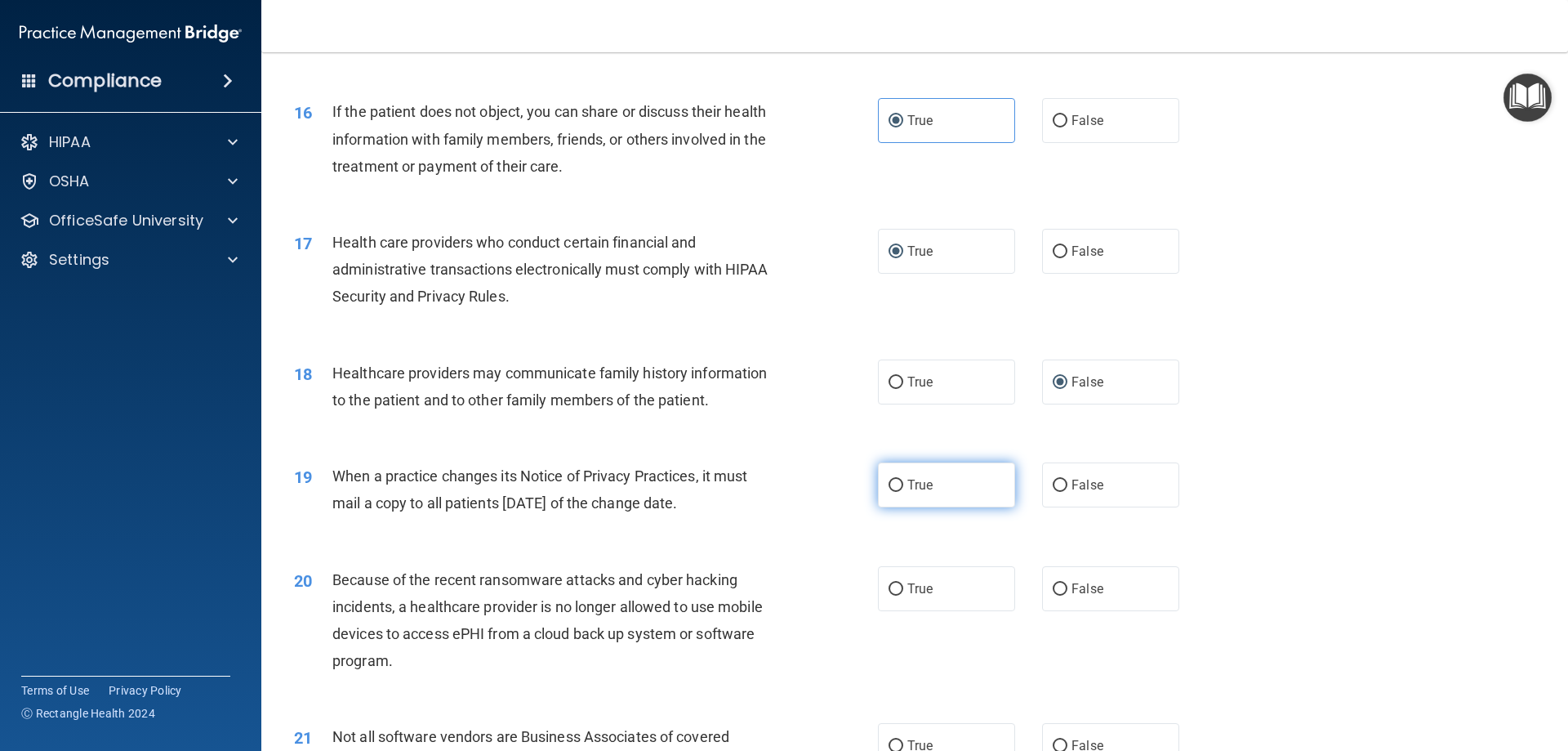
click at [912, 488] on span "True" at bounding box center [921, 485] width 26 height 16
click at [903, 488] on input "True" at bounding box center [896, 485] width 15 height 12
radio input "true"
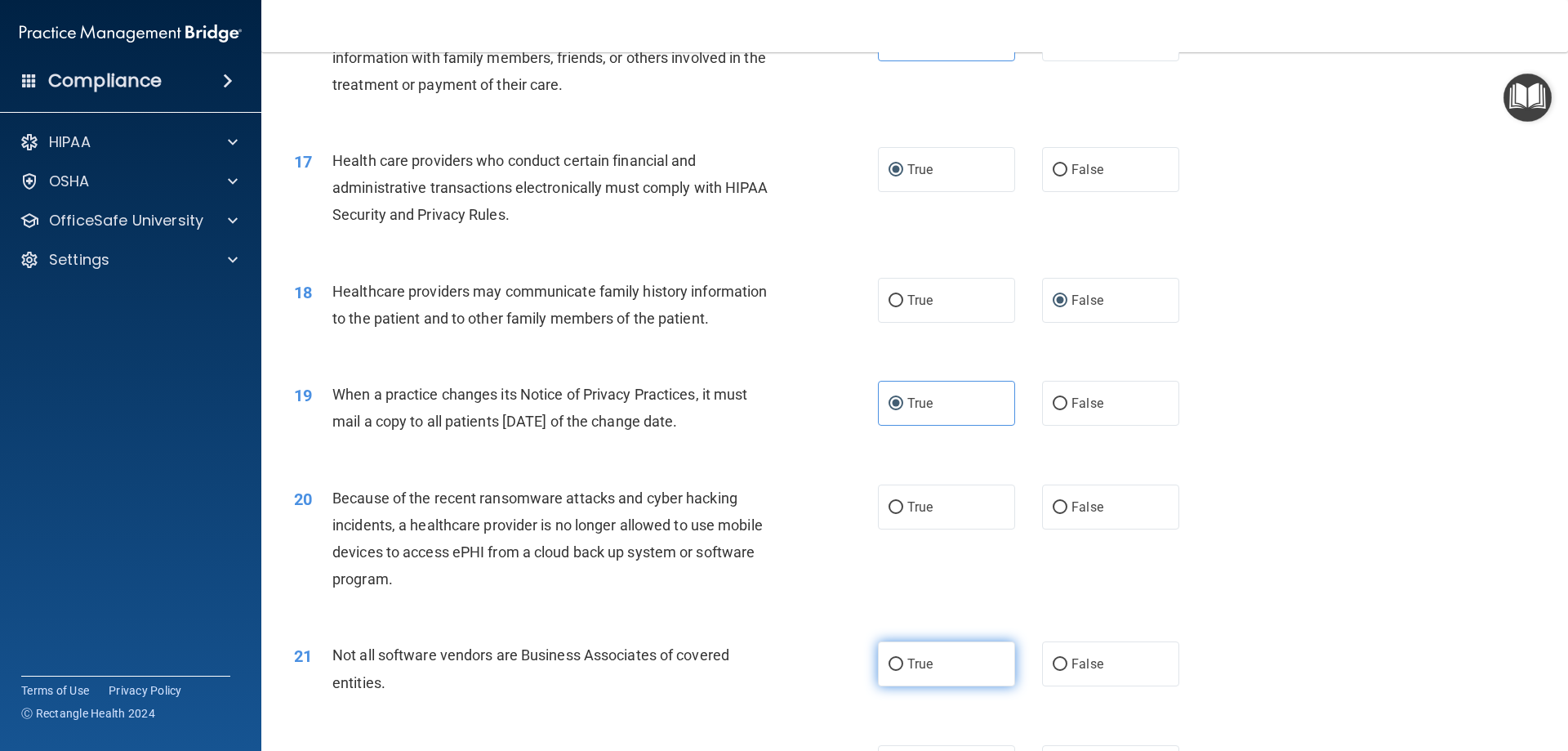
click at [916, 660] on span "True" at bounding box center [921, 663] width 26 height 16
click at [903, 660] on input "True" at bounding box center [896, 664] width 15 height 12
radio input "true"
click at [943, 510] on label "True" at bounding box center [946, 507] width 137 height 45
click at [903, 510] on input "True" at bounding box center [896, 508] width 15 height 12
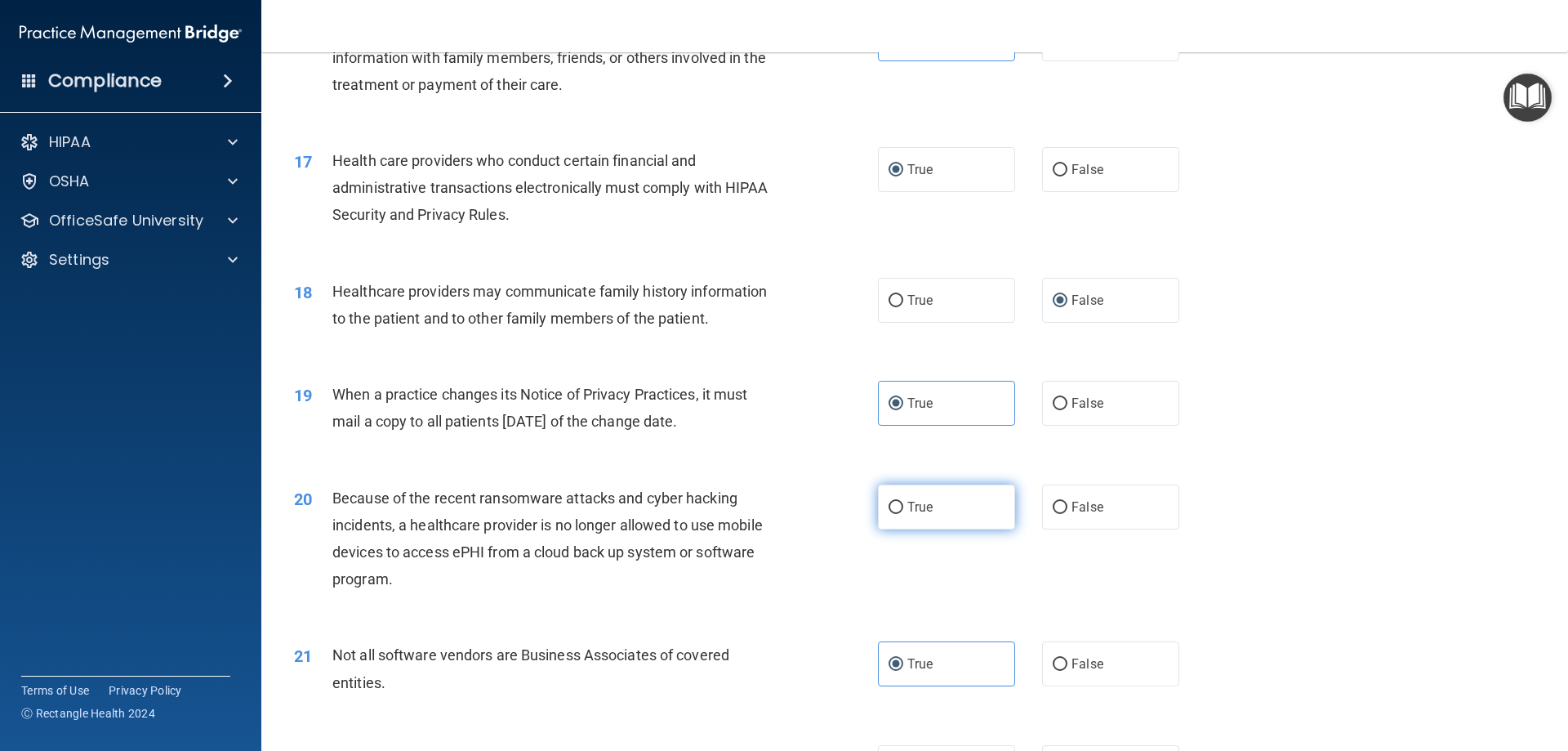
radio input "true"
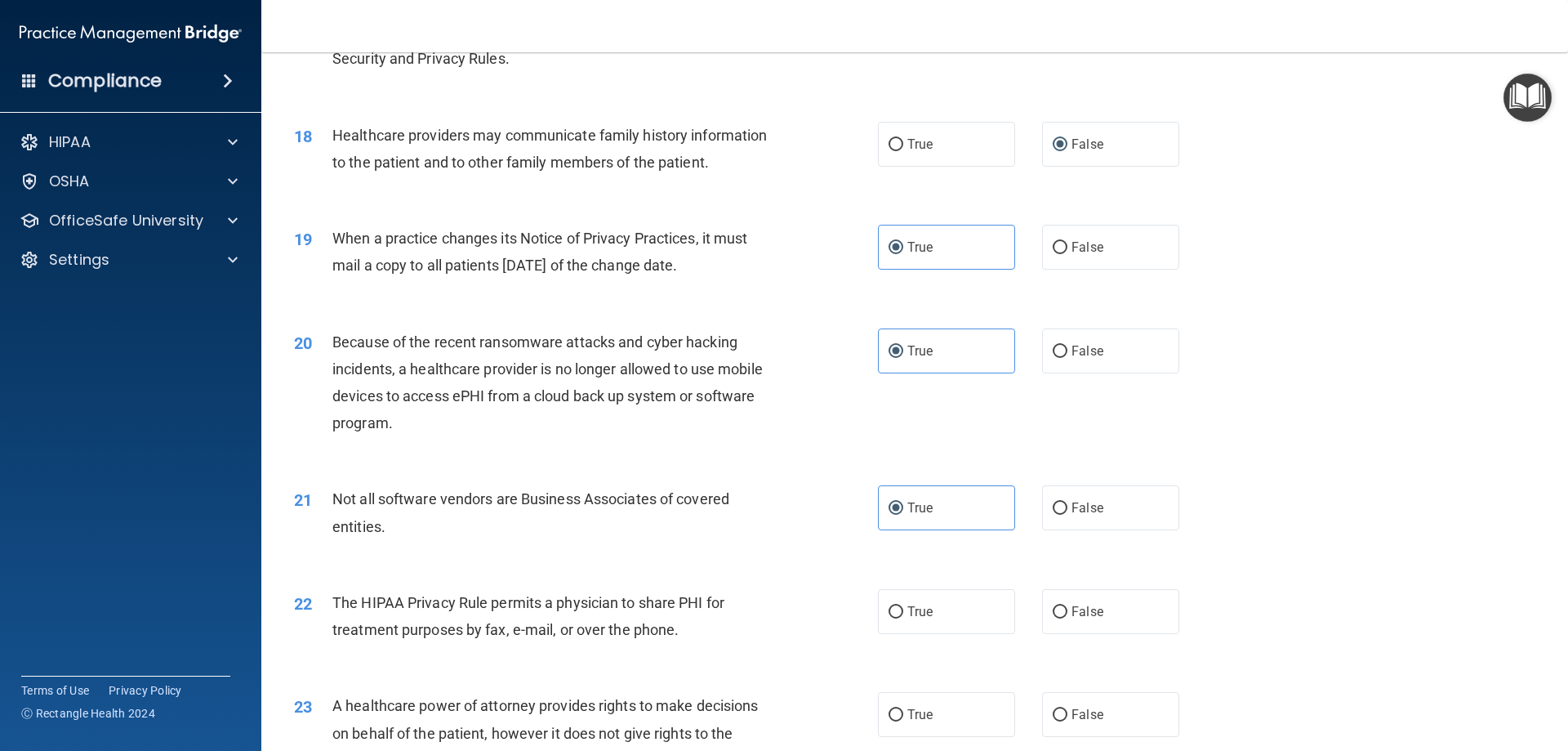
scroll to position [2125, 0]
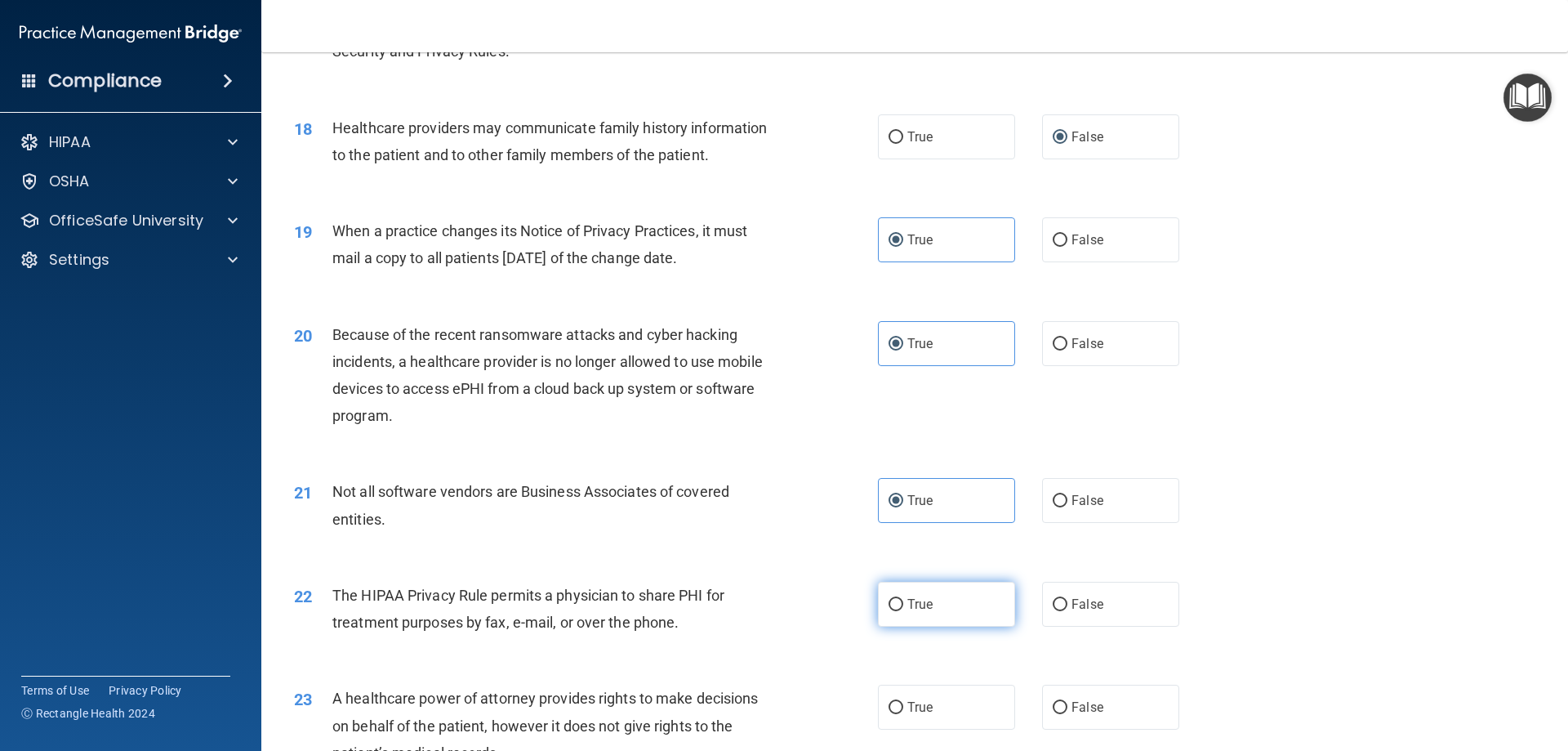
click at [938, 602] on label "True" at bounding box center [946, 604] width 137 height 45
click at [903, 602] on input "True" at bounding box center [896, 605] width 15 height 12
radio input "true"
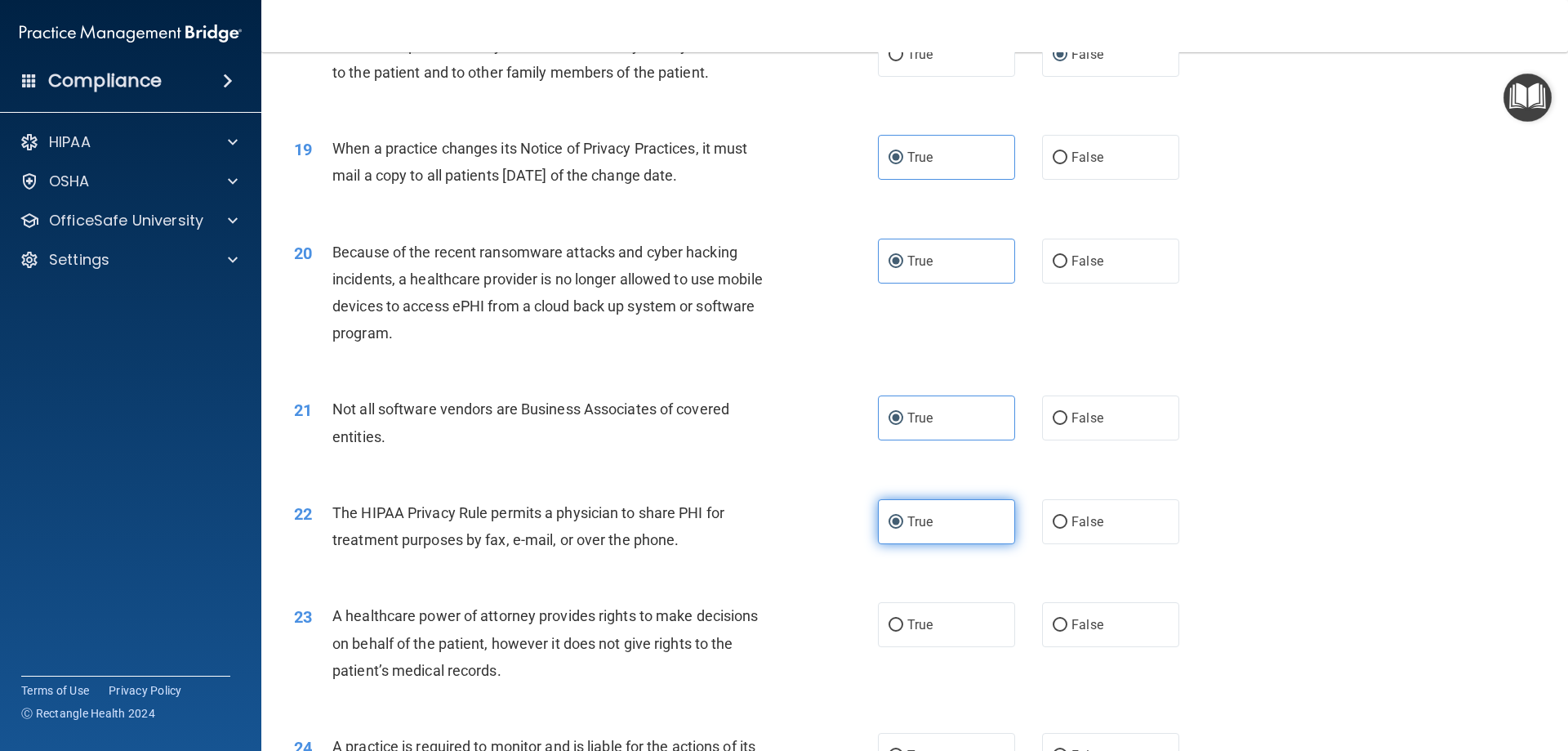
scroll to position [2289, 0]
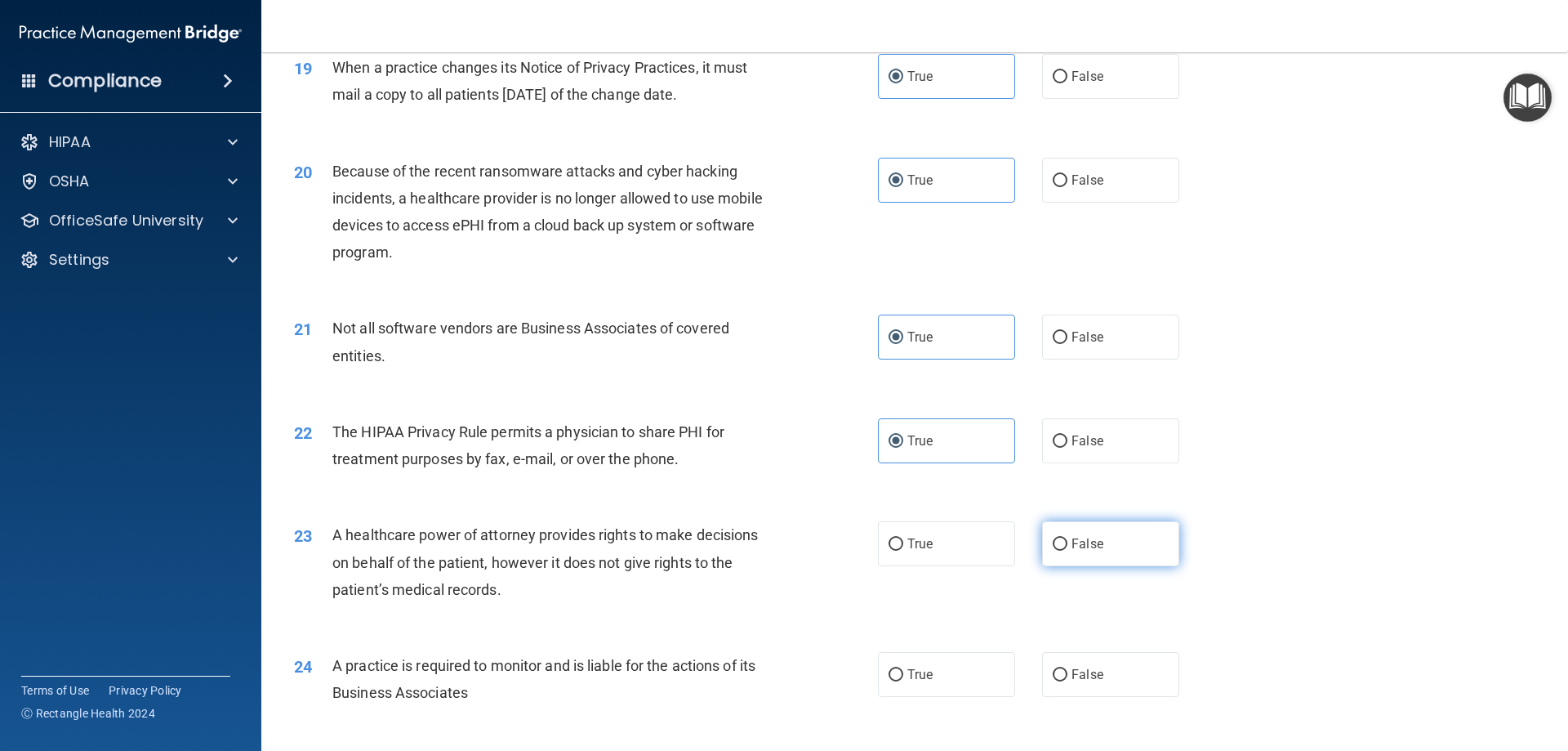
click at [1072, 547] on span "False" at bounding box center [1087, 543] width 32 height 16
click at [1066, 547] on input "False" at bounding box center [1061, 544] width 15 height 12
radio input "true"
click at [1072, 672] on span "False" at bounding box center [1087, 674] width 32 height 16
click at [1068, 672] on input "False" at bounding box center [1061, 675] width 15 height 12
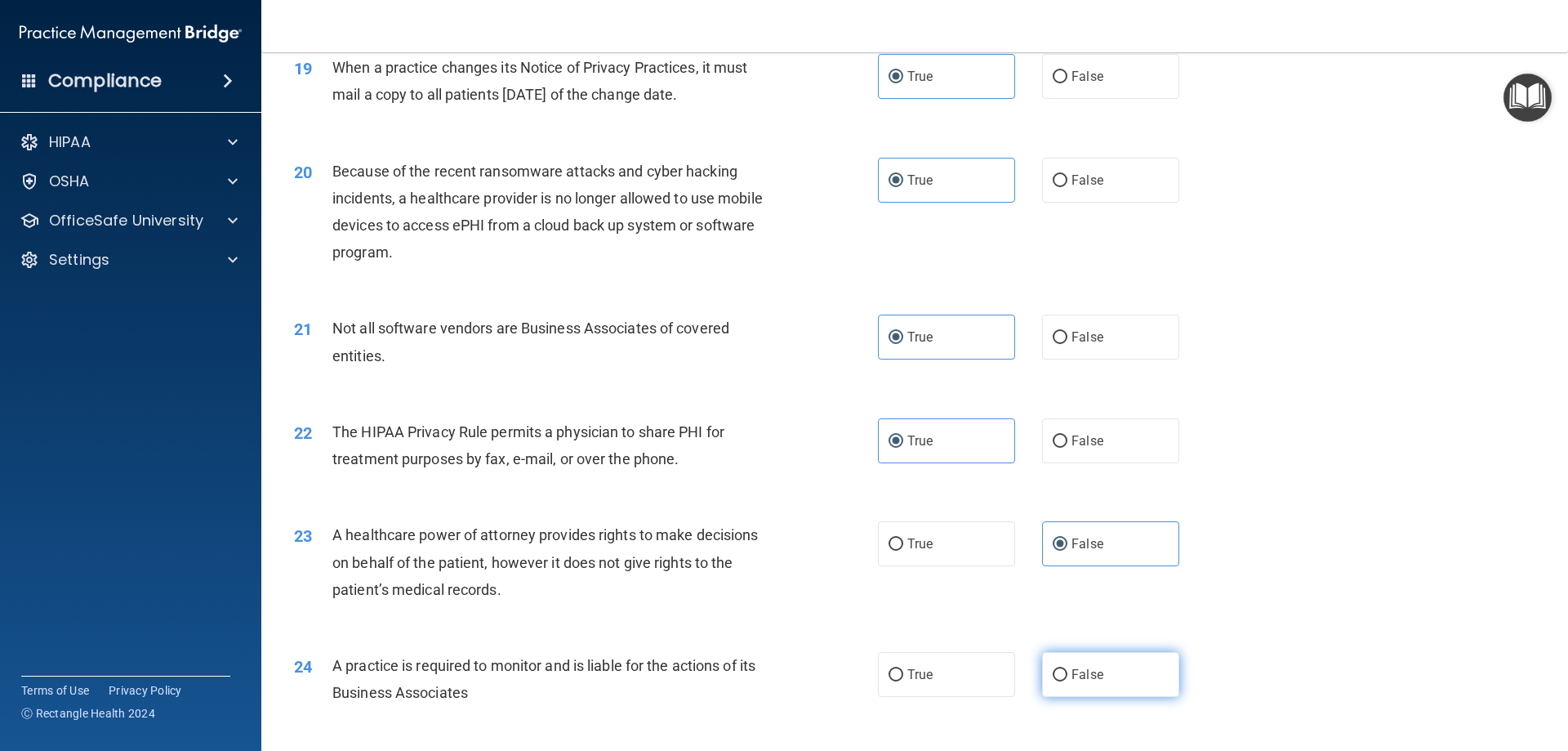
radio input "true"
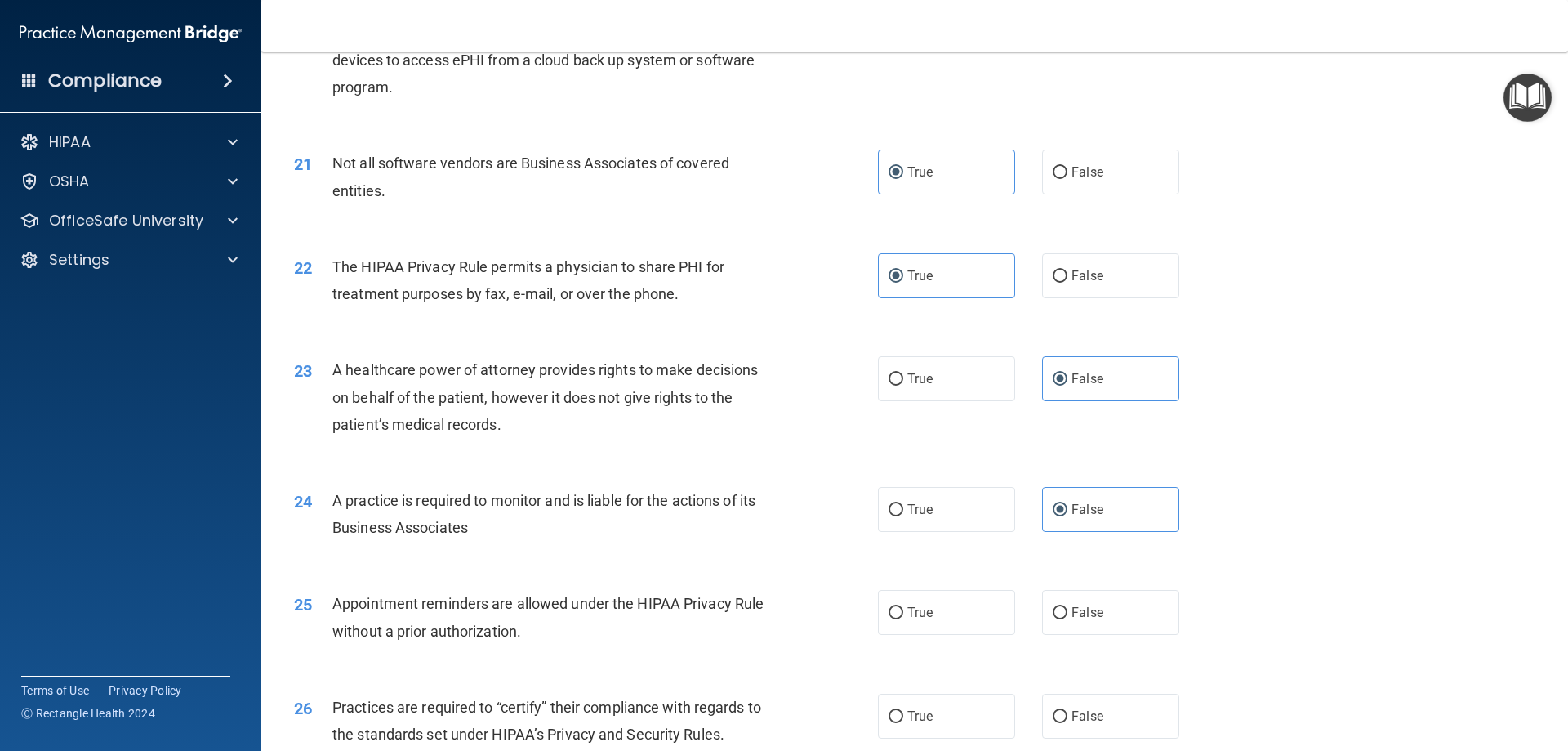
scroll to position [2534, 0]
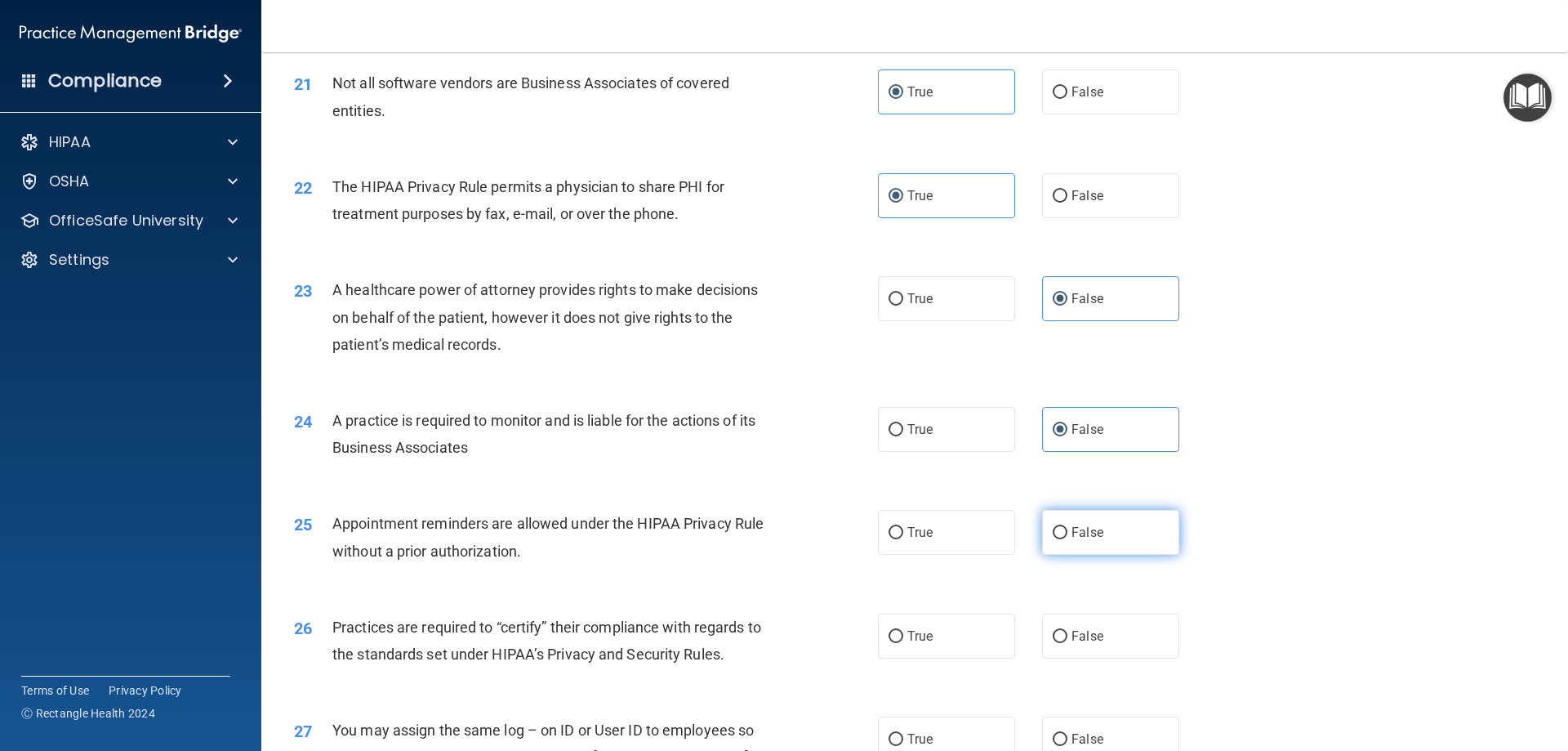
click at [1072, 533] on span "False" at bounding box center [1087, 532] width 32 height 16
click at [1068, 533] on input "False" at bounding box center [1061, 532] width 15 height 12
radio input "true"
click at [1072, 638] on span "False" at bounding box center [1087, 636] width 32 height 16
click at [1068, 638] on input "False" at bounding box center [1061, 637] width 15 height 12
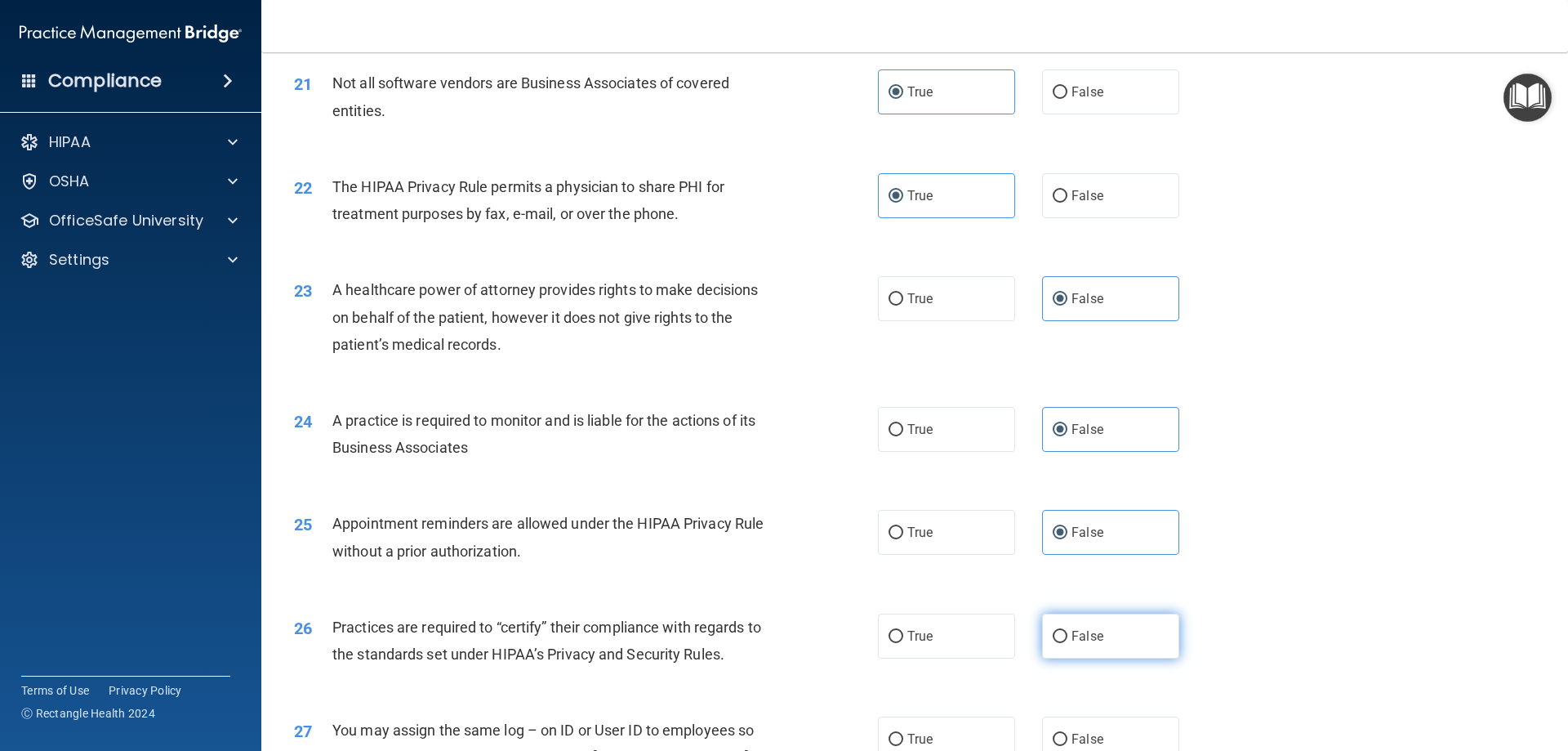
radio input "true"
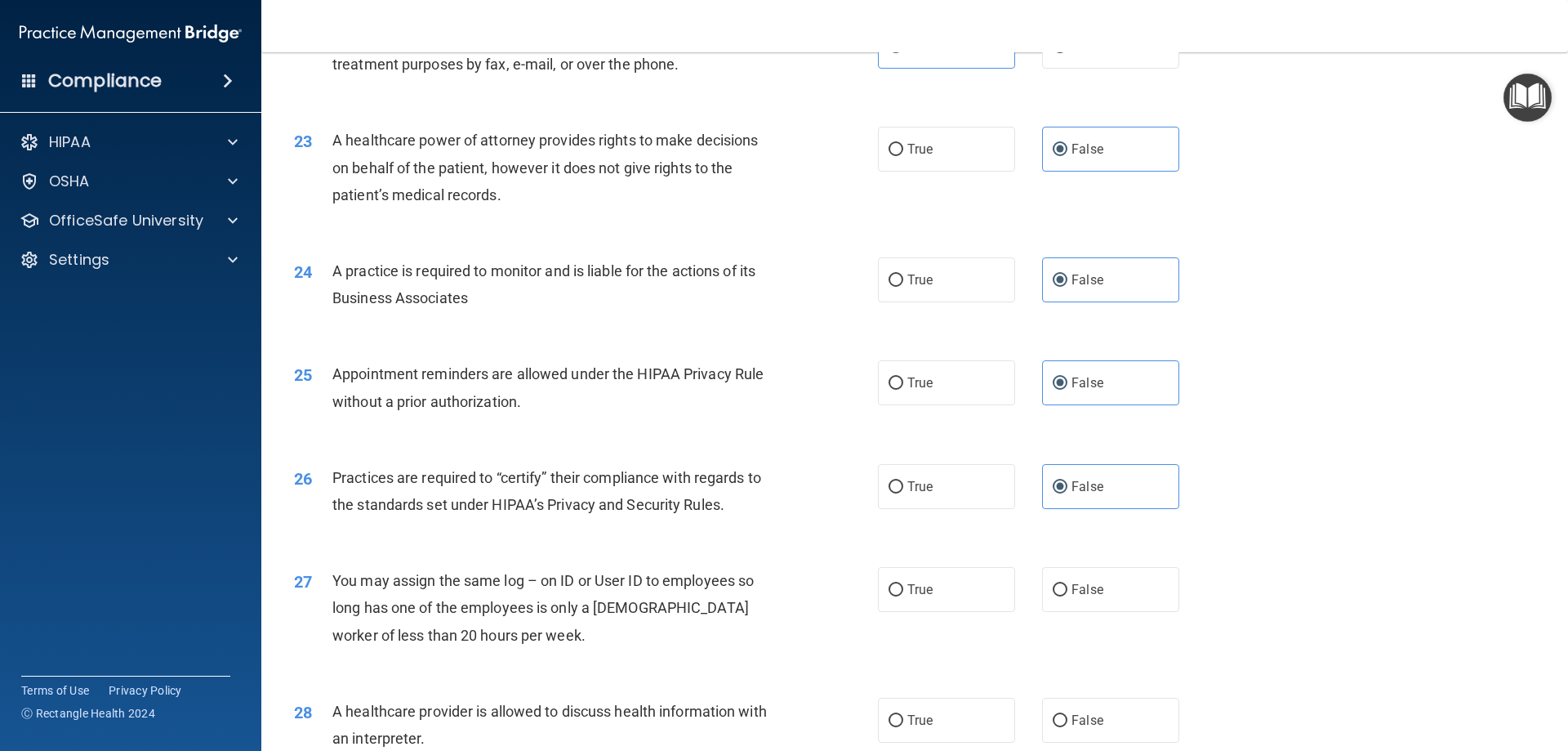
scroll to position [2697, 0]
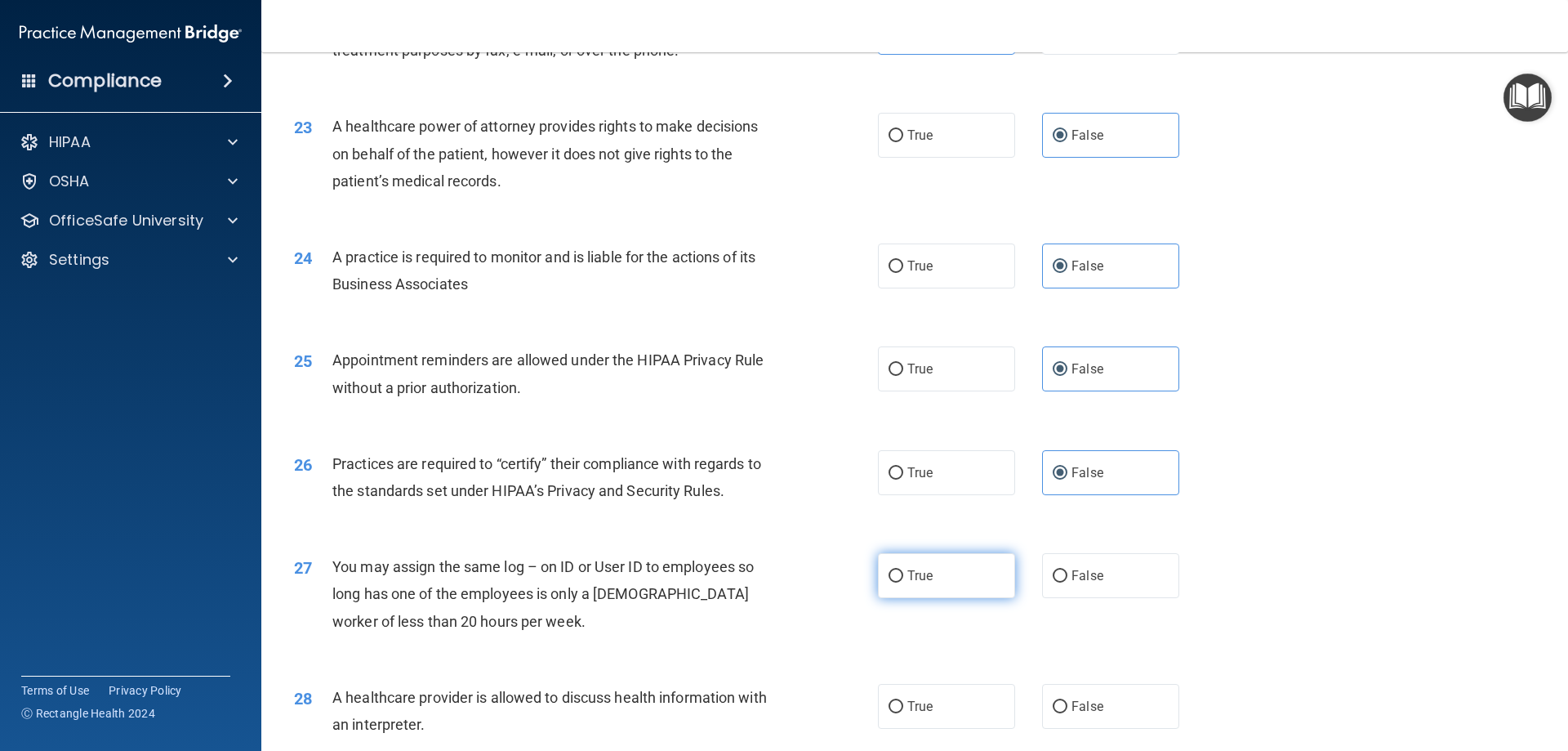
click at [939, 573] on label "True" at bounding box center [946, 575] width 137 height 45
click at [903, 573] on input "True" at bounding box center [896, 576] width 15 height 12
radio input "true"
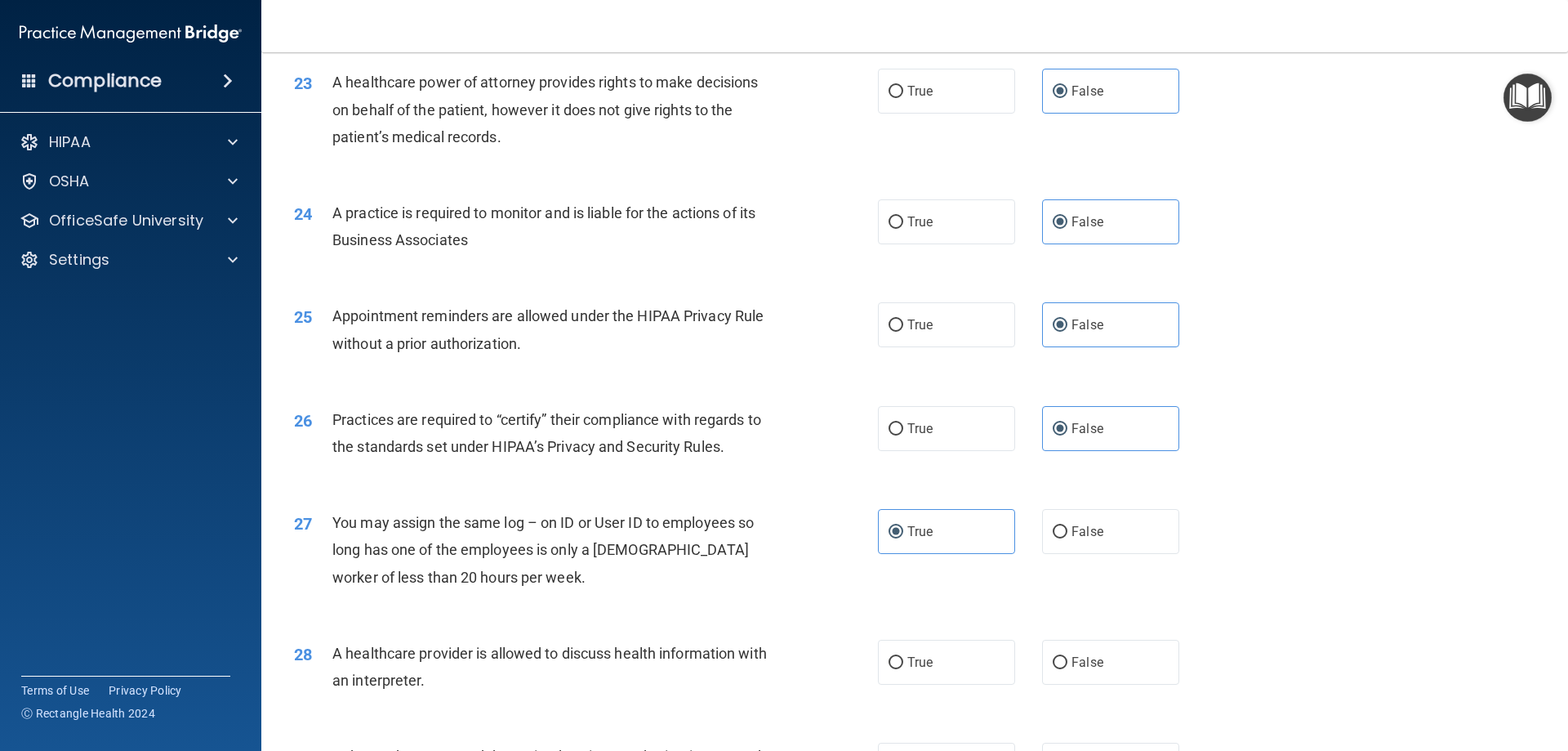
scroll to position [2860, 0]
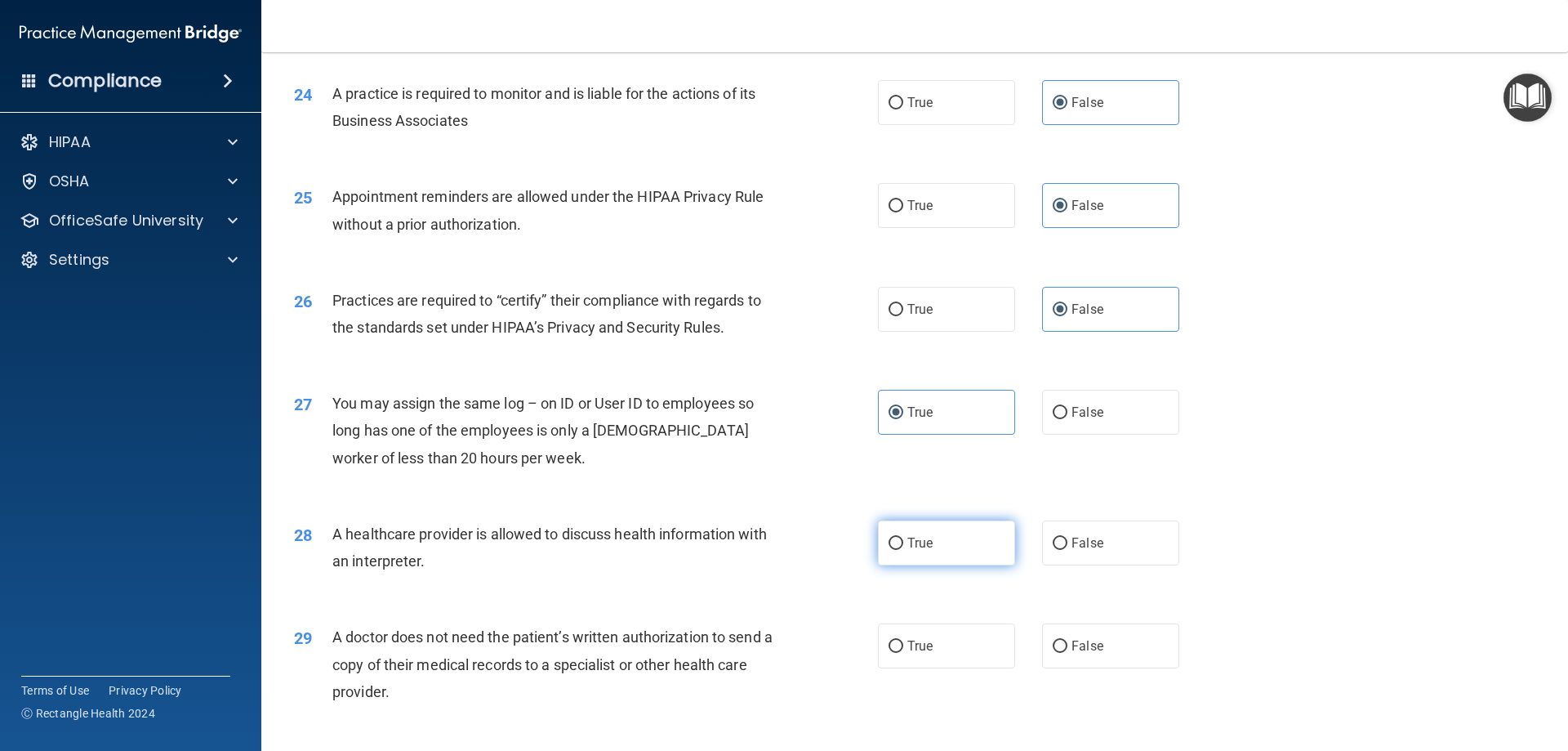
click at [931, 526] on label "True" at bounding box center [946, 542] width 137 height 45
click at [903, 538] on input "True" at bounding box center [896, 543] width 15 height 12
radio input "true"
click at [923, 639] on span "True" at bounding box center [921, 646] width 26 height 16
click at [903, 640] on input "True" at bounding box center [896, 646] width 15 height 12
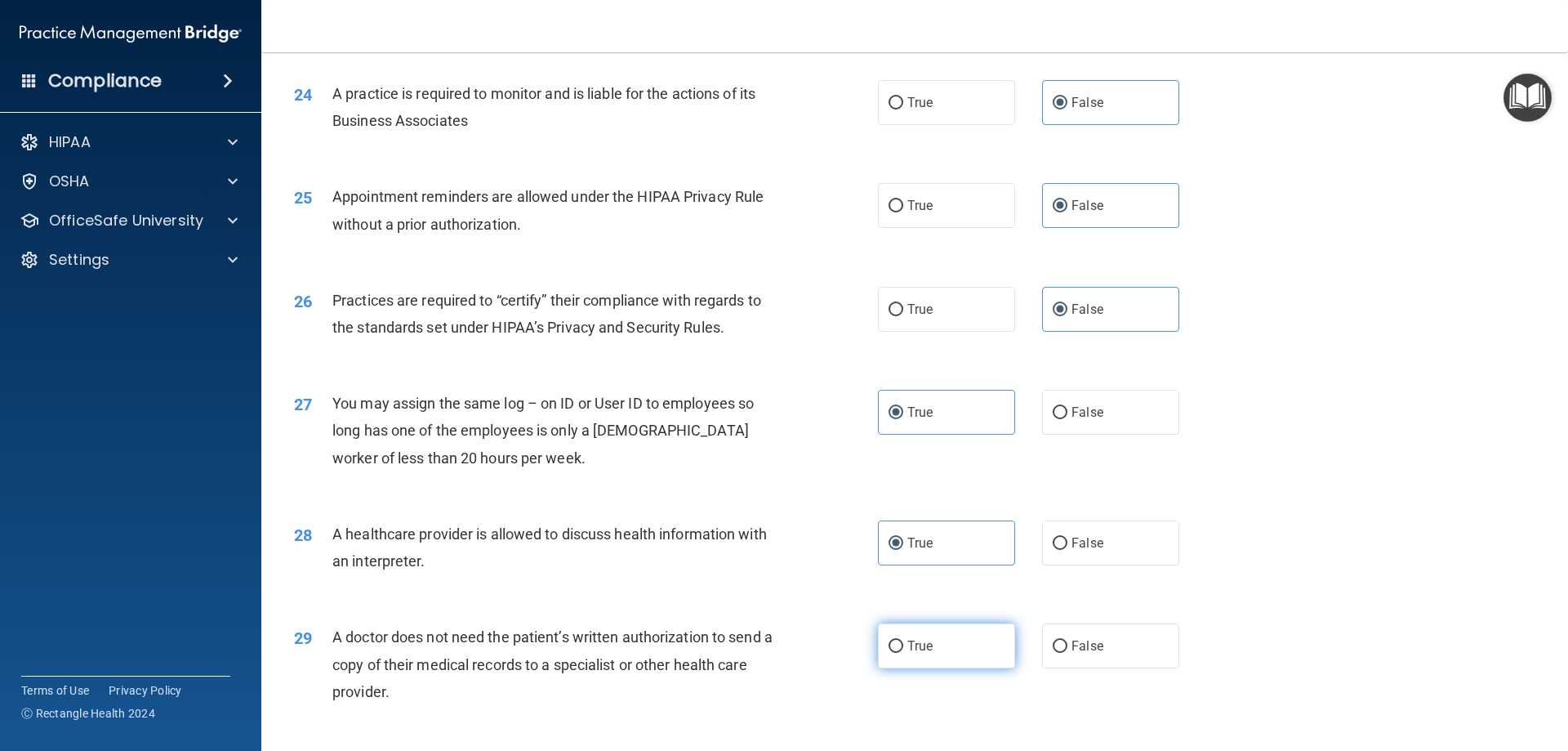
radio input "true"
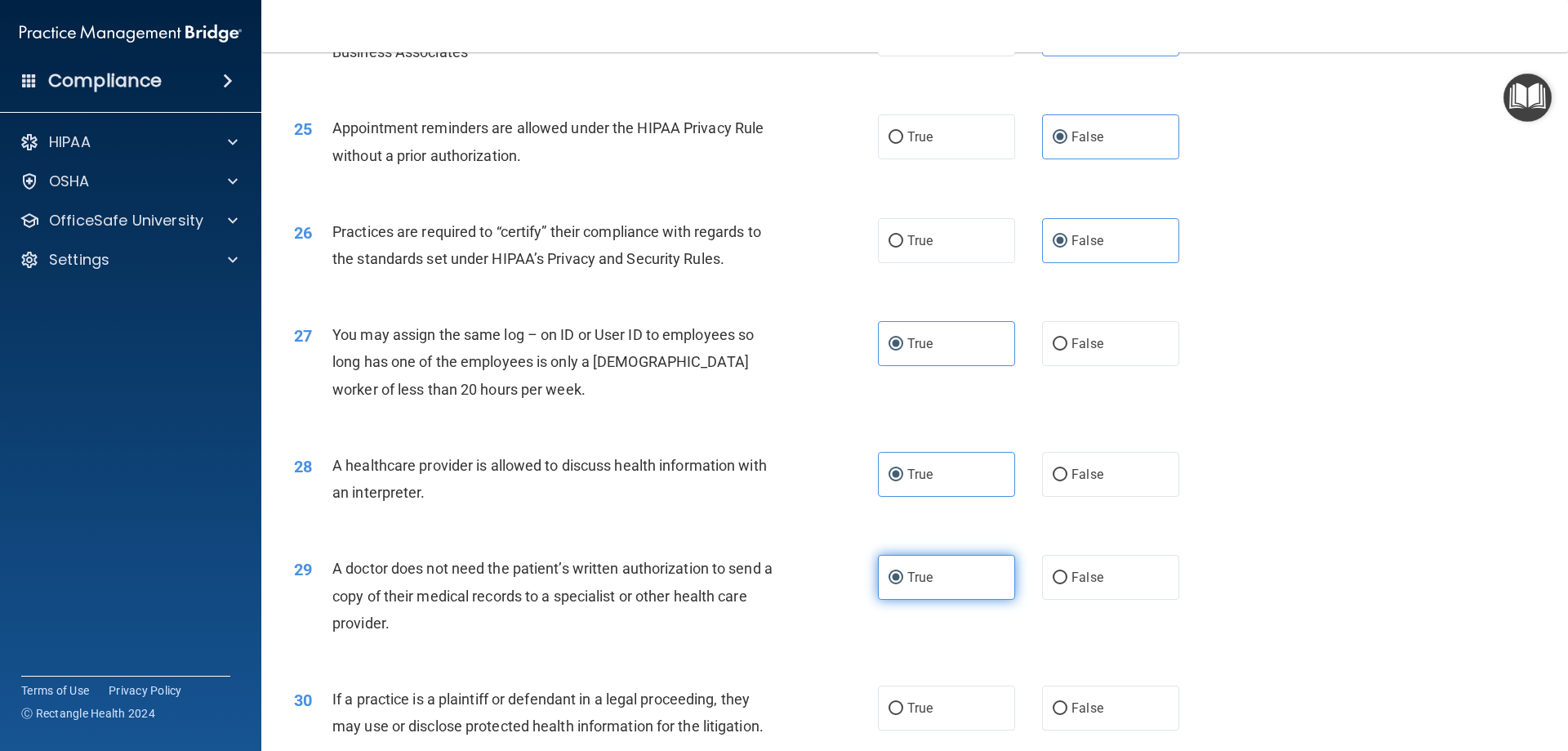
scroll to position [3024, 0]
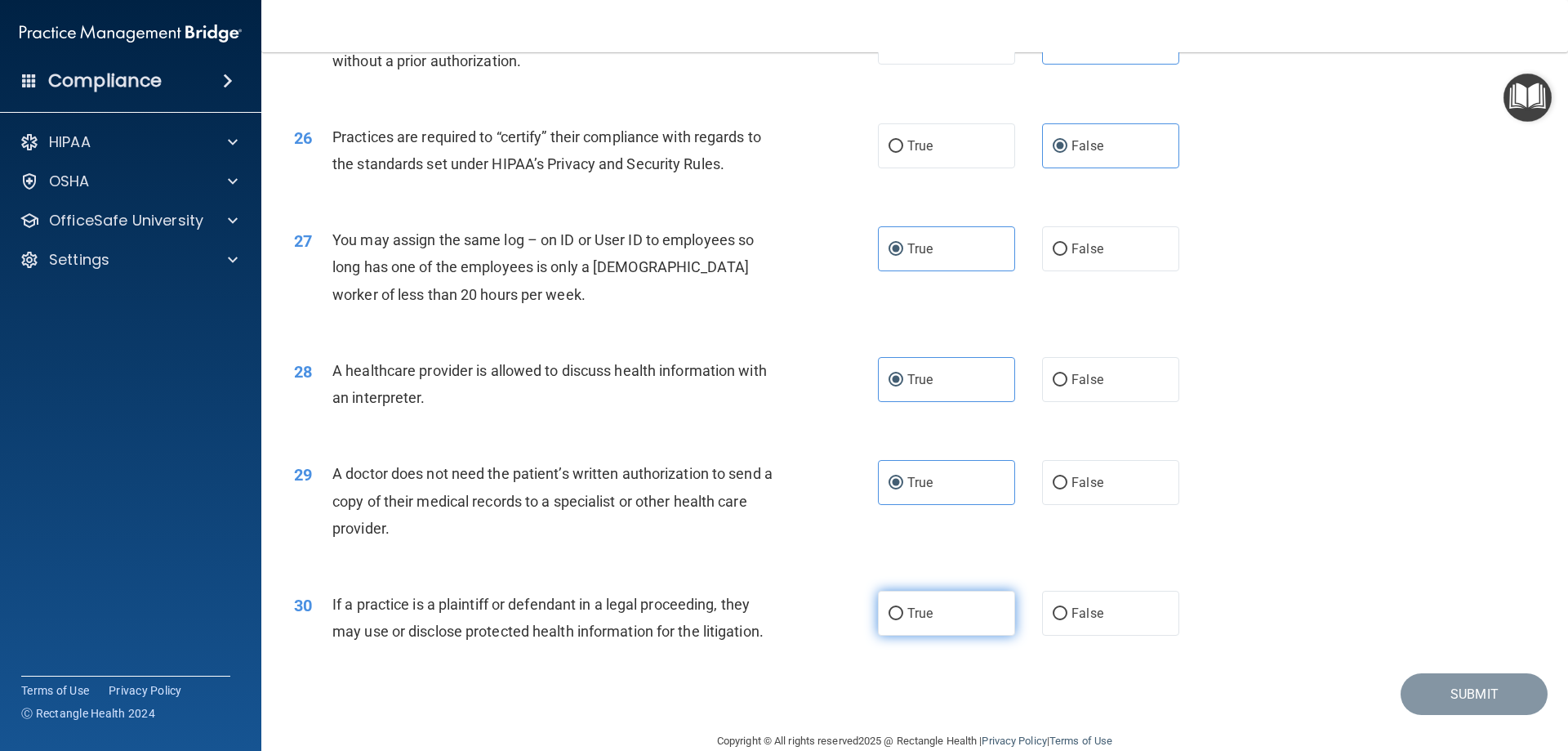
click at [926, 604] on label "True" at bounding box center [946, 613] width 137 height 45
click at [903, 608] on input "True" at bounding box center [896, 614] width 15 height 12
radio input "true"
click at [1431, 685] on button "Submit" at bounding box center [1474, 694] width 147 height 42
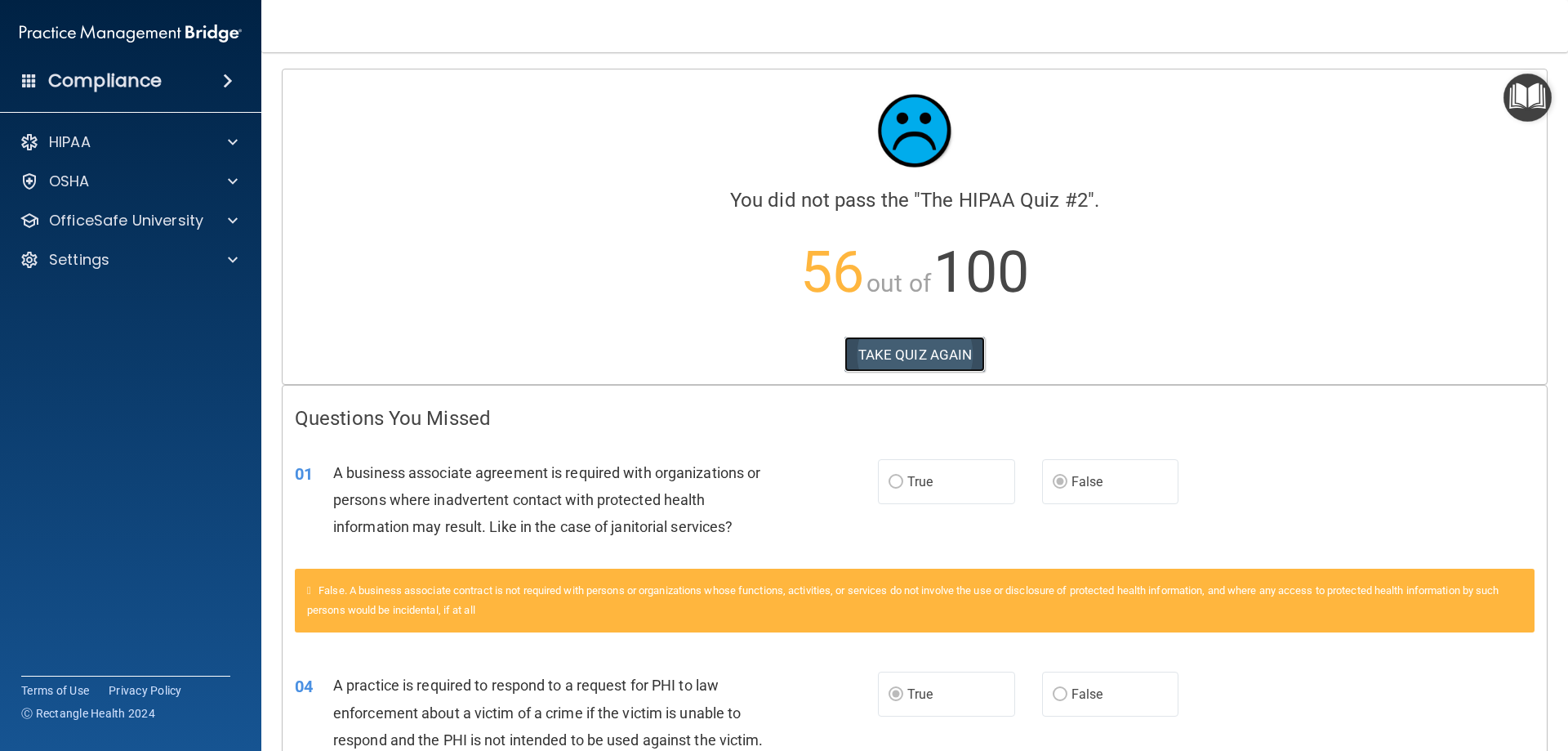
click at [946, 360] on button "TAKE QUIZ AGAIN" at bounding box center [915, 354] width 142 height 36
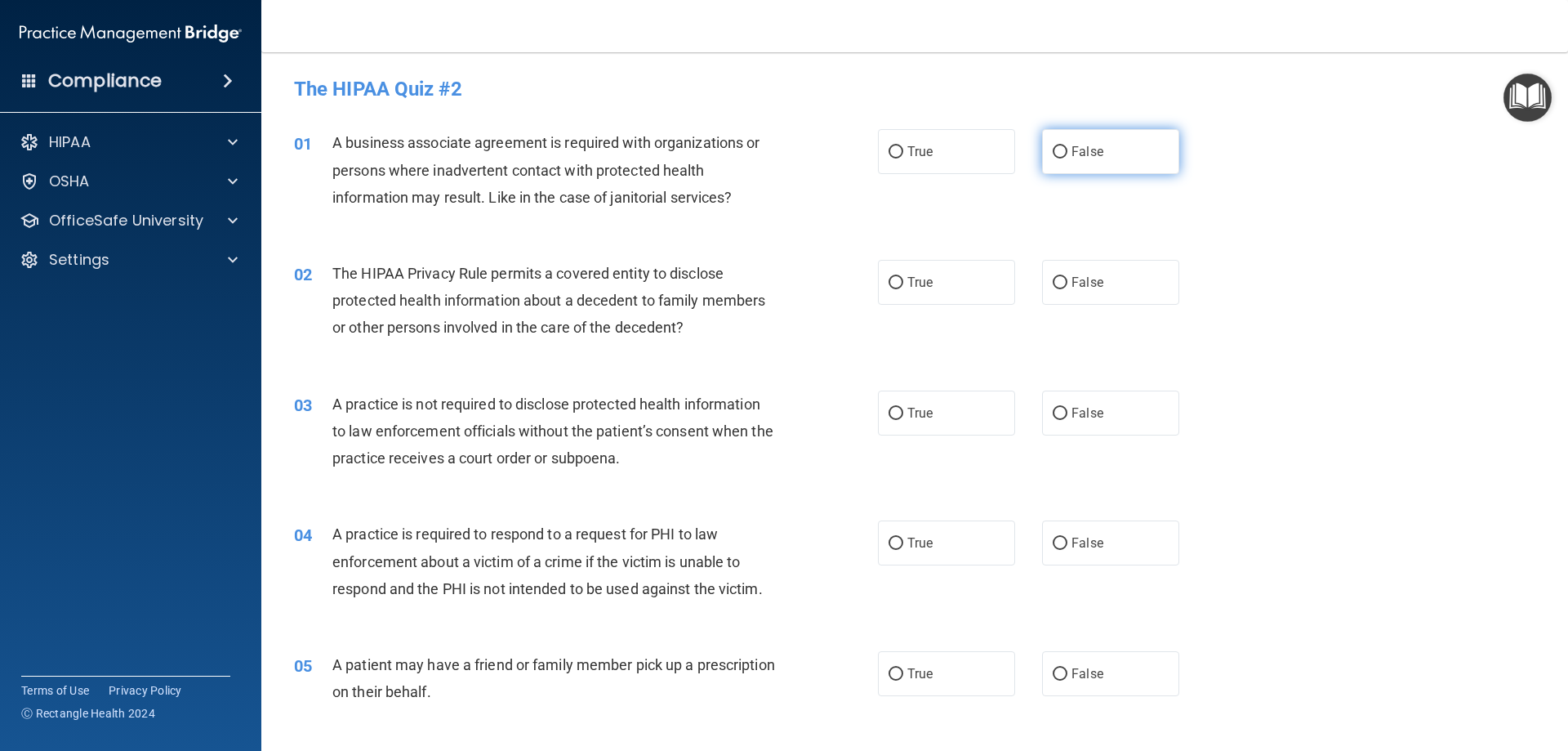
click at [1063, 153] on label "False" at bounding box center [1111, 151] width 137 height 45
click at [1063, 153] on input "False" at bounding box center [1061, 152] width 15 height 12
radio input "true"
click at [908, 281] on span "True" at bounding box center [921, 282] width 26 height 16
click at [903, 281] on input "True" at bounding box center [896, 283] width 15 height 12
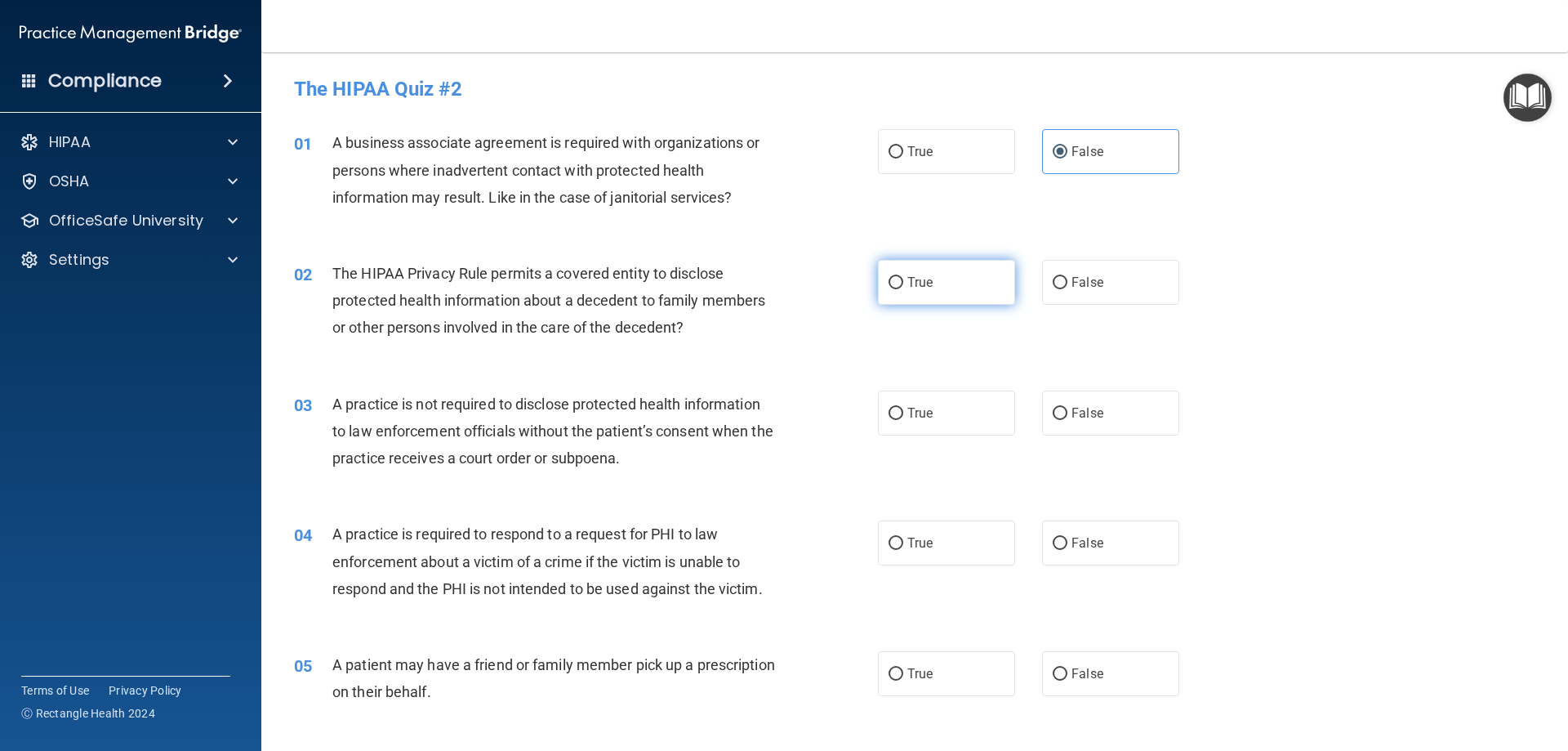
radio input "true"
click at [1072, 414] on span "False" at bounding box center [1087, 413] width 32 height 16
click at [1068, 414] on input "False" at bounding box center [1061, 413] width 15 height 12
radio input "true"
click at [896, 545] on input "True" at bounding box center [896, 543] width 15 height 12
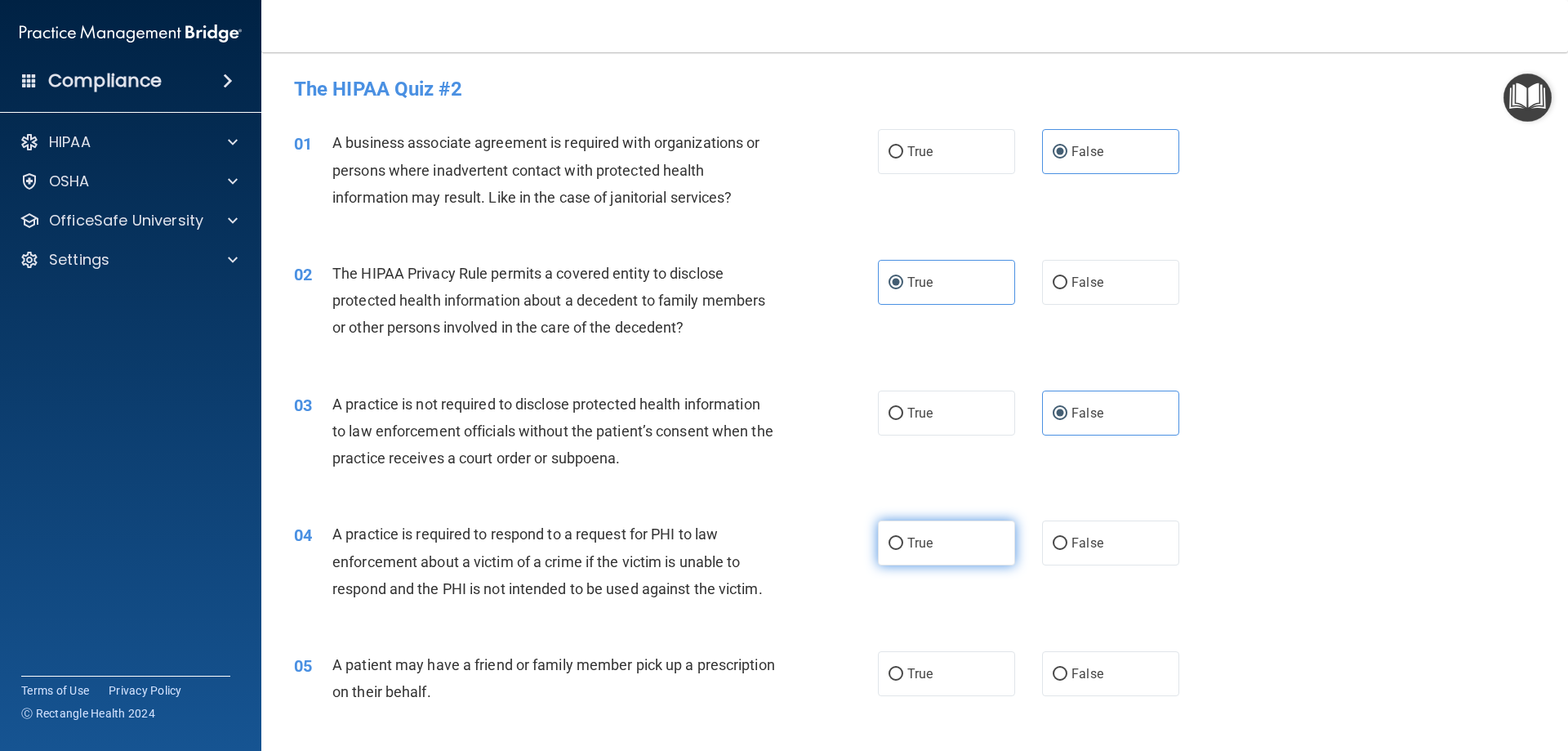
radio input "true"
click at [895, 672] on input "True" at bounding box center [896, 674] width 15 height 12
radio input "true"
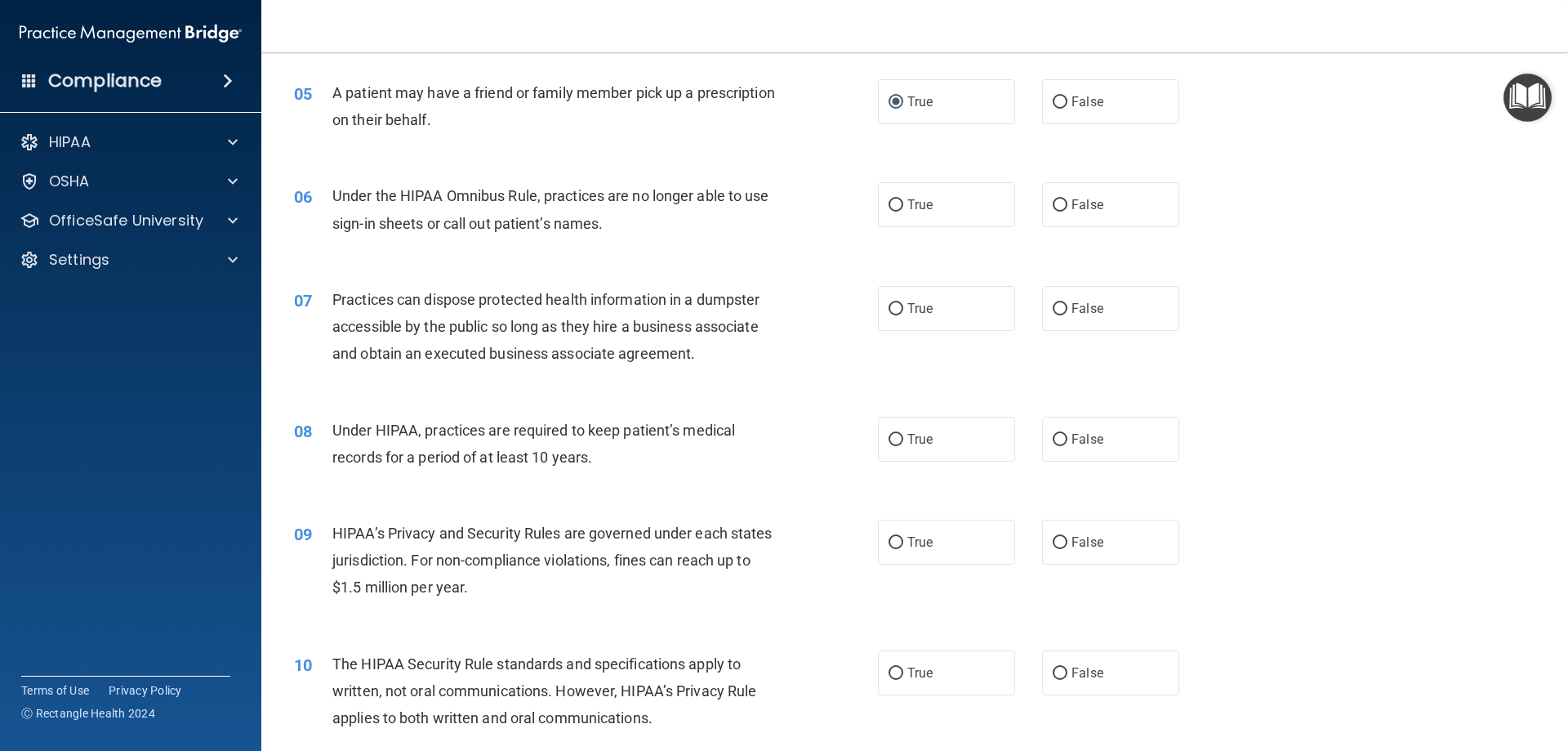
scroll to position [654, 0]
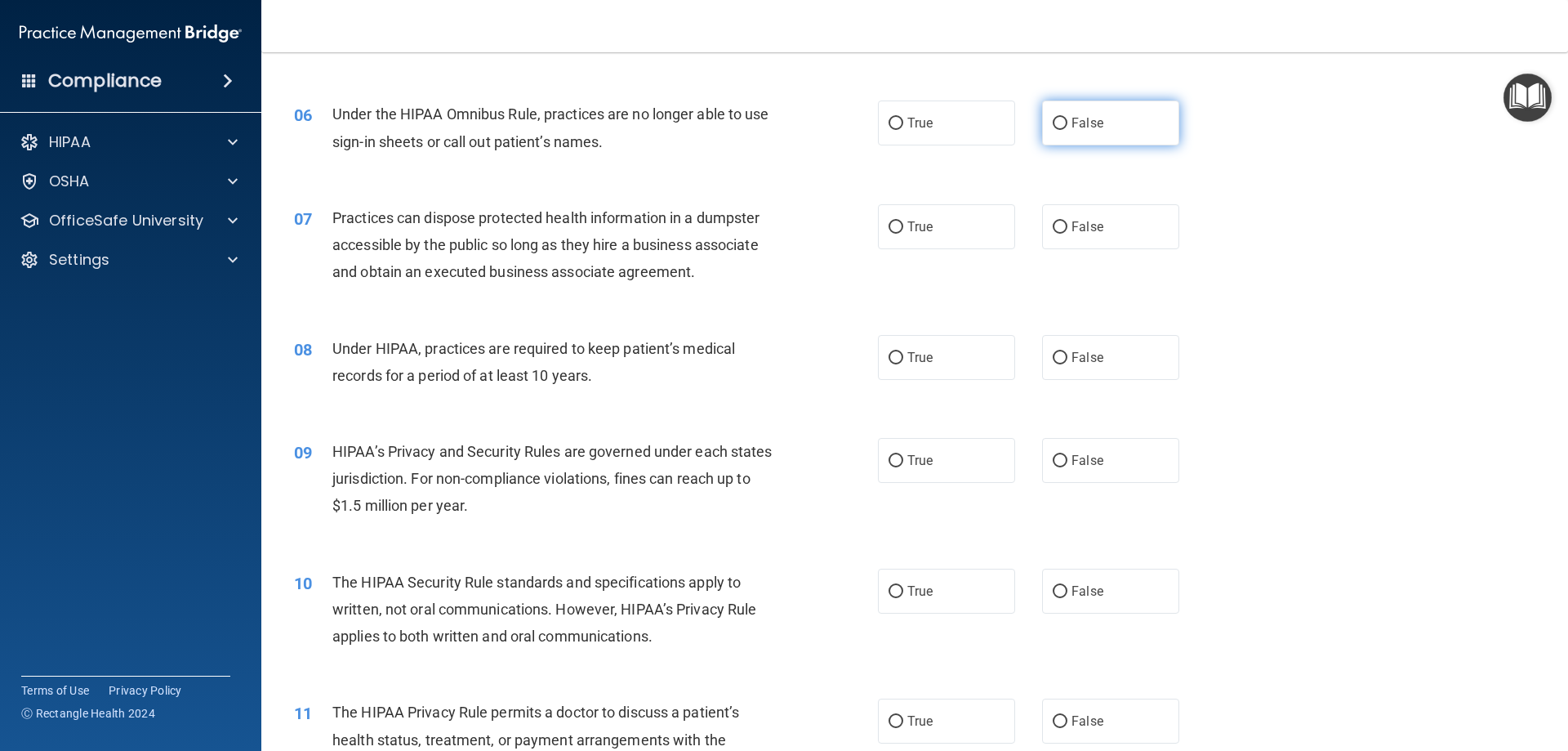
click at [1053, 123] on input "False" at bounding box center [1061, 123] width 15 height 12
radio input "true"
click at [1053, 221] on input "False" at bounding box center [1061, 227] width 15 height 12
radio input "true"
click at [1055, 360] on input "False" at bounding box center [1061, 358] width 15 height 12
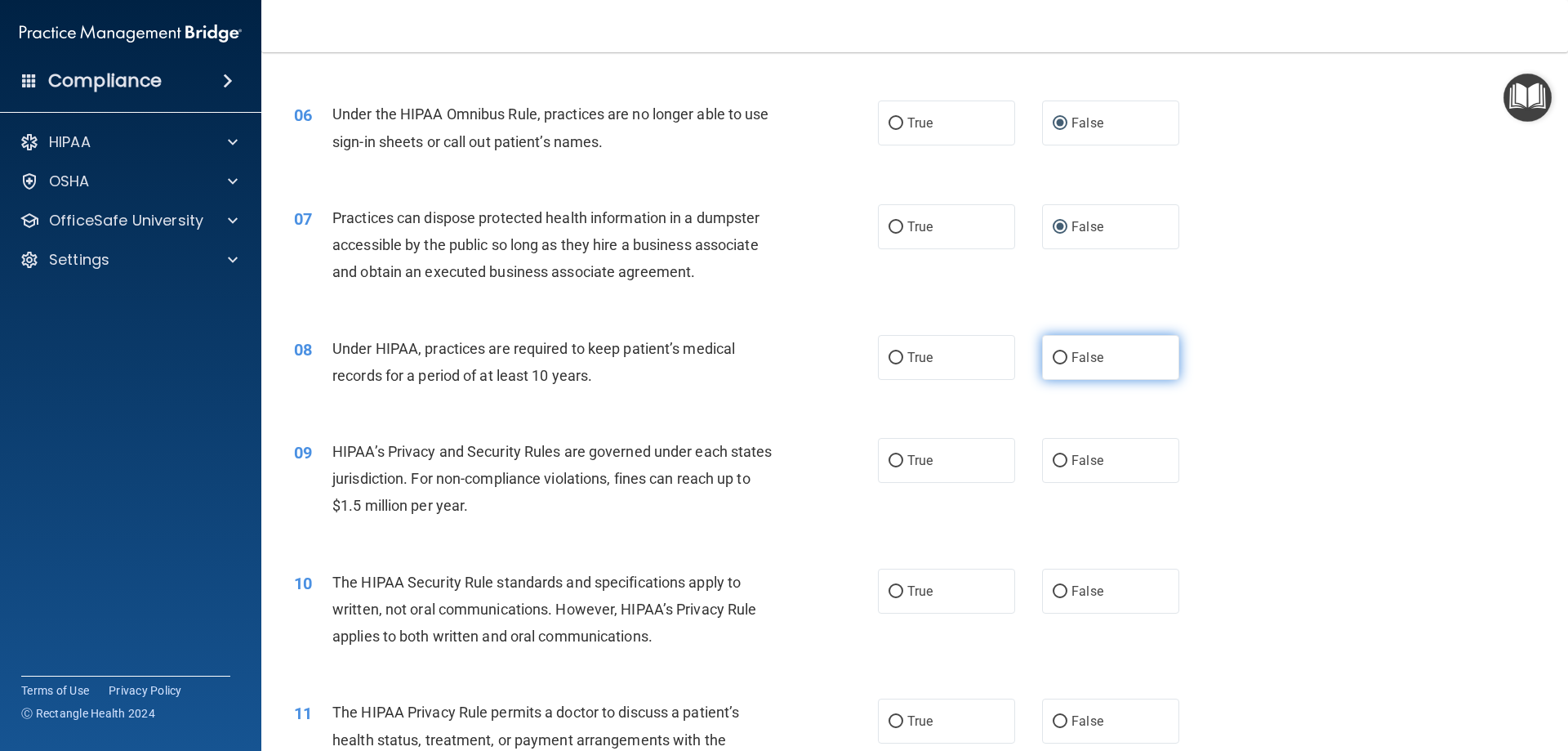
radio input "true"
click at [1059, 464] on input "False" at bounding box center [1061, 461] width 15 height 12
radio input "true"
click at [901, 461] on label "True" at bounding box center [946, 460] width 137 height 45
click at [901, 461] on input "True" at bounding box center [896, 461] width 15 height 12
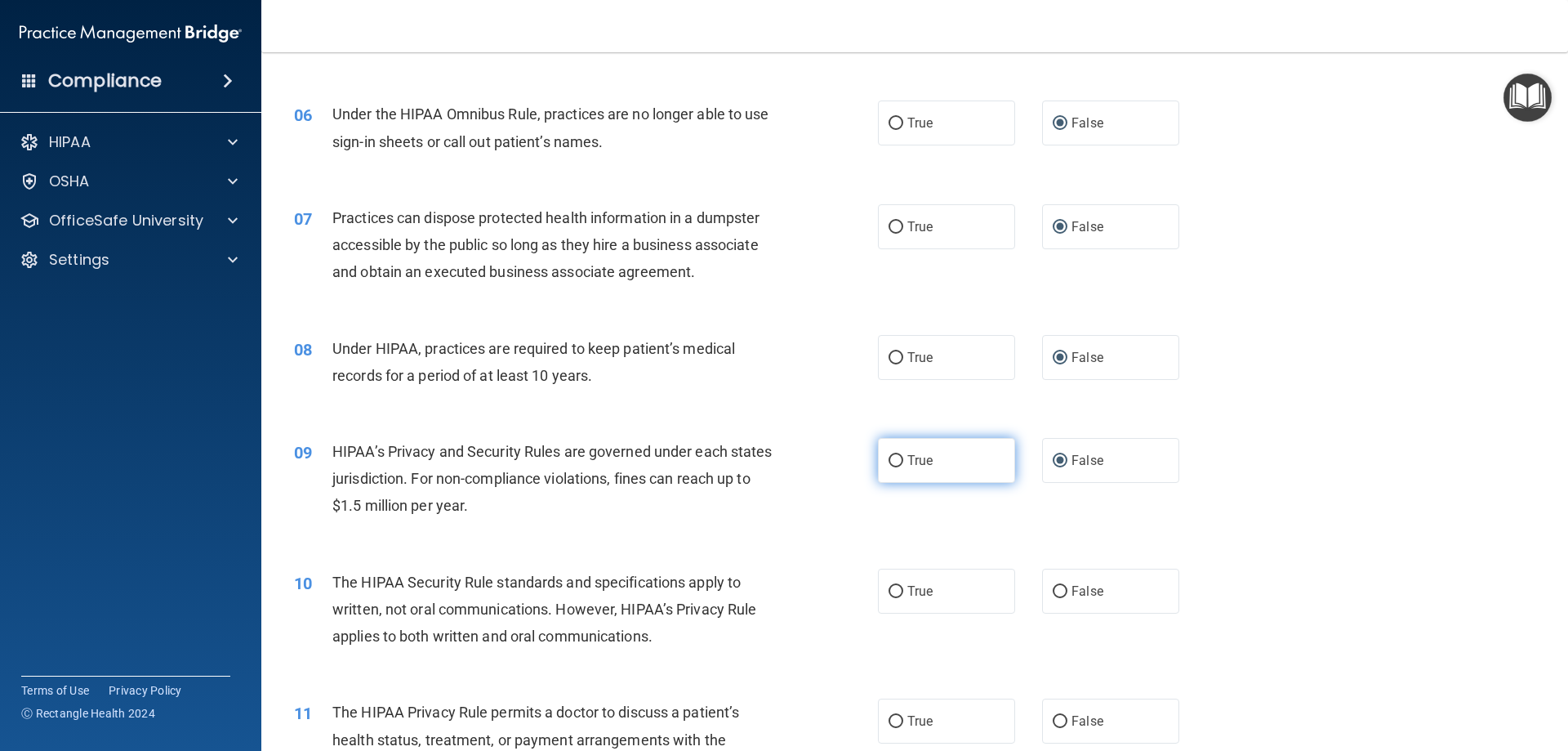
radio input "true"
click at [1057, 456] on input "False" at bounding box center [1061, 461] width 15 height 12
radio input "true"
radio input "false"
click at [893, 586] on input "True" at bounding box center [896, 592] width 15 height 12
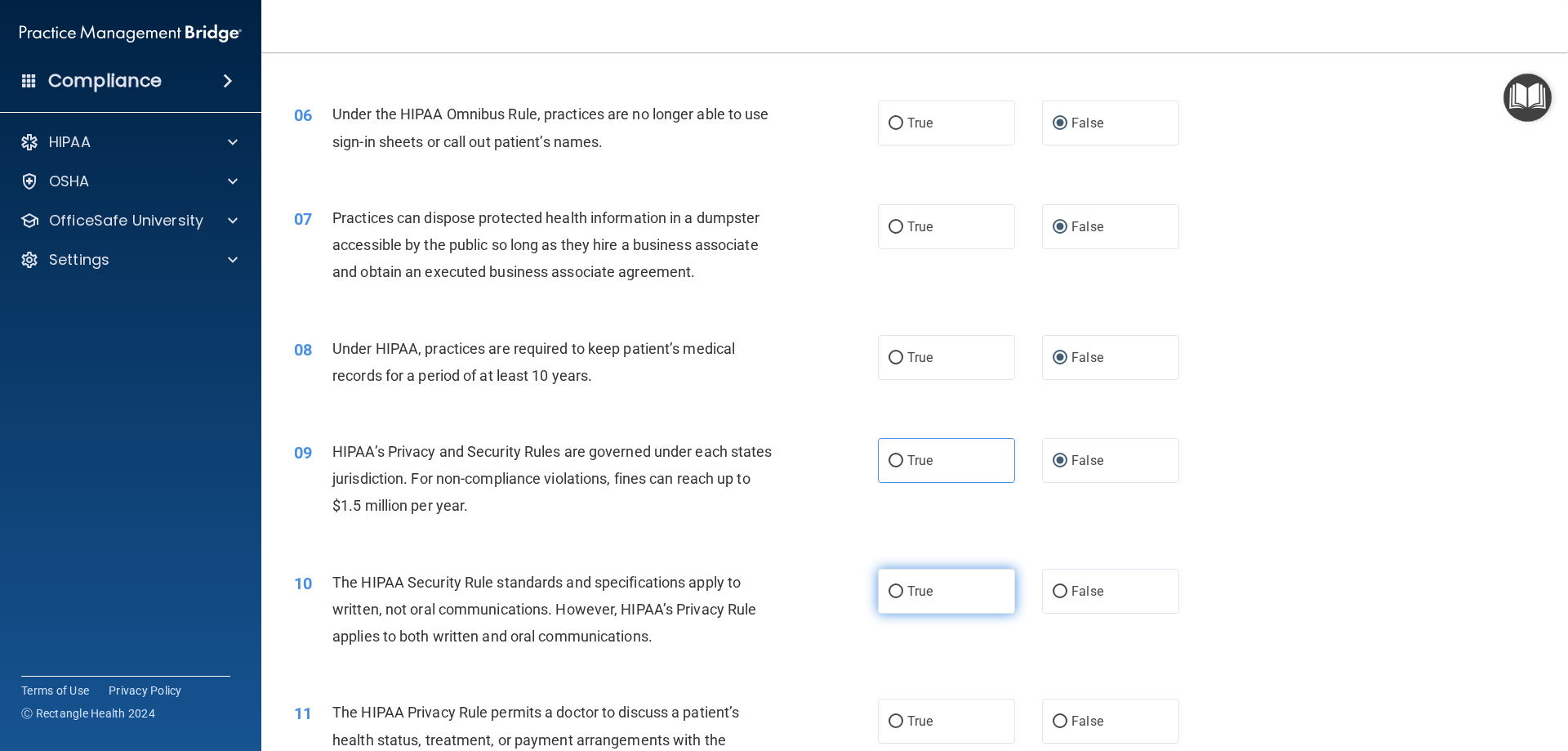
radio input "true"
click at [894, 725] on input "True" at bounding box center [896, 722] width 15 height 12
radio input "true"
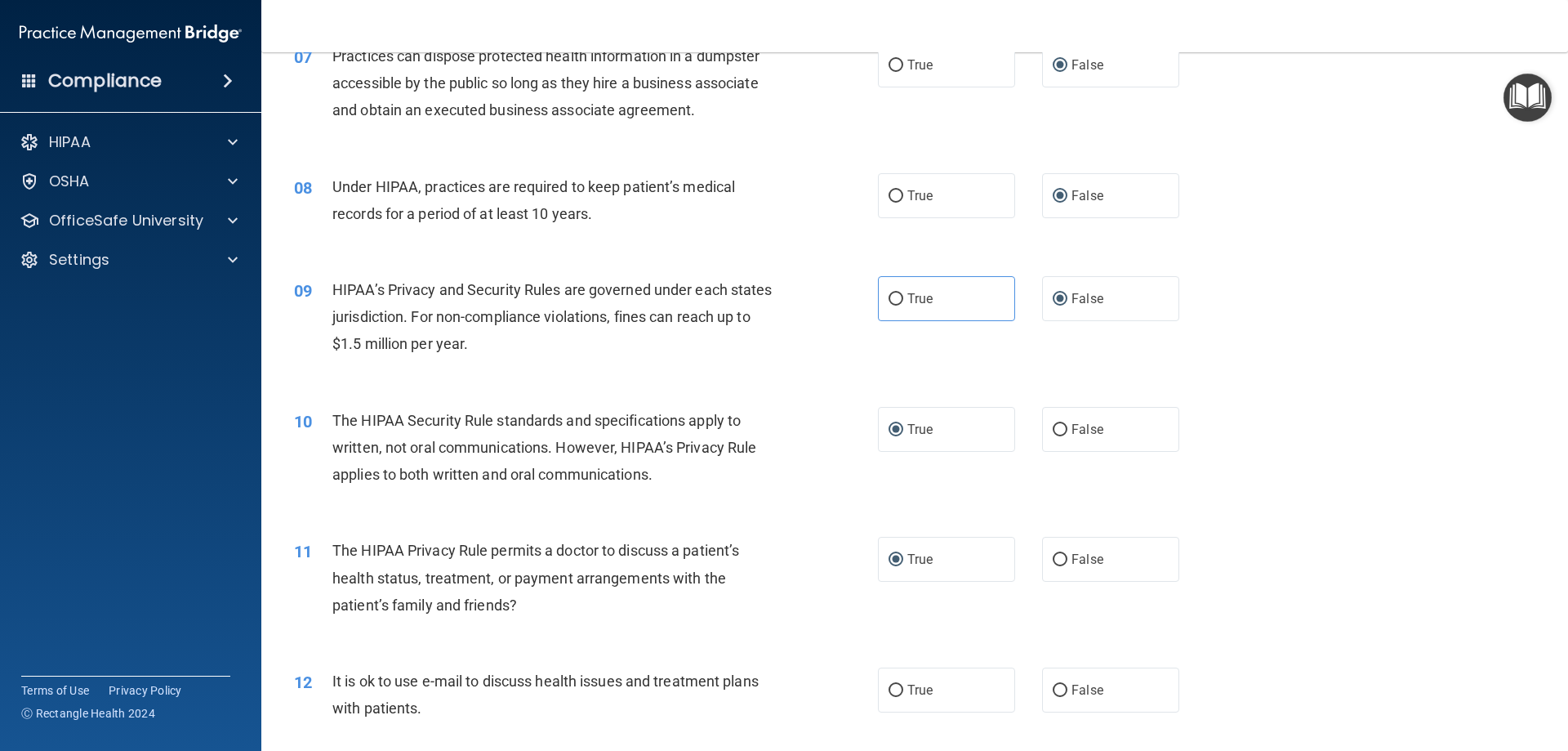
scroll to position [981, 0]
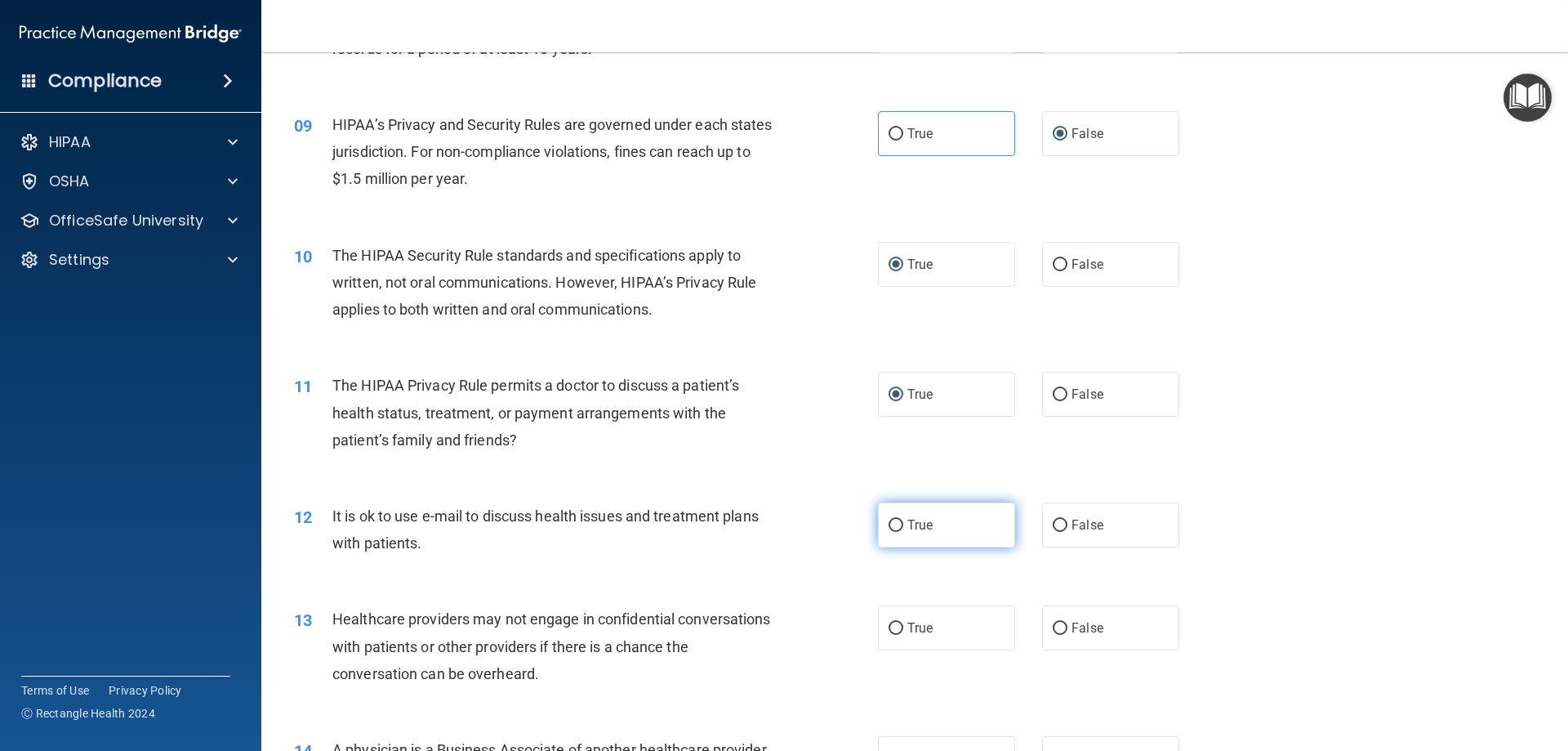
click at [908, 520] on span "True" at bounding box center [921, 525] width 26 height 16
click at [903, 520] on input "True" at bounding box center [896, 525] width 15 height 12
radio input "true"
click at [1053, 624] on input "False" at bounding box center [1061, 628] width 15 height 12
radio input "true"
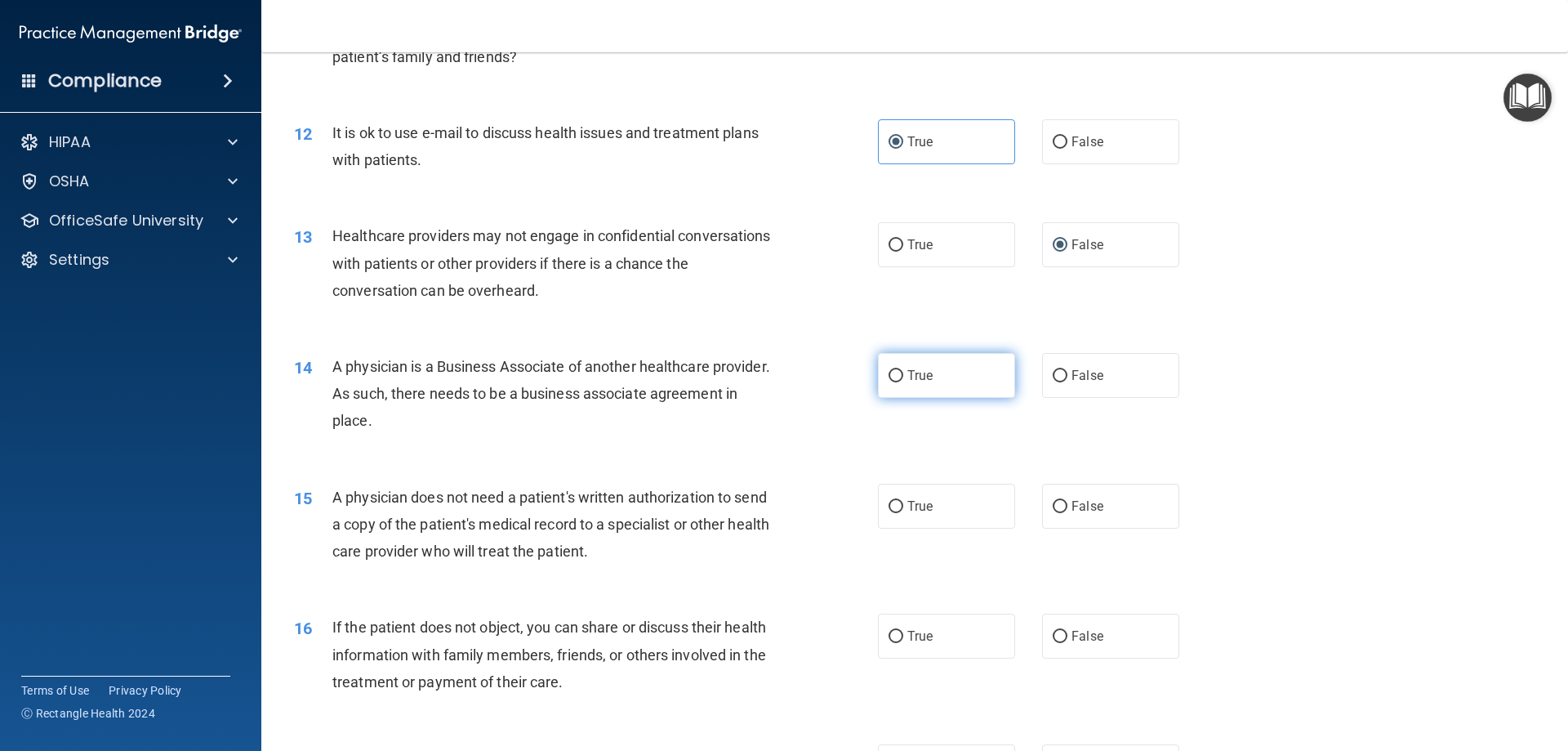
scroll to position [1389, 0]
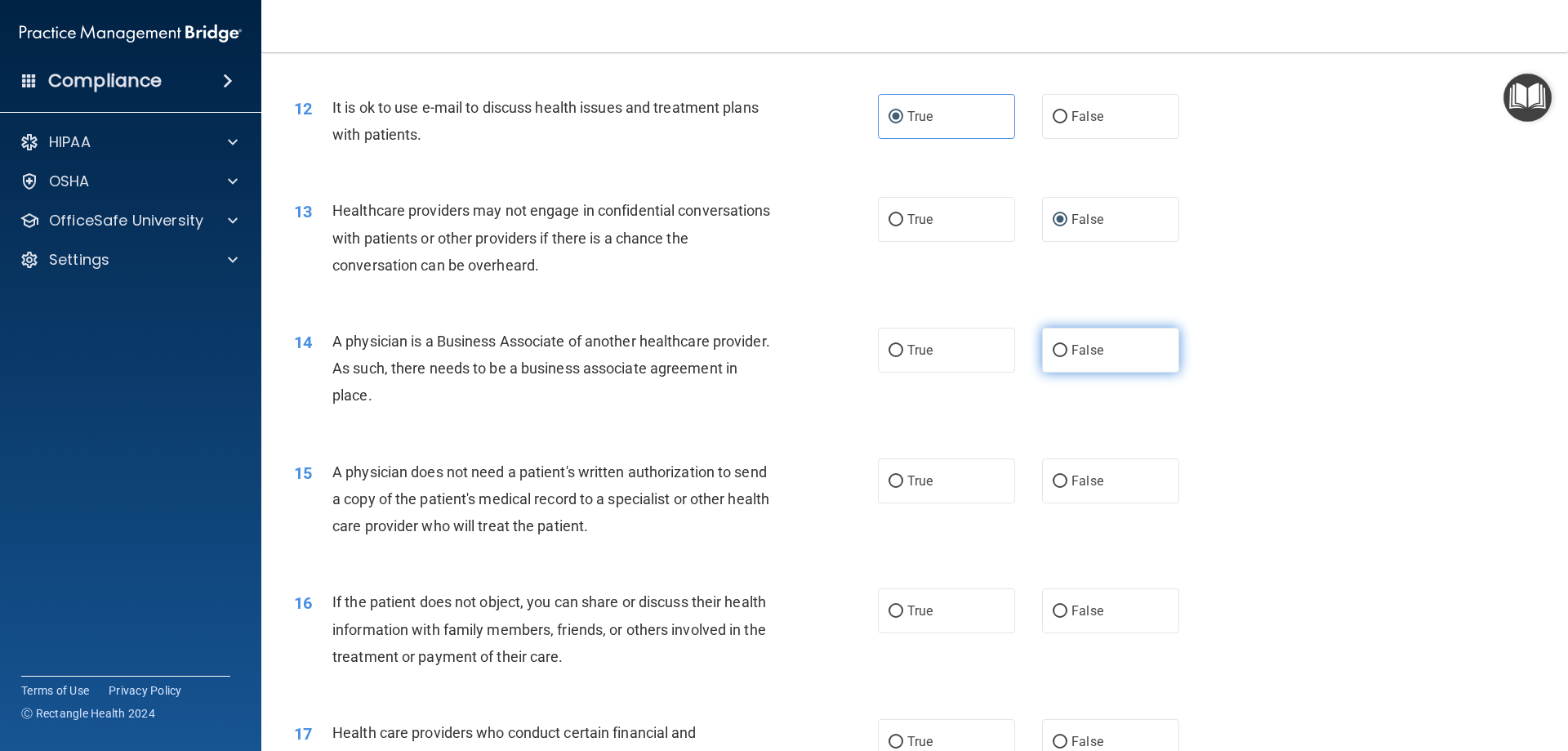
click at [1055, 348] on input "False" at bounding box center [1061, 350] width 15 height 12
radio input "true"
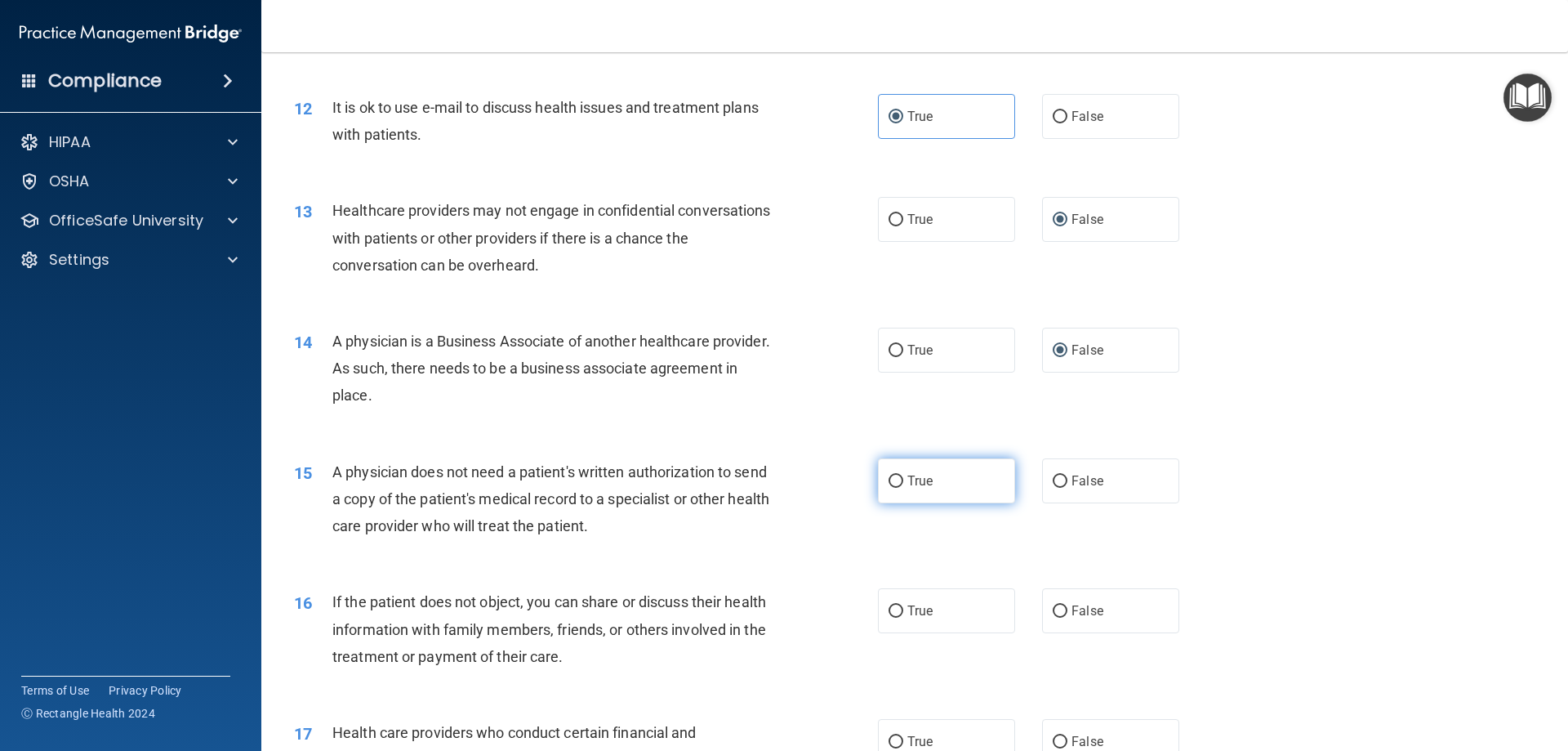
click at [891, 476] on input "True" at bounding box center [896, 481] width 15 height 12
radio input "true"
drag, startPoint x: 892, startPoint y: 613, endPoint x: 890, endPoint y: 634, distance: 21.1
click at [891, 613] on input "True" at bounding box center [896, 611] width 15 height 12
radio input "true"
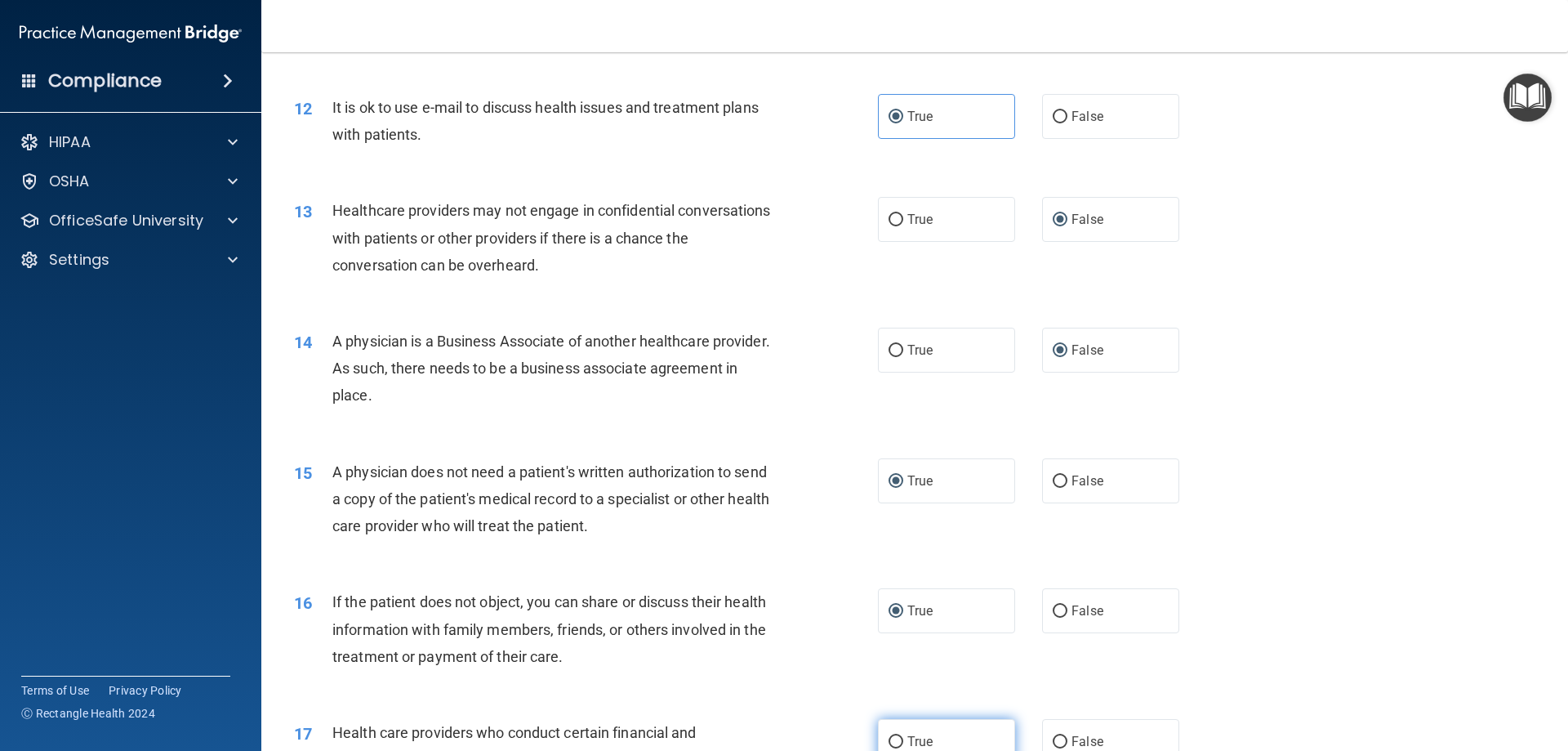
click at [892, 742] on input "True" at bounding box center [896, 742] width 15 height 12
radio input "true"
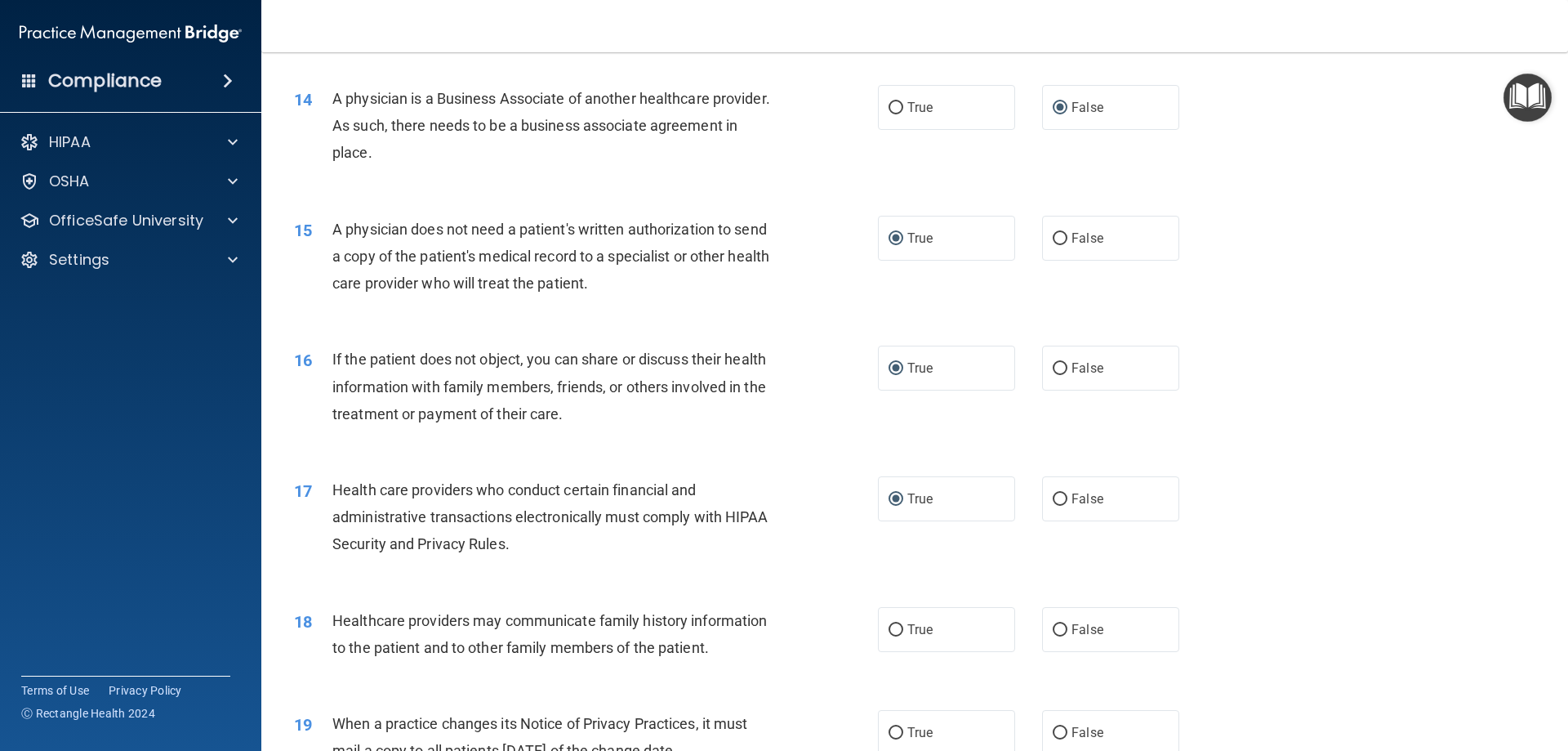
scroll to position [1635, 0]
click at [1057, 626] on input "False" at bounding box center [1061, 628] width 15 height 12
radio input "true"
click at [1053, 727] on input "False" at bounding box center [1061, 730] width 15 height 12
radio input "true"
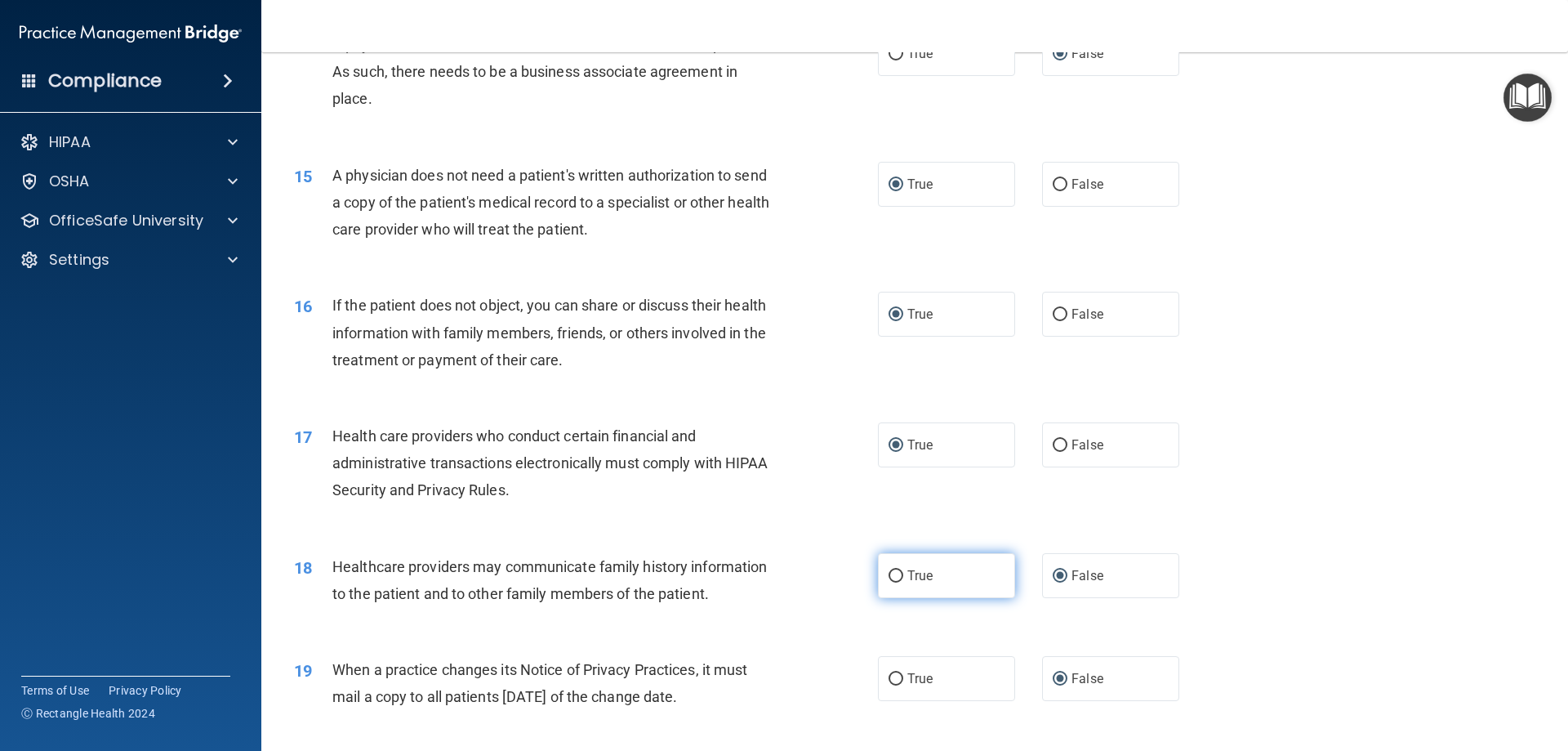
scroll to position [1880, 0]
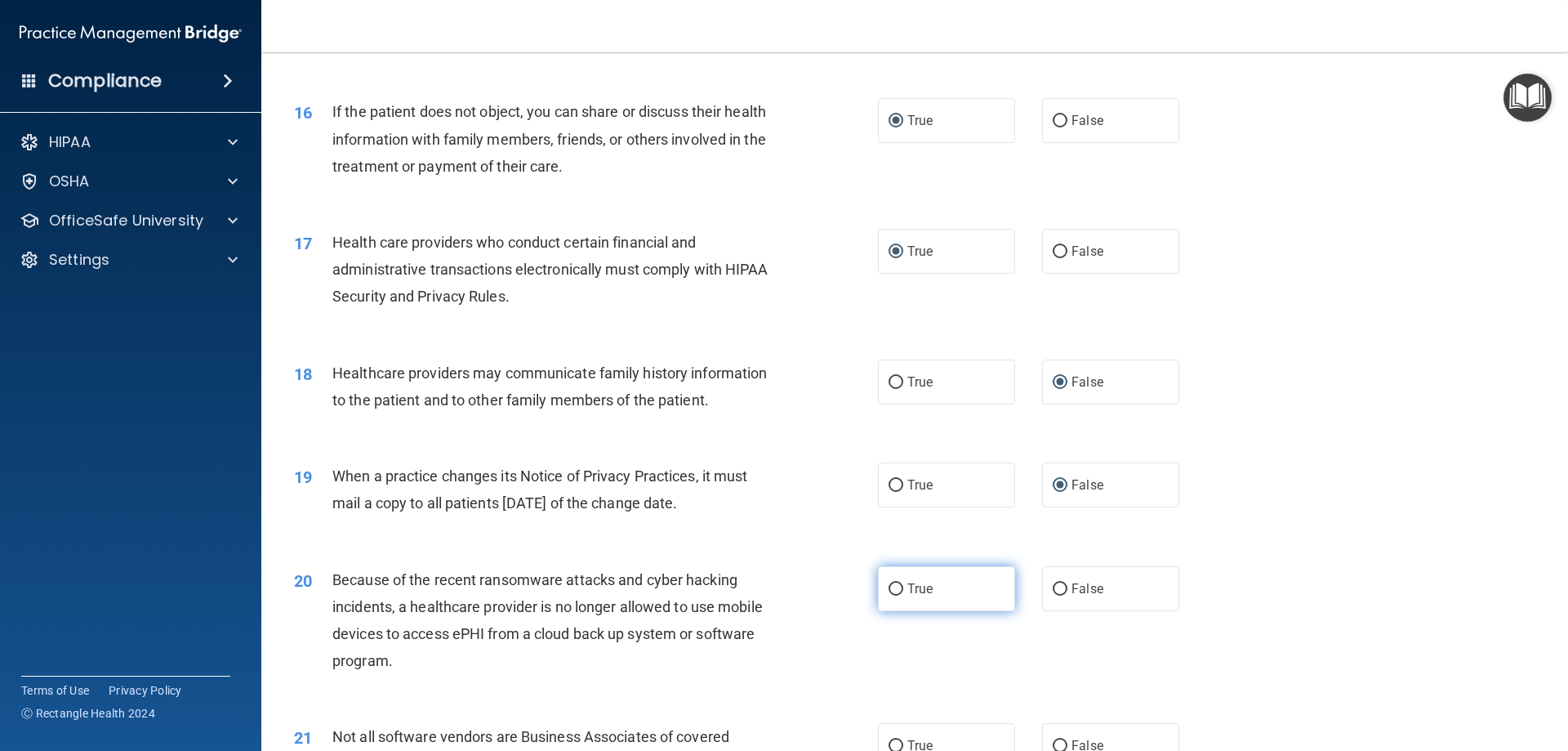
click at [896, 590] on input "True" at bounding box center [896, 589] width 15 height 12
radio input "true"
click at [1053, 586] on input "False" at bounding box center [1061, 589] width 15 height 12
radio input "true"
radio input "false"
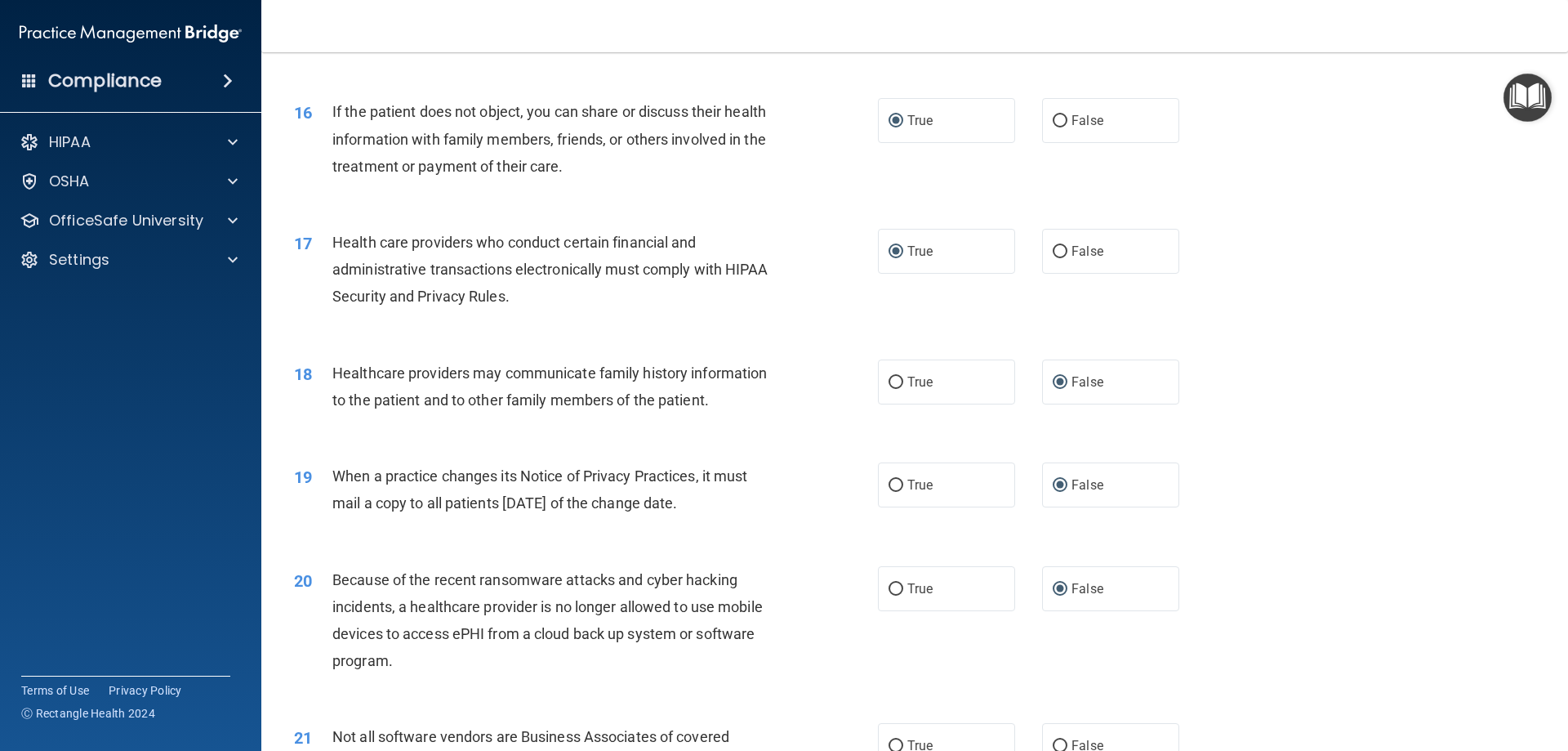
scroll to position [1961, 0]
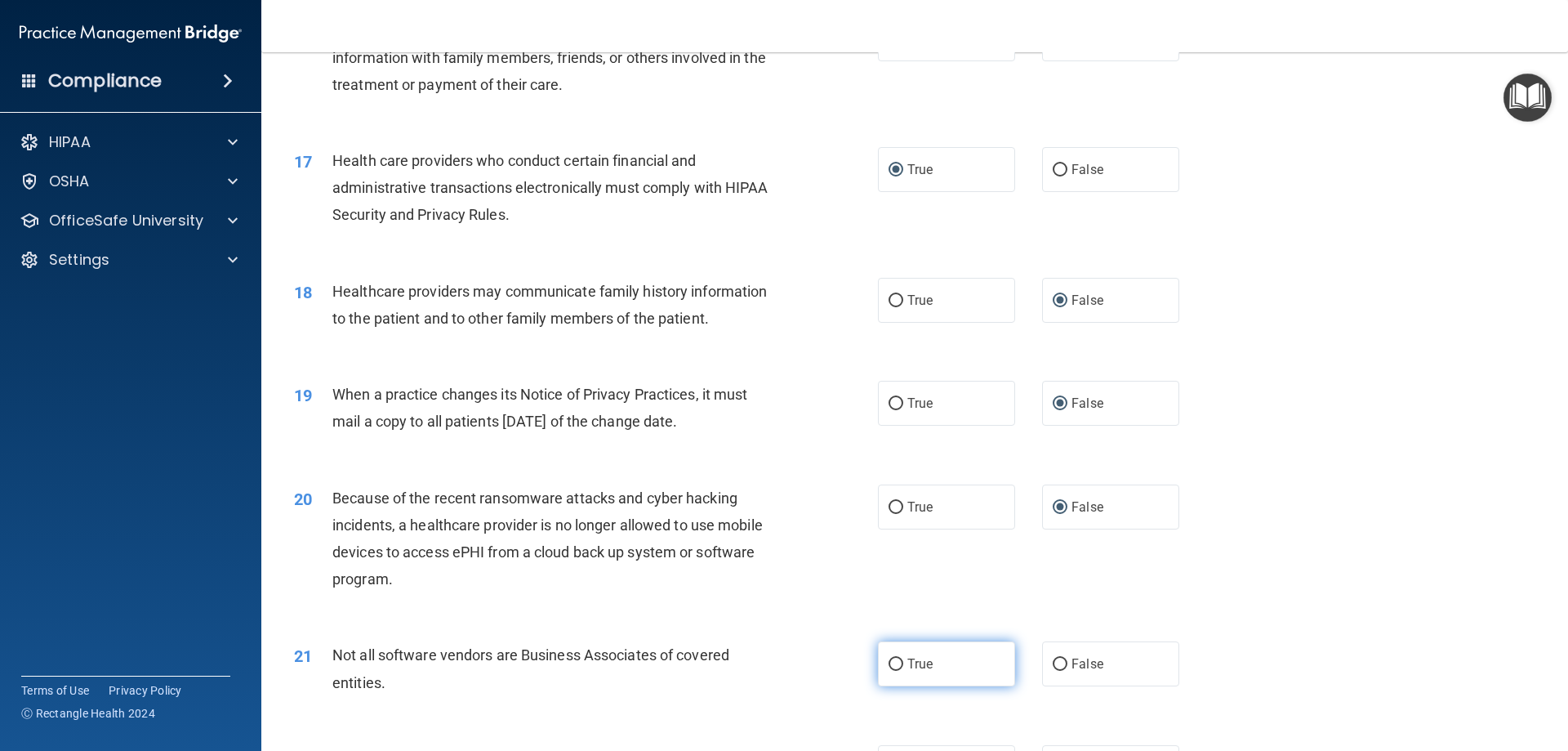
click at [891, 663] on input "True" at bounding box center [896, 664] width 15 height 12
radio input "true"
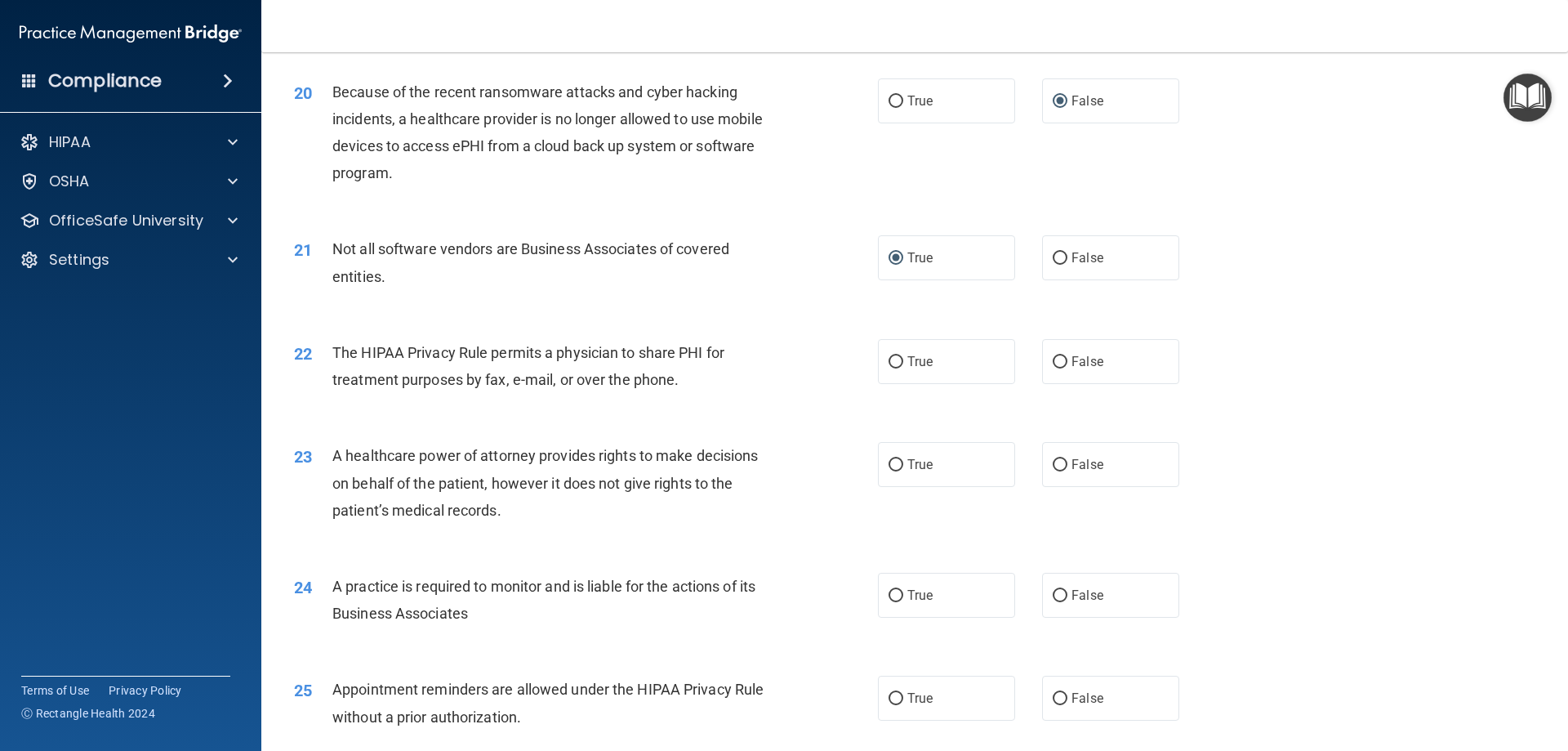
scroll to position [2370, 0]
click at [884, 369] on label "True" at bounding box center [946, 359] width 137 height 45
click at [889, 366] on input "True" at bounding box center [896, 359] width 15 height 12
radio input "true"
drag, startPoint x: 1049, startPoint y: 456, endPoint x: 1059, endPoint y: 517, distance: 61.8
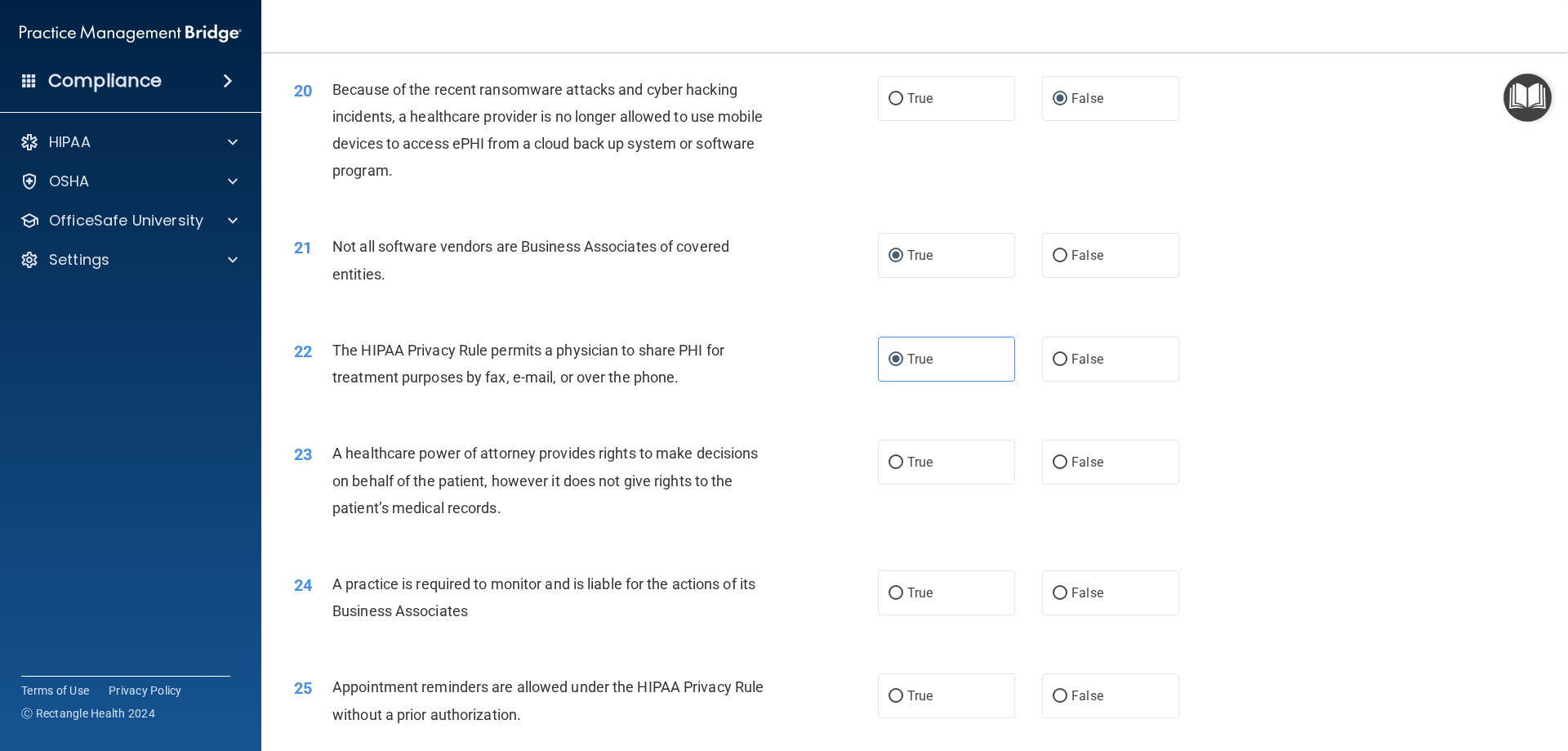
click at [1053, 457] on input "False" at bounding box center [1061, 462] width 15 height 12
radio input "true"
click at [1054, 595] on input "False" at bounding box center [1061, 593] width 15 height 12
radio input "true"
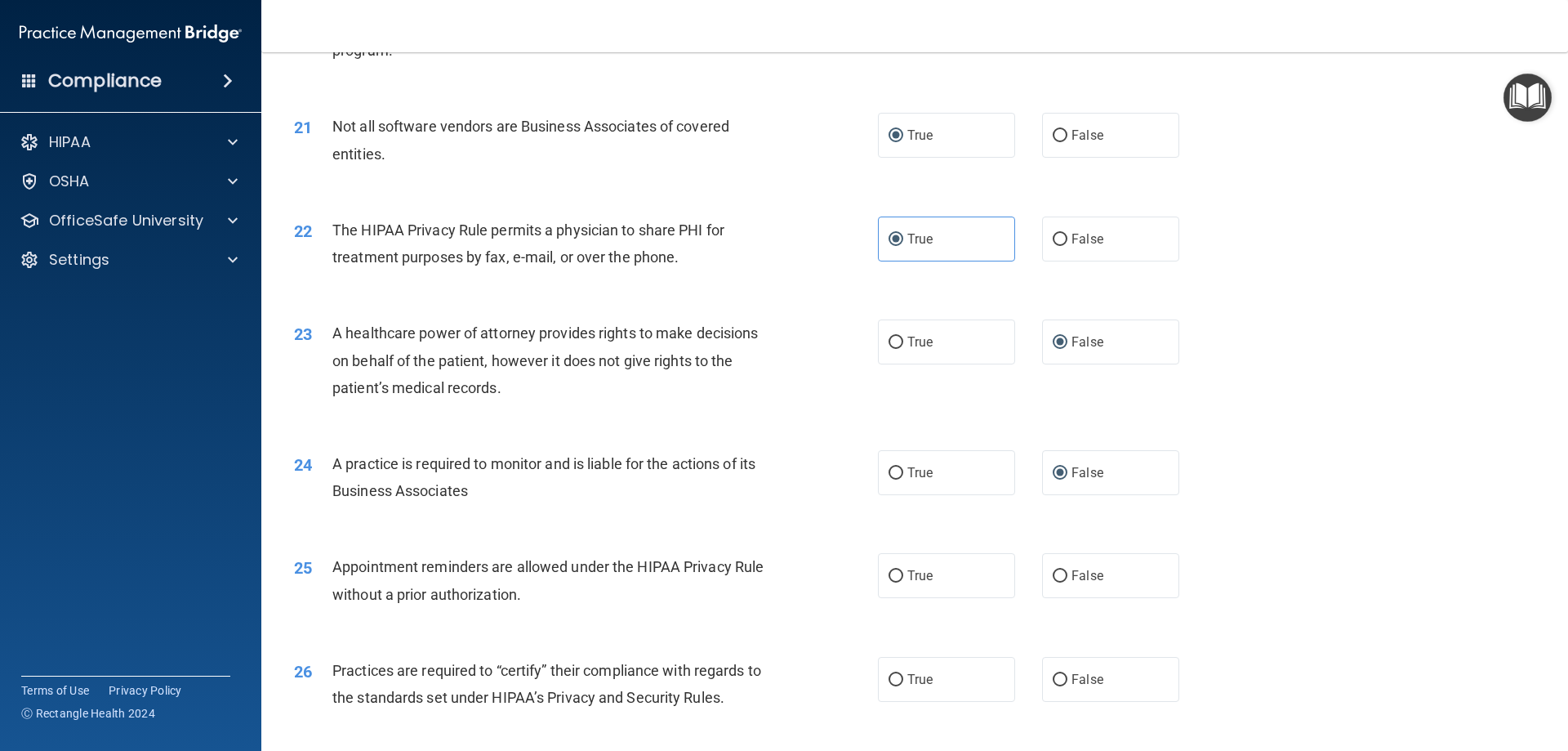
scroll to position [2534, 0]
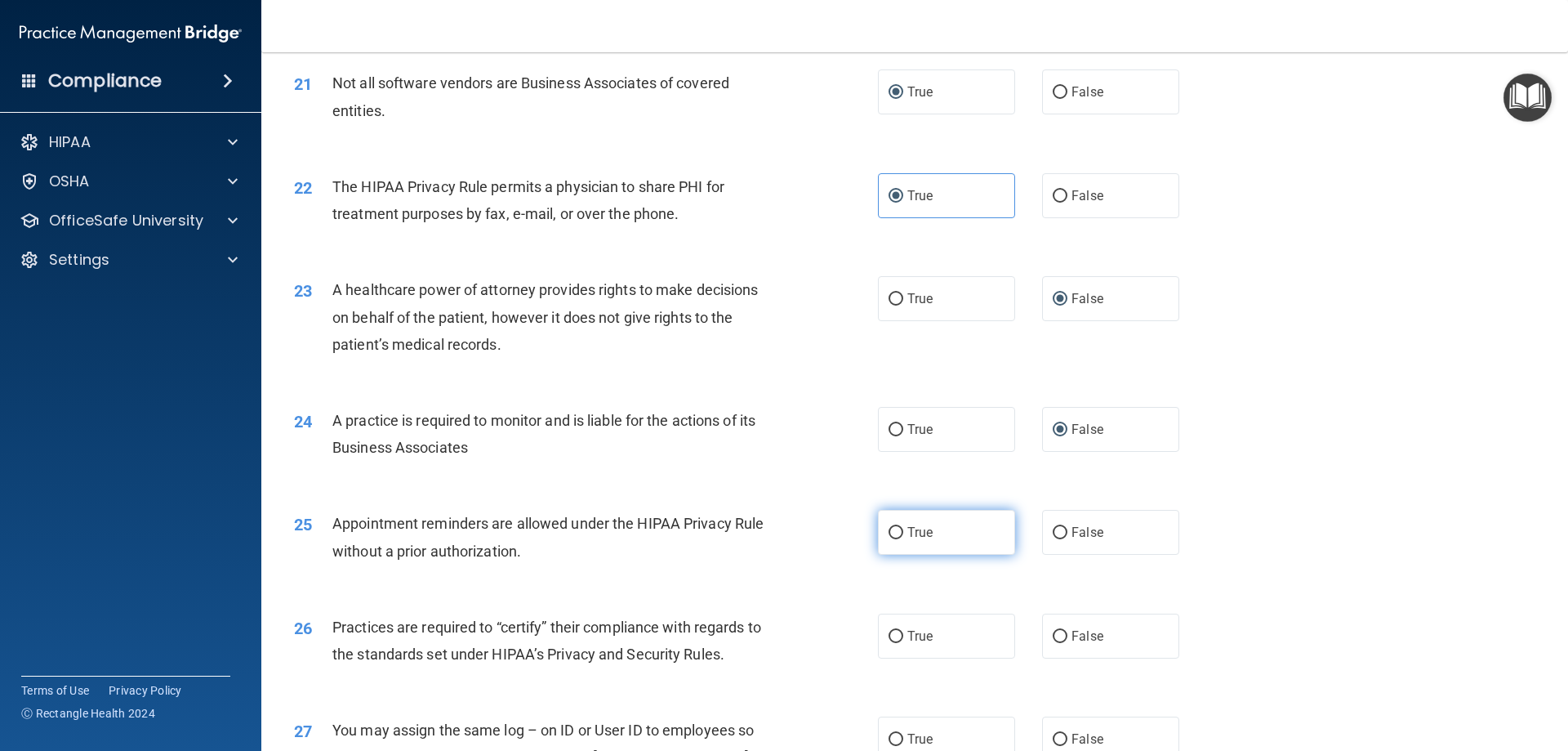
click at [898, 529] on label "True" at bounding box center [946, 531] width 137 height 45
click at [898, 529] on input "True" at bounding box center [896, 532] width 15 height 12
drag, startPoint x: 1050, startPoint y: 626, endPoint x: 1050, endPoint y: 636, distance: 10.0
click at [1050, 629] on label "False" at bounding box center [1111, 636] width 137 height 45
click at [1053, 633] on input "False" at bounding box center [1061, 637] width 15 height 12
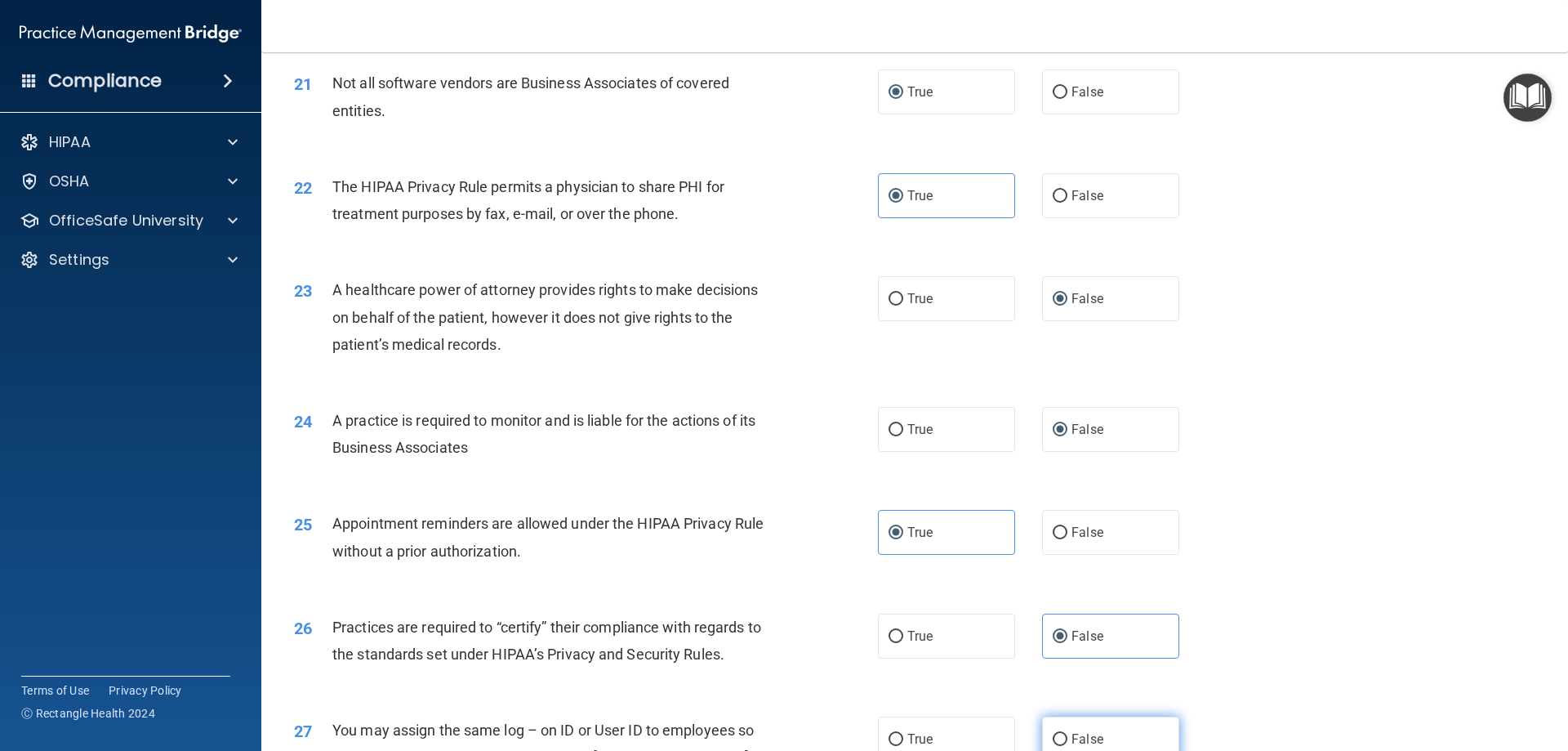
click at [1058, 737] on input "False" at bounding box center [1061, 739] width 15 height 12
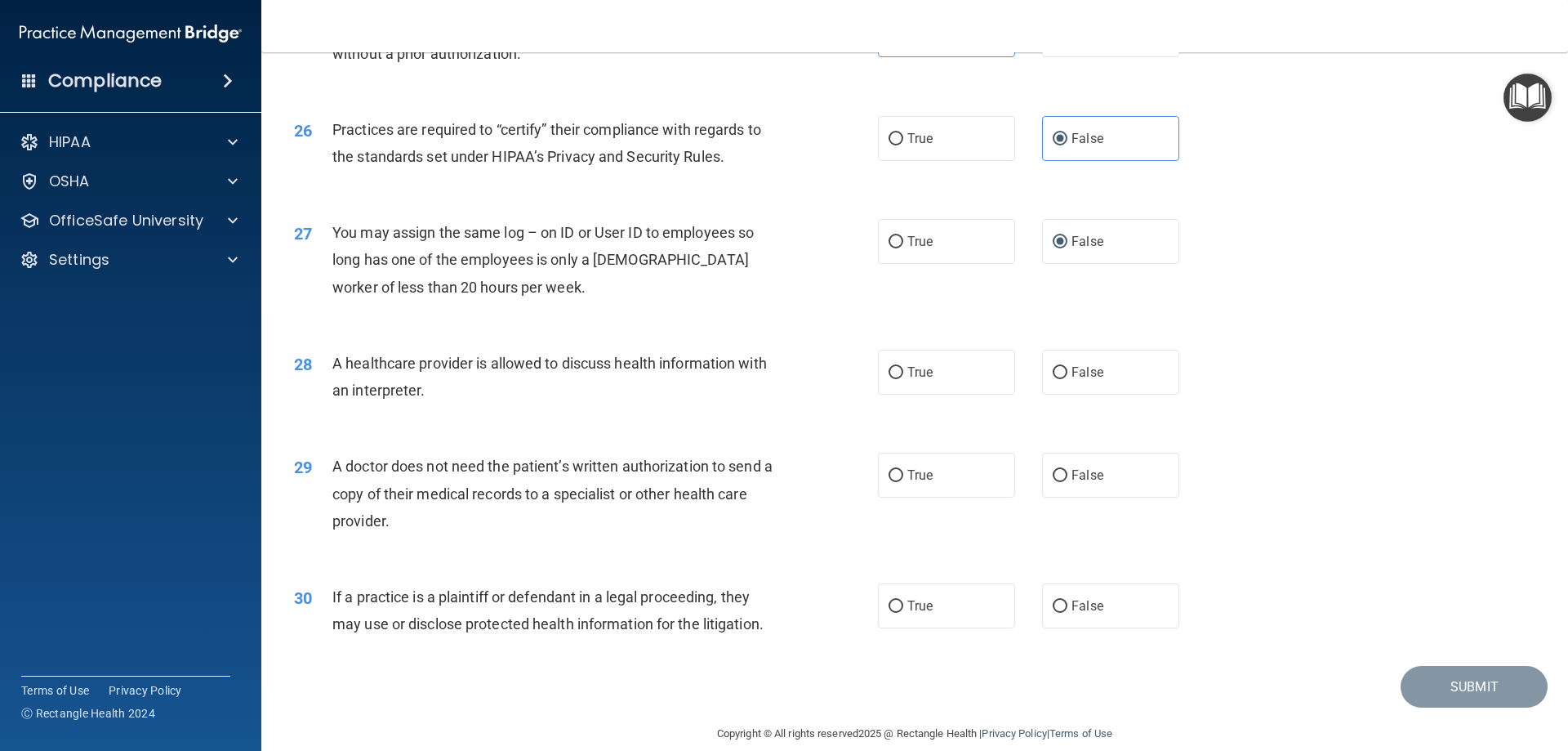
scroll to position [3053, 0]
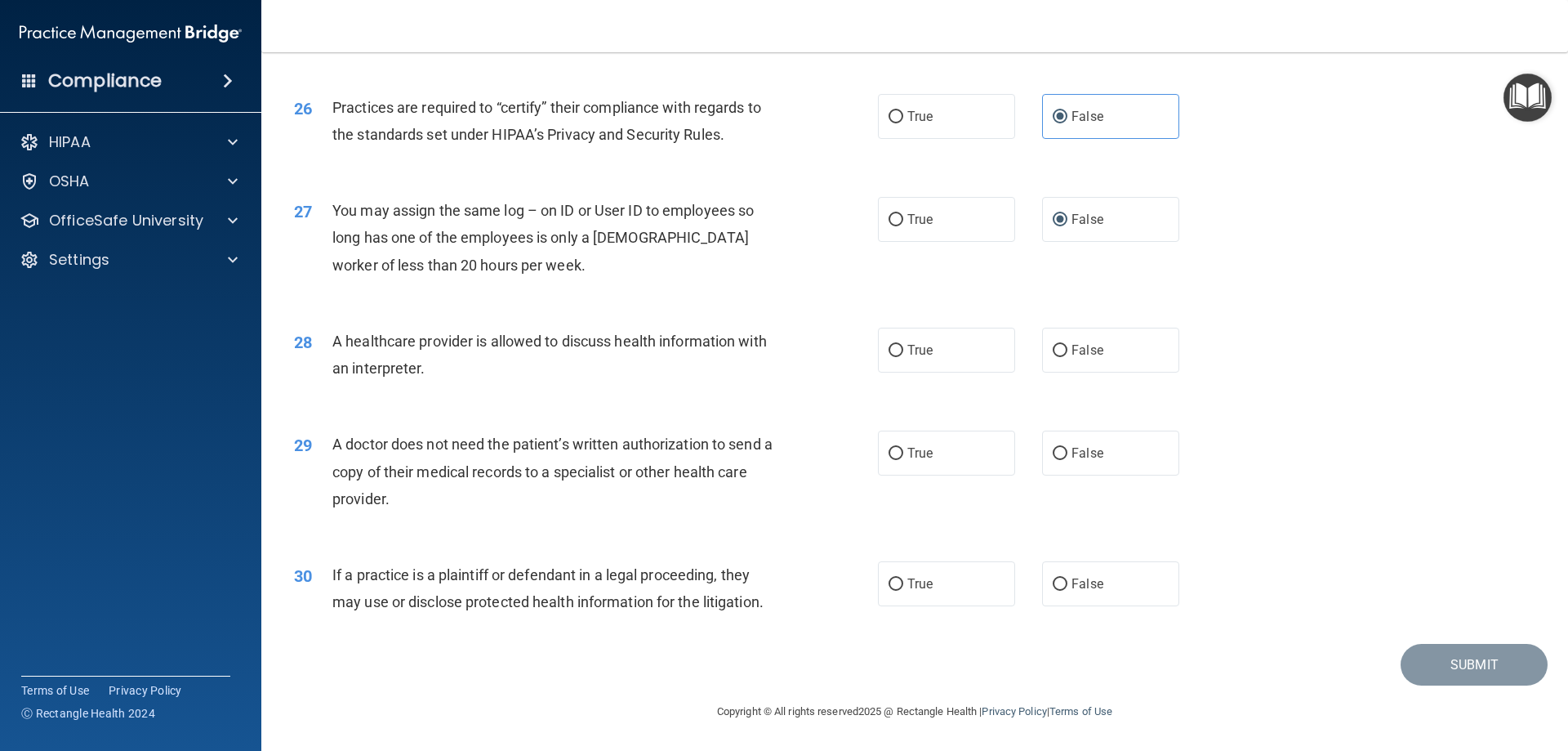
drag, startPoint x: 891, startPoint y: 342, endPoint x: 905, endPoint y: 409, distance: 68.4
click at [891, 345] on input "True" at bounding box center [896, 350] width 15 height 12
click at [898, 451] on label "True" at bounding box center [946, 453] width 137 height 45
click at [898, 451] on input "True" at bounding box center [896, 454] width 15 height 12
click at [901, 578] on label "True" at bounding box center [946, 584] width 137 height 45
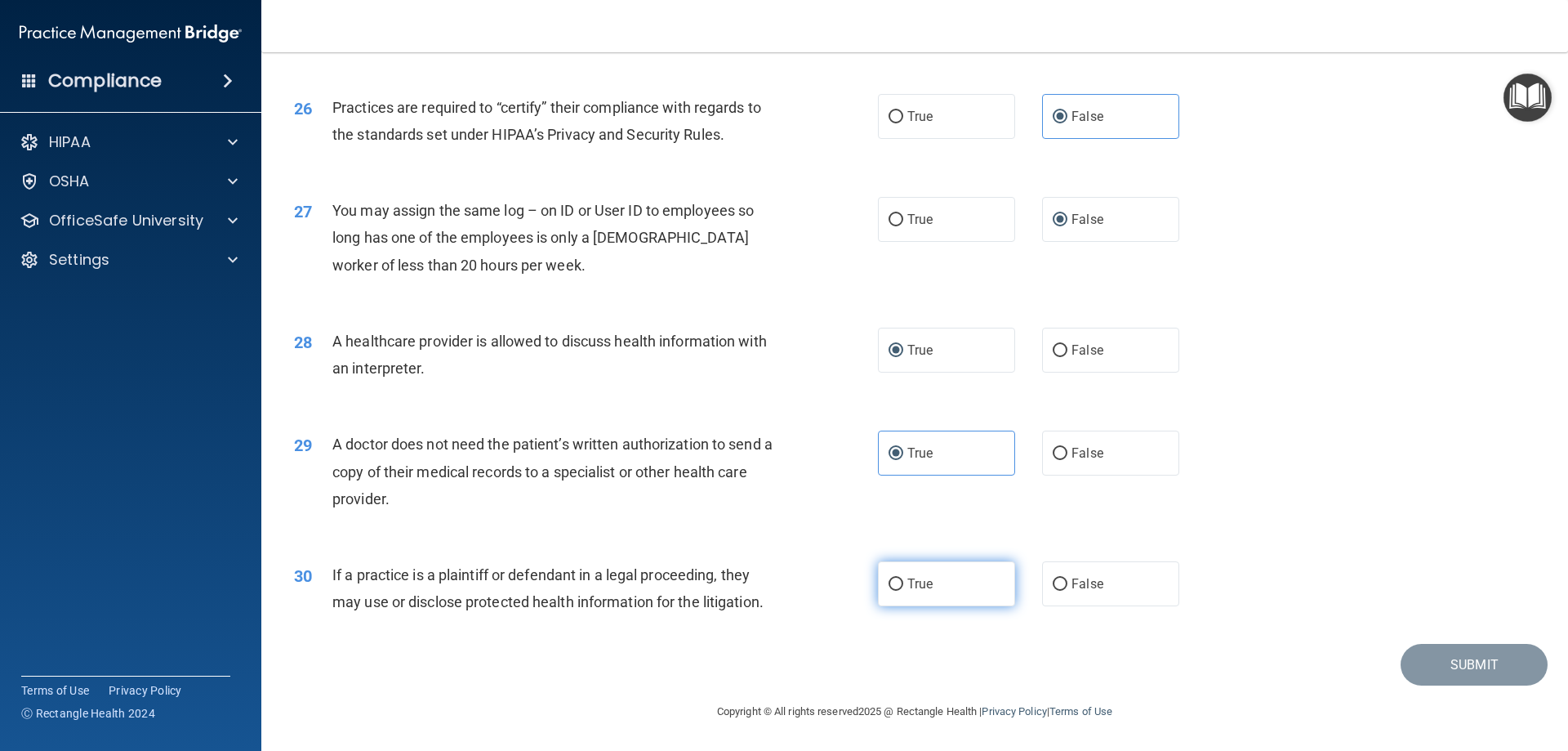
click at [901, 579] on input "True" at bounding box center [896, 585] width 15 height 12
click at [1464, 662] on button "Submit" at bounding box center [1474, 665] width 147 height 42
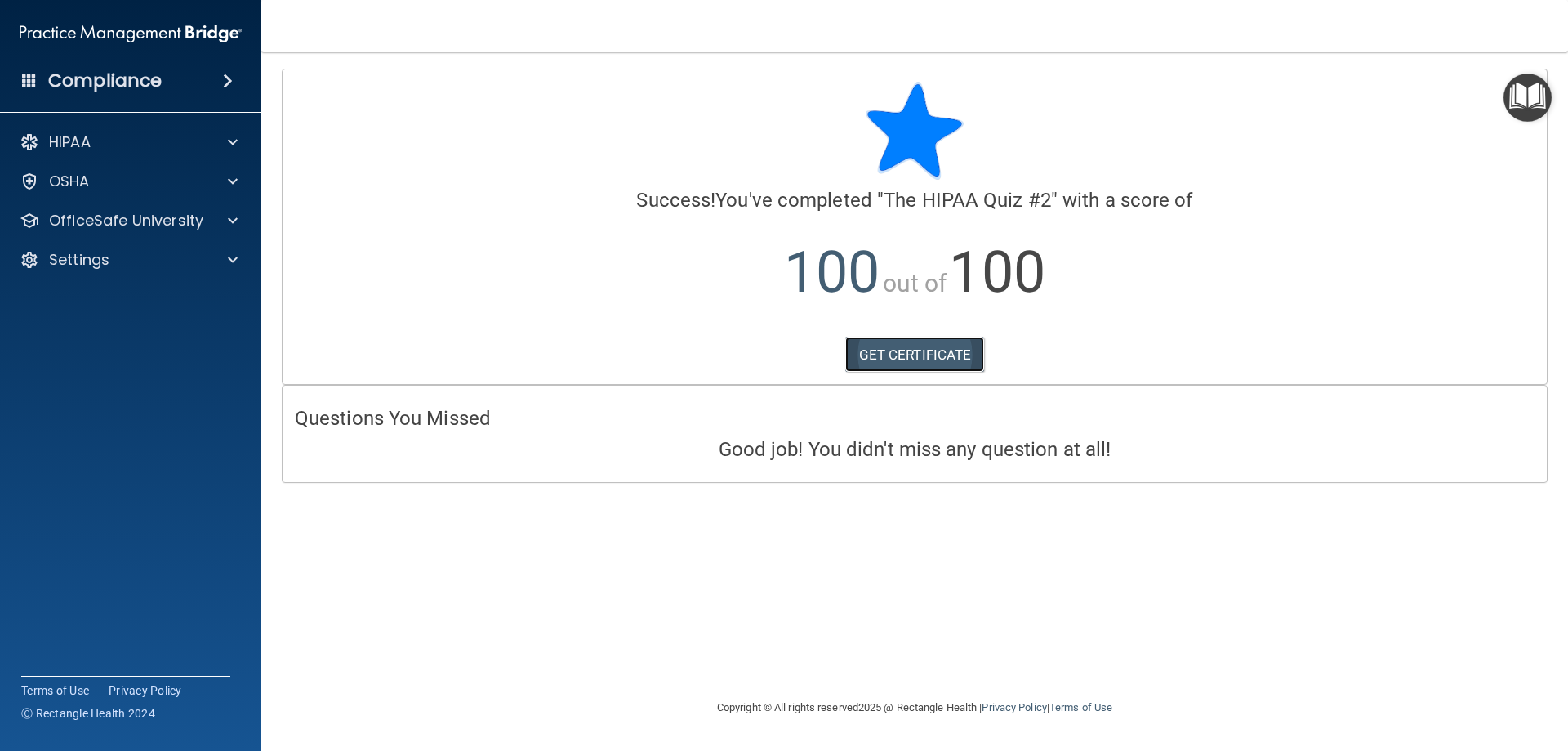
click at [927, 356] on link "GET CERTIFICATE" at bounding box center [915, 354] width 140 height 36
click at [233, 220] on span at bounding box center [232, 220] width 10 height 19
click at [196, 252] on img at bounding box center [197, 260] width 20 height 20
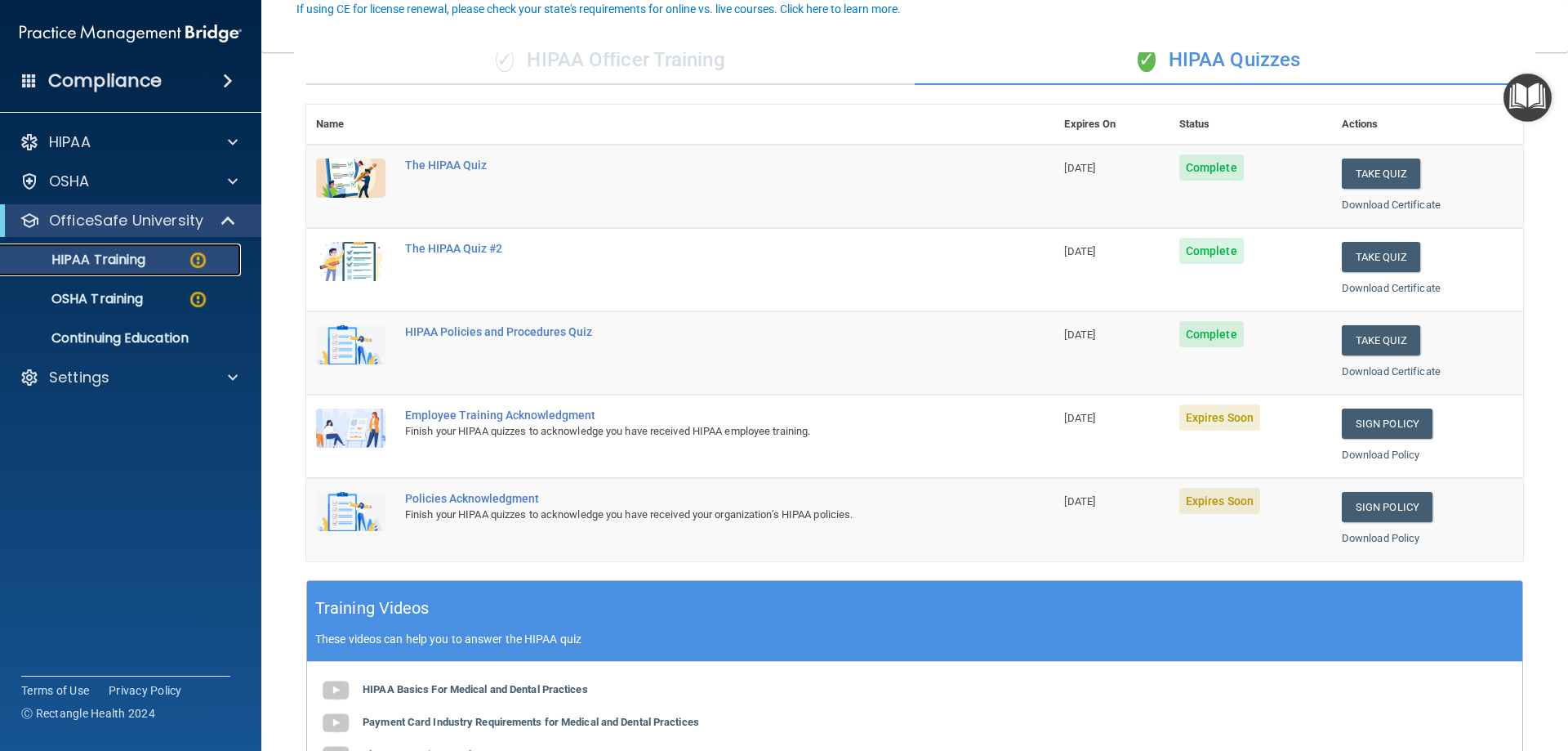
scroll to position [164, 0]
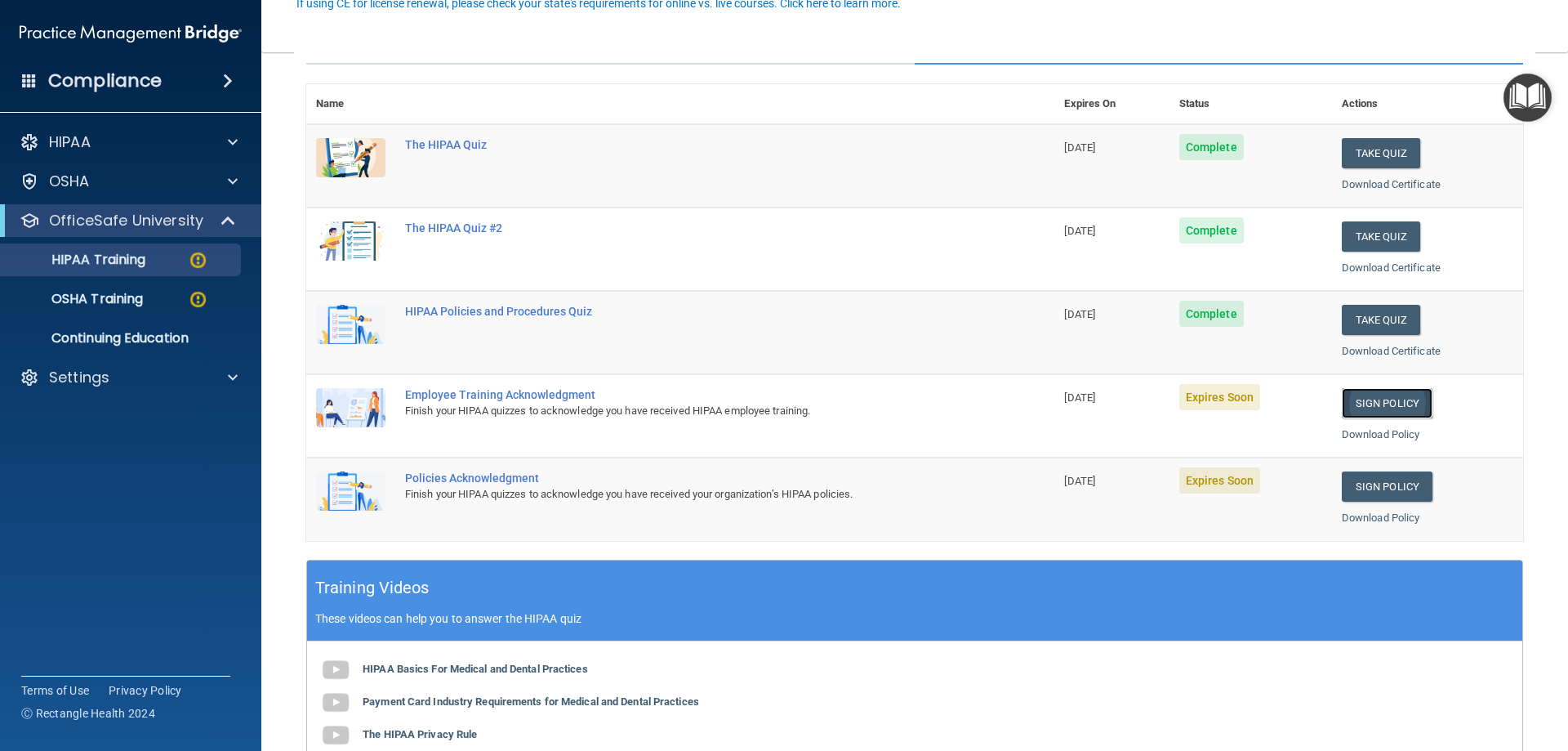
click at [1371, 400] on link "Sign Policy" at bounding box center [1387, 402] width 91 height 30
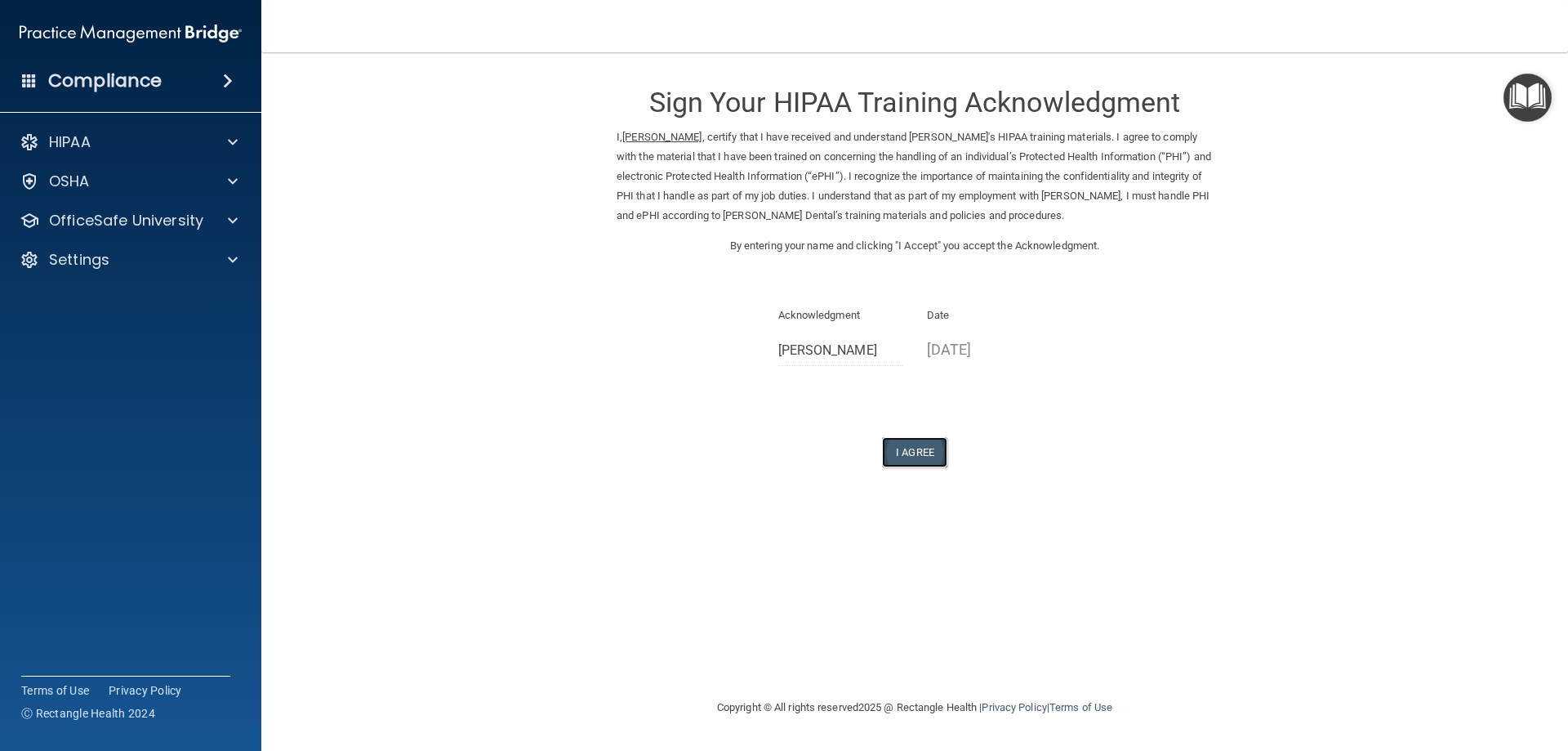
click at [923, 451] on button "I Agree" at bounding box center [914, 452] width 65 height 30
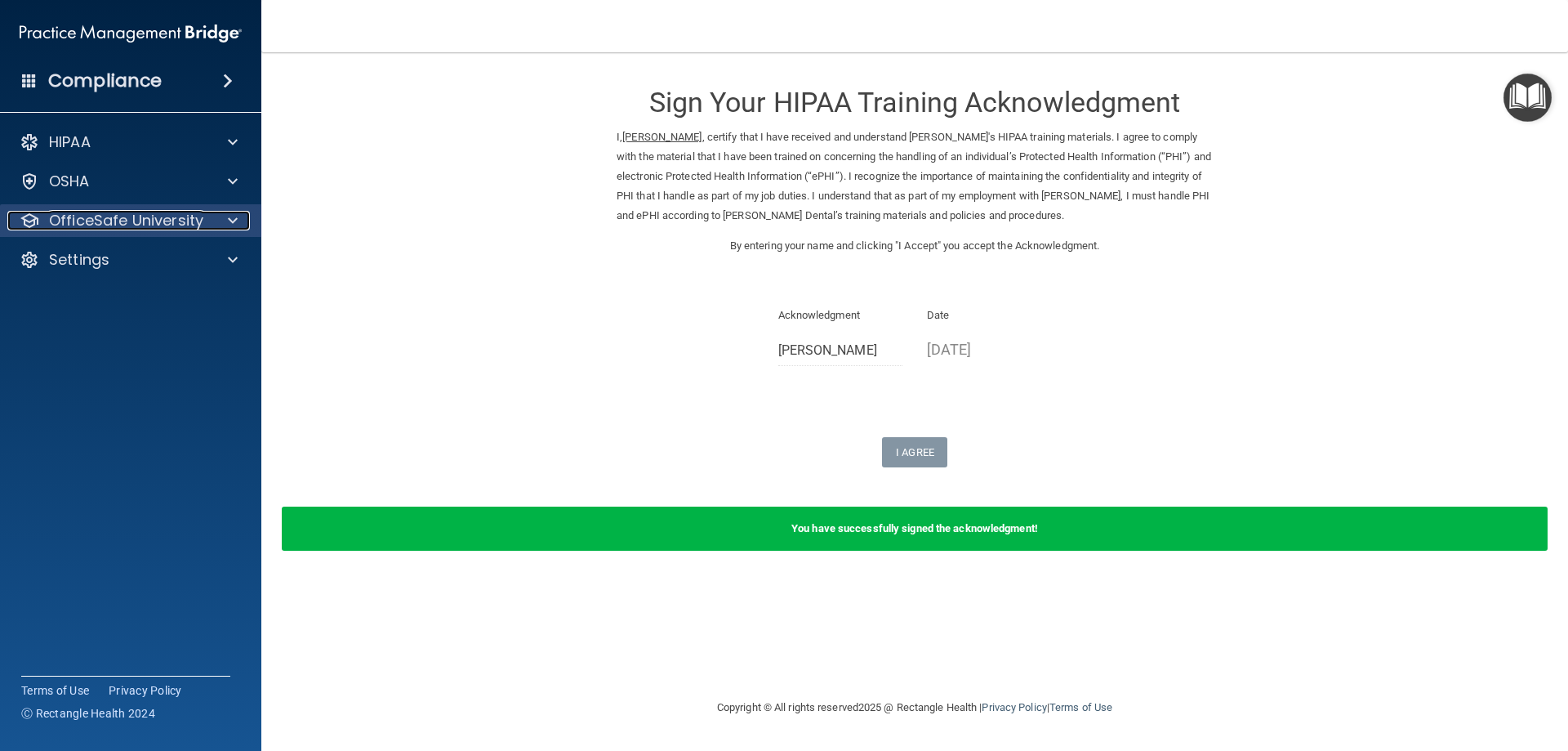
click at [230, 220] on span at bounding box center [232, 220] width 10 height 19
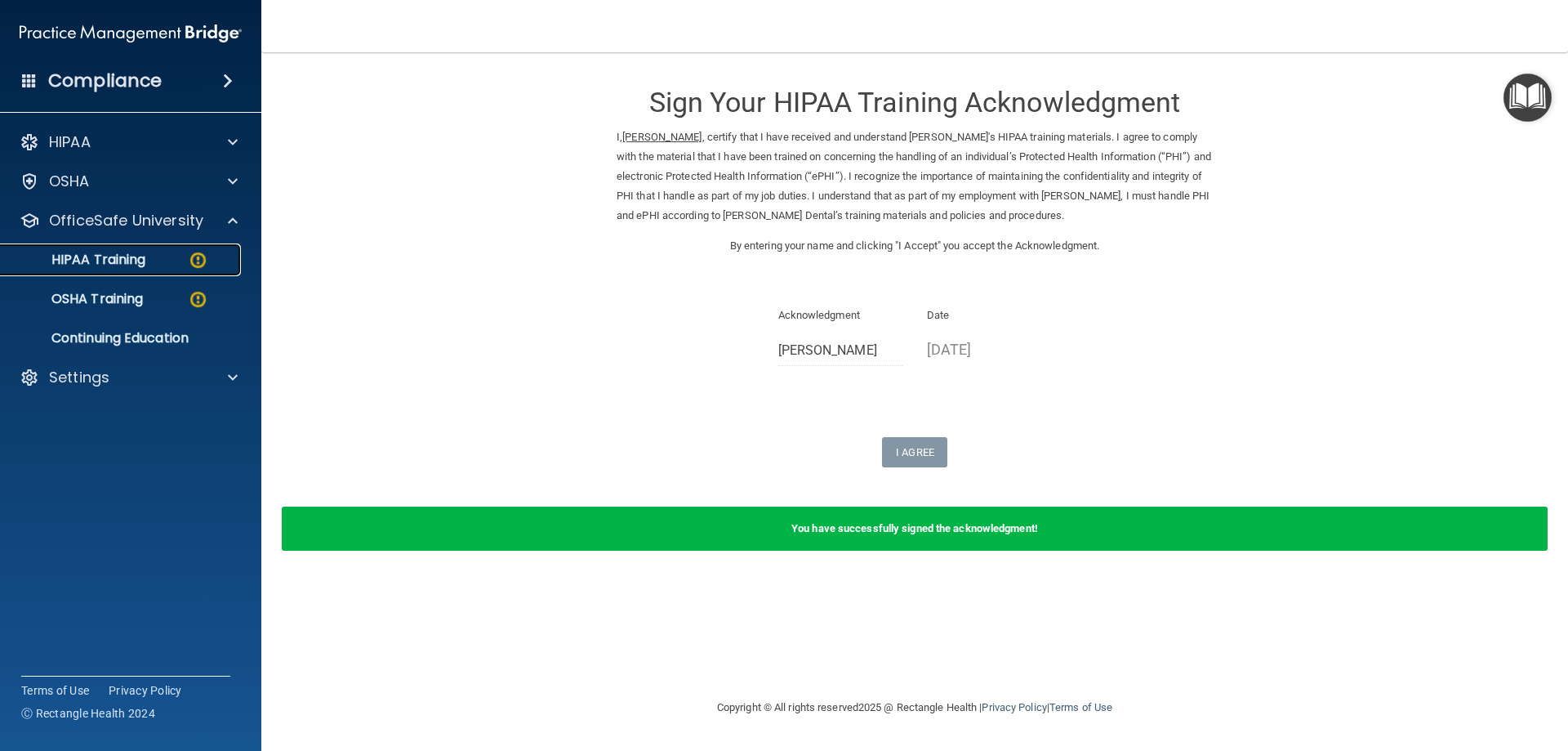
click at [211, 253] on div "HIPAA Training" at bounding box center [123, 260] width 223 height 16
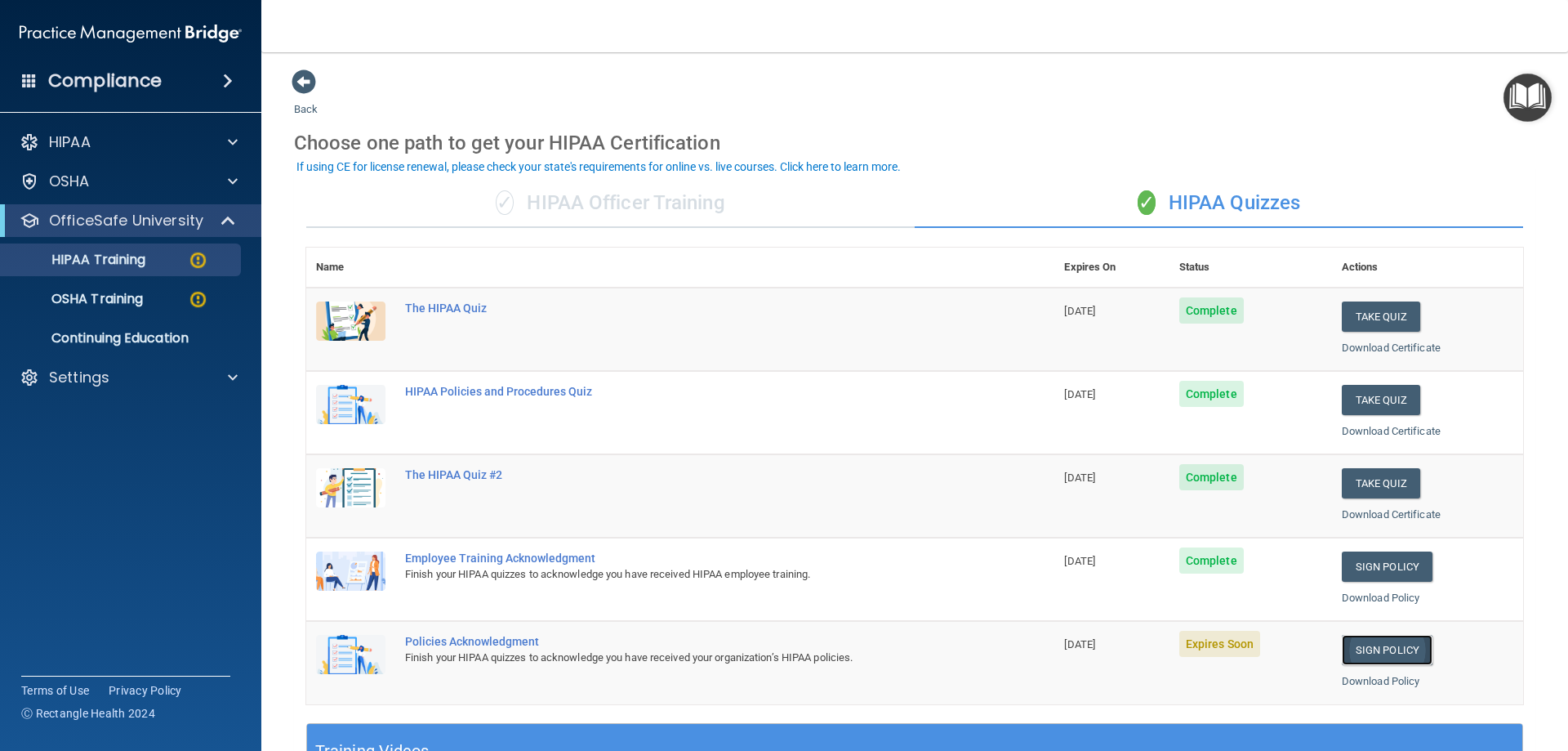
click at [1399, 649] on link "Sign Policy" at bounding box center [1387, 649] width 91 height 30
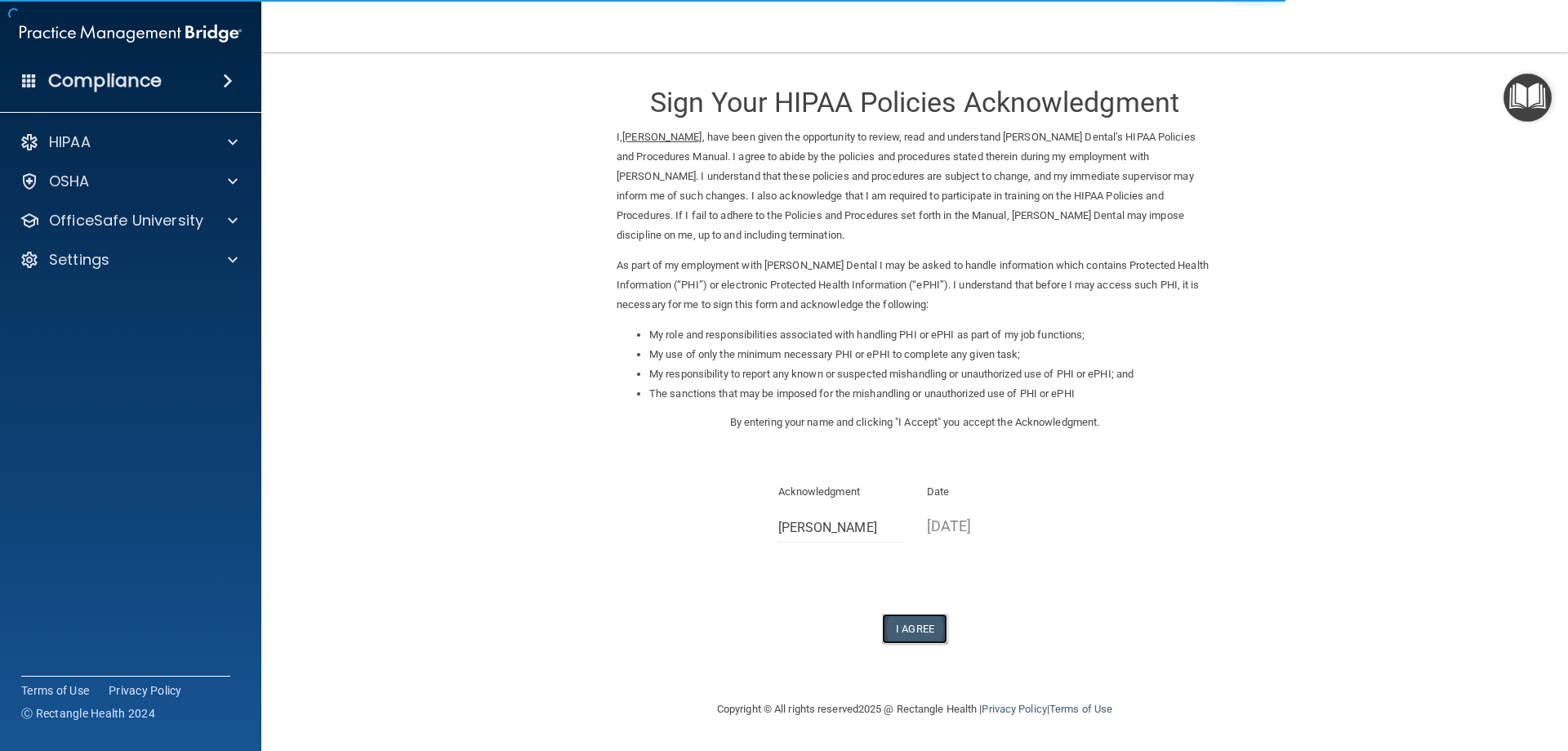
click at [933, 628] on button "I Agree" at bounding box center [914, 628] width 65 height 30
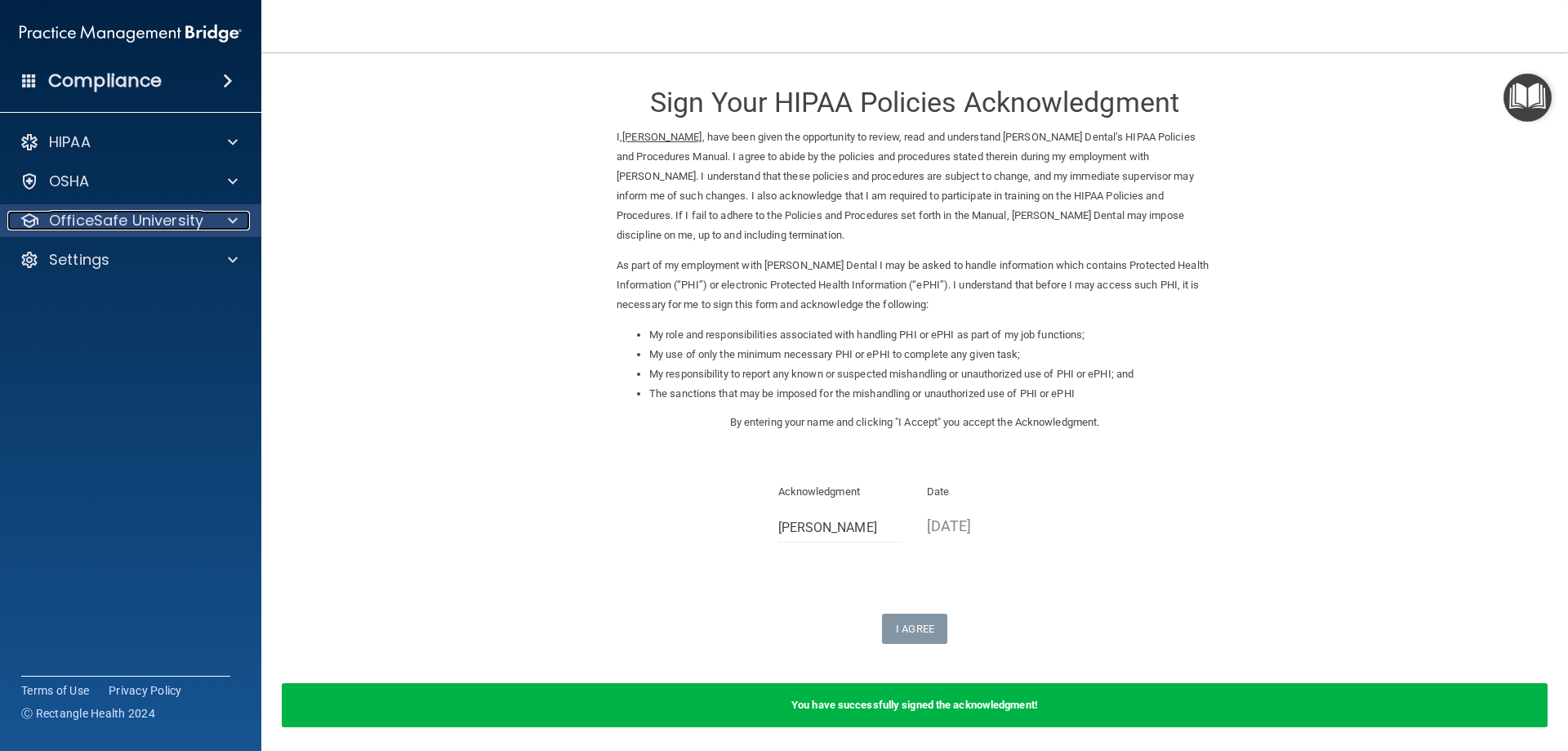
click at [239, 215] on div at bounding box center [230, 220] width 41 height 19
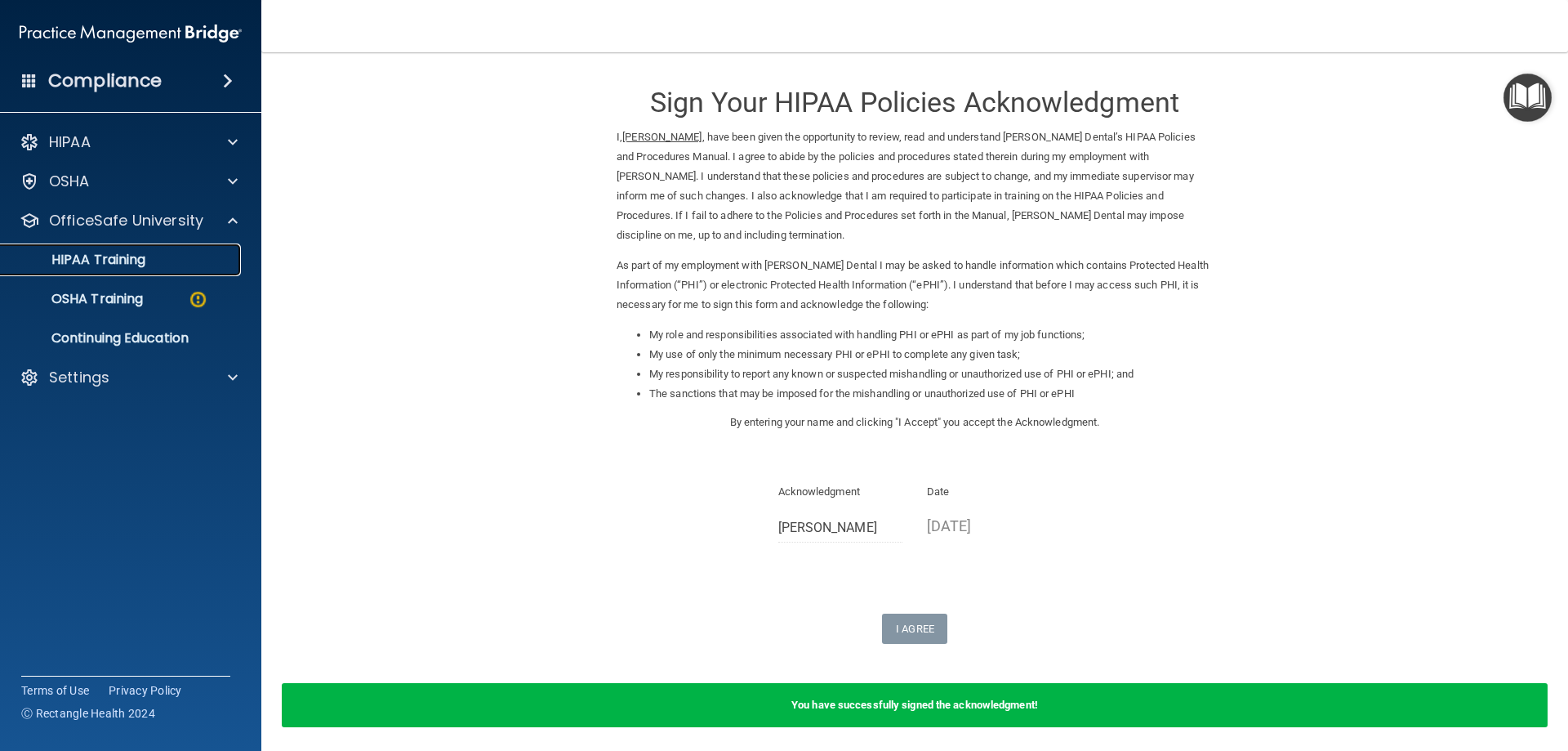
click at [185, 266] on div "HIPAA Training" at bounding box center [123, 260] width 223 height 16
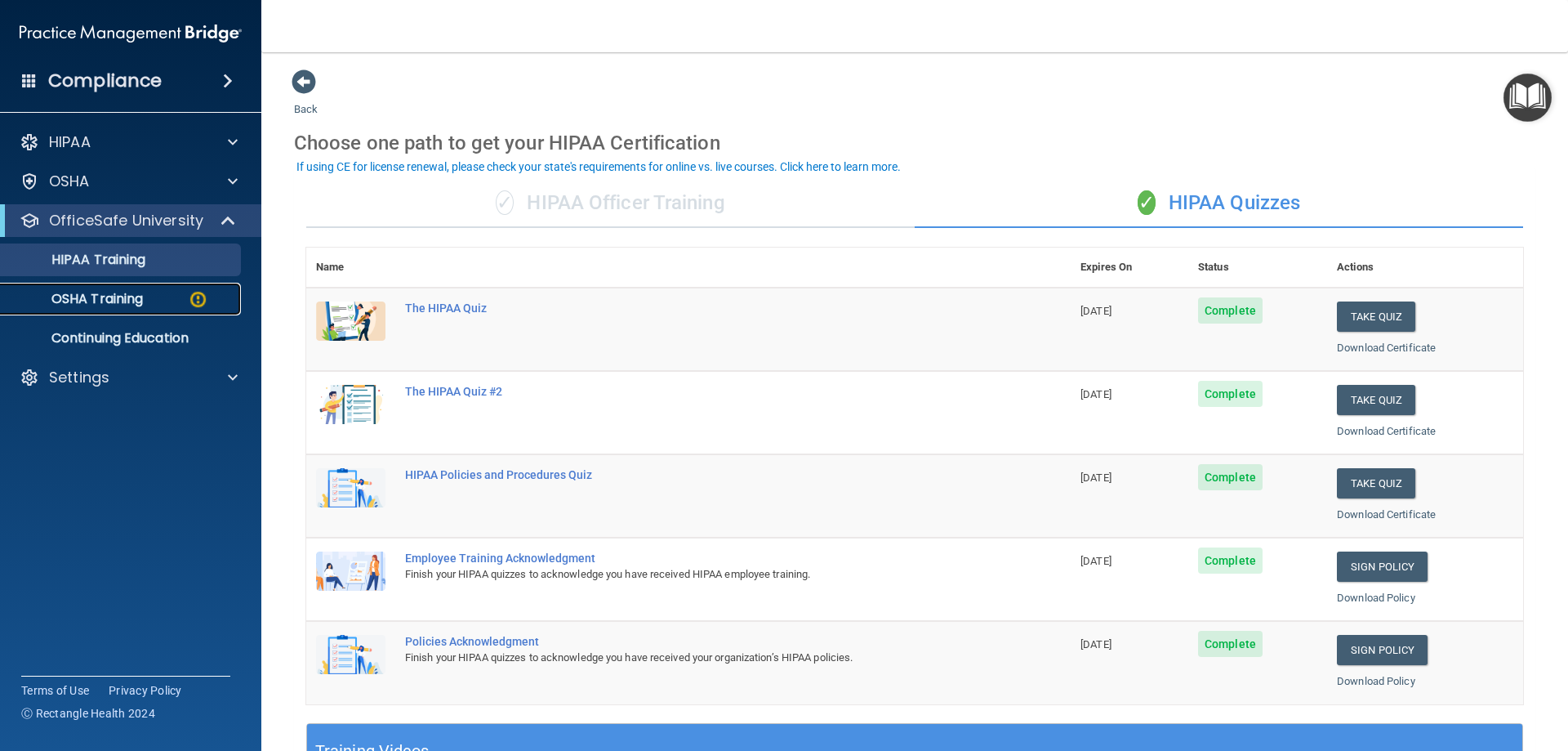
click at [197, 298] on img at bounding box center [197, 299] width 20 height 20
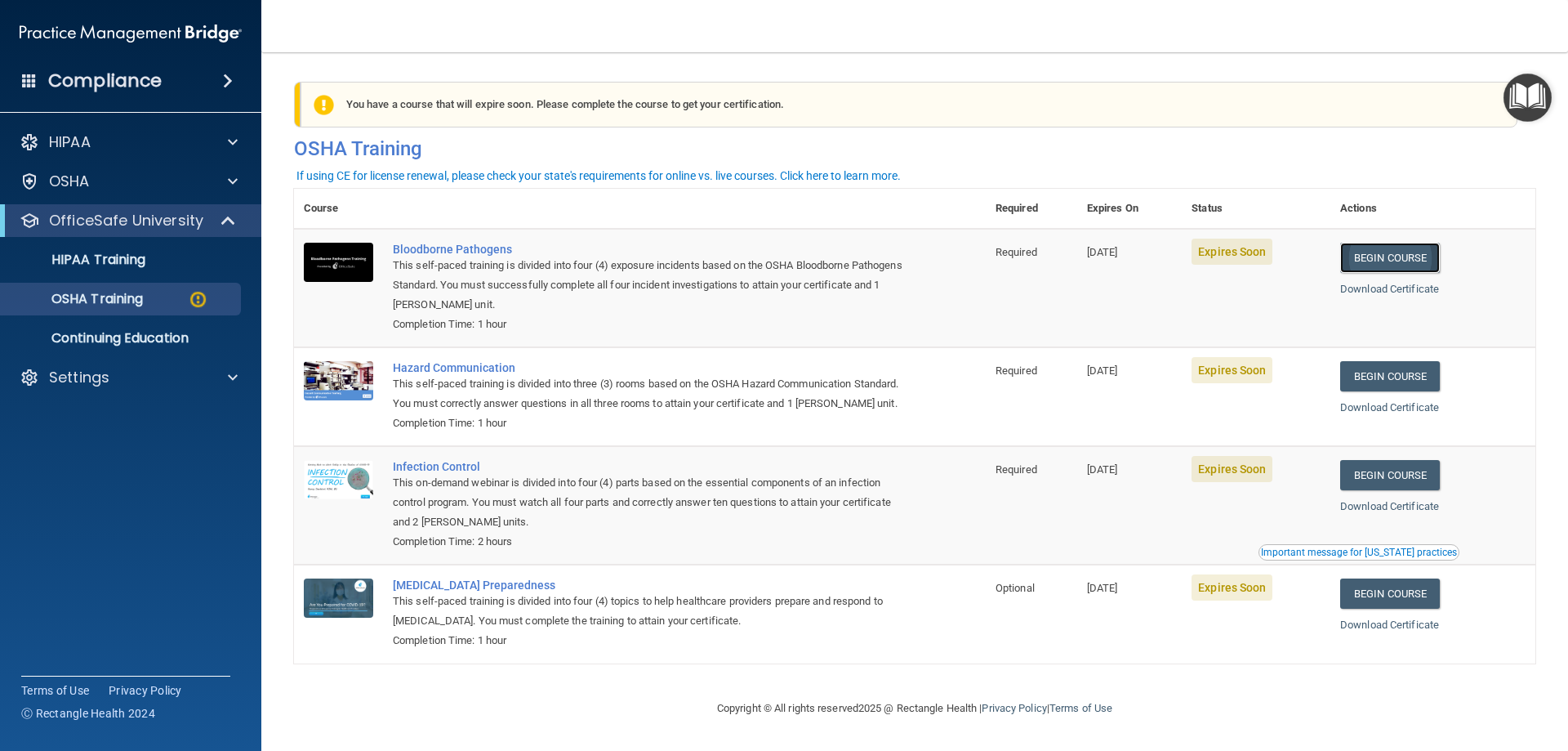
click at [1368, 248] on link "Begin Course" at bounding box center [1390, 257] width 100 height 30
click at [1410, 265] on link "Begin Course" at bounding box center [1390, 257] width 100 height 30
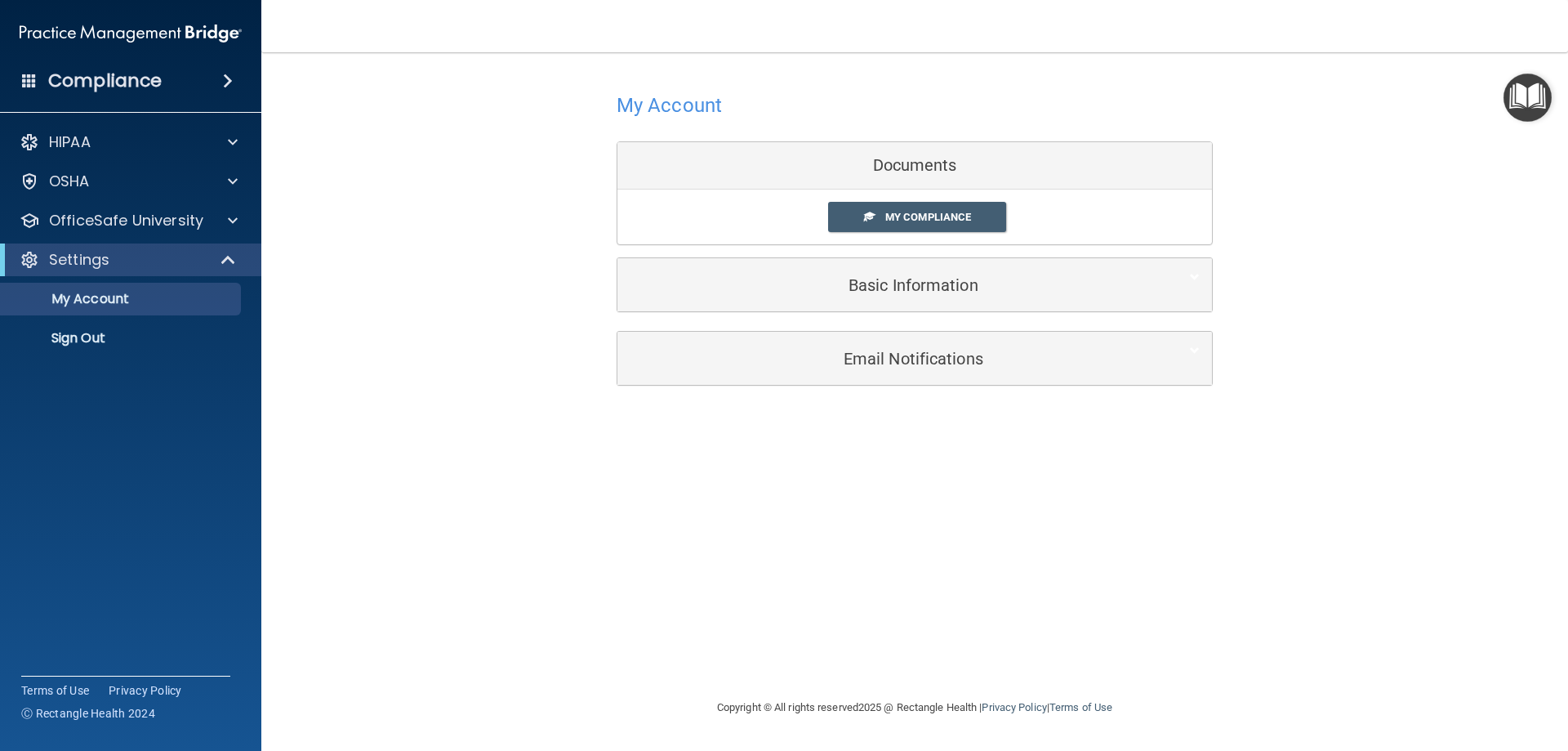
click at [942, 173] on div "Documents" at bounding box center [914, 166] width 594 height 48
click at [940, 211] on span "My Compliance" at bounding box center [928, 216] width 86 height 12
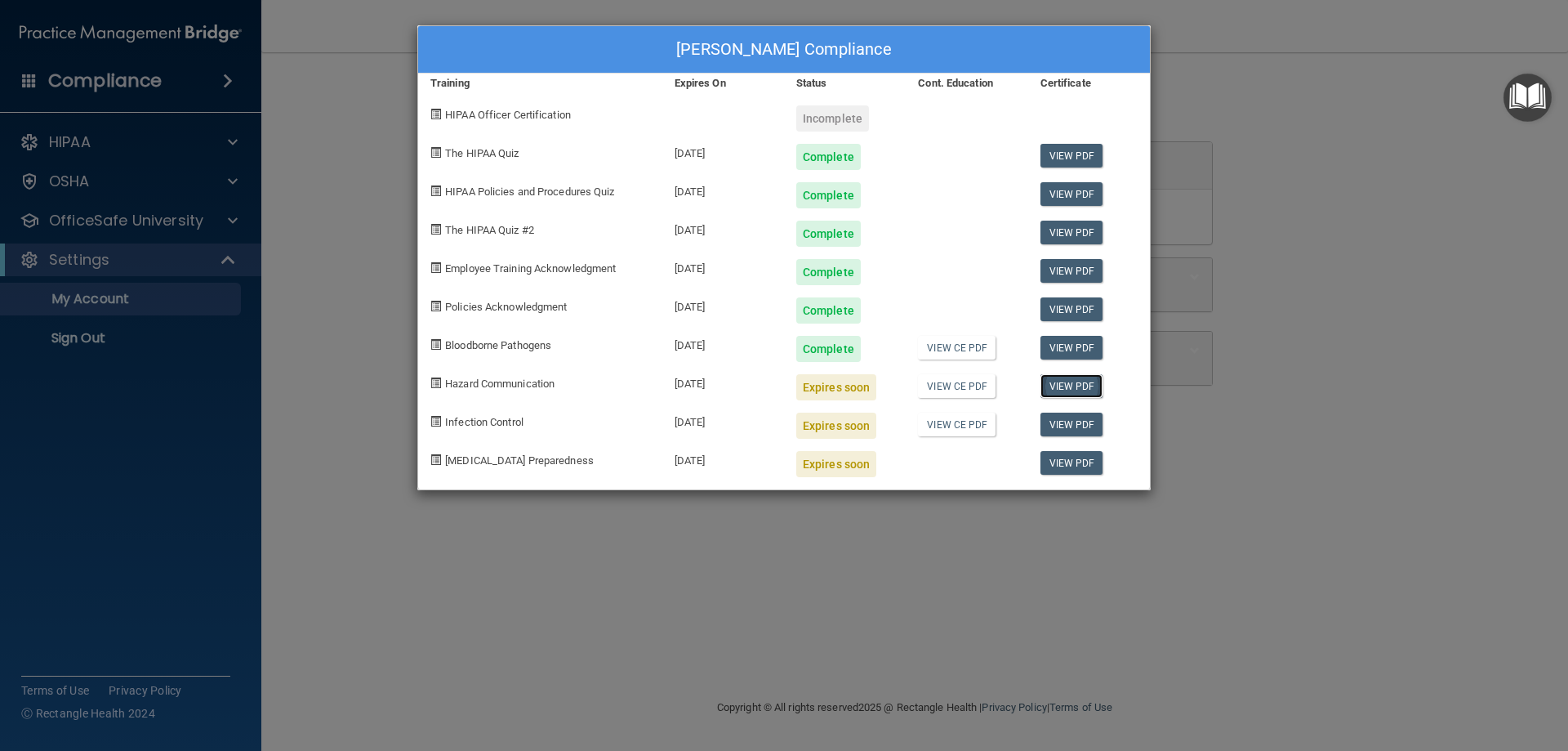
click at [1072, 383] on link "View PDF" at bounding box center [1072, 386] width 63 height 24
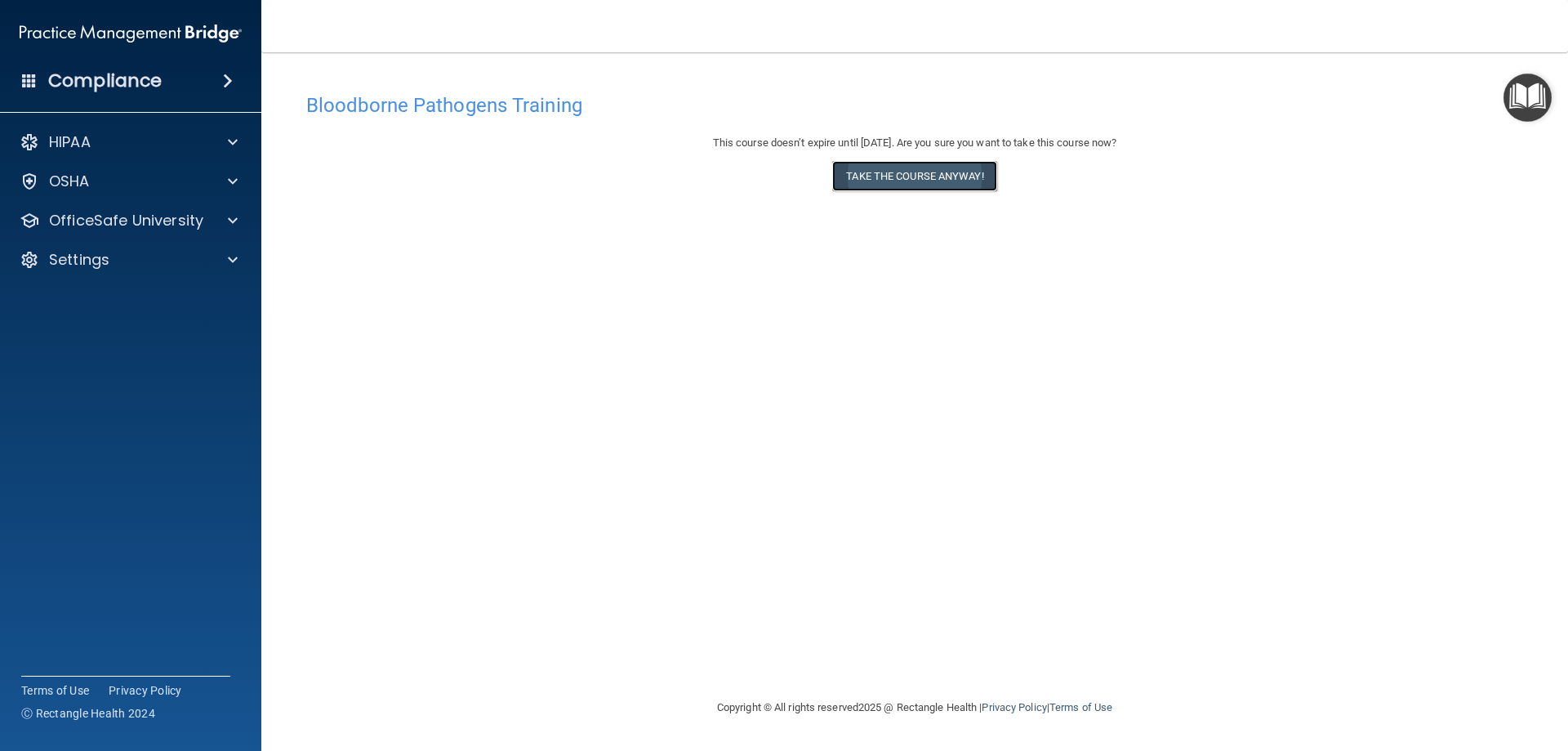
click at [901, 177] on button "Take the course anyway!" at bounding box center [914, 176] width 165 height 30
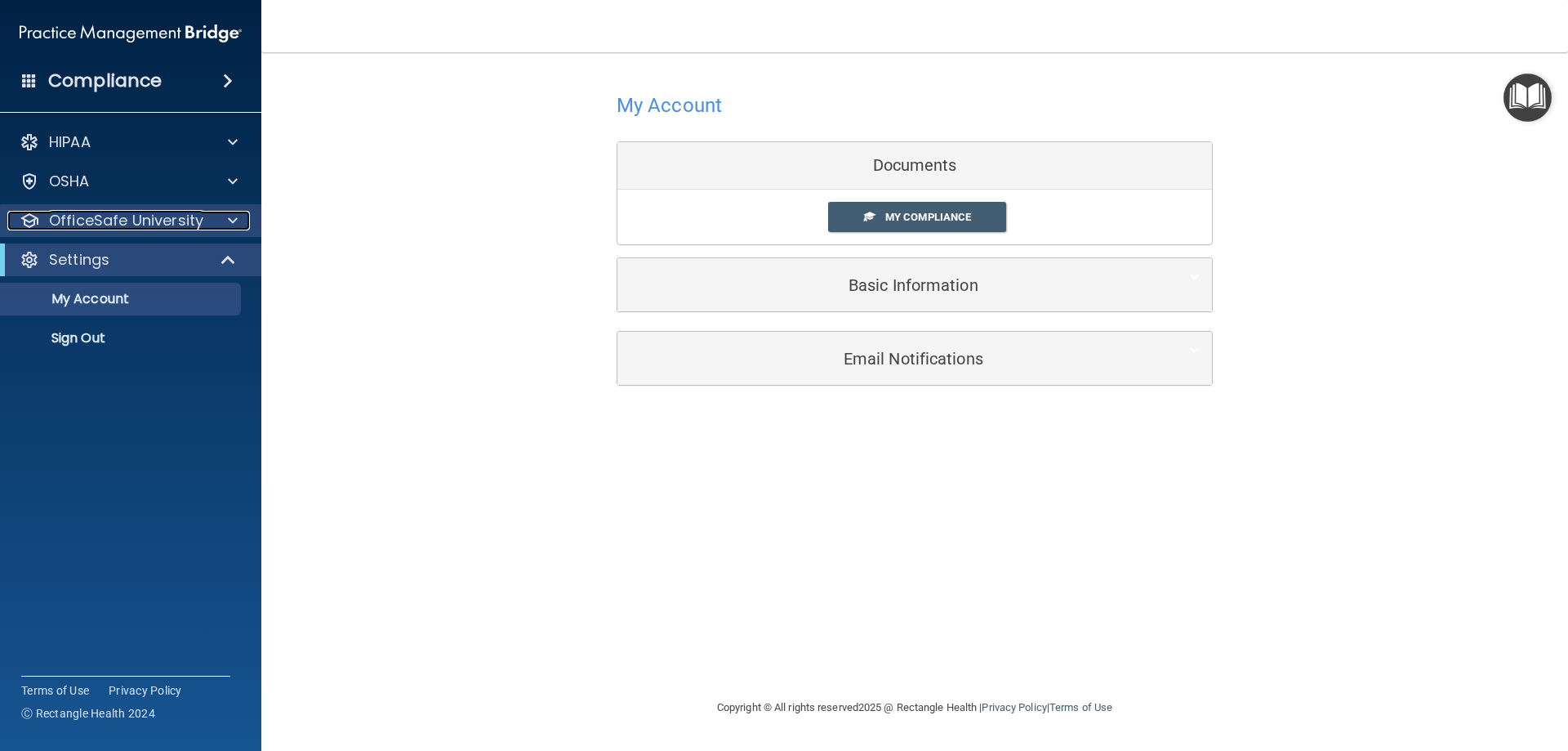
click at [230, 216] on span at bounding box center [232, 220] width 10 height 19
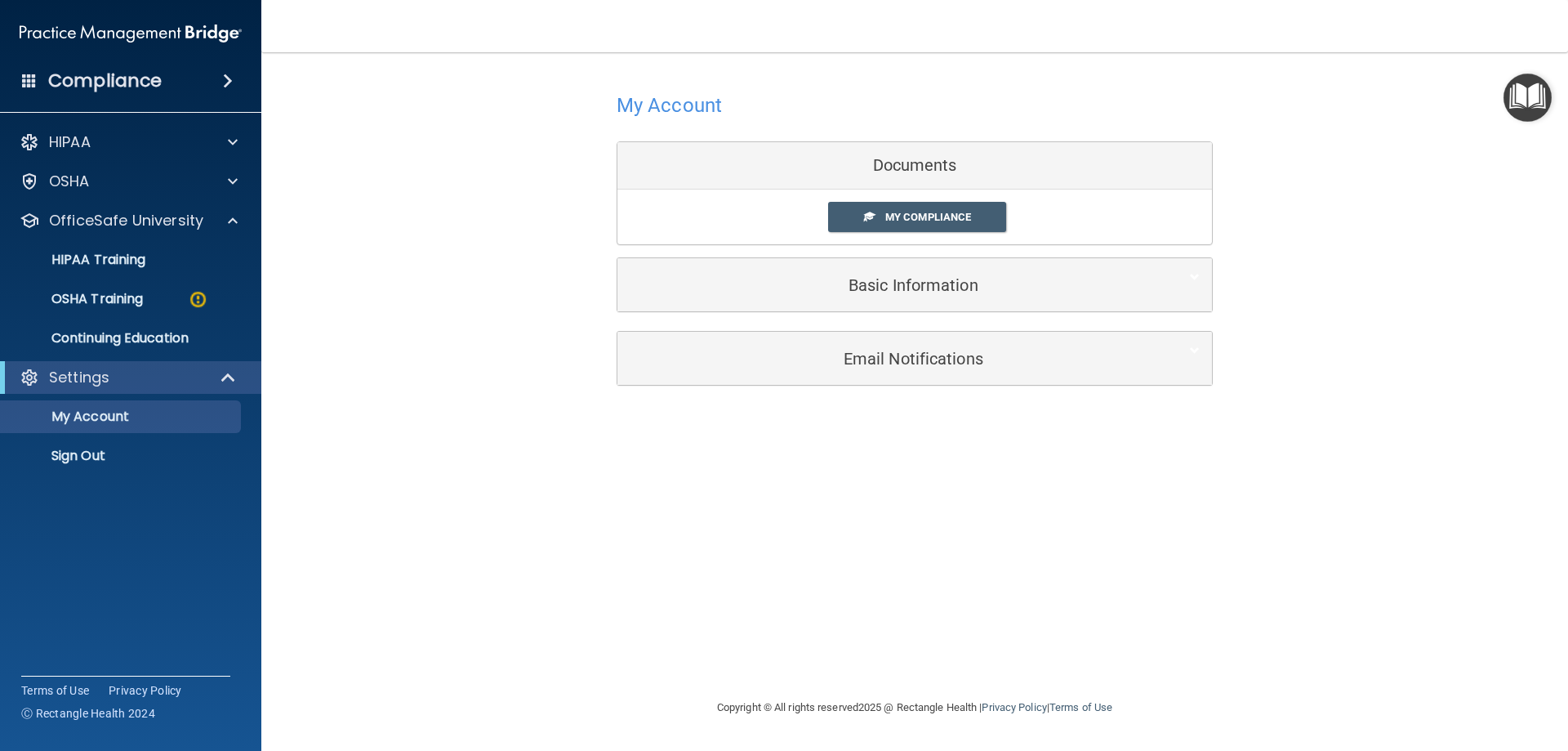
click at [928, 169] on div "Documents" at bounding box center [914, 166] width 594 height 48
click at [930, 169] on div "Documents" at bounding box center [914, 166] width 594 height 48
click at [950, 171] on div "Documents" at bounding box center [914, 166] width 594 height 48
click at [196, 298] on img at bounding box center [197, 299] width 20 height 20
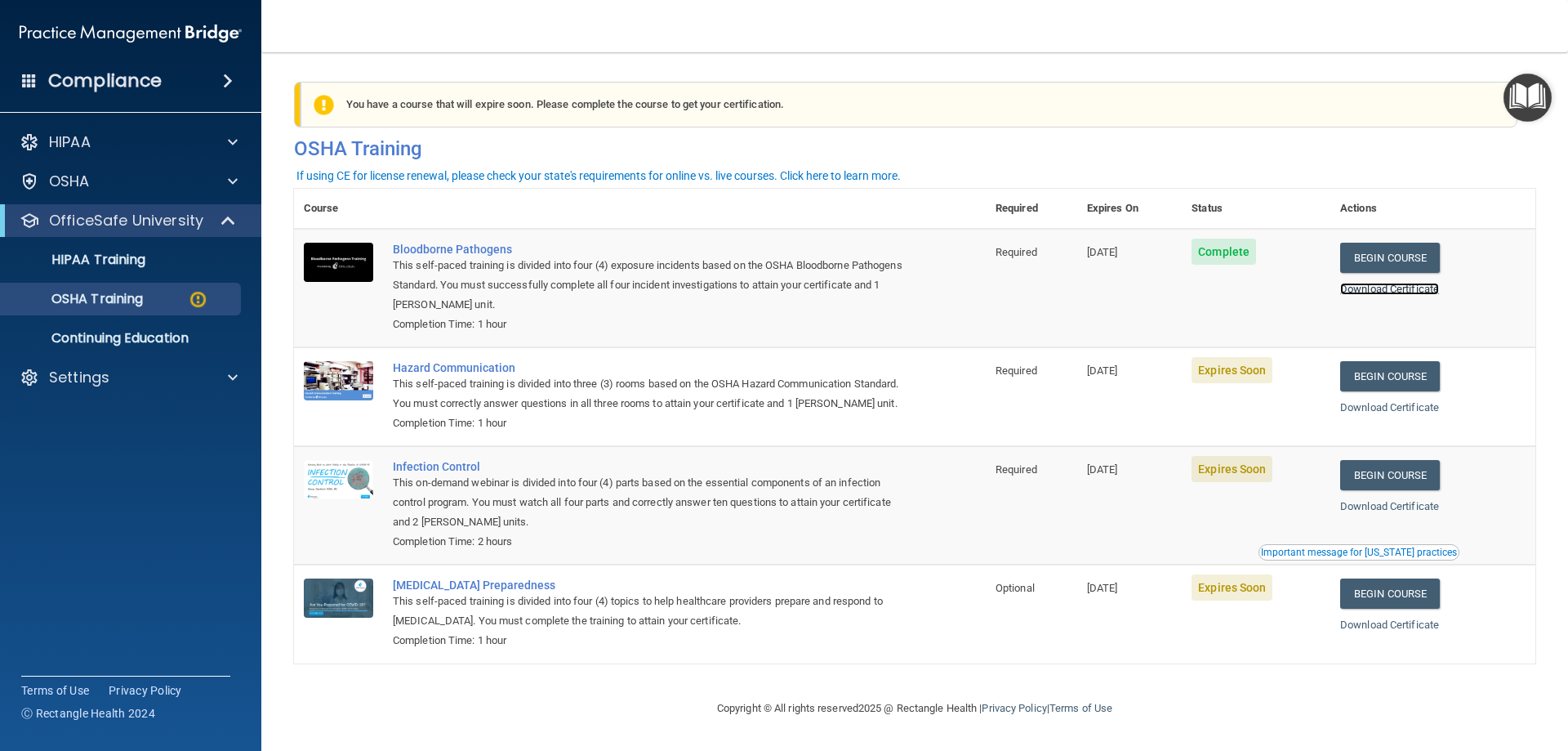
click at [1360, 295] on link "Download Certificate" at bounding box center [1390, 288] width 99 height 12
click at [1389, 384] on link "Begin Course" at bounding box center [1390, 376] width 100 height 30
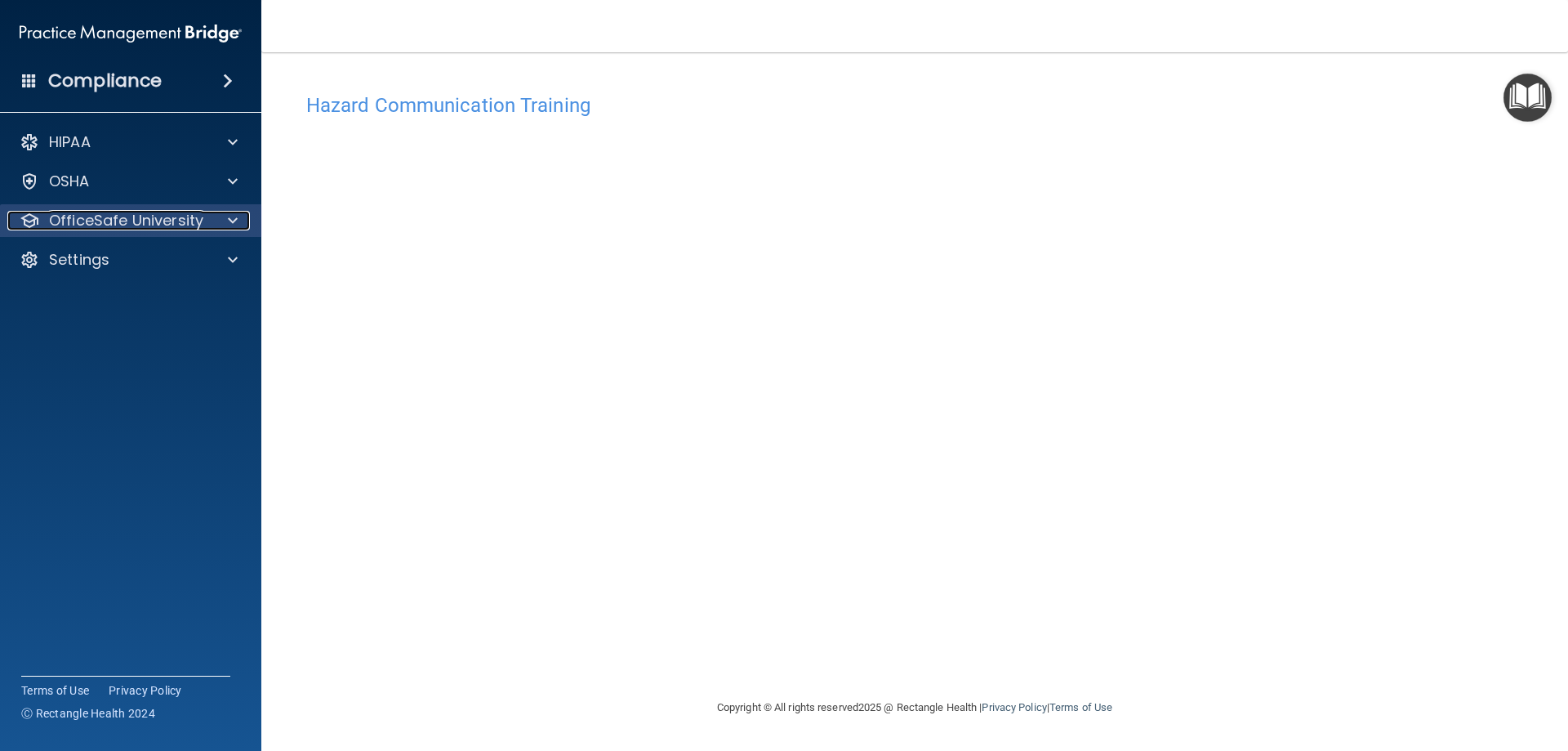
click at [236, 220] on span at bounding box center [232, 220] width 10 height 19
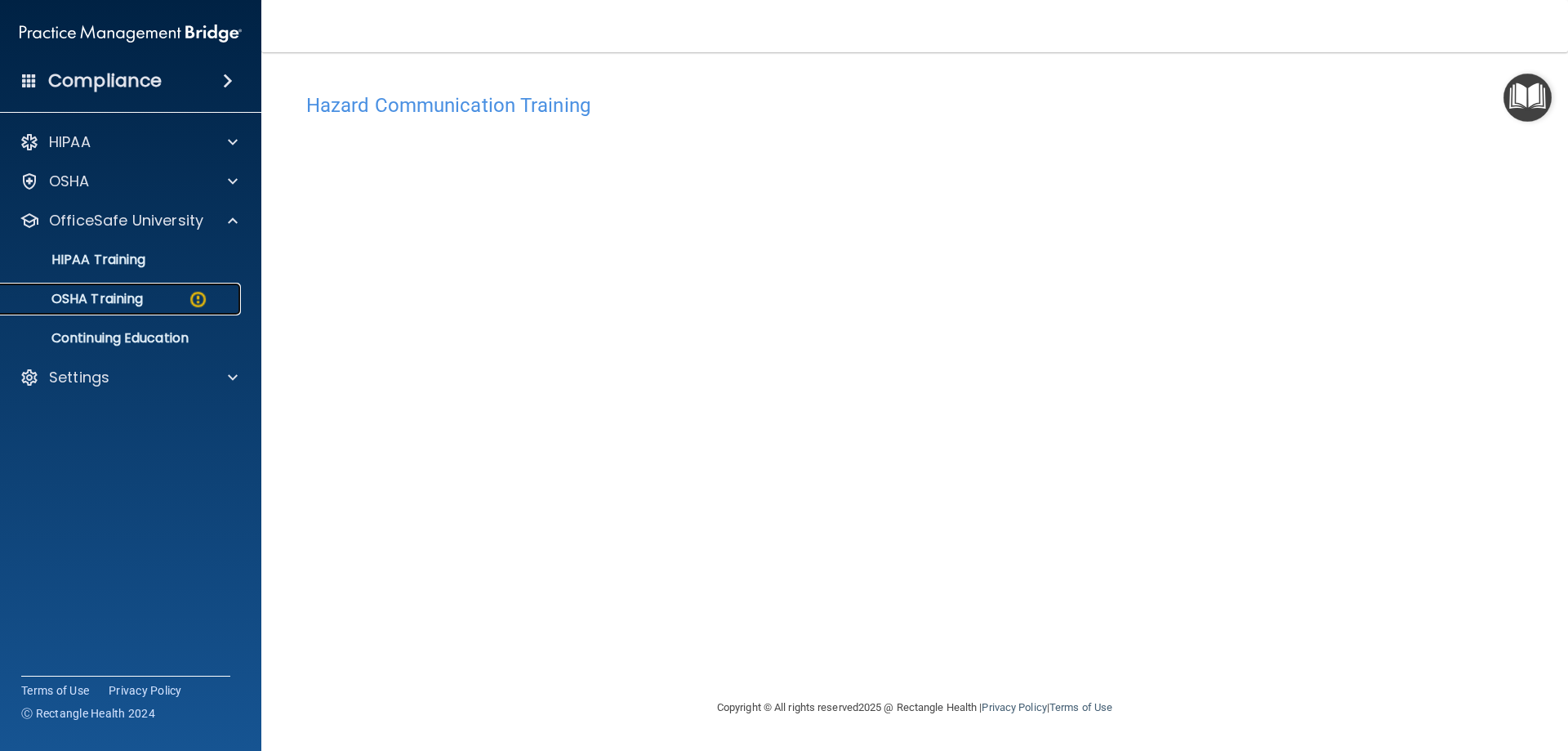
click at [195, 294] on img at bounding box center [197, 299] width 20 height 20
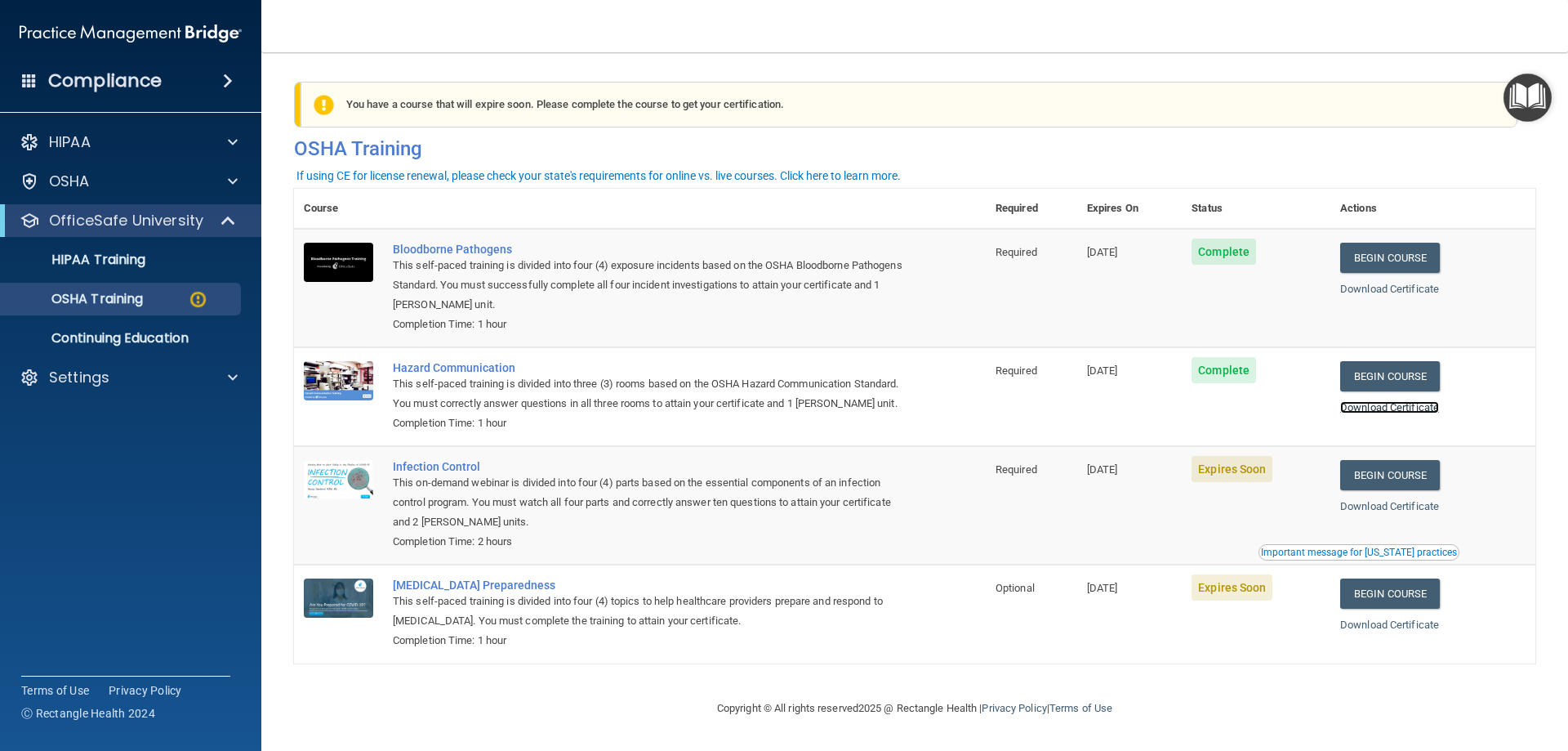
click at [1375, 413] on link "Download Certificate" at bounding box center [1390, 407] width 99 height 12
click at [1385, 490] on link "Begin Course" at bounding box center [1390, 475] width 100 height 30
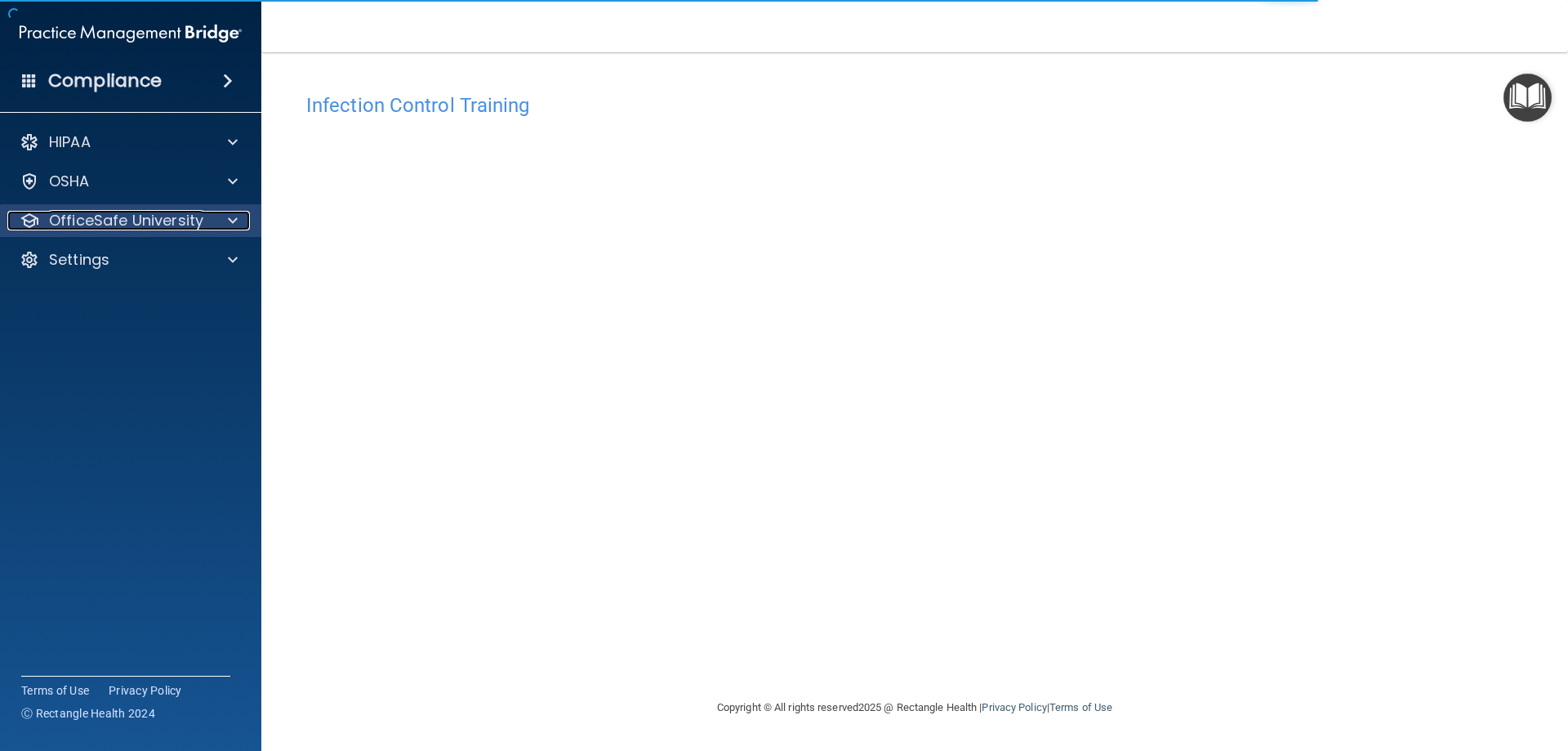
click at [197, 217] on p "OfficeSafe University" at bounding box center [126, 220] width 155 height 19
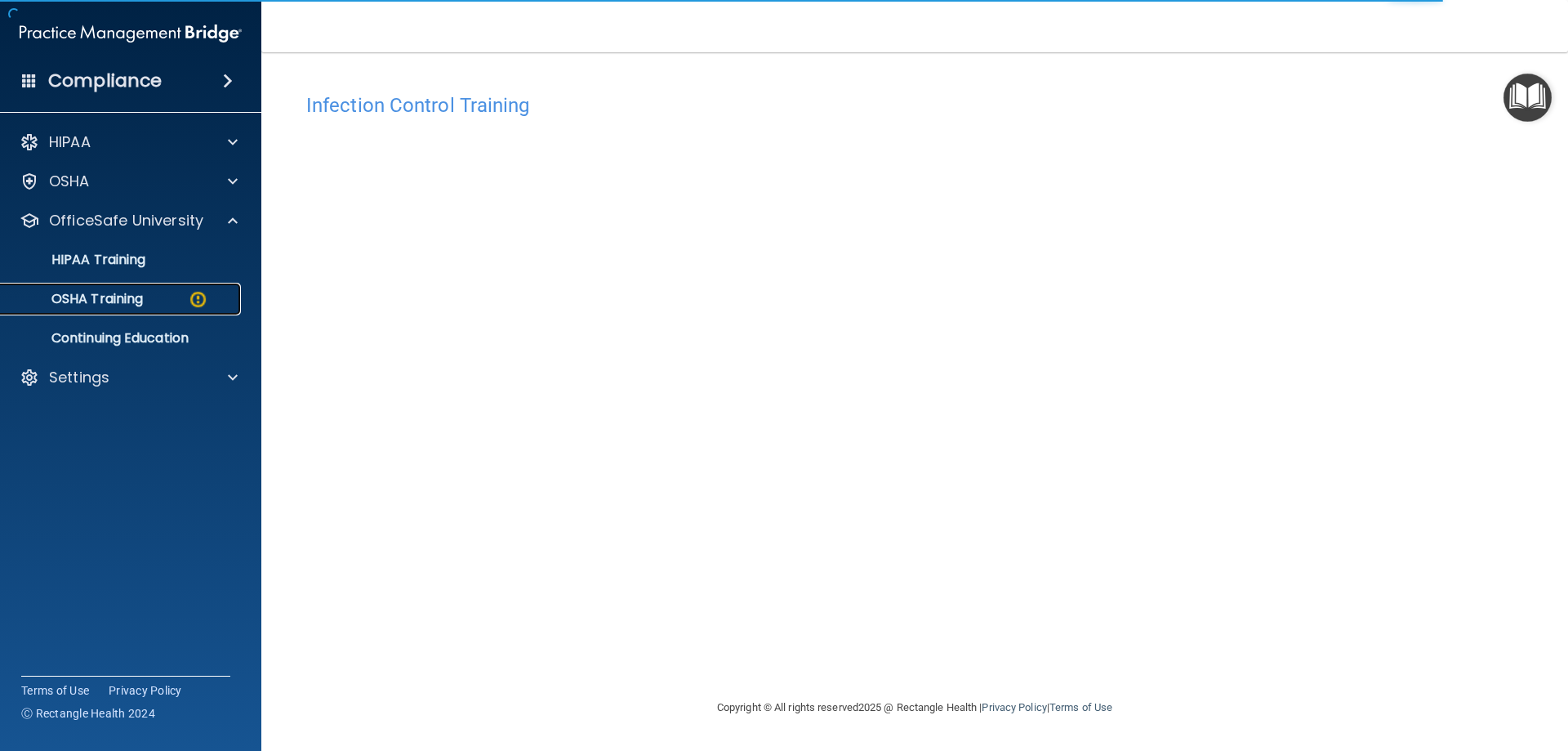
click at [199, 298] on img at bounding box center [197, 299] width 20 height 20
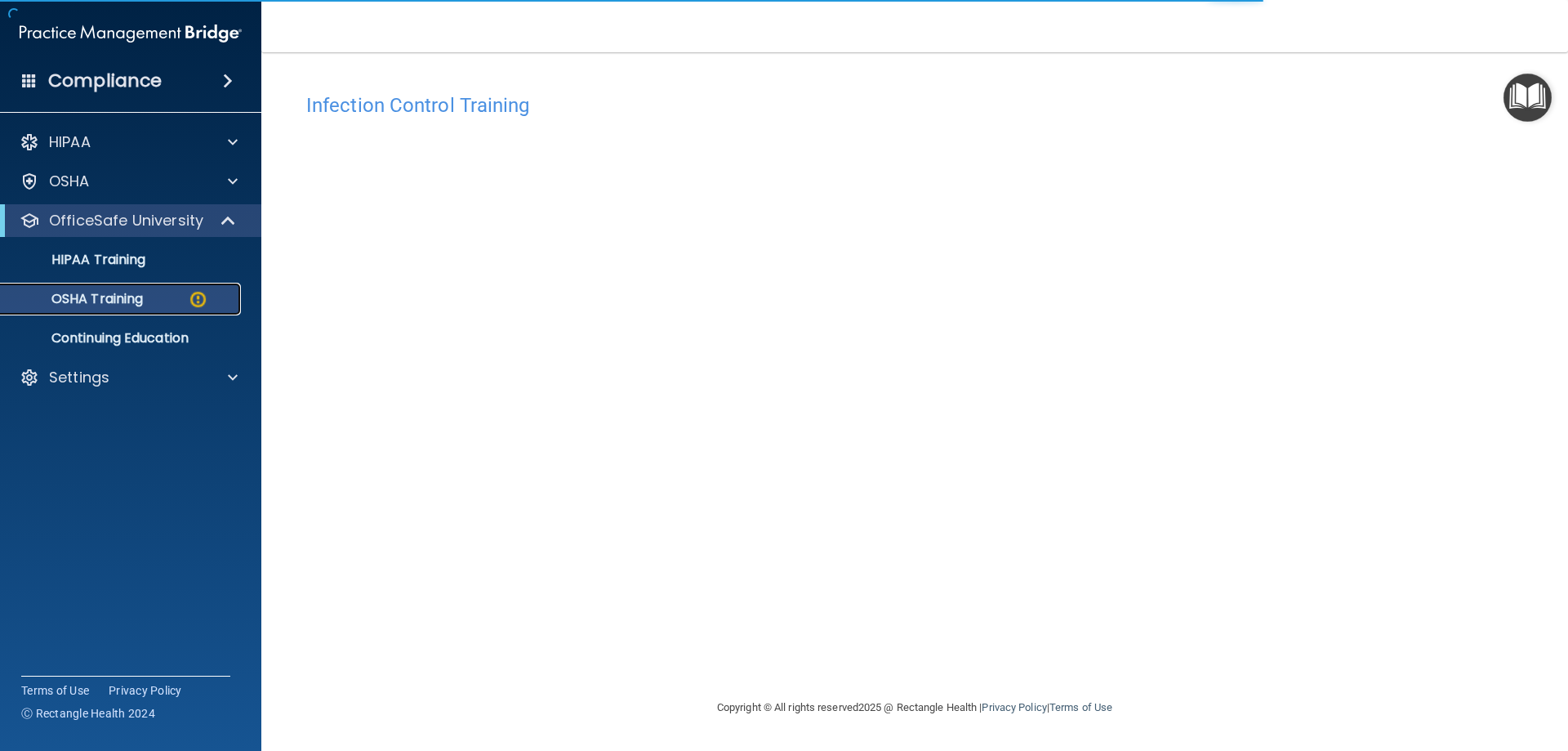
click at [197, 297] on img at bounding box center [197, 299] width 20 height 20
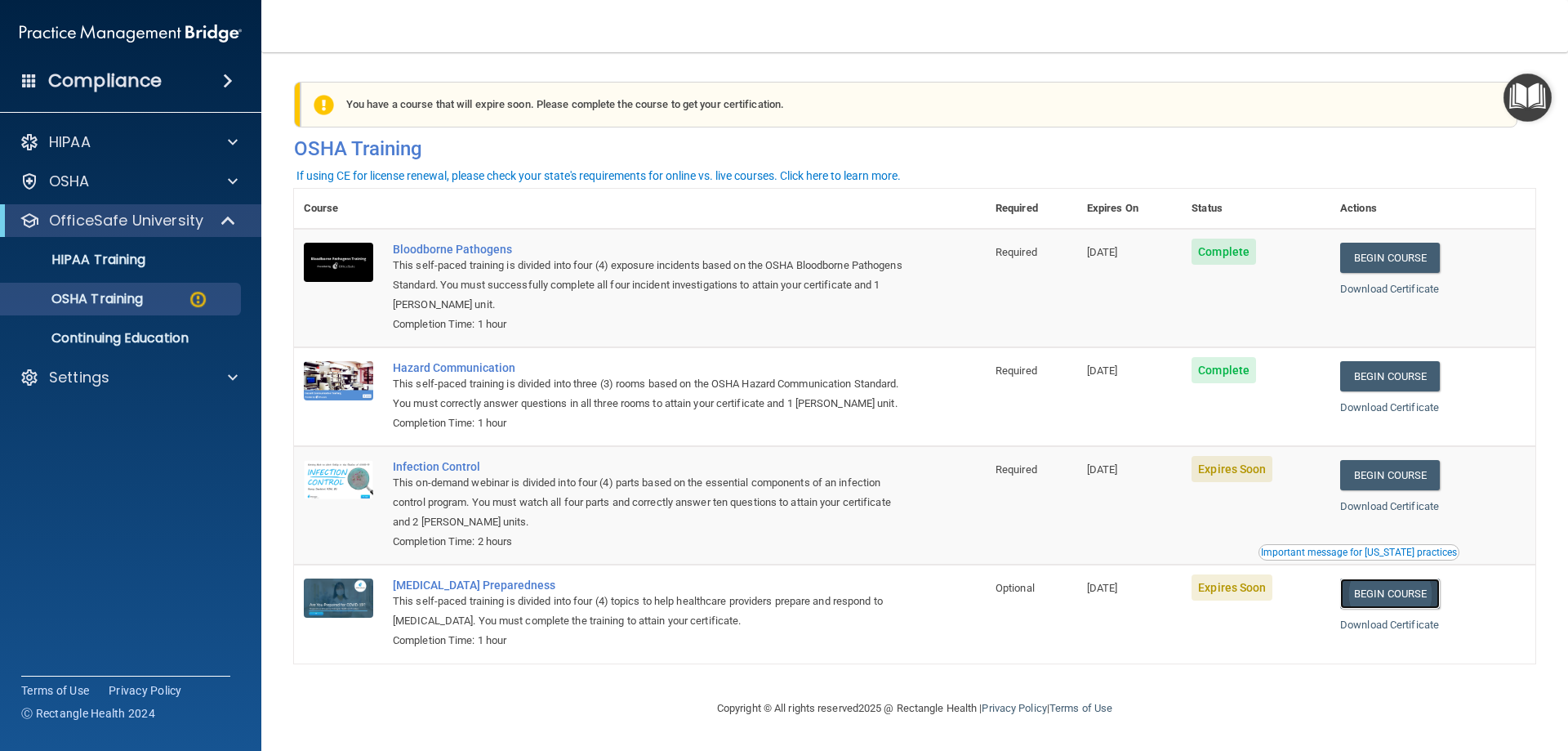
click at [1393, 609] on link "Begin Course" at bounding box center [1390, 594] width 100 height 30
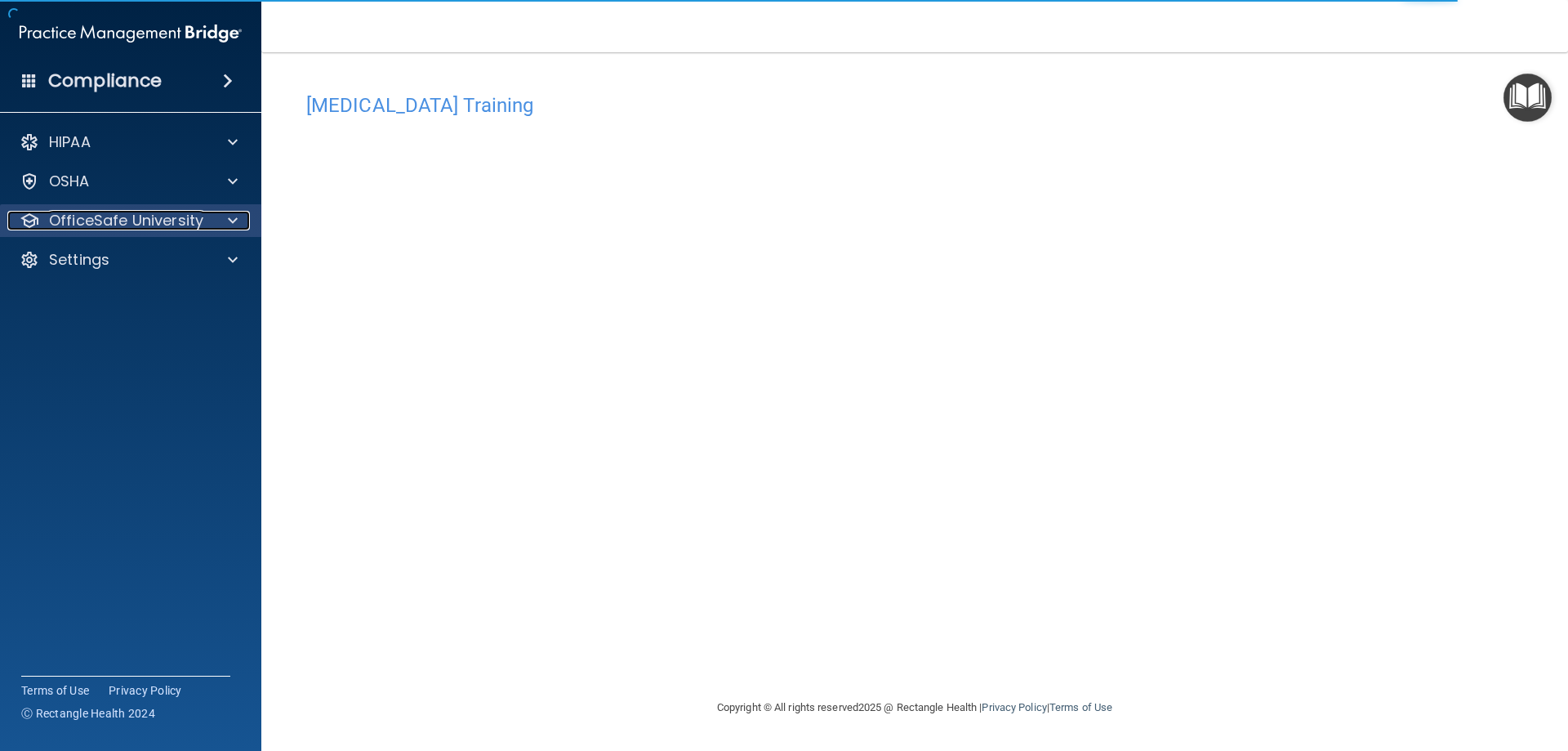
click at [231, 224] on span at bounding box center [232, 220] width 10 height 19
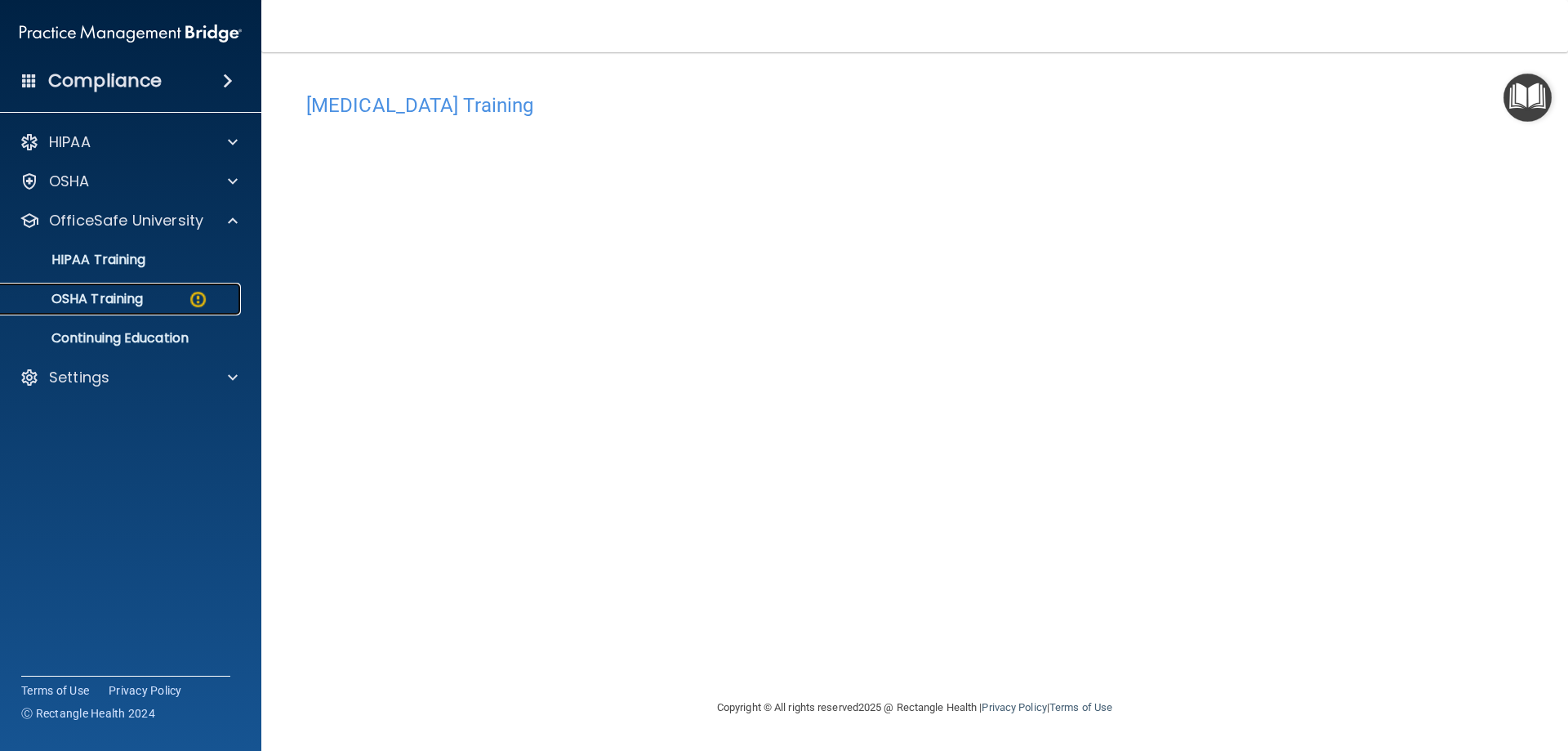
click at [220, 297] on div "OSHA Training" at bounding box center [123, 299] width 223 height 16
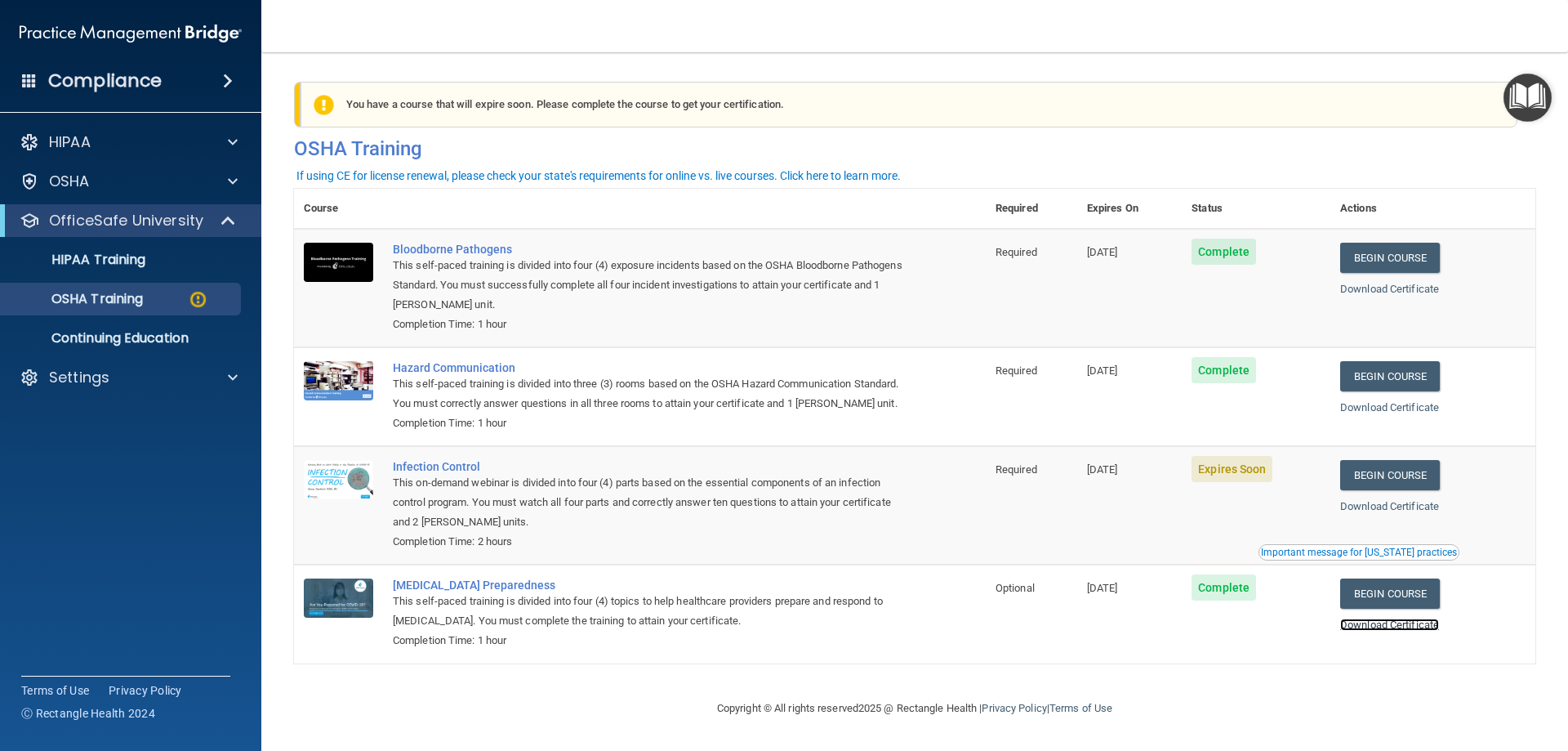
click at [1392, 631] on link "Download Certificate" at bounding box center [1390, 624] width 99 height 12
